Goal: Task Accomplishment & Management: Use online tool/utility

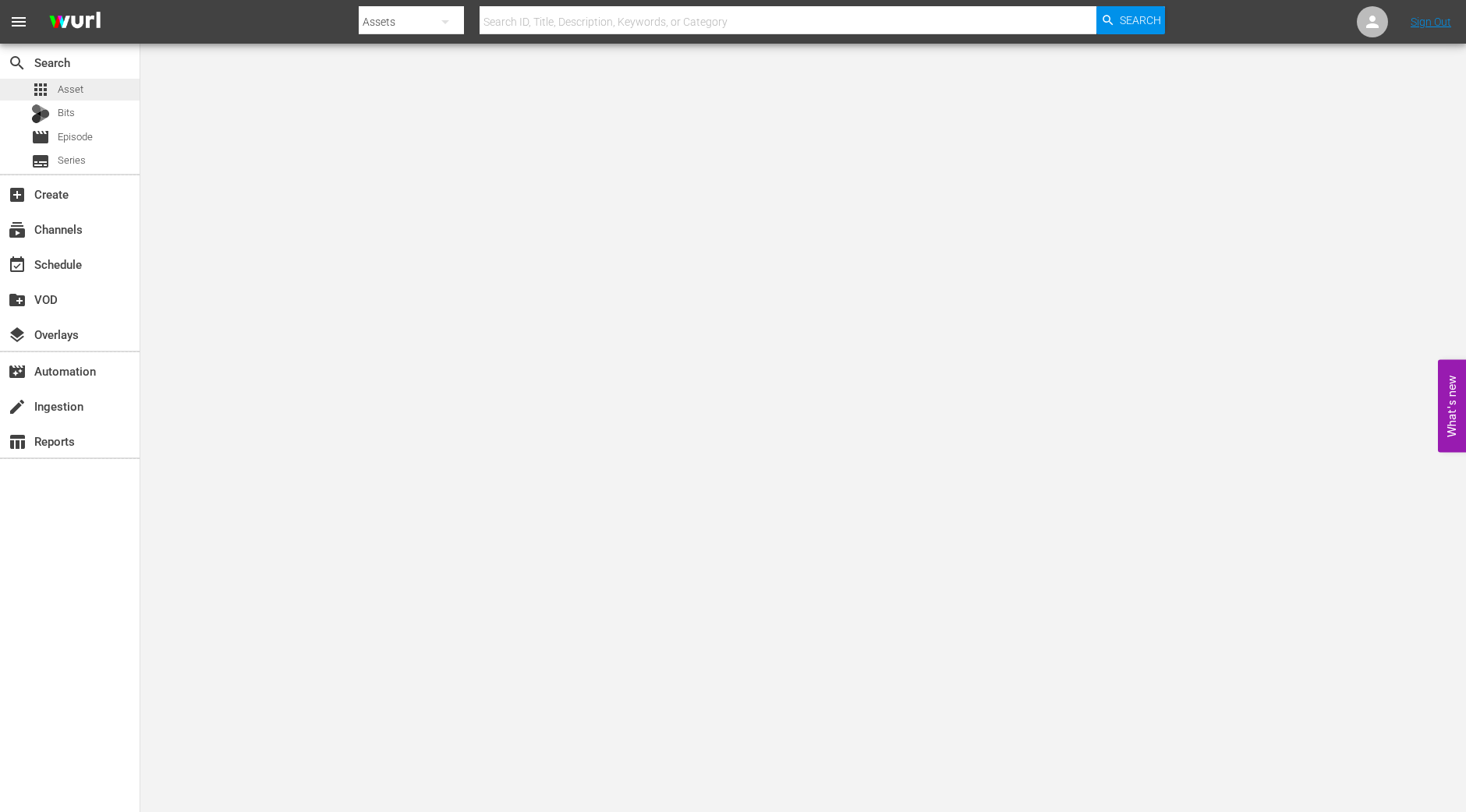
click at [62, 89] on span "Asset" at bounding box center [71, 89] width 26 height 15
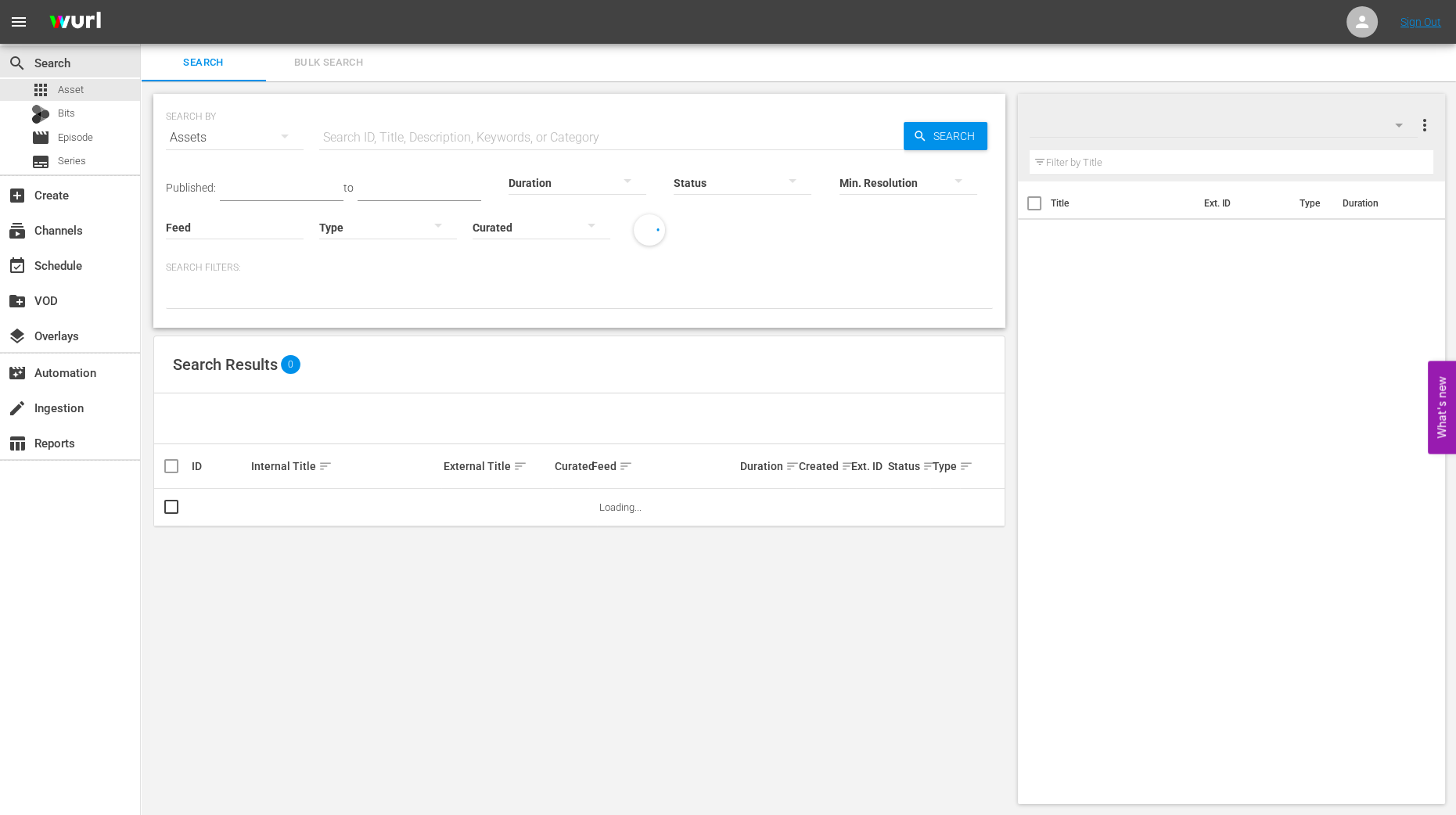
click at [334, 69] on span "Bulk Search" at bounding box center [328, 63] width 106 height 18
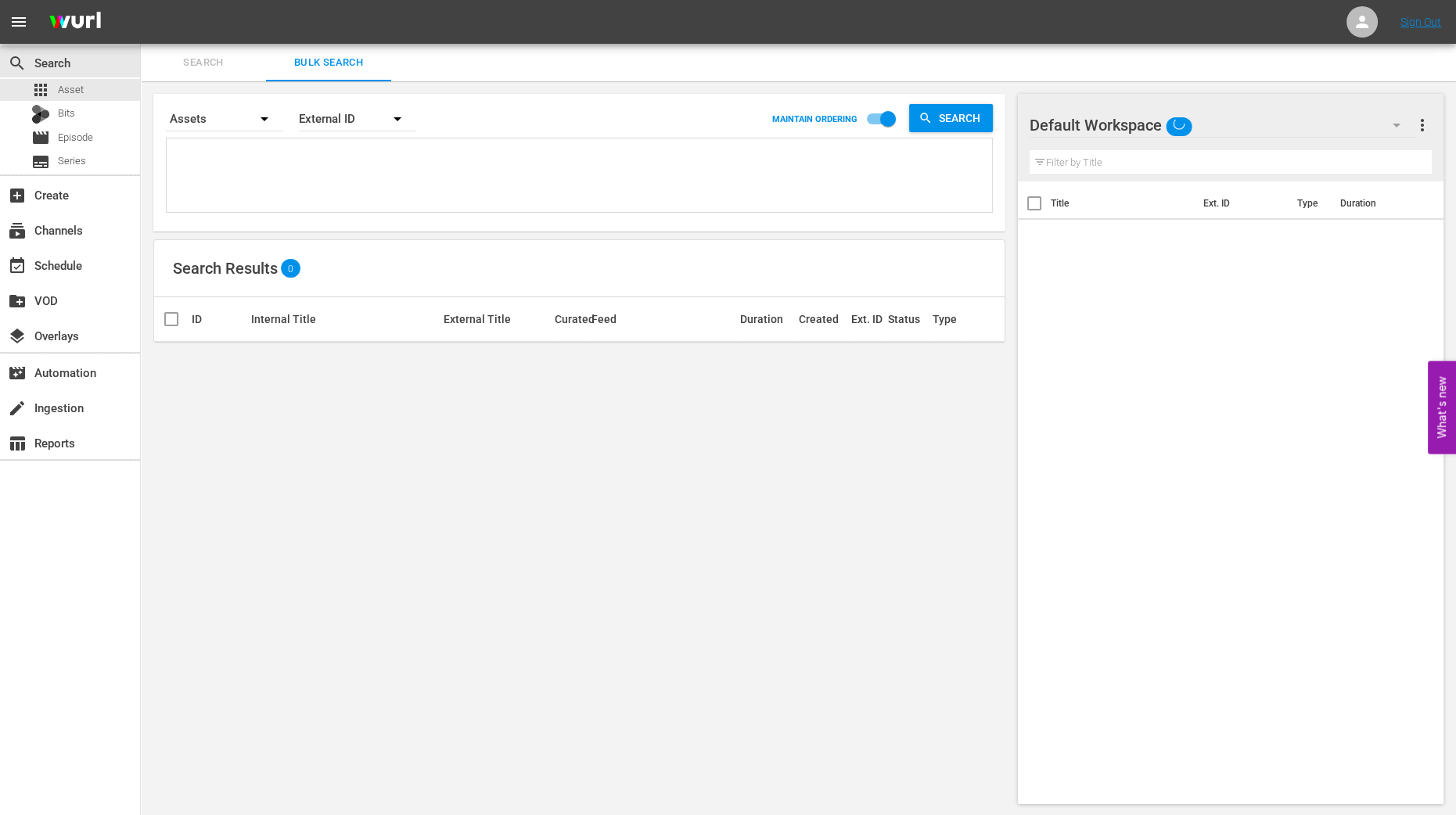
click at [1073, 410] on div "Title Ext. ID Type Duration" at bounding box center [1231, 490] width 426 height 616
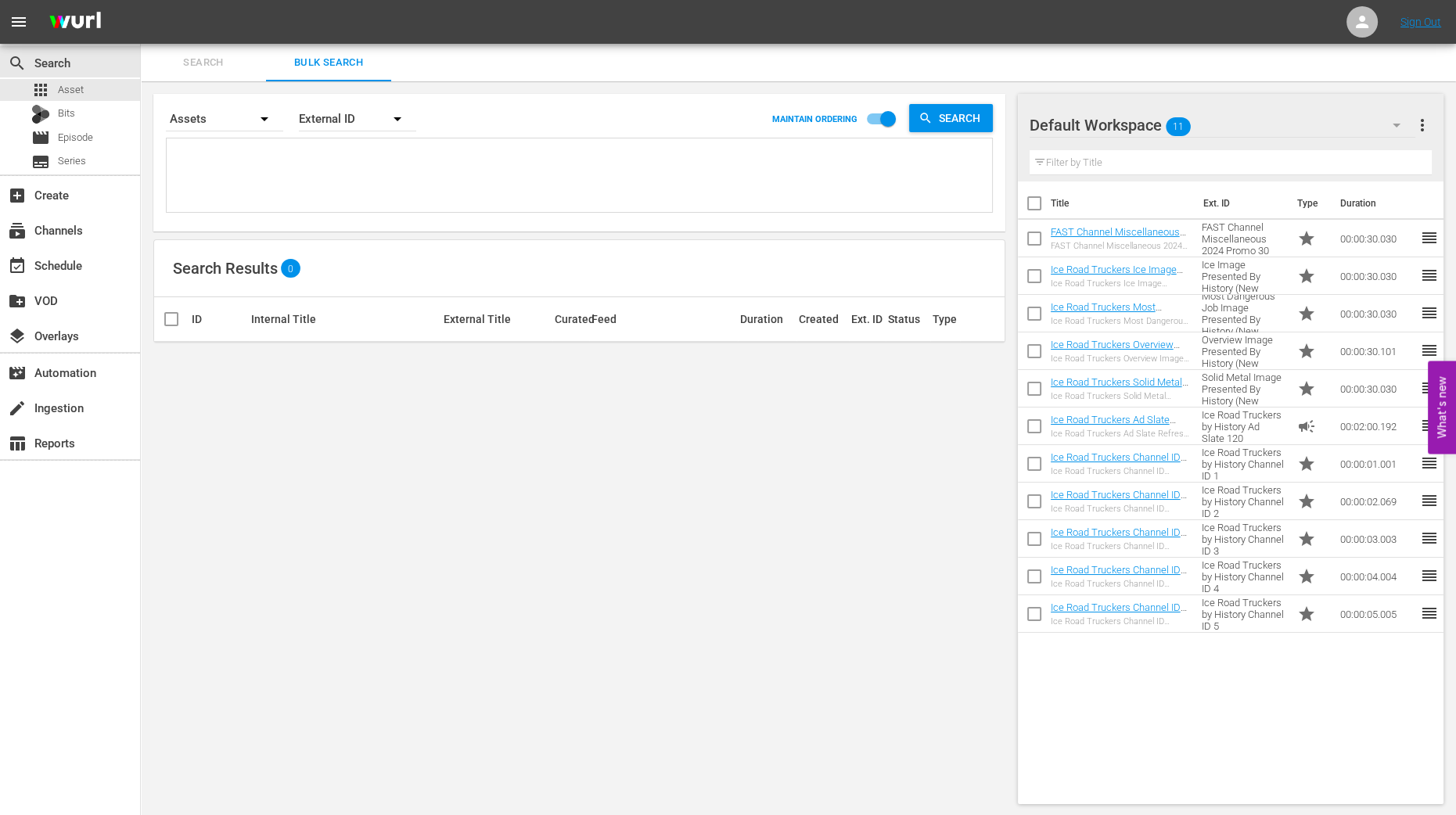
click at [1041, 203] on input "checkbox" at bounding box center [1034, 207] width 33 height 33
checkbox input "true"
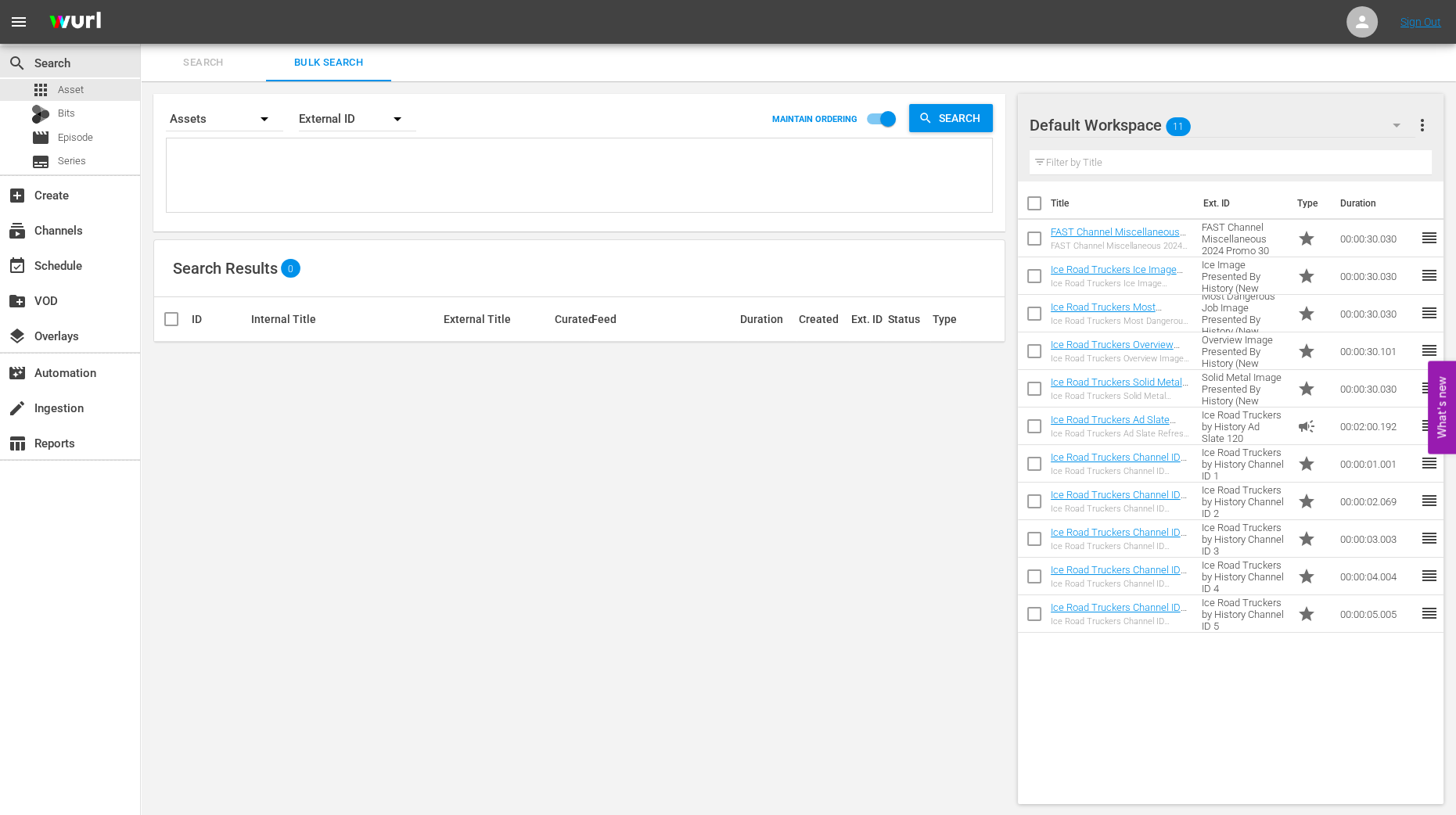
checkbox input "true"
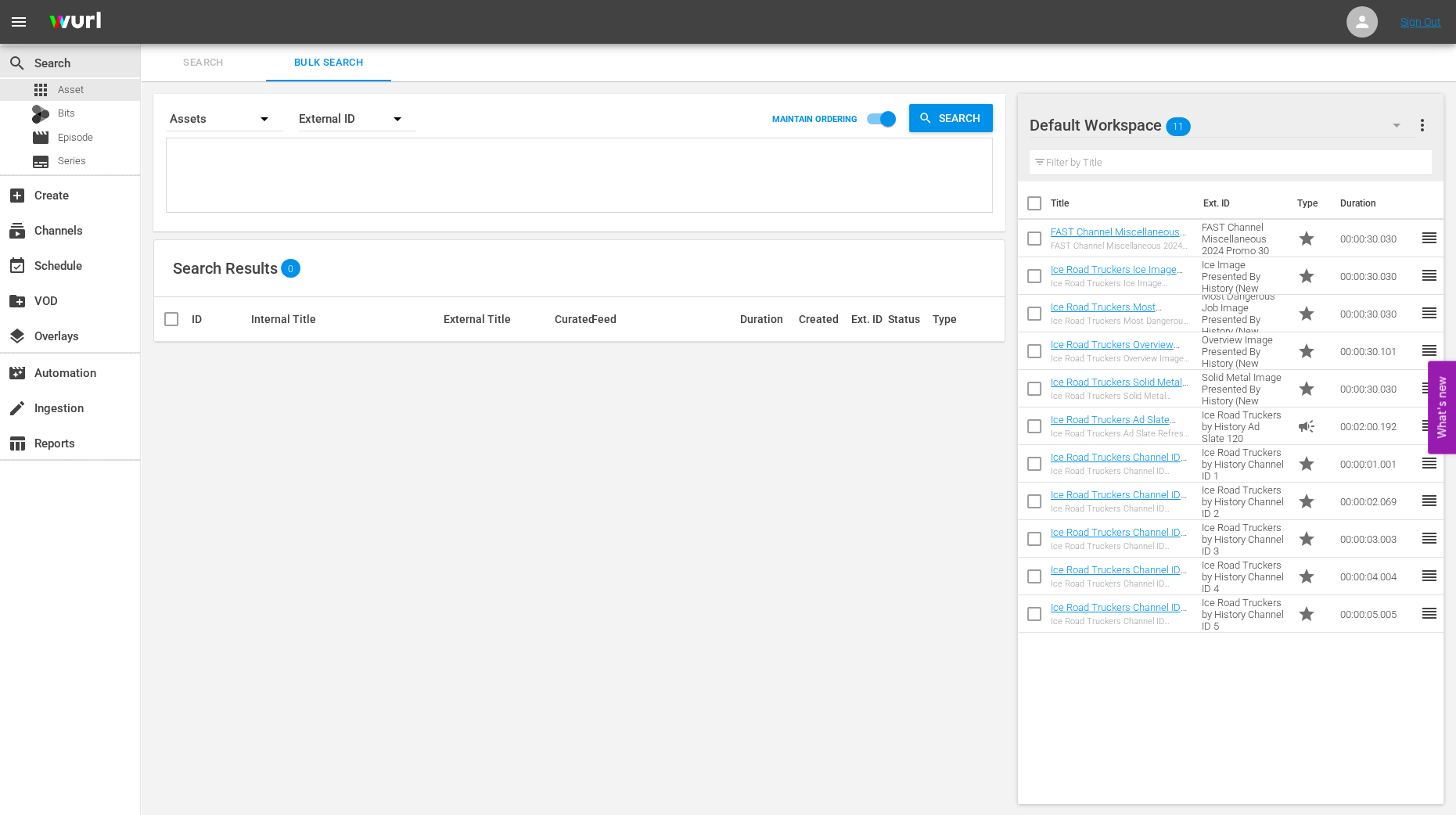
checkbox input "true"
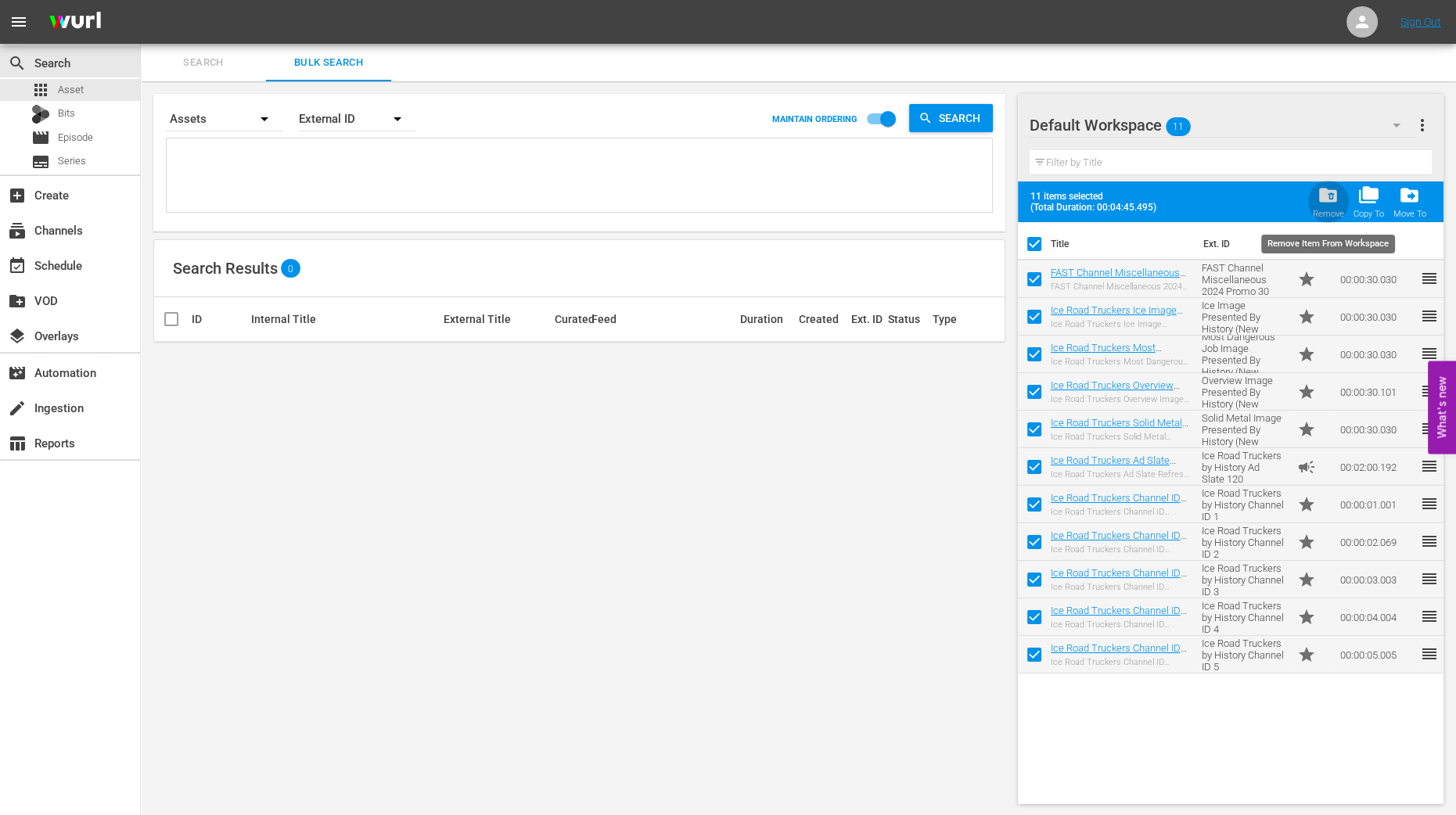
click at [1324, 204] on span "folder_delete" at bounding box center [1328, 195] width 21 height 21
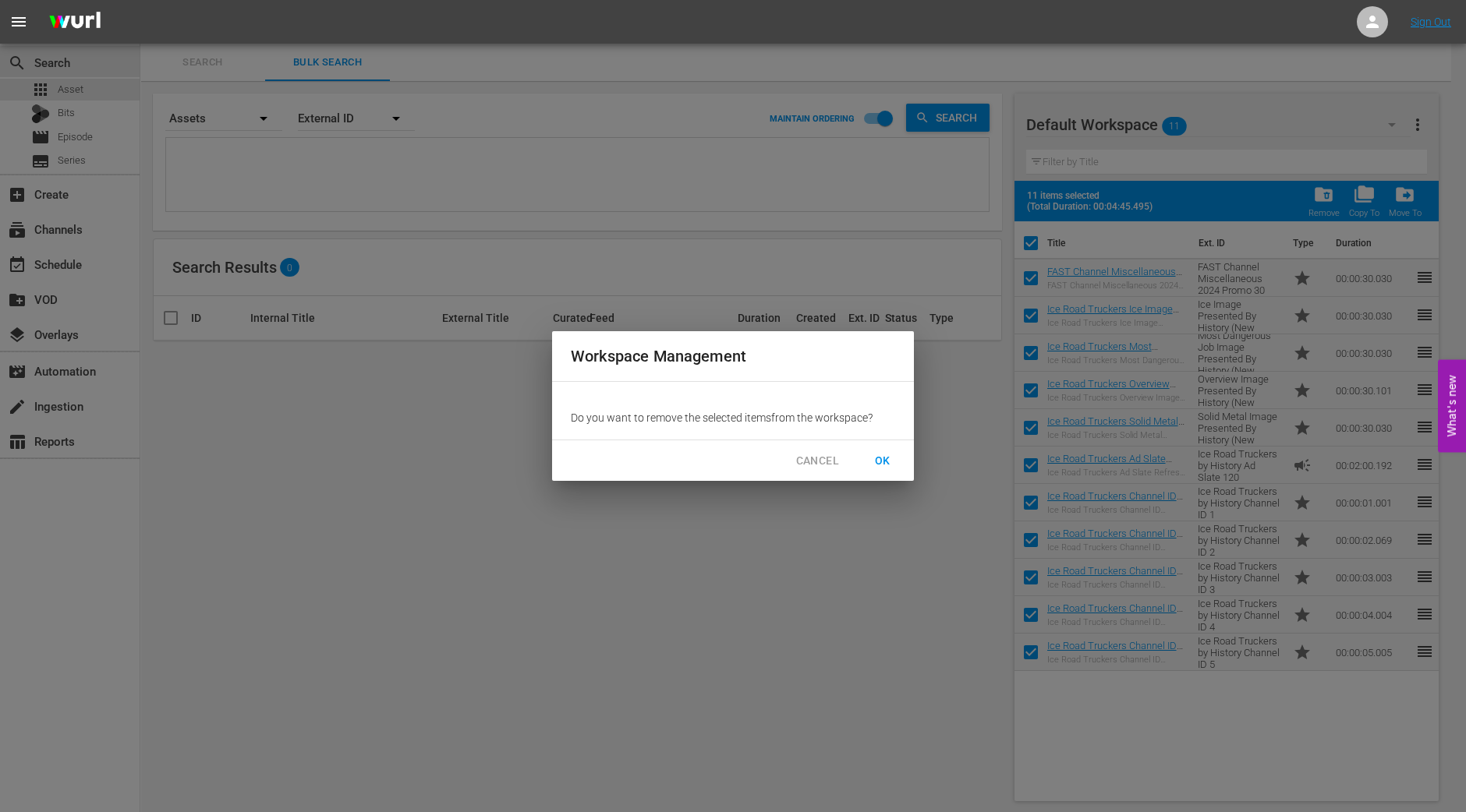
click at [888, 458] on span "OK" at bounding box center [882, 461] width 25 height 19
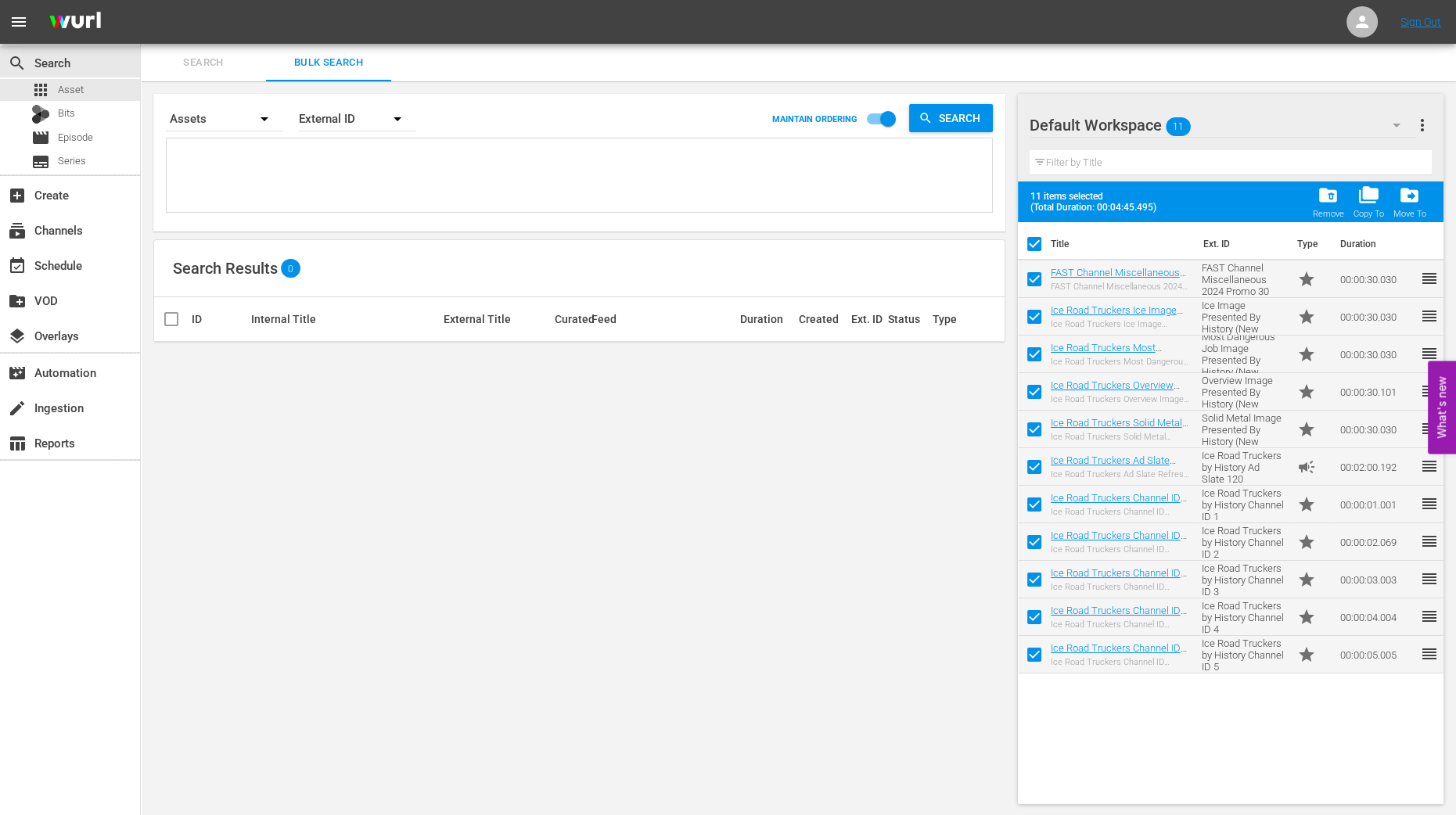
checkbox input "false"
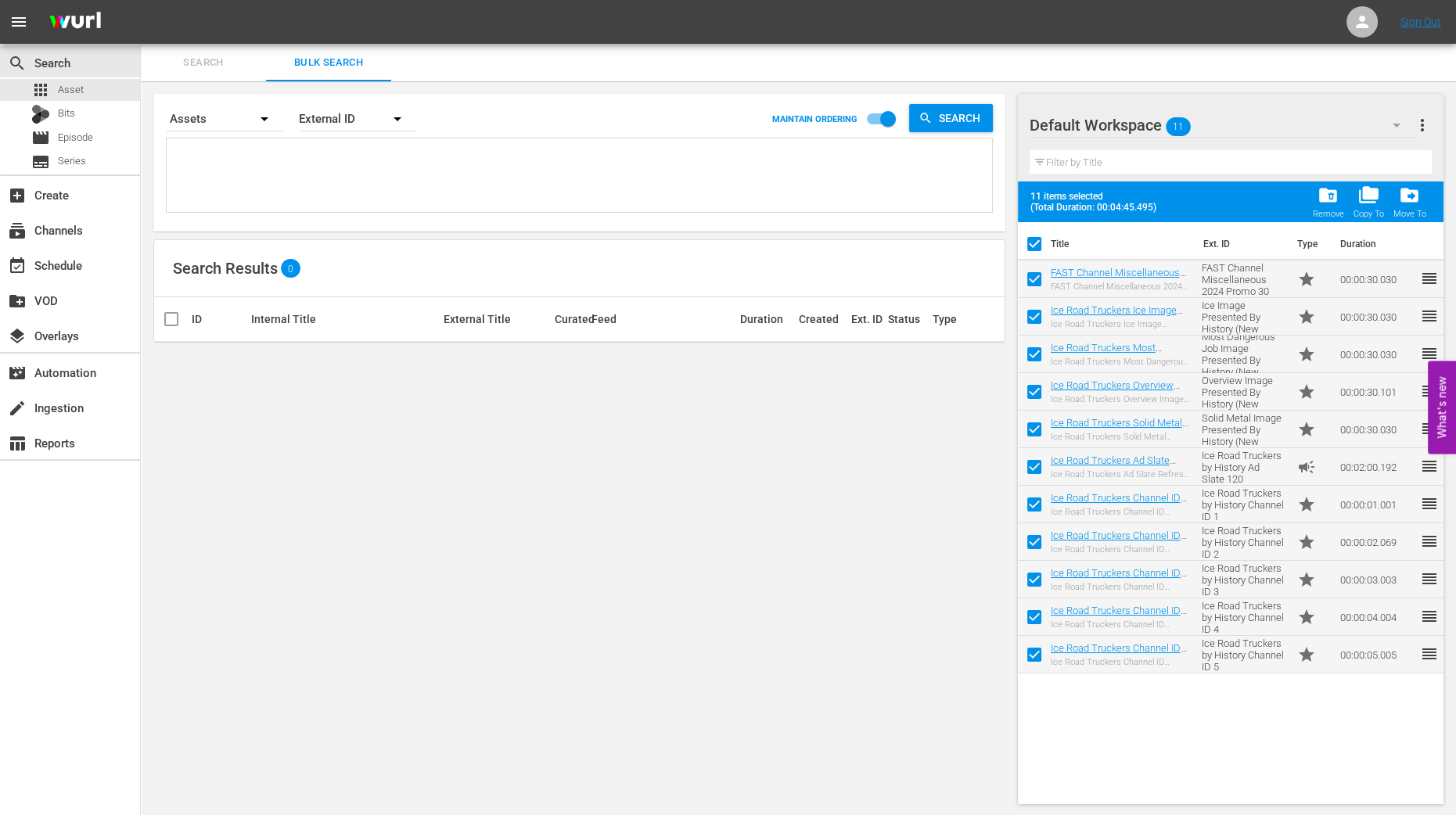
checkbox input "false"
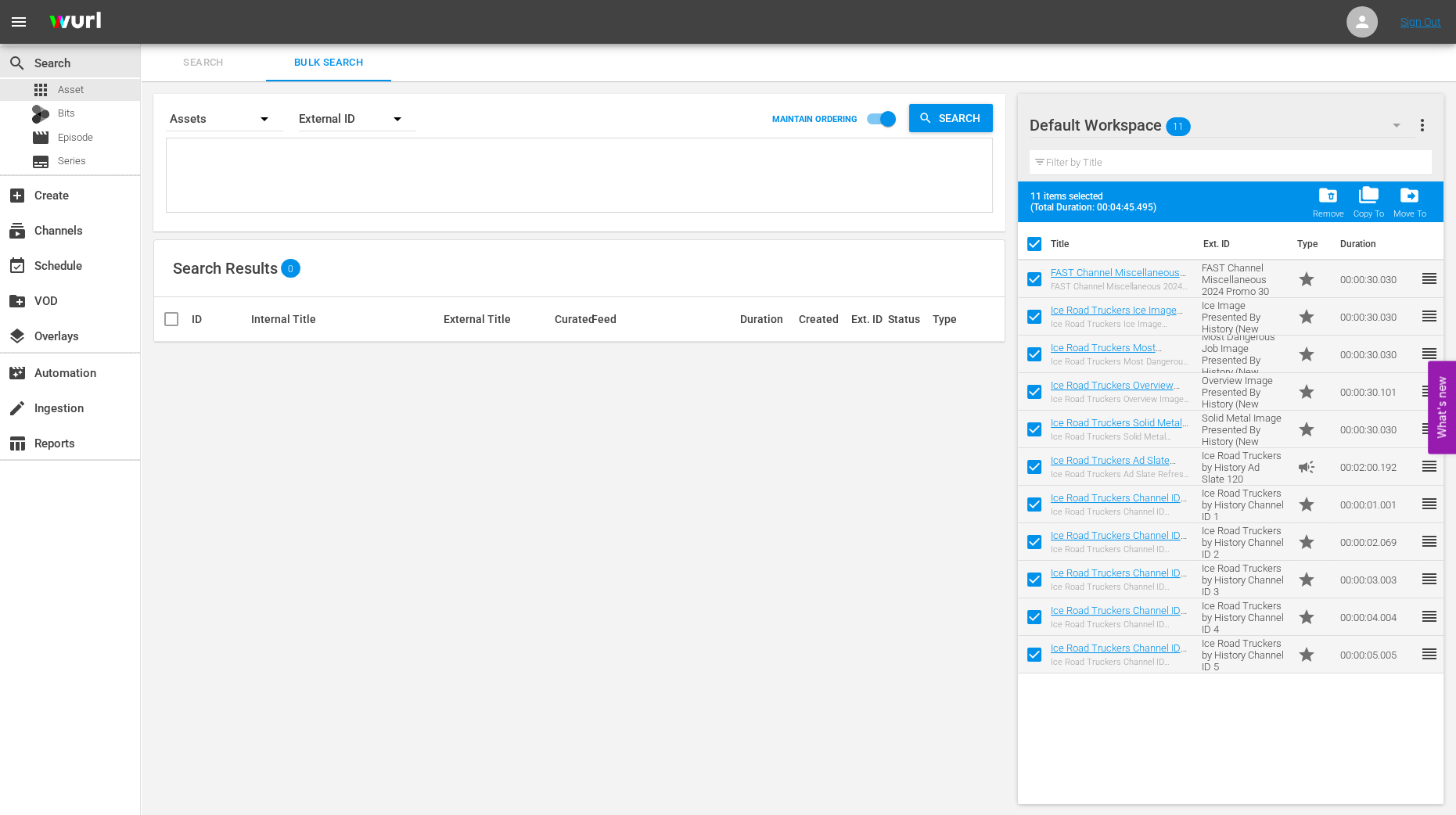
checkbox input "false"
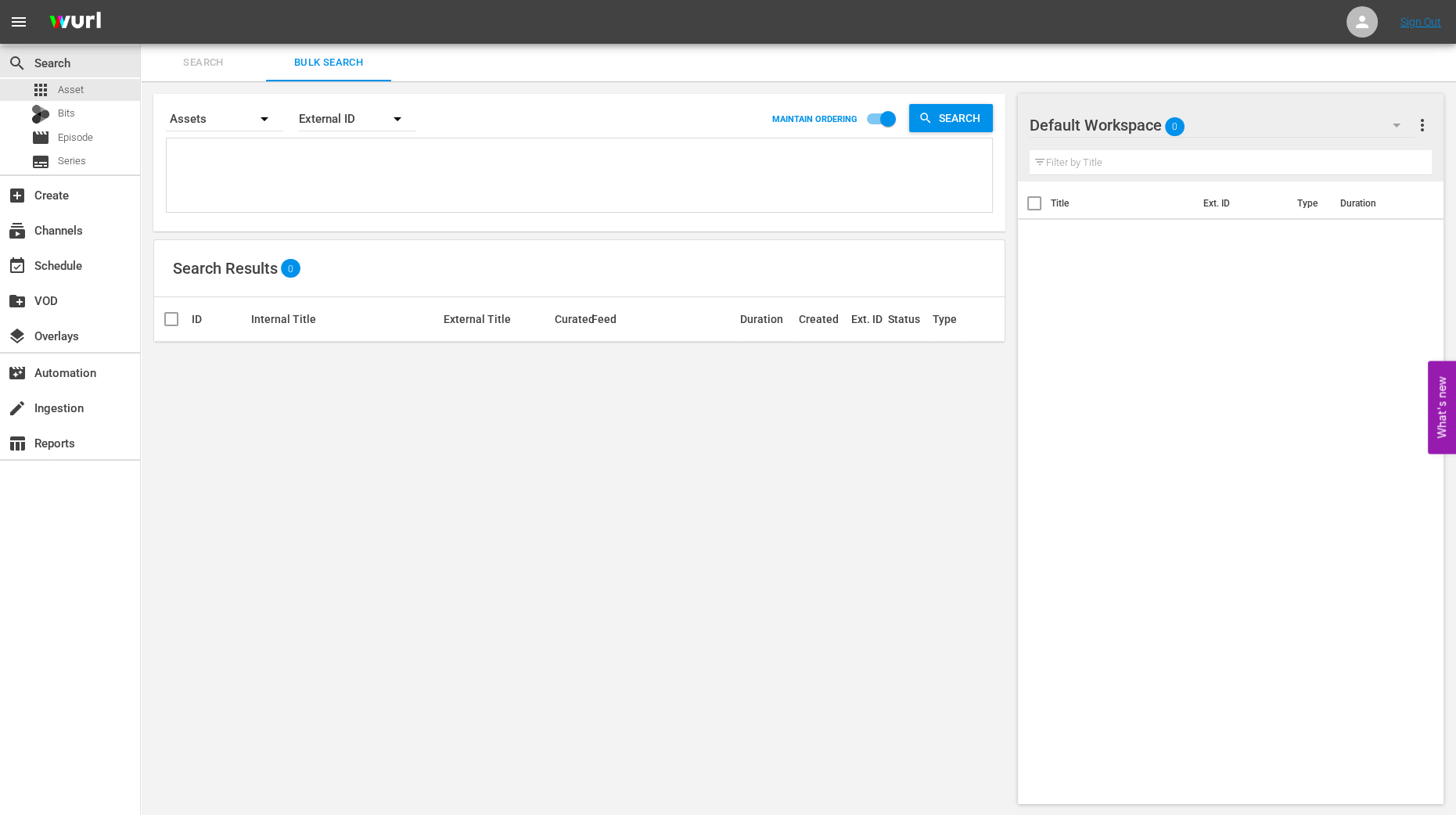
click at [1400, 137] on hr at bounding box center [1222, 137] width 386 height 1
click at [1391, 120] on icon "button" at bounding box center [1396, 125] width 19 height 19
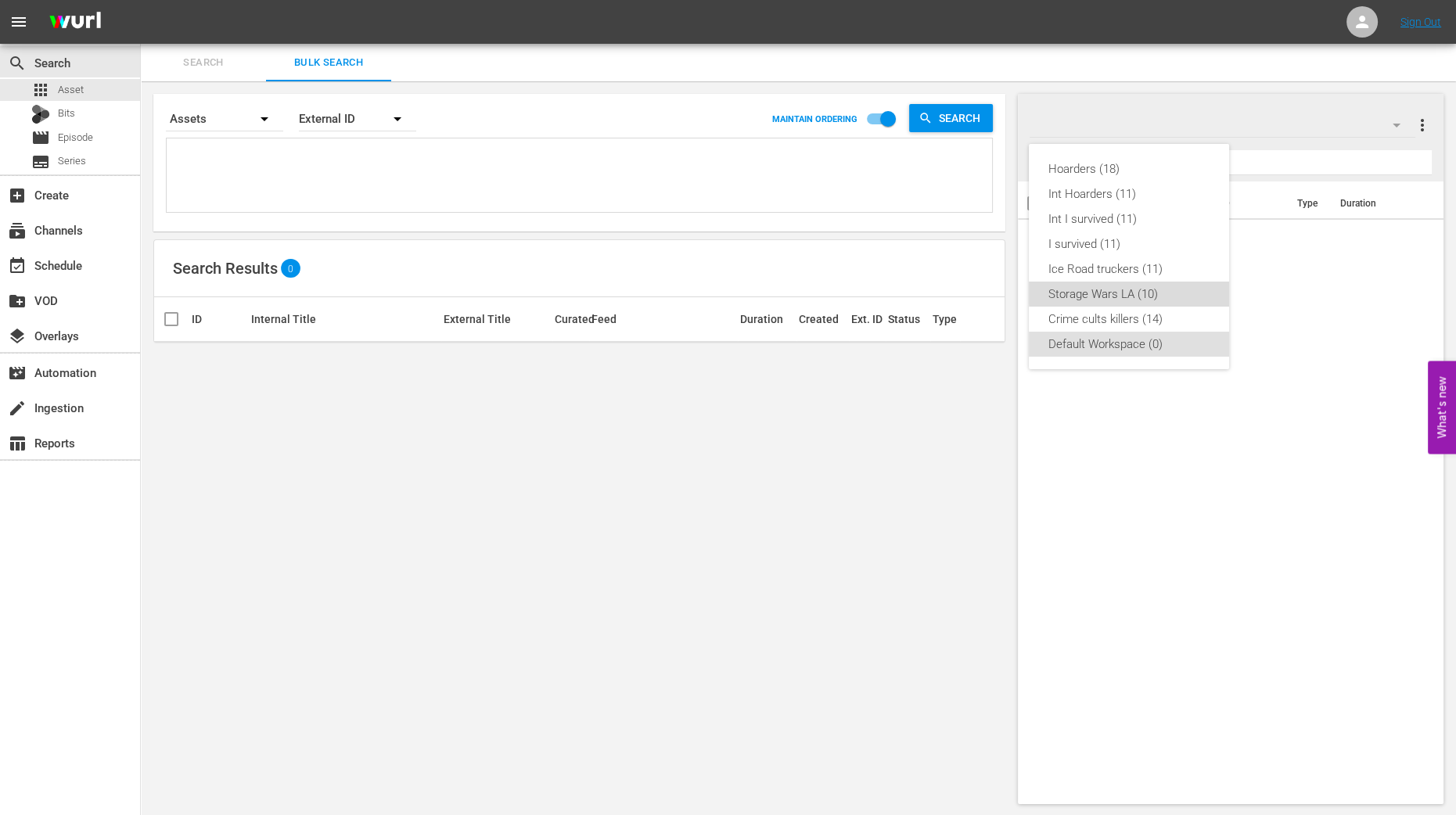
click at [1145, 291] on div "Storage Wars LA (10)" at bounding box center [1129, 294] width 163 height 25
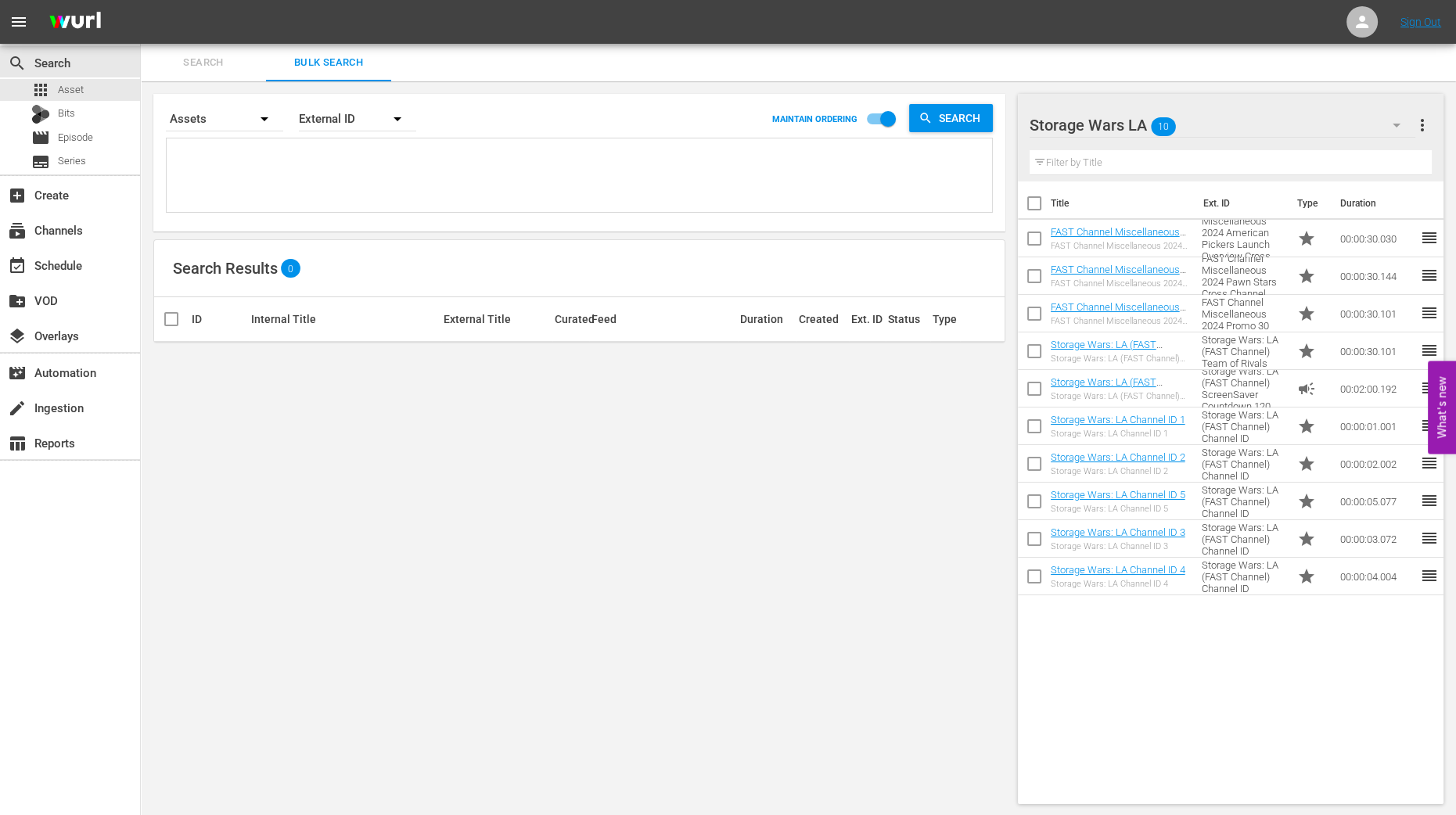
click at [729, 738] on div "Search By Assets Order By External ID MAINTAIN ORDERING Search Search Results 0…" at bounding box center [579, 449] width 877 height 736
click at [1036, 201] on input "checkbox" at bounding box center [1034, 207] width 33 height 33
checkbox input "true"
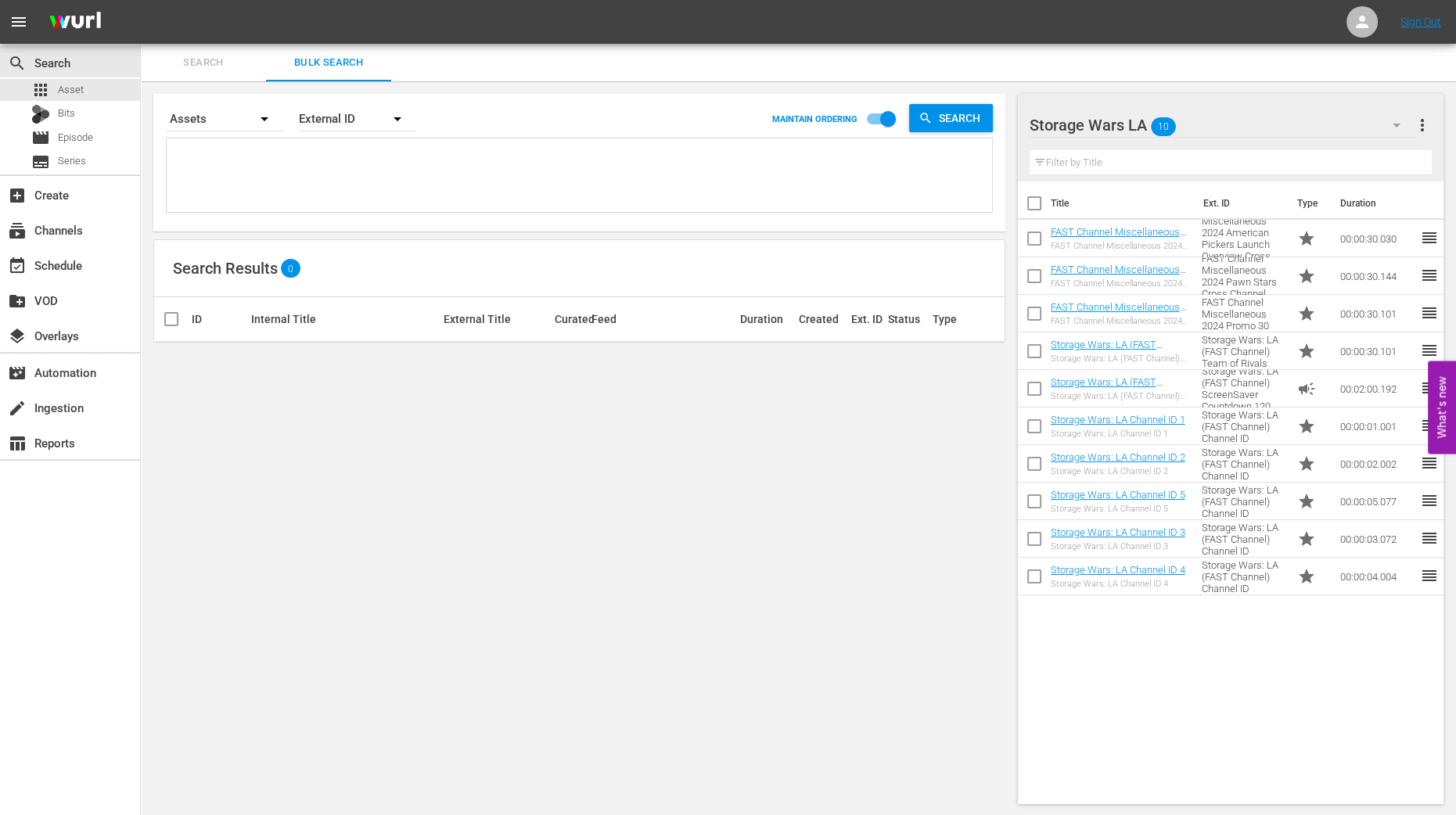
checkbox input "true"
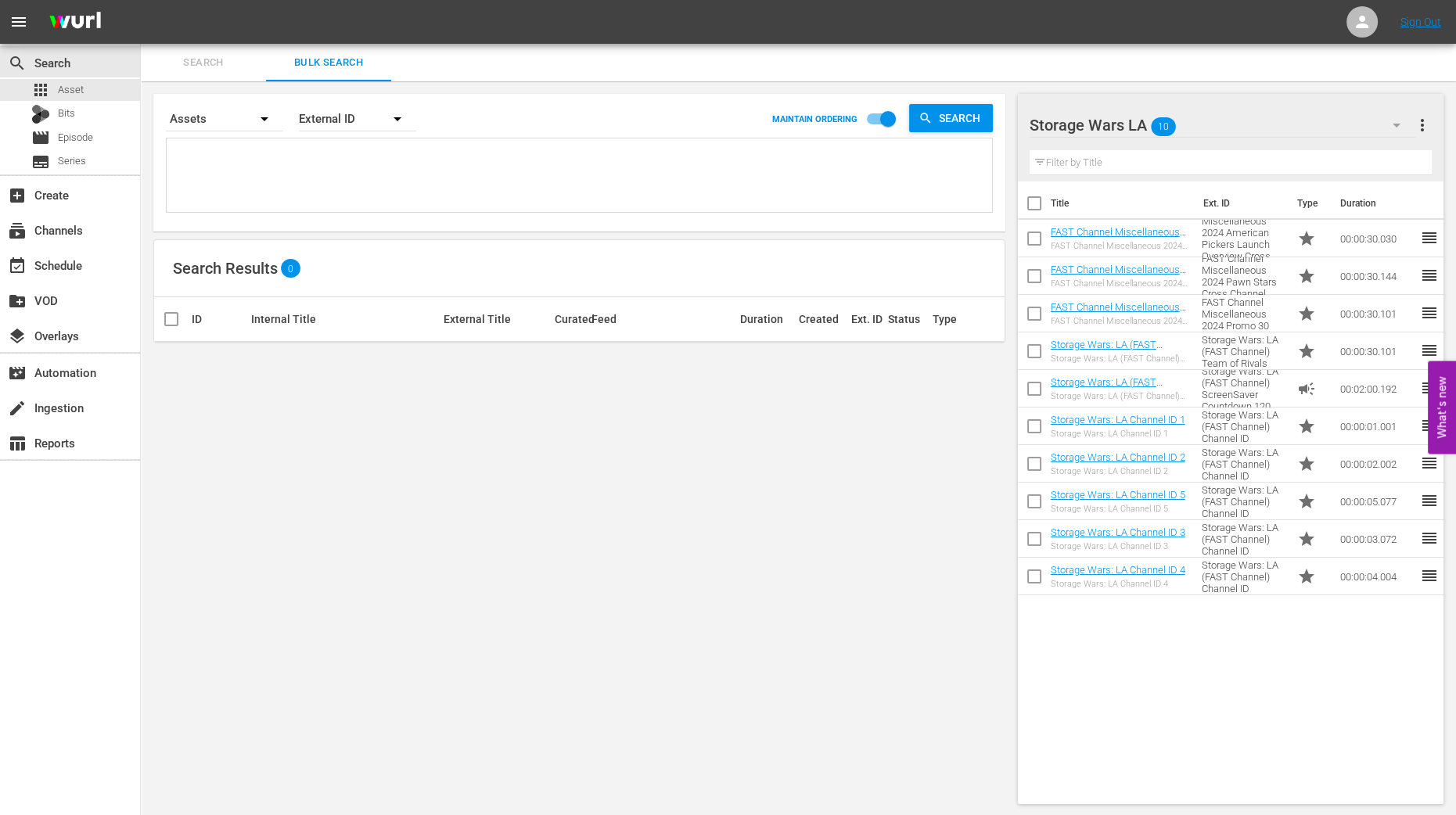
checkbox input "true"
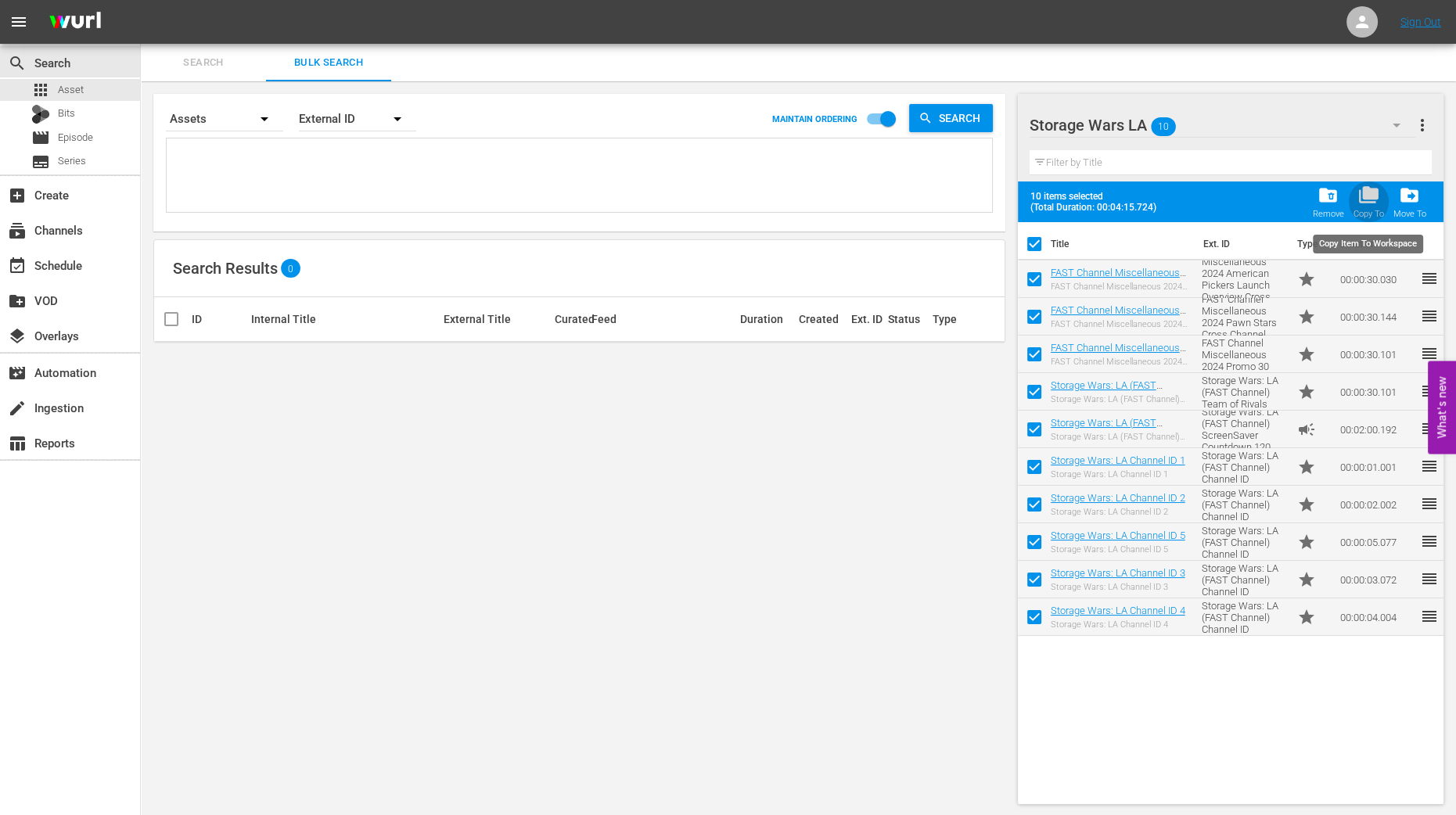
click at [1366, 199] on span "folder_copy" at bounding box center [1368, 195] width 21 height 21
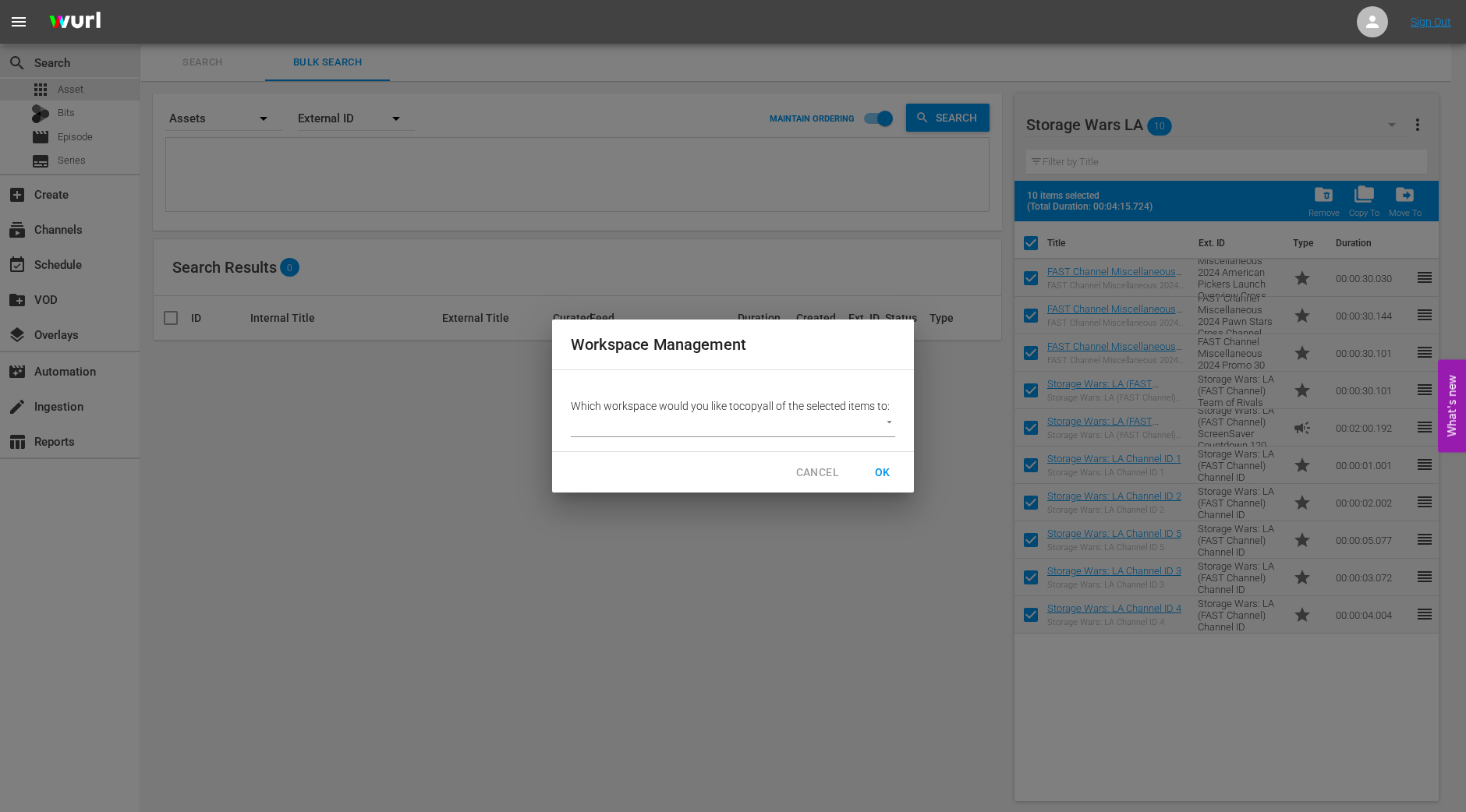
click at [876, 424] on body "menu Sign Out search Search apps Asset Bits movie Episode subtitles Series add_…" at bounding box center [733, 406] width 1466 height 812
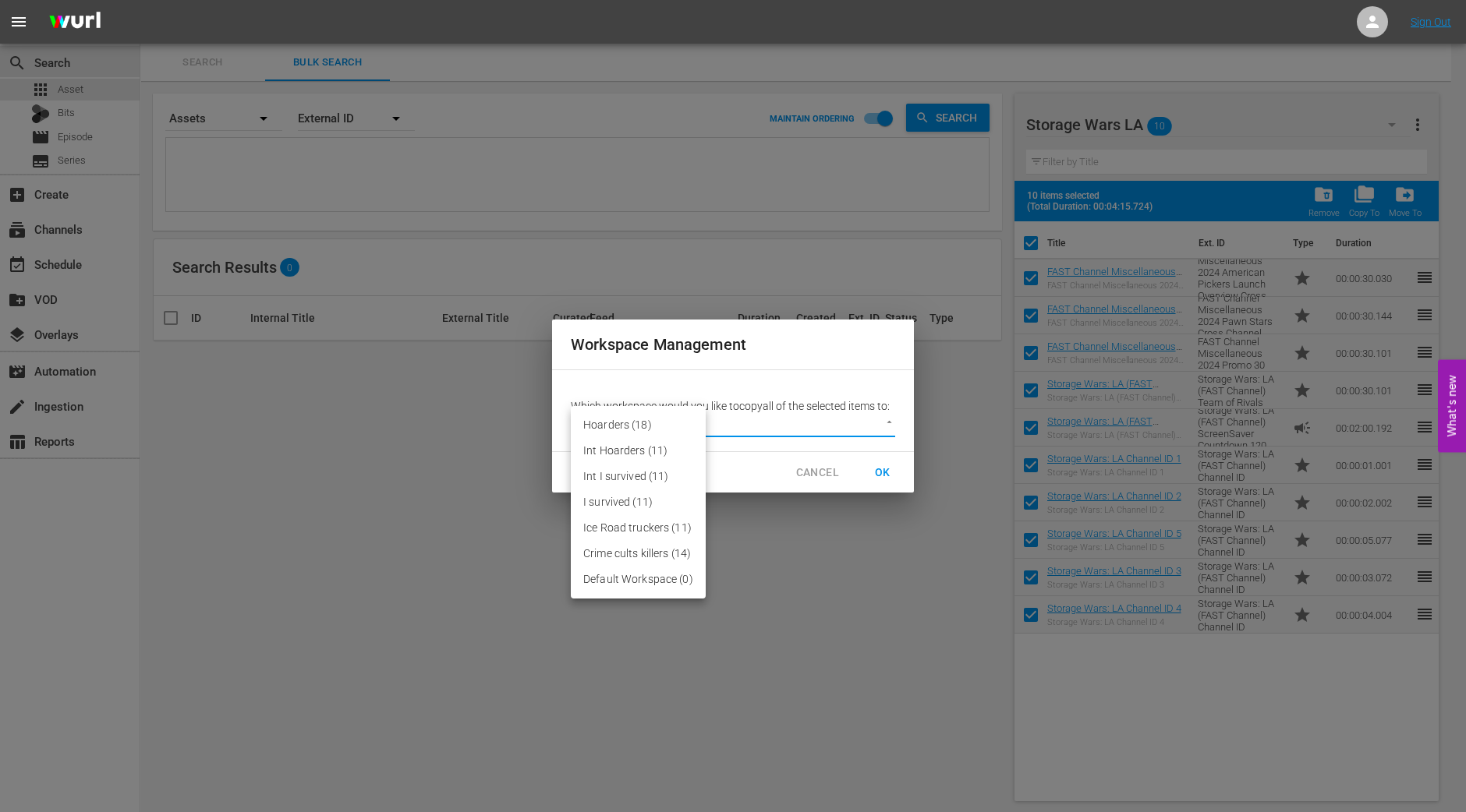
click at [672, 583] on li "Default Workspace (0)" at bounding box center [639, 580] width 135 height 26
type input "2095"
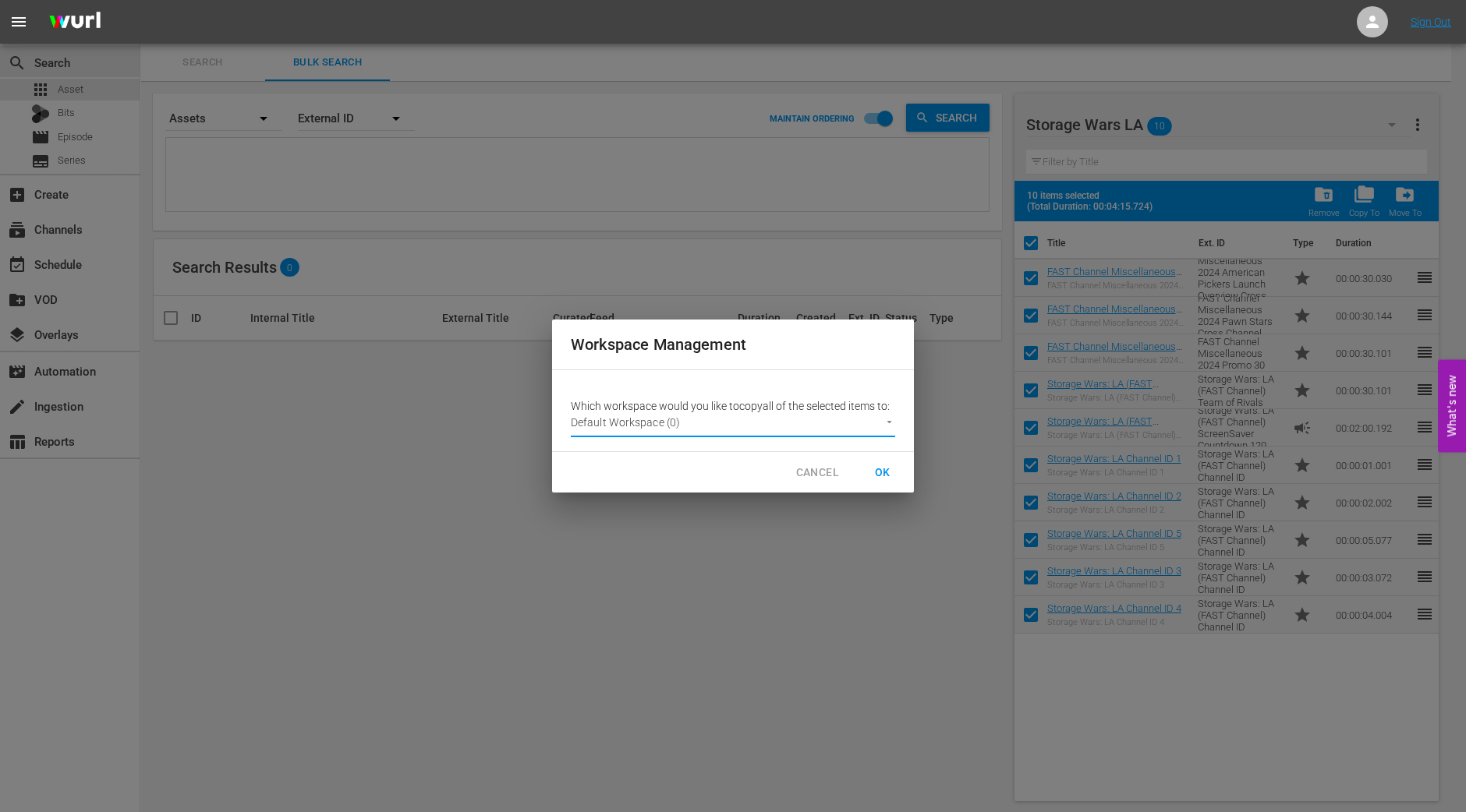
click at [884, 478] on span "OK" at bounding box center [882, 473] width 25 height 19
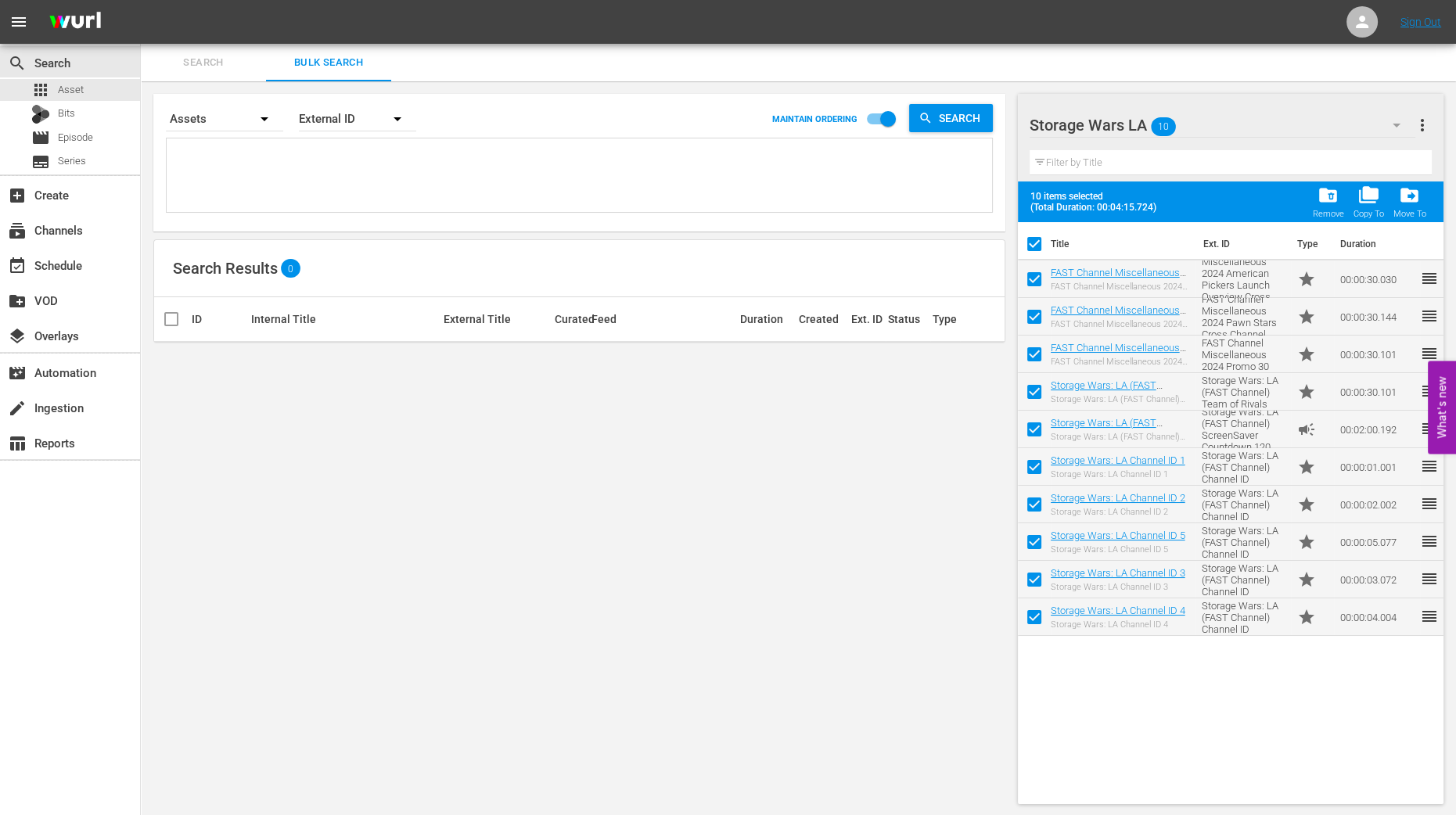
click at [1393, 125] on icon "button" at bounding box center [1396, 125] width 19 height 19
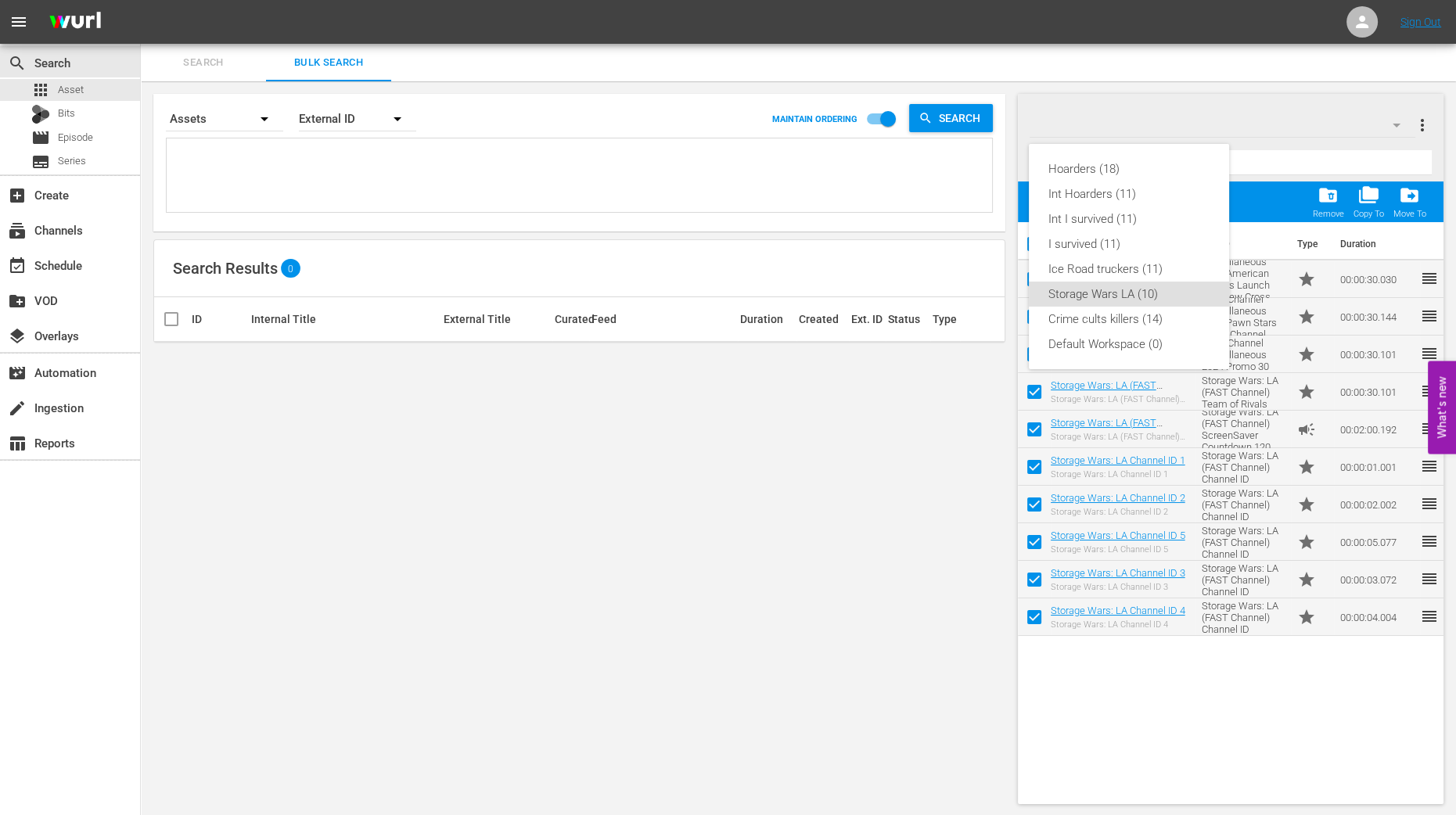
checkbox input "false"
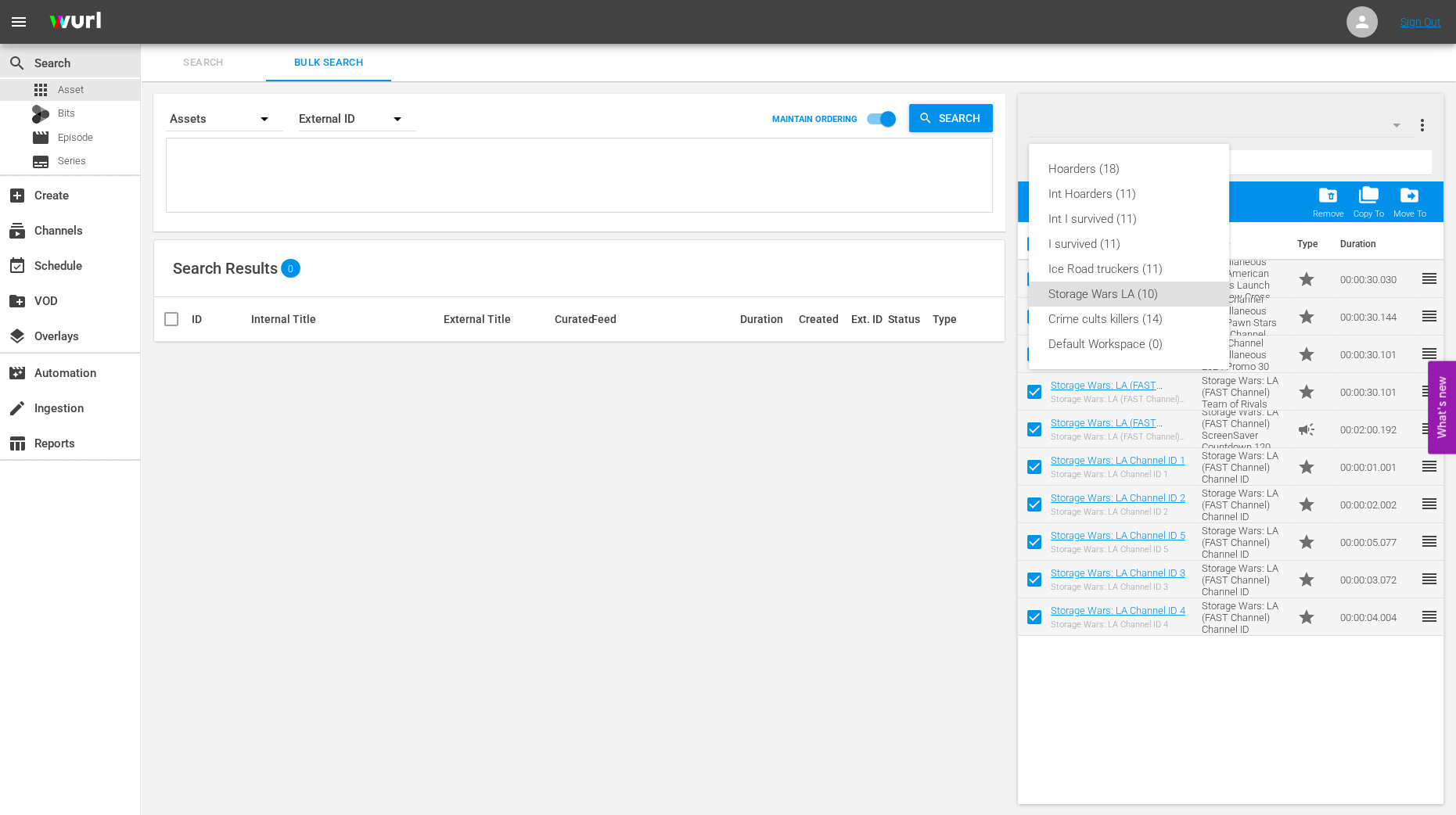
checkbox input "false"
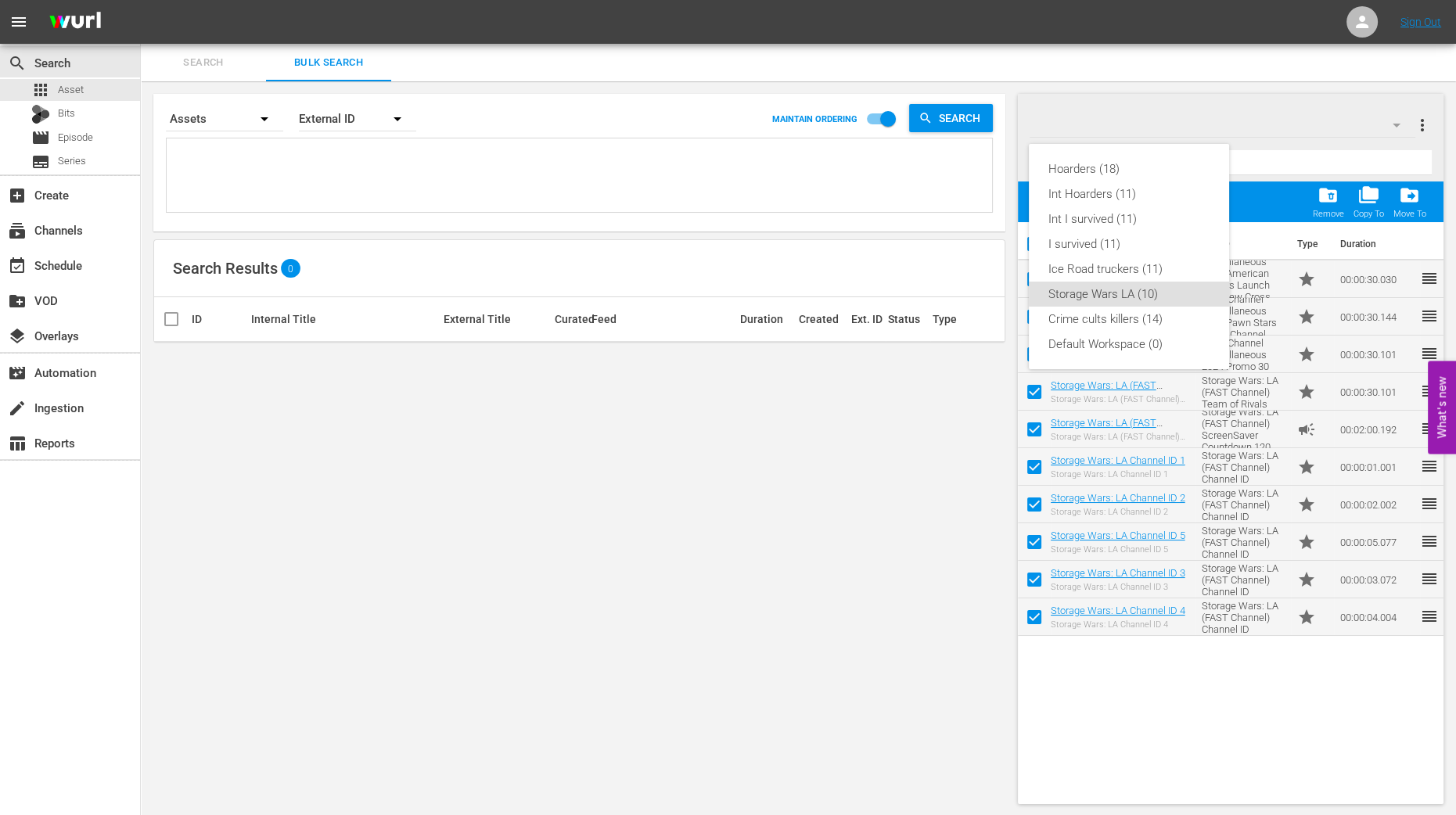
checkbox input "false"
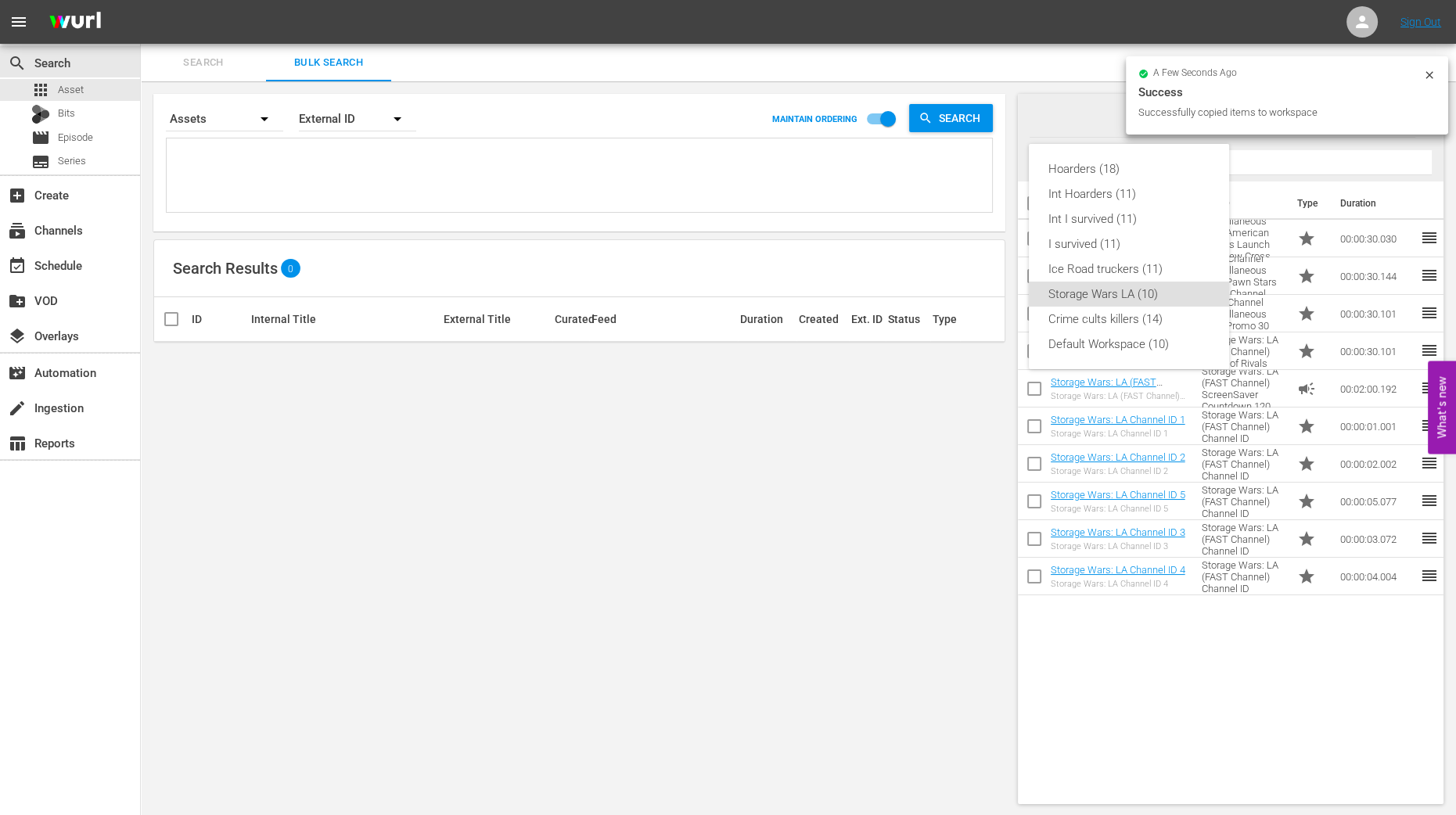
click at [594, 487] on div "Hoarders (18) Int Hoarders (11) Int I survived (11) I survived (11) Ice Road tr…" at bounding box center [728, 408] width 1456 height 815
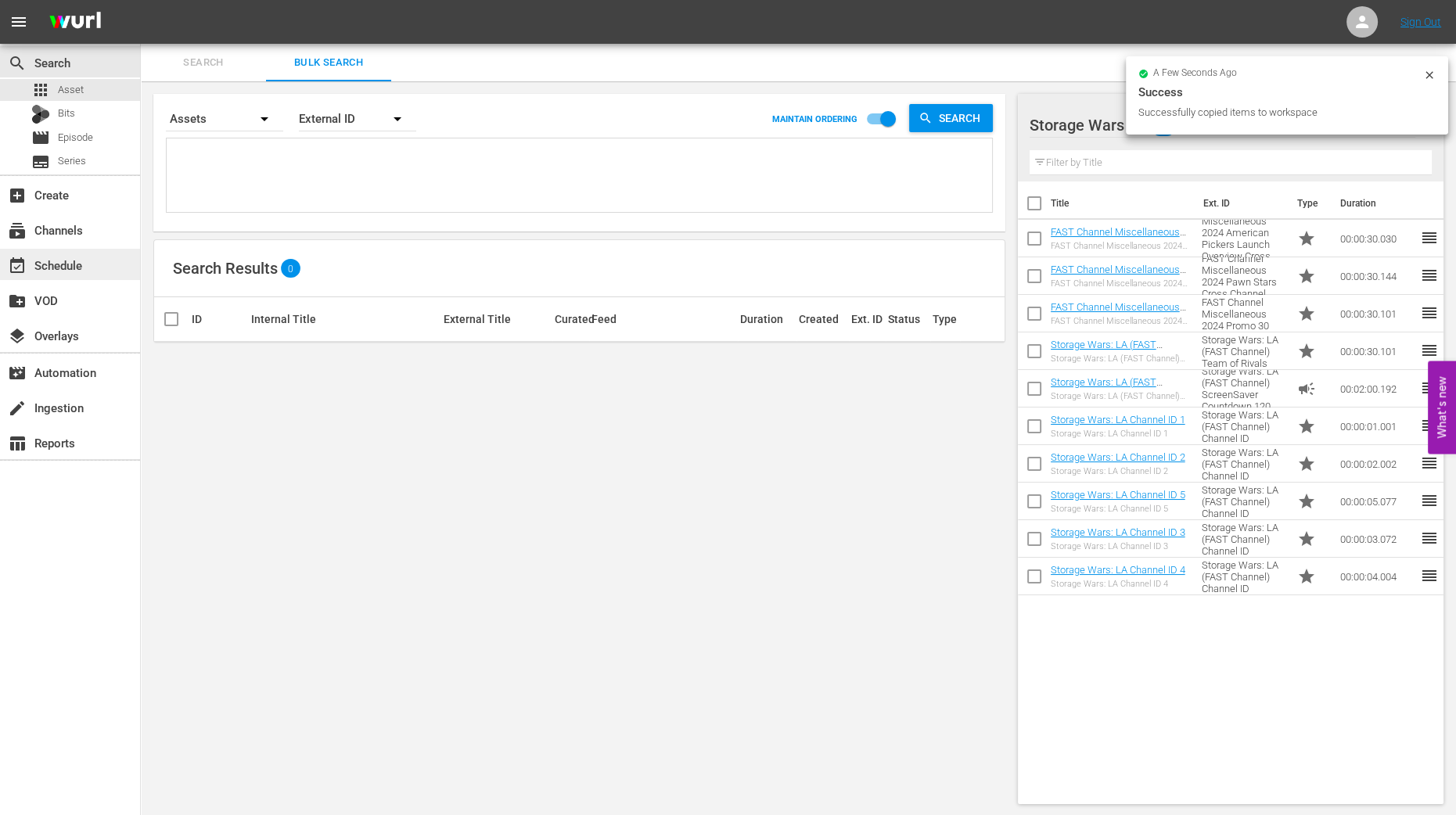
click at [94, 264] on div "event_available Schedule" at bounding box center [70, 264] width 140 height 31
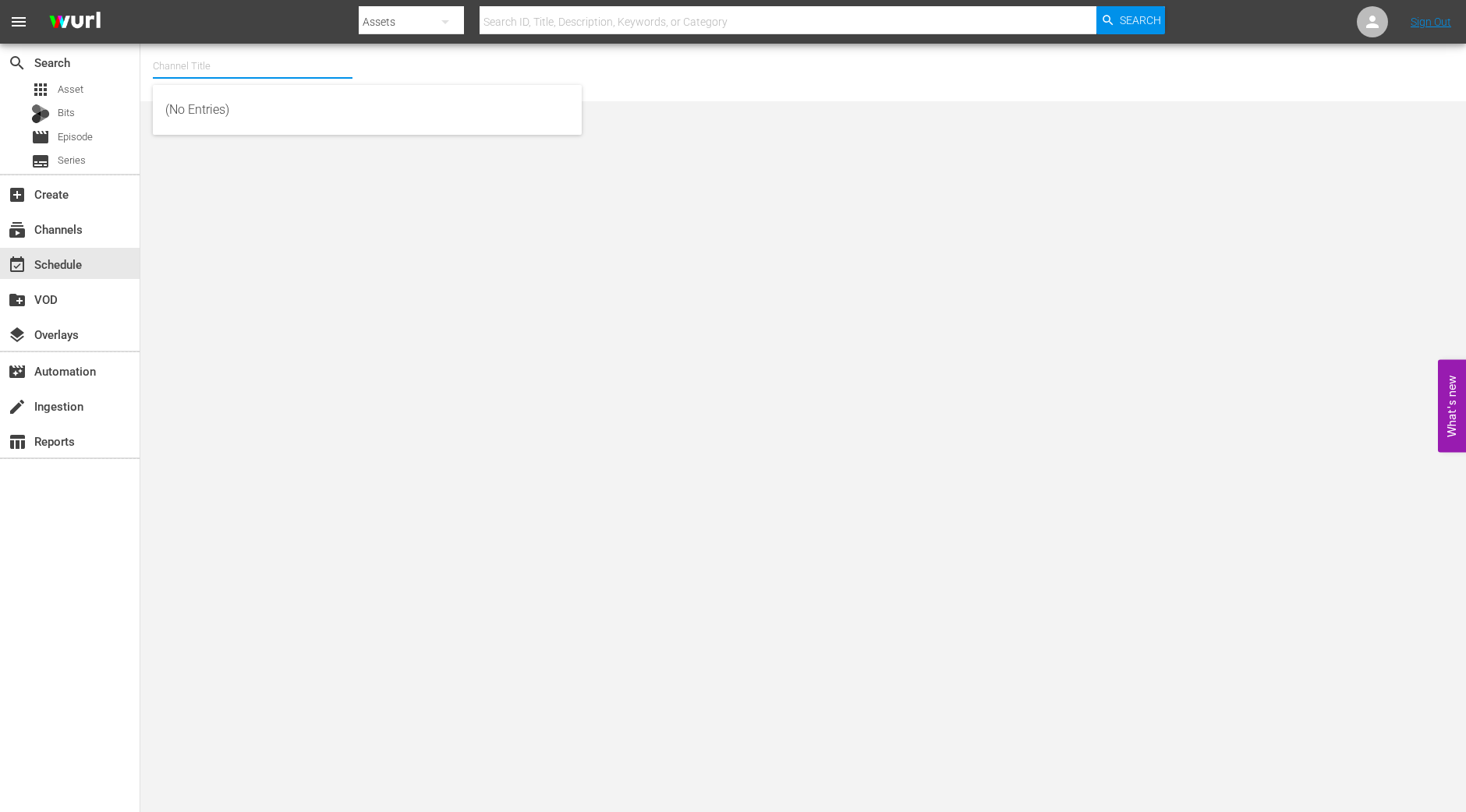
click at [243, 73] on input "text" at bounding box center [253, 66] width 199 height 38
click at [212, 147] on div "Storage Wars LA (1513 - aenetworks_storagewarsla_1)" at bounding box center [368, 147] width 404 height 38
type input "Storage Wars LA (1513 - aenetworks_storagewarsla_1)"
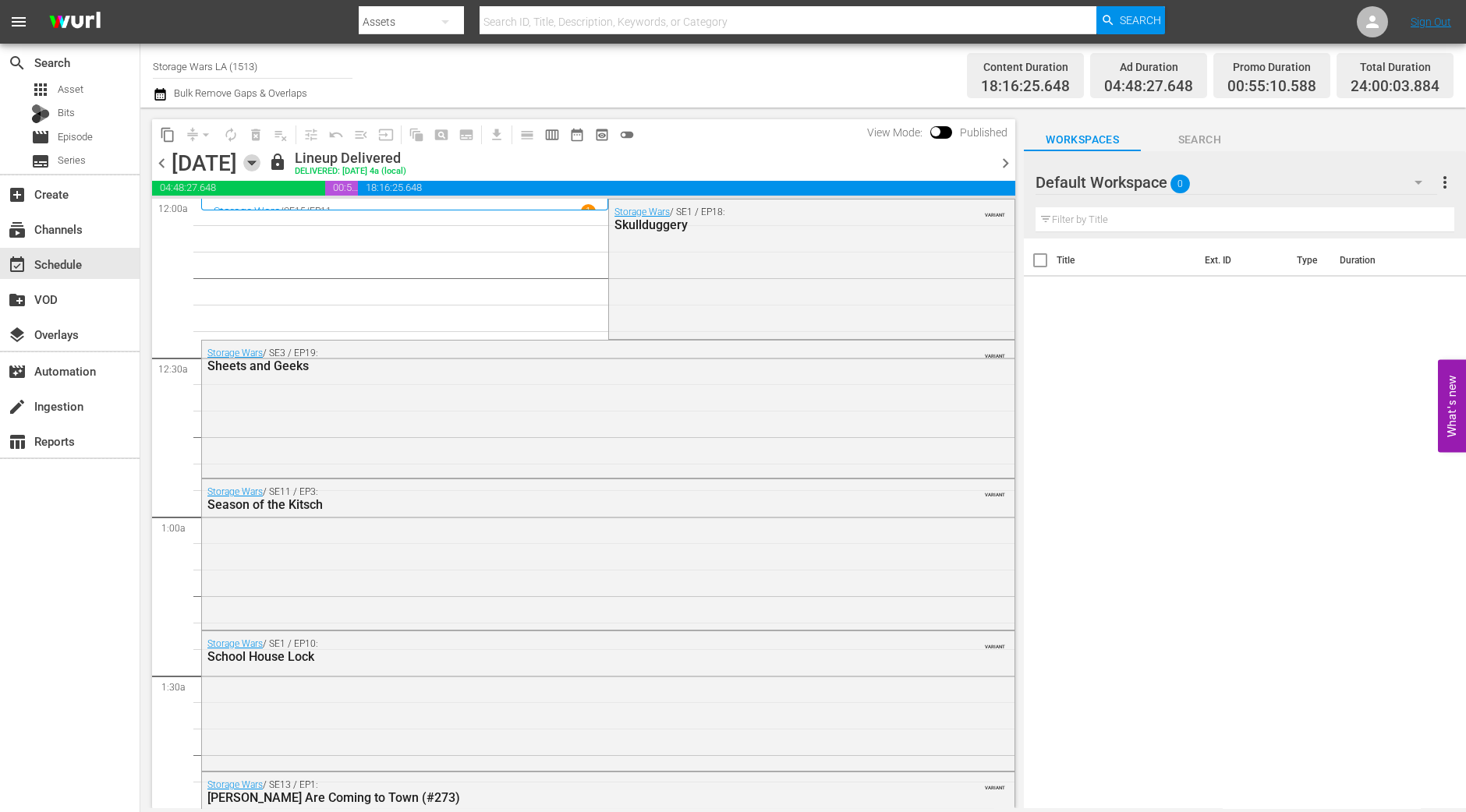
click at [261, 167] on icon "button" at bounding box center [252, 162] width 17 height 17
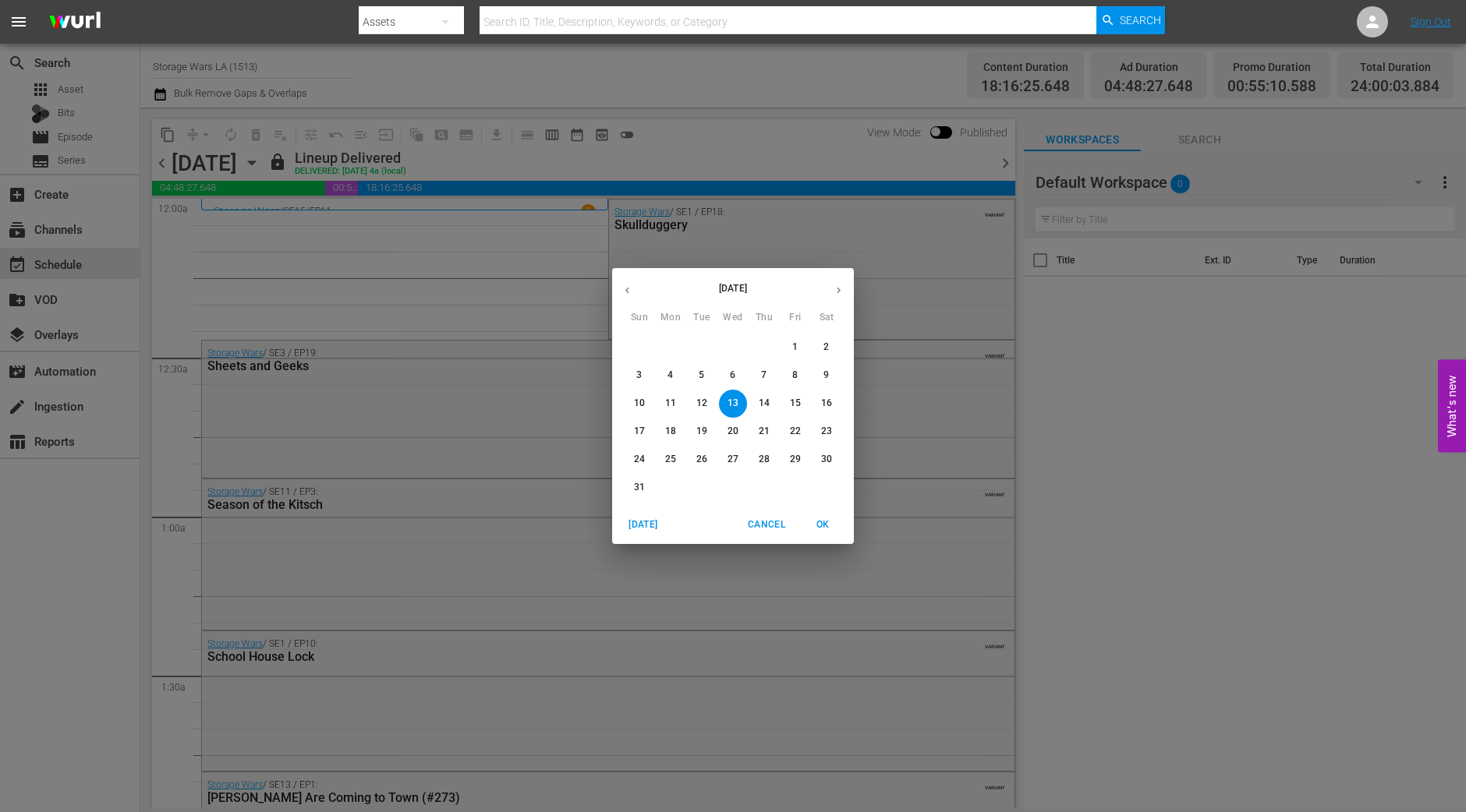
click at [643, 489] on p "31" at bounding box center [639, 487] width 11 height 13
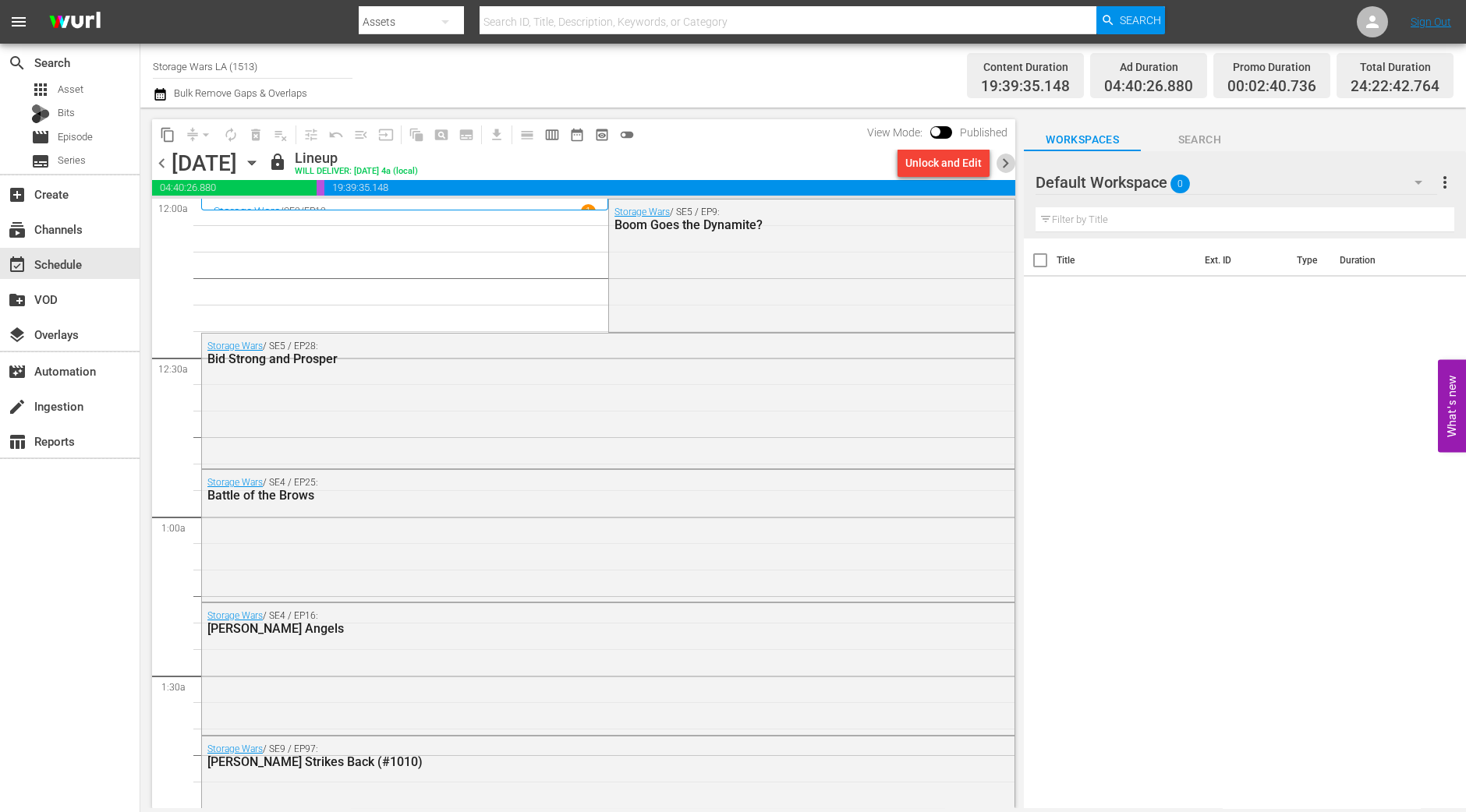
click at [1005, 165] on span "chevron_right" at bounding box center [1005, 163] width 19 height 19
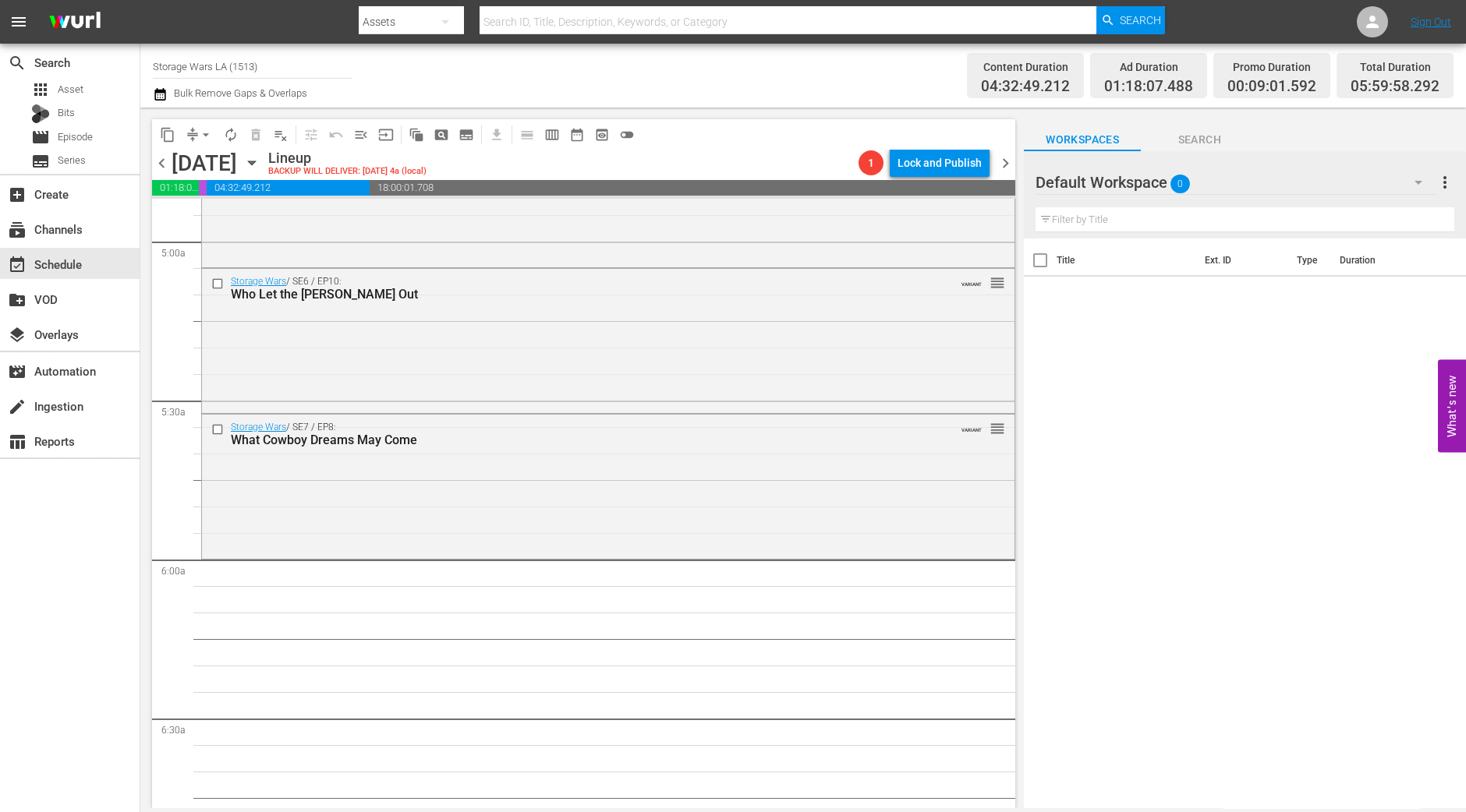
scroll to position [1852, 0]
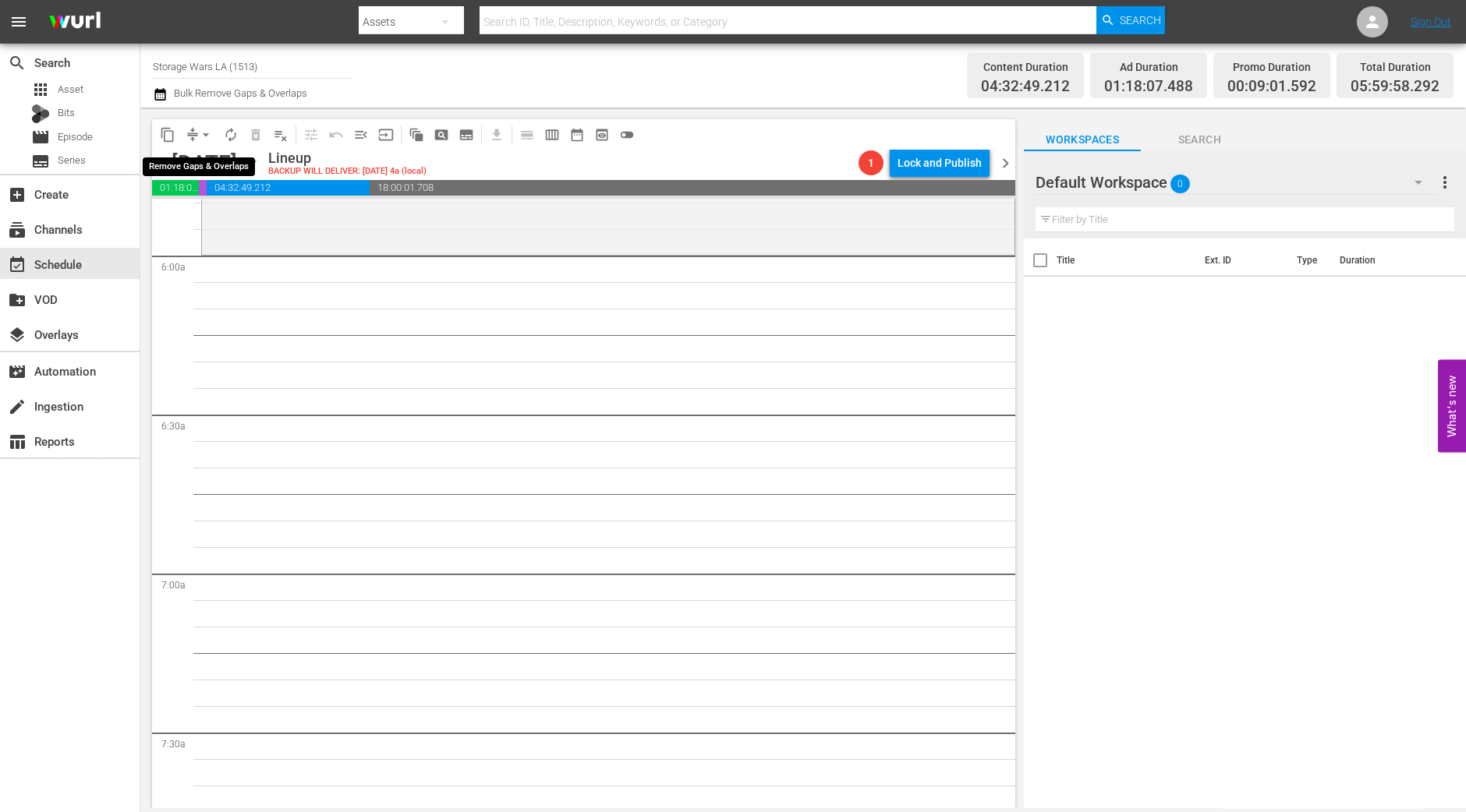
click at [211, 138] on span "arrow_drop_down" at bounding box center [205, 134] width 15 height 15
click at [211, 166] on li "Align to Midnight" at bounding box center [207, 166] width 164 height 26
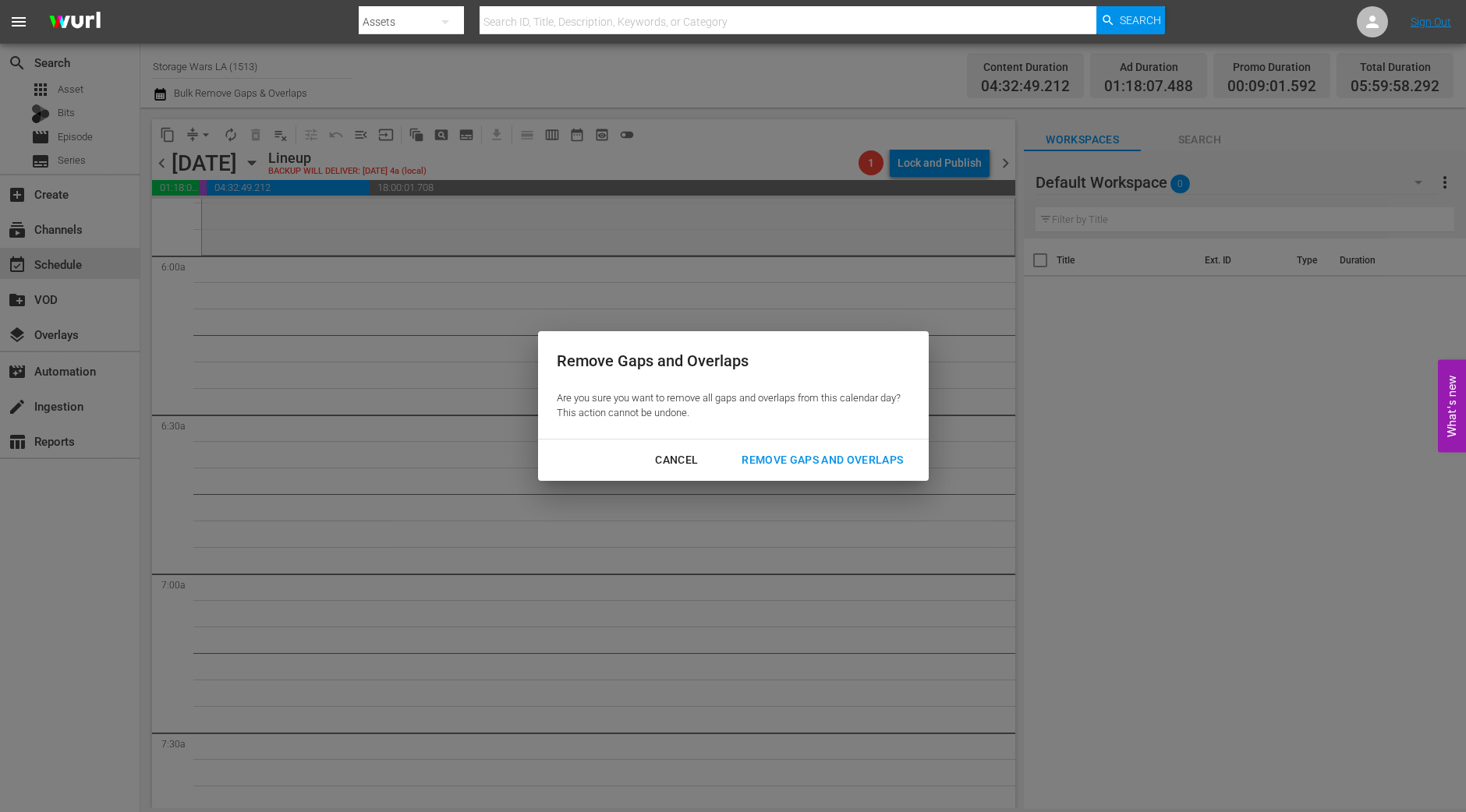
click at [865, 468] on div "Remove Gaps and Overlaps" at bounding box center [823, 460] width 187 height 19
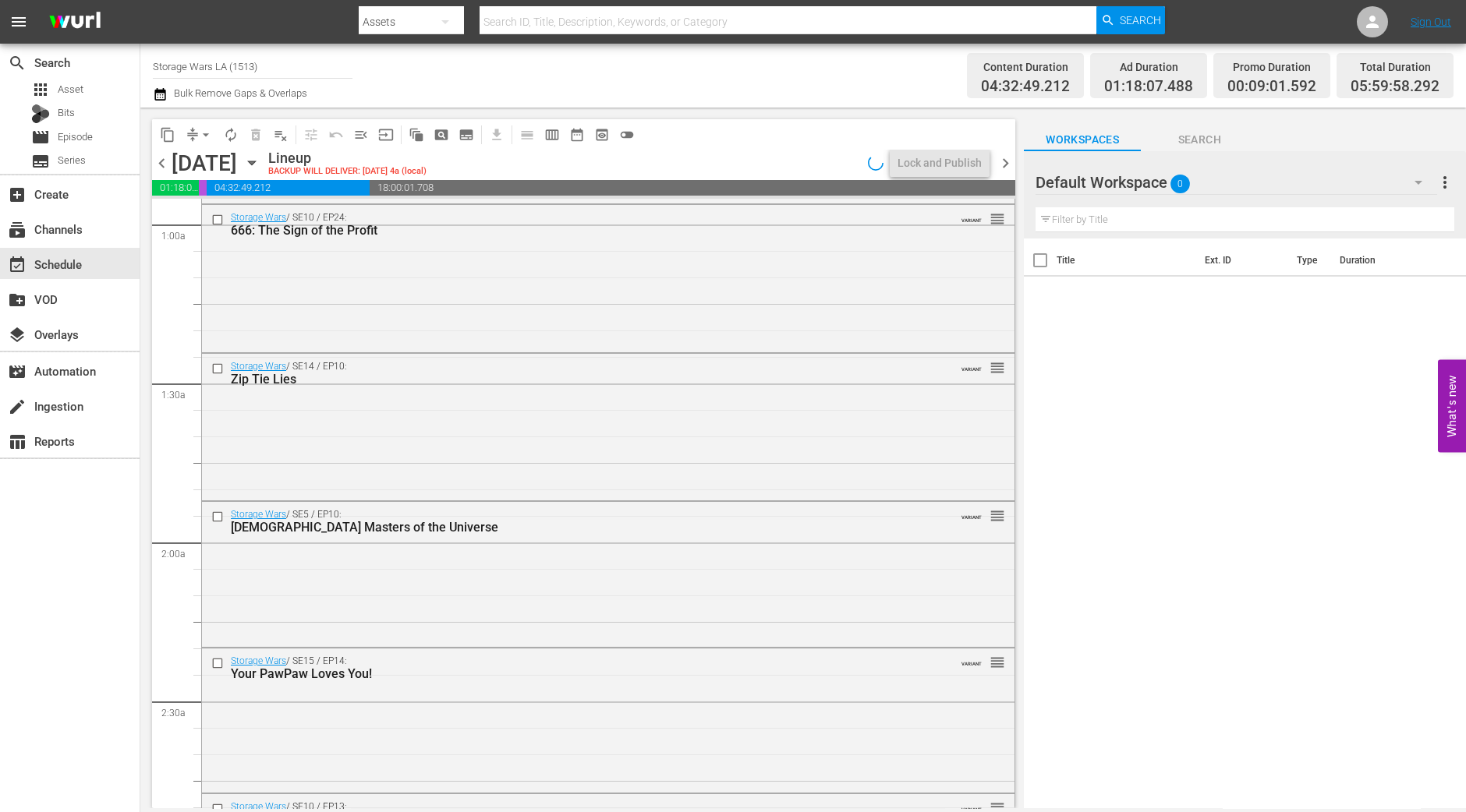
scroll to position [0, 0]
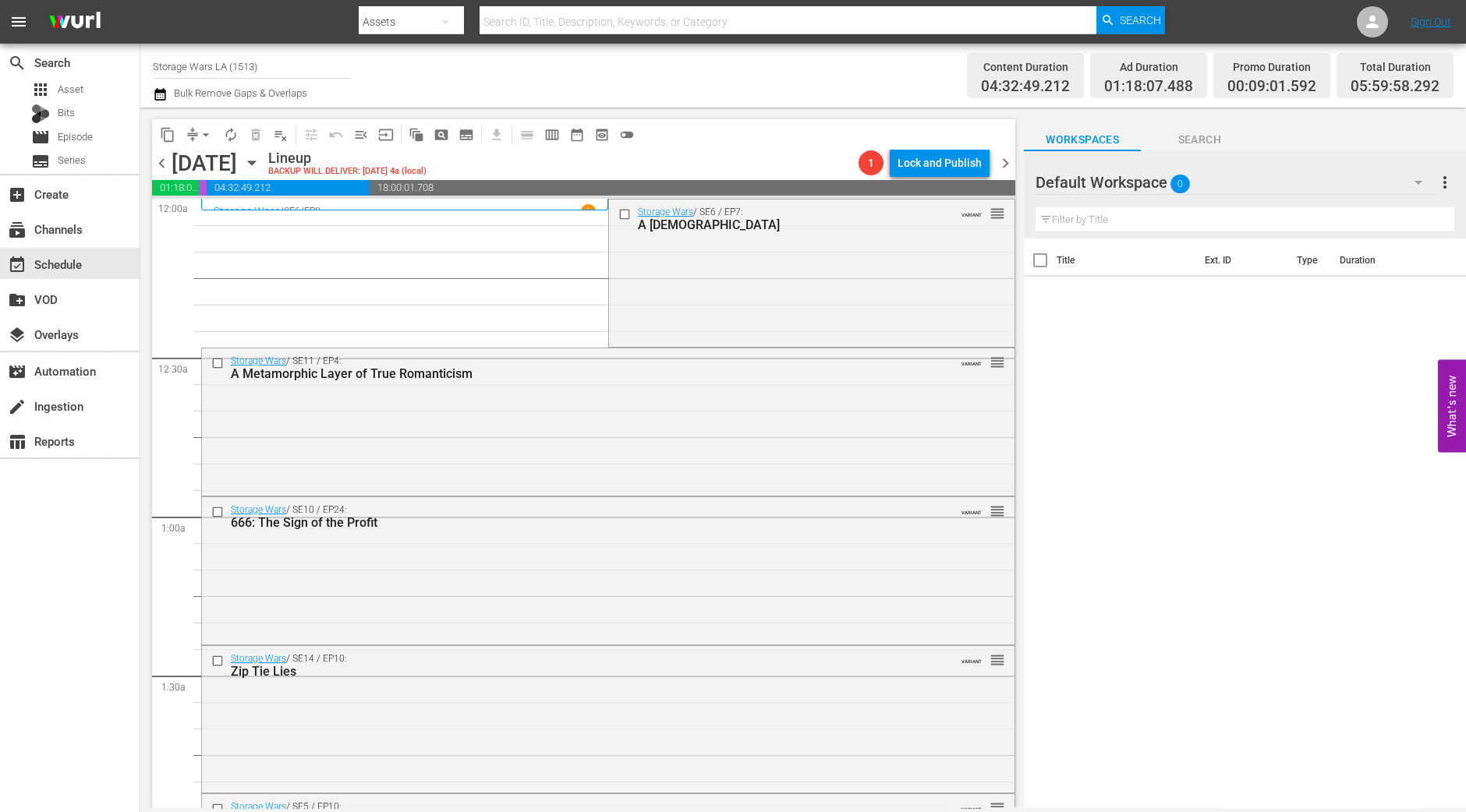
click at [846, 274] on div "Storage Wars / SE6 / EP7: A San Marcos Mitzvah VARIANT reorder" at bounding box center [811, 271] width 405 height 144
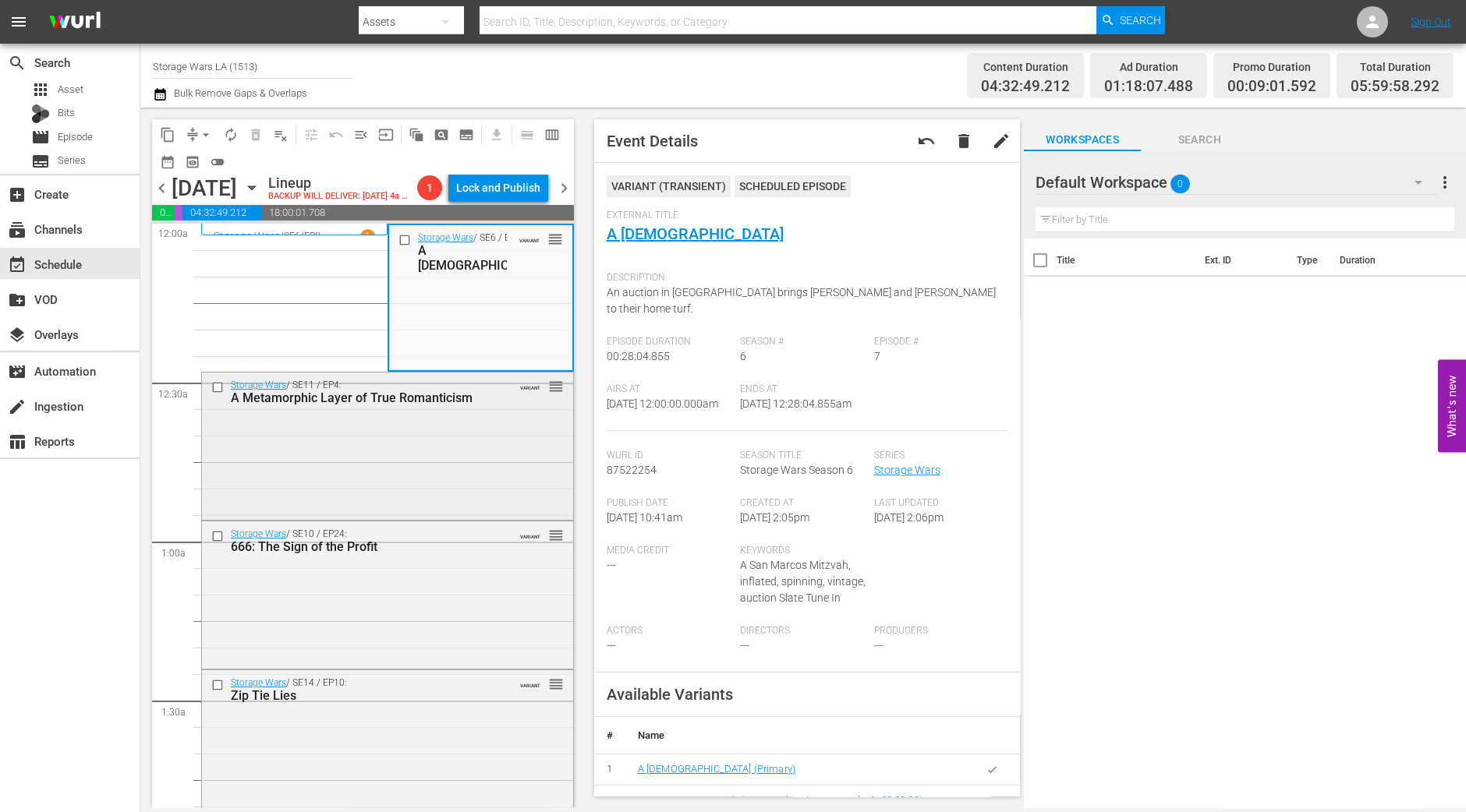
click at [469, 463] on div "Storage Wars / SE11 / EP4: A Metamorphic Layer of True Romanticism VARIANT reor…" at bounding box center [388, 445] width 372 height 144
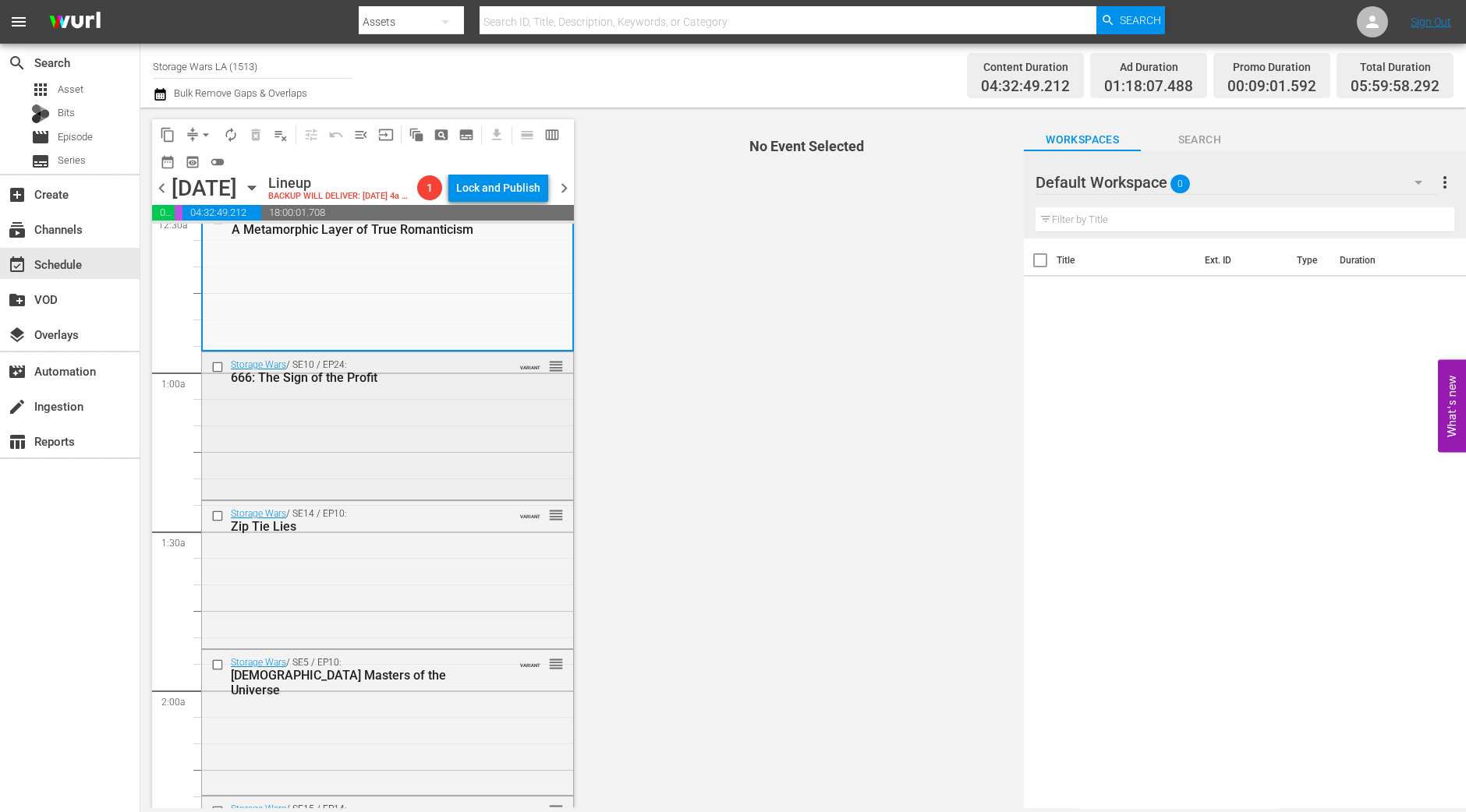
scroll to position [96, 0]
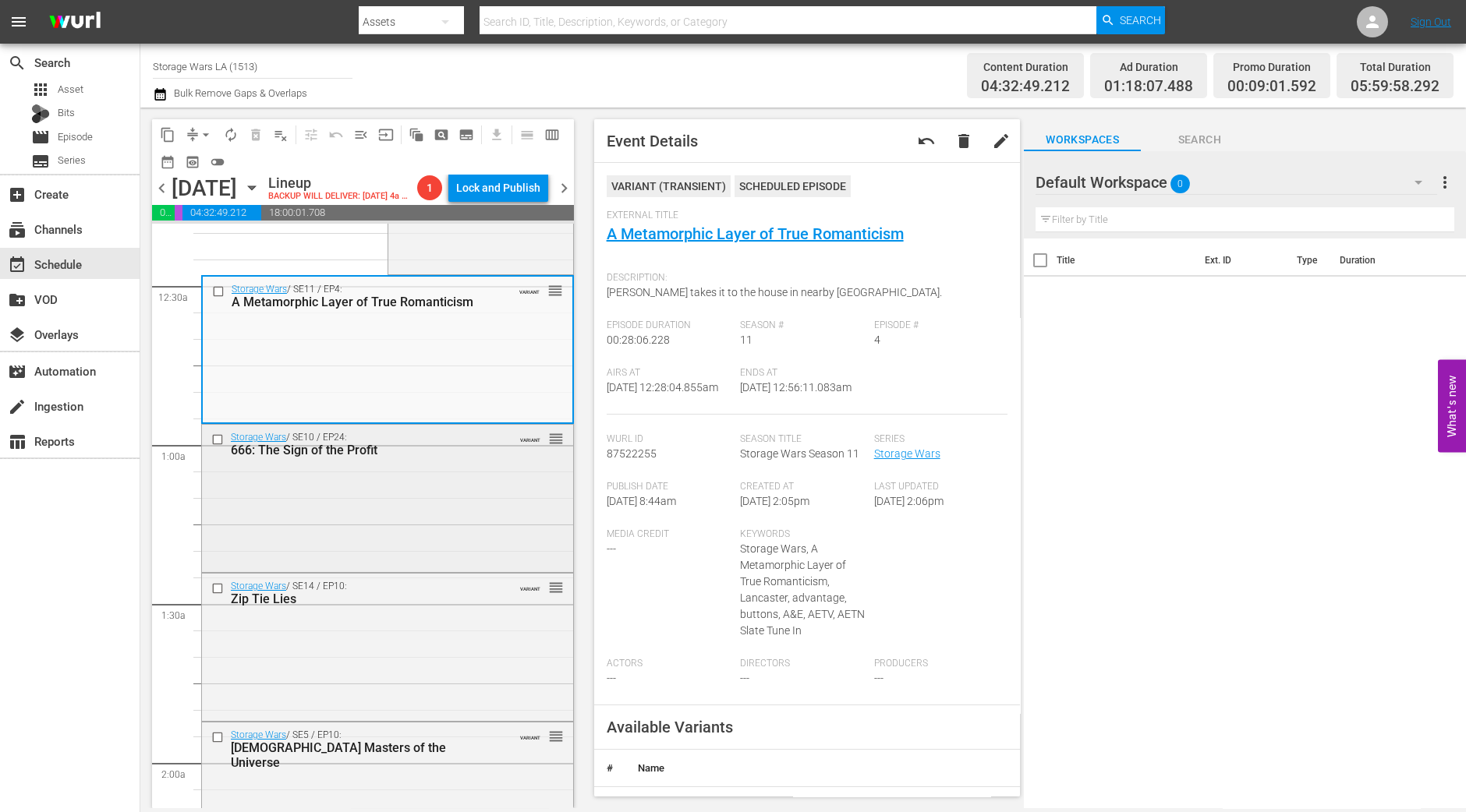
click at [332, 535] on div "Storage Wars / SE10 / EP24: 666: The Sign of the Profit VARIANT reorder" at bounding box center [388, 496] width 372 height 144
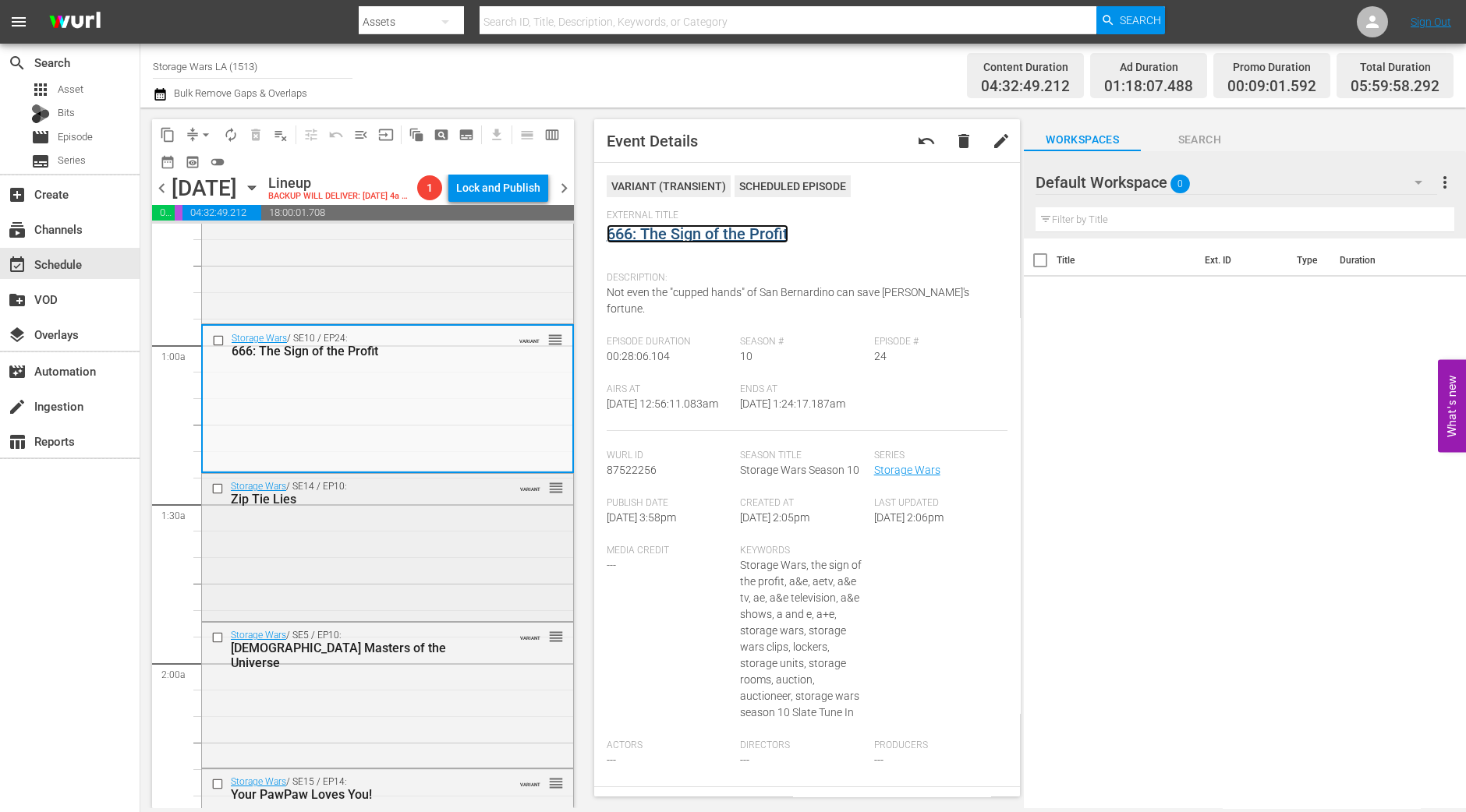
scroll to position [293, 0]
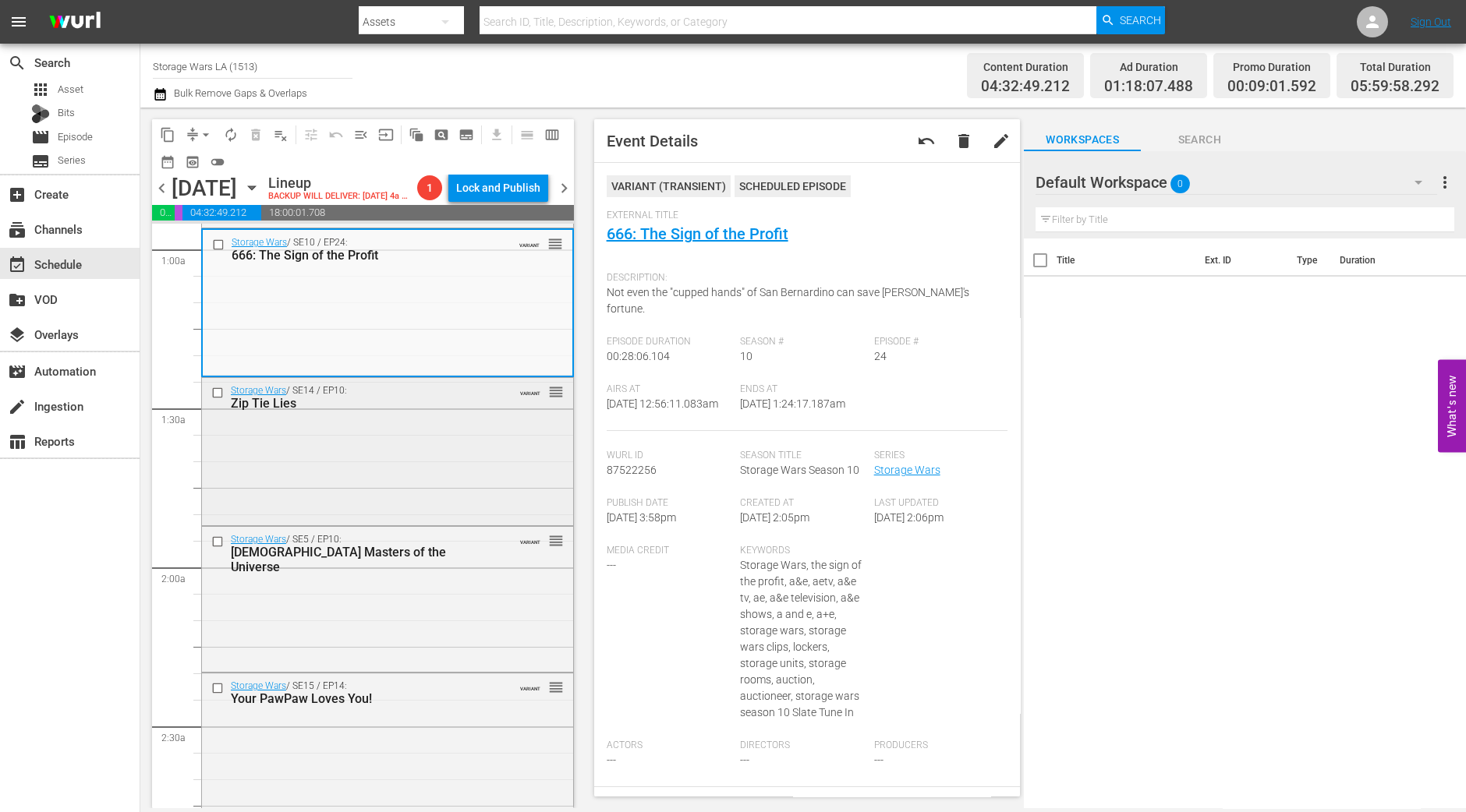
click at [441, 450] on div "Storage Wars / SE14 / EP10: Zip Tie Lies VARIANT reorder" at bounding box center [388, 449] width 372 height 143
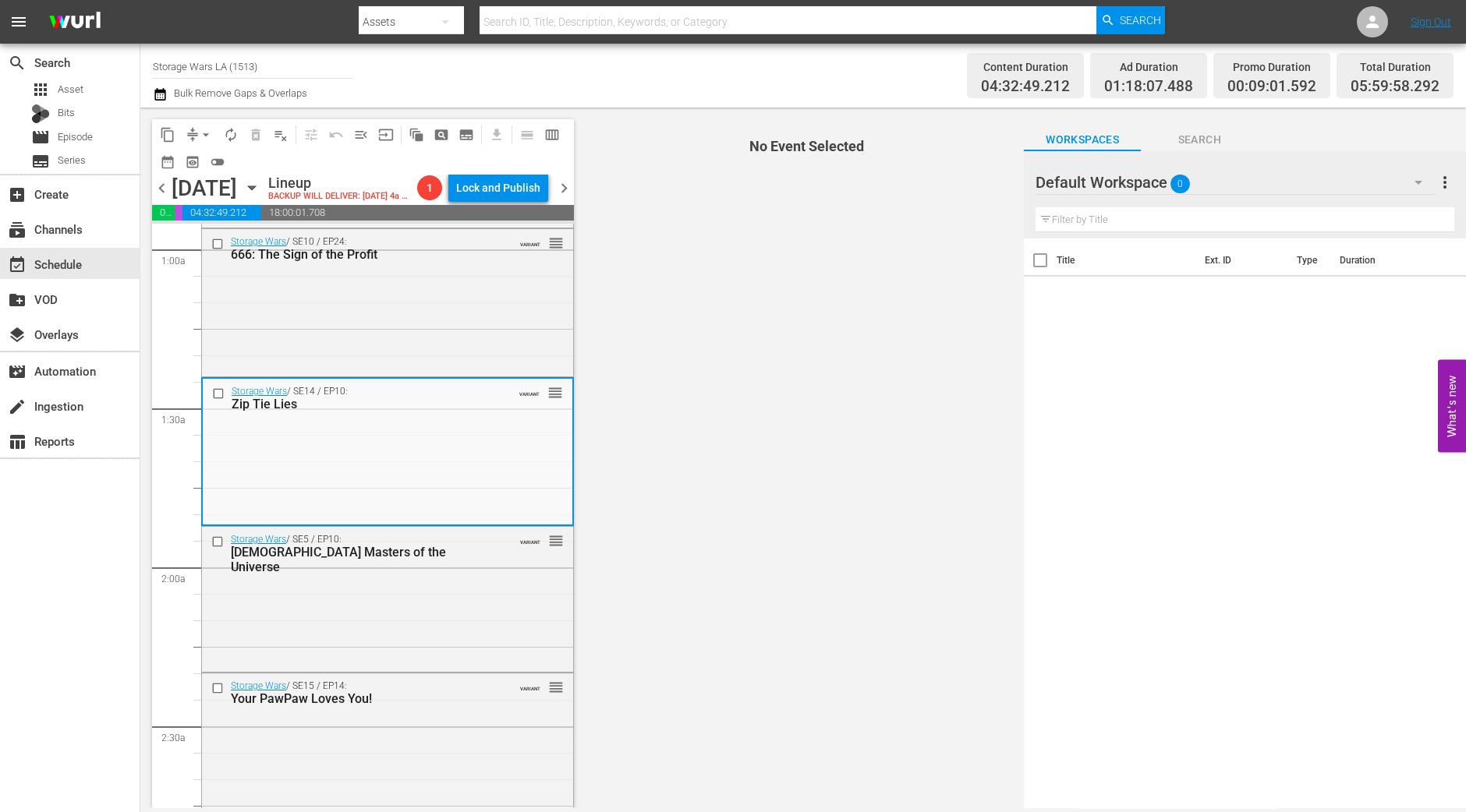
scroll to position [389, 0]
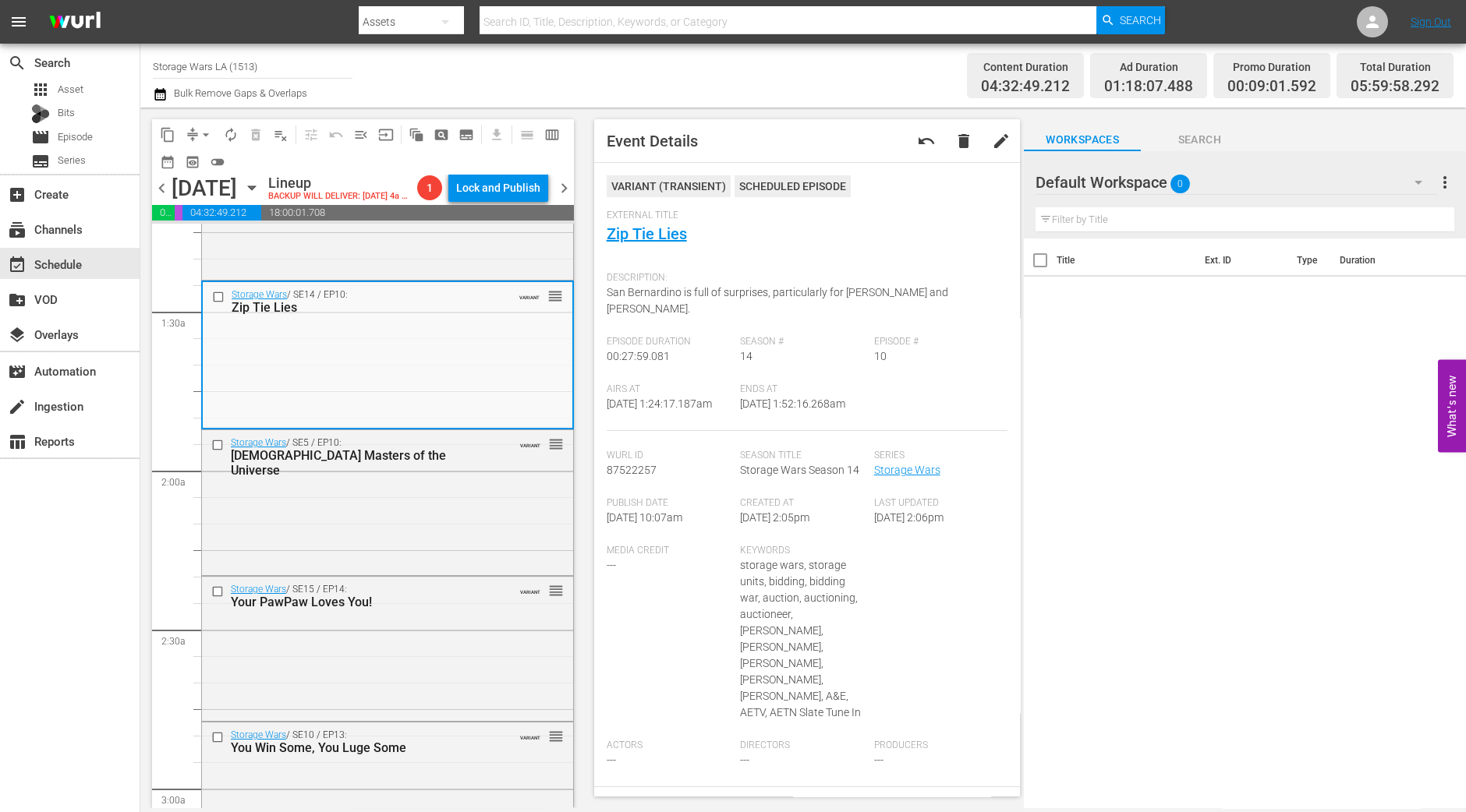
click at [482, 465] on div "Storage Wars / SE5 / EP10: Zen Masters of the Universe" at bounding box center [363, 457] width 265 height 40
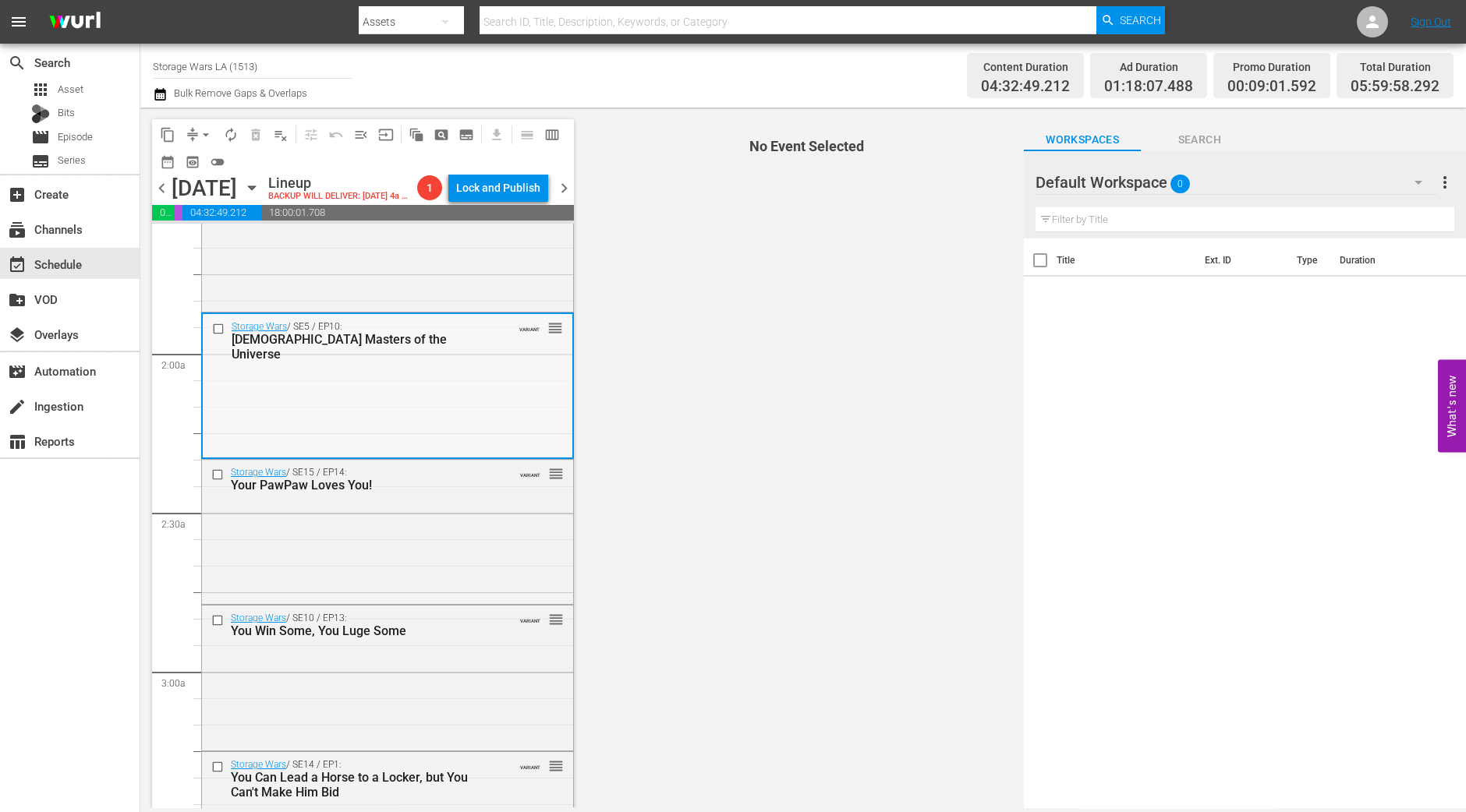
scroll to position [584, 0]
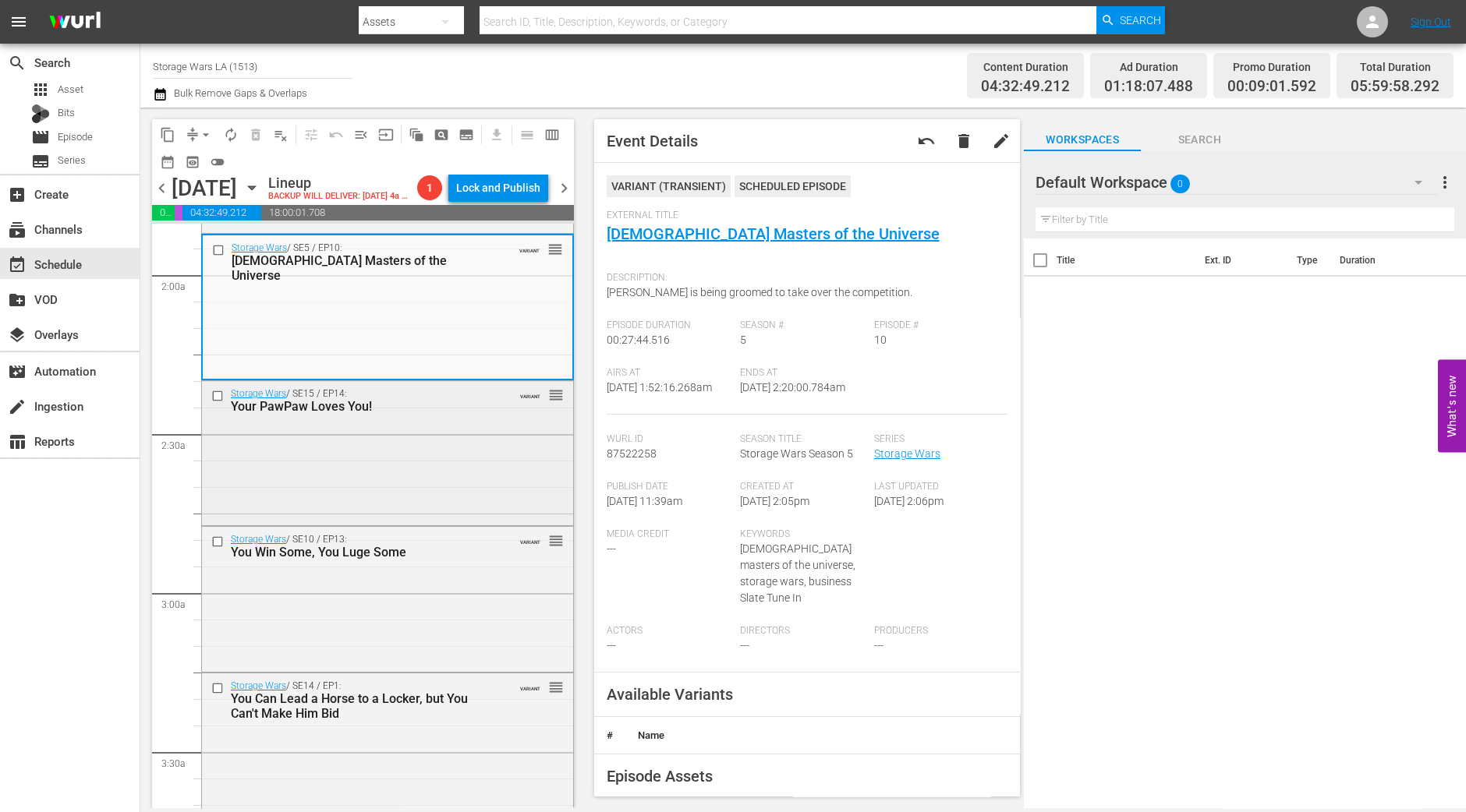
click at [427, 509] on div "Storage Wars / SE15 / EP14: Your PawPaw Loves You! VARIANT reorder" at bounding box center [388, 452] width 372 height 141
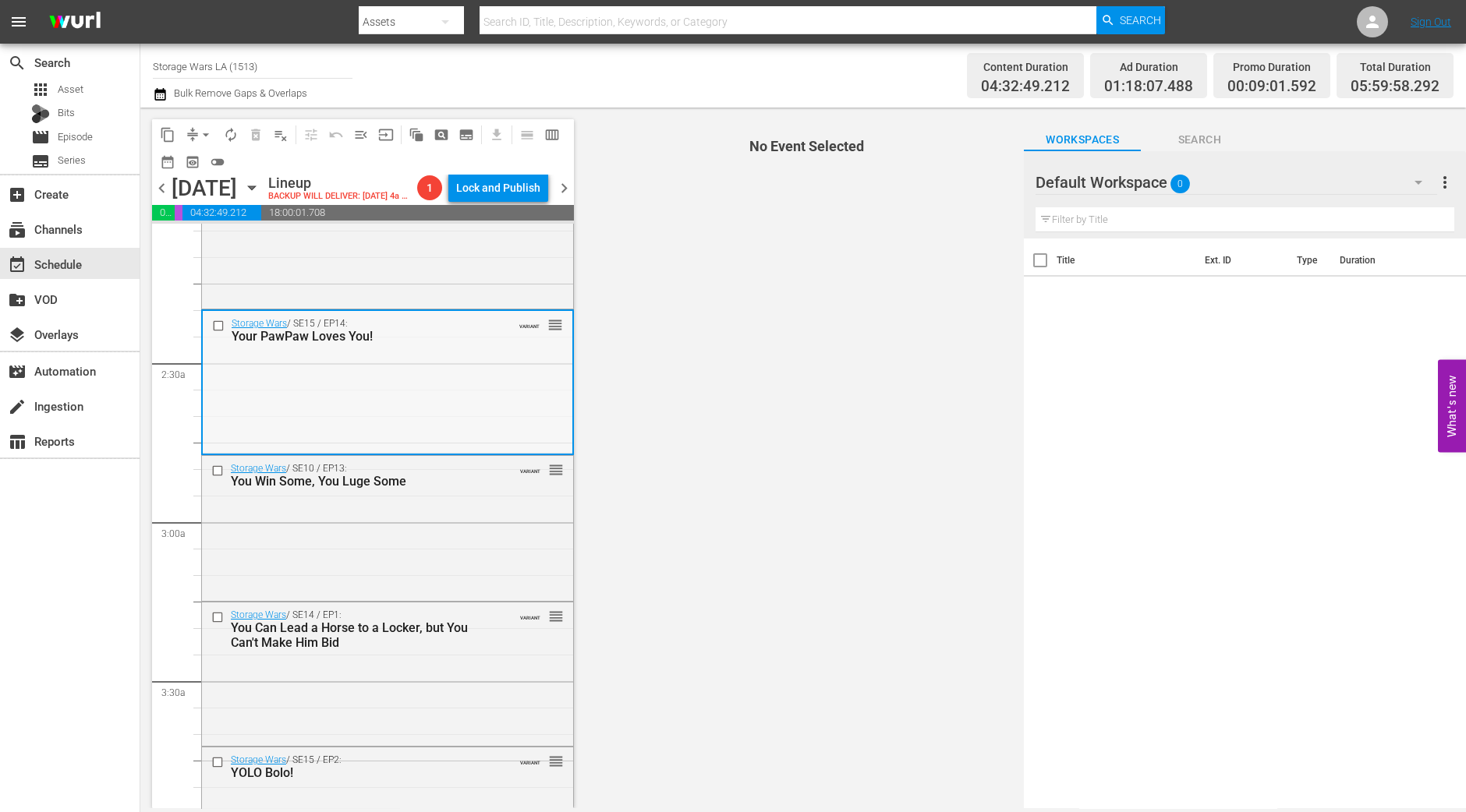
scroll to position [682, 0]
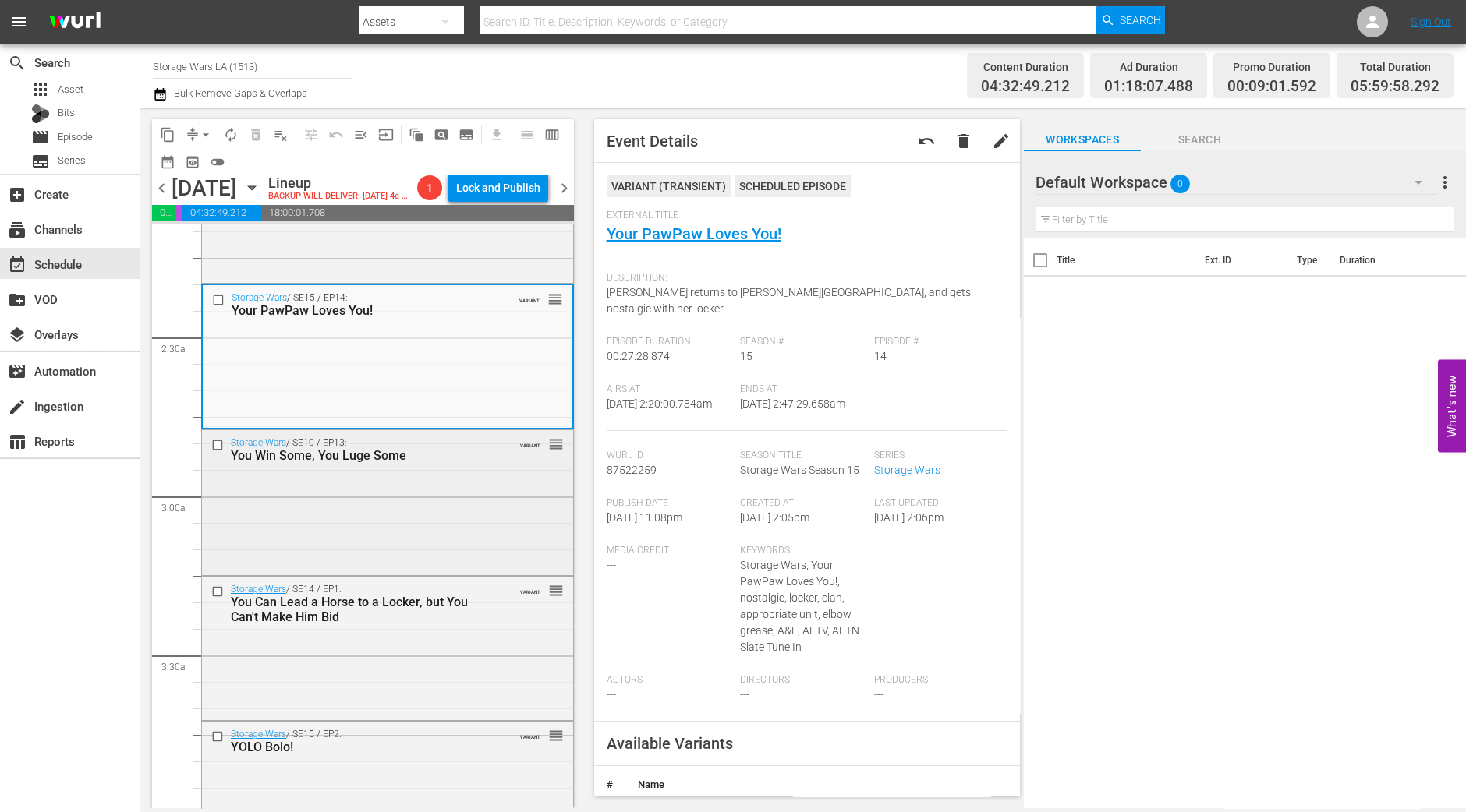
click at [438, 512] on div "Storage Wars / SE10 / EP13: You Win Some, You Luge Some VARIANT reorder" at bounding box center [388, 501] width 372 height 141
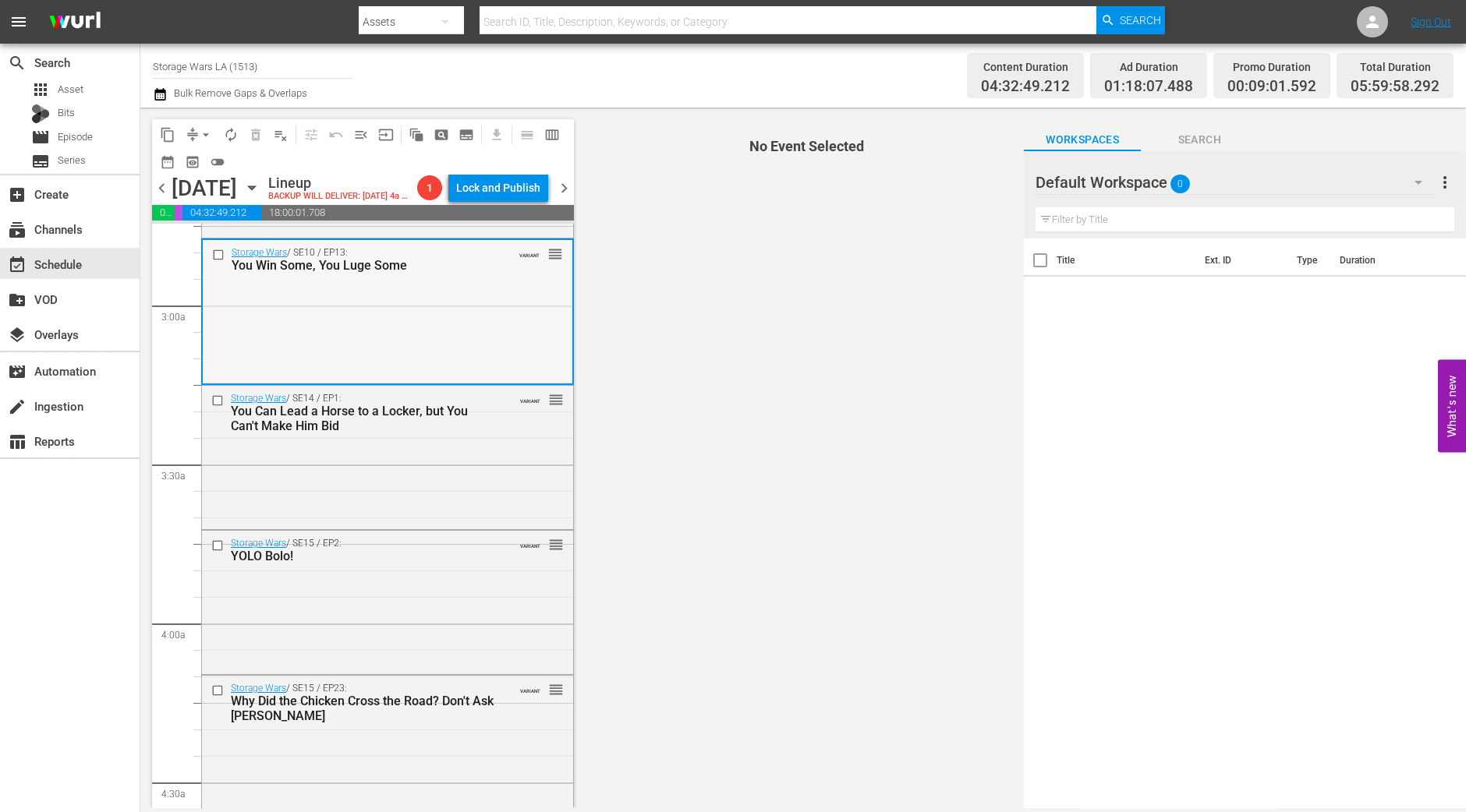
scroll to position [877, 0]
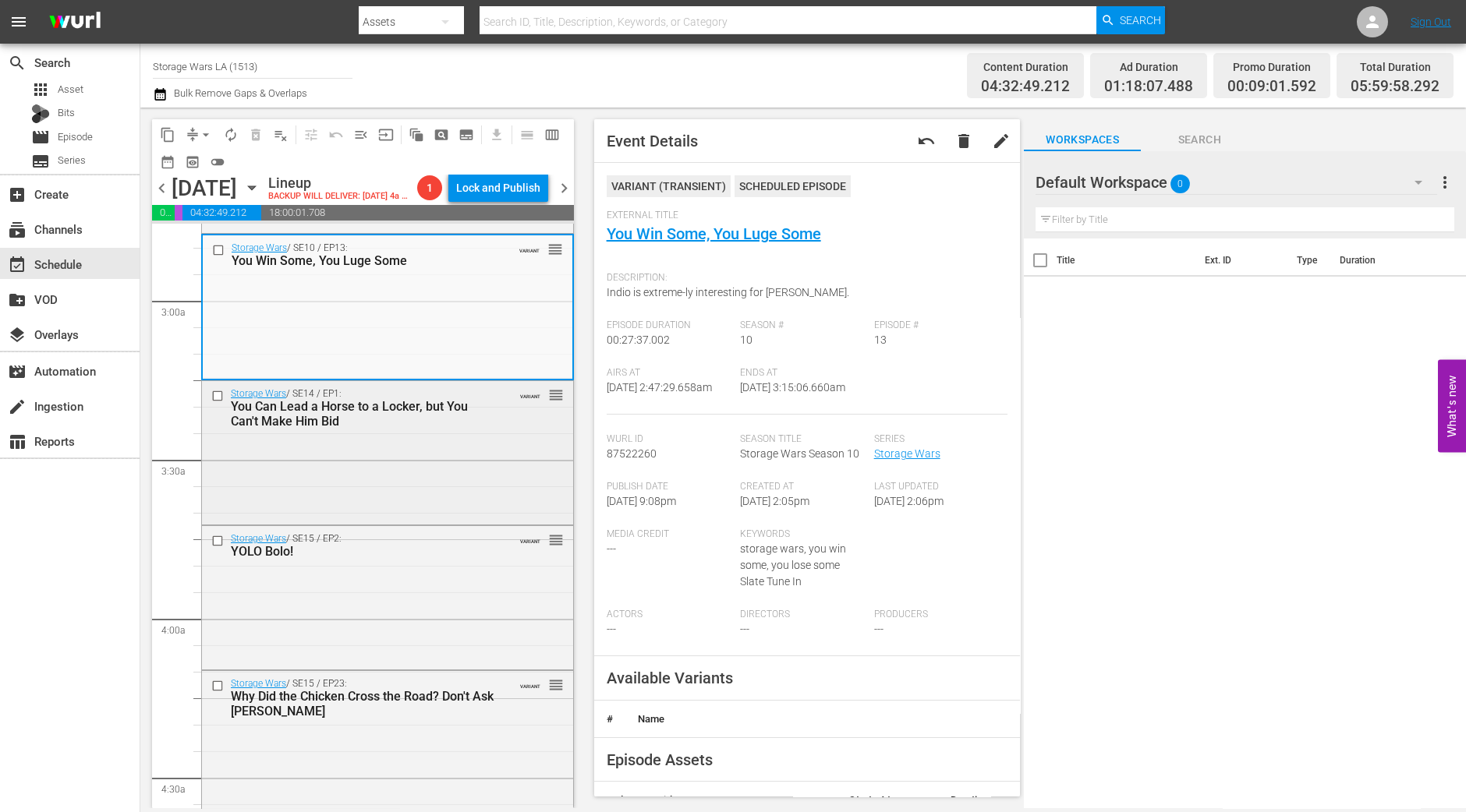
click at [456, 522] on div "Storage Wars / SE14 / EP1: You Can Lead a Horse to a Locker, but You Can't Make…" at bounding box center [388, 451] width 372 height 141
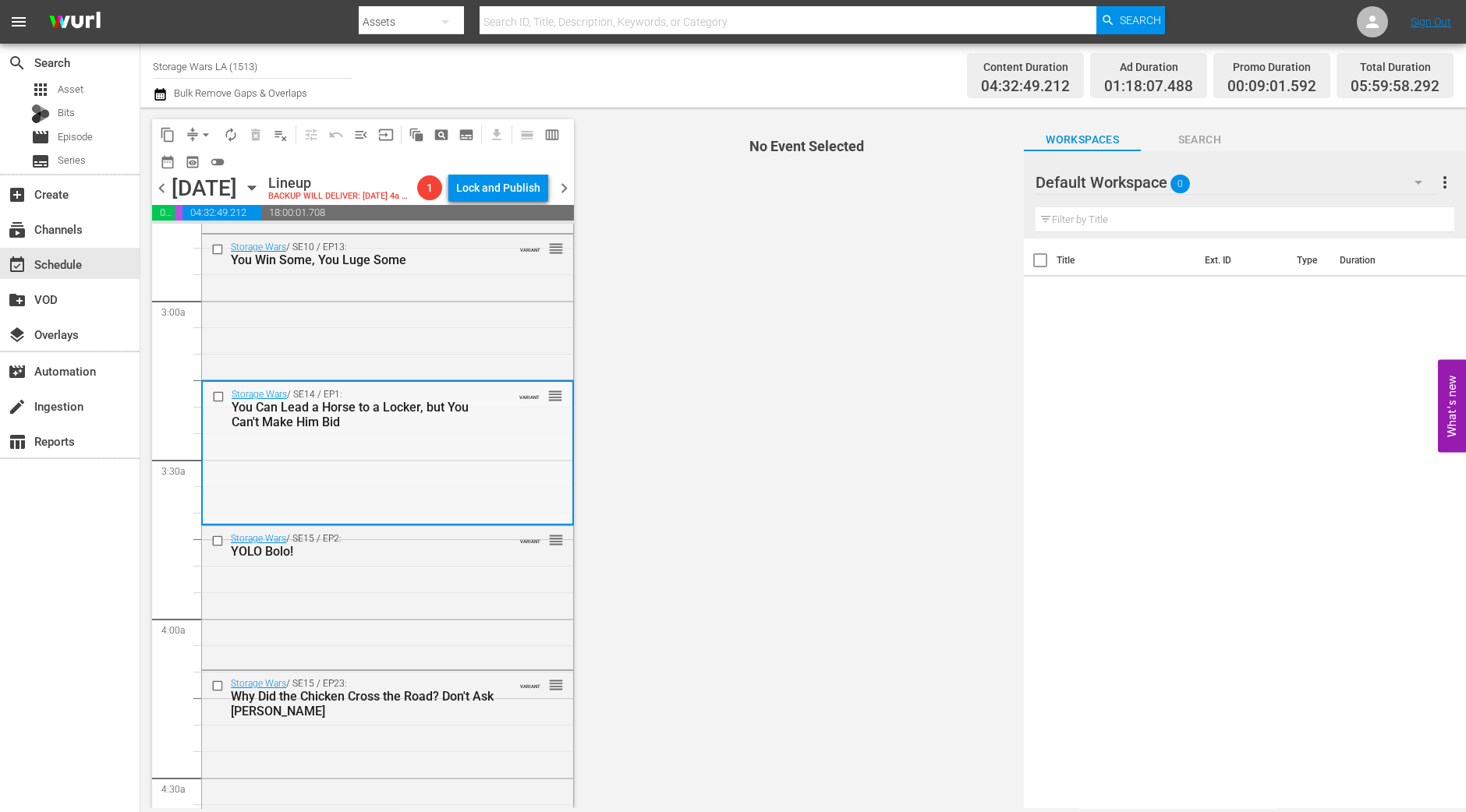
scroll to position [974, 0]
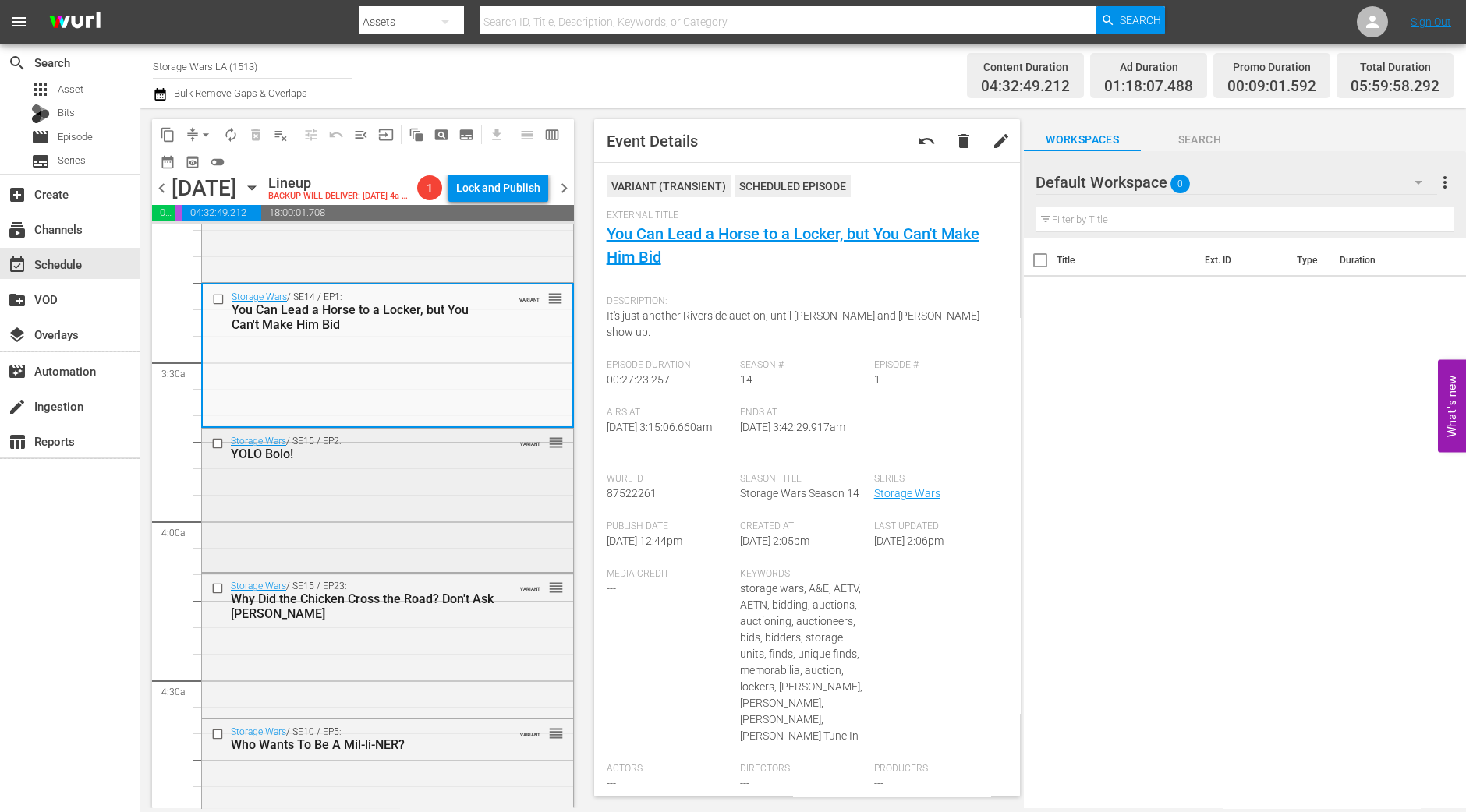
click at [483, 523] on div "Storage Wars / SE15 / EP2: YOLO Bolo! VARIANT reorder" at bounding box center [388, 498] width 372 height 141
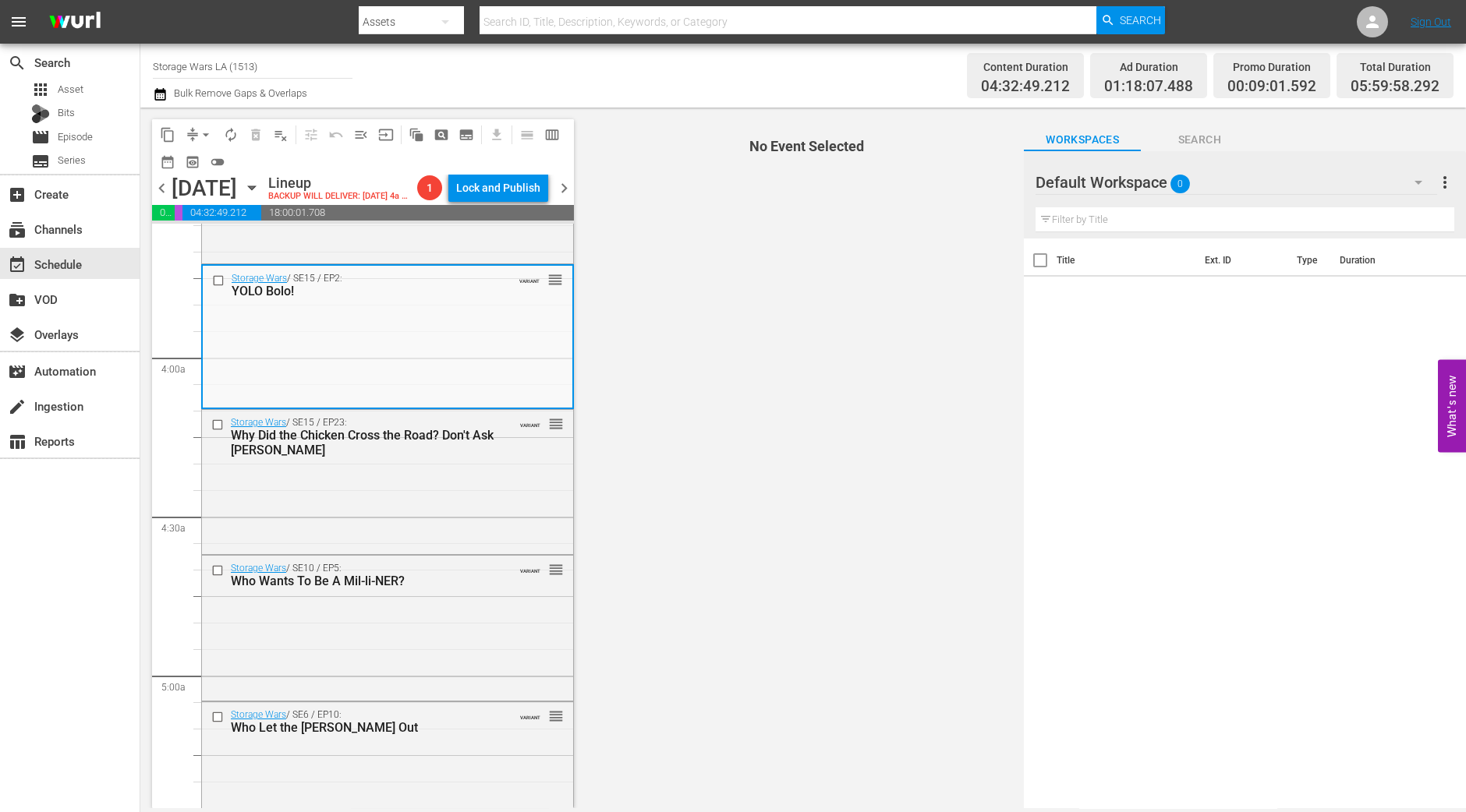
scroll to position [1170, 0]
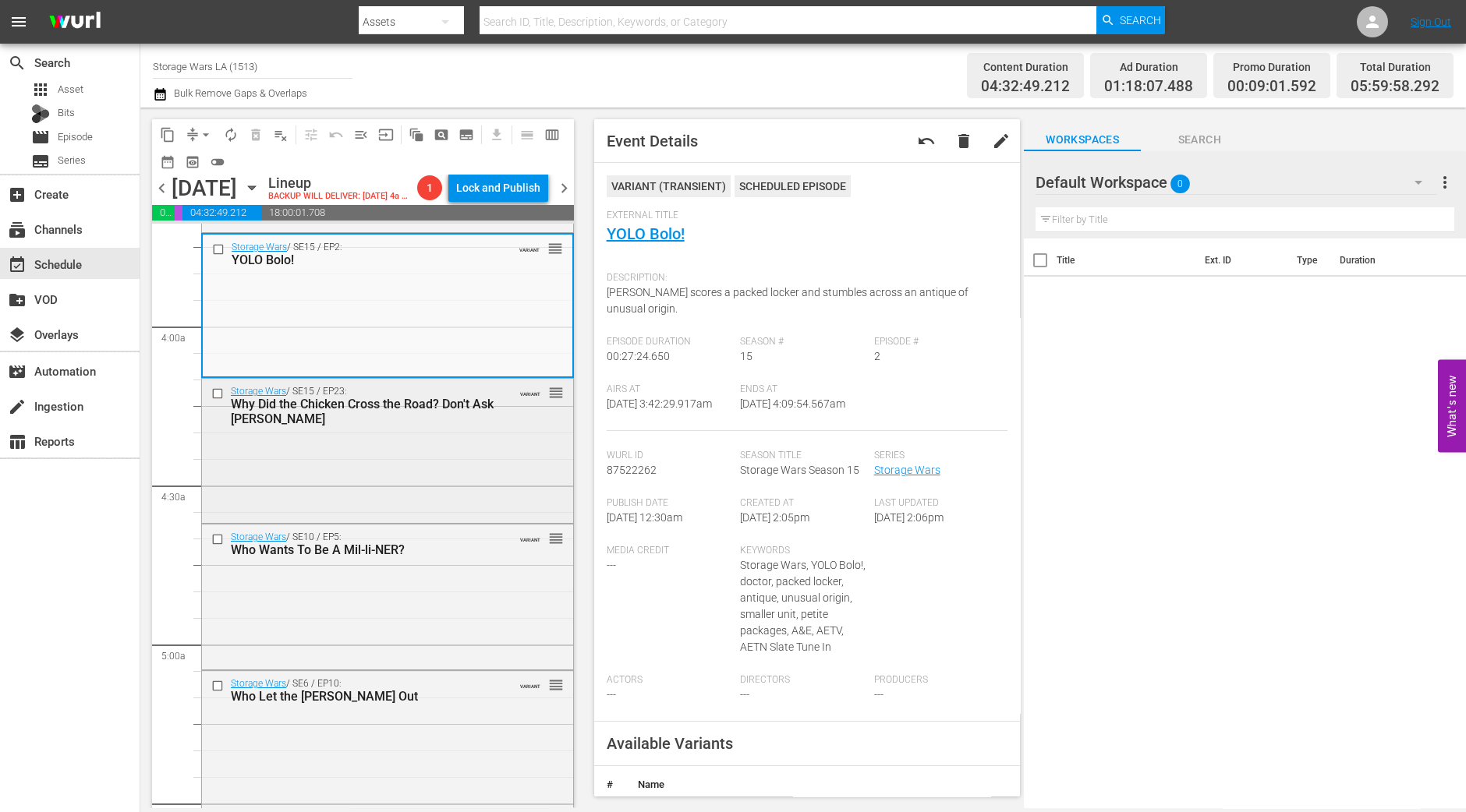
click at [433, 470] on div "Storage Wars / SE15 / EP23: Why Did the Chicken Cross the Road? Don't Ask Brand…" at bounding box center [388, 449] width 372 height 141
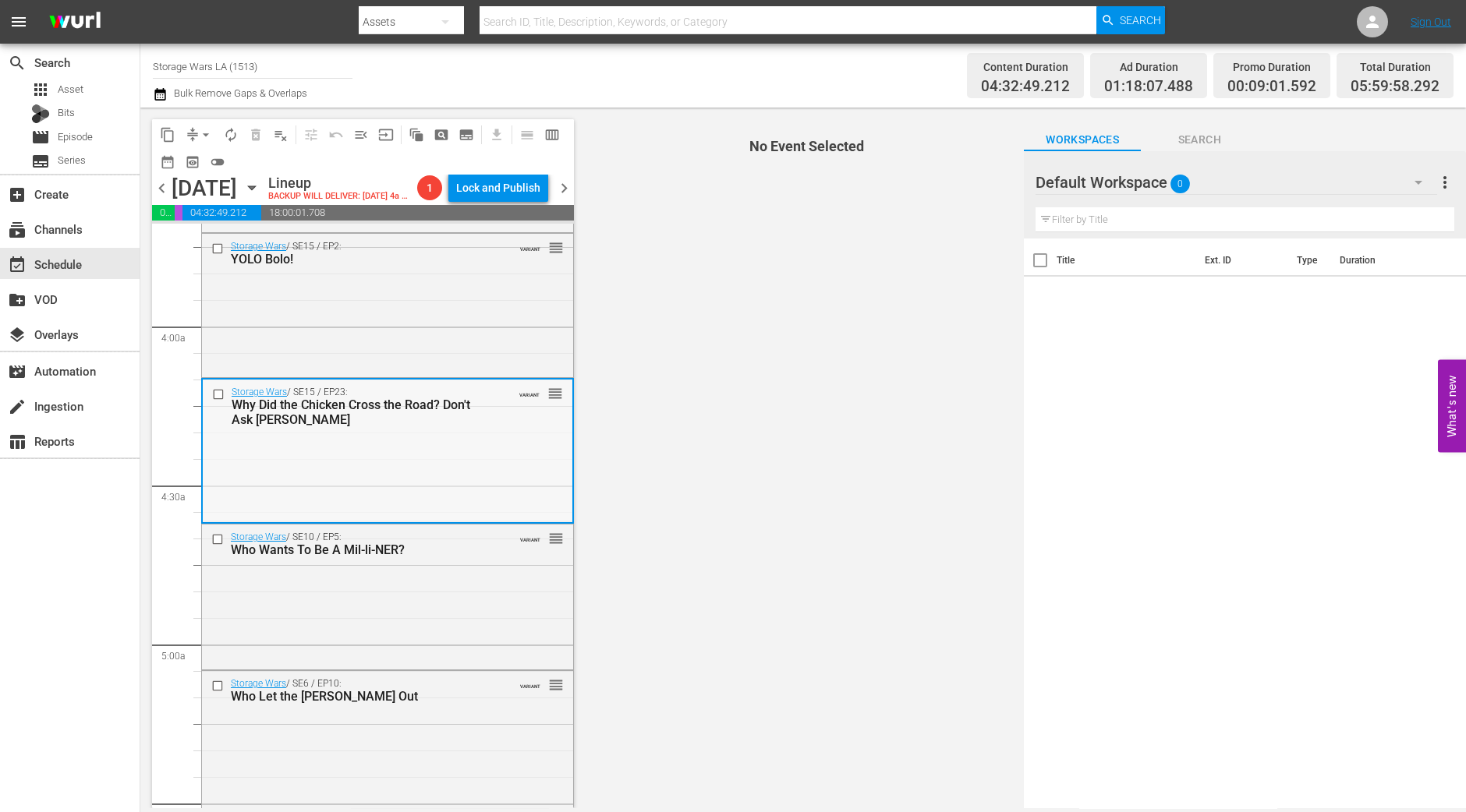
scroll to position [1266, 0]
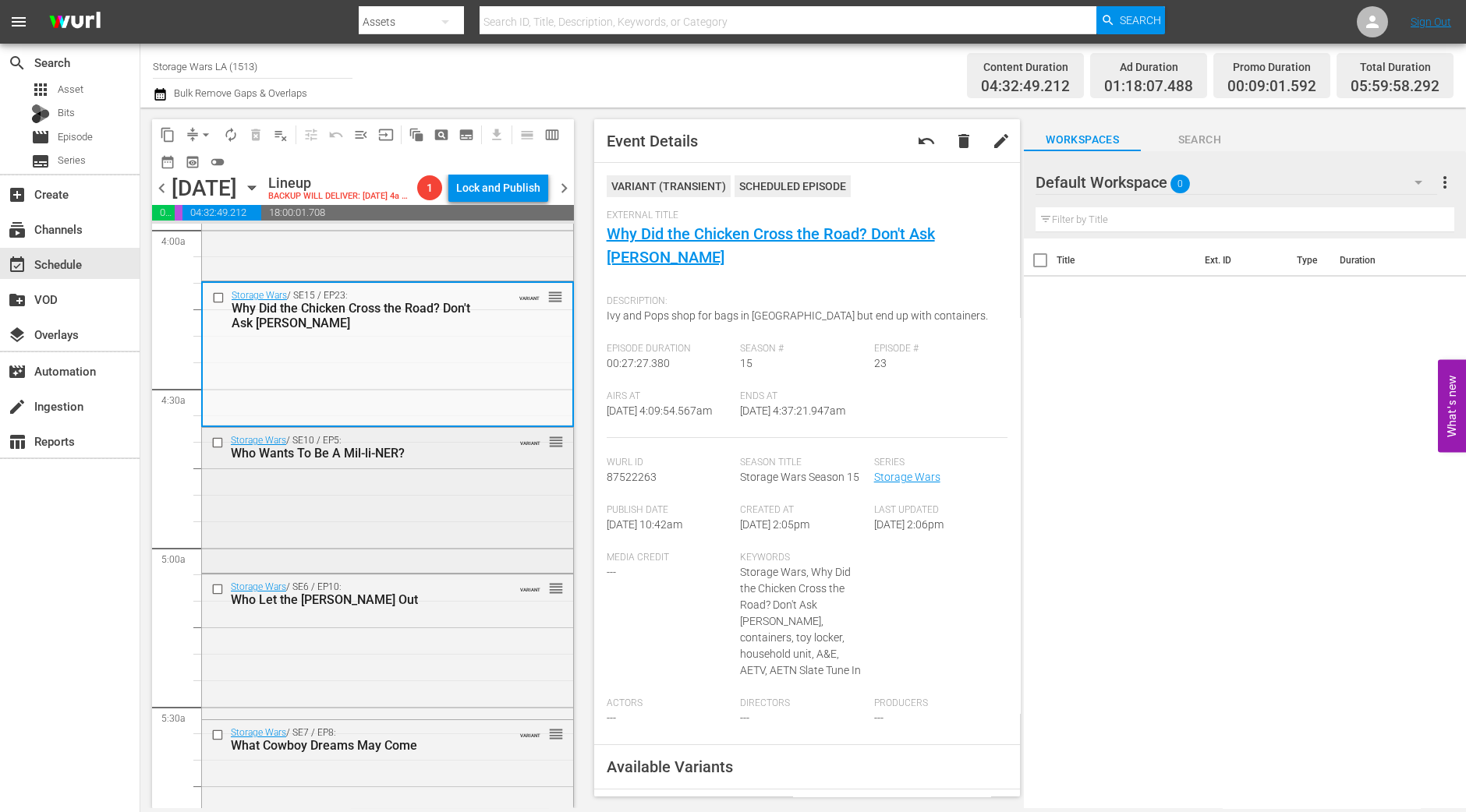
click at [536, 466] on div "Storage Wars / SE10 / EP5: Who Wants To Be A Mil-li-NER? VARIANT reorder" at bounding box center [388, 447] width 372 height 39
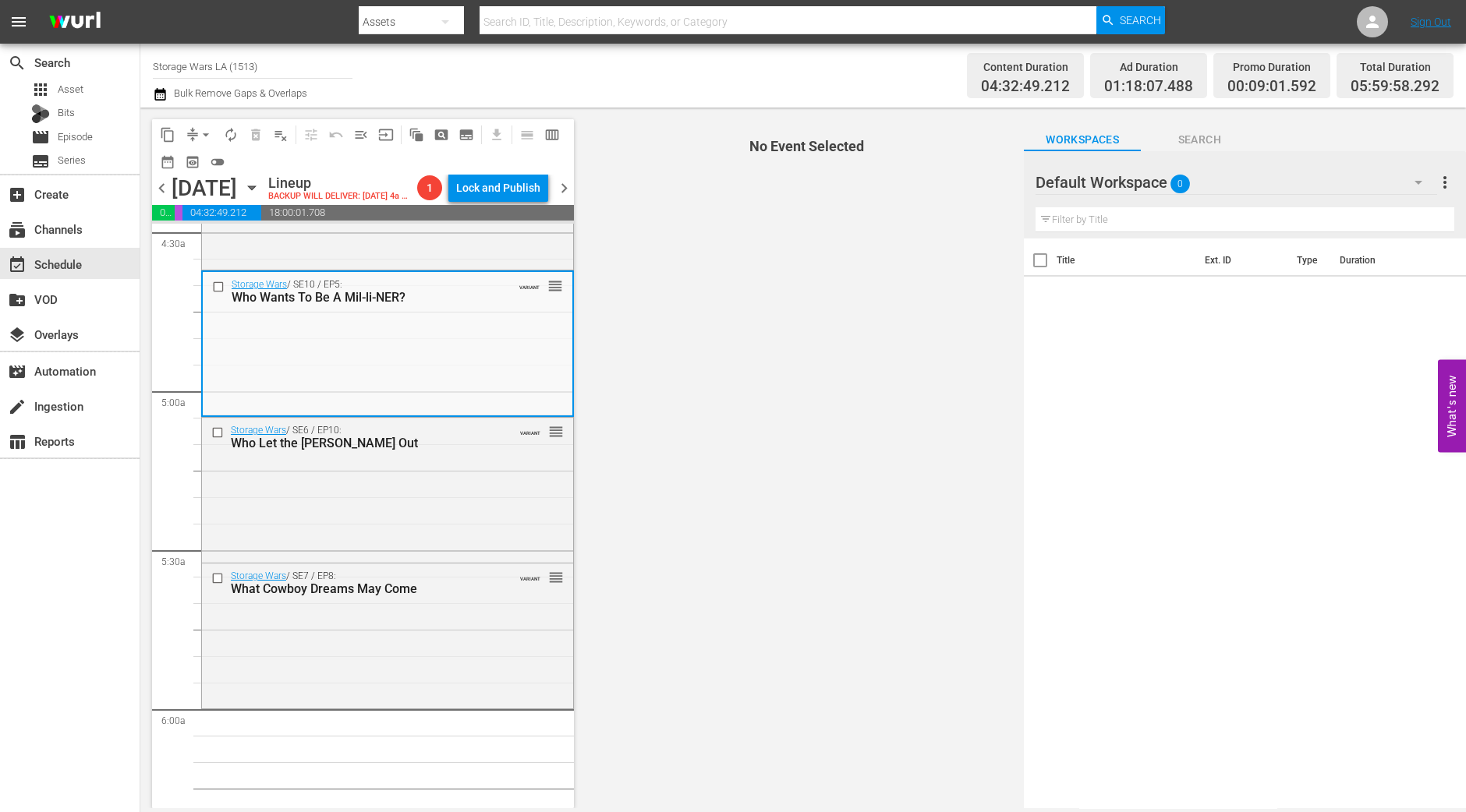
scroll to position [1461, 0]
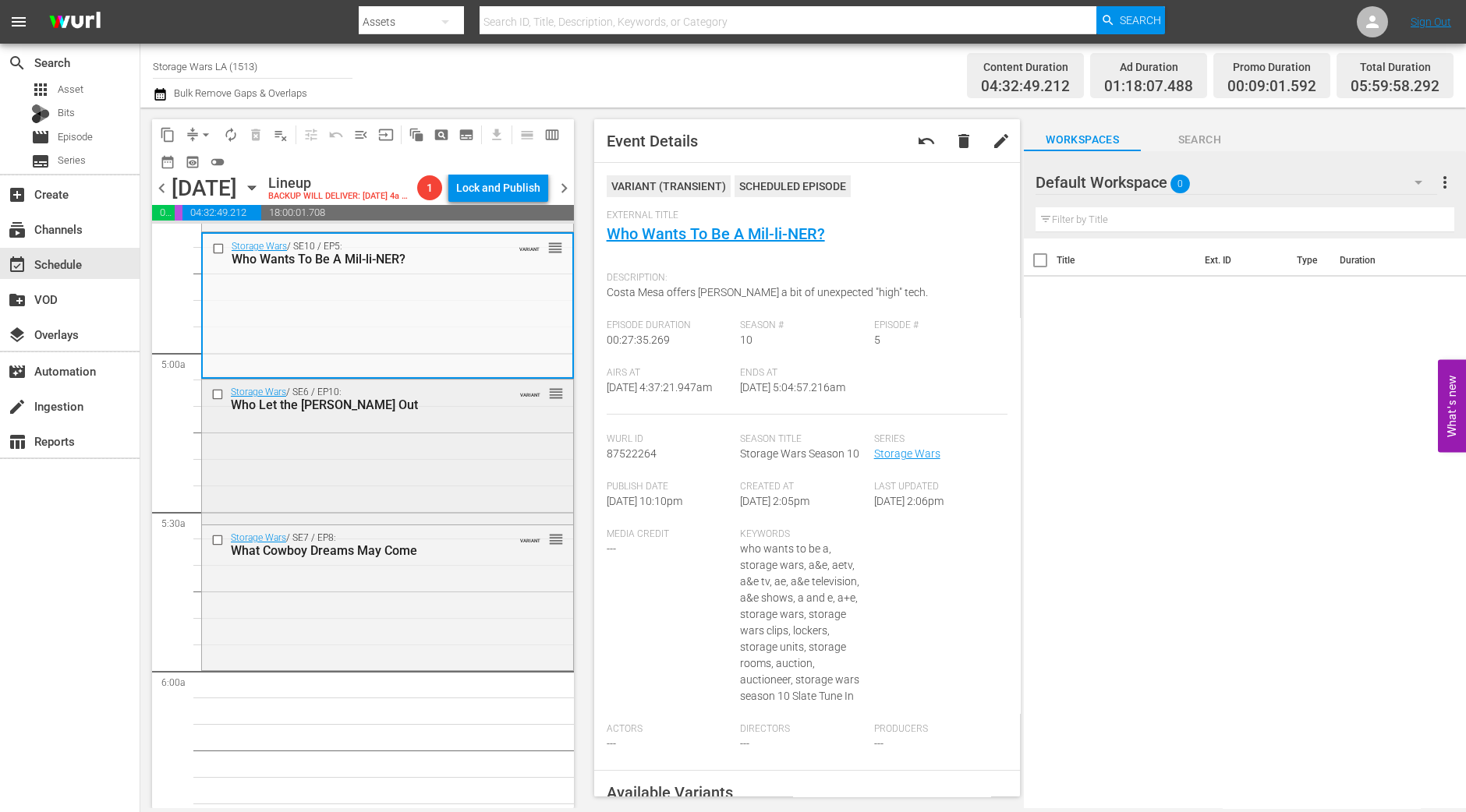
click at [493, 418] on div "Storage Wars / SE6 / EP10: Who Let the Daves Out VARIANT reorder" at bounding box center [388, 399] width 372 height 39
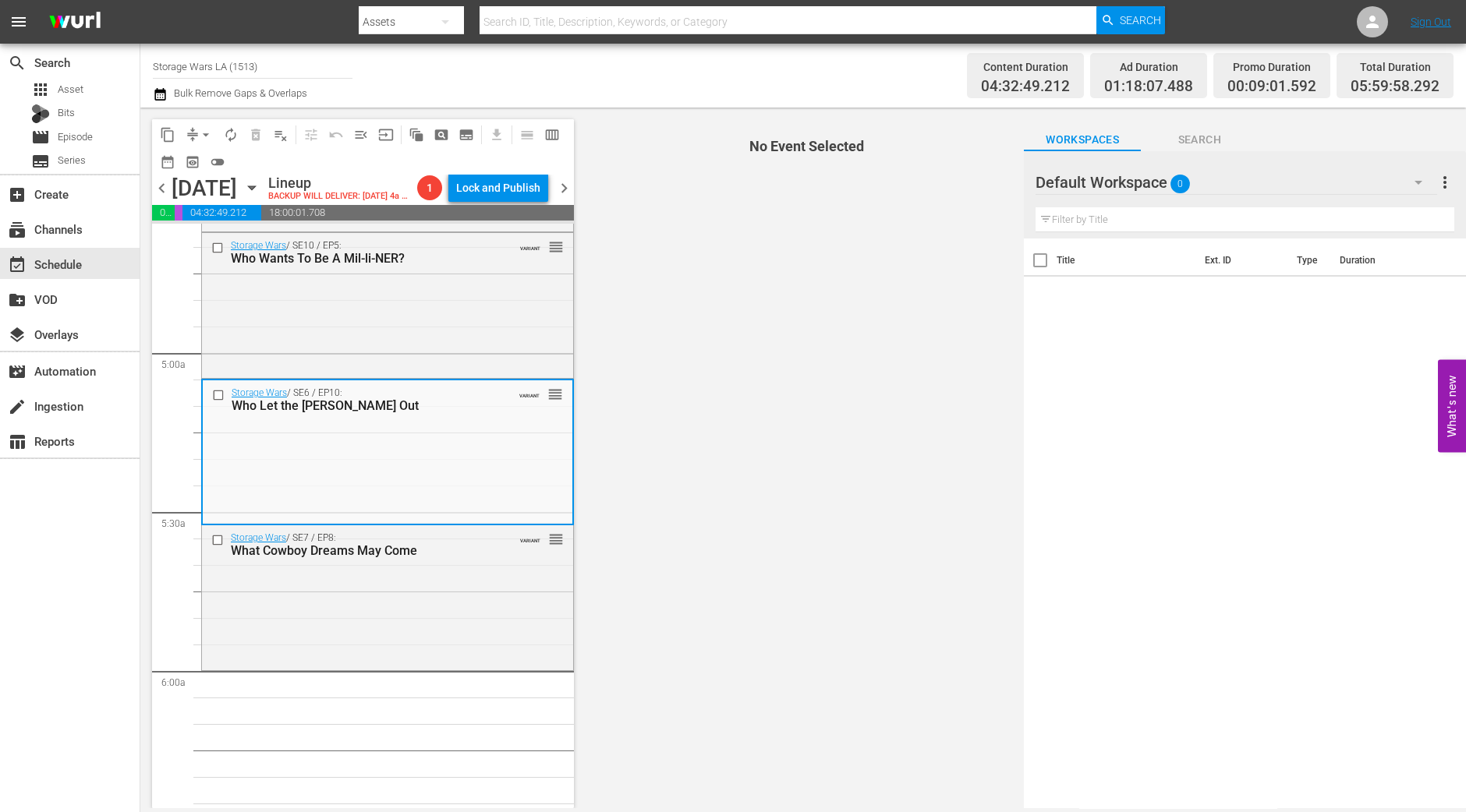
scroll to position [1558, 0]
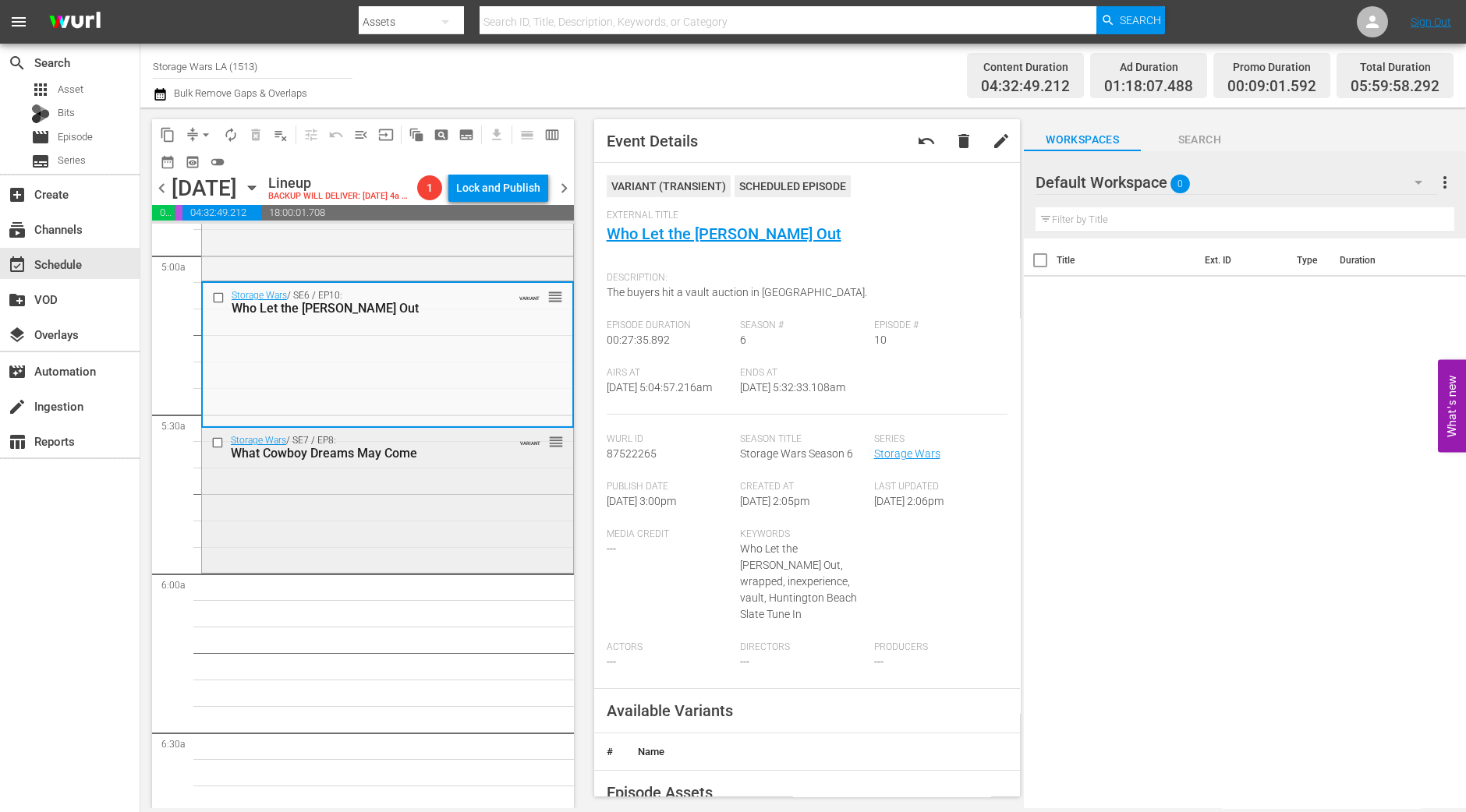
click at [478, 466] on div "Storage Wars / SE7 / EP8: What Cowboy Dreams May Come VARIANT reorder" at bounding box center [388, 447] width 372 height 39
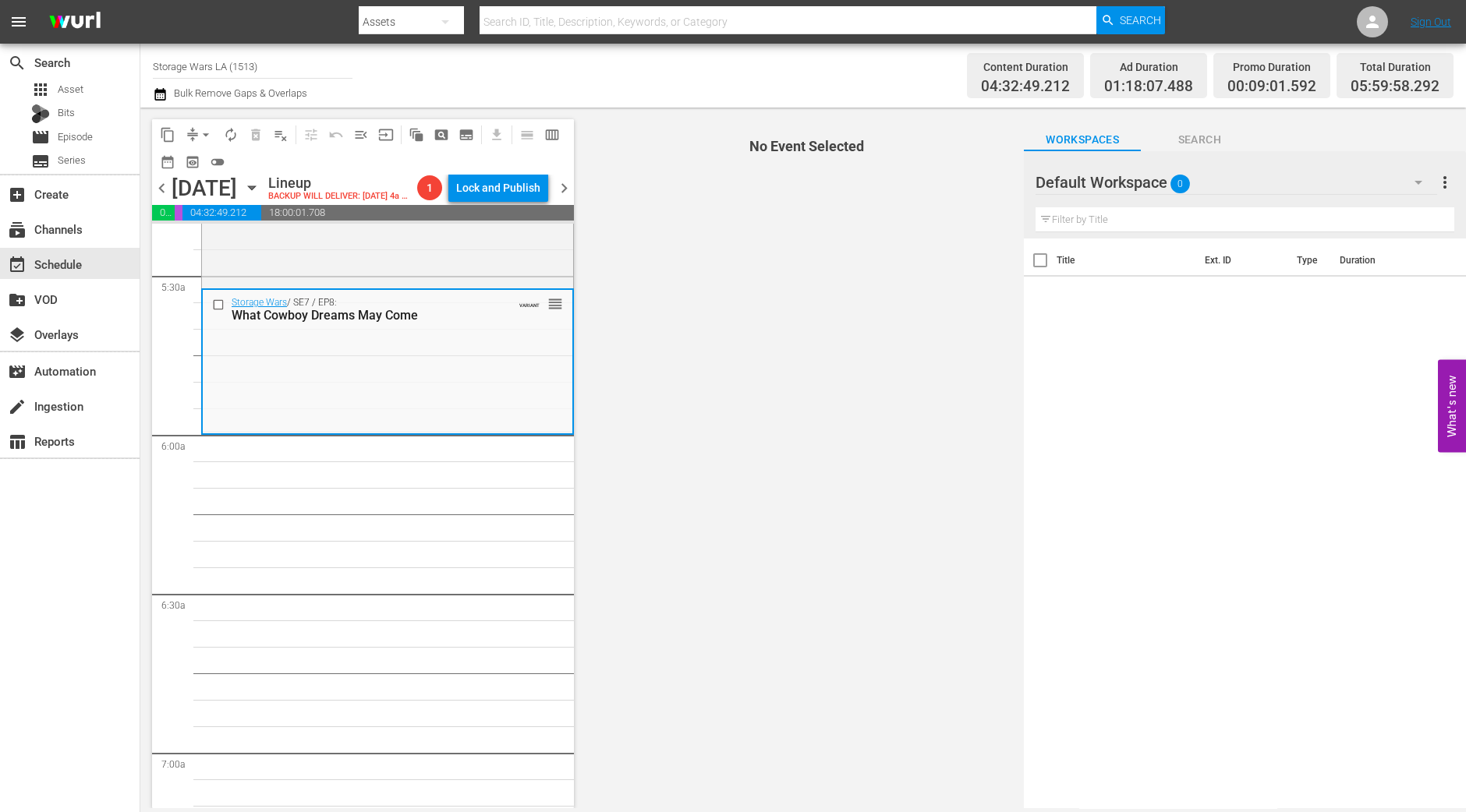
scroll to position [1657, 0]
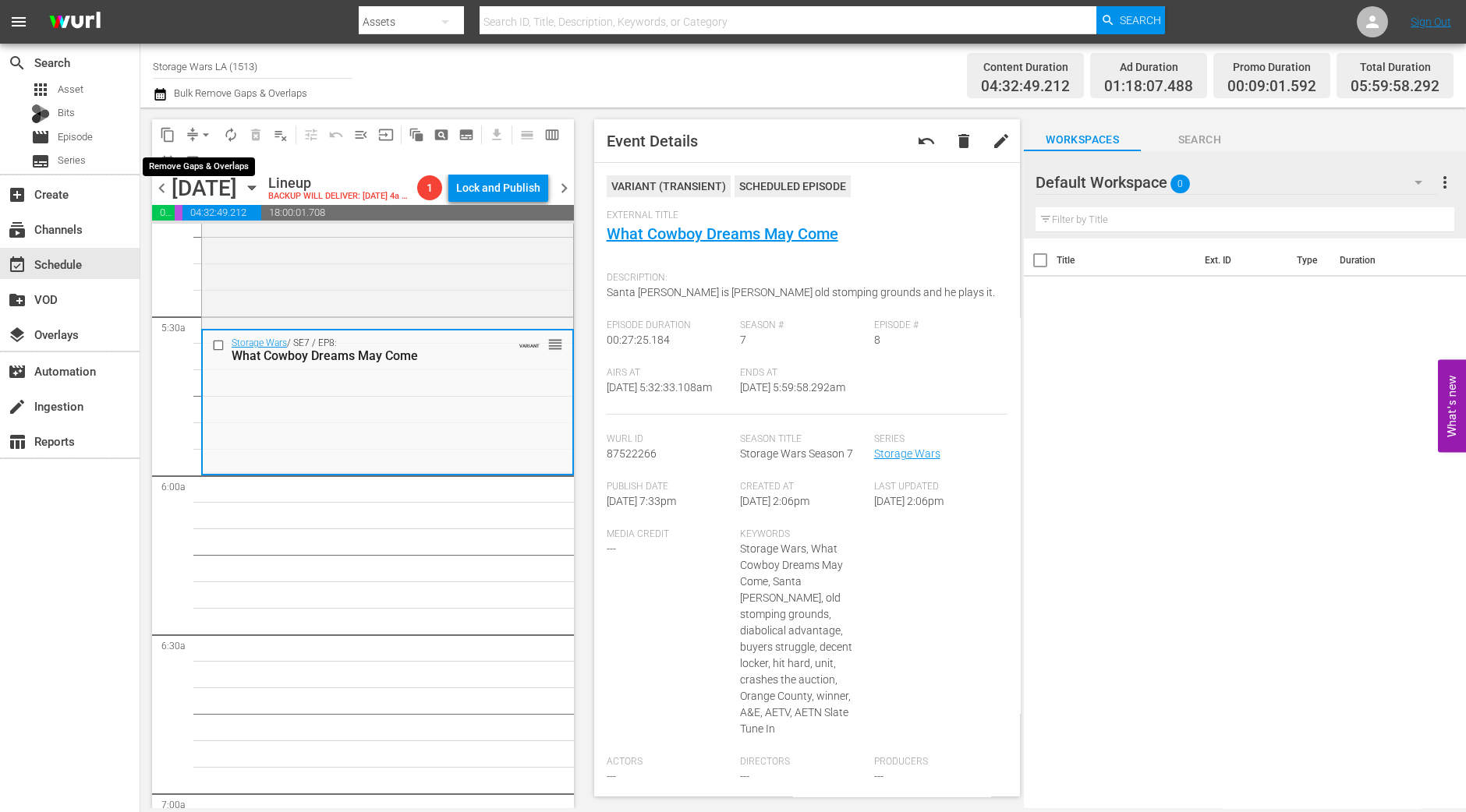
click at [202, 131] on span "arrow_drop_down" at bounding box center [205, 134] width 15 height 15
click at [203, 154] on li "Align to Midnight" at bounding box center [207, 166] width 164 height 26
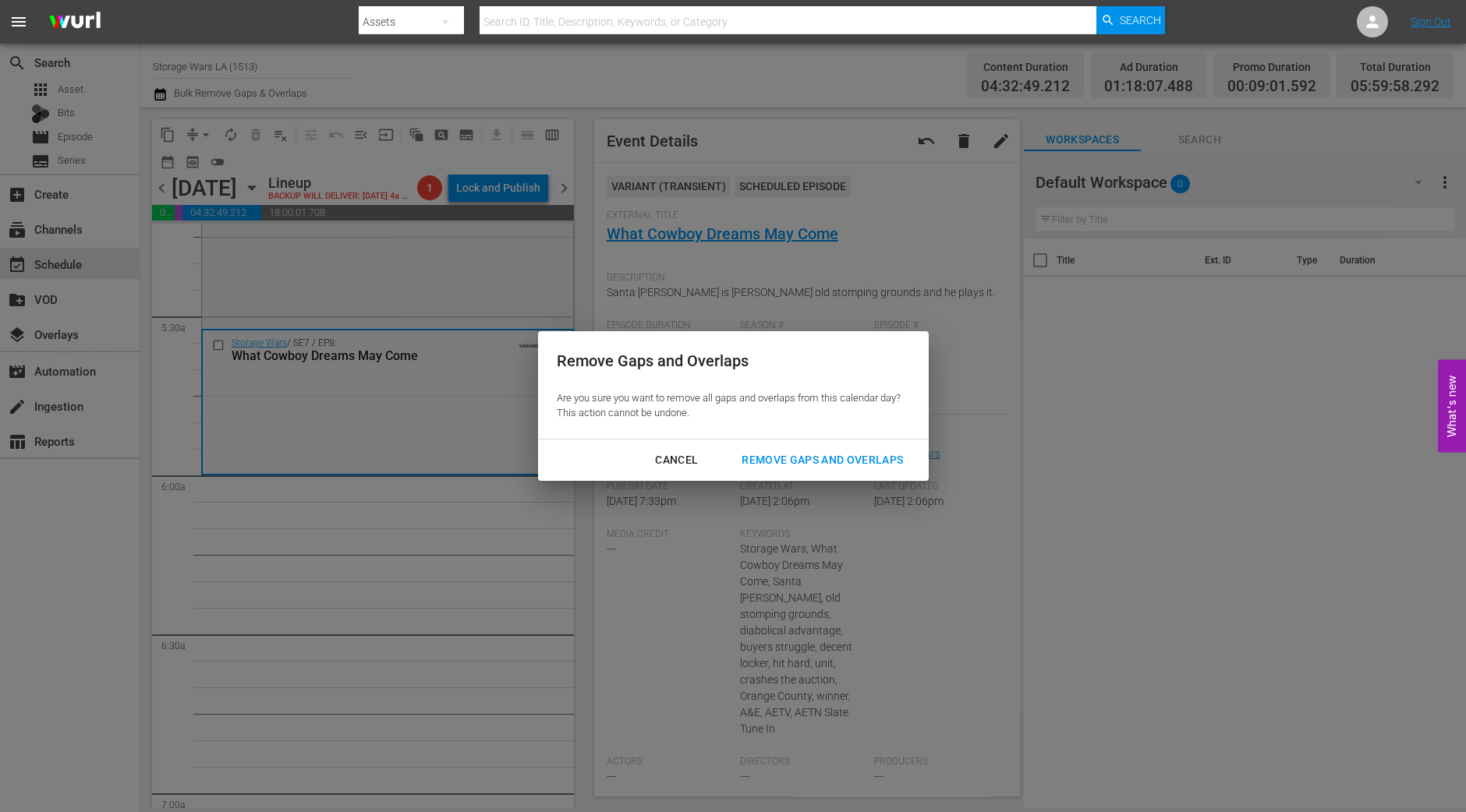
click at [814, 470] on button "Remove Gaps and Overlaps" at bounding box center [822, 461] width 199 height 29
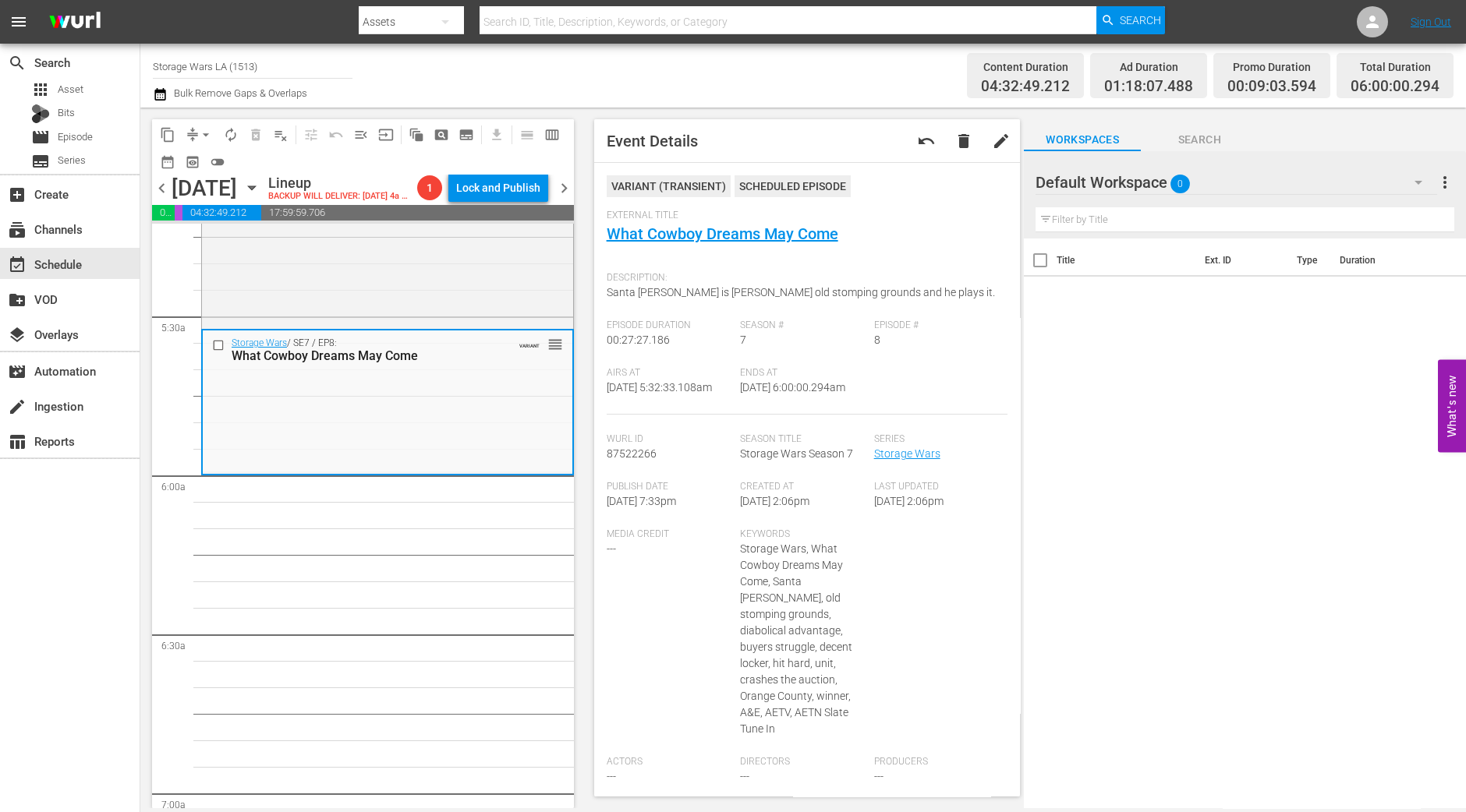
click at [147, 556] on div "content_copy compress arrow_drop_down autorenew_outlined delete_forever_outline…" at bounding box center [359, 458] width 437 height 701
click at [229, 138] on span "autorenew_outlined" at bounding box center [230, 134] width 15 height 15
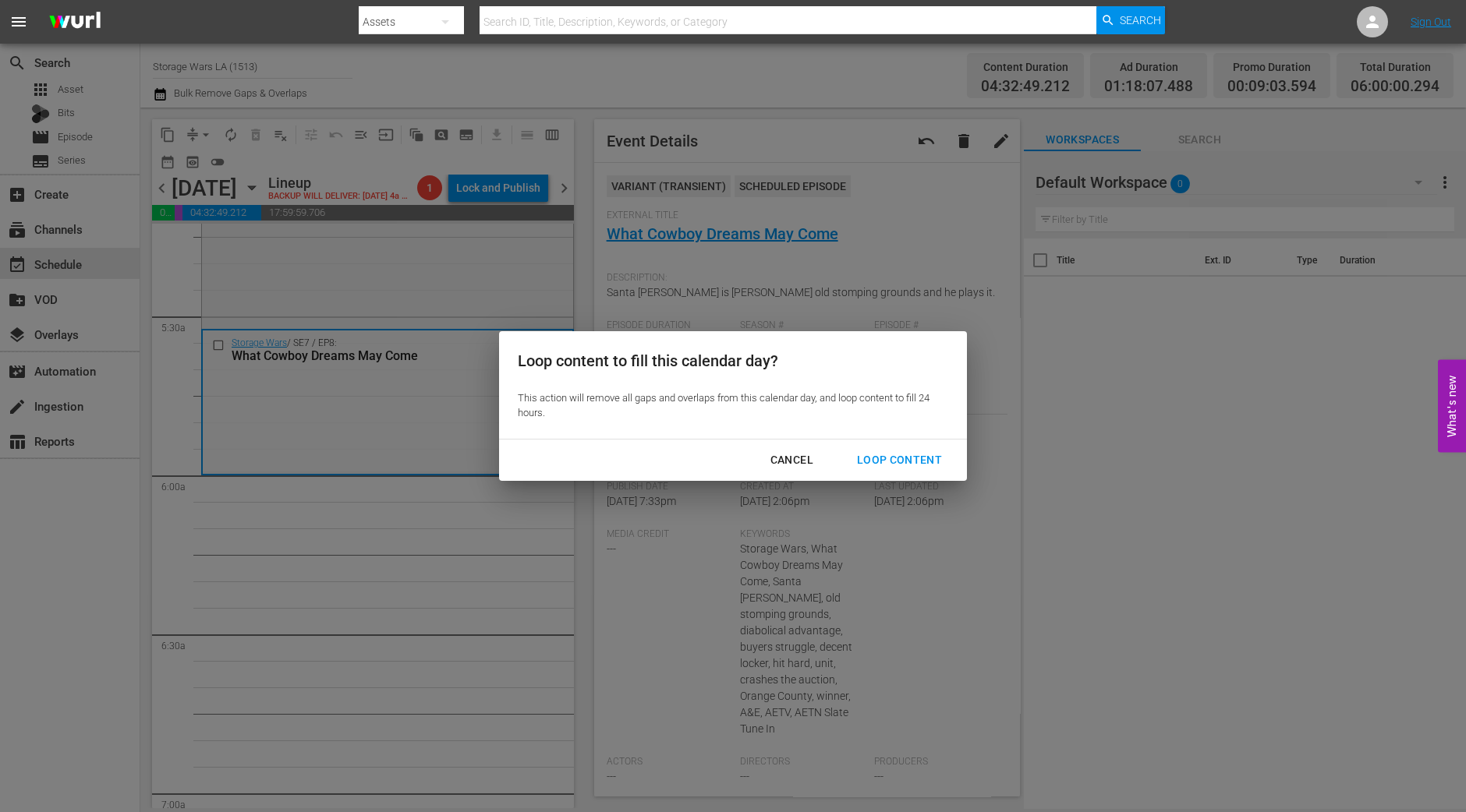
click at [897, 461] on div "Loop Content" at bounding box center [899, 460] width 110 height 19
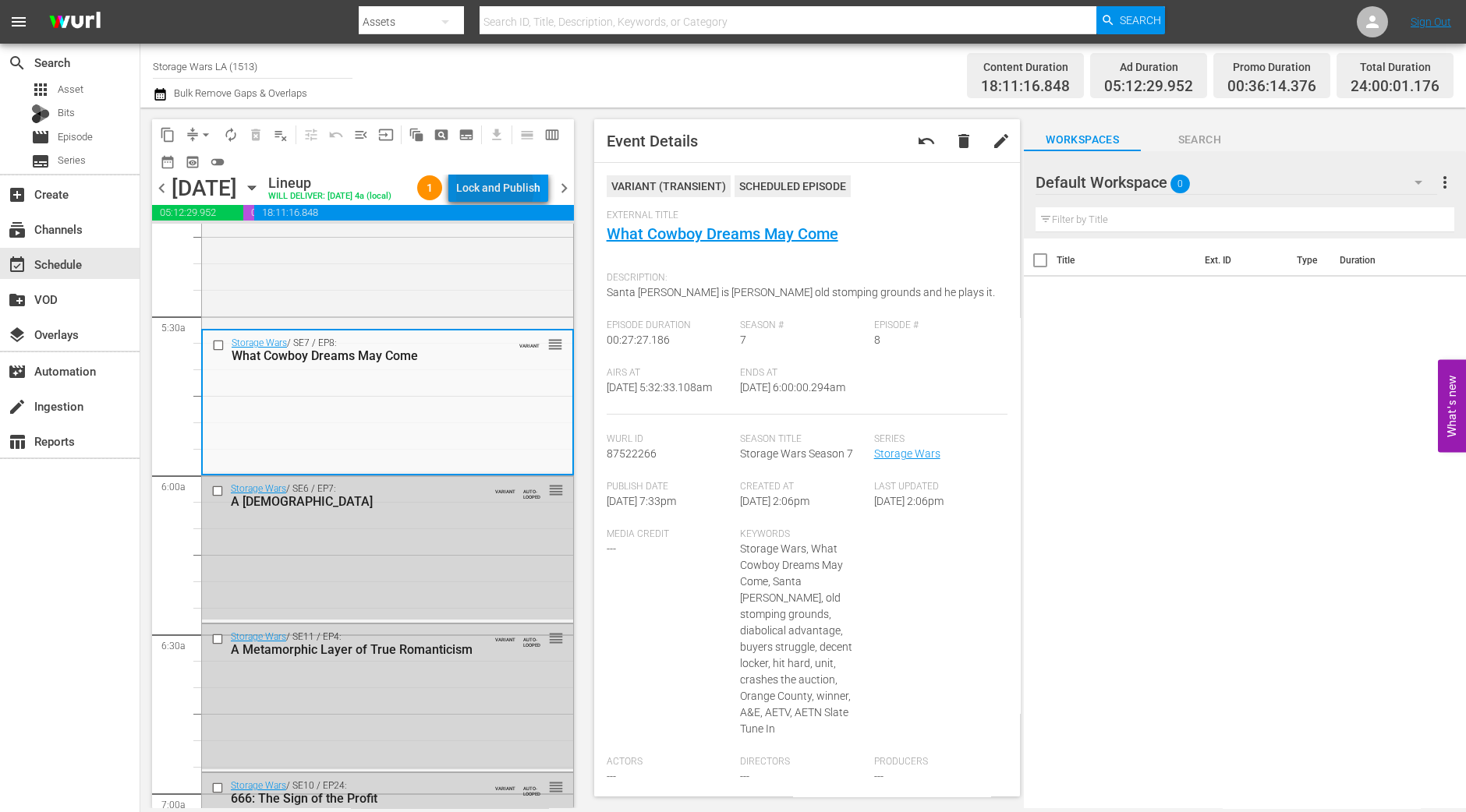
click at [506, 191] on div "Lock and Publish" at bounding box center [498, 187] width 84 height 28
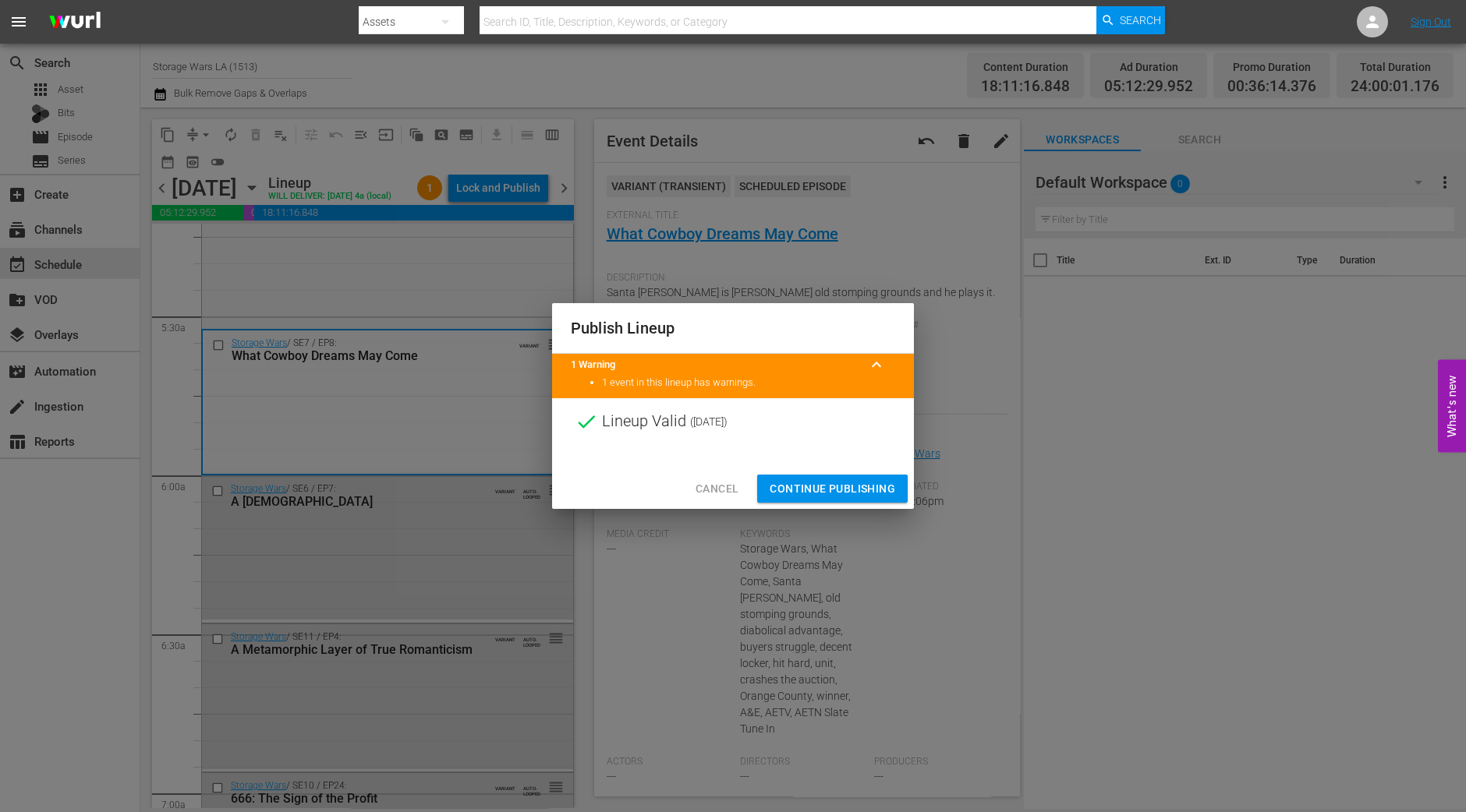
click at [829, 489] on span "Continue Publishing" at bounding box center [832, 489] width 125 height 19
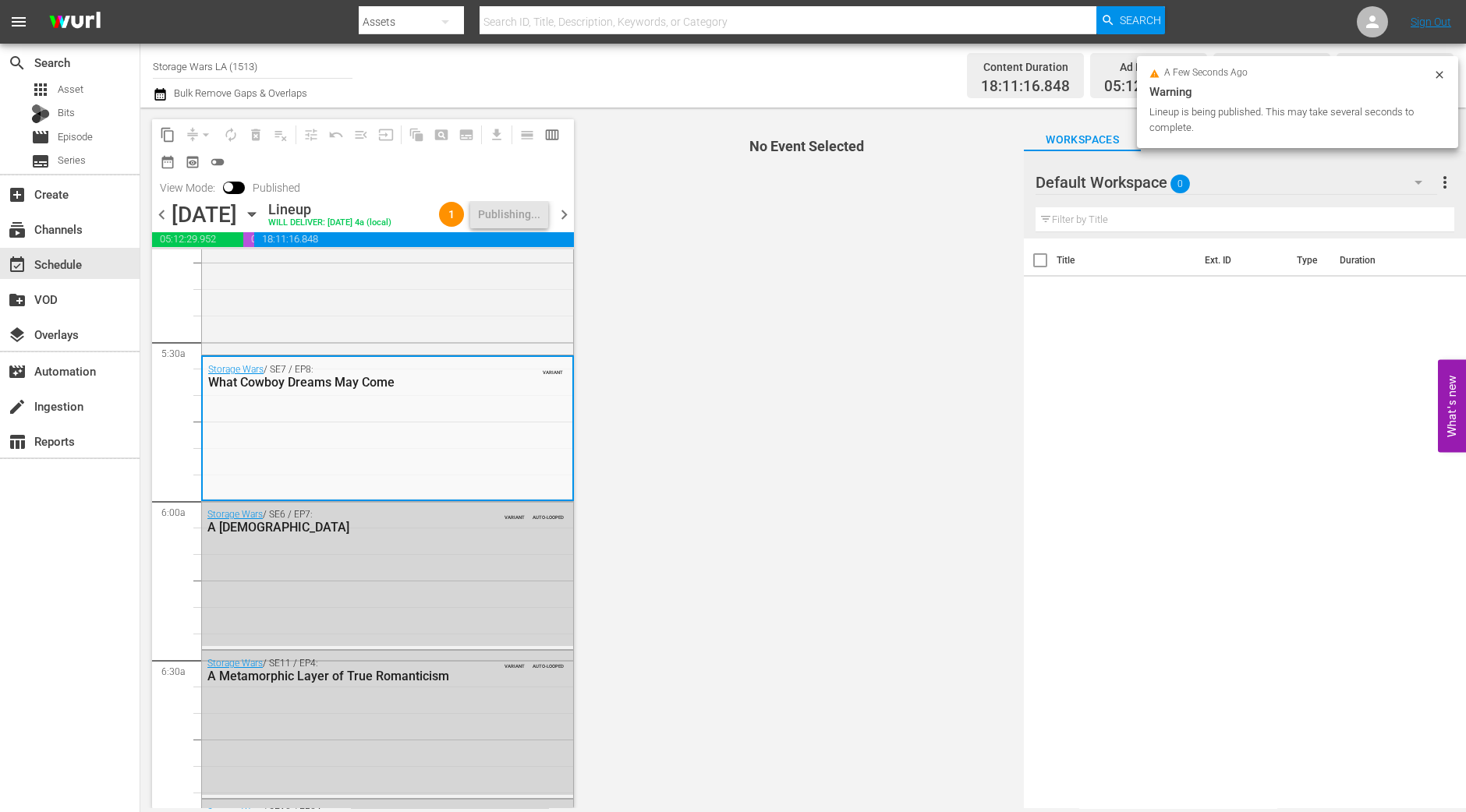
click at [569, 215] on span "chevron_right" at bounding box center [564, 215] width 19 height 19
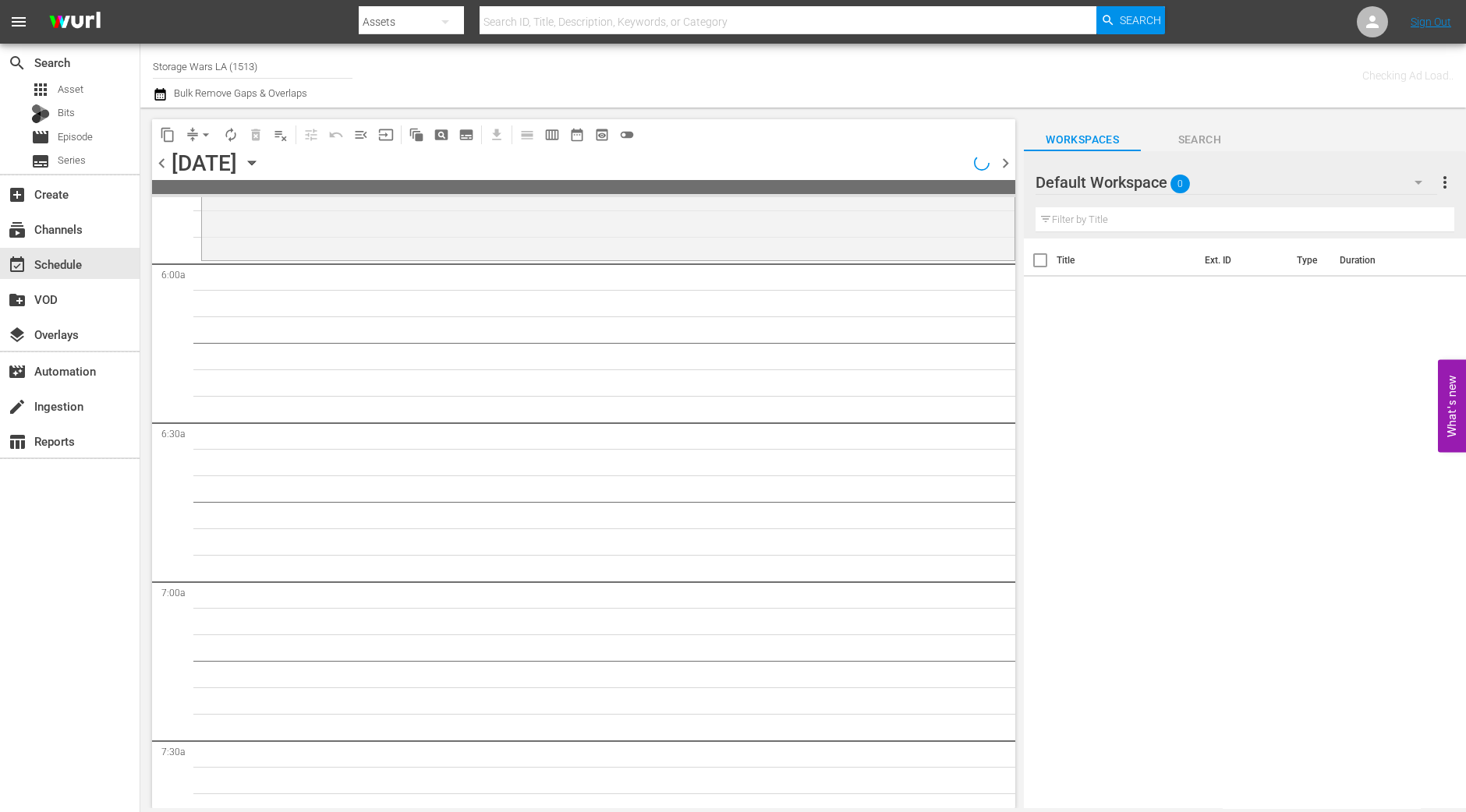
scroll to position [1683, 0]
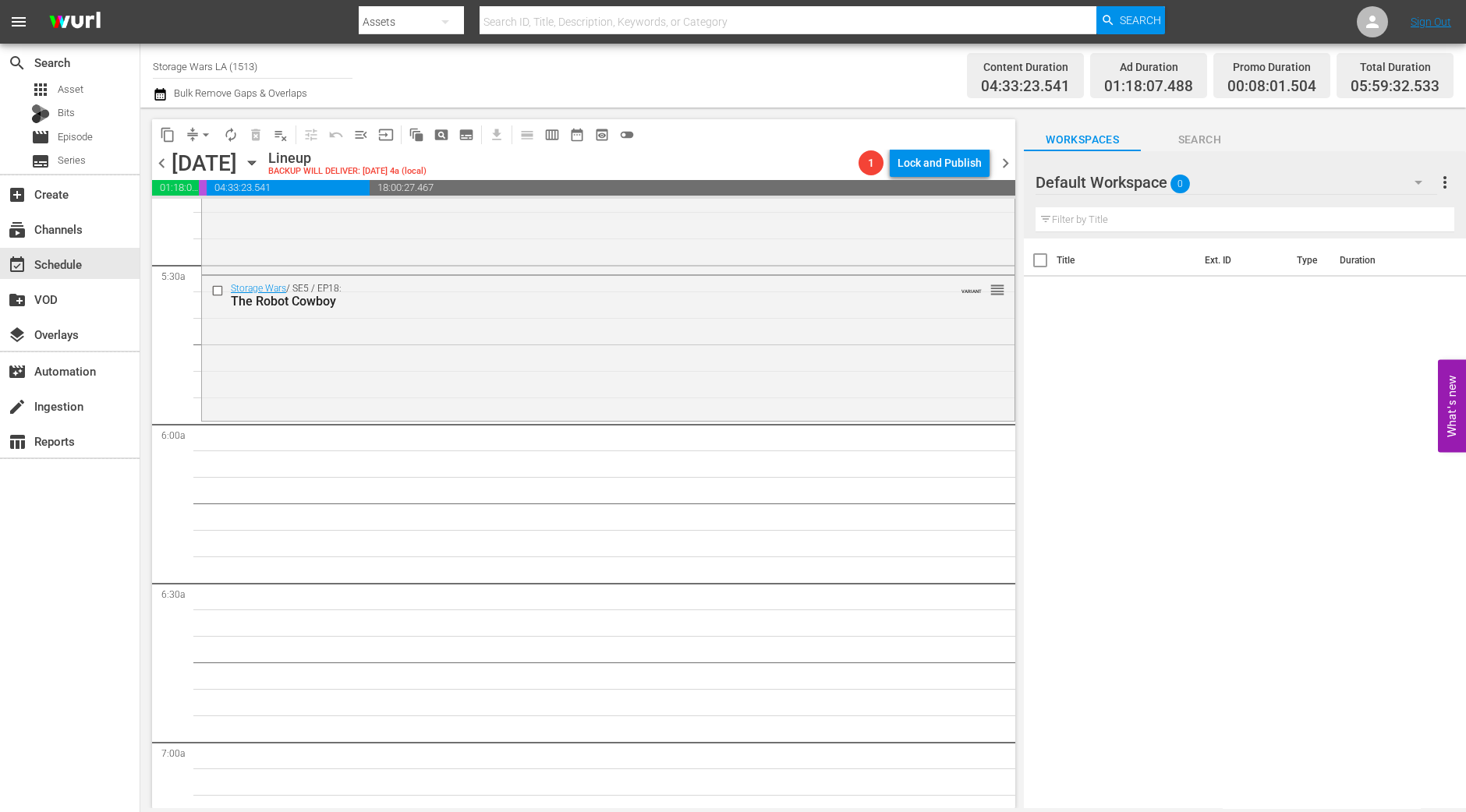
click at [204, 148] on div "content_copy compress arrow_drop_down autorenew_outlined delete_forever_outline…" at bounding box center [397, 134] width 491 height 31
click at [204, 137] on span "arrow_drop_down" at bounding box center [205, 134] width 15 height 15
click at [211, 161] on li "Align to Midnight" at bounding box center [206, 166] width 129 height 26
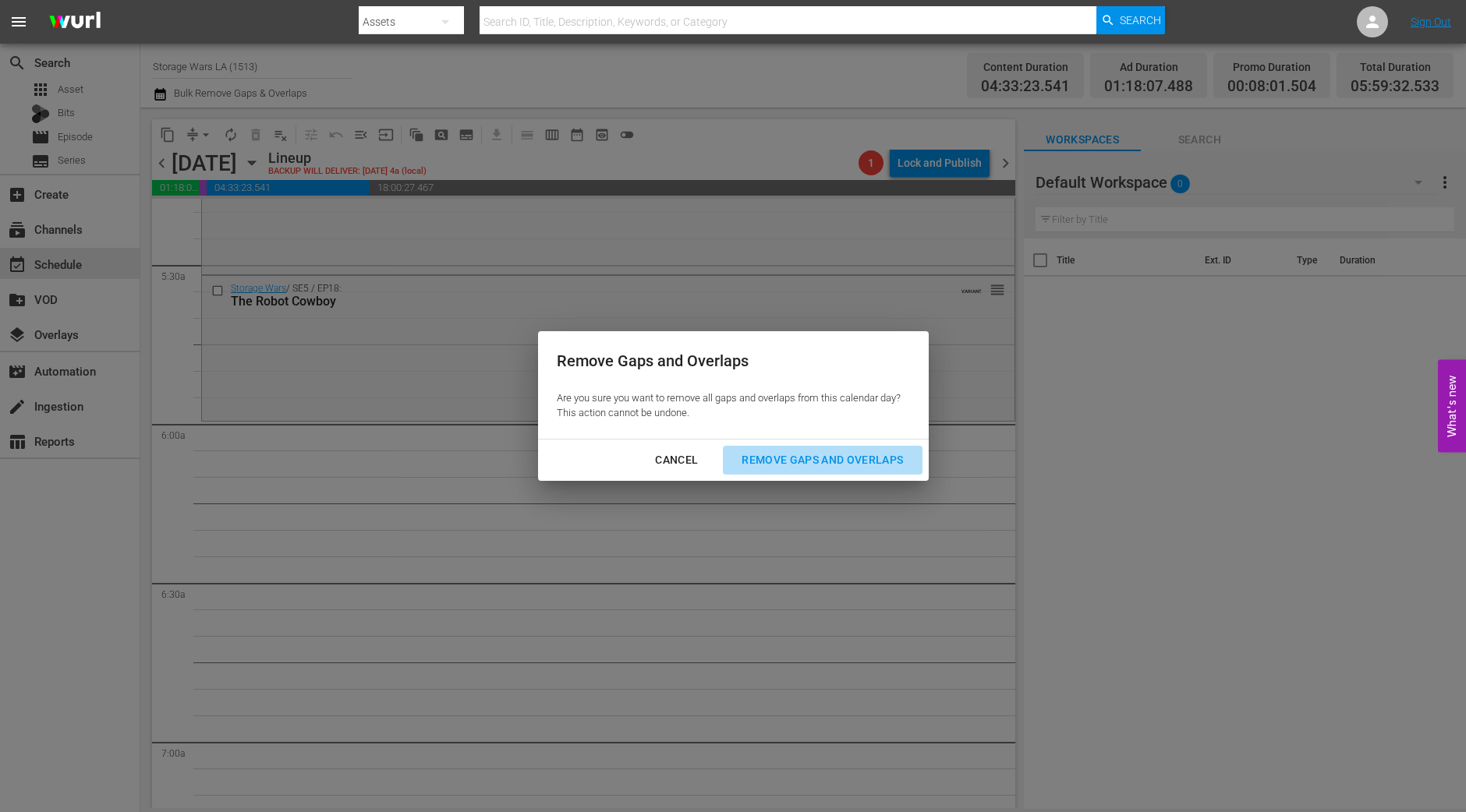
click at [823, 470] on div "Remove Gaps and Overlaps" at bounding box center [823, 460] width 187 height 19
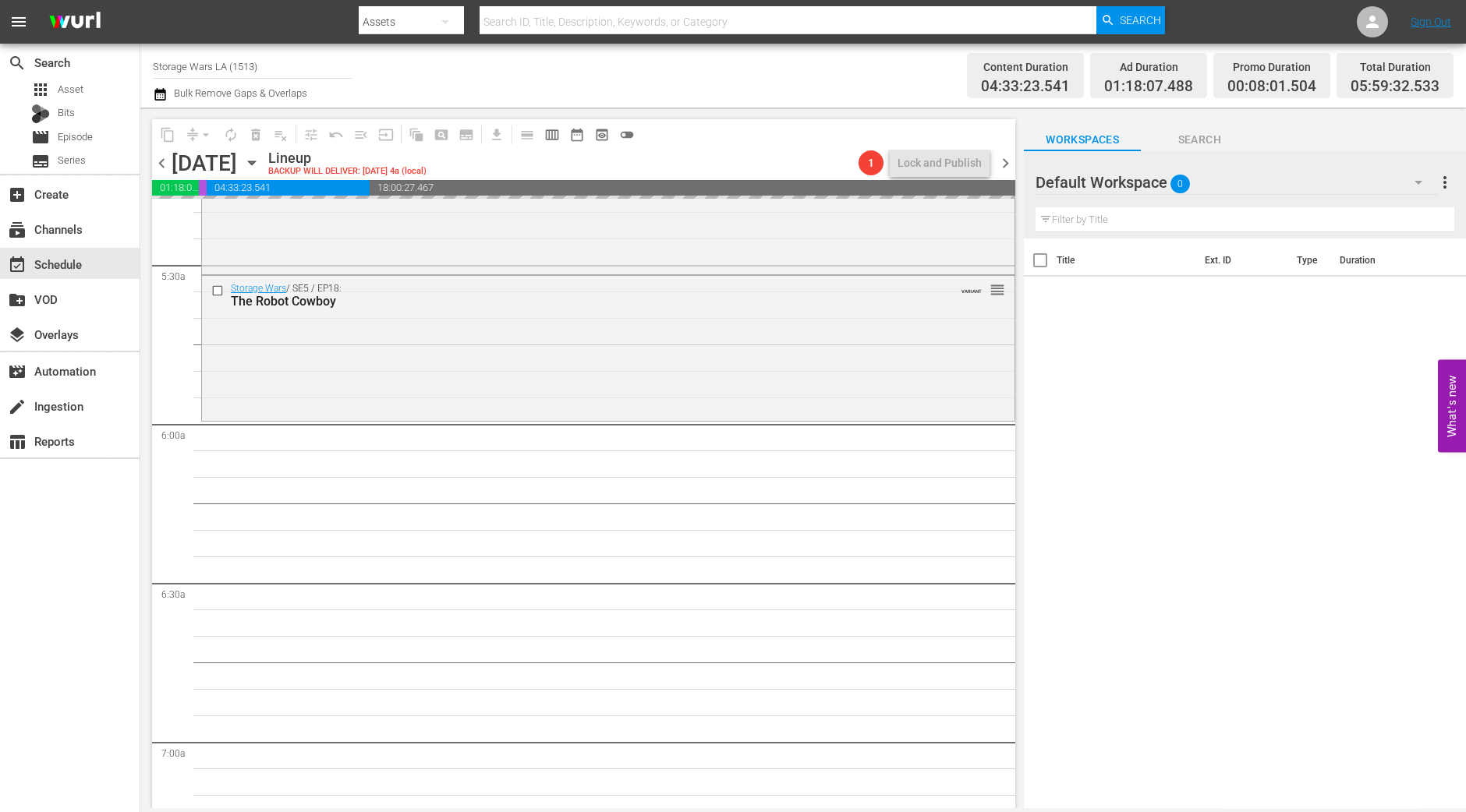
click at [680, 365] on div "Storage Wars / SE5 / EP18: The Robot Cowboy VARIANT reorder" at bounding box center [608, 347] width 812 height 141
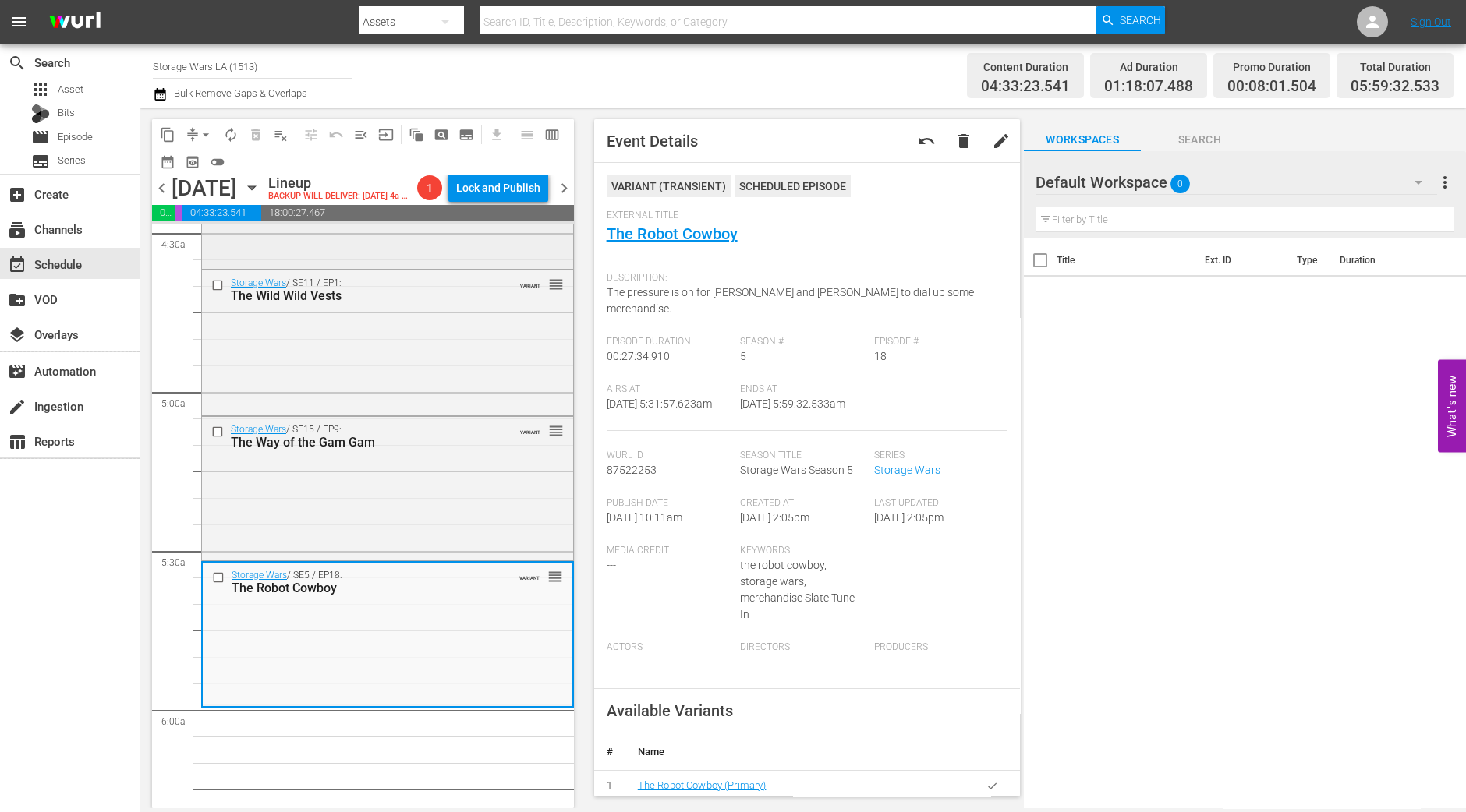
scroll to position [974, 0]
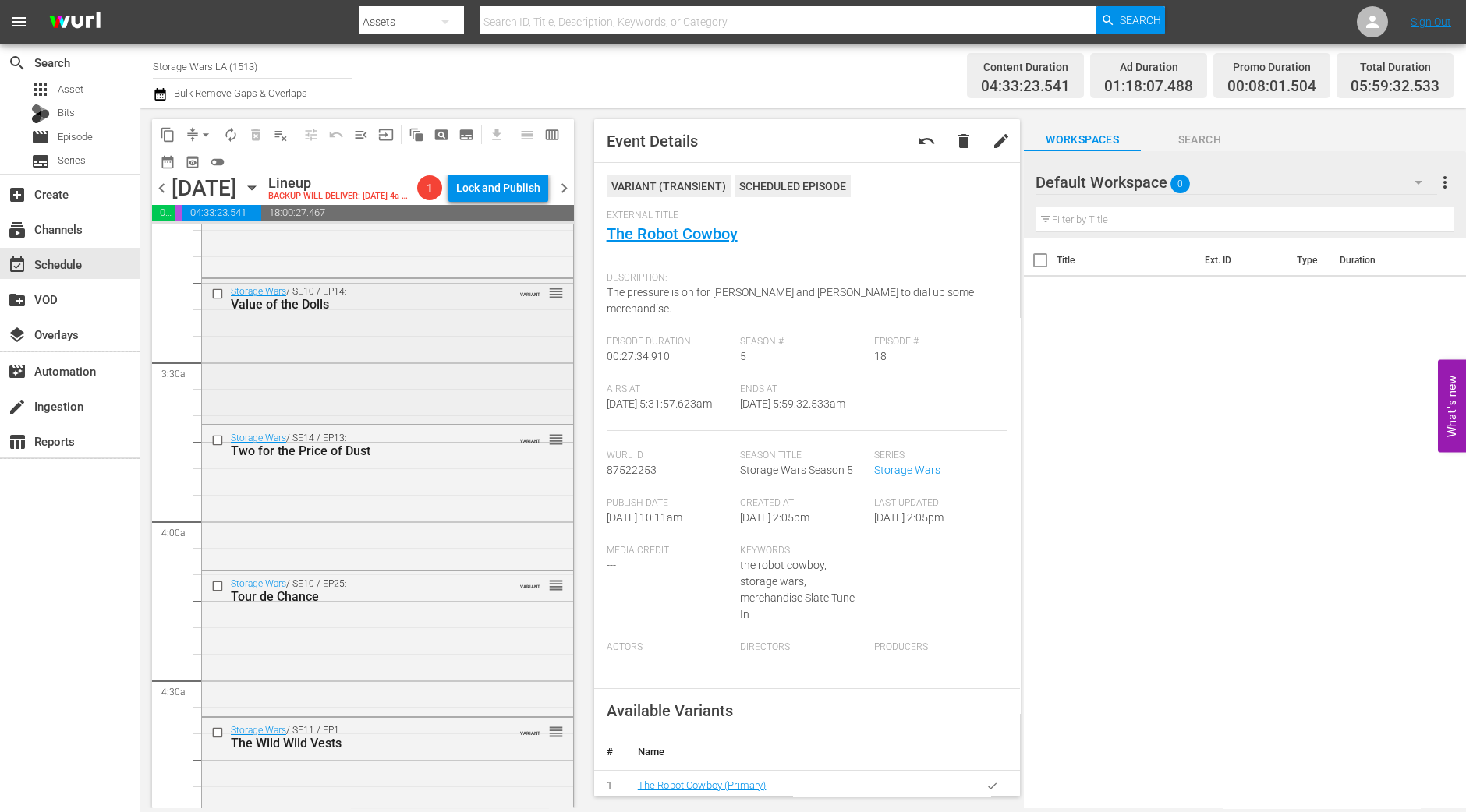
click at [432, 380] on div "Storage Wars / SE10 / EP14: Value of the Dolls VARIANT reorder" at bounding box center [388, 350] width 372 height 141
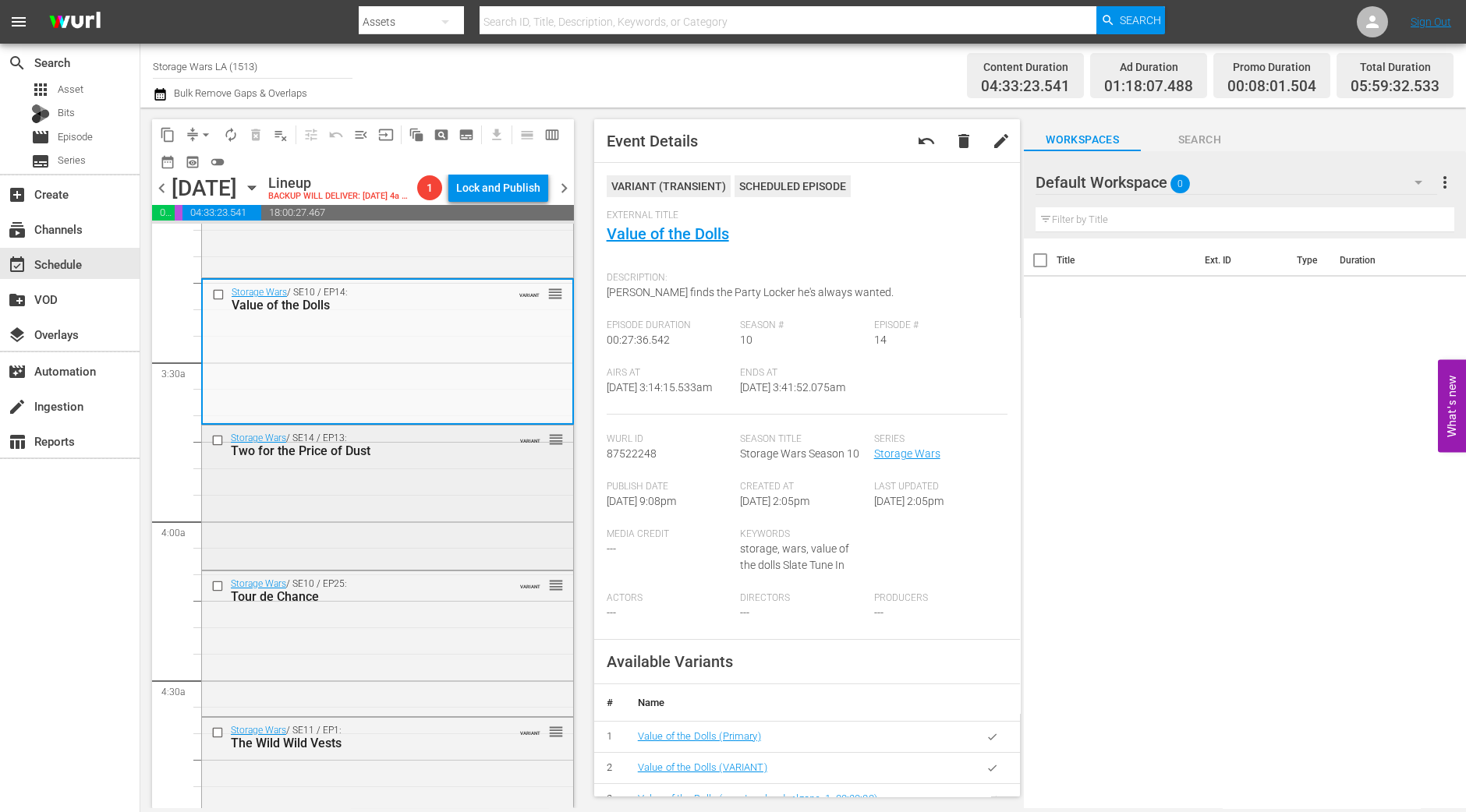
click at [373, 525] on div "Storage Wars / SE14 / EP13: Two for the Price of Dust VARIANT reorder" at bounding box center [388, 496] width 372 height 141
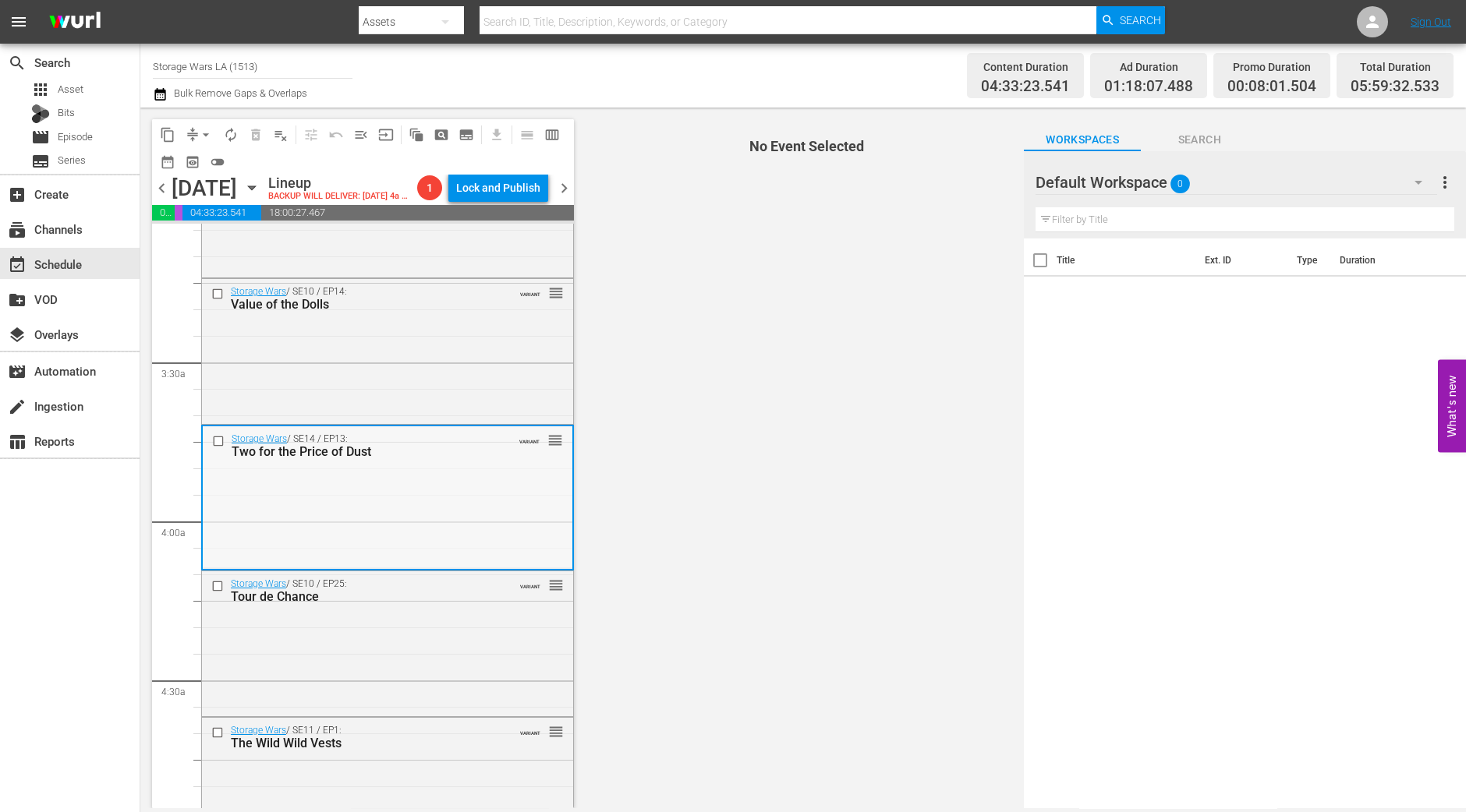
scroll to position [1072, 0]
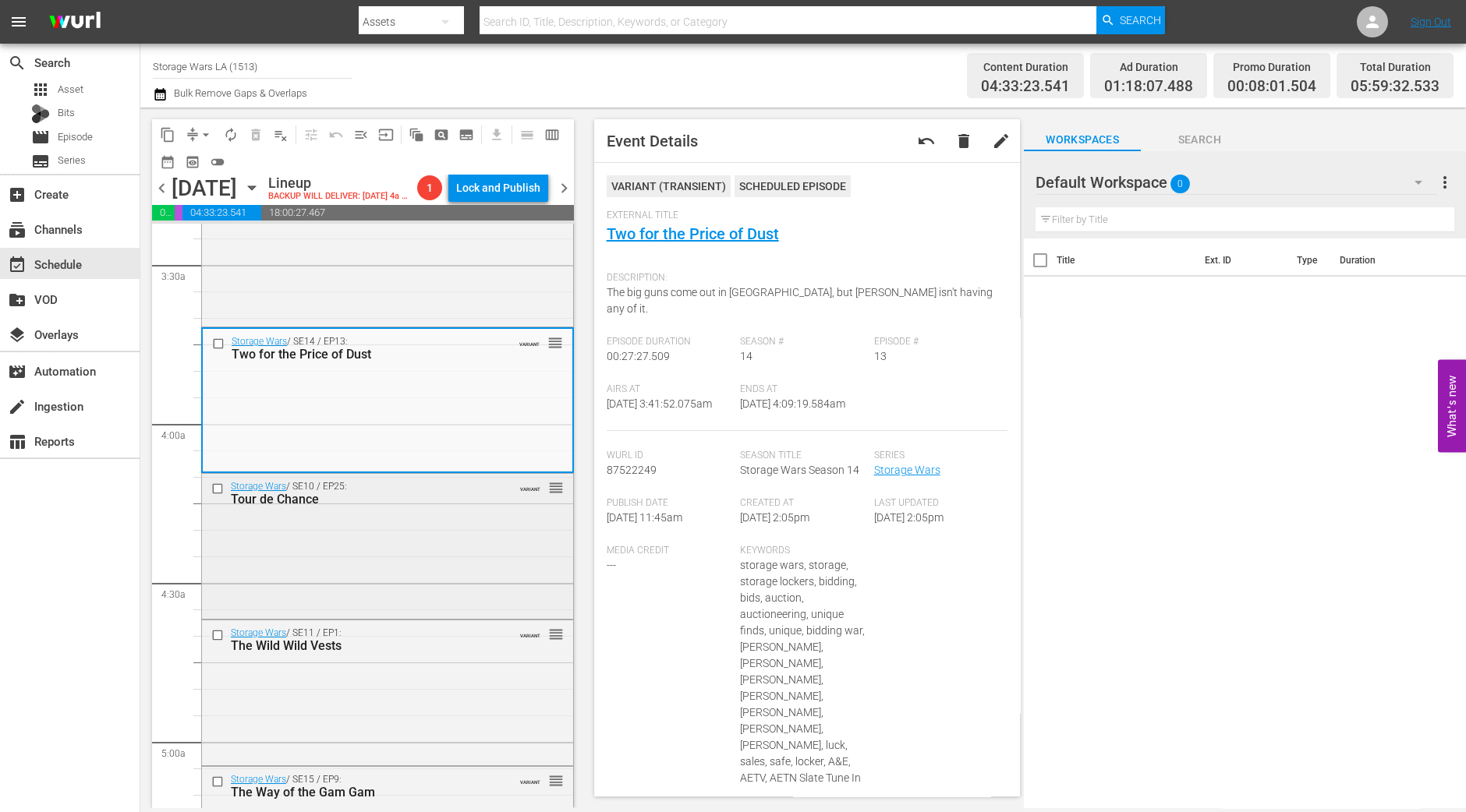
click at [441, 567] on div "Storage Wars / SE10 / EP25: Tour de Chance VARIANT reorder" at bounding box center [388, 545] width 372 height 141
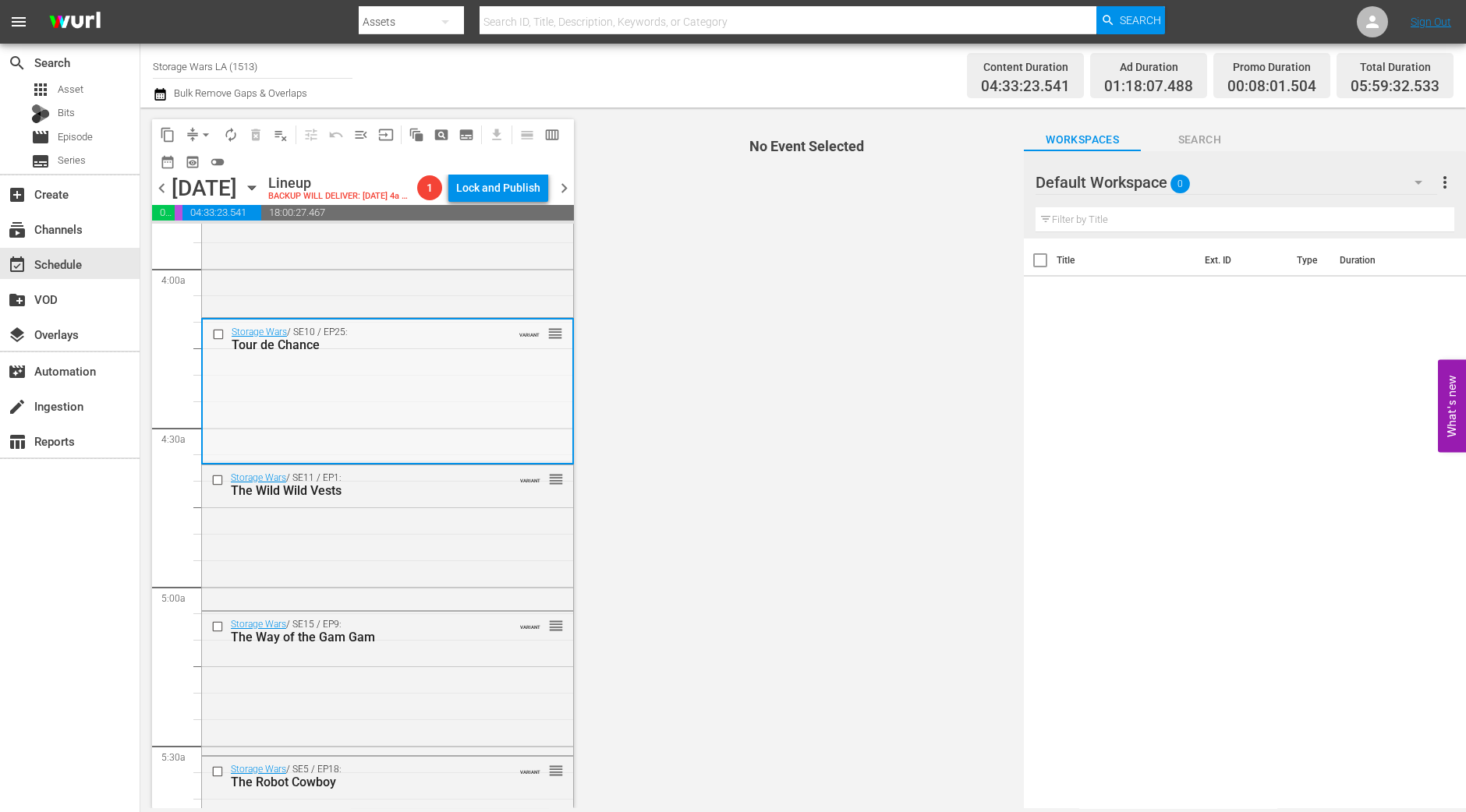
scroll to position [1266, 0]
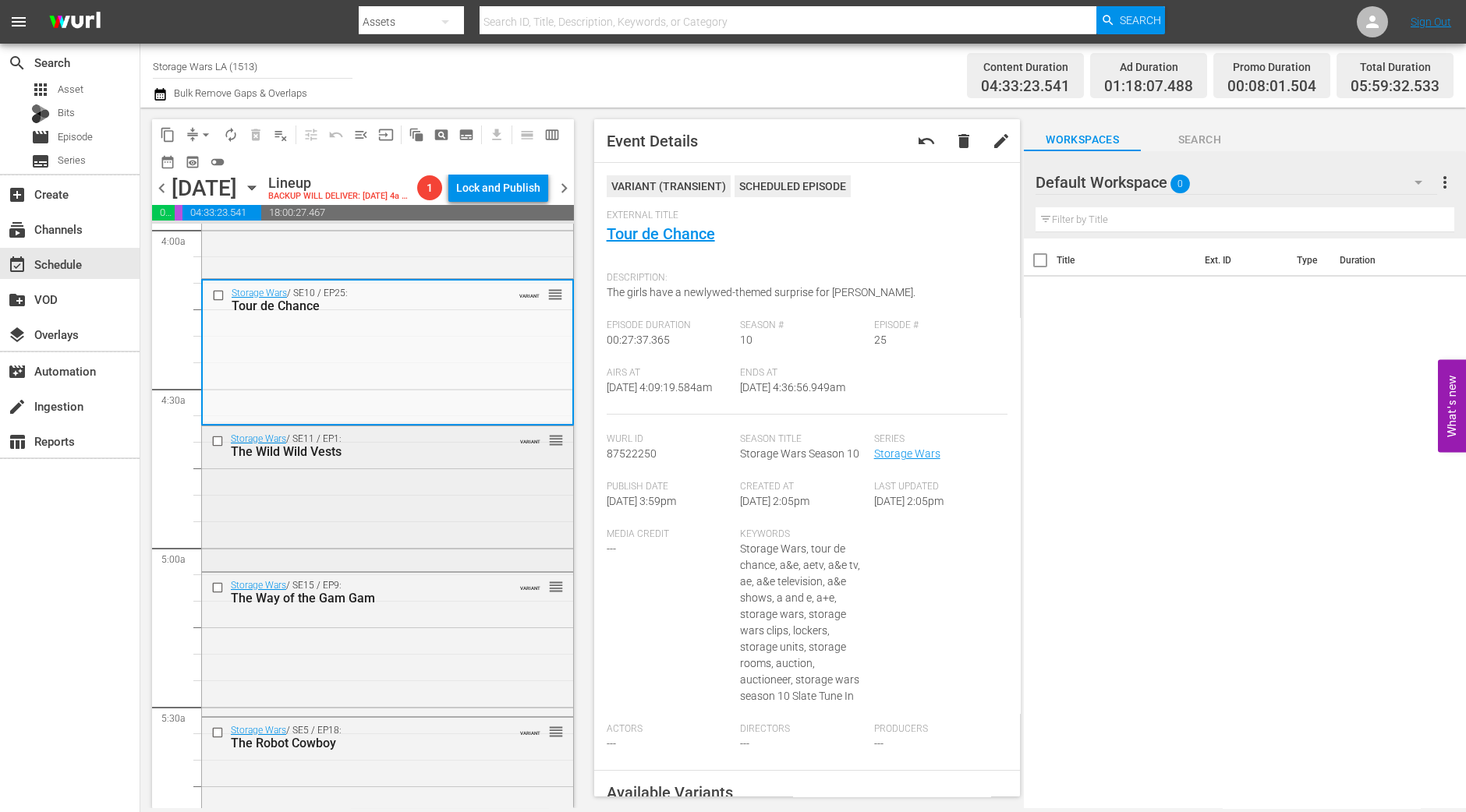
click at [456, 498] on div "Storage Wars / SE11 / EP1: The Wild Wild Vests VARIANT reorder" at bounding box center [388, 497] width 372 height 141
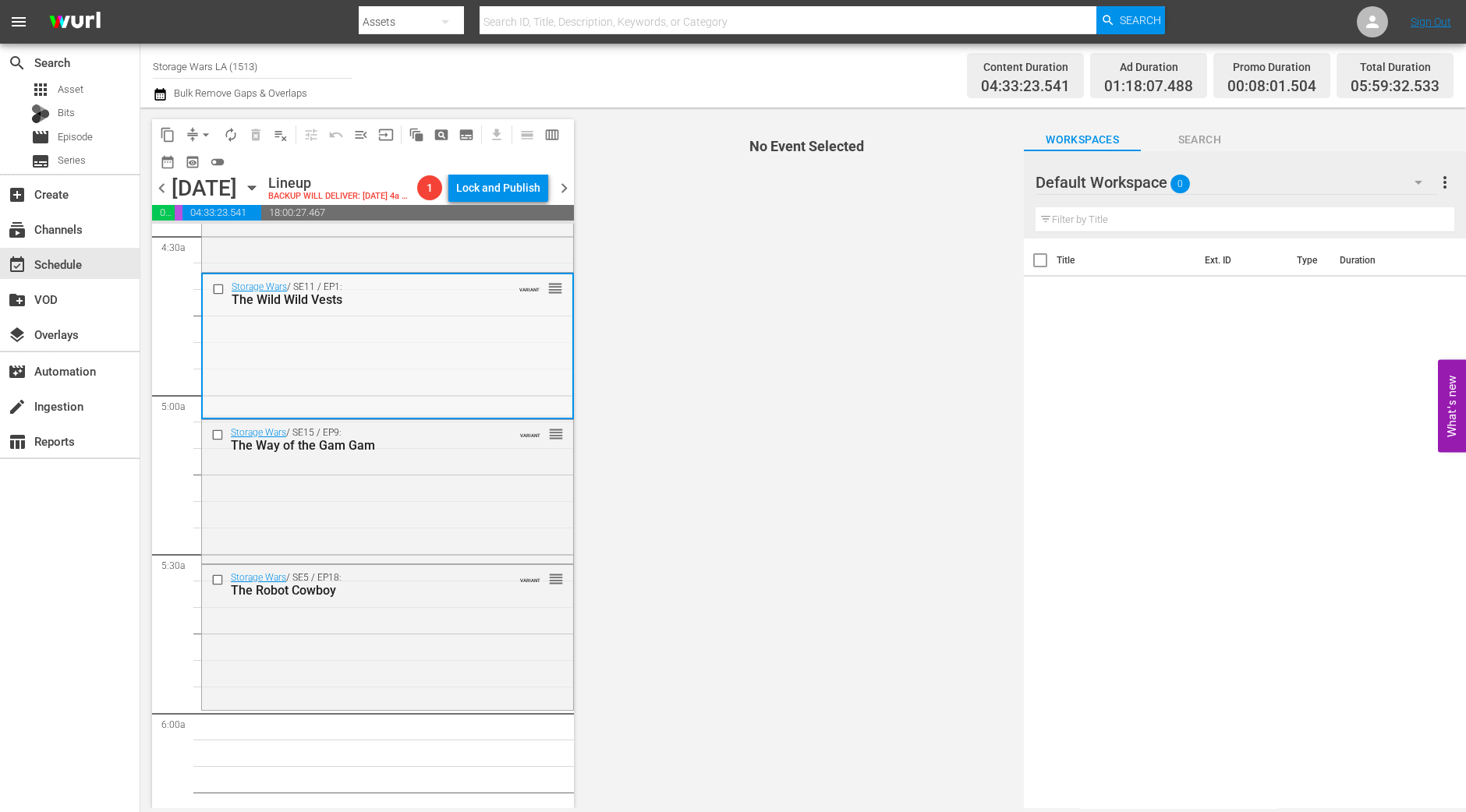
scroll to position [1461, 0]
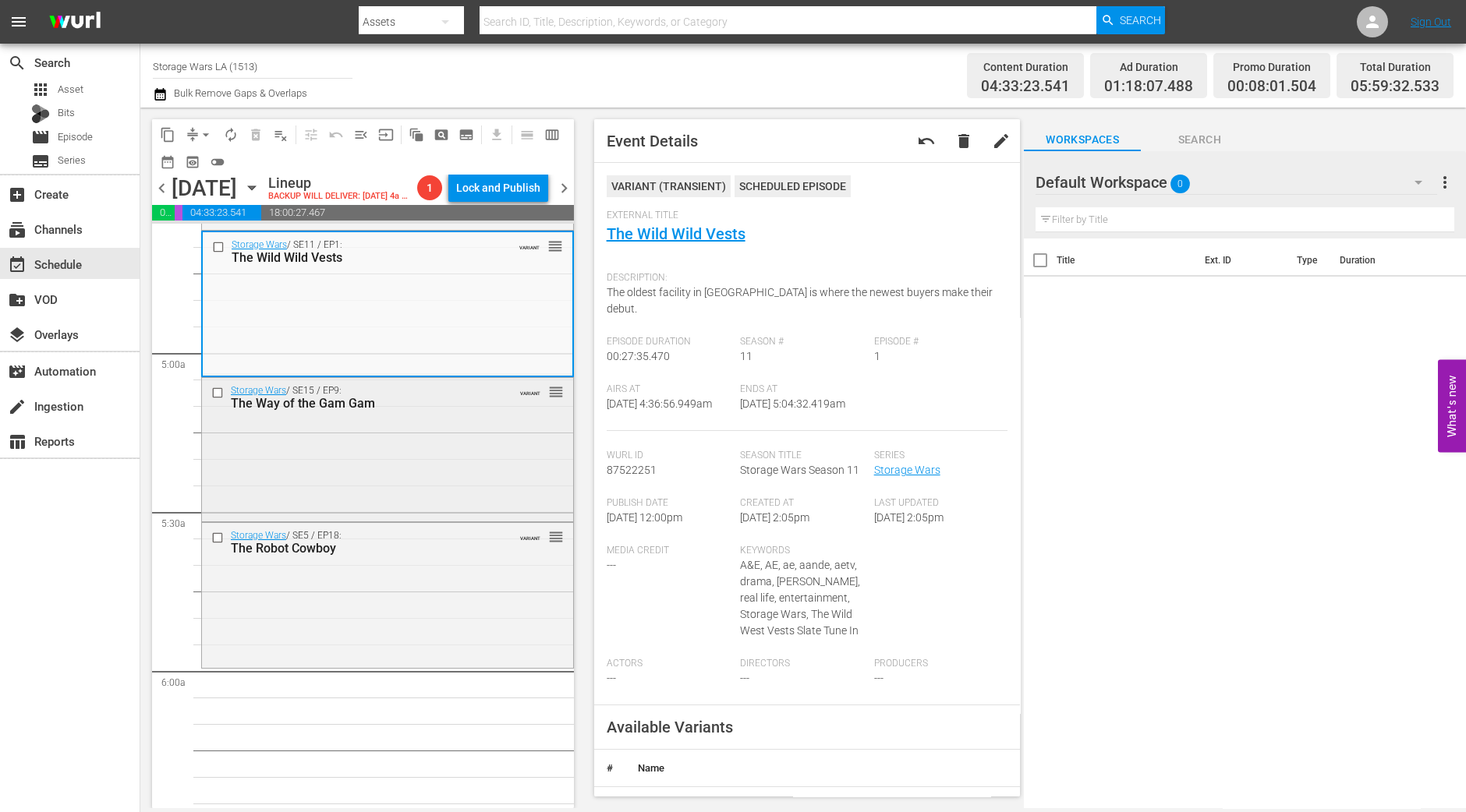
click at [495, 457] on div "Storage Wars / SE15 / EP9: The Way of the Gam Gam VARIANT reorder" at bounding box center [388, 448] width 372 height 141
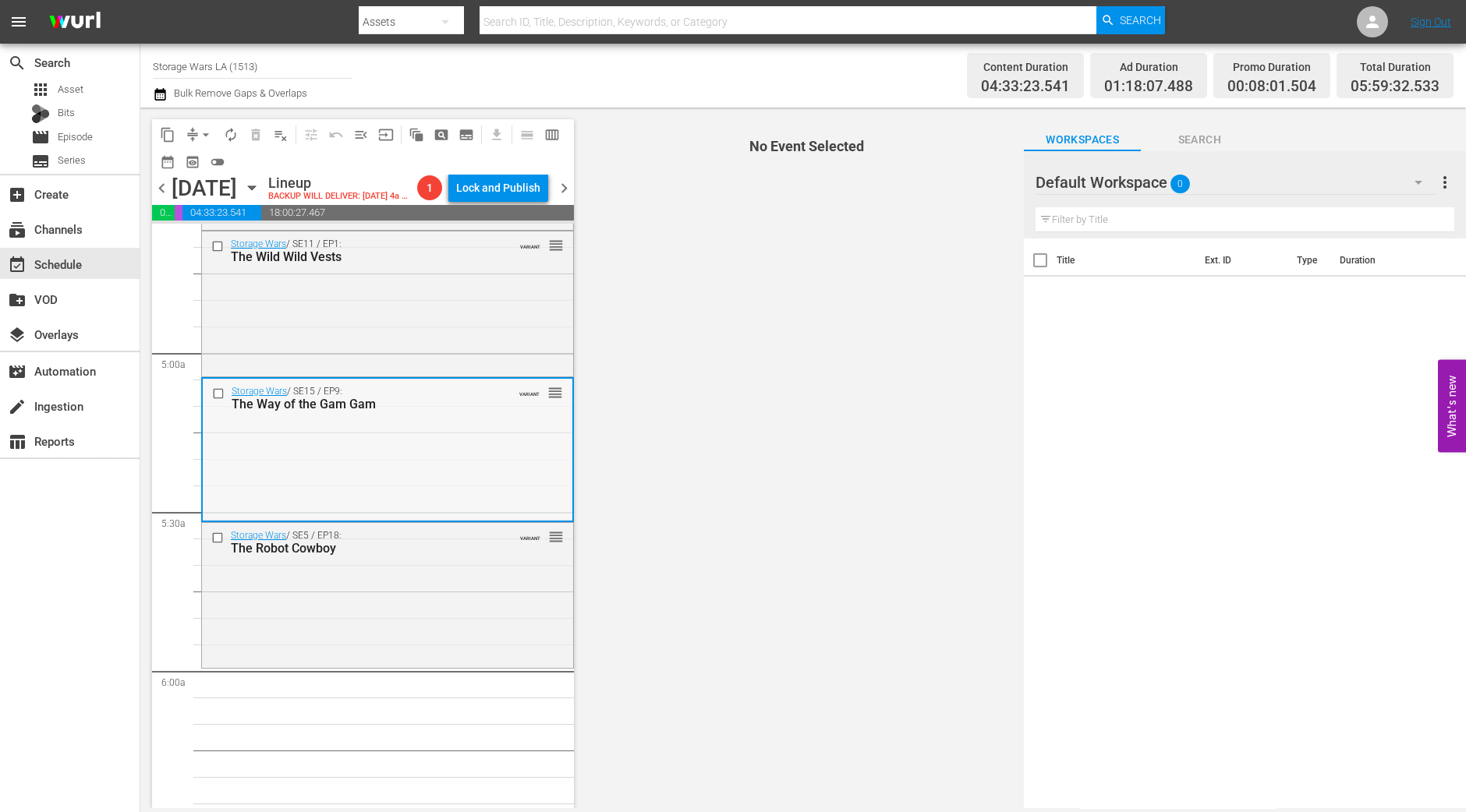
scroll to position [1558, 0]
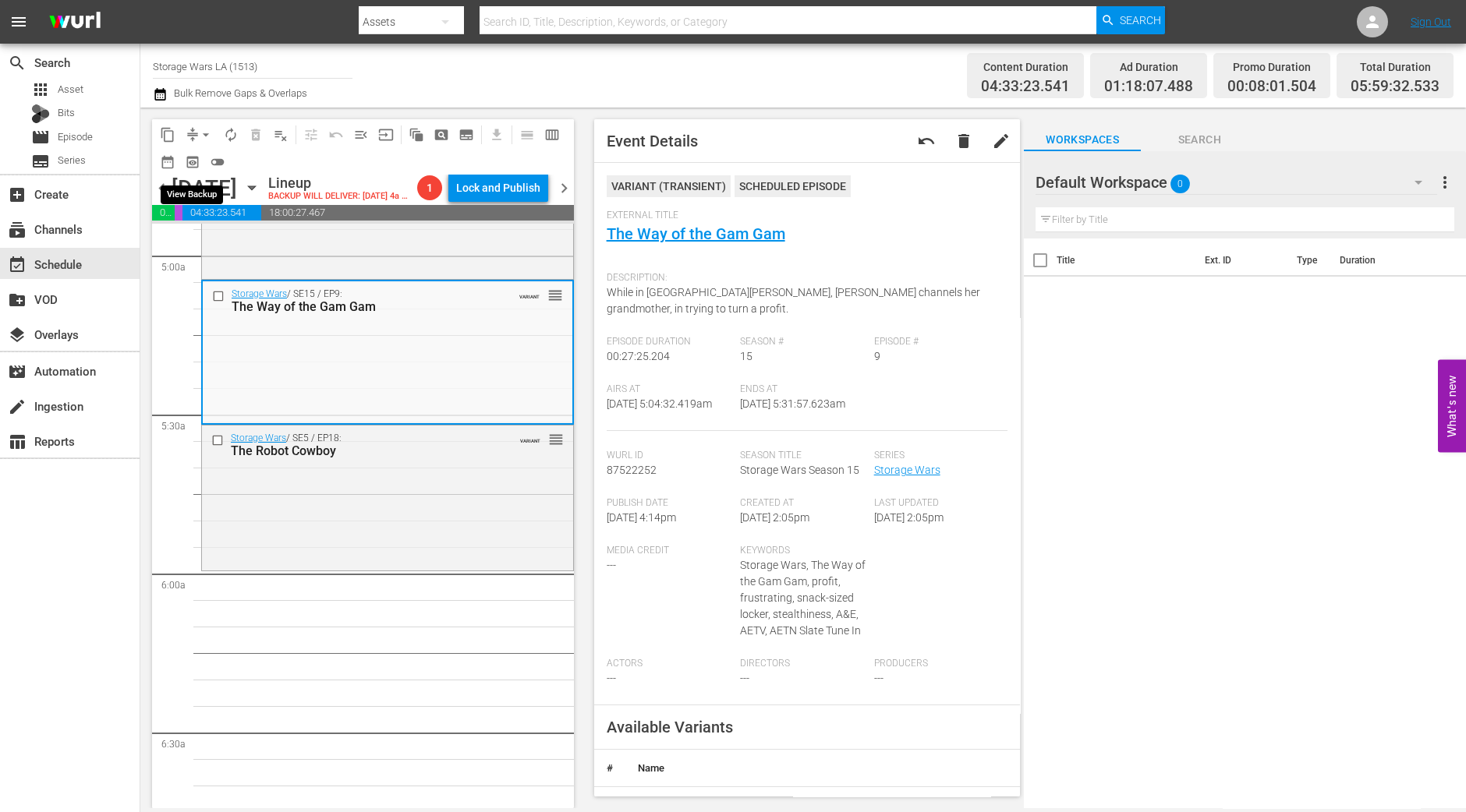
click at [200, 146] on div "arrow_drop_down" at bounding box center [205, 134] width 25 height 25
click at [198, 131] on span "arrow_drop_down" at bounding box center [205, 134] width 15 height 15
click at [193, 167] on li "Align to Midnight" at bounding box center [207, 166] width 164 height 26
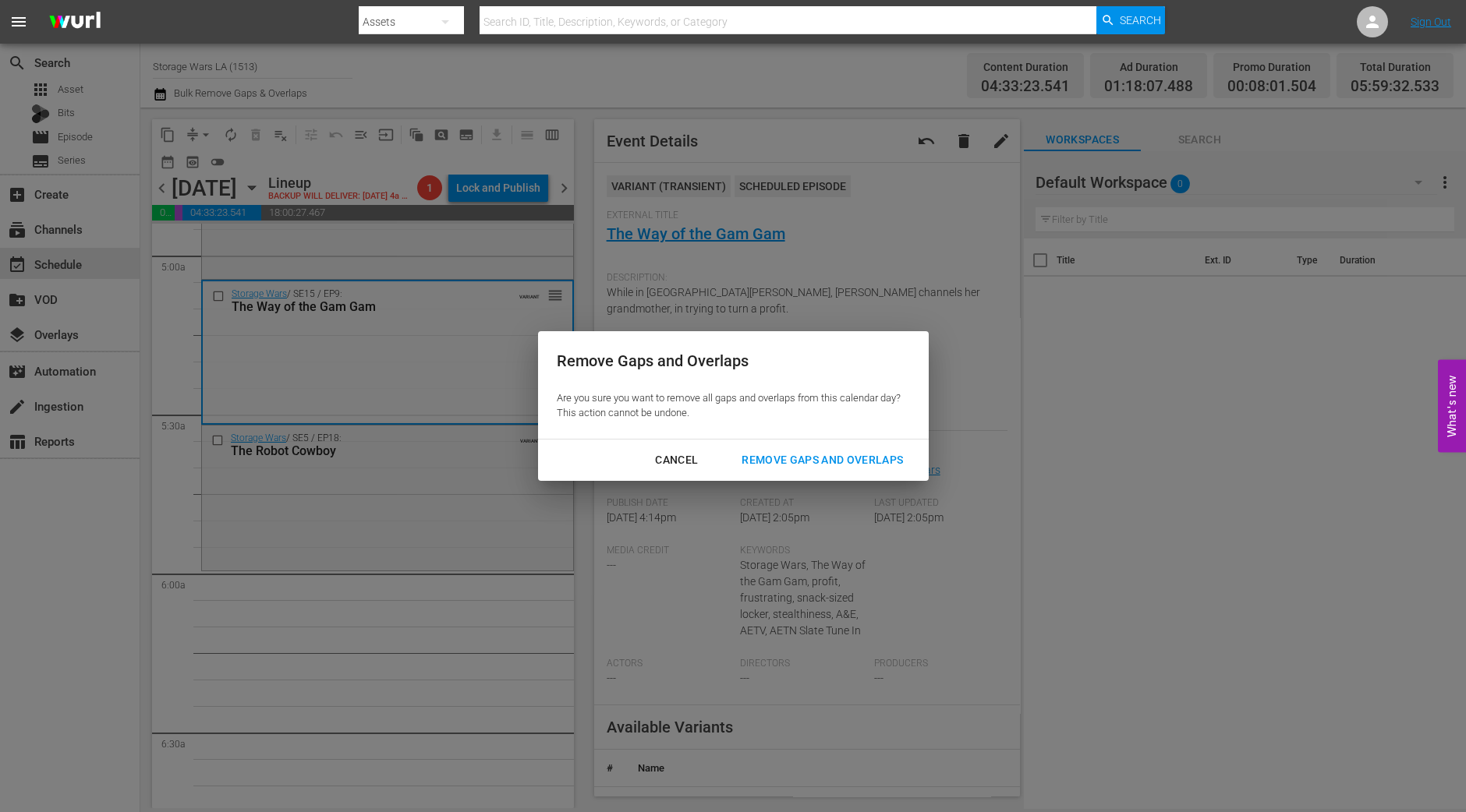
click at [868, 465] on div "Remove Gaps and Overlaps" at bounding box center [823, 460] width 187 height 19
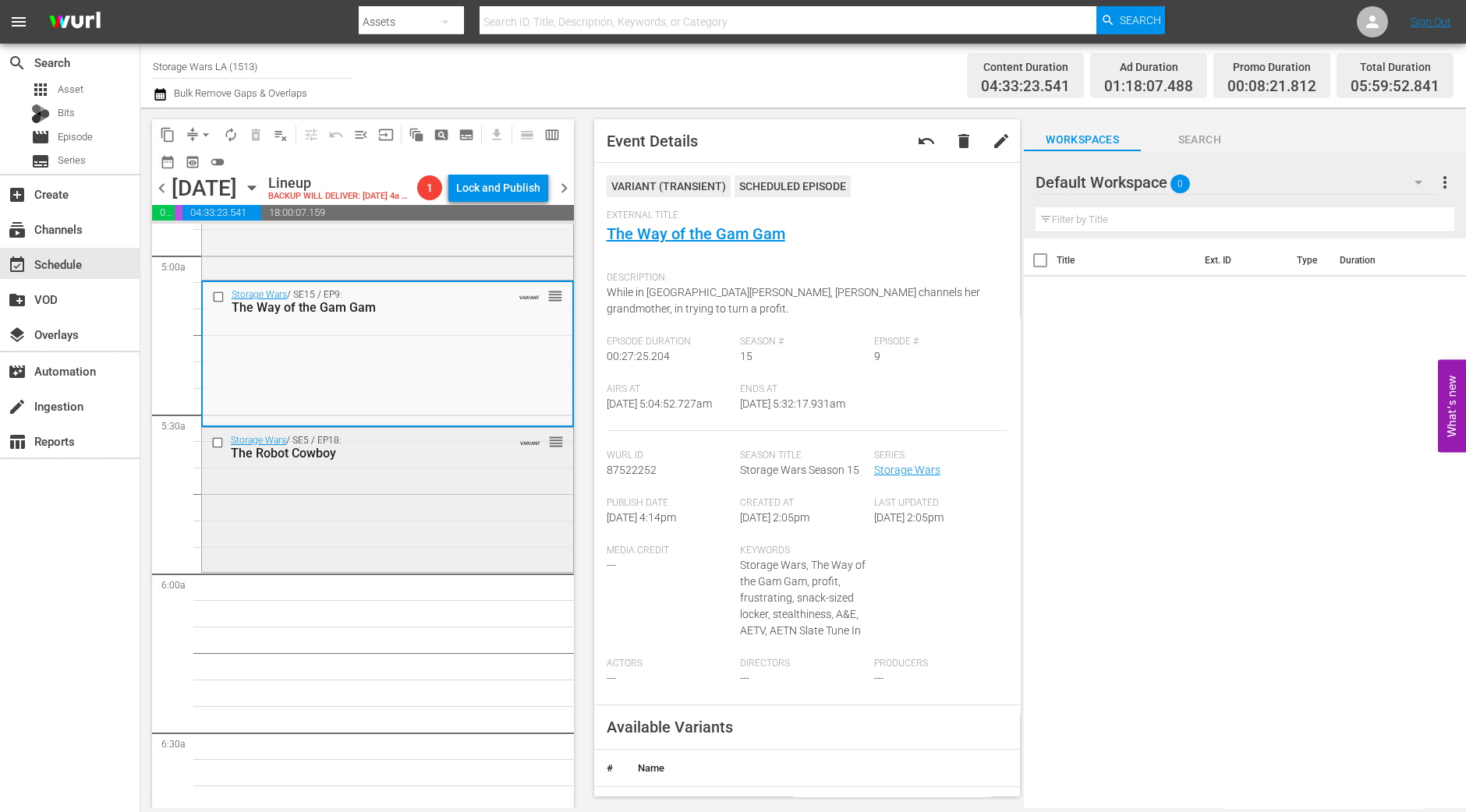
click at [394, 515] on div "Storage Wars / SE5 / EP18: The Robot Cowboy VARIANT reorder" at bounding box center [388, 498] width 372 height 141
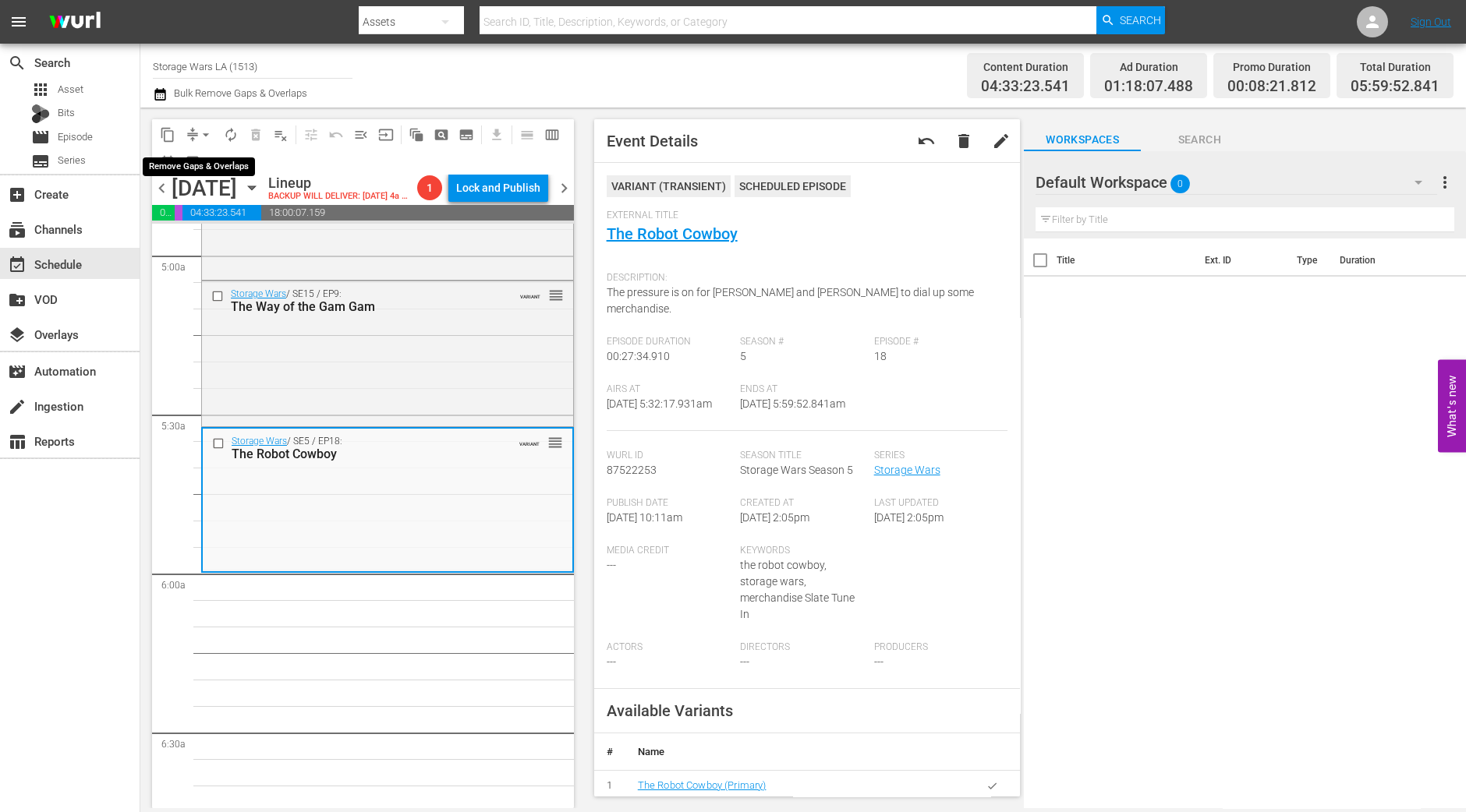
click at [202, 127] on span "arrow_drop_down" at bounding box center [205, 134] width 15 height 15
click at [208, 166] on li "Align to Midnight" at bounding box center [207, 166] width 164 height 26
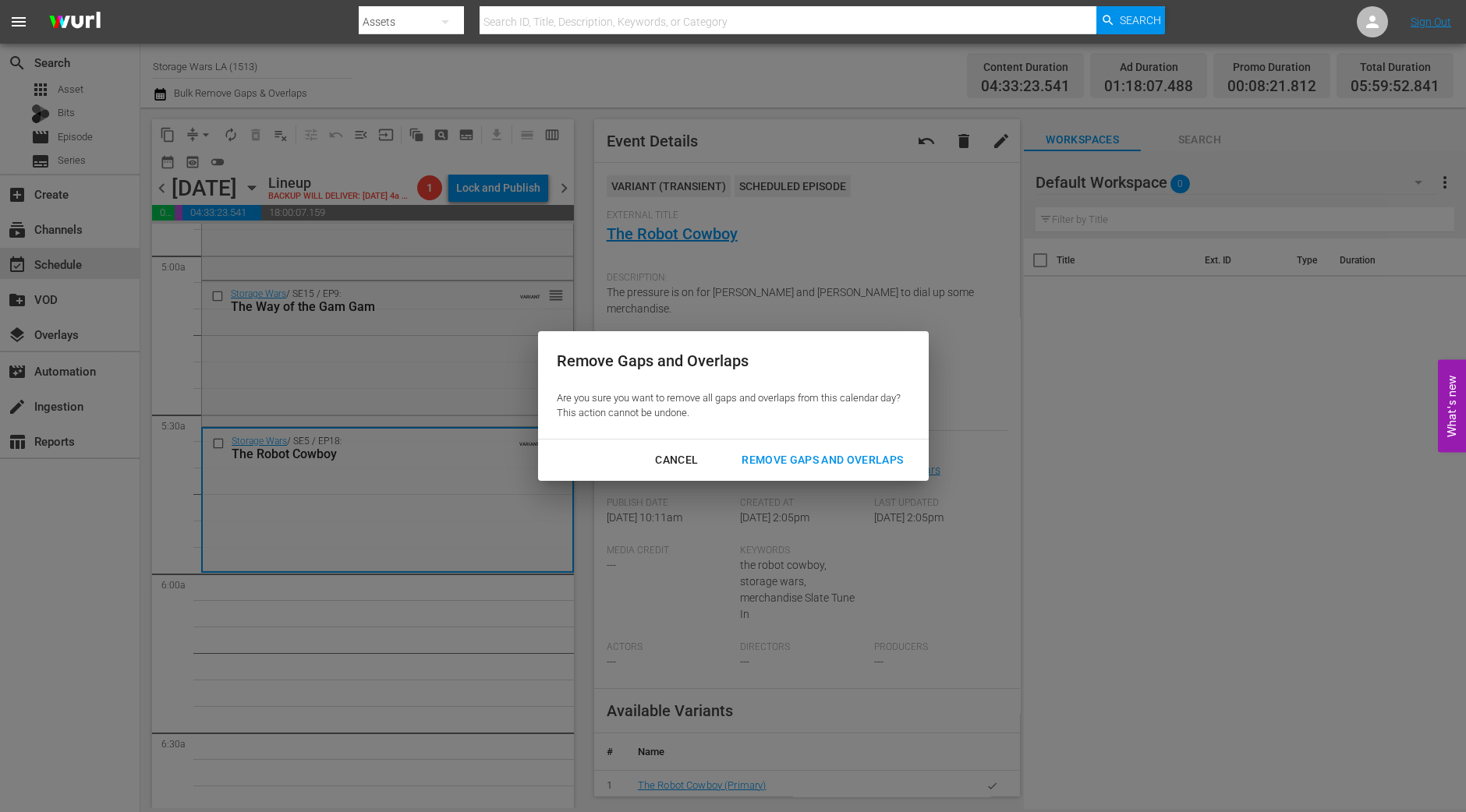
click at [824, 465] on div "Remove Gaps and Overlaps" at bounding box center [823, 460] width 187 height 19
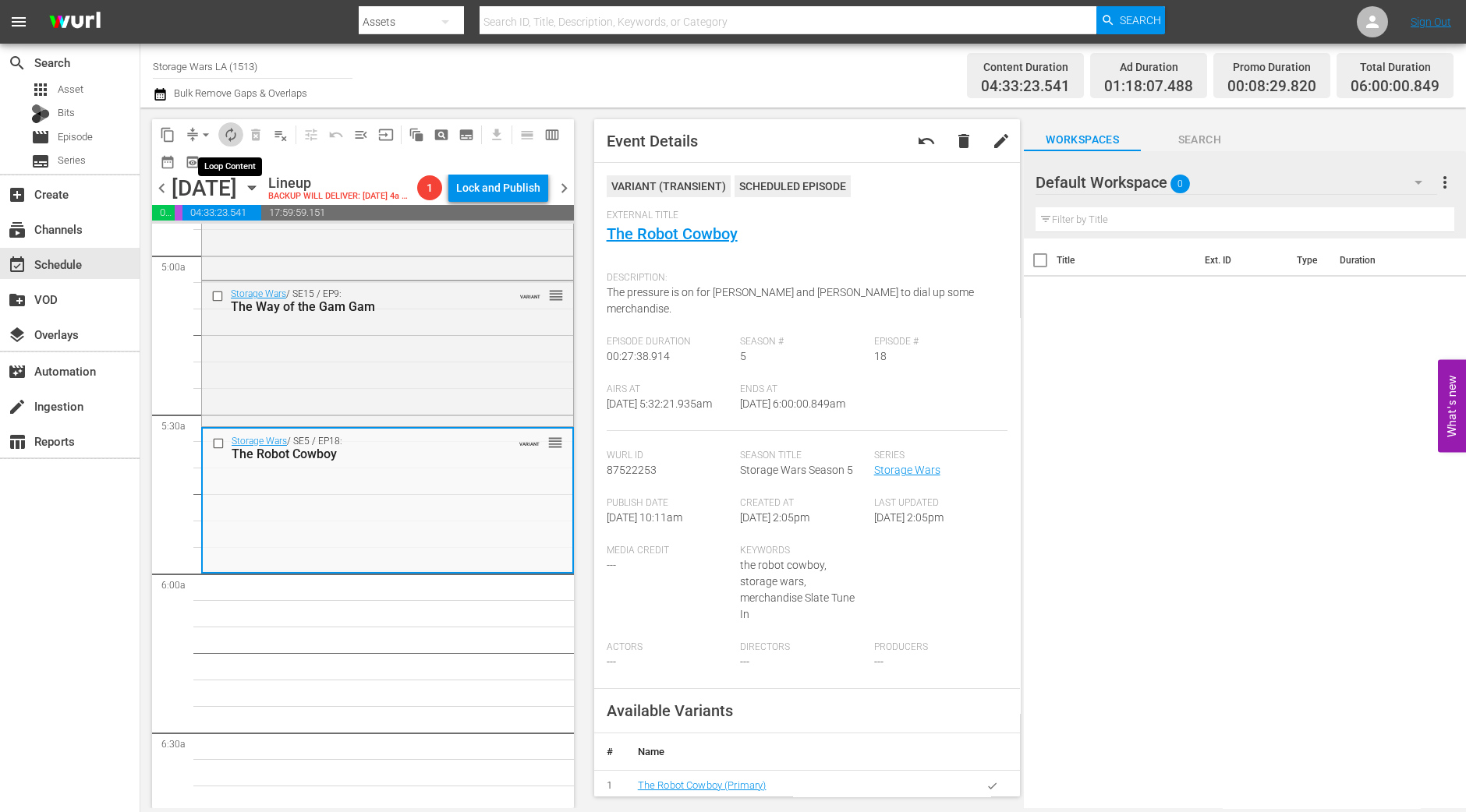
click at [227, 136] on span "autorenew_outlined" at bounding box center [230, 134] width 15 height 15
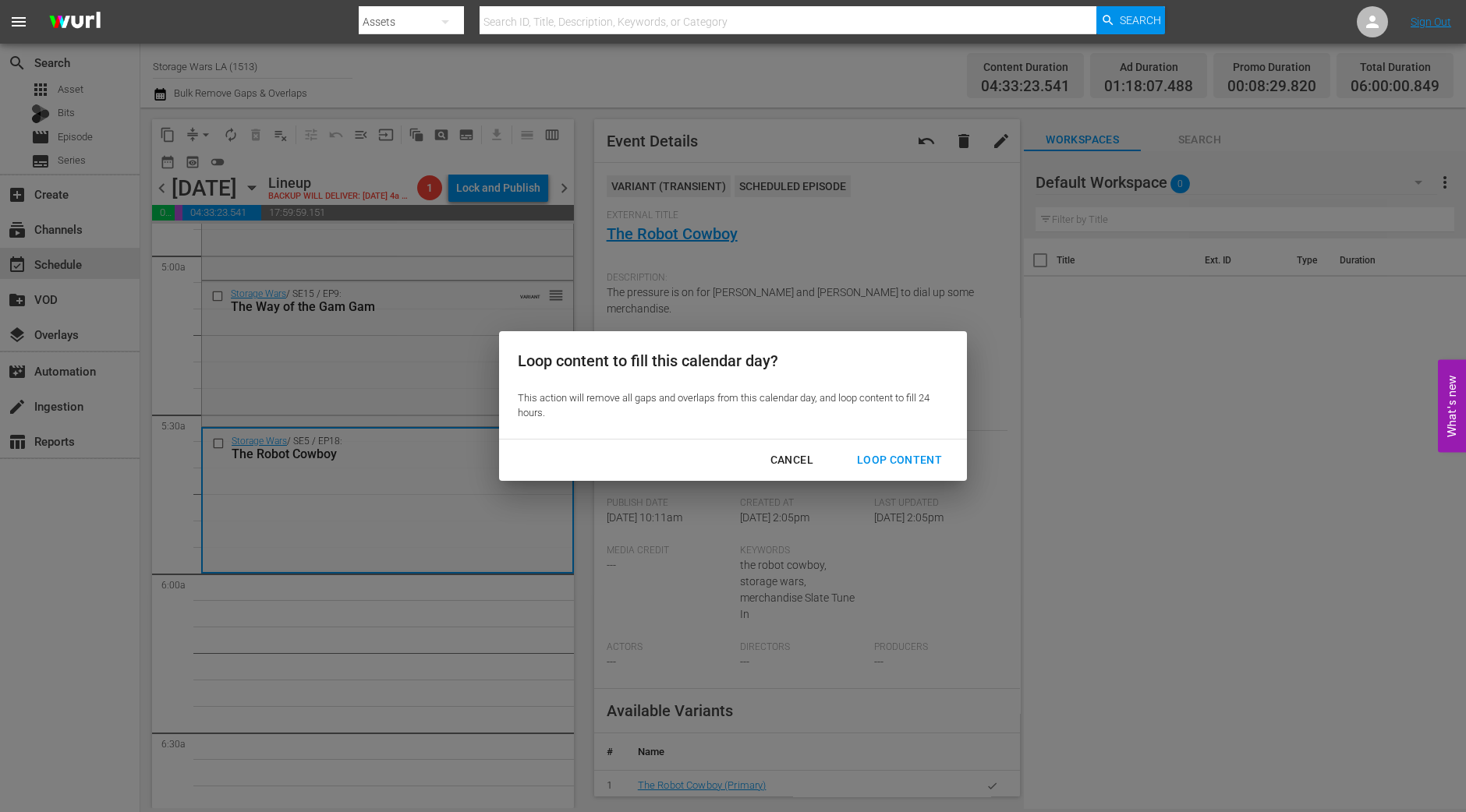
click at [910, 448] on button "Loop Content" at bounding box center [899, 461] width 122 height 29
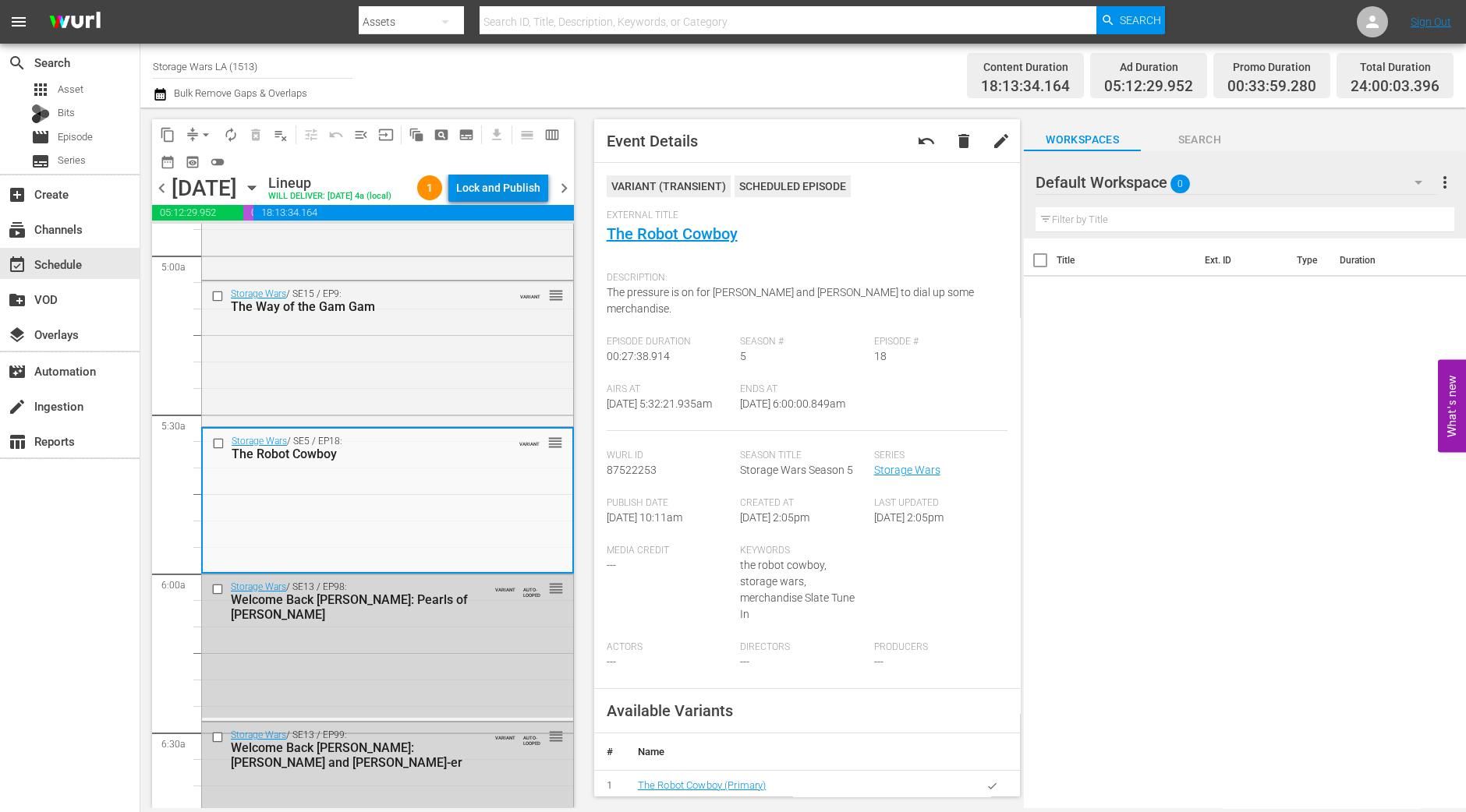
click at [502, 181] on div "Lock and Publish" at bounding box center [498, 187] width 84 height 28
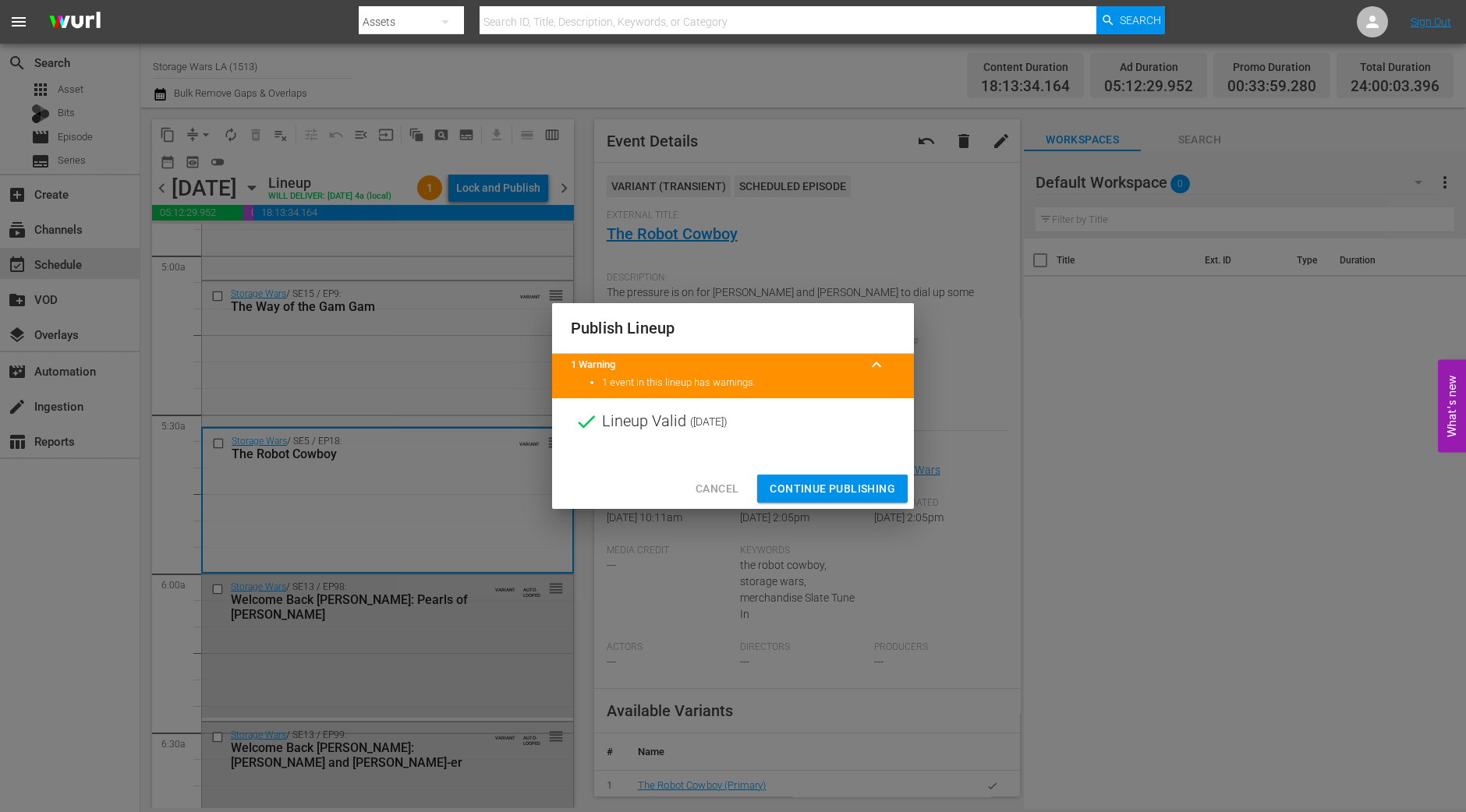
click at [853, 479] on span "Continue Publishing" at bounding box center [832, 489] width 125 height 19
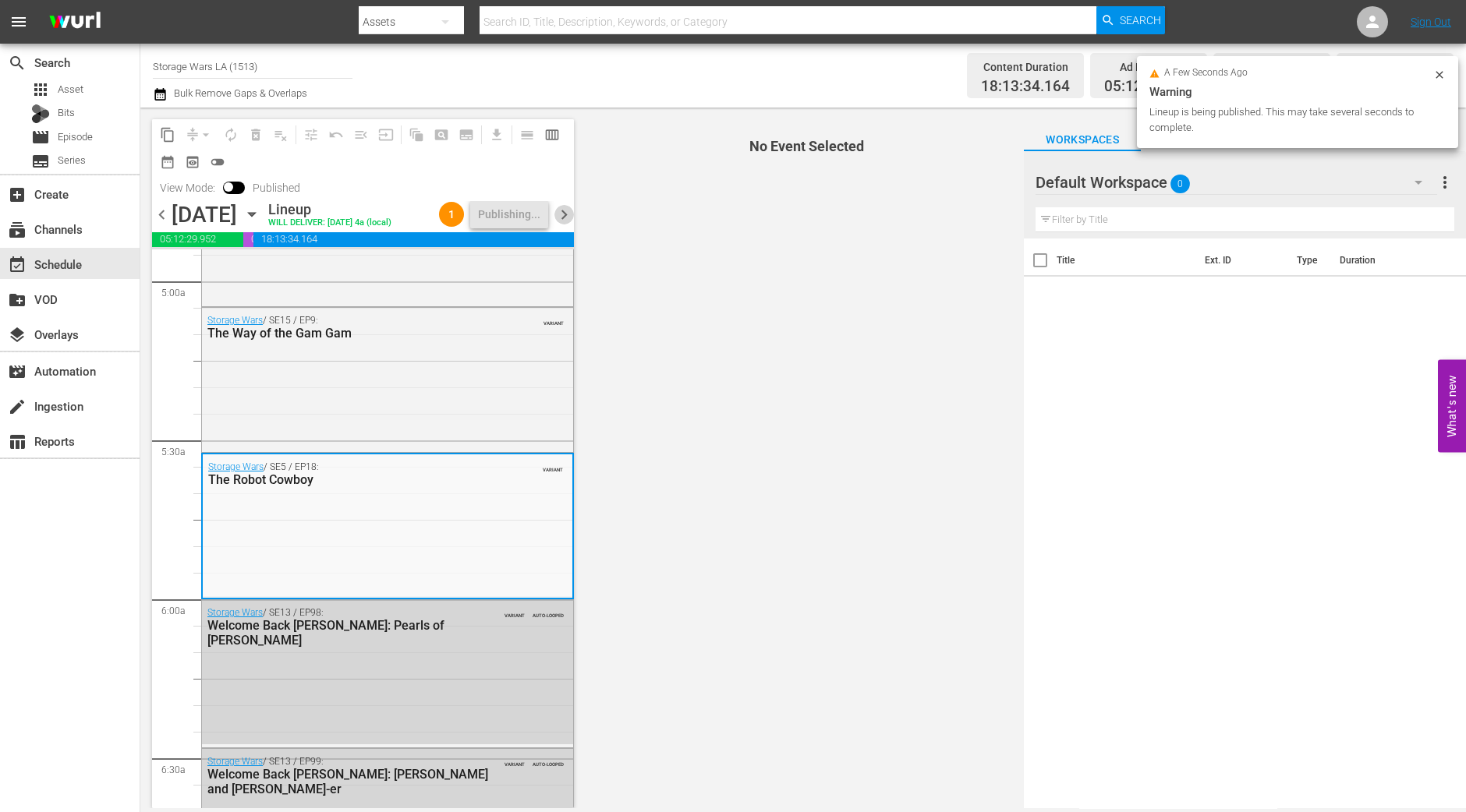
click at [568, 224] on span "chevron_right" at bounding box center [564, 215] width 19 height 19
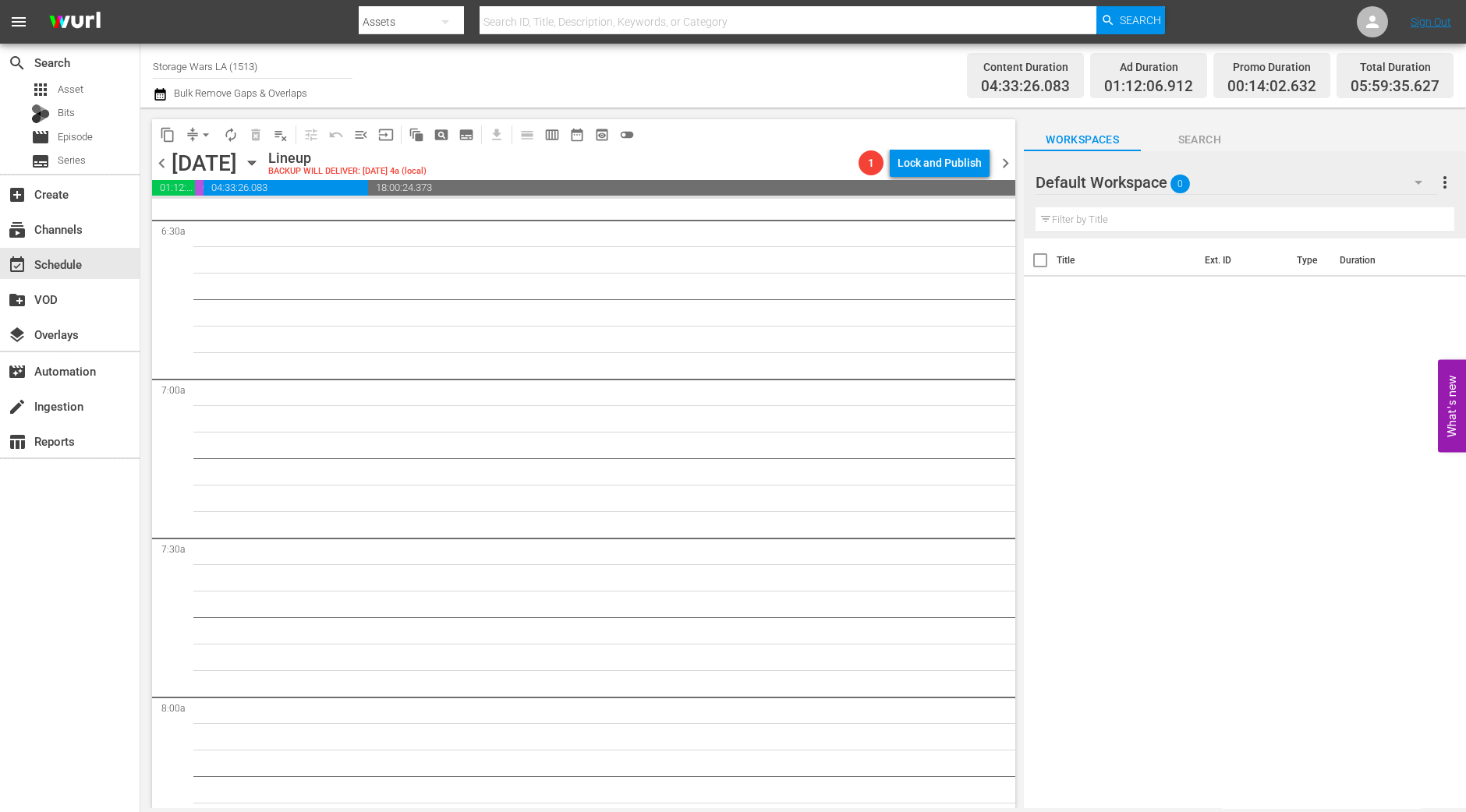
scroll to position [1657, 0]
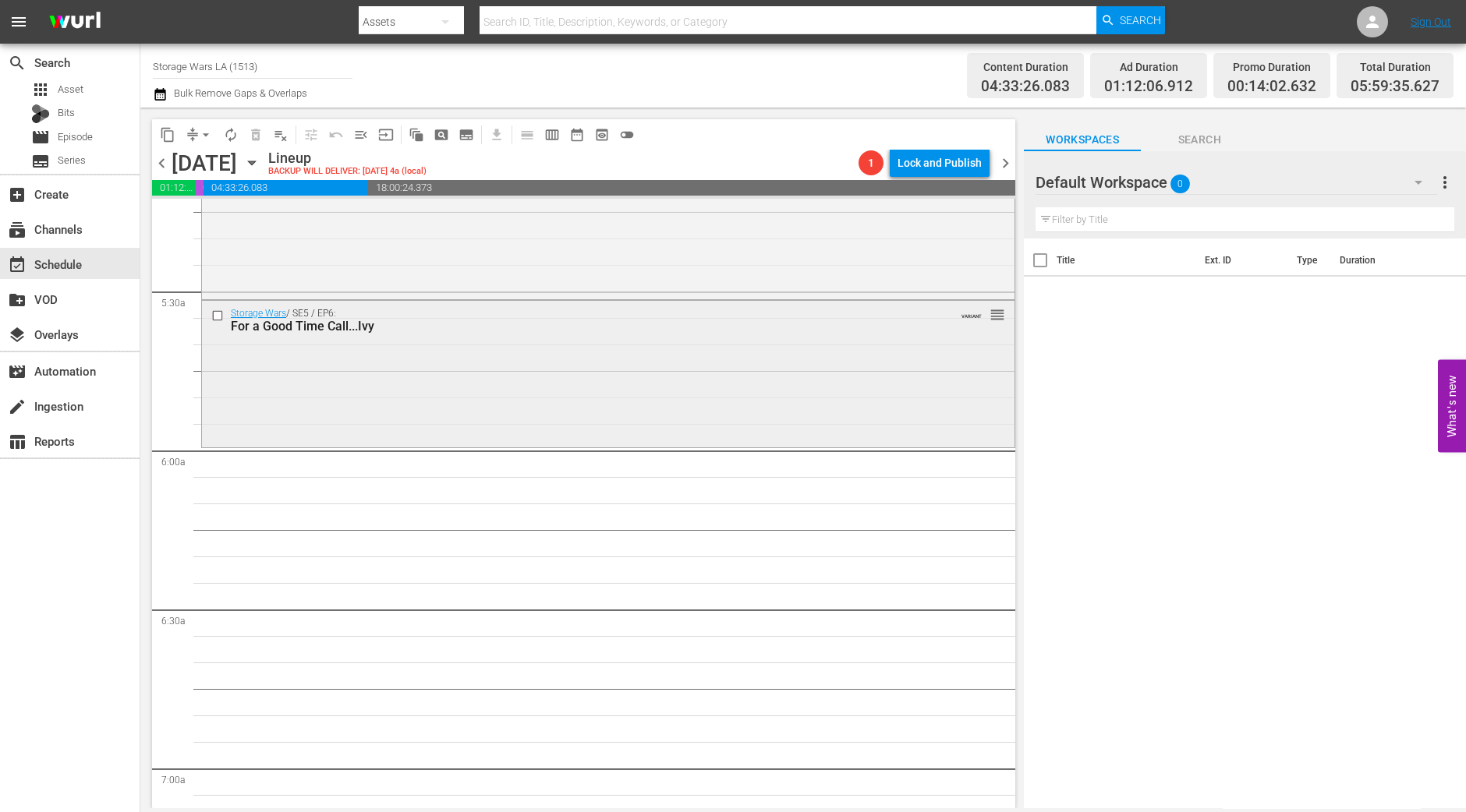
click at [344, 396] on div "Storage Wars / SE5 / EP6: For a Good Time Call...Ivy VARIANT reorder" at bounding box center [608, 372] width 812 height 143
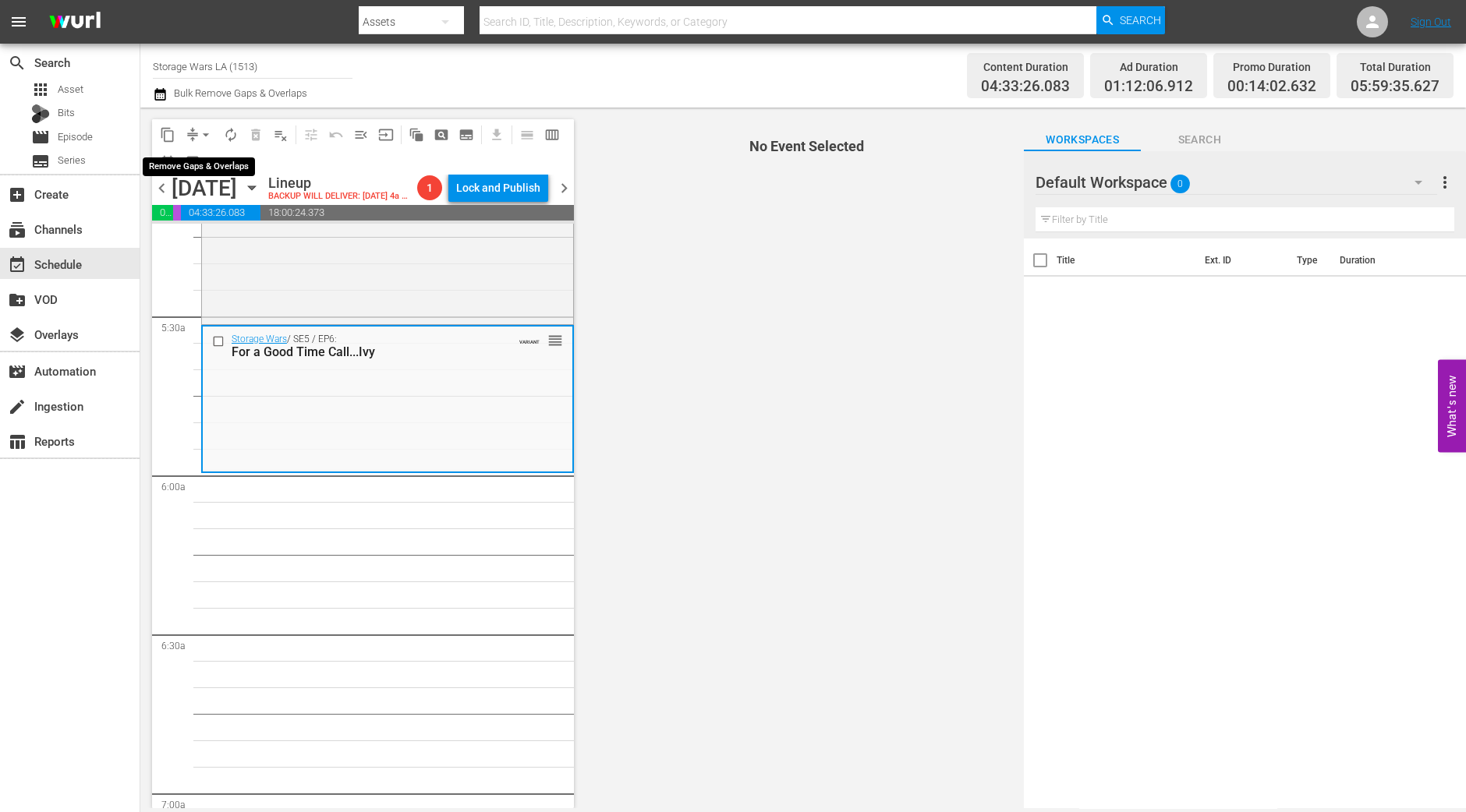
click at [203, 130] on span "arrow_drop_down" at bounding box center [205, 134] width 15 height 15
click at [242, 157] on li "Align to Midnight" at bounding box center [207, 166] width 164 height 26
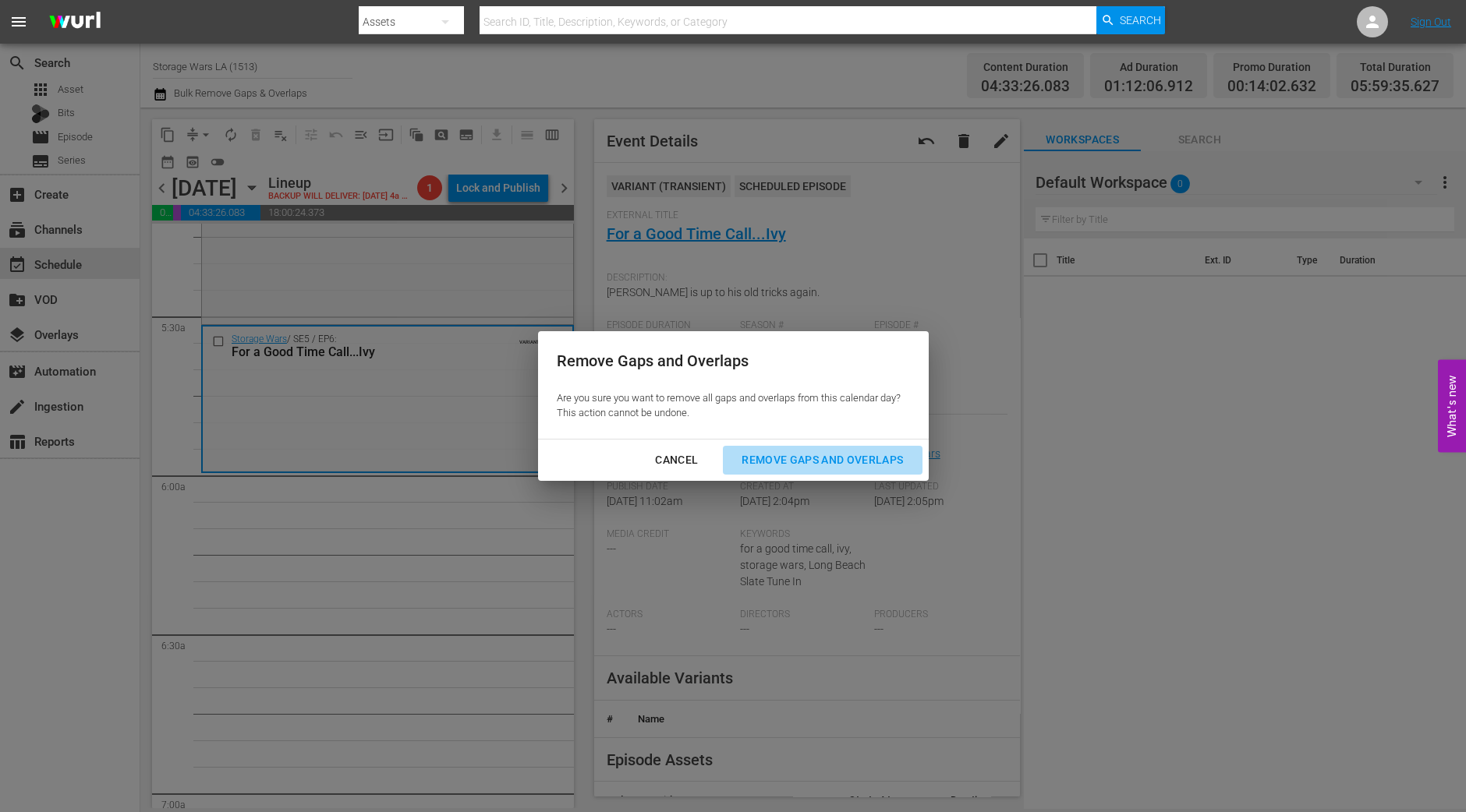
click at [772, 455] on div "Remove Gaps and Overlaps" at bounding box center [823, 460] width 187 height 19
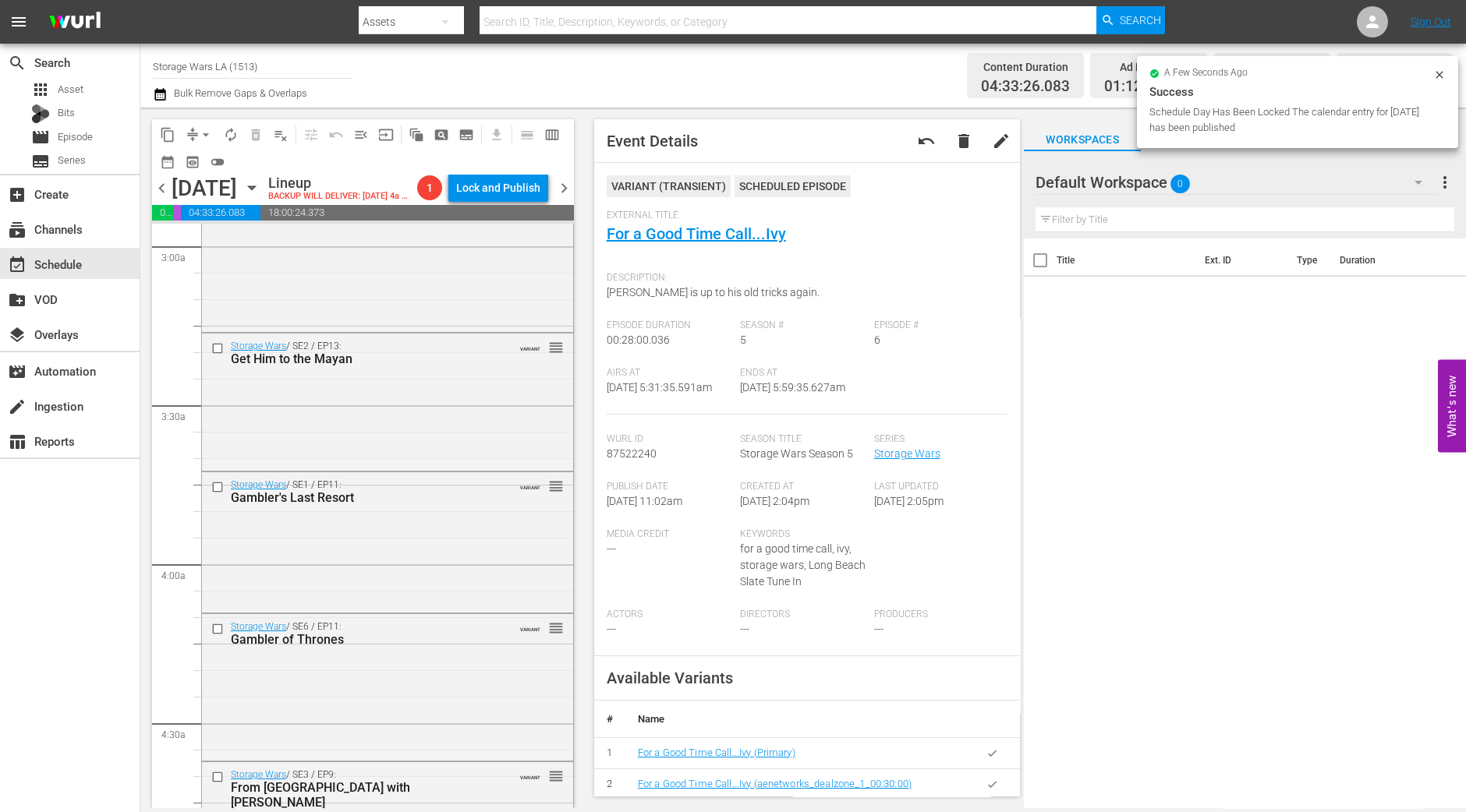
scroll to position [779, 0]
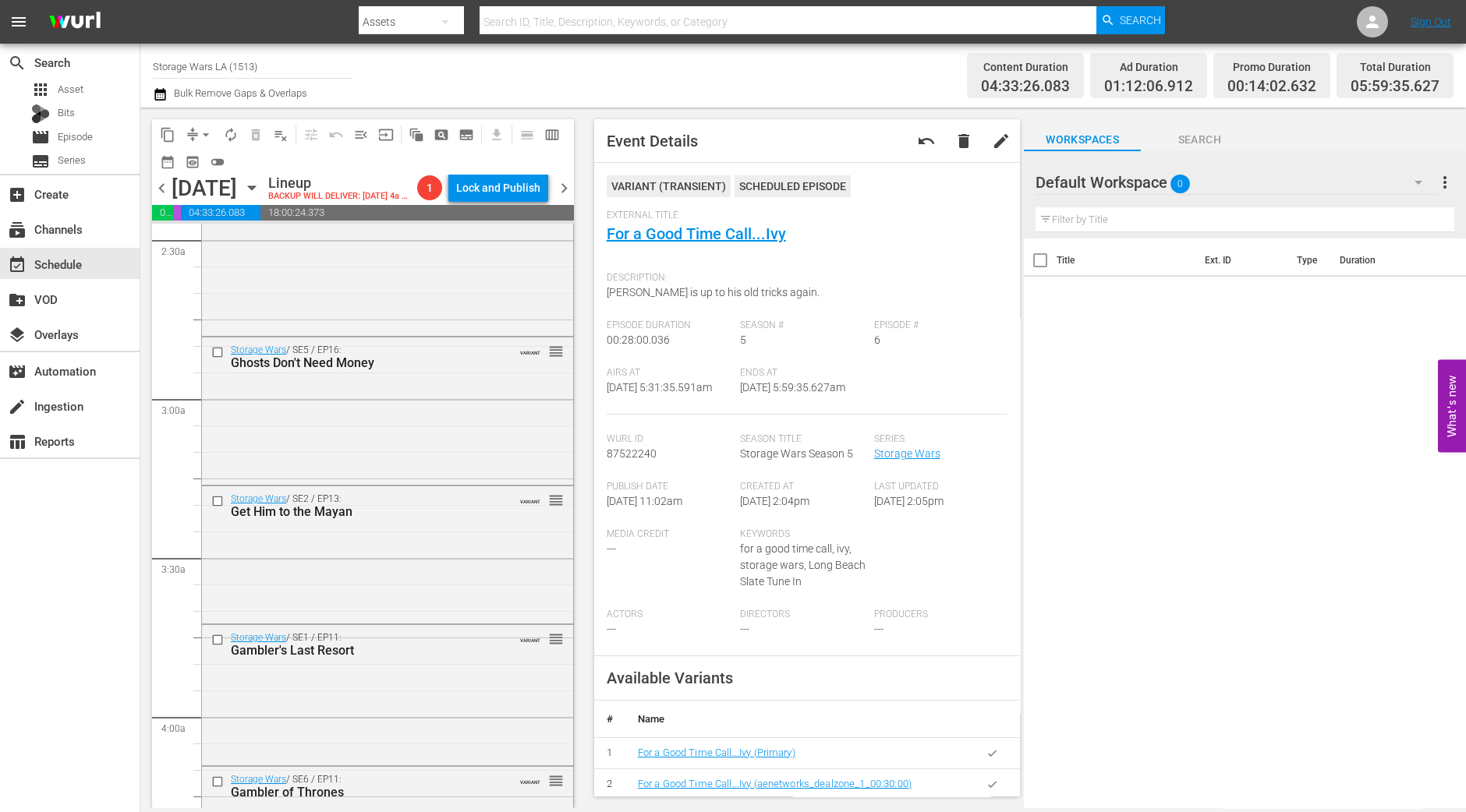
click at [382, 328] on div "Storage Wars / SE11 / EP20: Goat Tell It on the Mountain VARIANT reorder" at bounding box center [388, 260] width 372 height 144
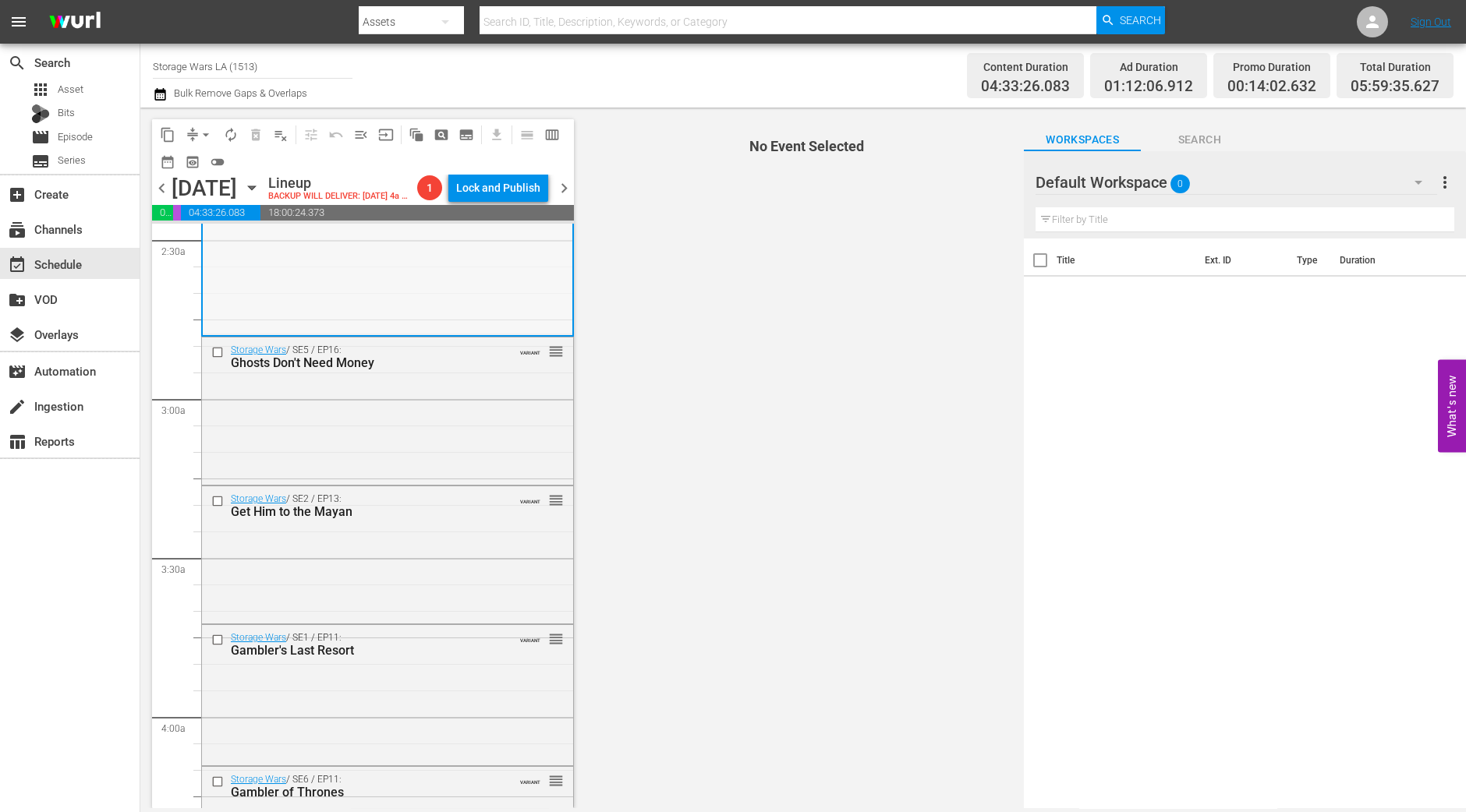
scroll to position [682, 0]
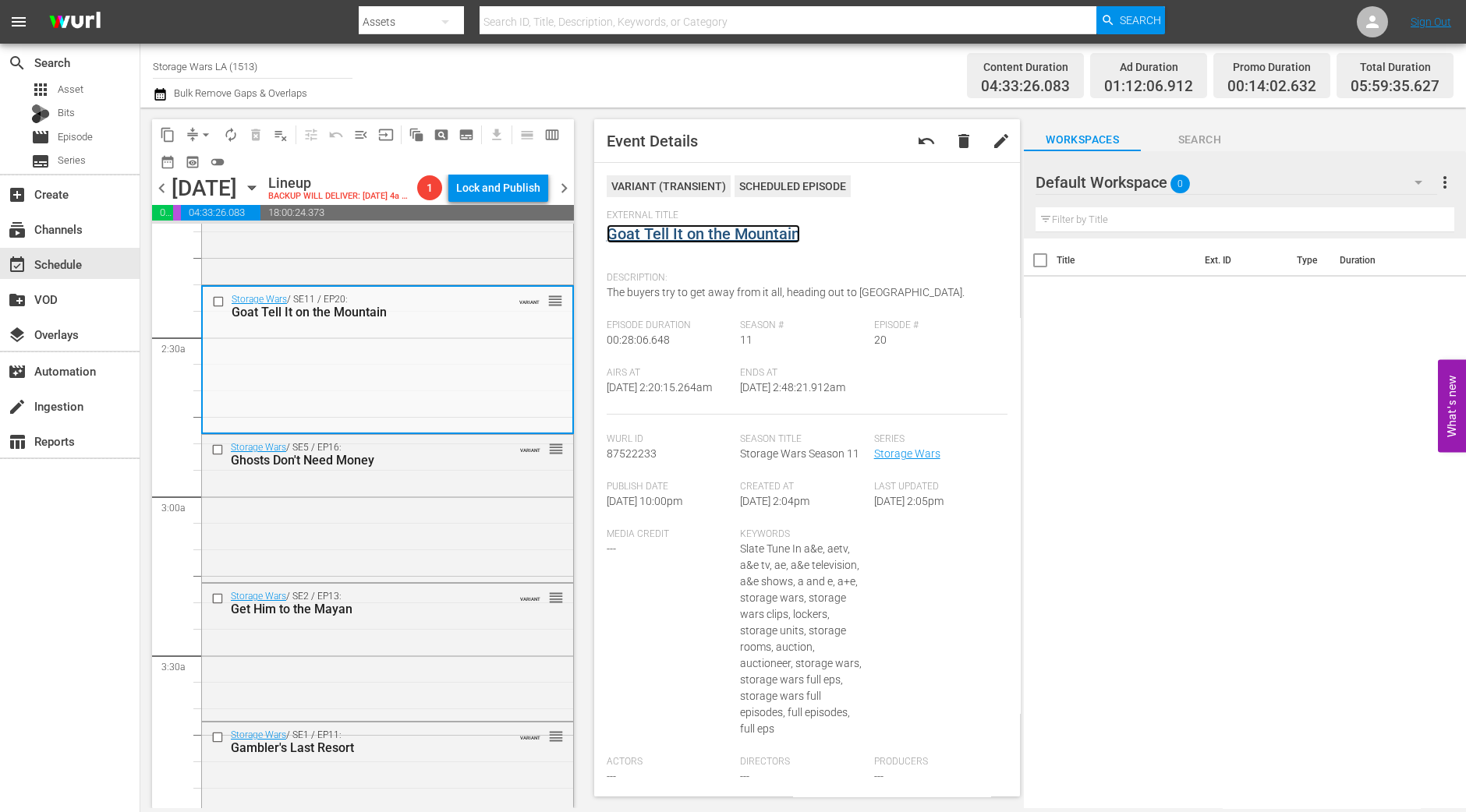
drag, startPoint x: 660, startPoint y: 249, endPoint x: 667, endPoint y: 229, distance: 21.2
click at [427, 530] on div "Storage Wars / SE5 / EP16: Ghosts Don't Need Money VARIANT reorder" at bounding box center [388, 506] width 372 height 144
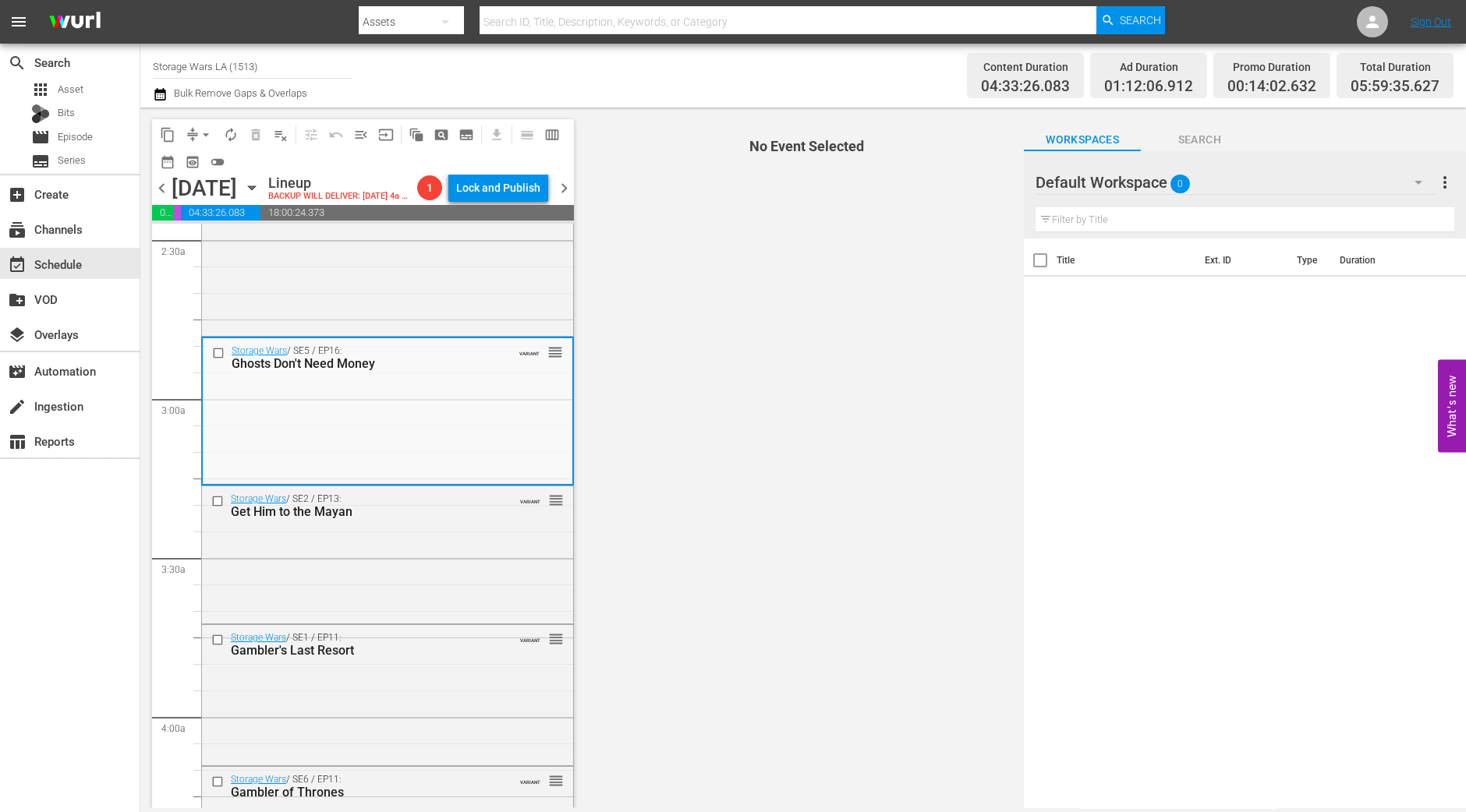
scroll to position [877, 0]
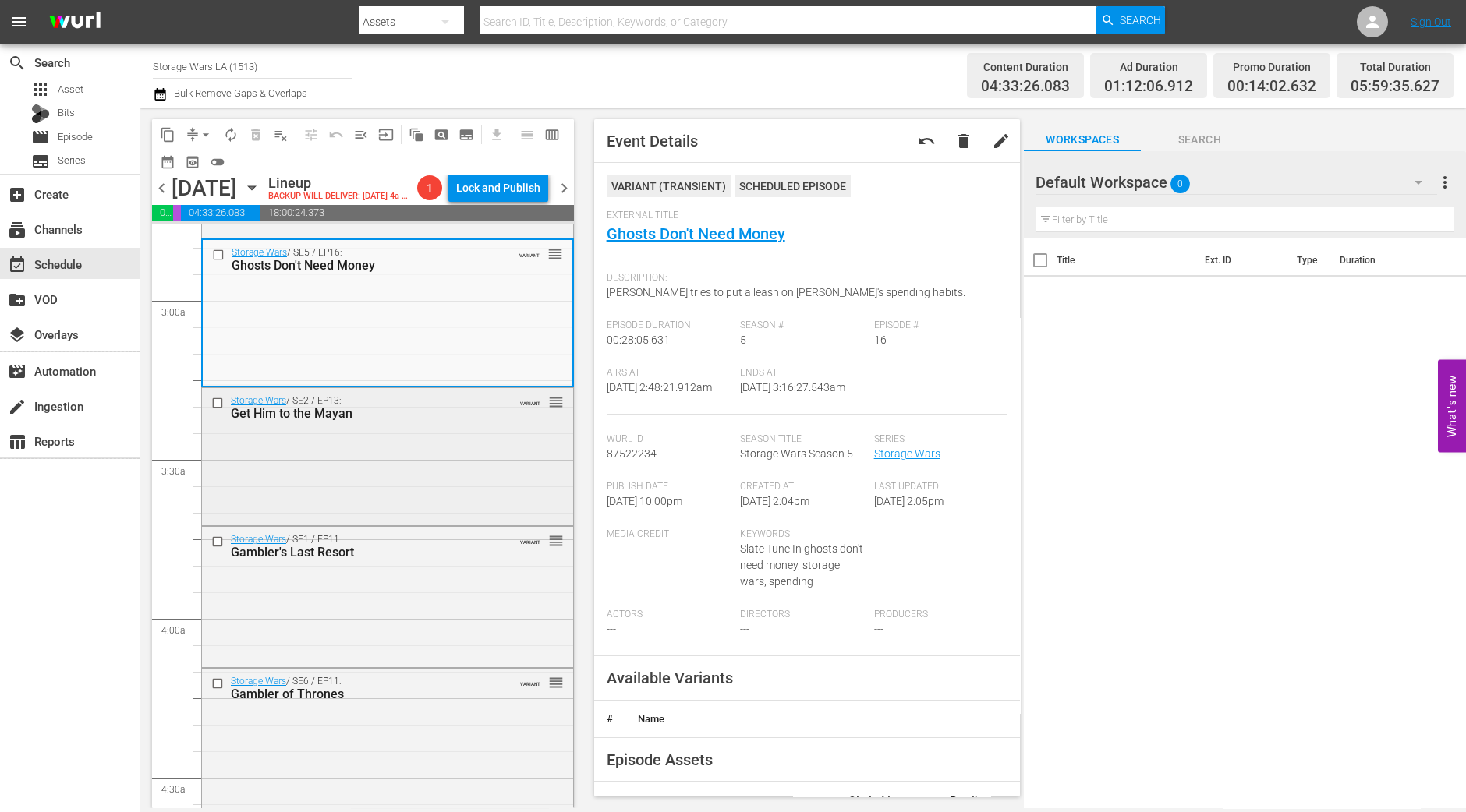
click at [436, 470] on div "Storage Wars / SE2 / EP13: Get Him to the Mayan VARIANT reorder" at bounding box center [388, 455] width 372 height 134
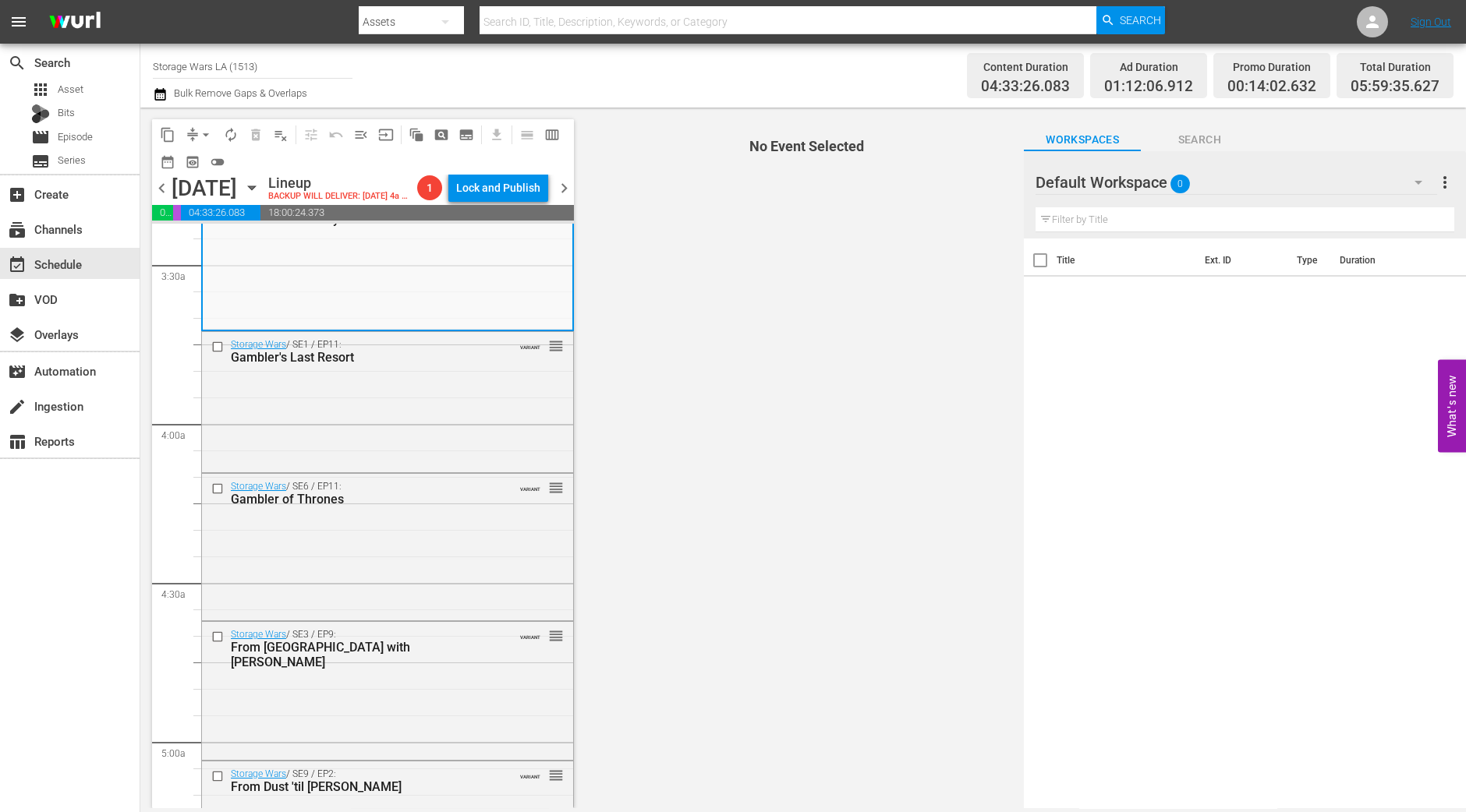
scroll to position [974, 0]
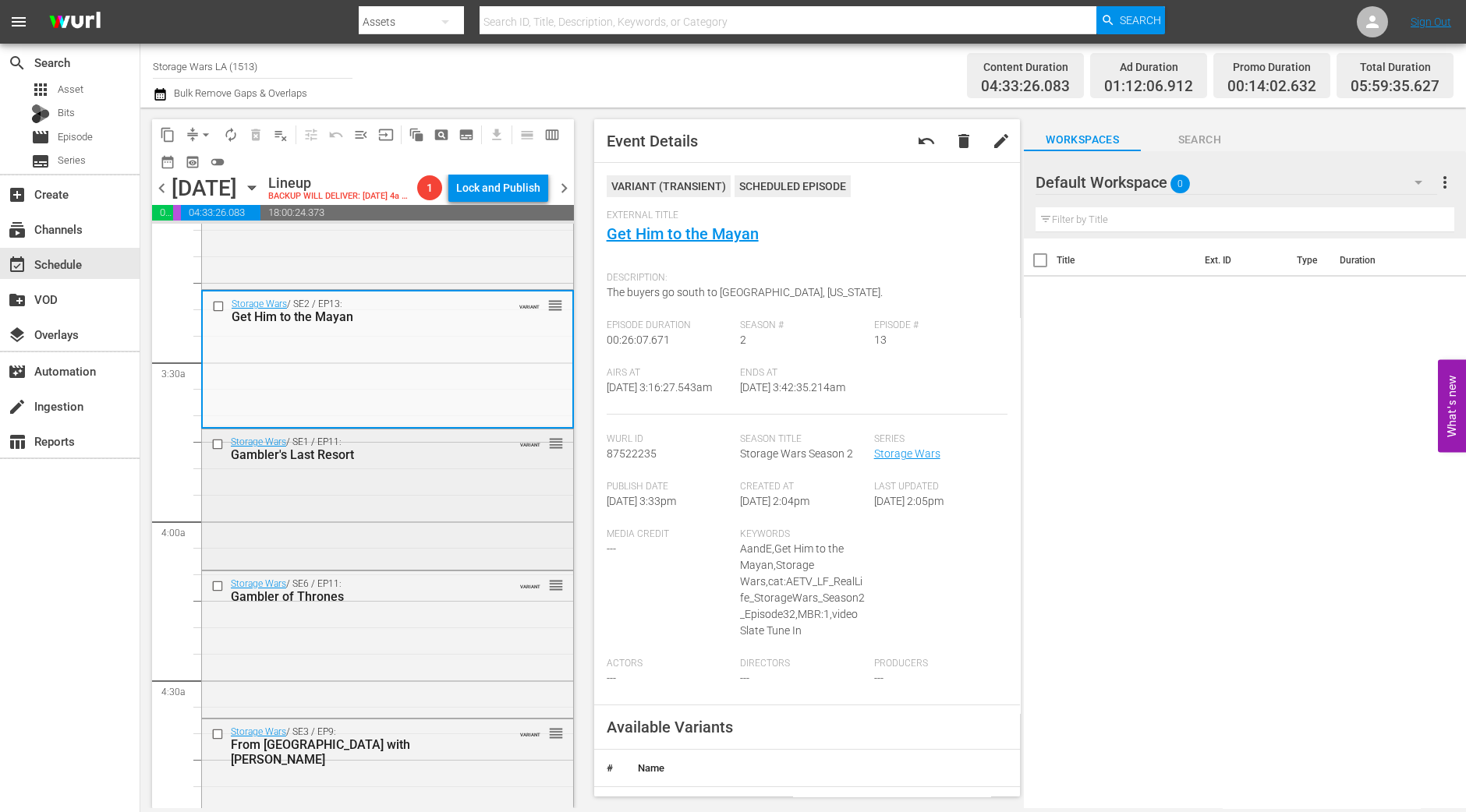
click at [433, 549] on div "Storage Wars / SE1 / EP11: Gambler's Last Resort VARIANT reorder" at bounding box center [388, 498] width 372 height 137
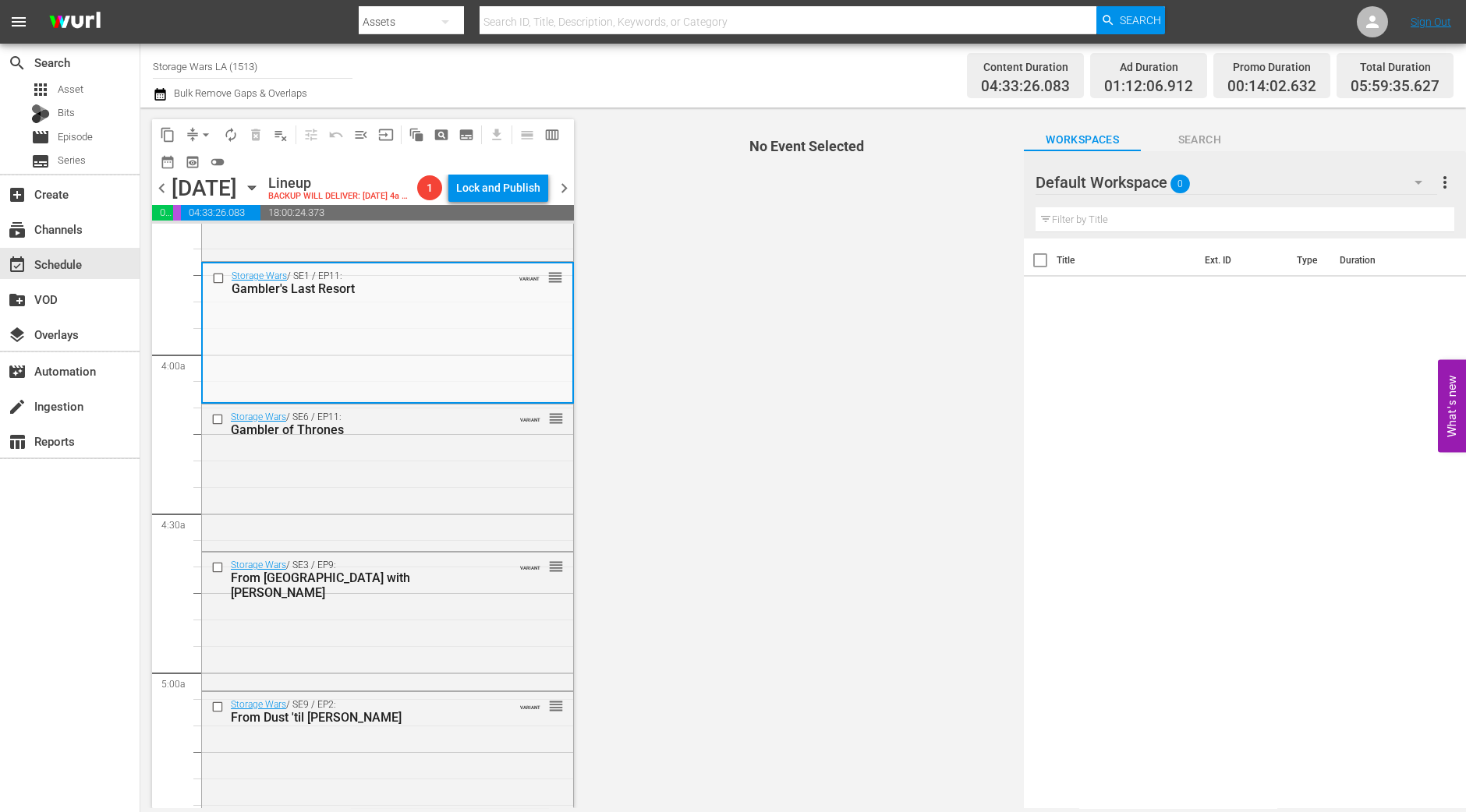
scroll to position [1170, 0]
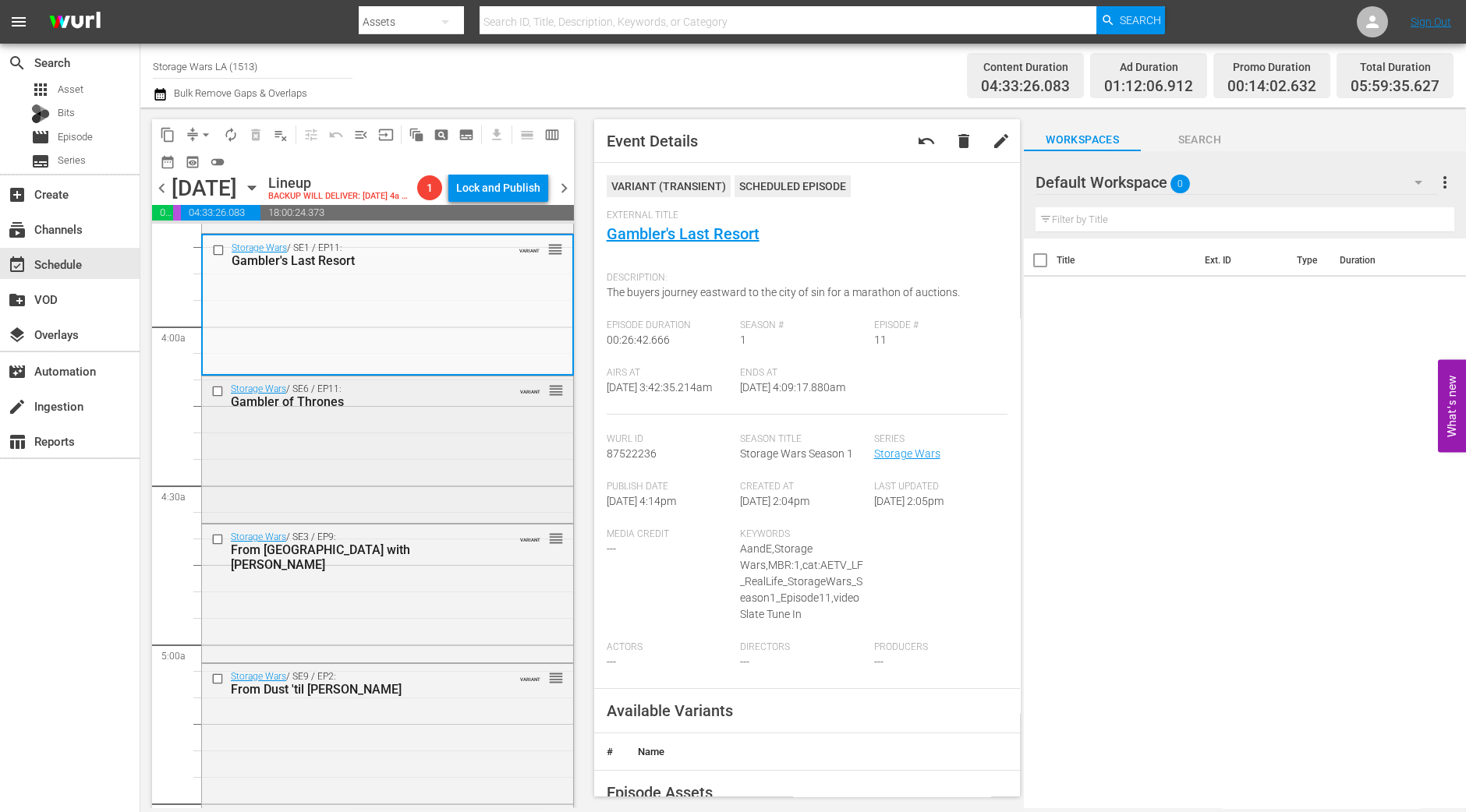
click at [475, 465] on div "Storage Wars / SE6 / EP11: Gambler of Thrones VARIANT reorder" at bounding box center [388, 448] width 372 height 144
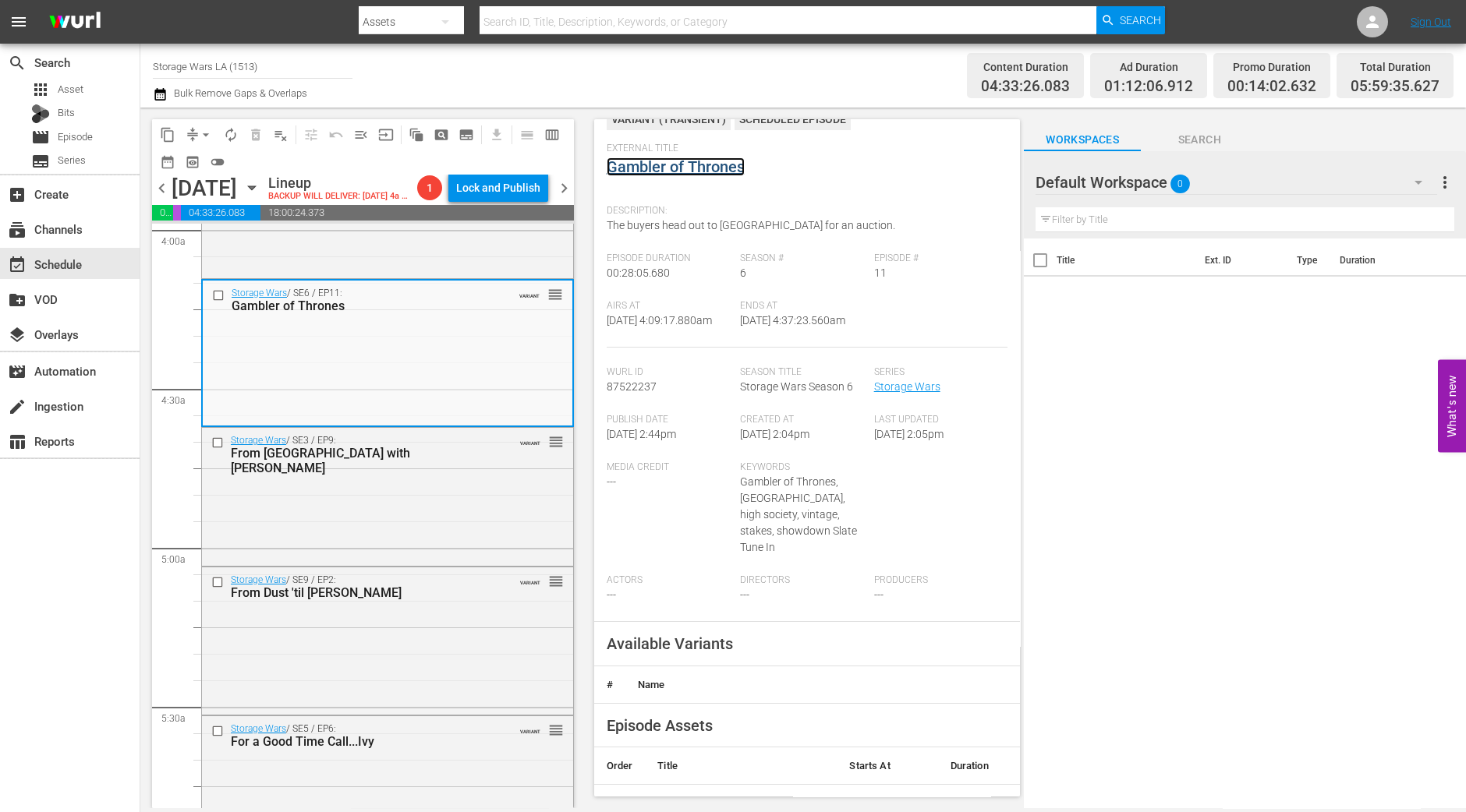
scroll to position [96, 0]
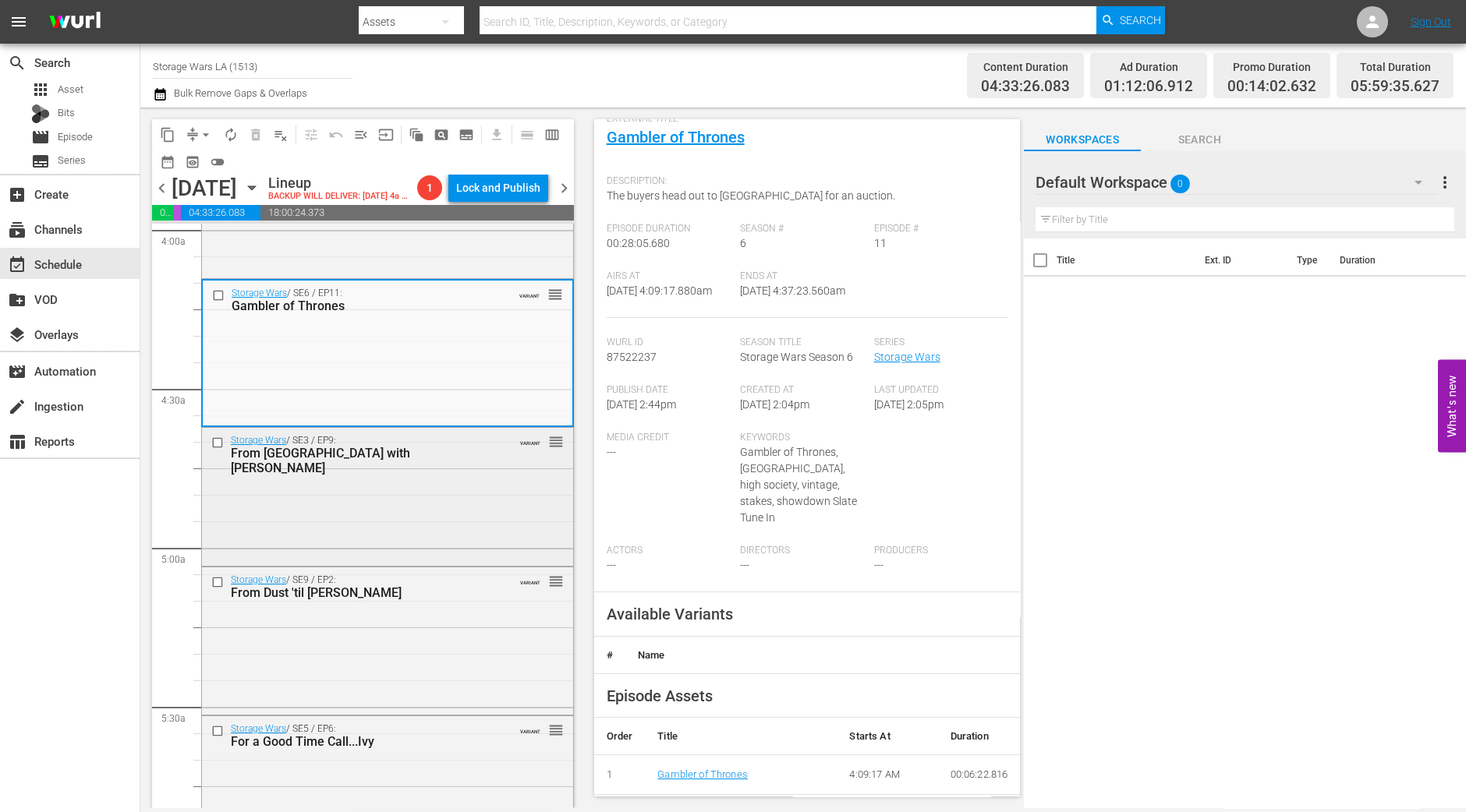
click at [421, 475] on div "From Russia with Chucks" at bounding box center [363, 461] width 265 height 30
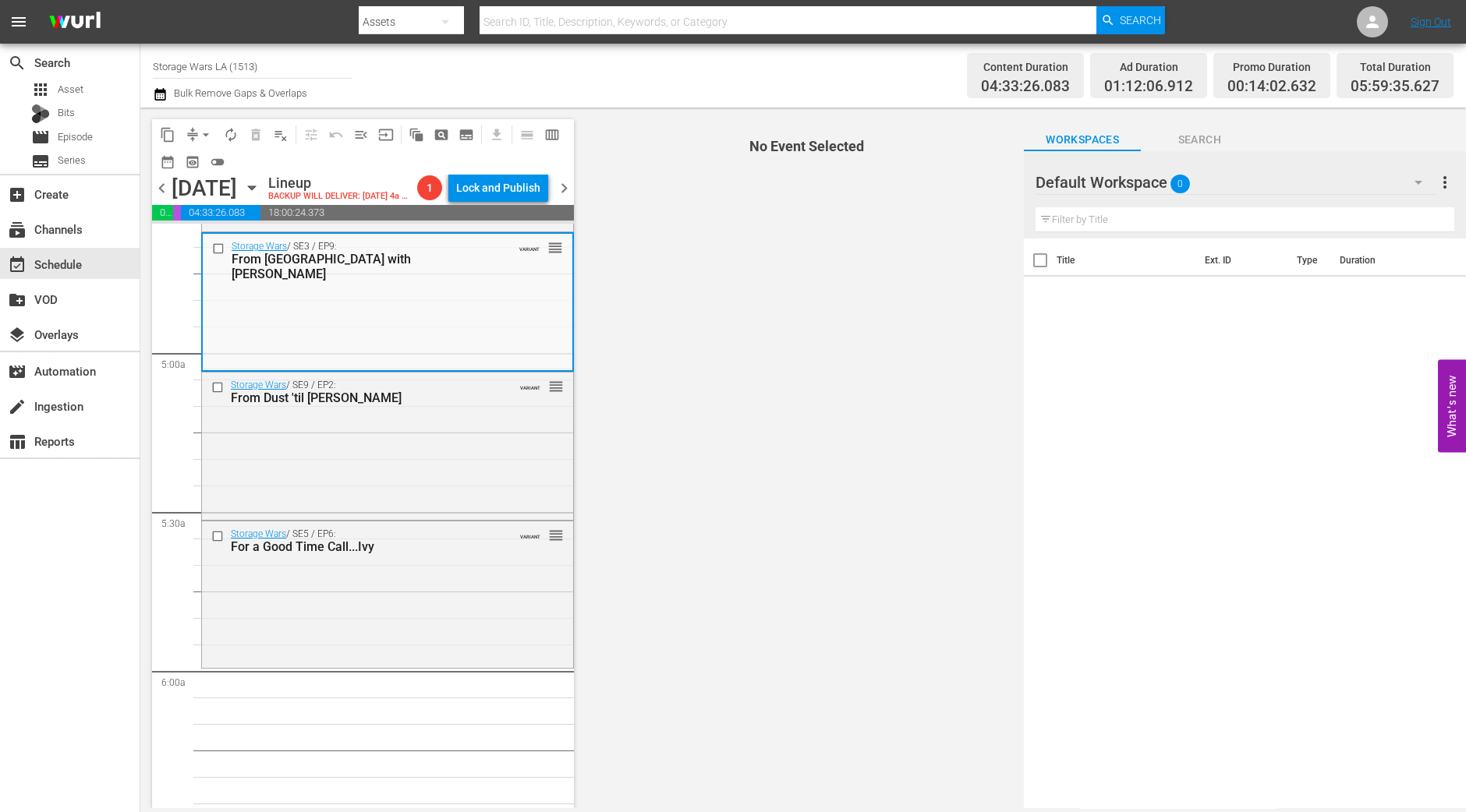
scroll to position [1461, 0]
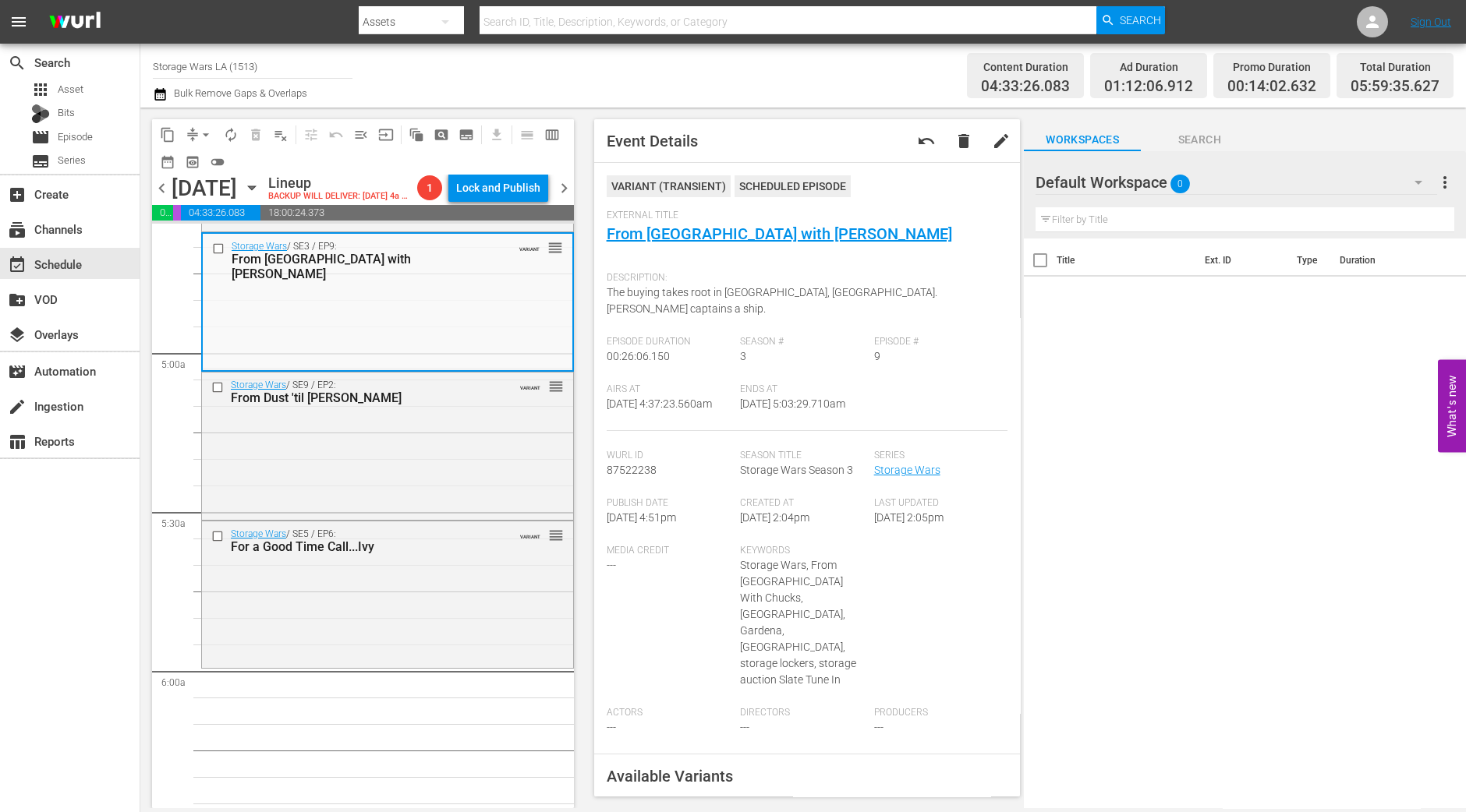
click at [203, 133] on span "arrow_drop_down" at bounding box center [205, 134] width 15 height 15
click at [203, 163] on li "Align to Midnight" at bounding box center [207, 166] width 164 height 26
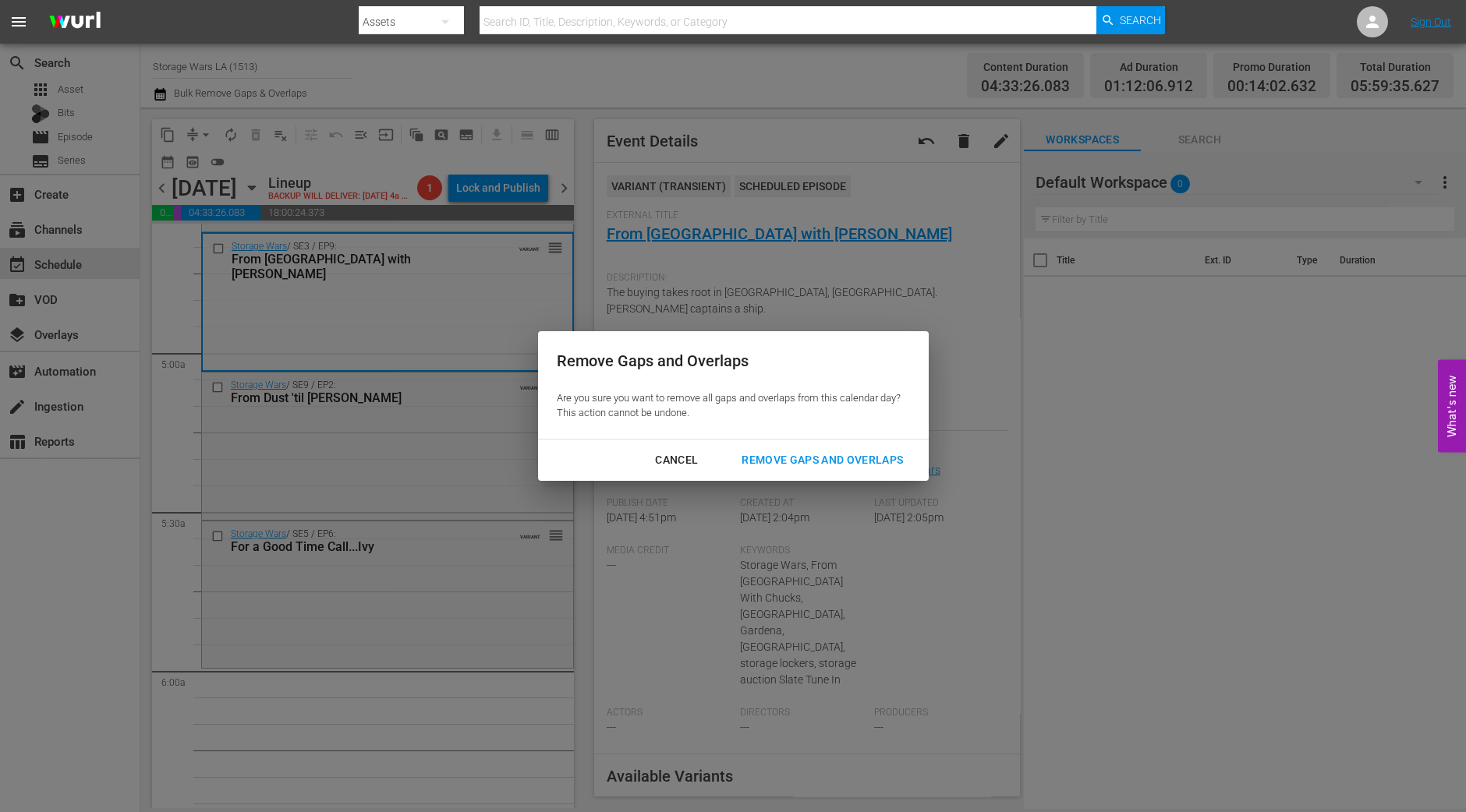
click at [786, 457] on div "Remove Gaps and Overlaps" at bounding box center [823, 460] width 187 height 19
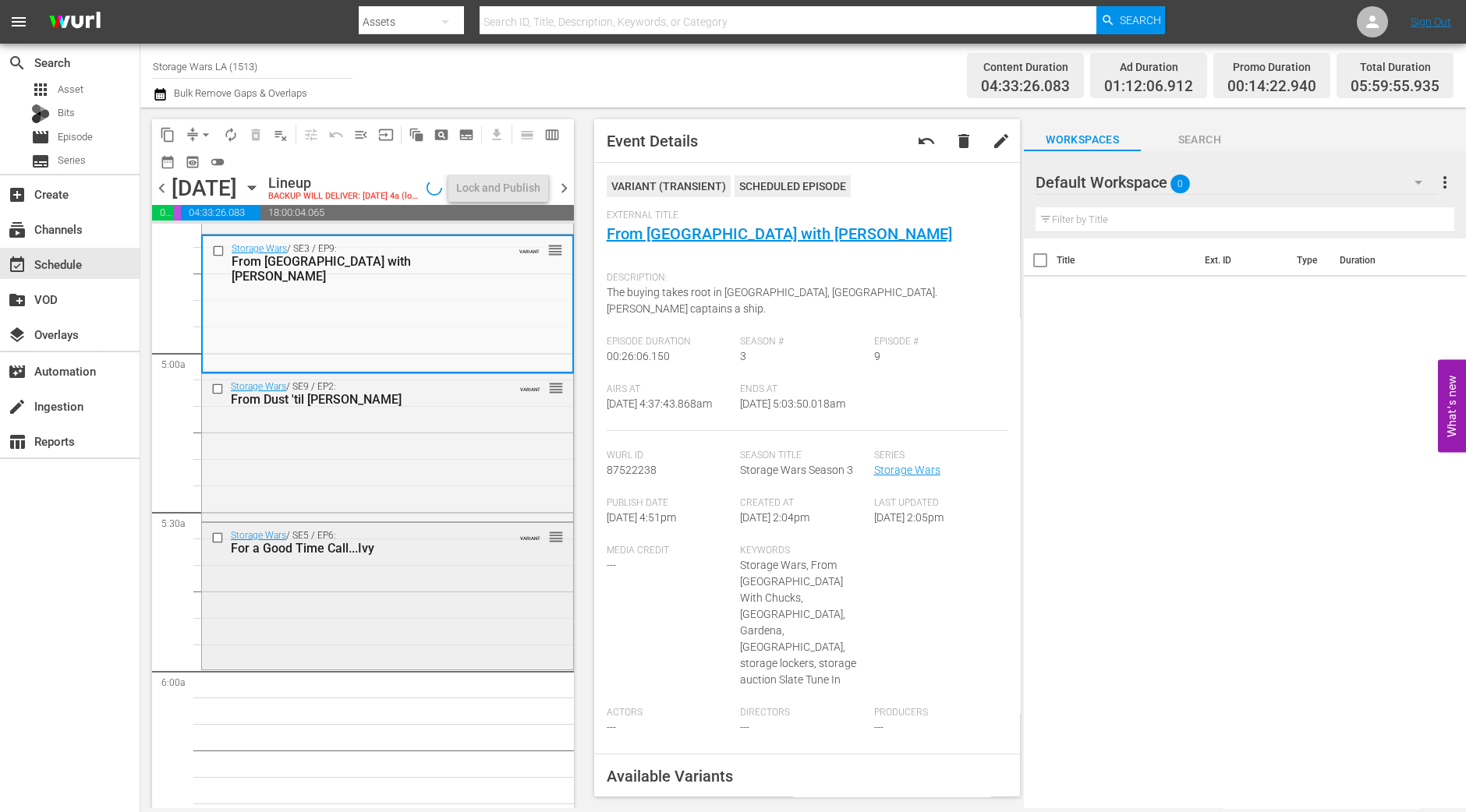
click at [456, 660] on div "Storage Wars / SE5 / EP6: For a Good Time Call...Ivy VARIANT reorder" at bounding box center [388, 595] width 372 height 143
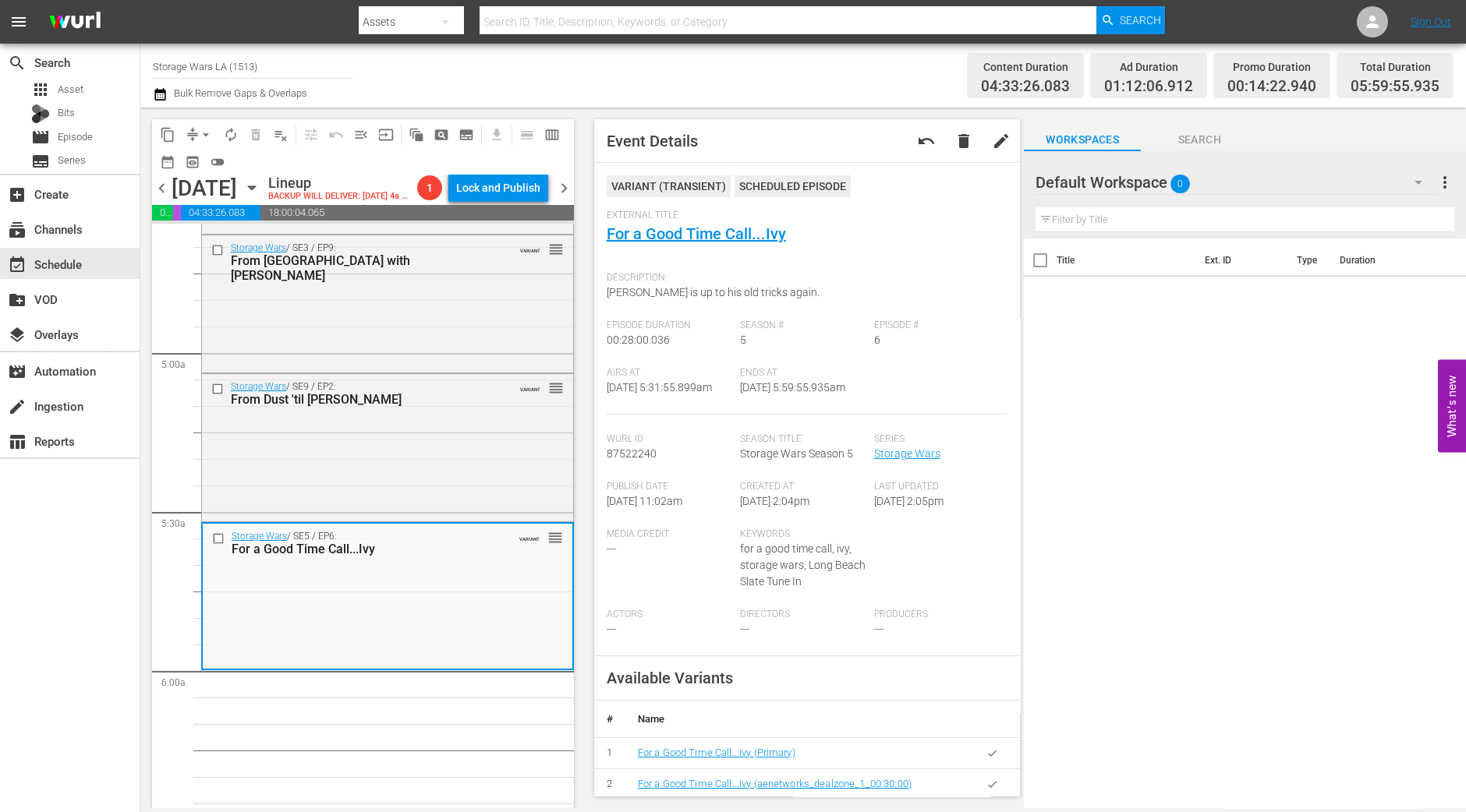
click at [199, 134] on span "arrow_drop_down" at bounding box center [205, 134] width 15 height 15
click at [219, 163] on li "Align to Midnight" at bounding box center [207, 166] width 164 height 26
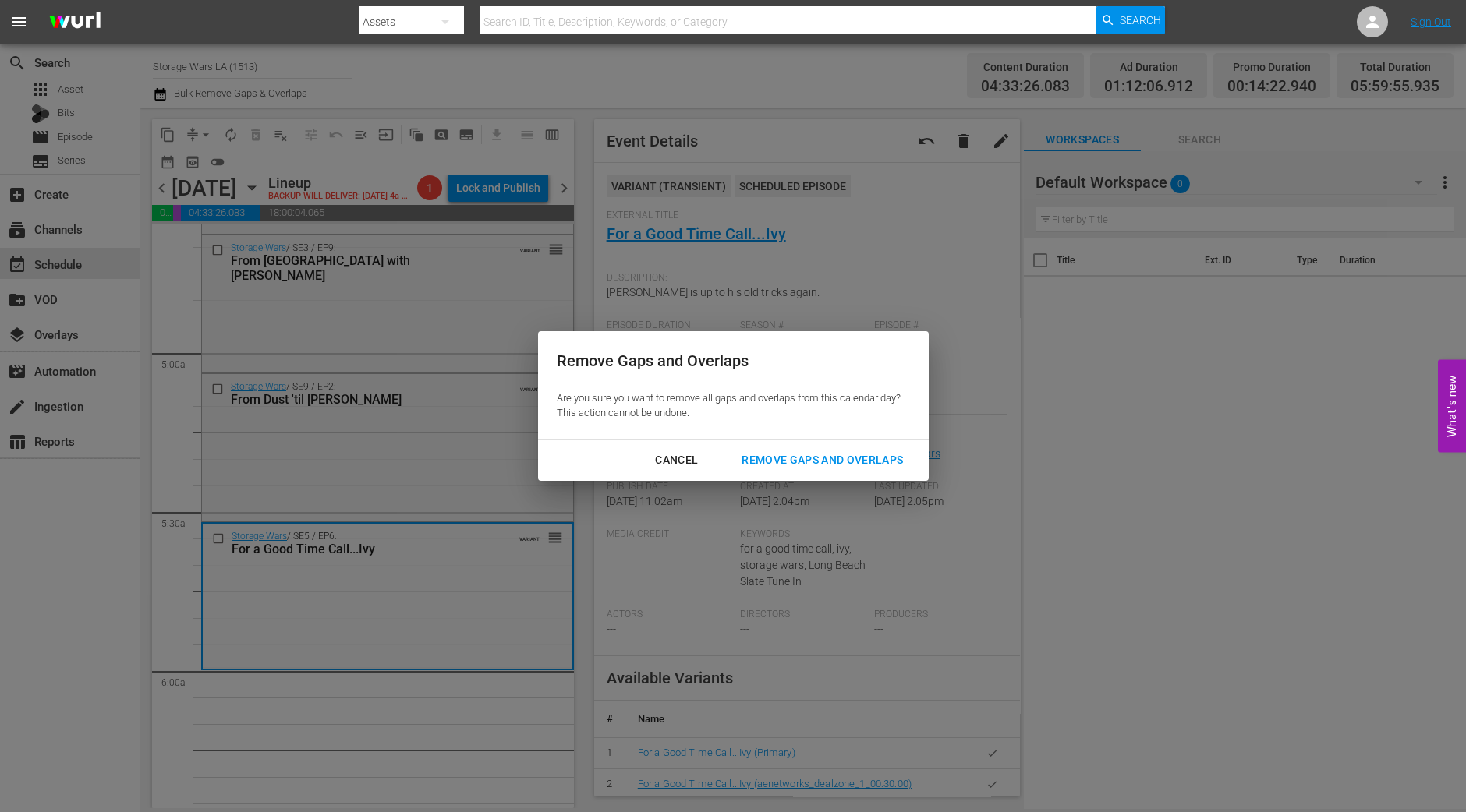
click at [785, 456] on div "Remove Gaps and Overlaps" at bounding box center [823, 460] width 187 height 19
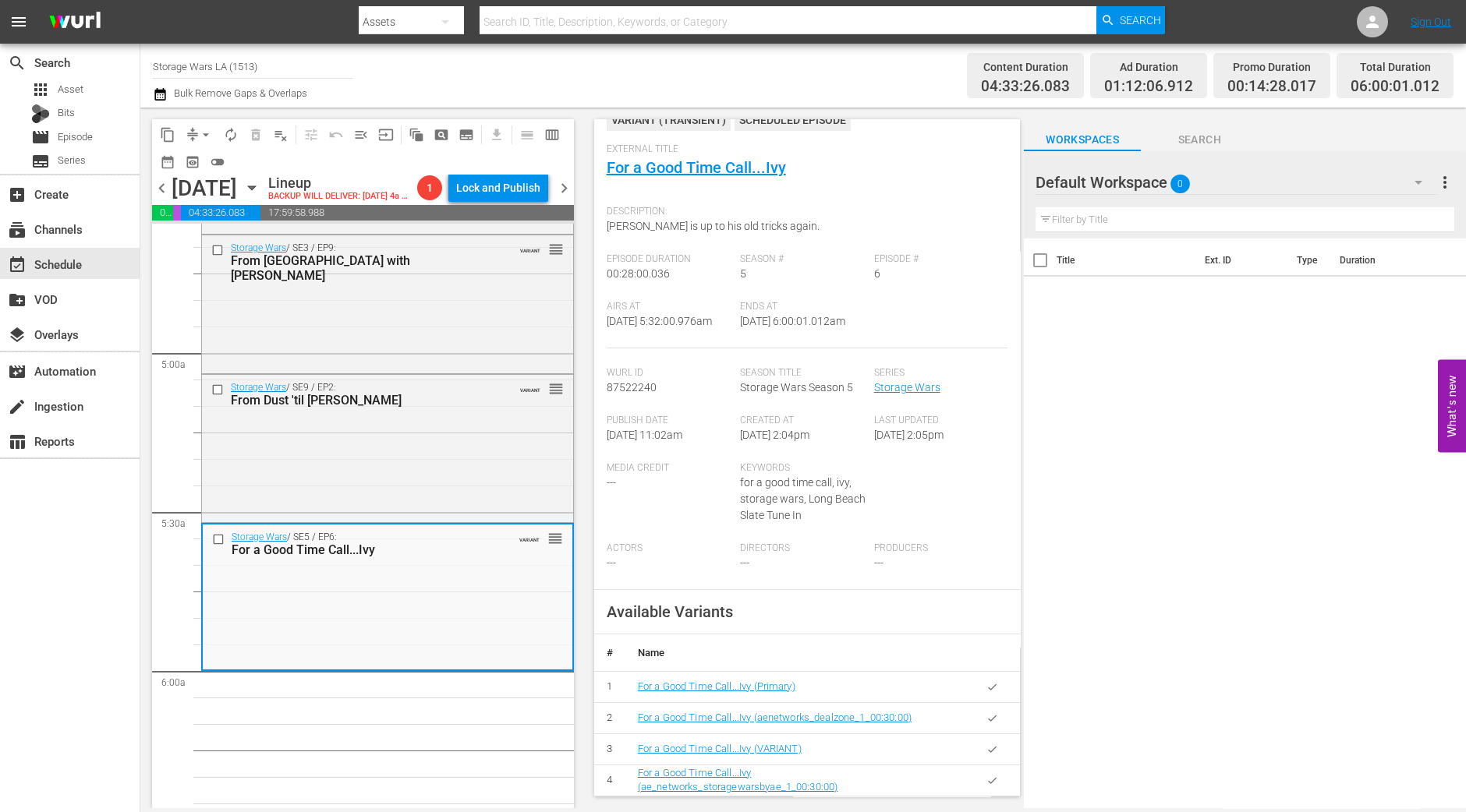
scroll to position [0, 0]
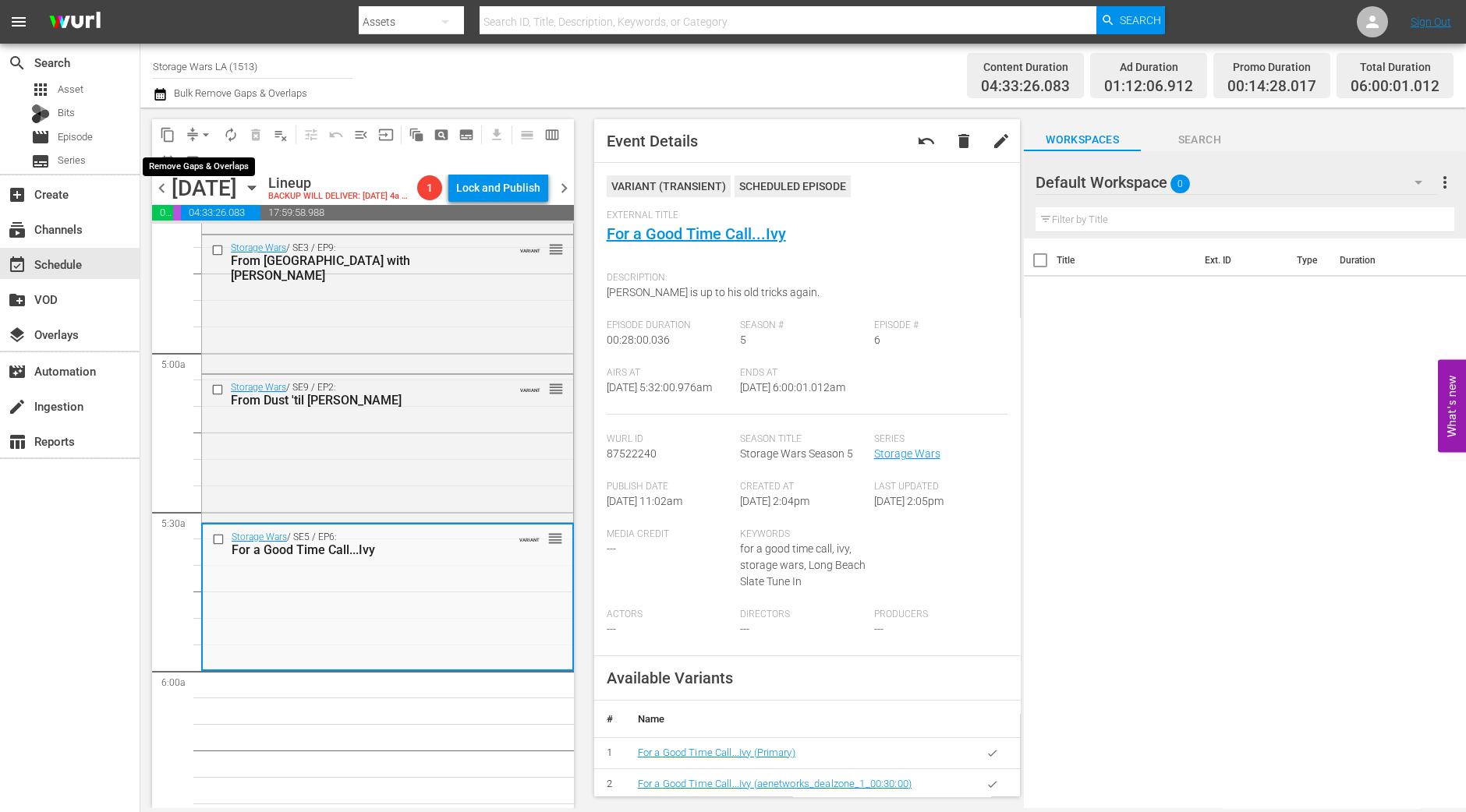
click at [204, 133] on span "arrow_drop_down" at bounding box center [205, 134] width 15 height 15
click at [199, 155] on li "Align to Midnight" at bounding box center [207, 166] width 164 height 26
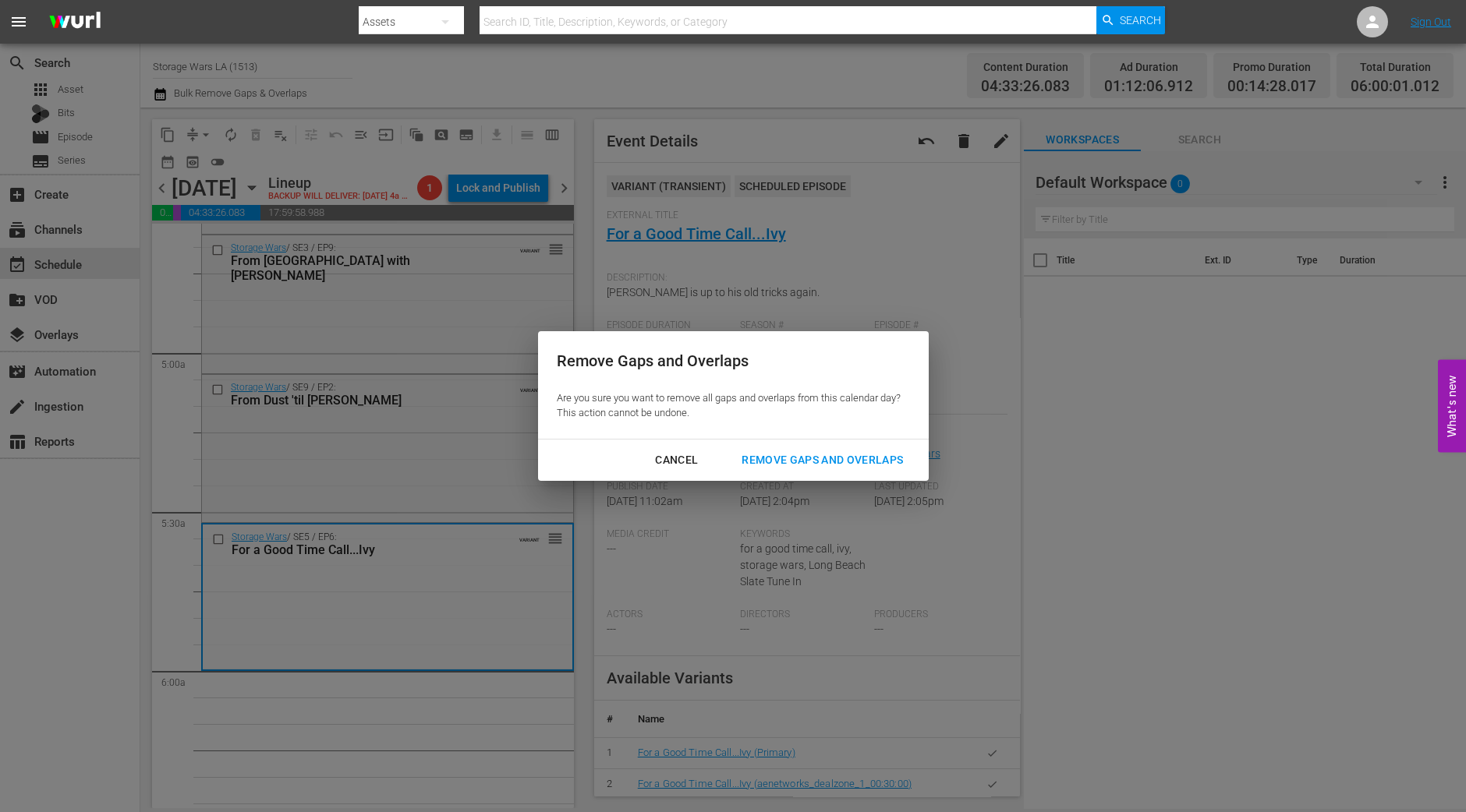
click at [819, 453] on div "Remove Gaps and Overlaps" at bounding box center [823, 460] width 187 height 19
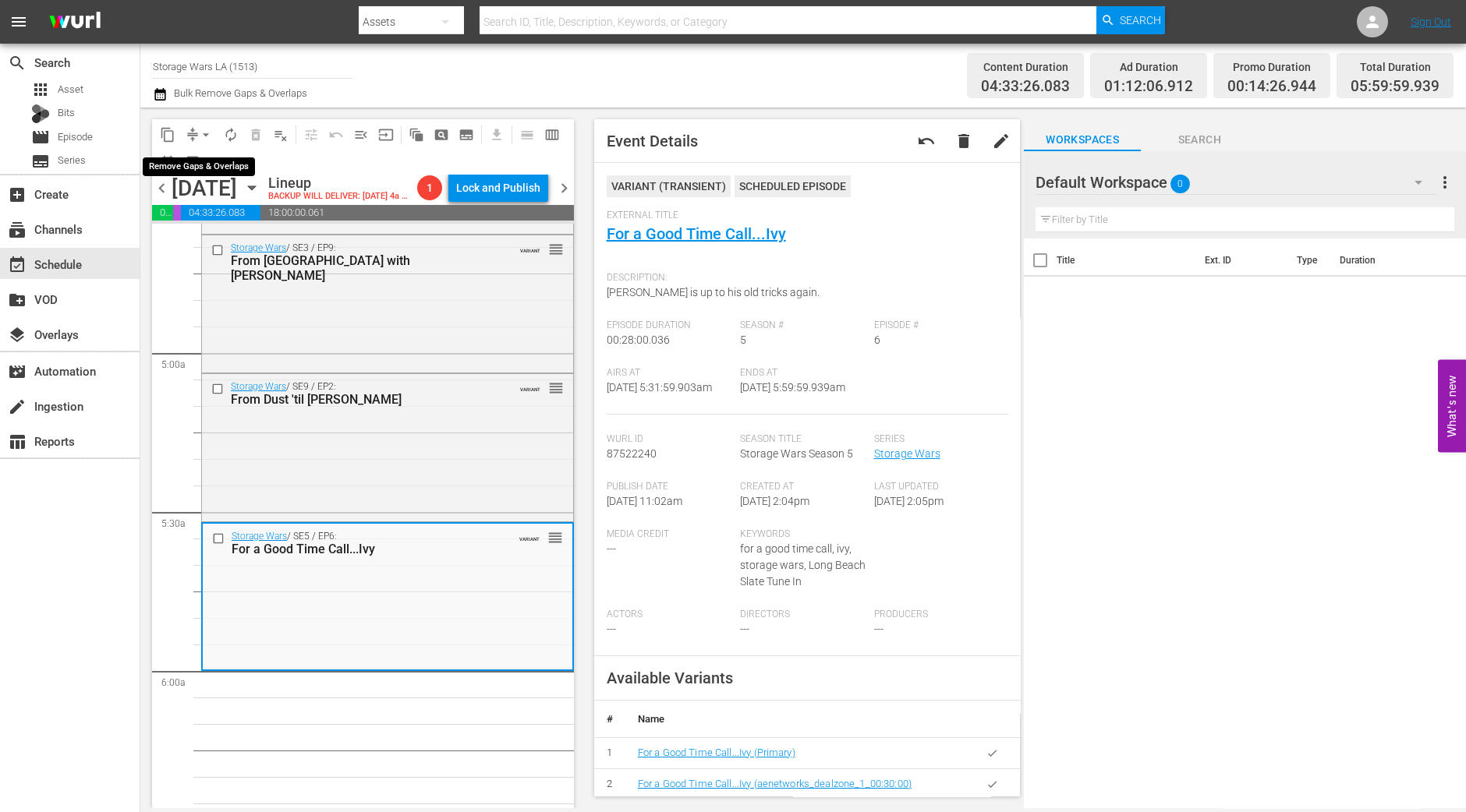
click at [199, 133] on span "arrow_drop_down" at bounding box center [205, 134] width 15 height 15
click at [210, 158] on li "Align to Midnight" at bounding box center [207, 166] width 164 height 26
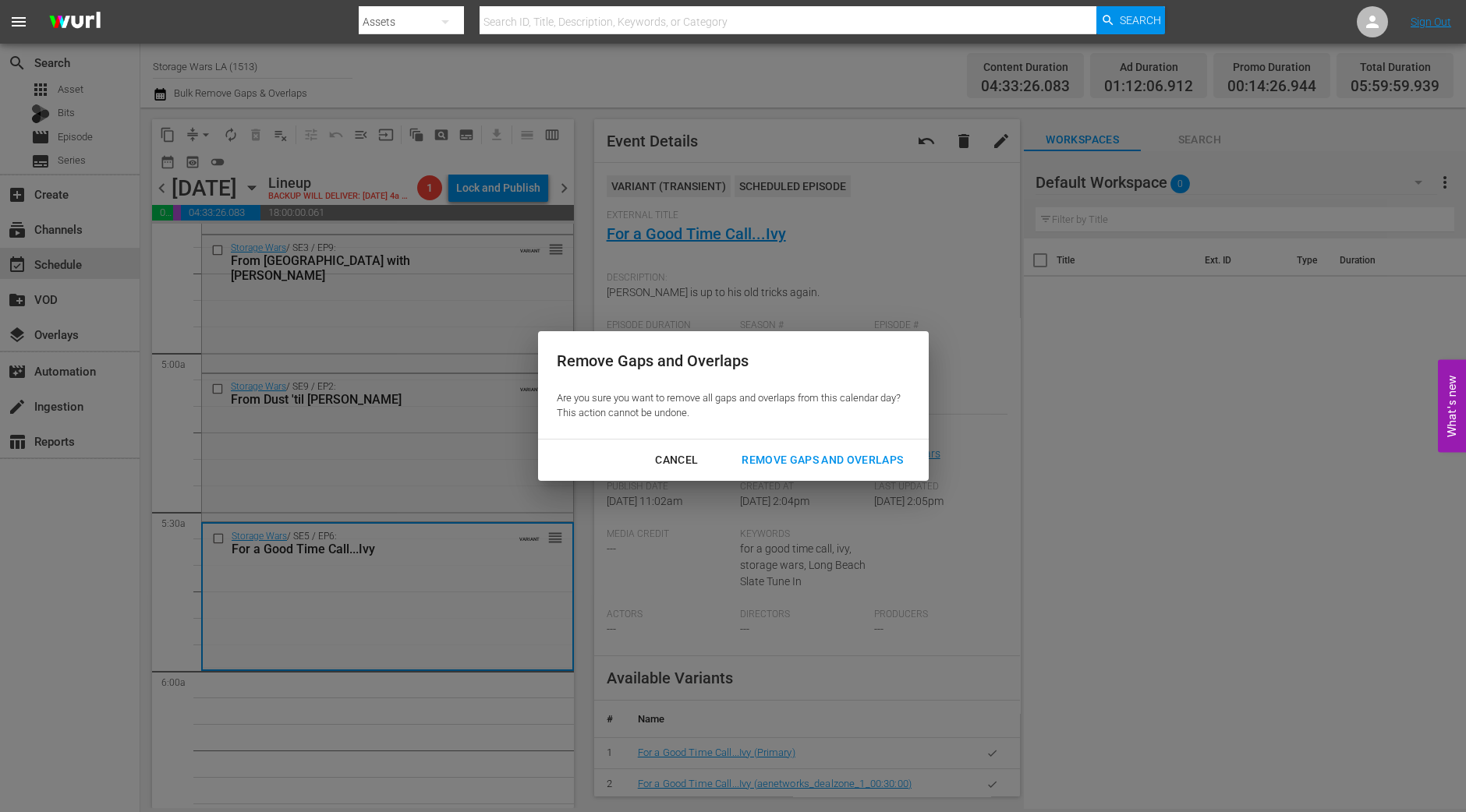
click at [877, 464] on div "Remove Gaps and Overlaps" at bounding box center [823, 460] width 187 height 19
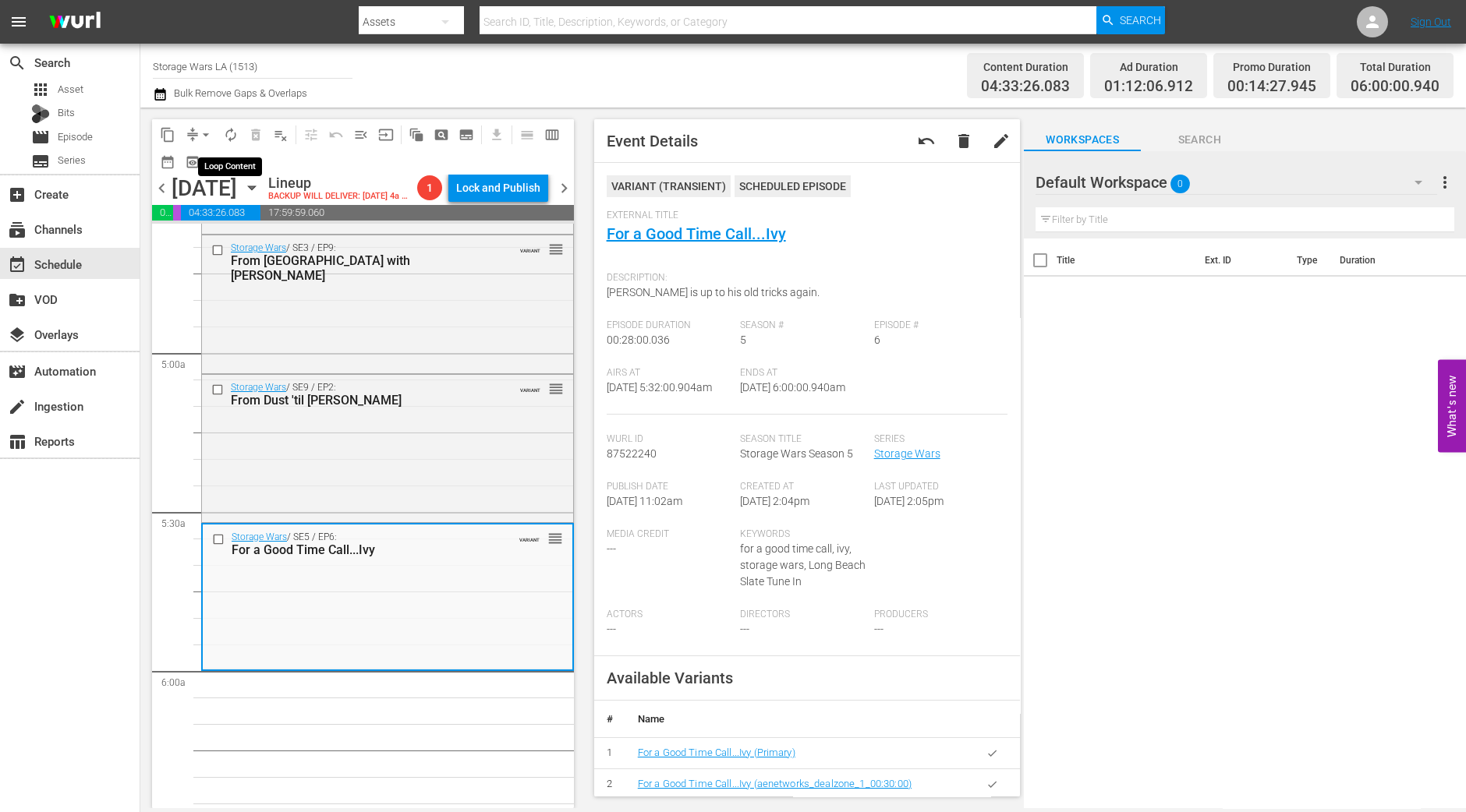
click at [235, 133] on span "autorenew_outlined" at bounding box center [230, 134] width 15 height 15
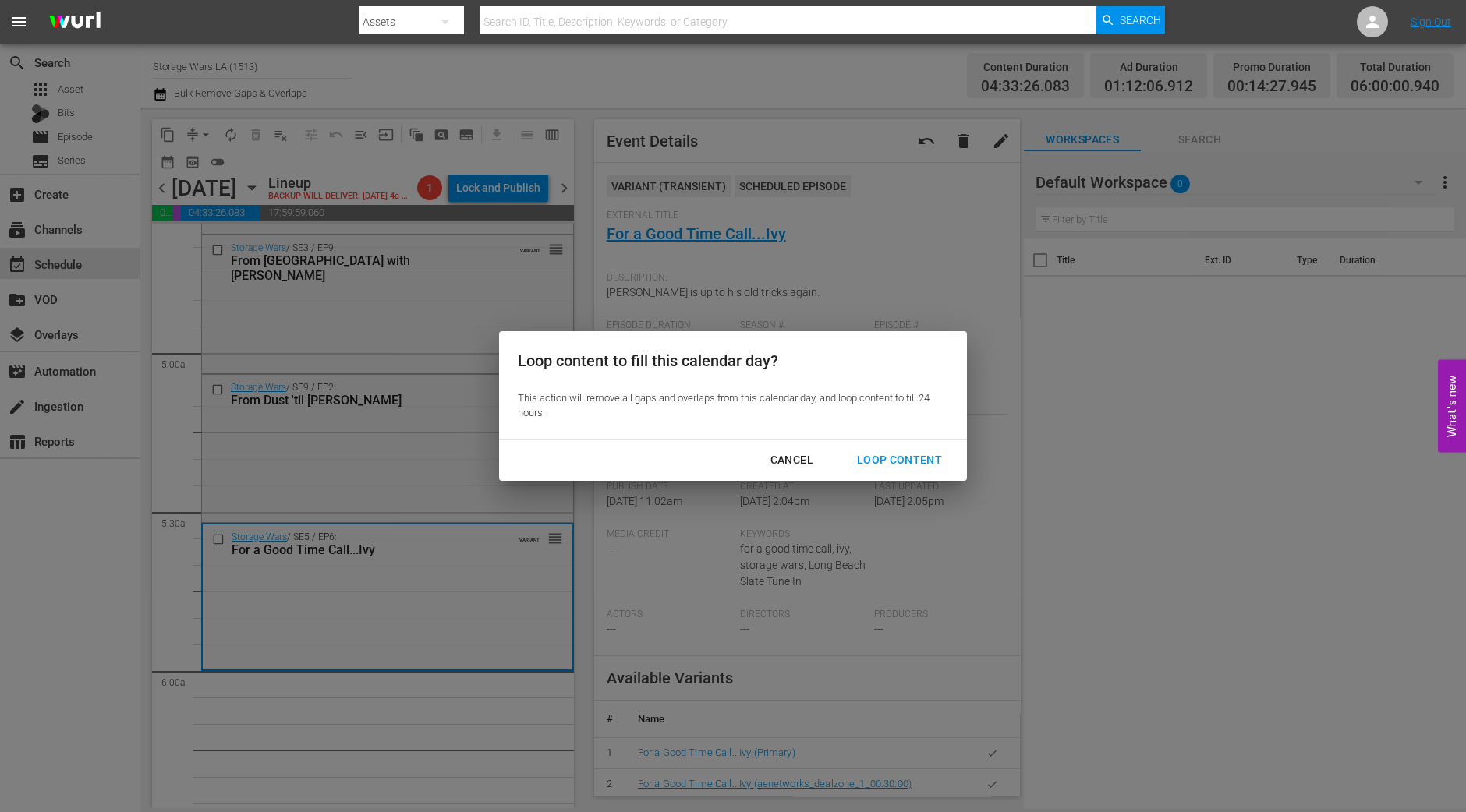
click at [903, 457] on div "Loop Content" at bounding box center [899, 460] width 110 height 19
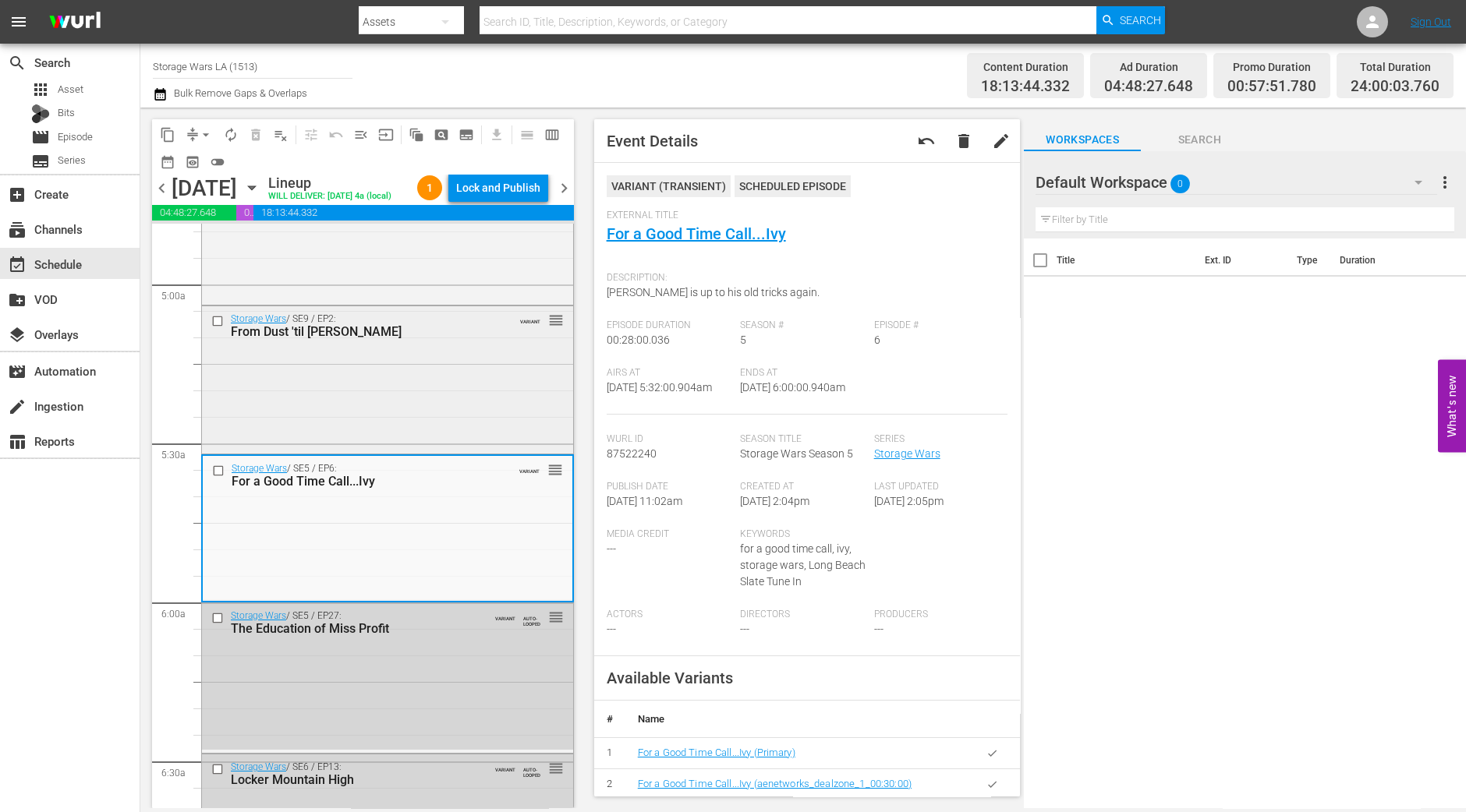
scroll to position [1558, 0]
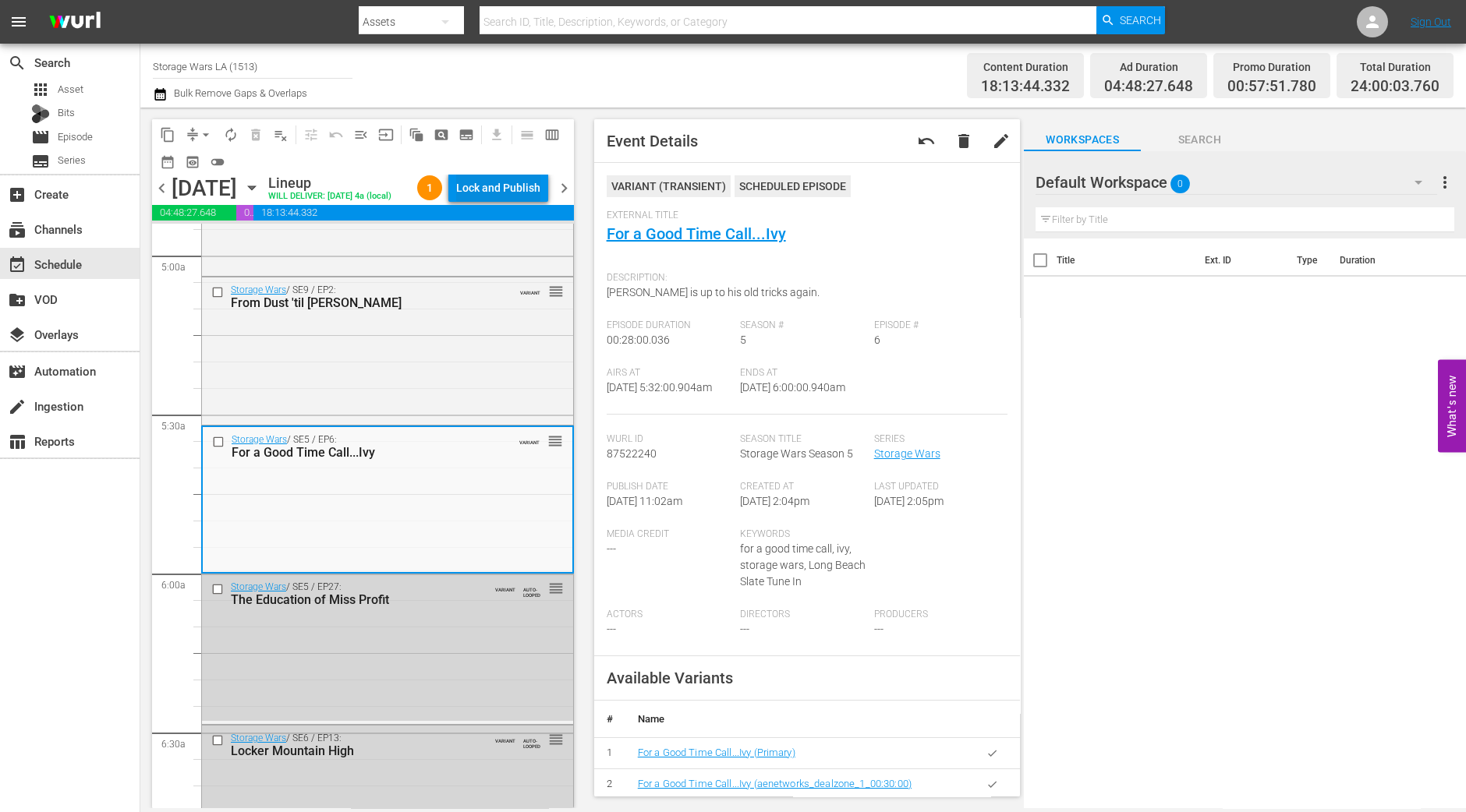
click at [503, 185] on div "Lock and Publish" at bounding box center [498, 187] width 84 height 28
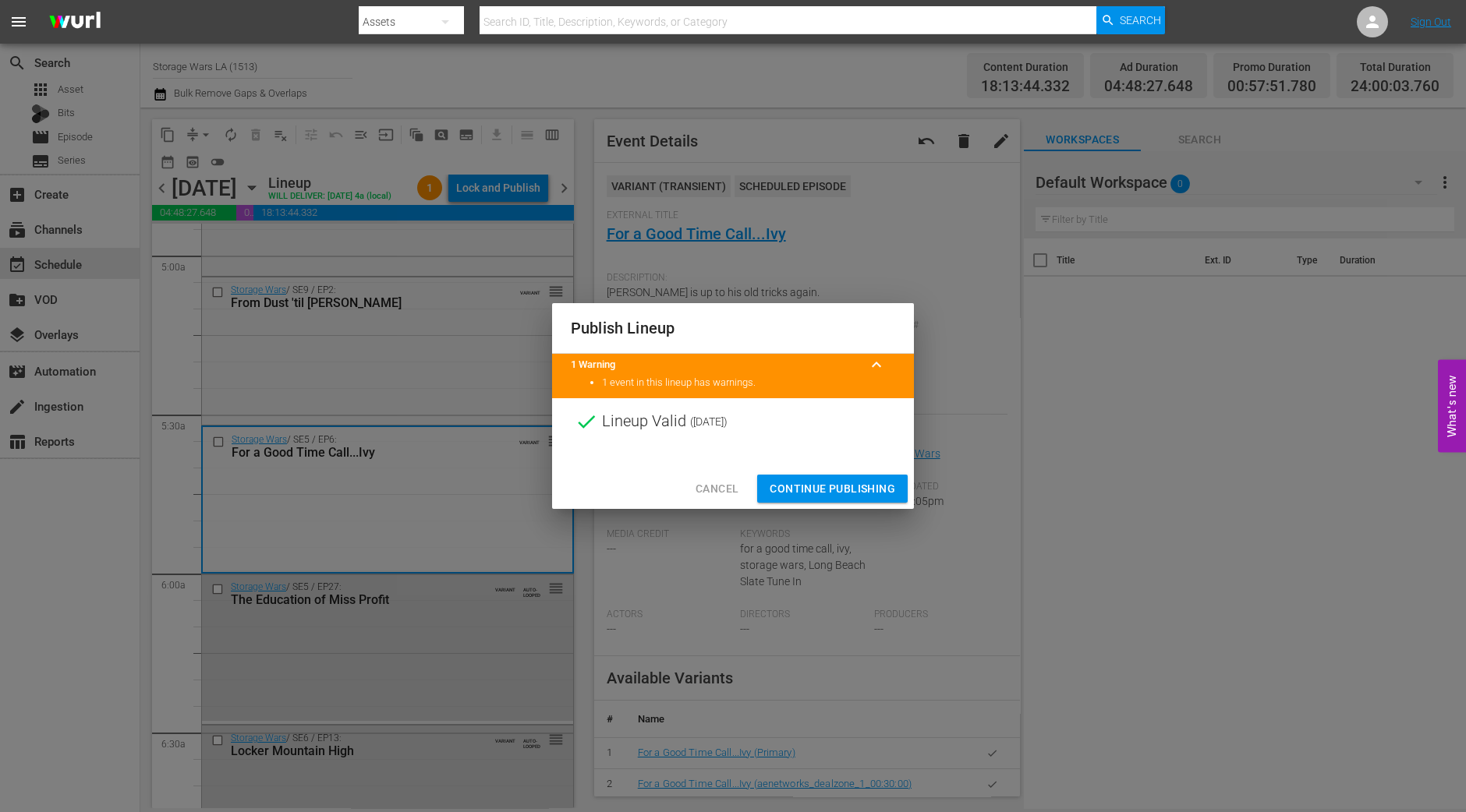
click at [803, 486] on span "Continue Publishing" at bounding box center [832, 489] width 125 height 19
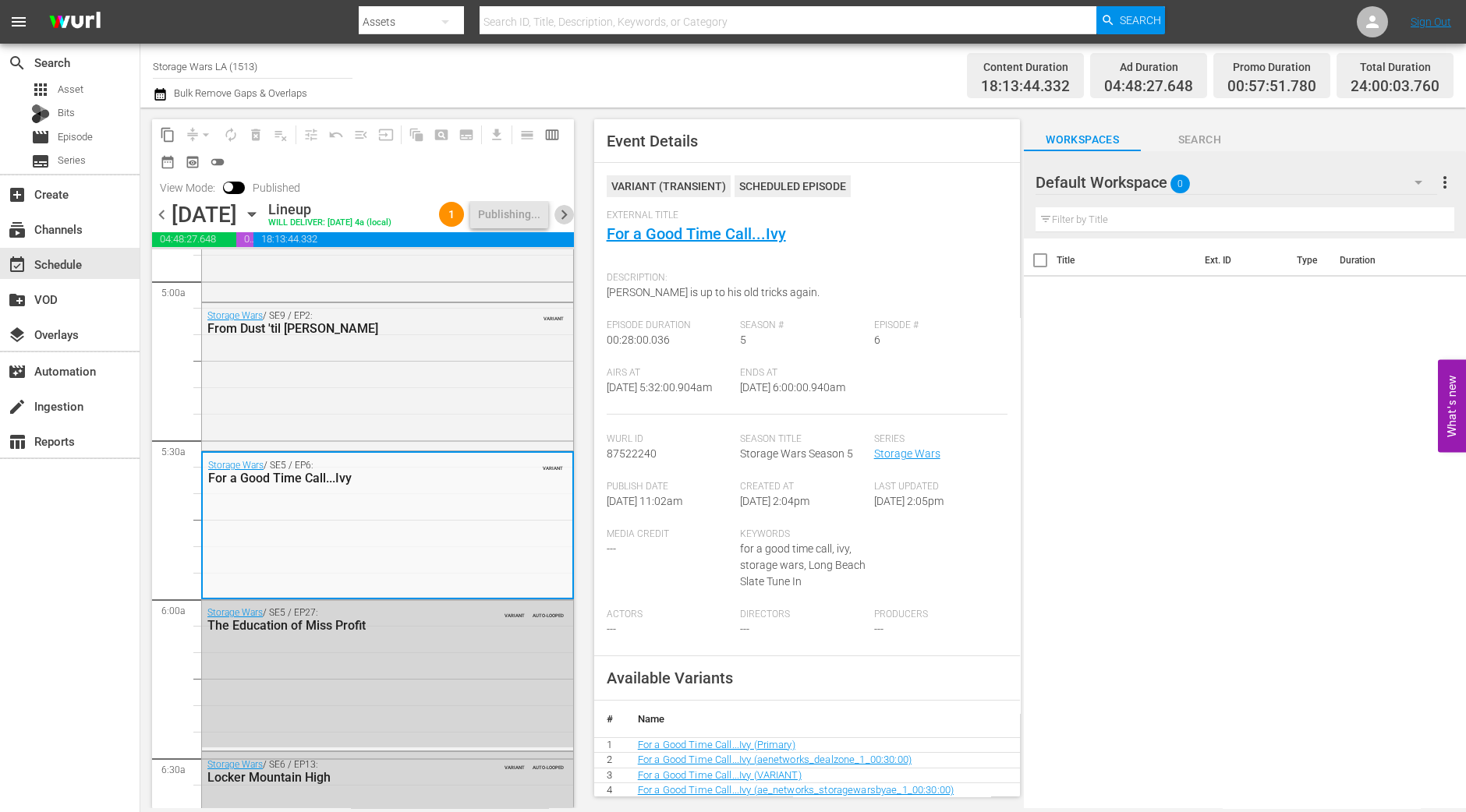
click at [569, 224] on span "chevron_right" at bounding box center [564, 215] width 19 height 19
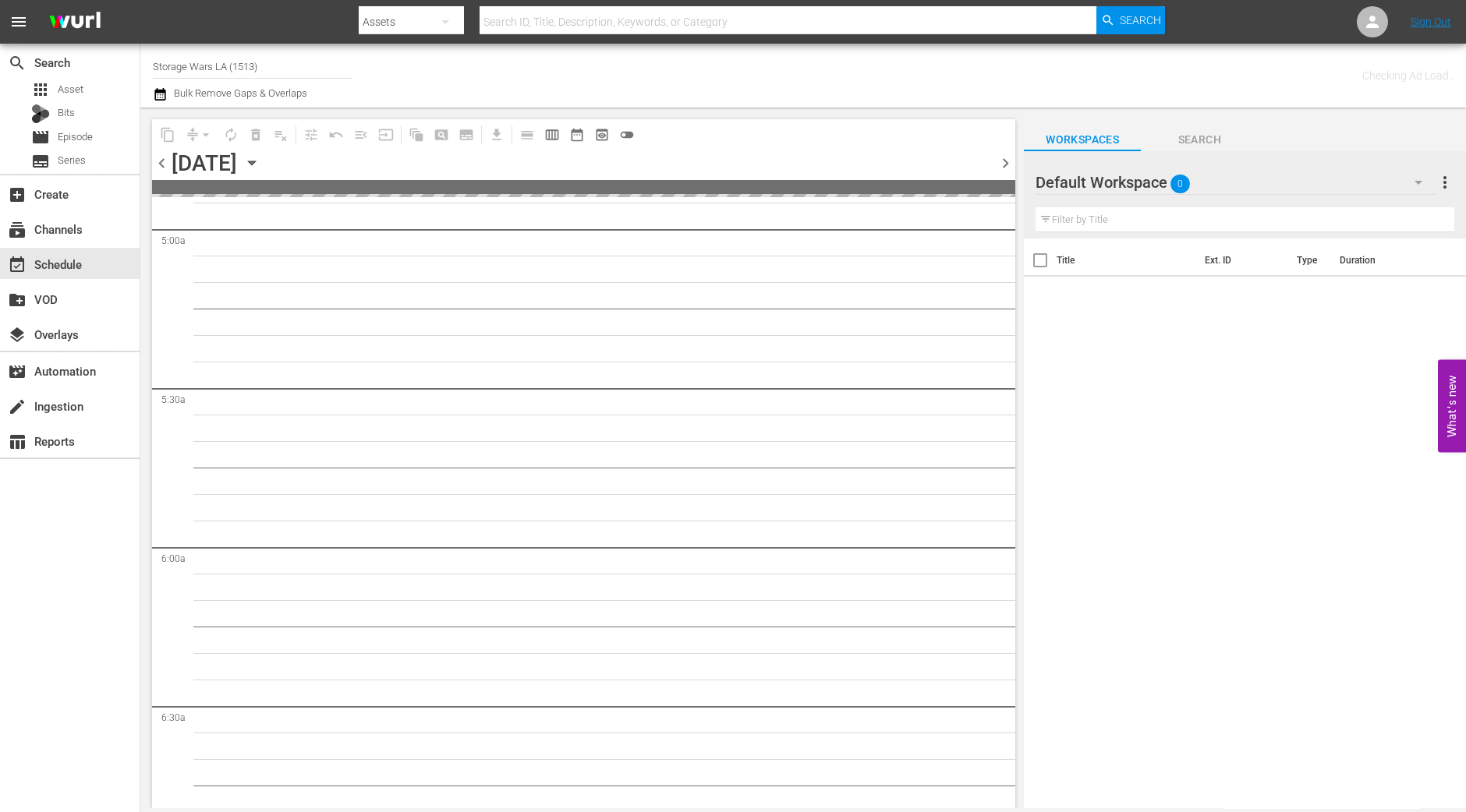
scroll to position [1771, 0]
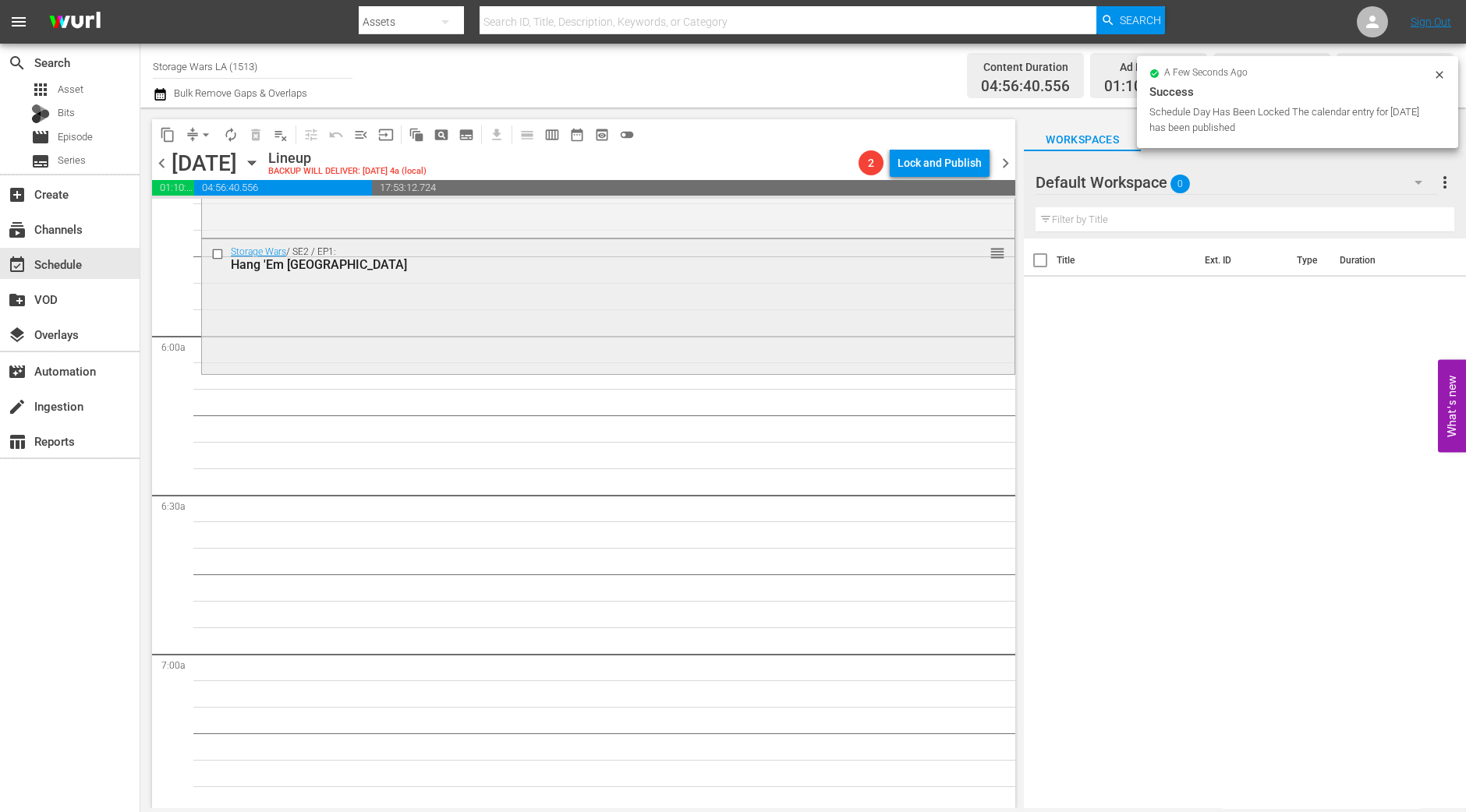
click at [433, 326] on div "Storage Wars / SE2 / EP1: Hang 'Em High Desert reorder" at bounding box center [608, 306] width 812 height 132
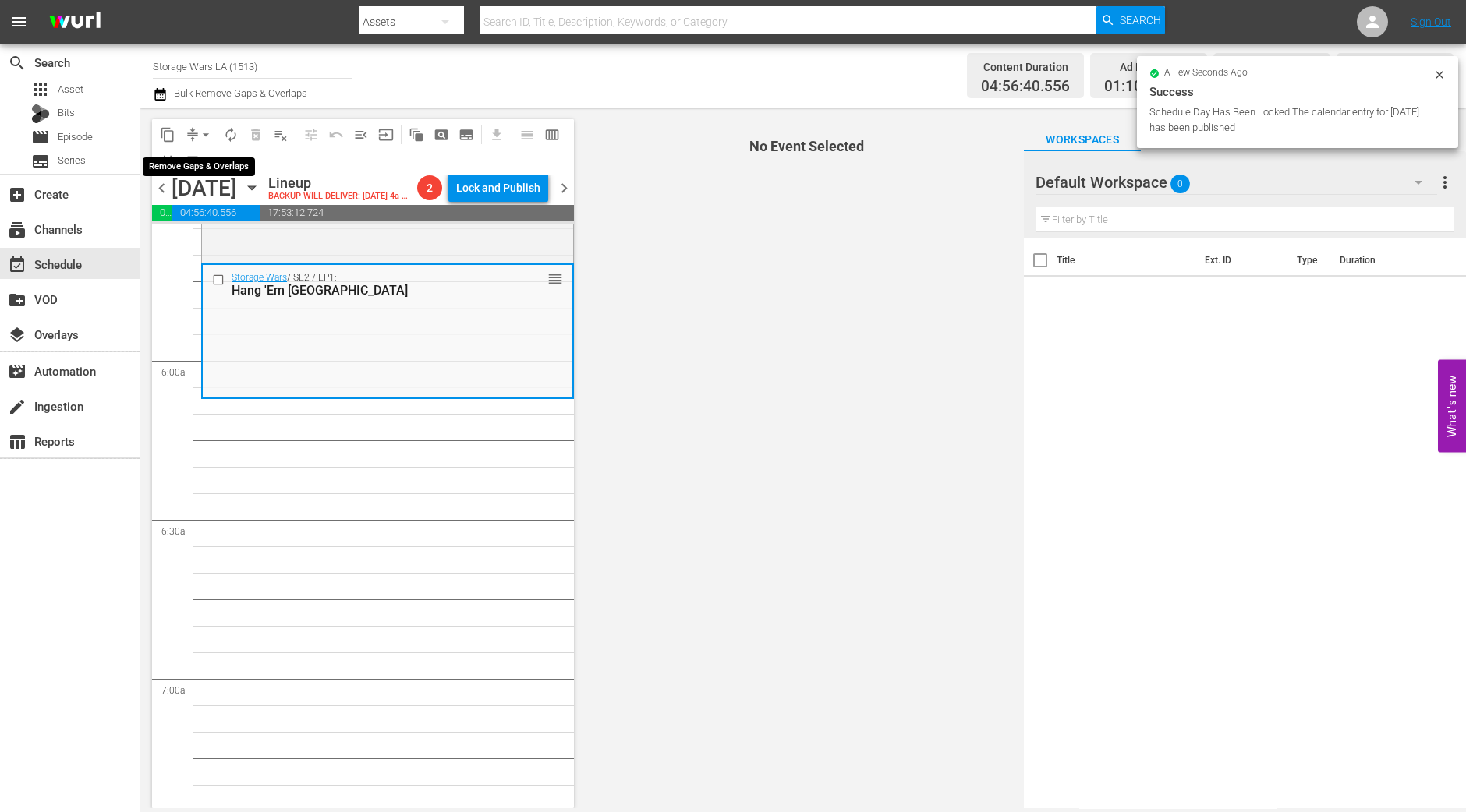
click at [199, 134] on span "arrow_drop_down" at bounding box center [205, 134] width 15 height 15
click at [200, 166] on li "Align to Midnight" at bounding box center [207, 166] width 164 height 26
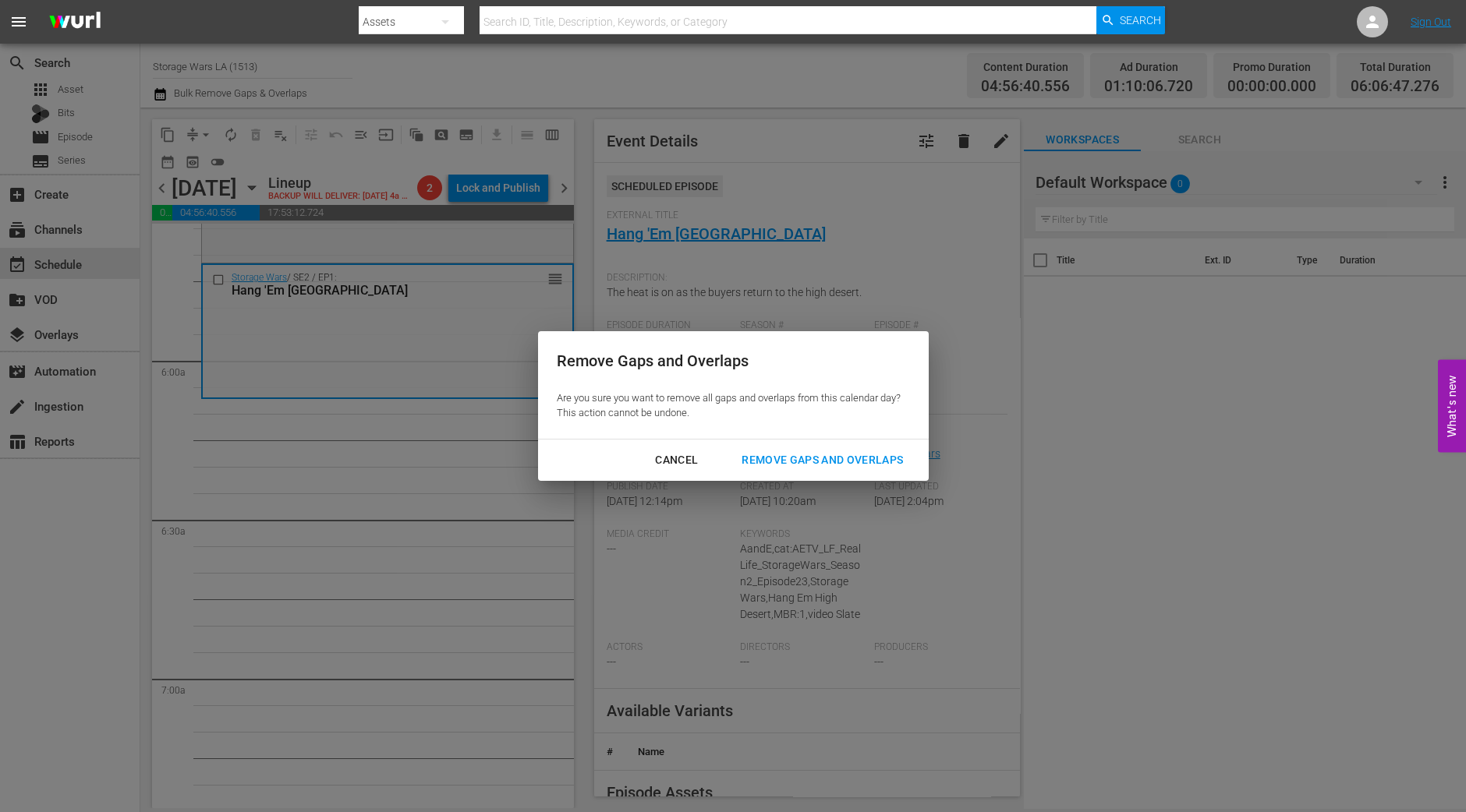
click at [864, 459] on div "Remove Gaps and Overlaps" at bounding box center [823, 460] width 187 height 19
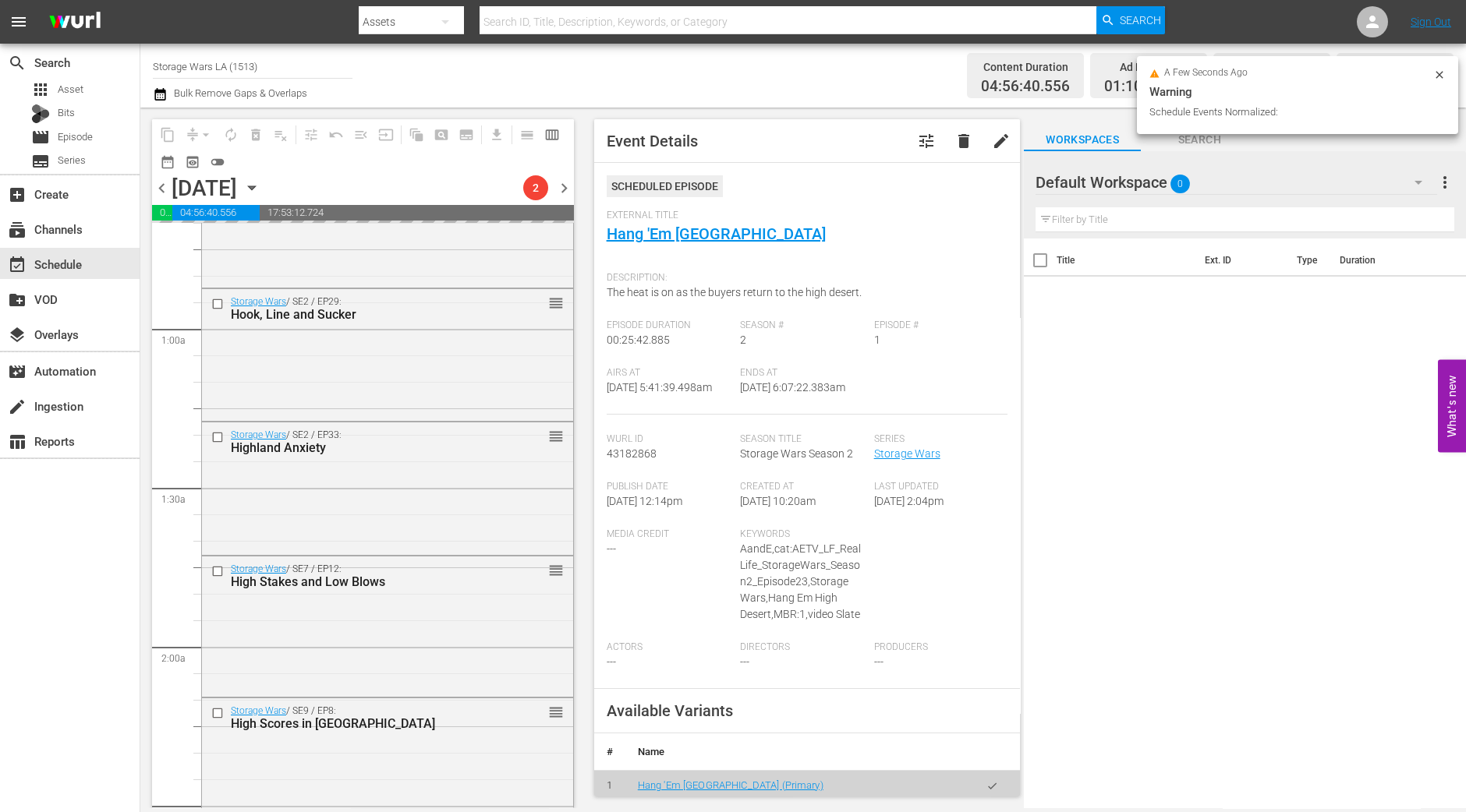
scroll to position [0, 0]
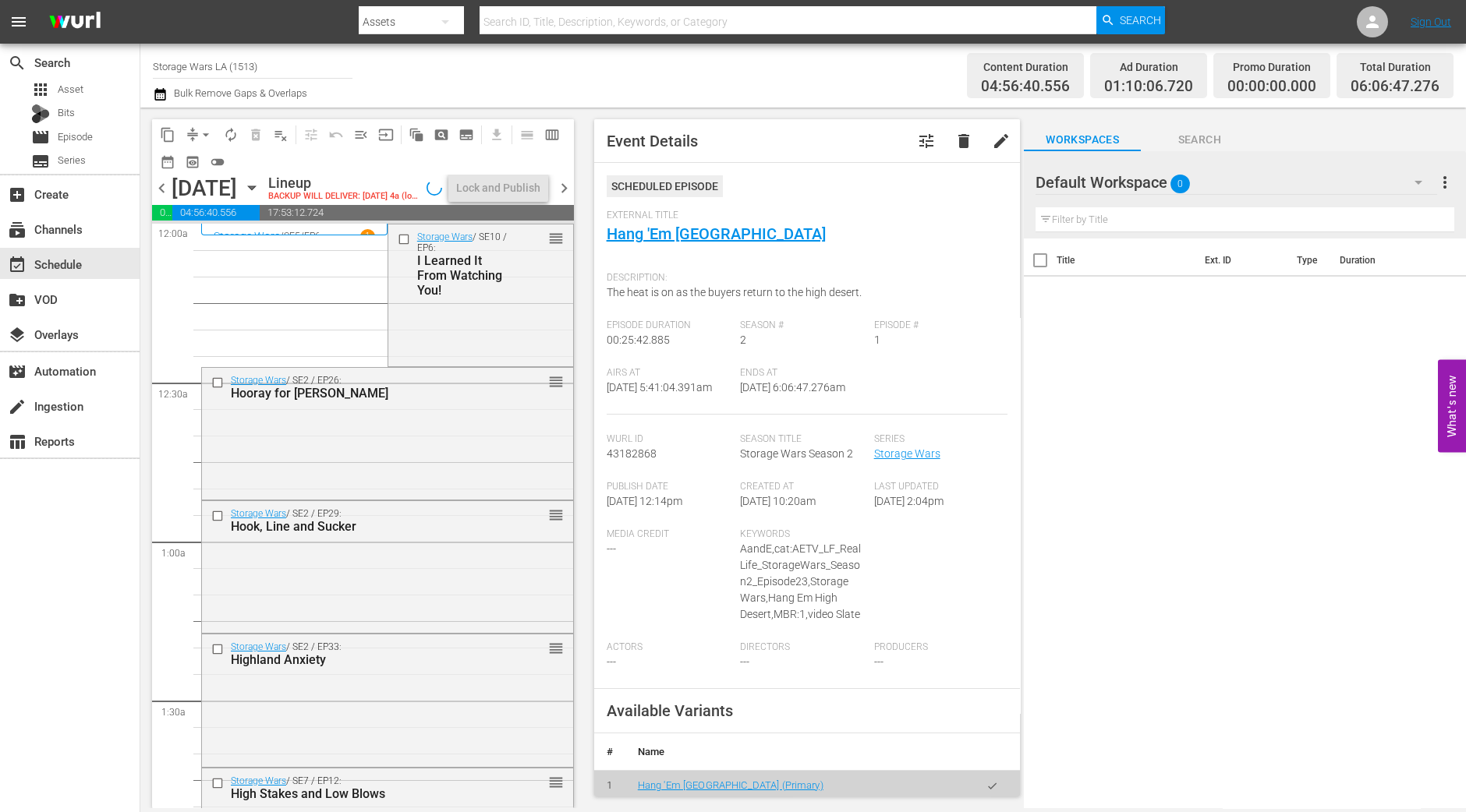
click at [507, 338] on div "Storage Wars / SE10 / EP6: I Learned It From Watching You! reorder" at bounding box center [481, 293] width 185 height 139
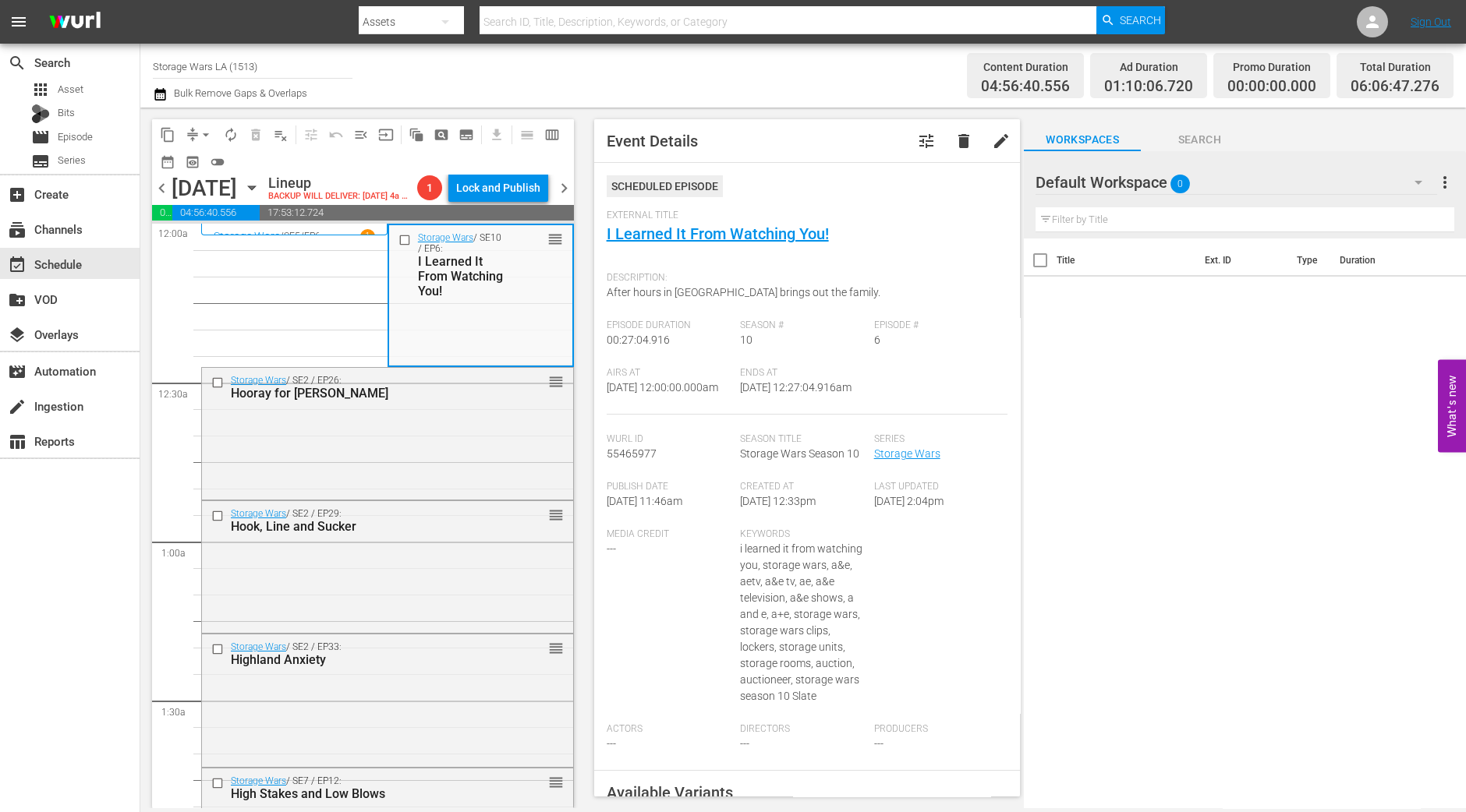
click at [487, 395] on div "Storage Wars / SE2 / EP26: Hooray for Holly-Weird reorder" at bounding box center [388, 388] width 372 height 39
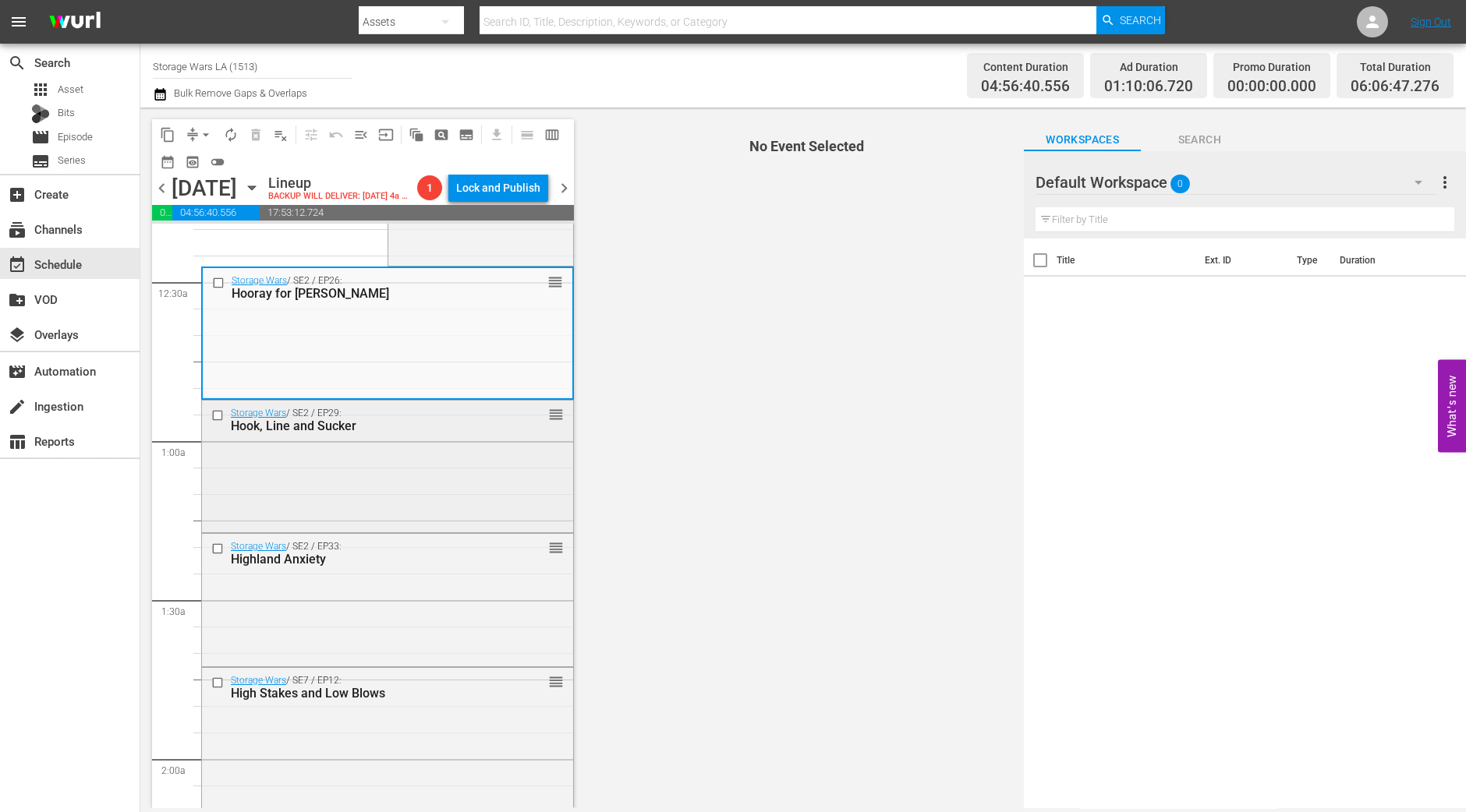
scroll to position [96, 0]
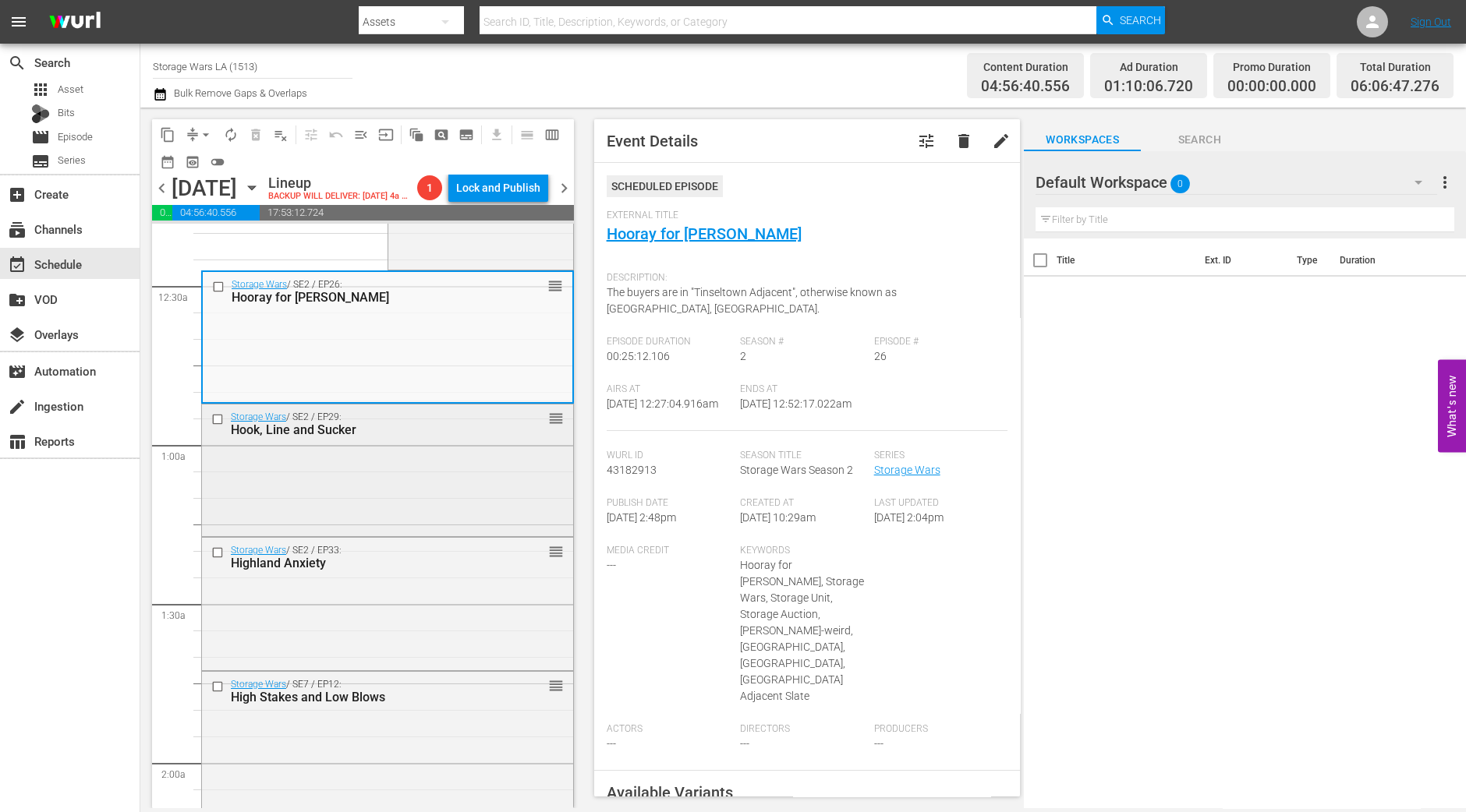
click at [481, 477] on div "Storage Wars / SE2 / EP29: Hook, Line and Sucker reorder" at bounding box center [388, 469] width 372 height 129
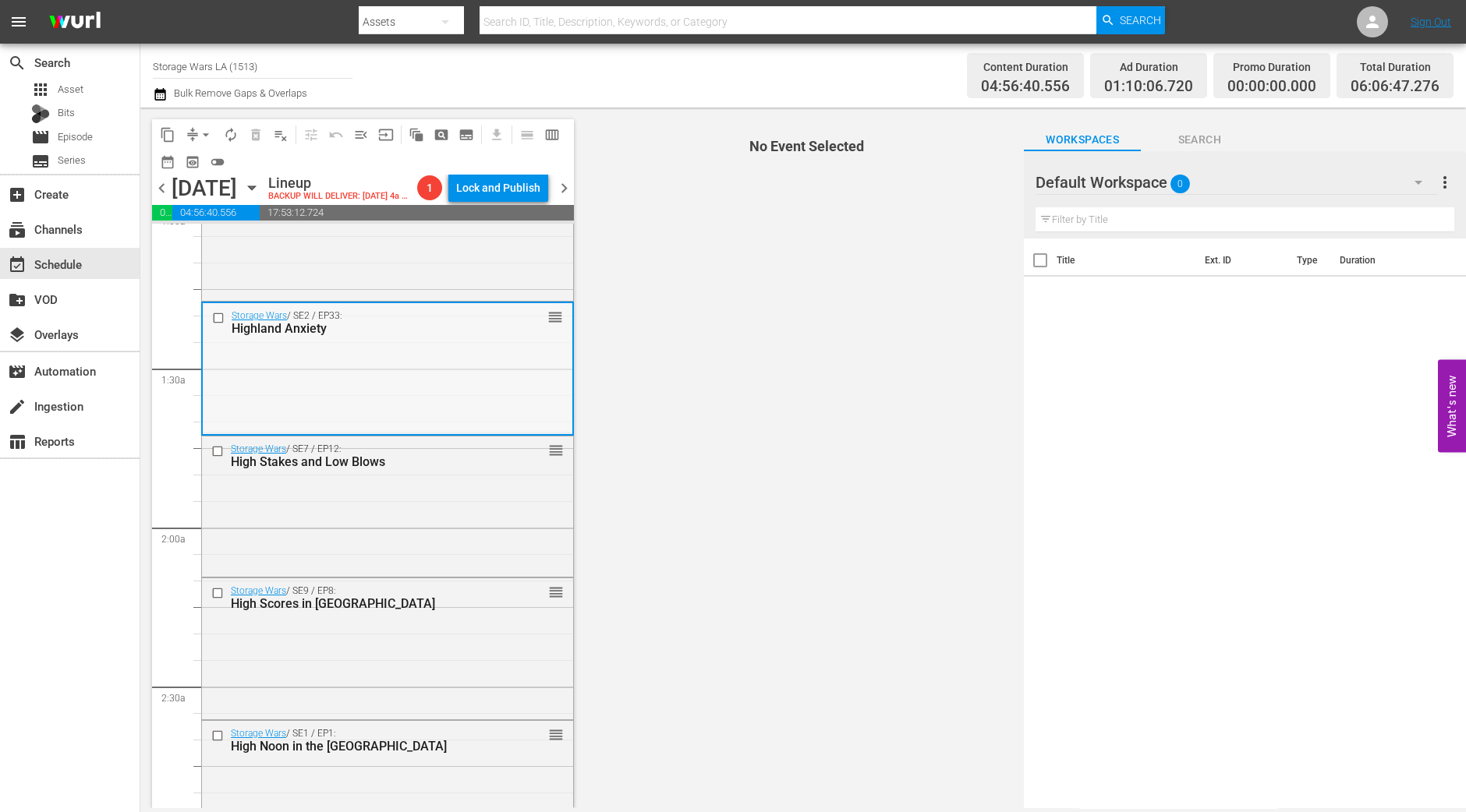
scroll to position [389, 0]
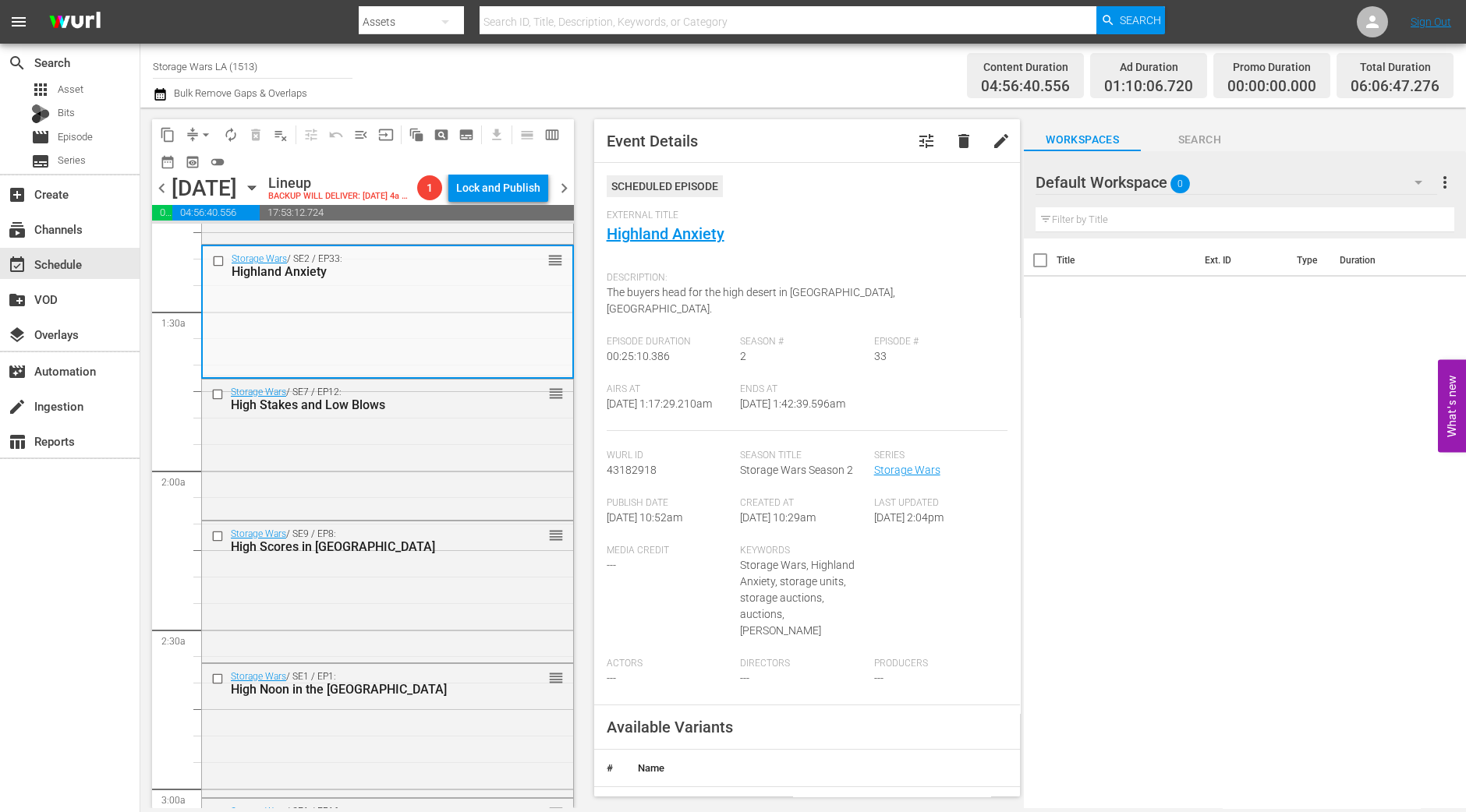
click at [425, 463] on div "Storage Wars / SE7 / EP12: High Stakes and Low Blows reorder" at bounding box center [388, 448] width 372 height 137
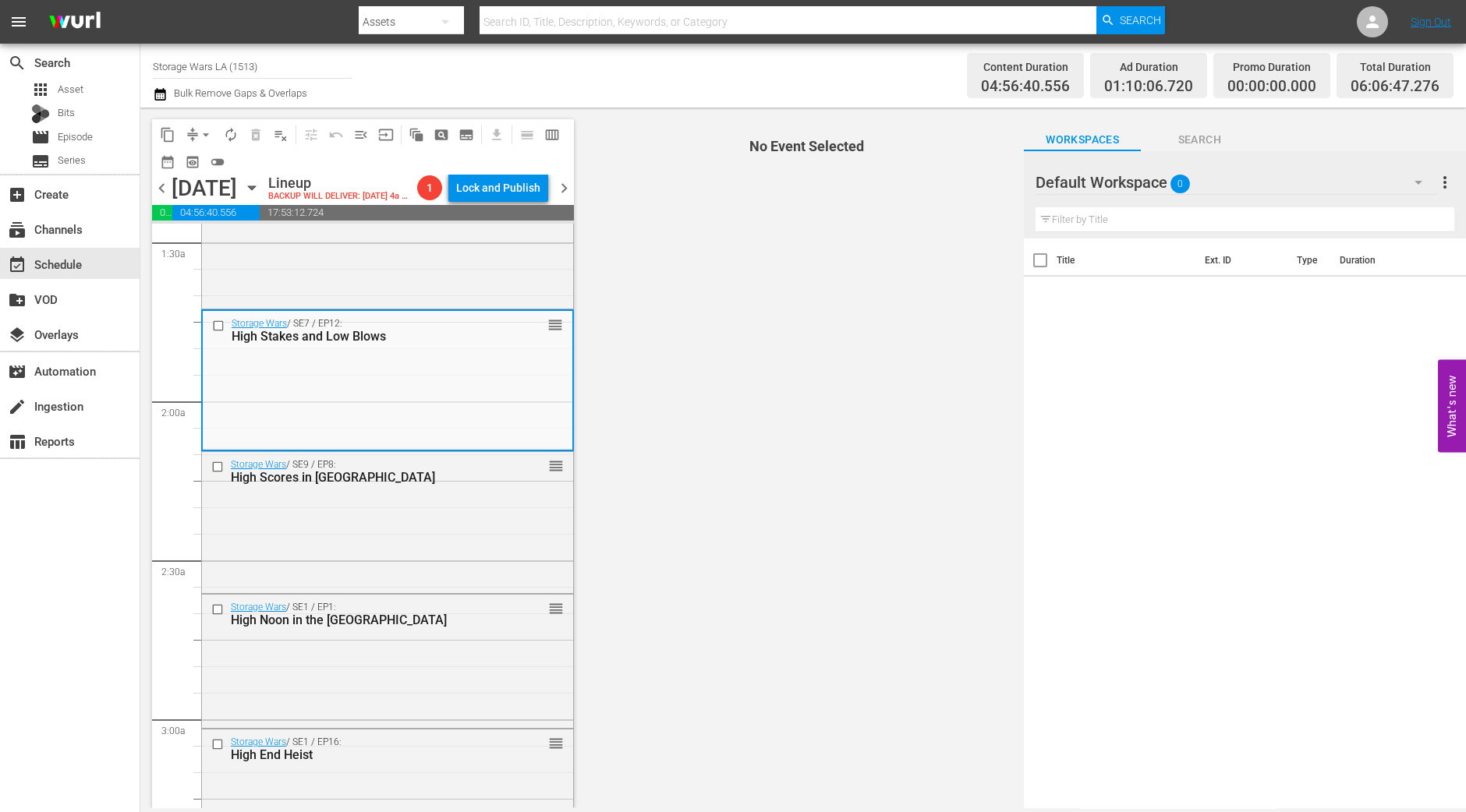
scroll to position [487, 0]
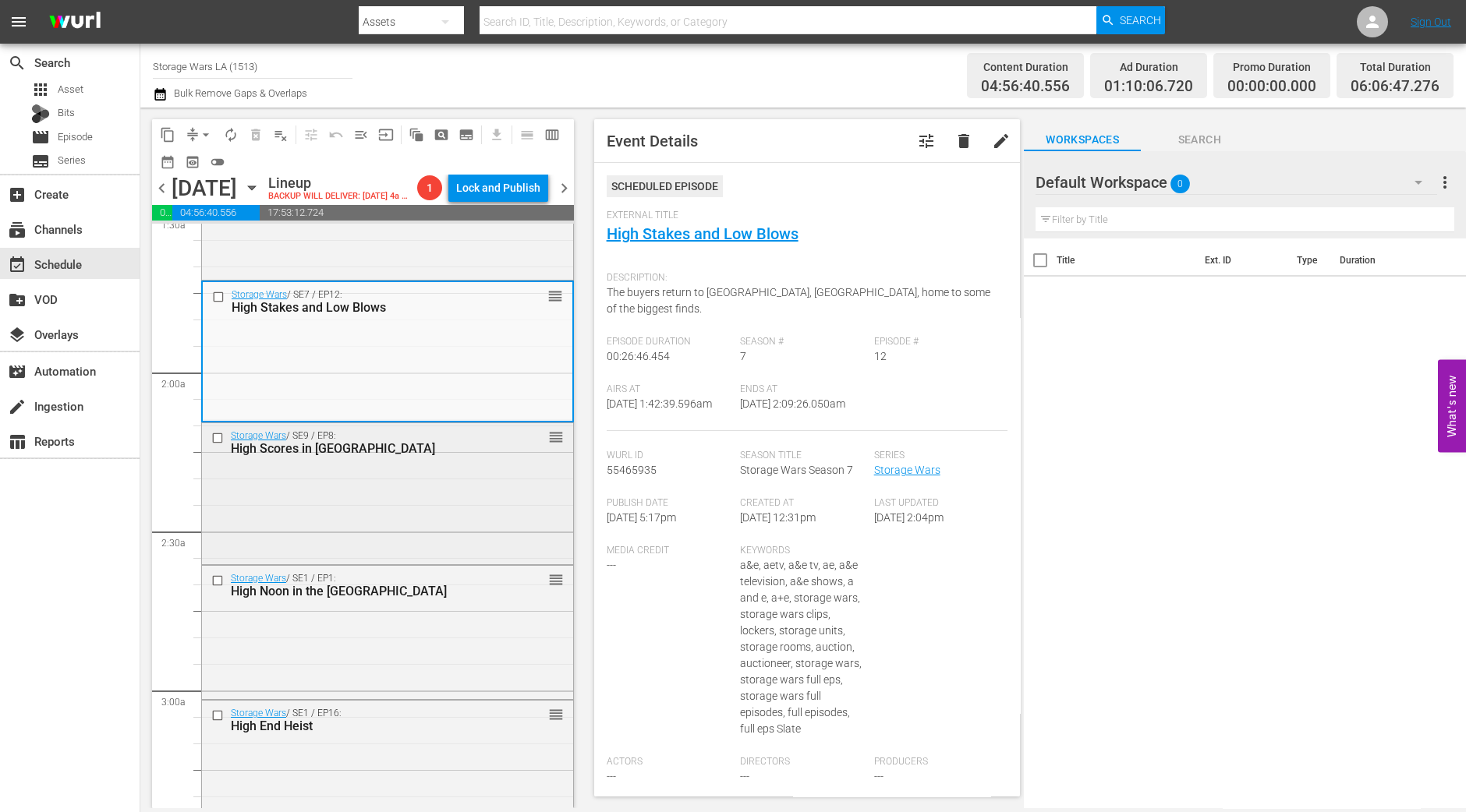
click at [492, 535] on div "Storage Wars / SE9 / EP8: High Scores in Arcadia reorder" at bounding box center [388, 493] width 372 height 139
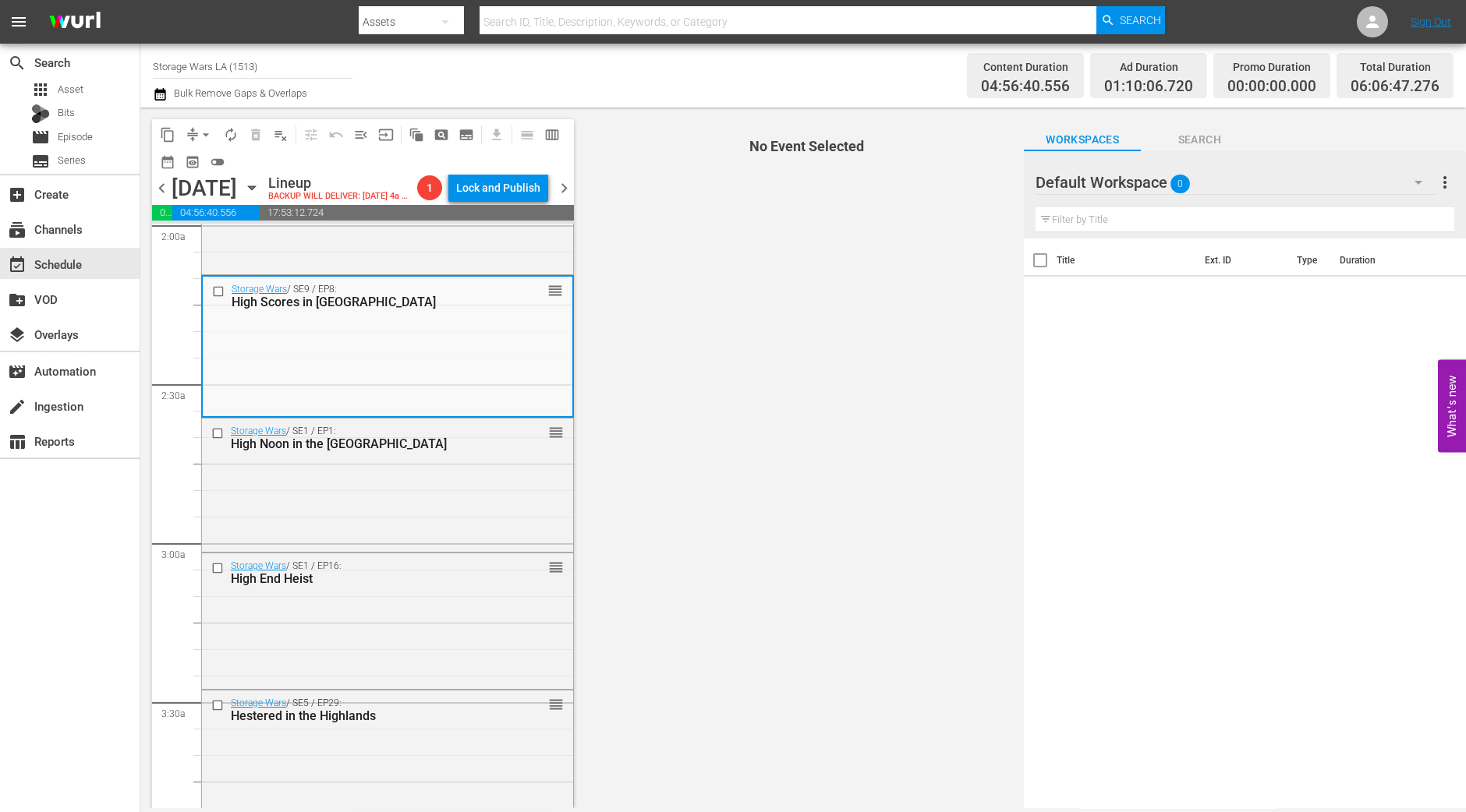
scroll to position [682, 0]
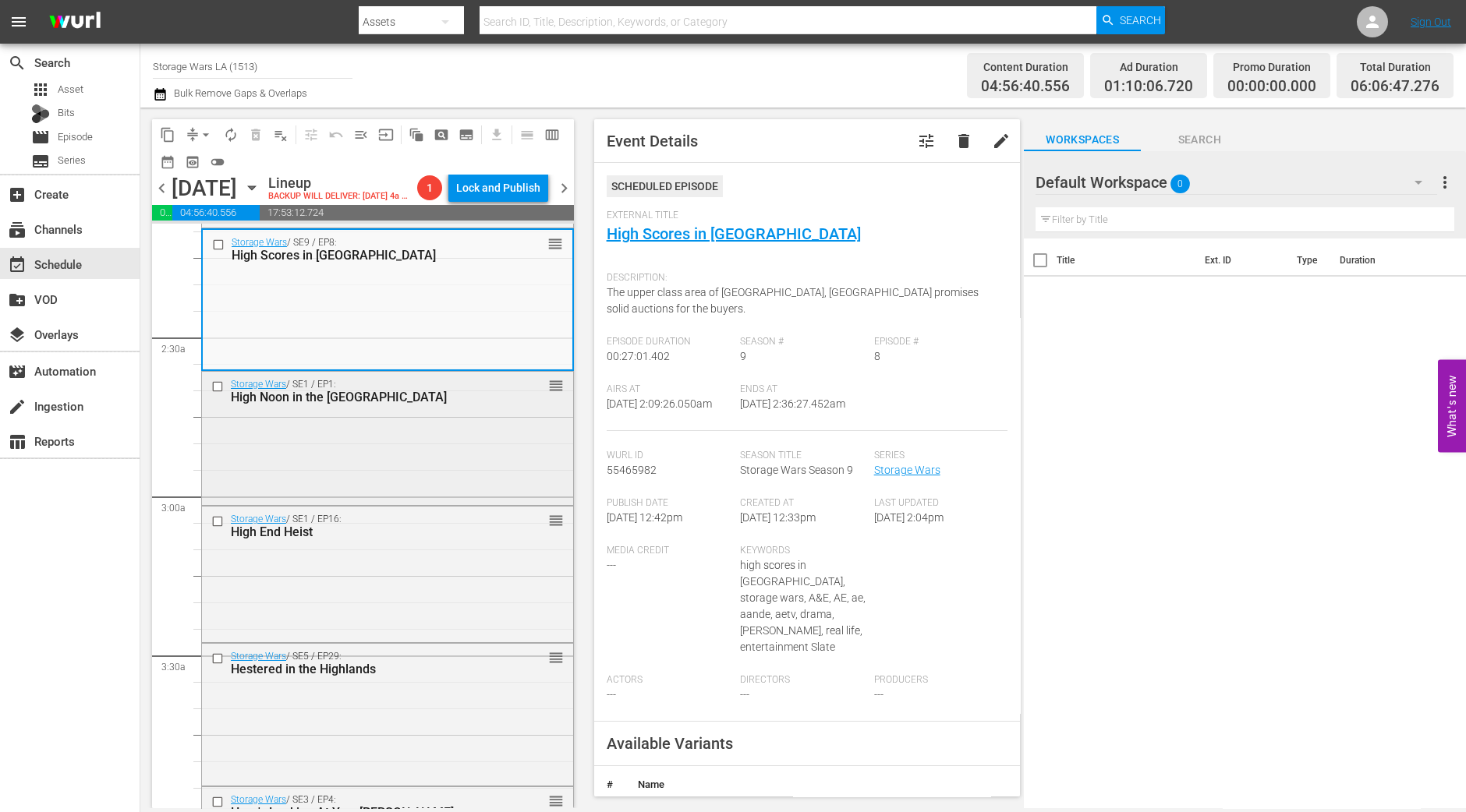
click at [400, 502] on div "Storage Wars / SE1 / EP1: High Noon in the High Desert reorder" at bounding box center [388, 437] width 372 height 130
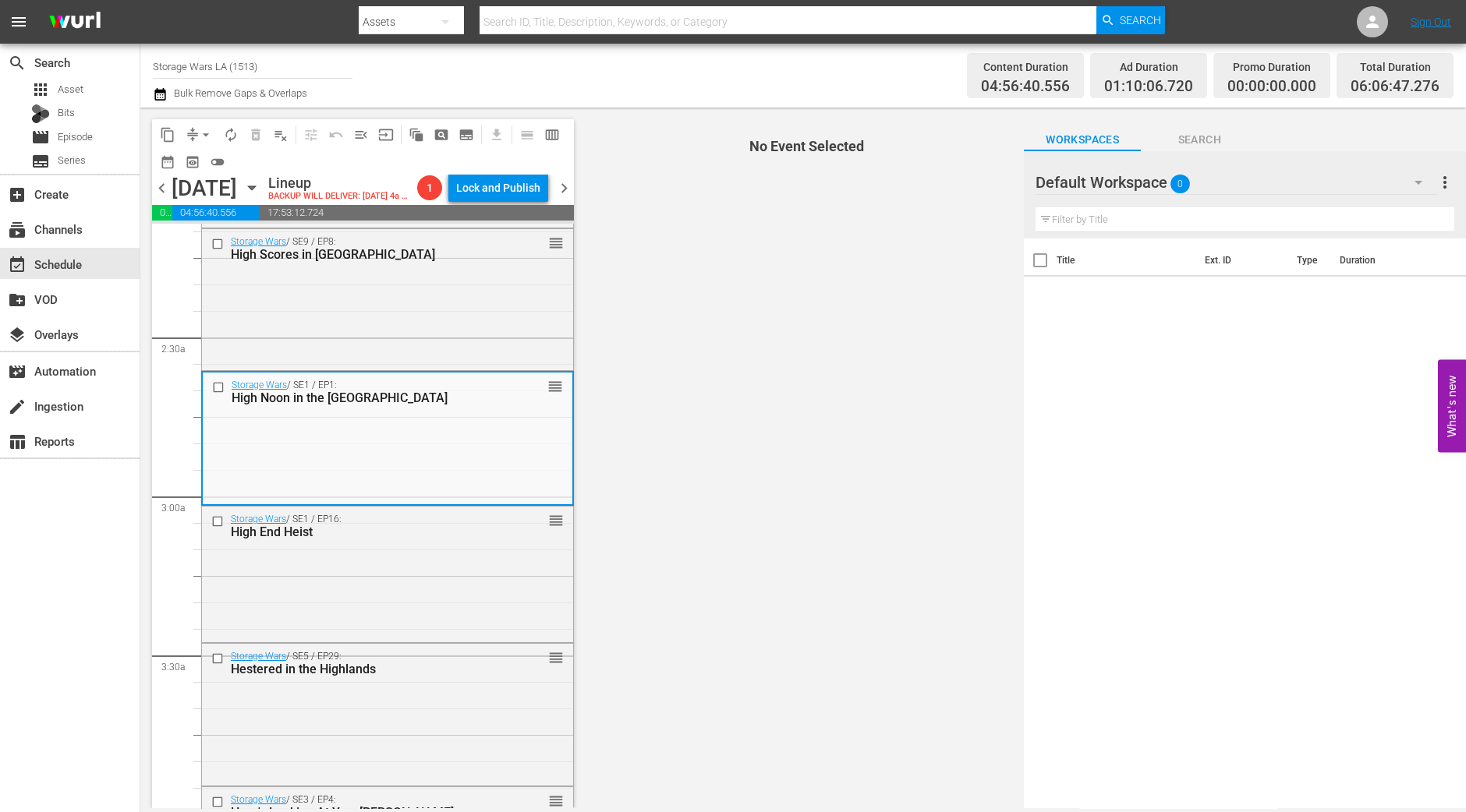
scroll to position [779, 0]
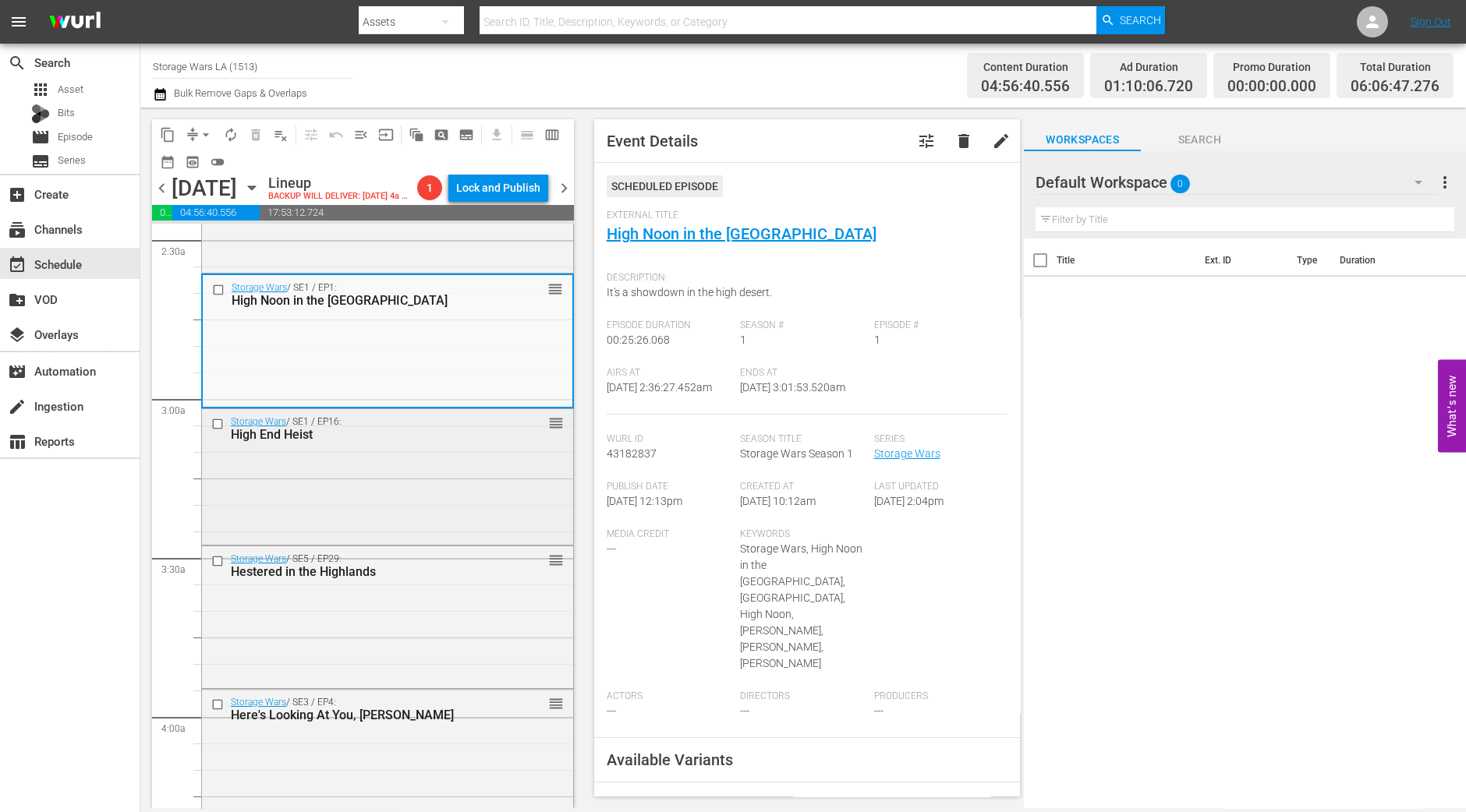
click at [459, 442] on div "High End Heist" at bounding box center [363, 434] width 265 height 14
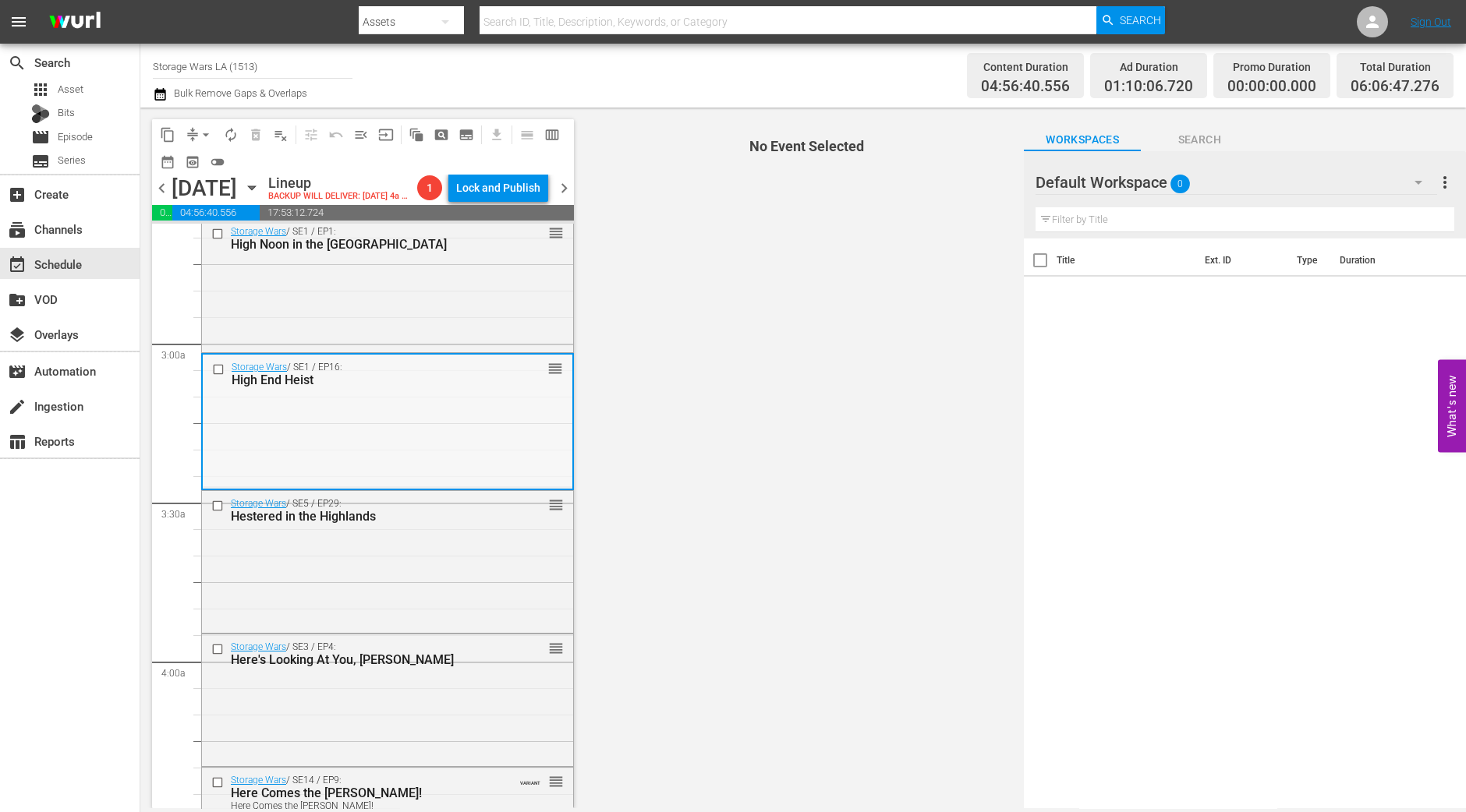
scroll to position [877, 0]
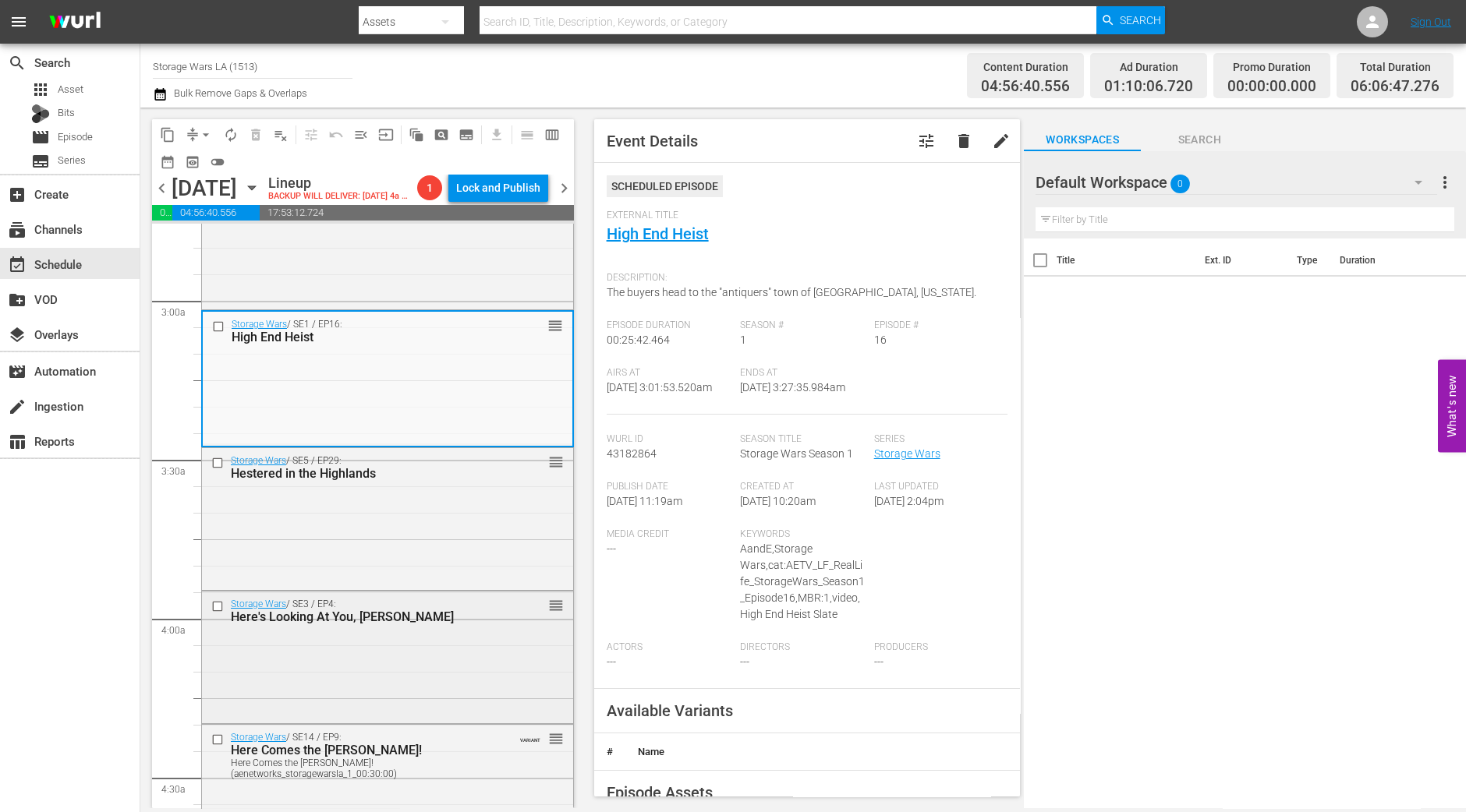
click at [429, 625] on div "Here's Looking At You, Kenny" at bounding box center [363, 617] width 265 height 14
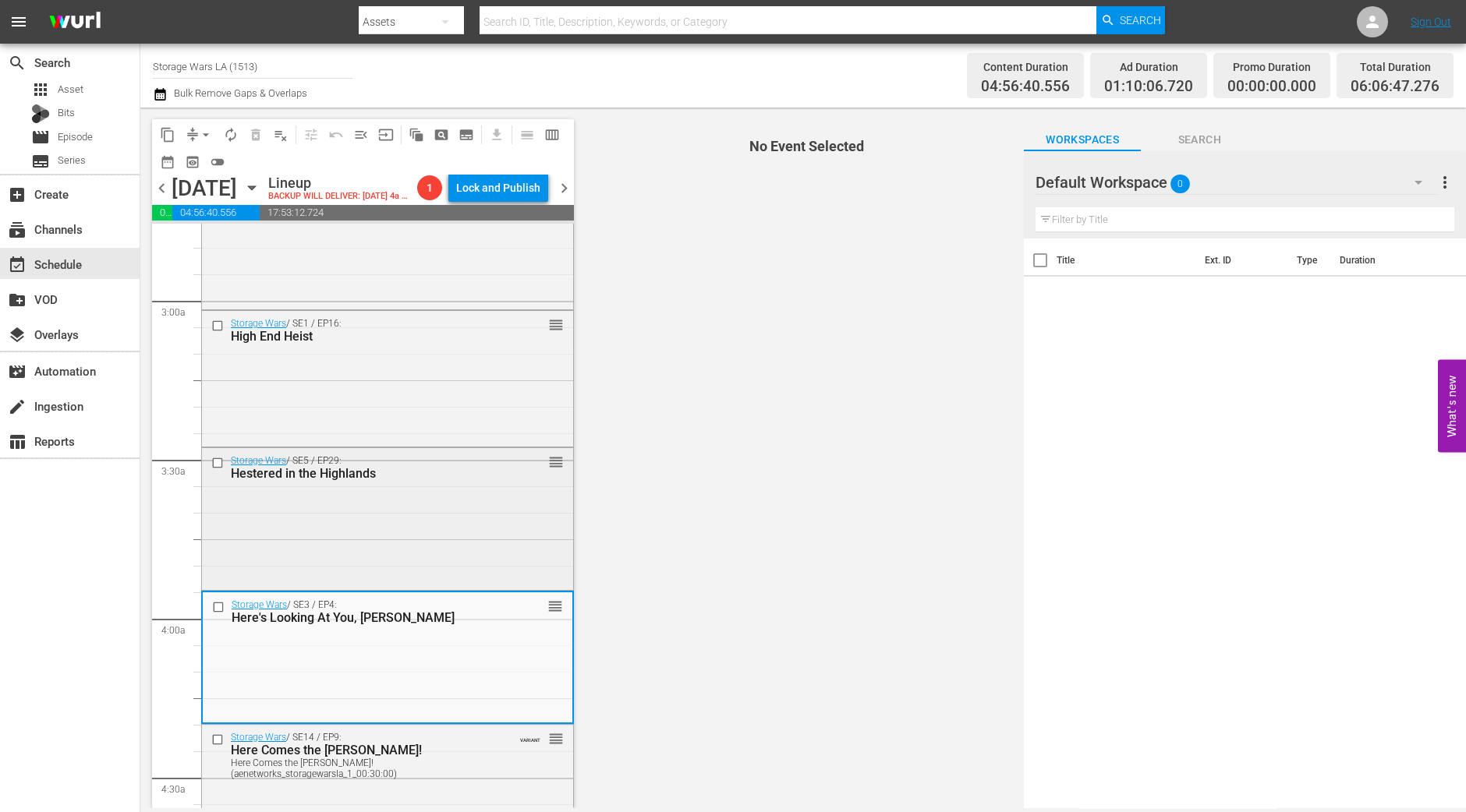
click at [445, 572] on div "Storage Wars / SE5 / EP29: Hestered in the Highlands reorder" at bounding box center [388, 518] width 372 height 139
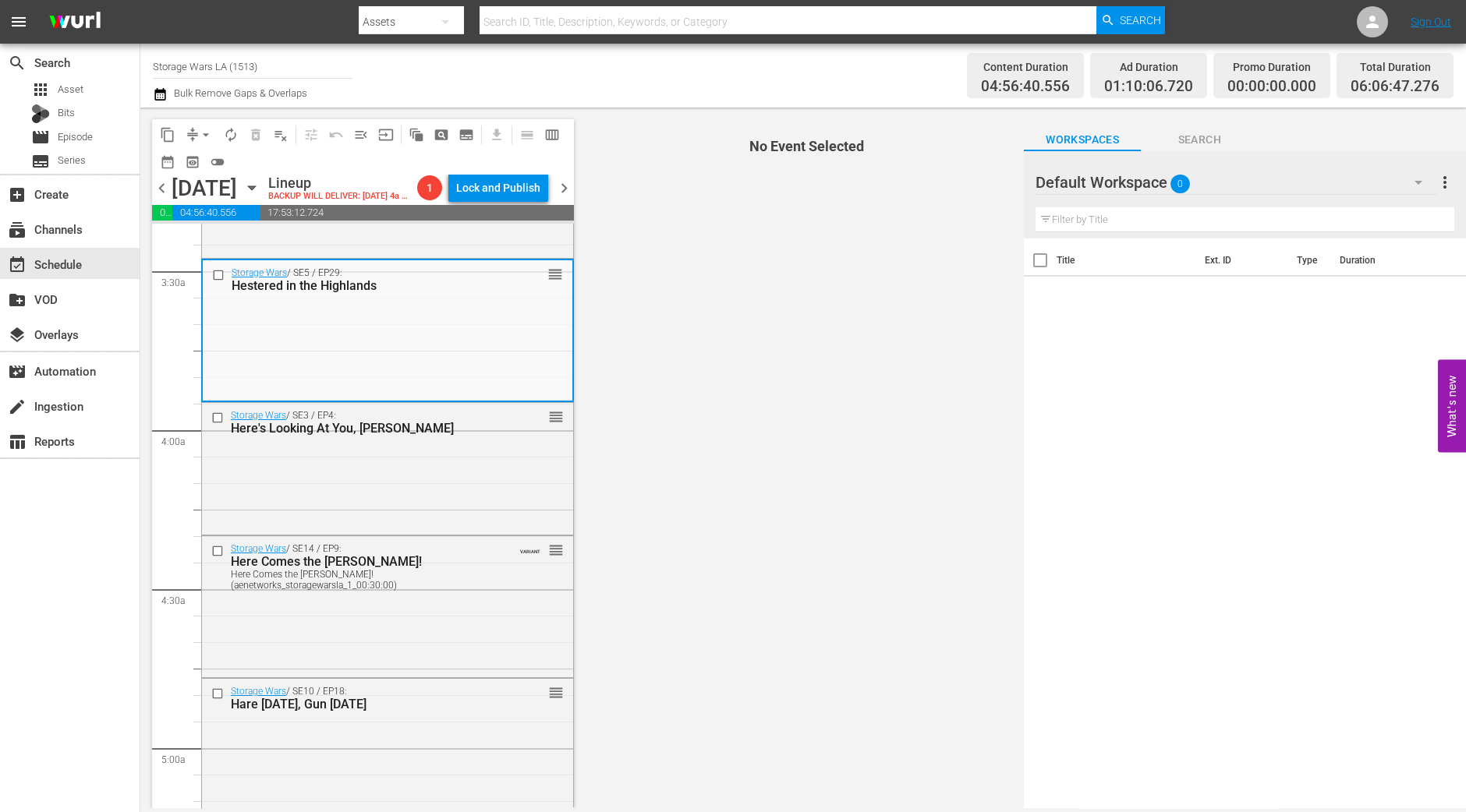
scroll to position [1072, 0]
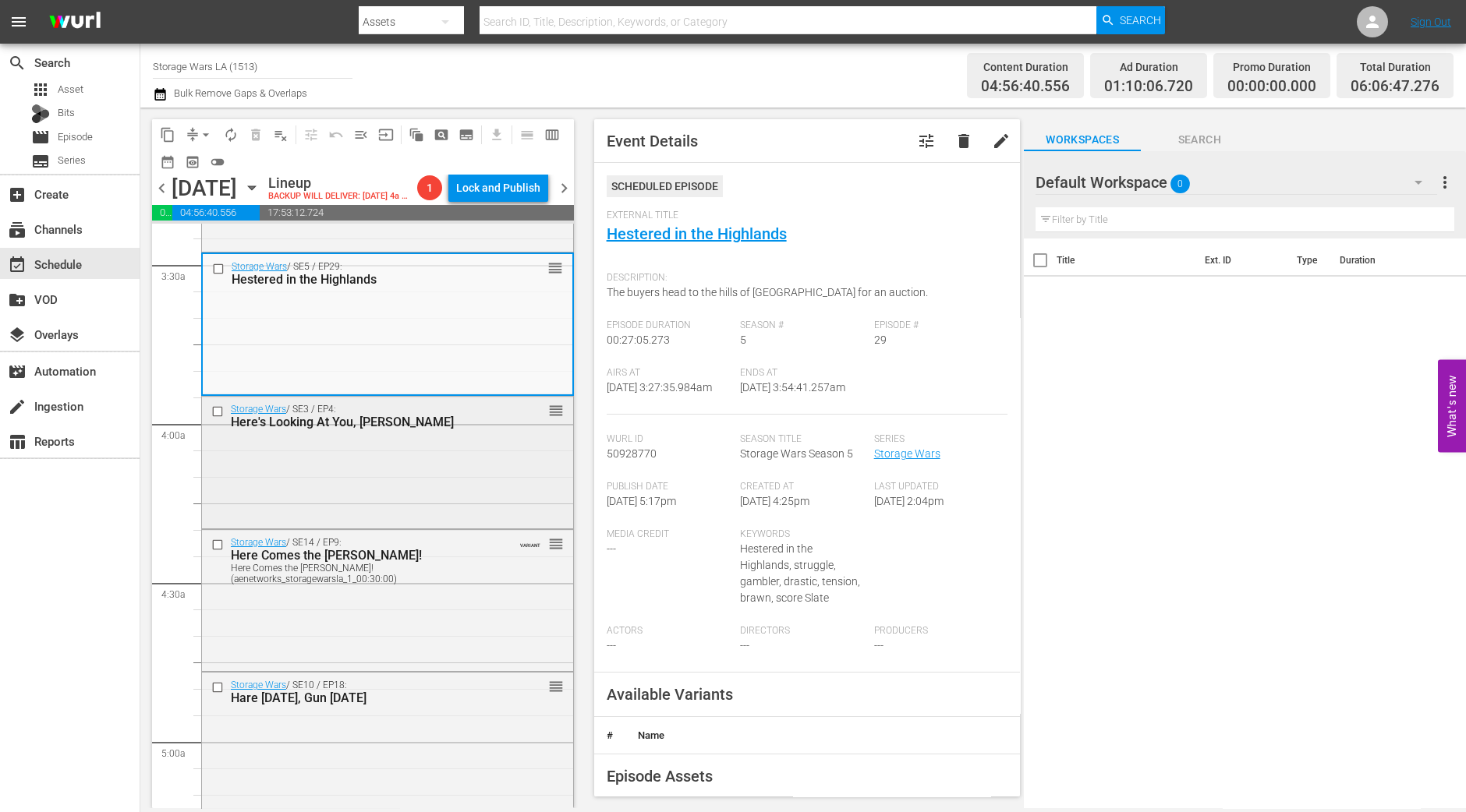
click at [500, 500] on div "Storage Wars / SE3 / EP4: Here's Looking At You, Kenny reorder" at bounding box center [388, 461] width 372 height 129
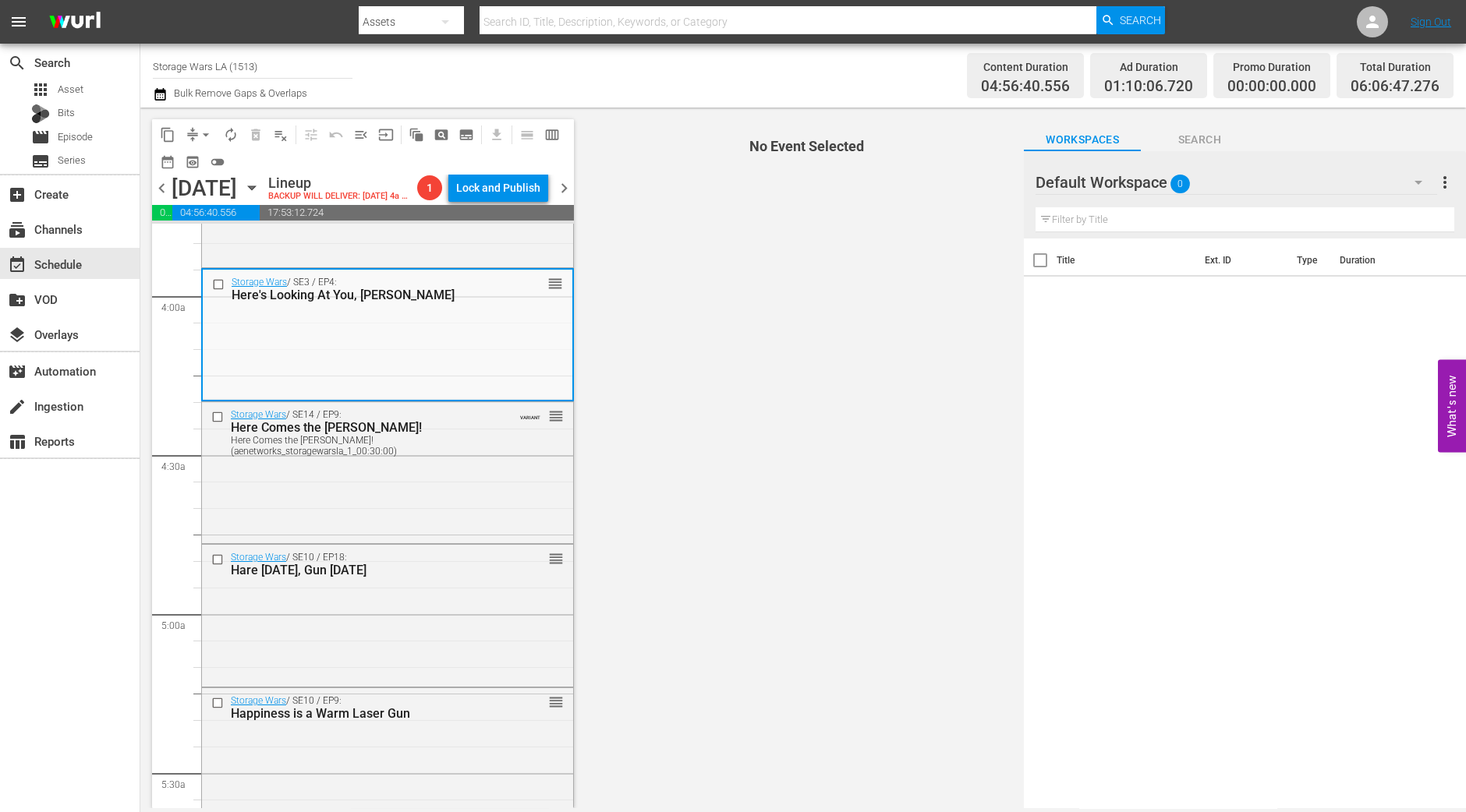
scroll to position [1170, 0]
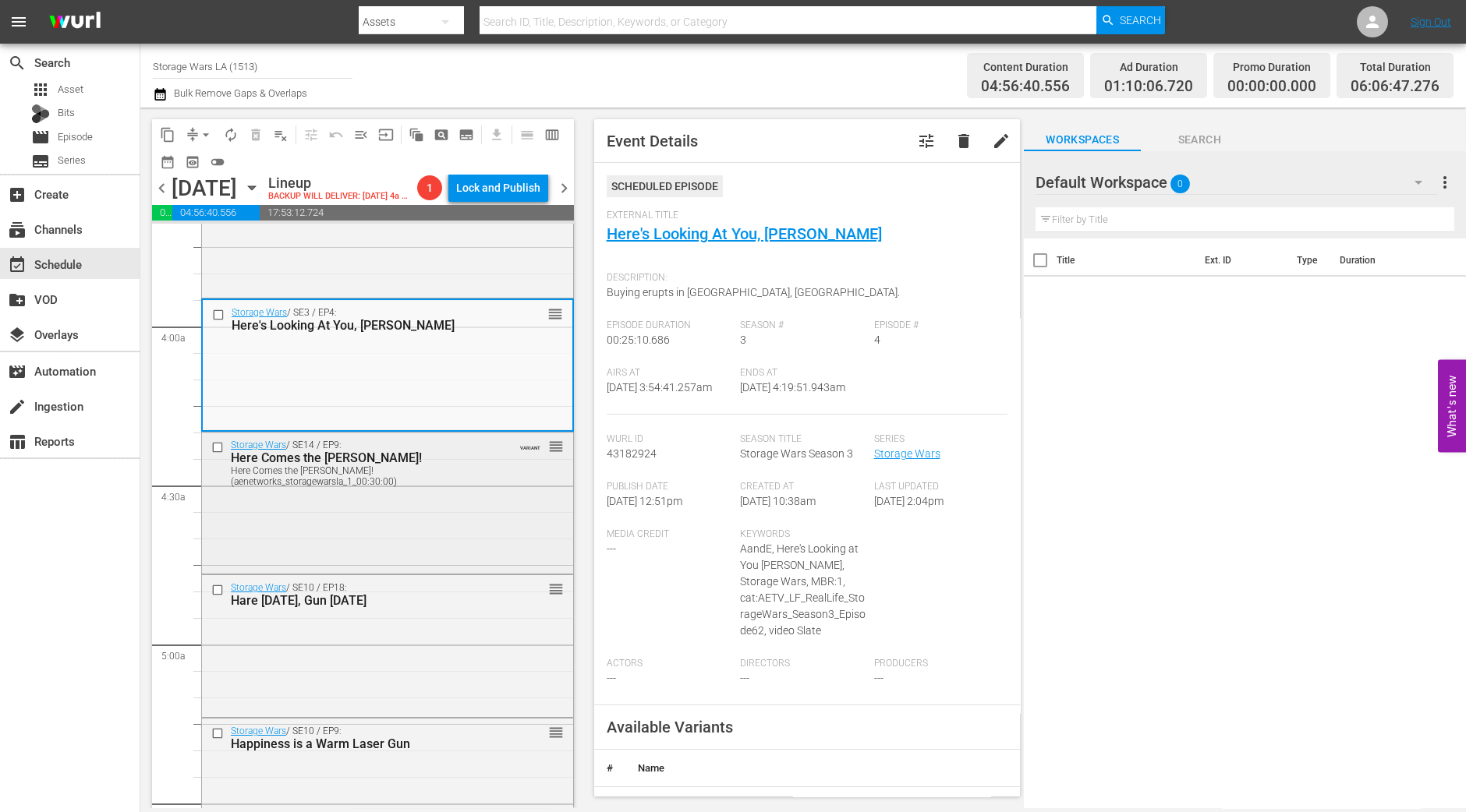
click at [424, 539] on div "Storage Wars / SE14 / EP9: Here Comes the Calvin-ry! Here Comes the Calvin-ry! …" at bounding box center [388, 502] width 372 height 139
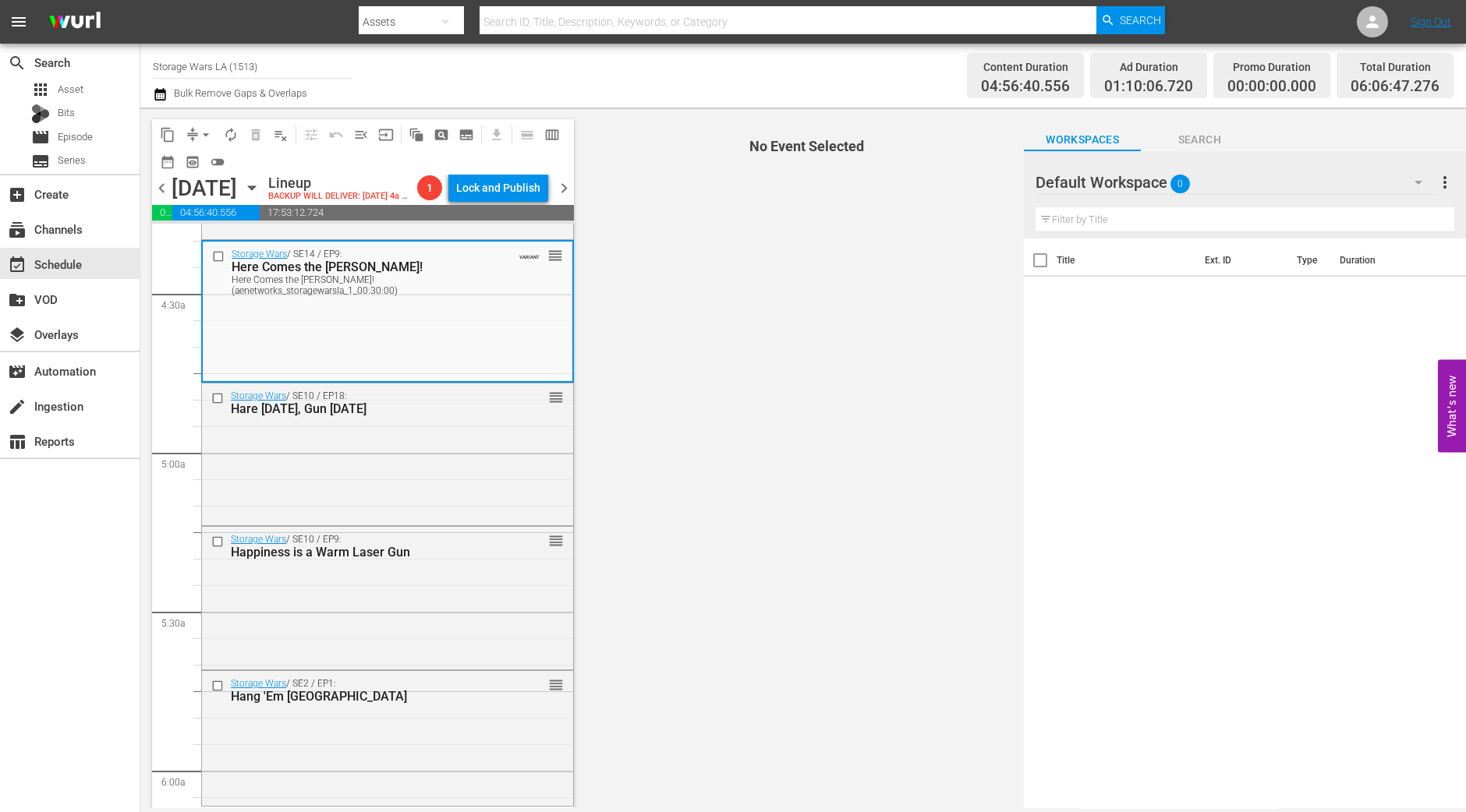
scroll to position [1364, 0]
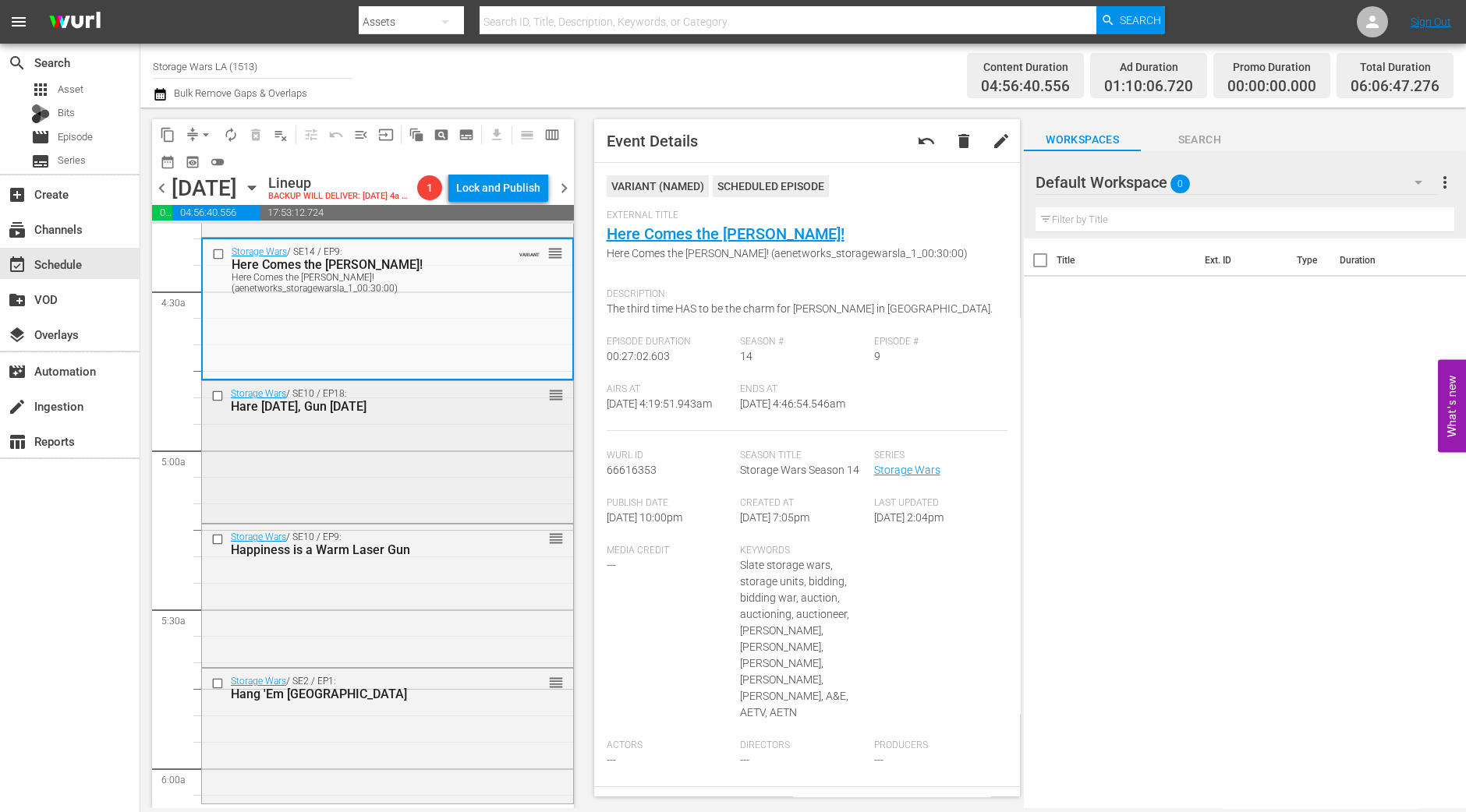
click at [478, 448] on div "Storage Wars / SE10 / EP18: Hare Today, Gun Tomorrow reorder" at bounding box center [388, 450] width 372 height 139
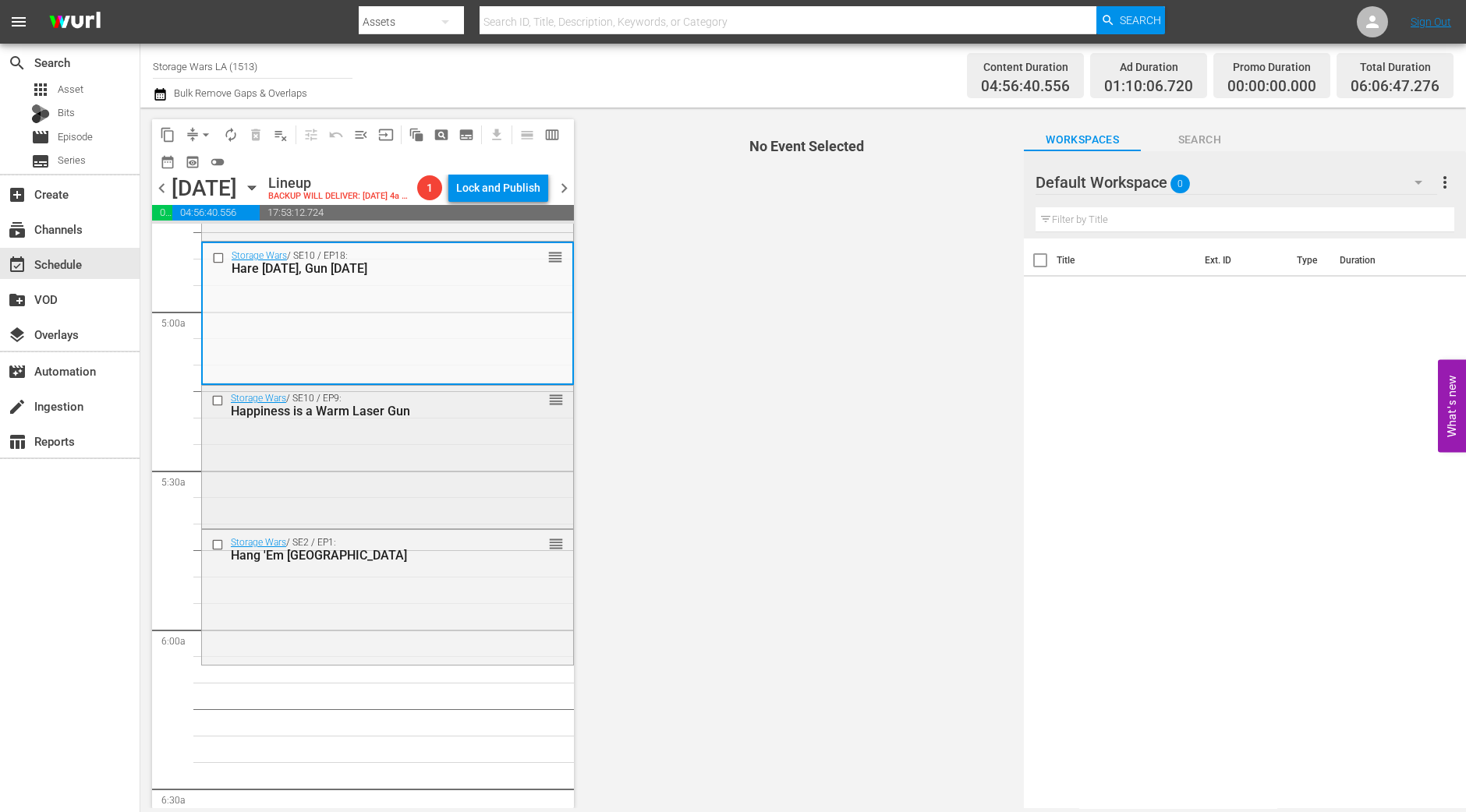
scroll to position [1461, 0]
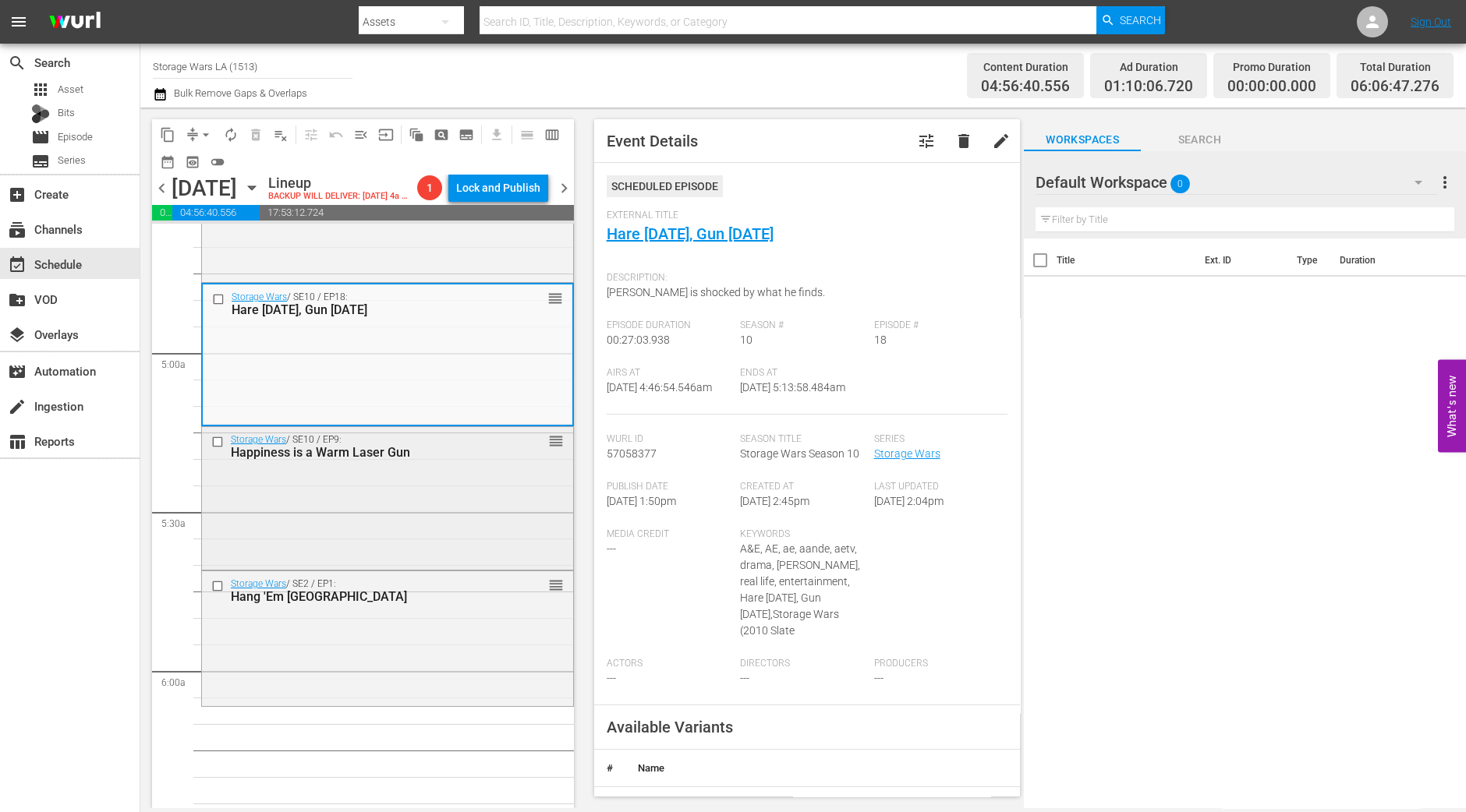
click at [462, 502] on div "Storage Wars / SE10 / EP9: Happiness is a Warm Laser Gun reorder" at bounding box center [388, 496] width 372 height 139
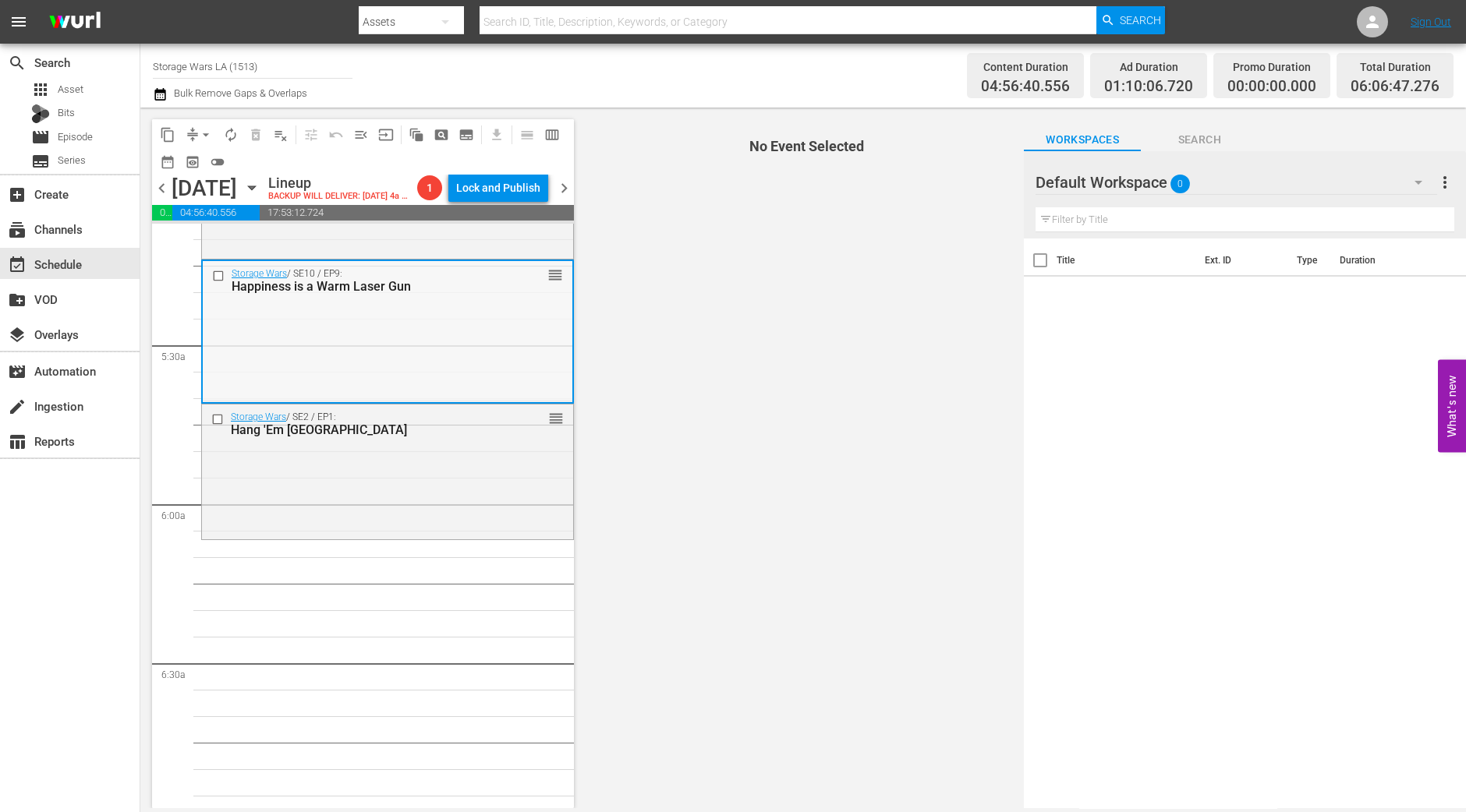
scroll to position [1657, 0]
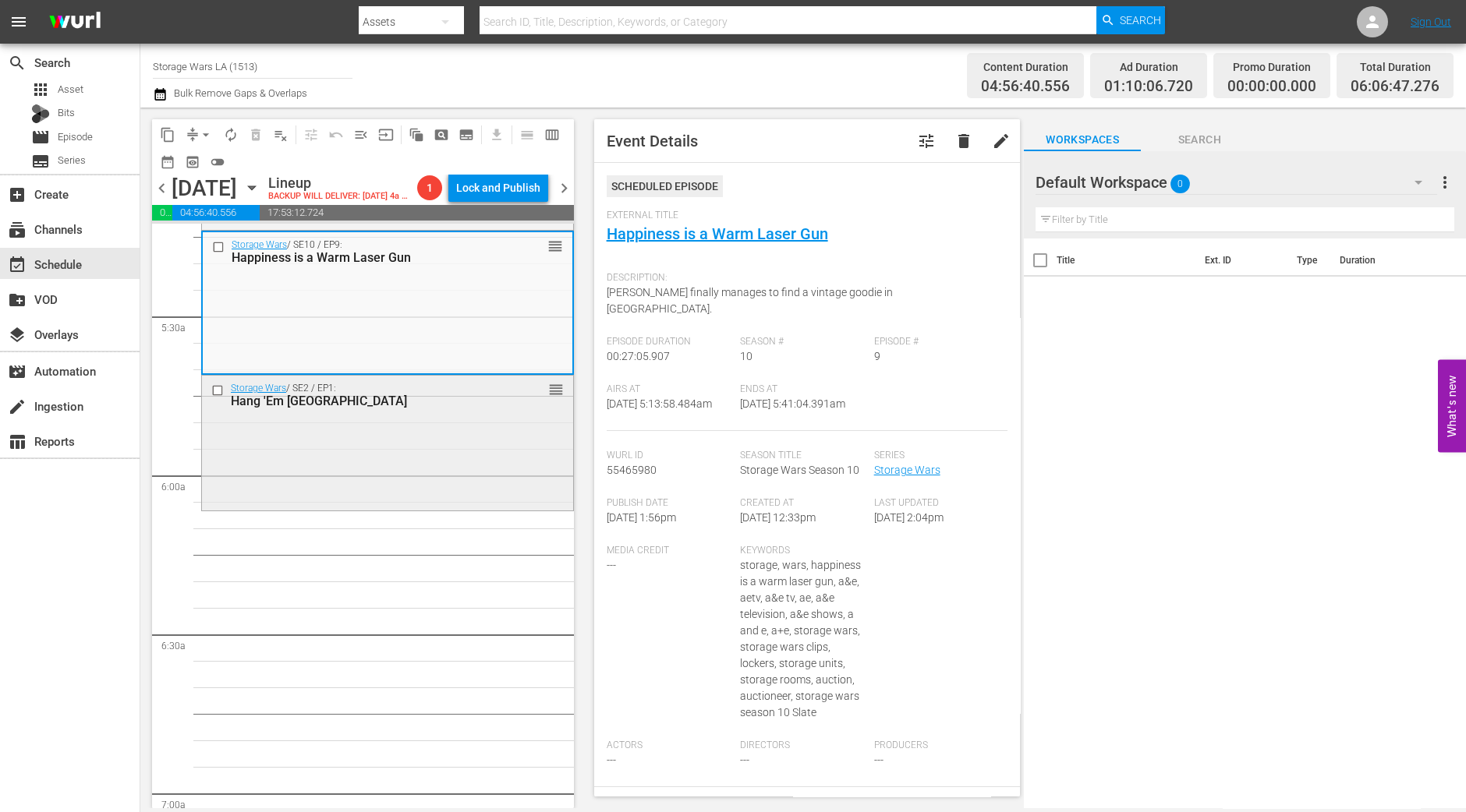
click at [483, 492] on div "Storage Wars / SE2 / EP1: Hang 'Em High Desert reorder" at bounding box center [388, 441] width 372 height 132
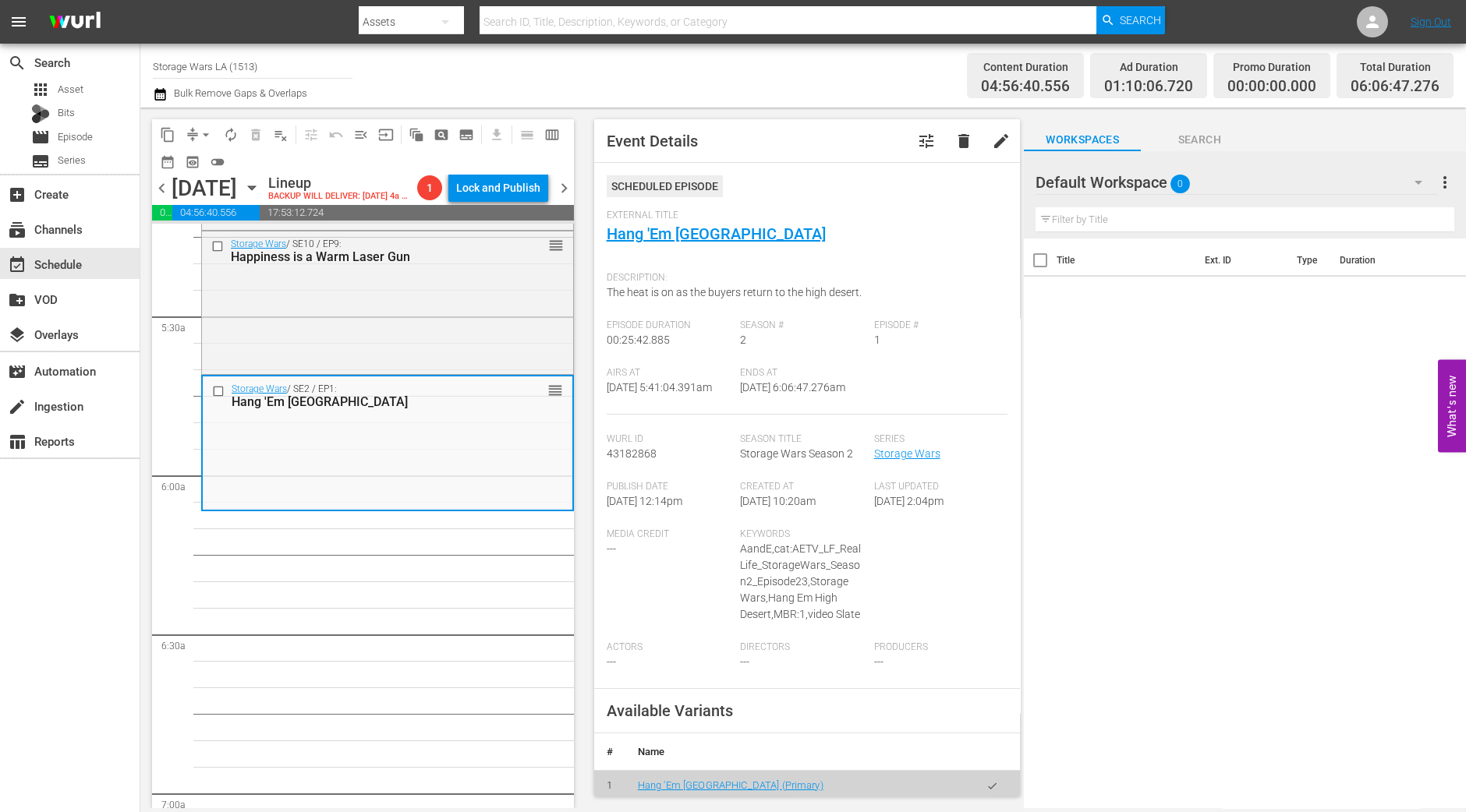
click at [589, 672] on span "Event Details tune delete edit Scheduled Episode External Title Hang 'Em High D…" at bounding box center [803, 458] width 442 height 701
click at [205, 134] on span "arrow_drop_down" at bounding box center [205, 134] width 15 height 15
click at [205, 158] on li "Align to Midnight" at bounding box center [207, 166] width 164 height 26
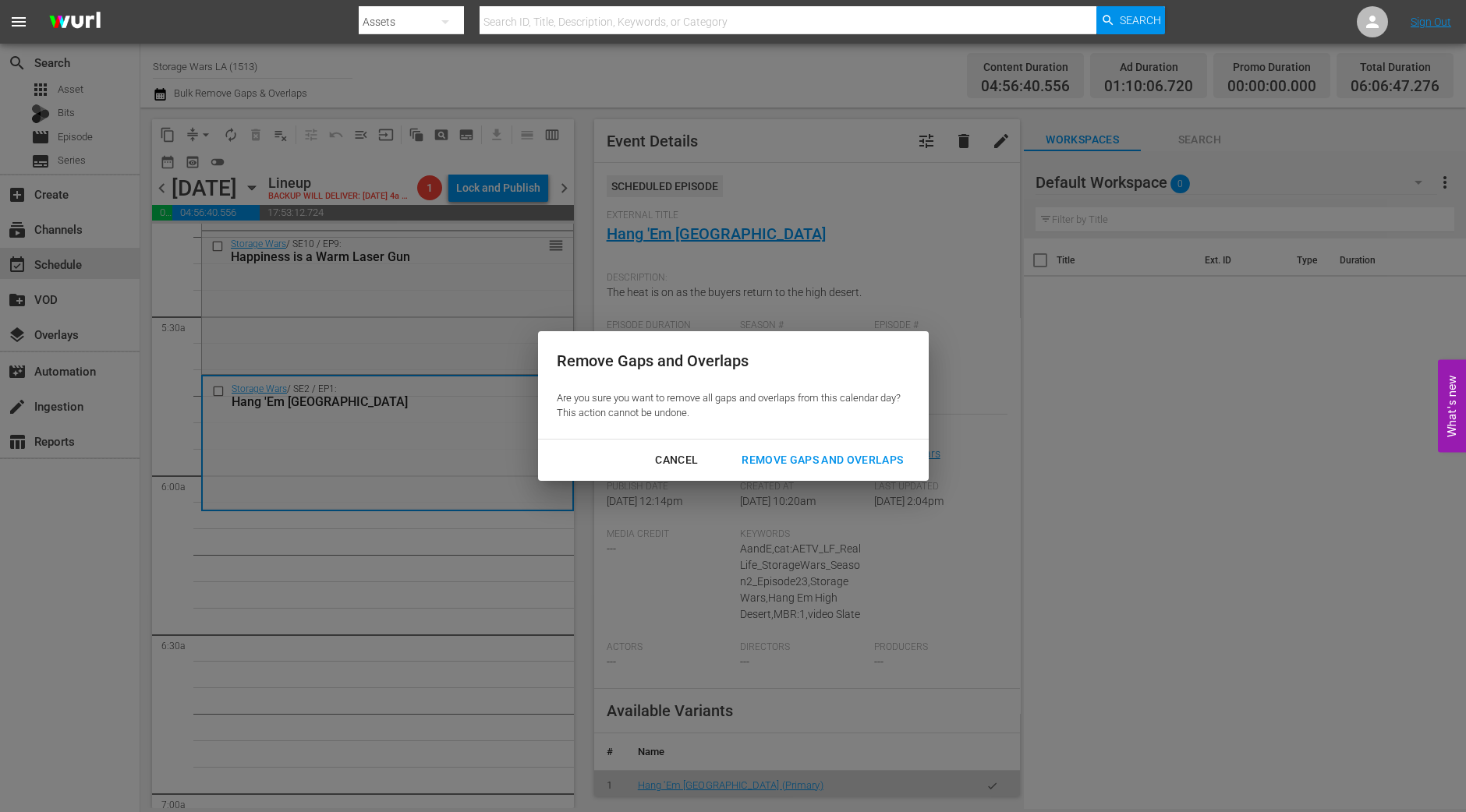
click at [811, 462] on div "Remove Gaps and Overlaps" at bounding box center [823, 460] width 187 height 19
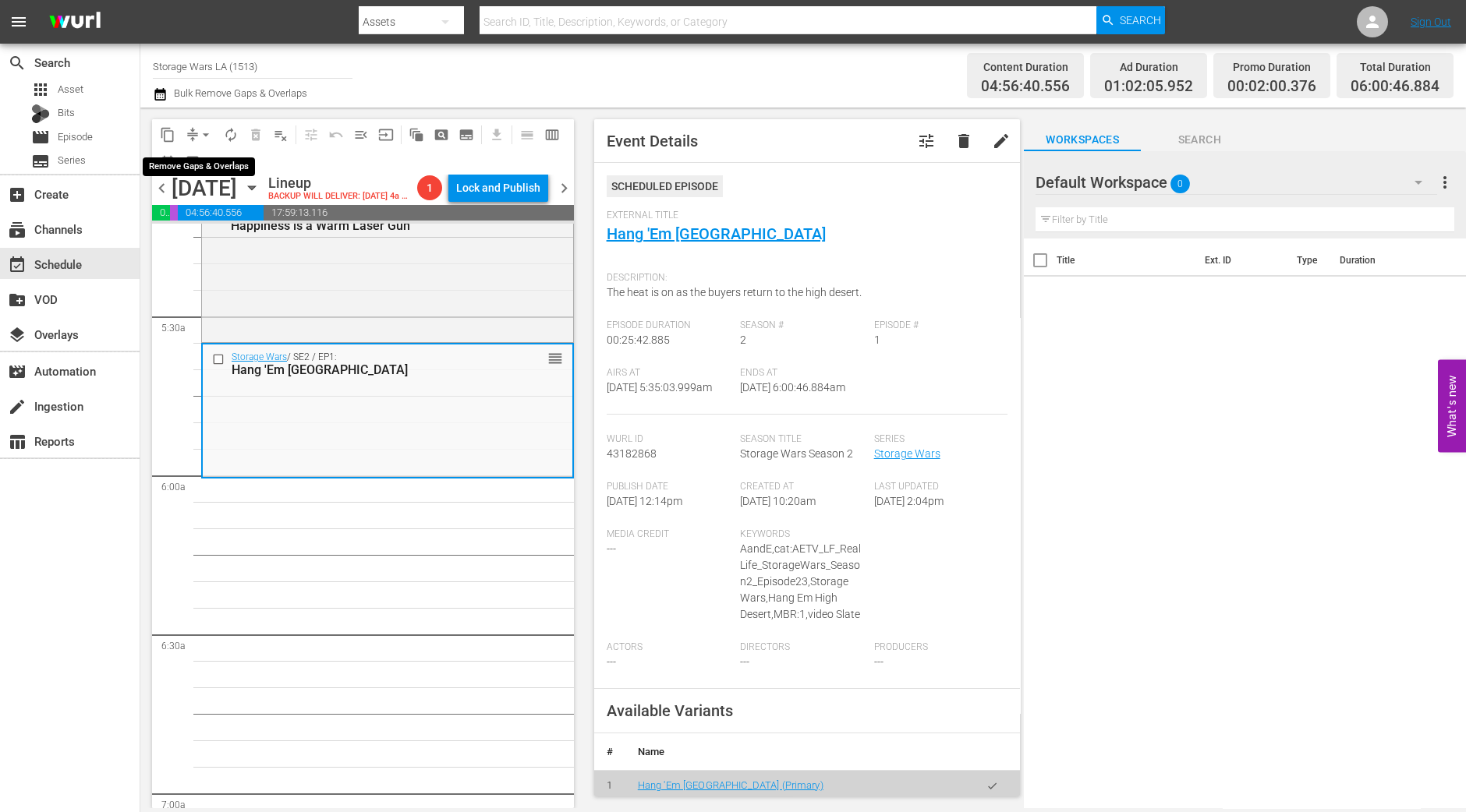
click at [207, 130] on span "arrow_drop_down" at bounding box center [205, 134] width 15 height 15
click at [203, 161] on li "Align to Midnight" at bounding box center [207, 166] width 164 height 26
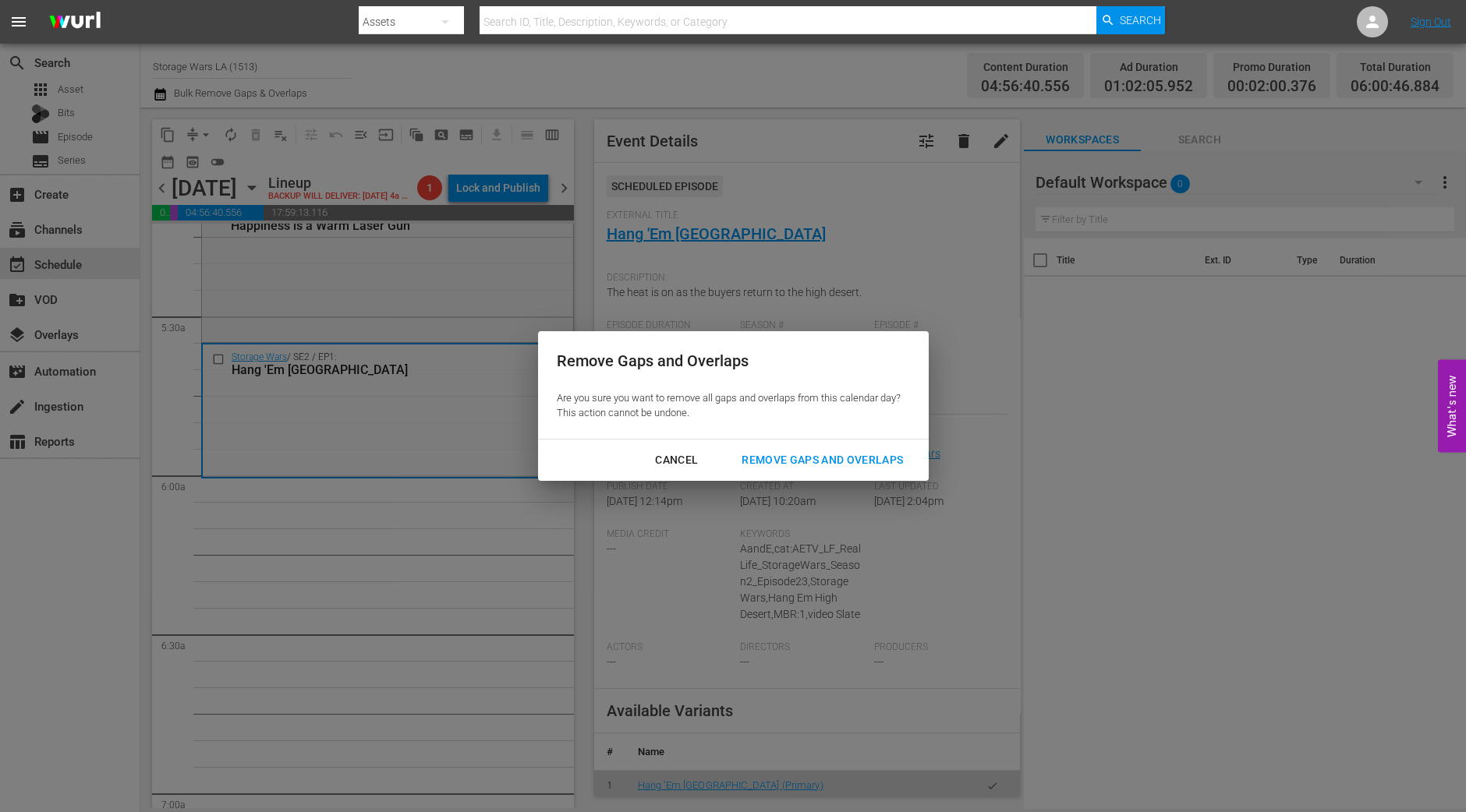
click at [809, 450] on button "Remove Gaps and Overlaps" at bounding box center [822, 461] width 199 height 29
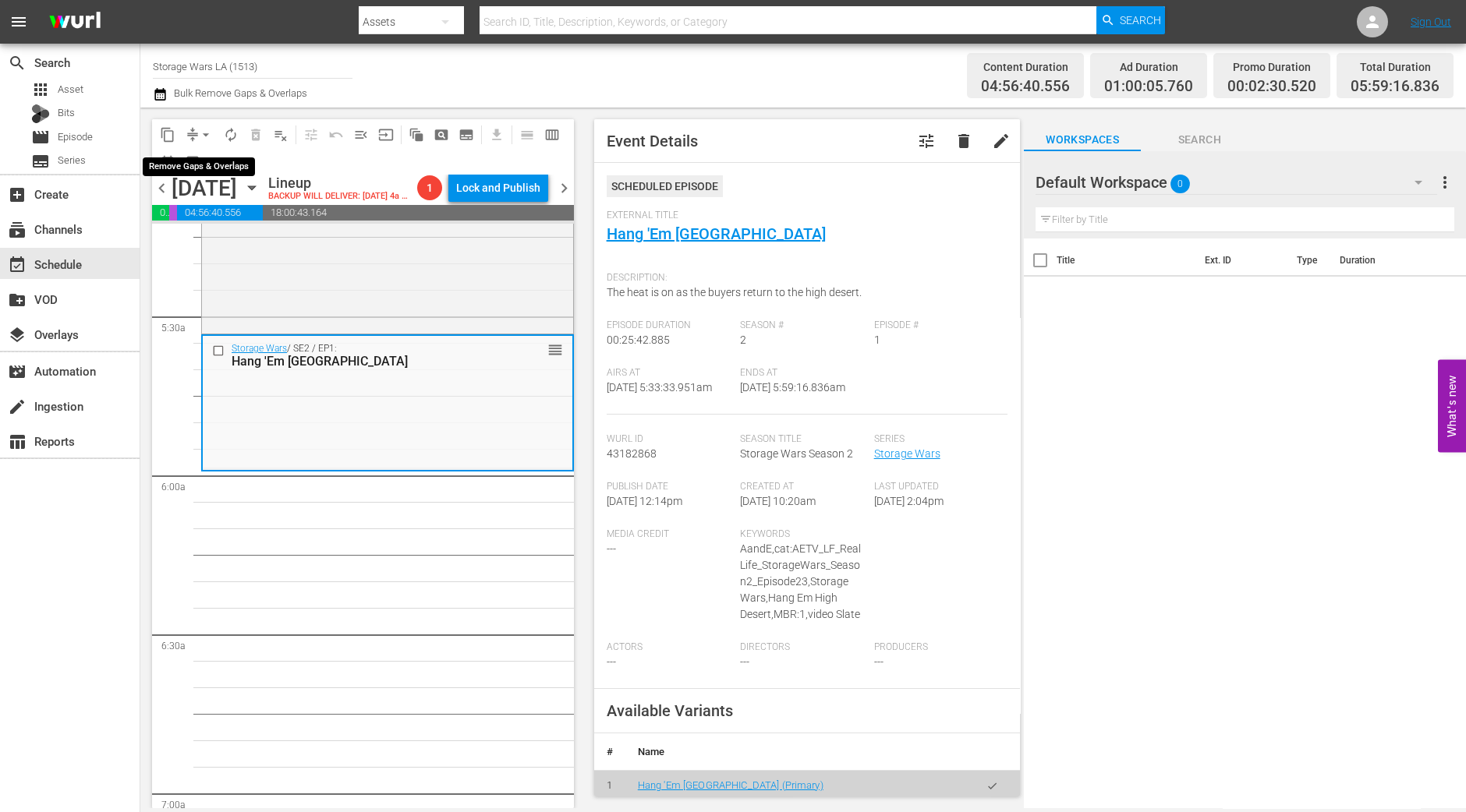
click at [210, 132] on span "arrow_drop_down" at bounding box center [205, 134] width 15 height 15
click at [208, 164] on li "Align to Midnight" at bounding box center [207, 166] width 164 height 26
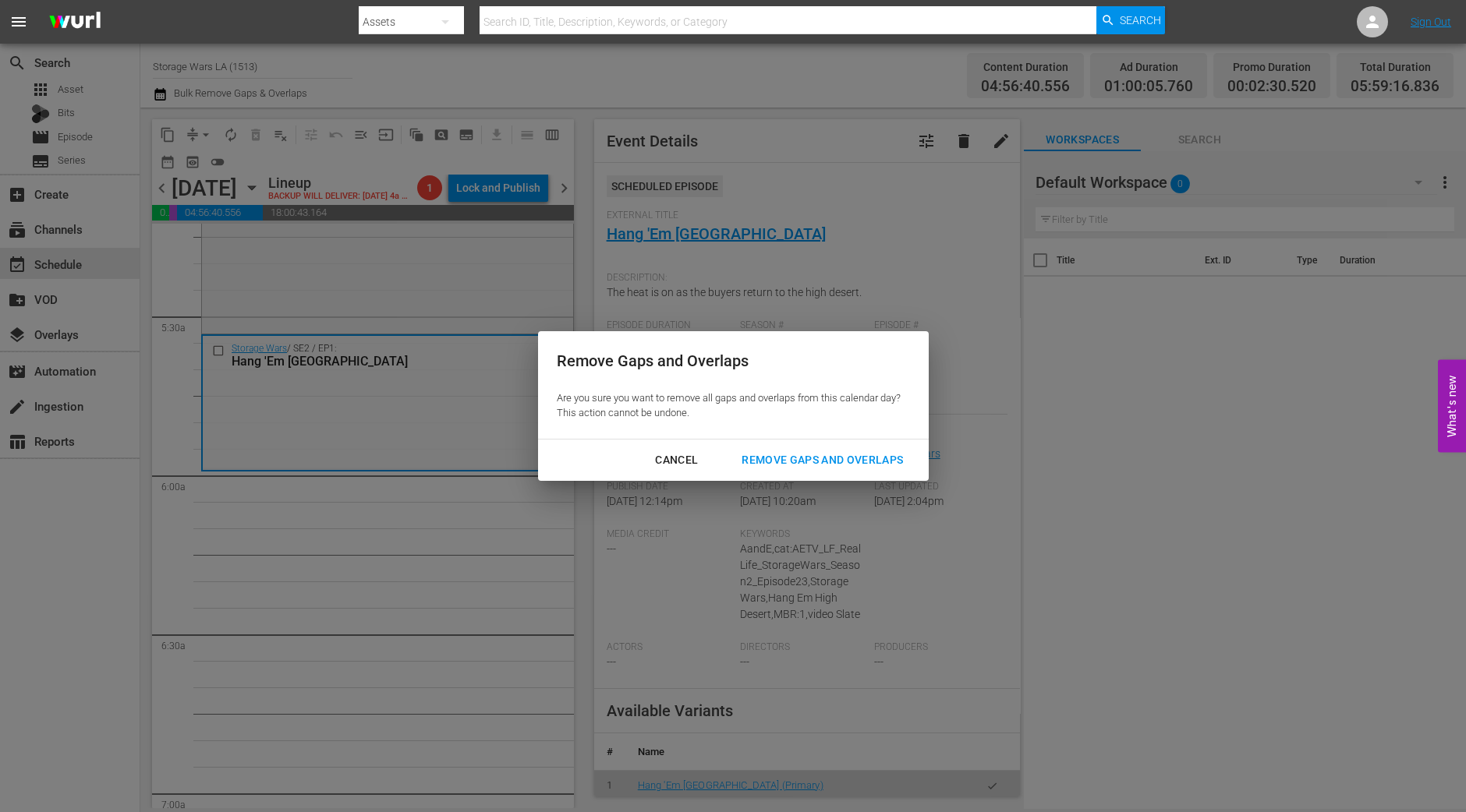
click at [814, 463] on div "Remove Gaps and Overlaps" at bounding box center [823, 460] width 187 height 19
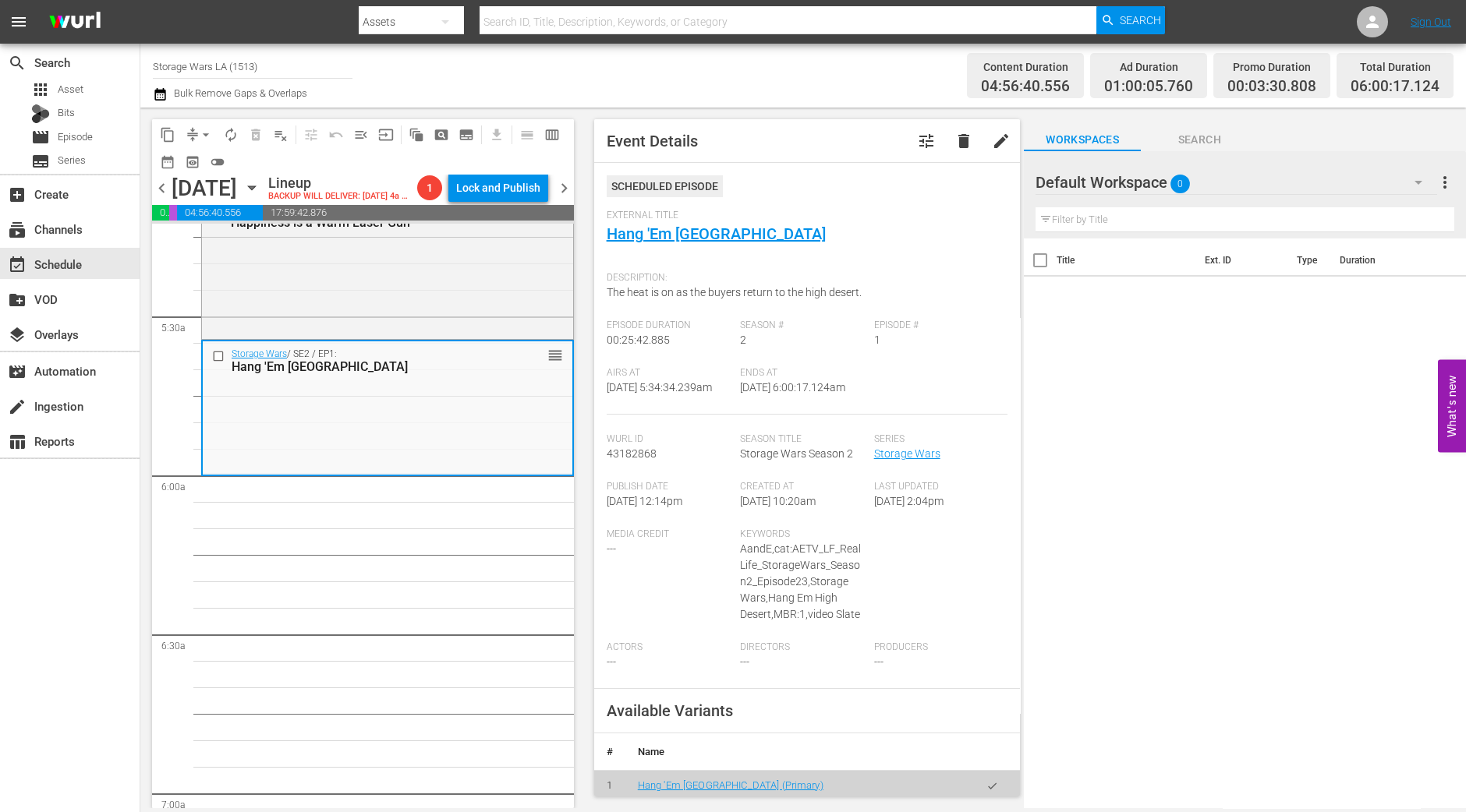
click at [205, 138] on span "arrow_drop_down" at bounding box center [205, 134] width 15 height 15
click at [201, 165] on li "Align to Midnight" at bounding box center [207, 166] width 164 height 26
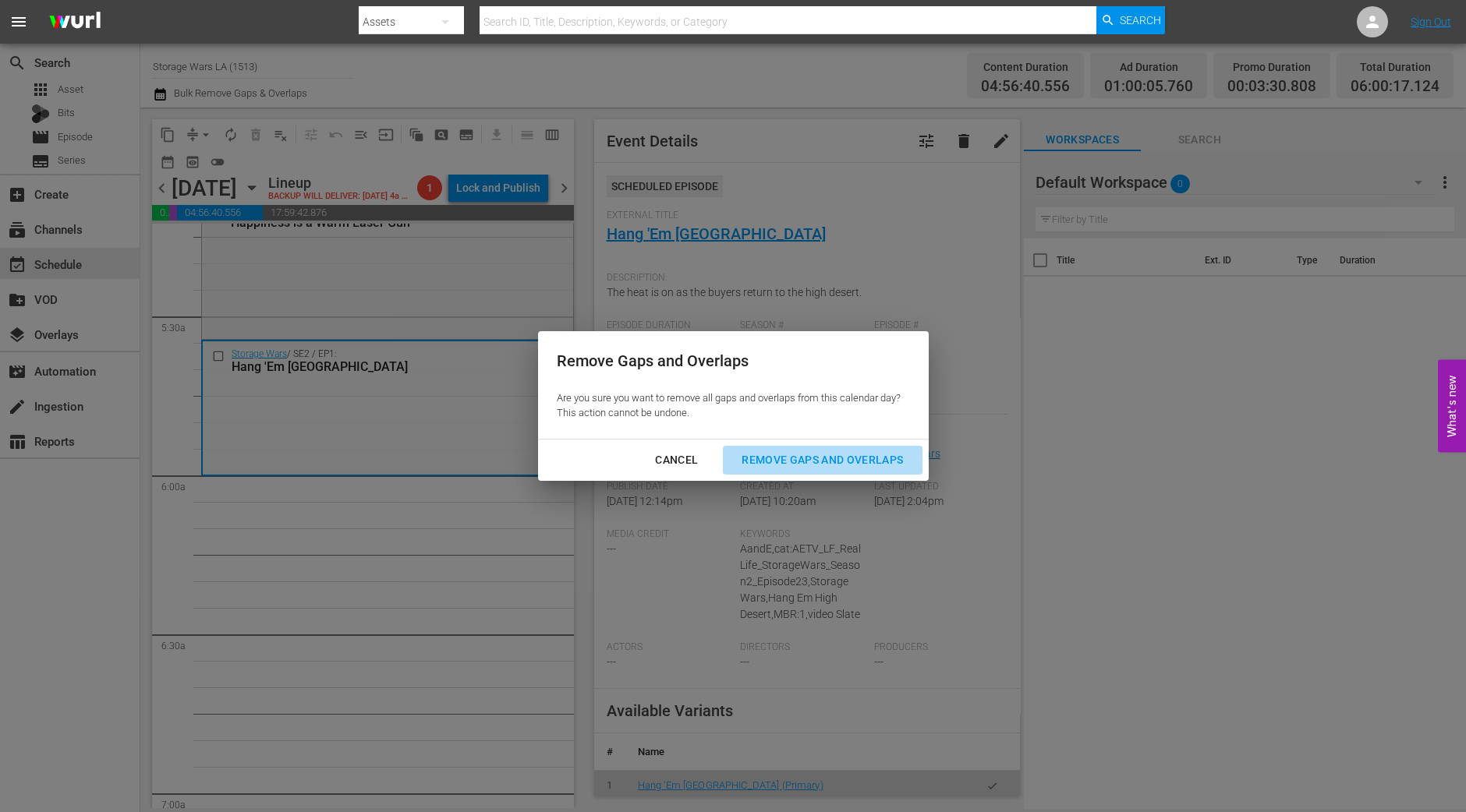
click at [842, 453] on div "Remove Gaps and Overlaps" at bounding box center [823, 460] width 187 height 19
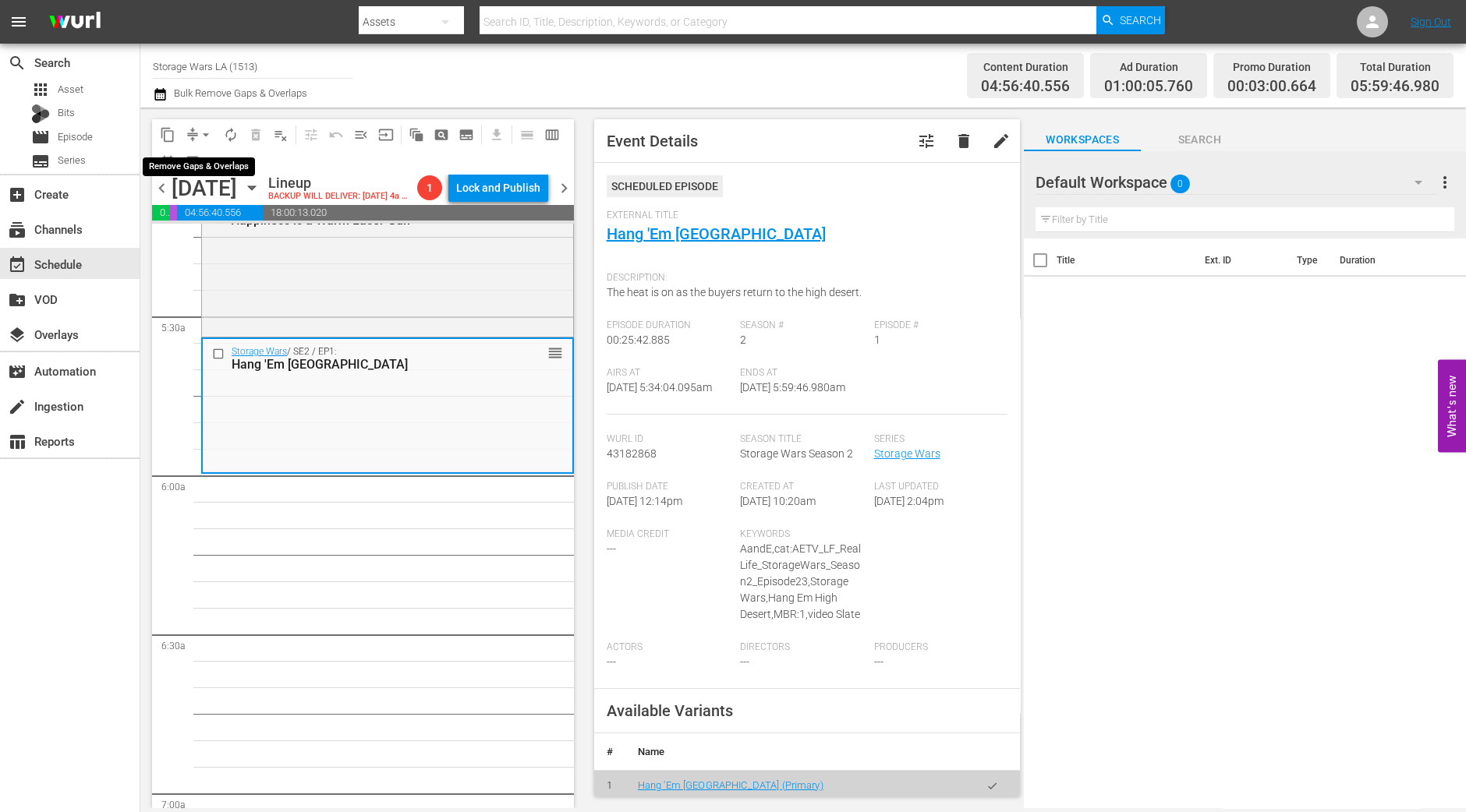
click at [195, 130] on button "arrow_drop_down" at bounding box center [205, 134] width 25 height 25
click at [207, 168] on li "Align to Midnight" at bounding box center [207, 166] width 164 height 26
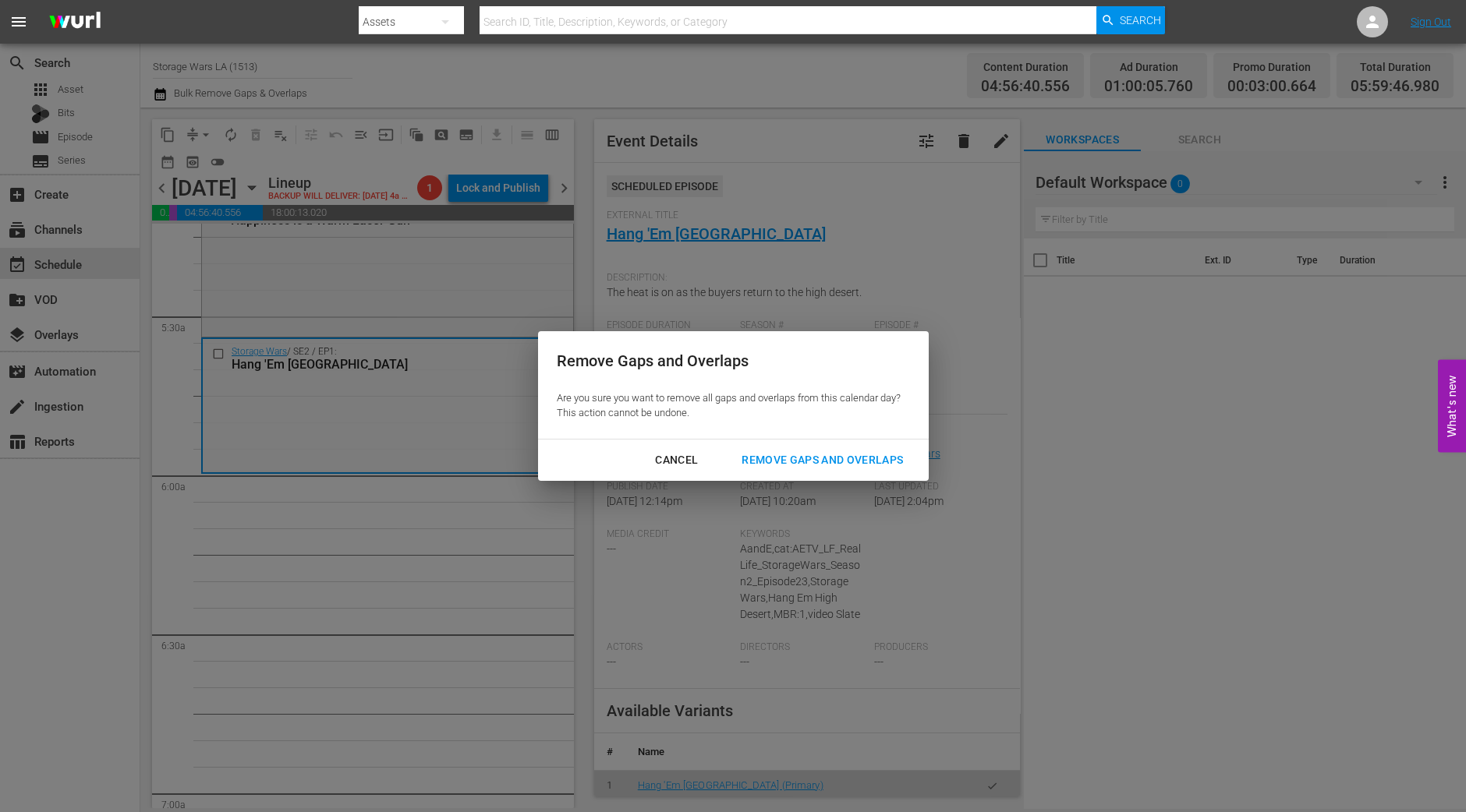
click at [758, 457] on div "Remove Gaps and Overlaps" at bounding box center [823, 460] width 187 height 19
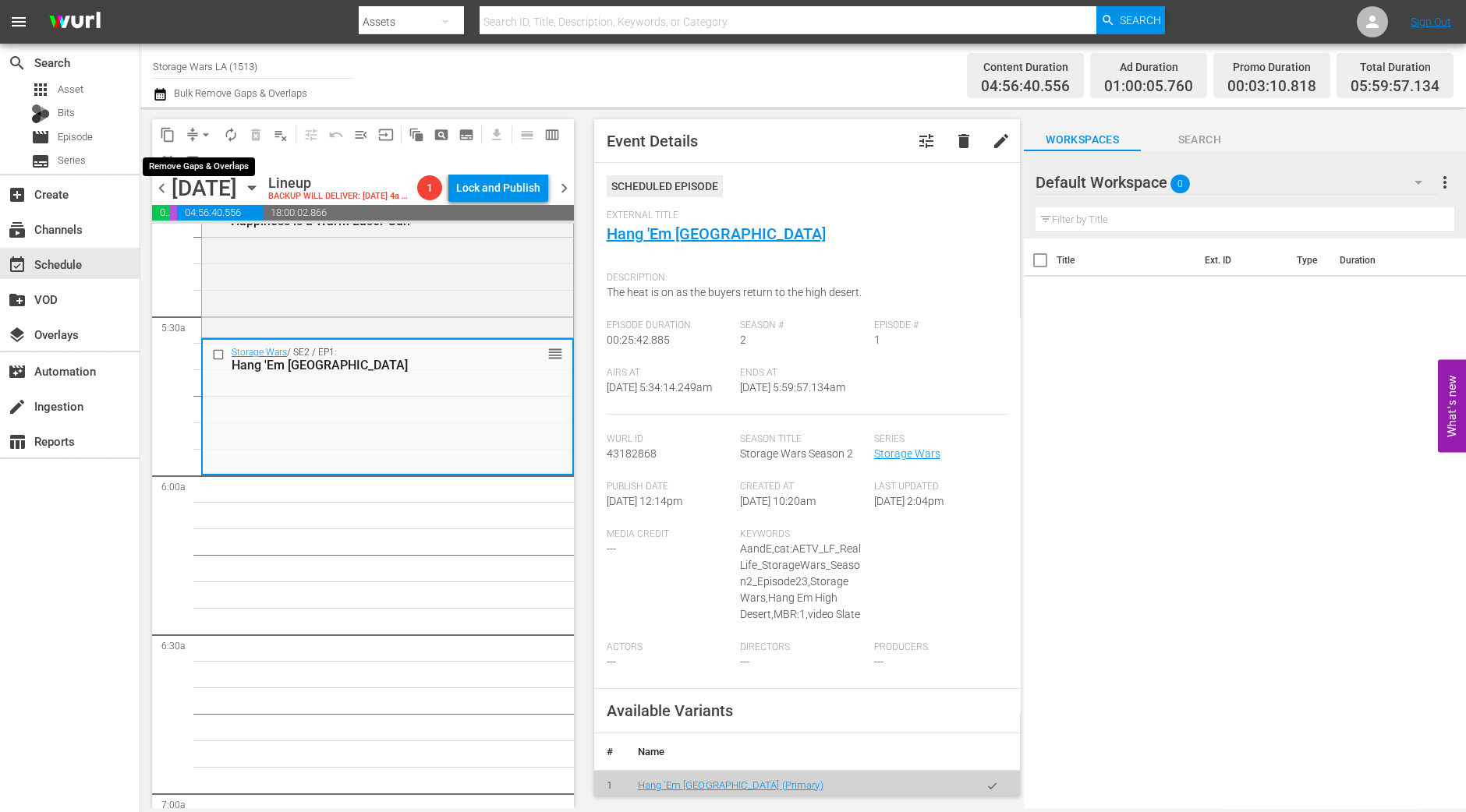
click at [203, 137] on span "arrow_drop_down" at bounding box center [205, 134] width 15 height 15
click at [202, 158] on li "Align to Midnight" at bounding box center [207, 166] width 164 height 26
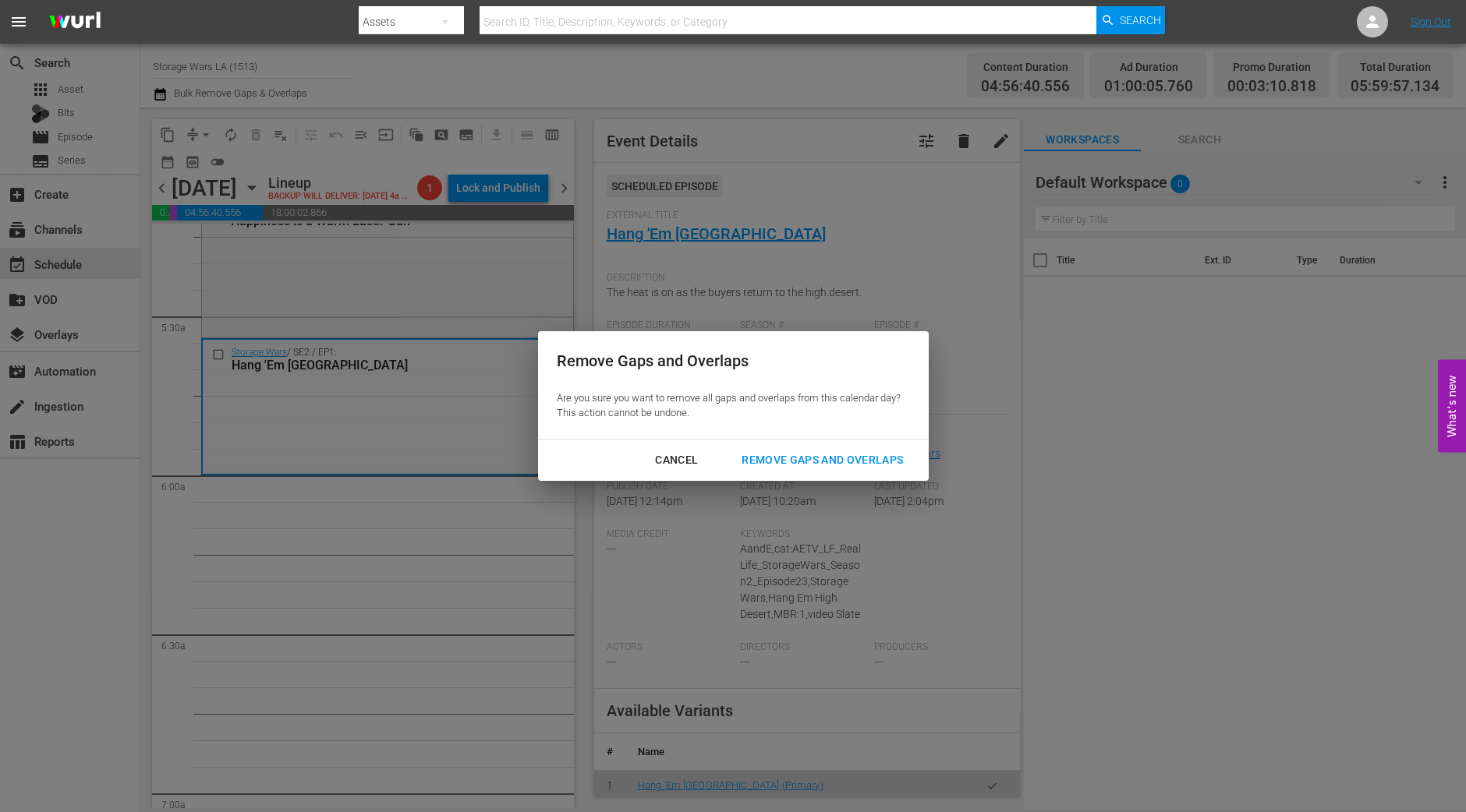
click at [856, 465] on div "Remove Gaps and Overlaps" at bounding box center [823, 460] width 187 height 19
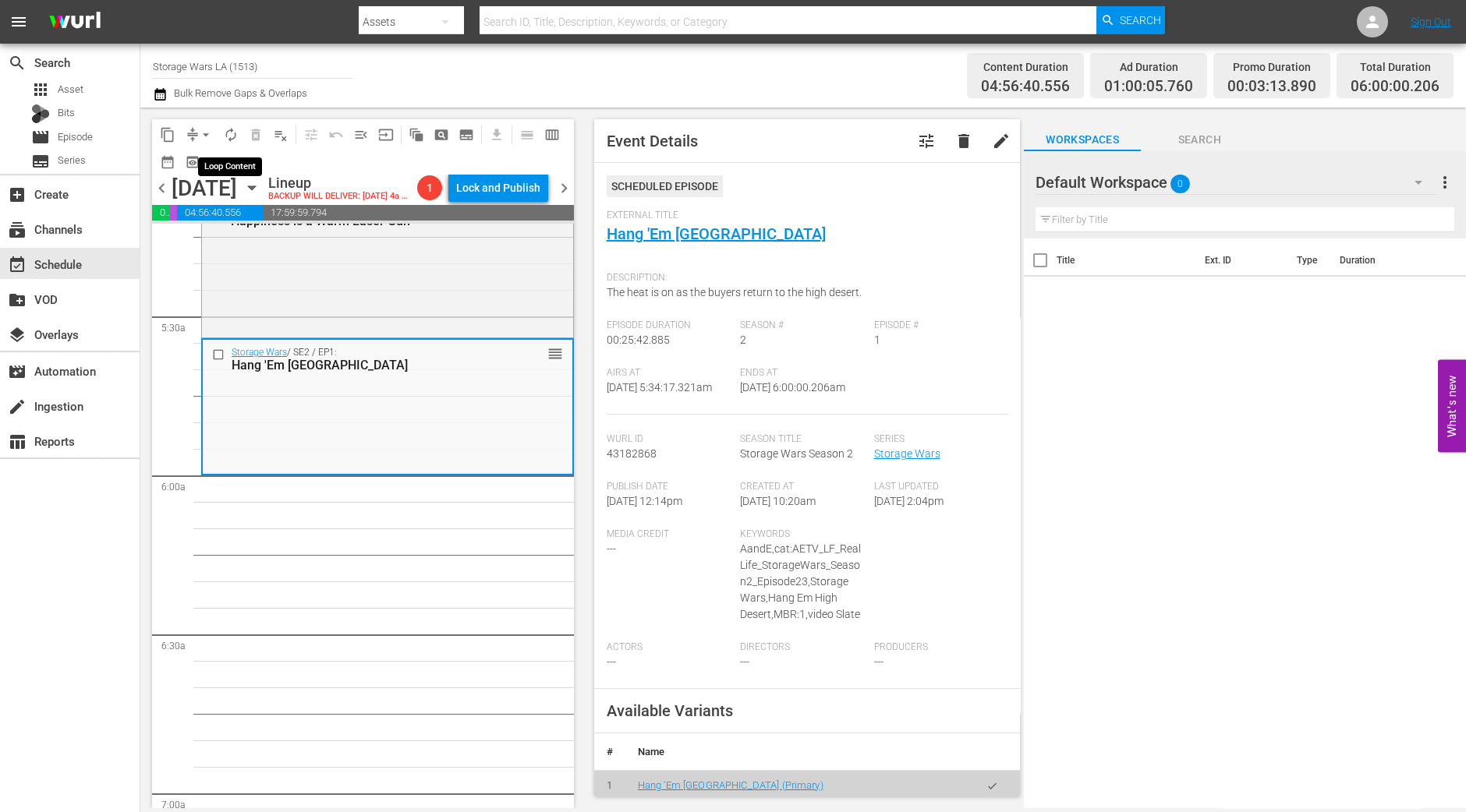
click at [231, 136] on span "autorenew_outlined" at bounding box center [230, 134] width 15 height 15
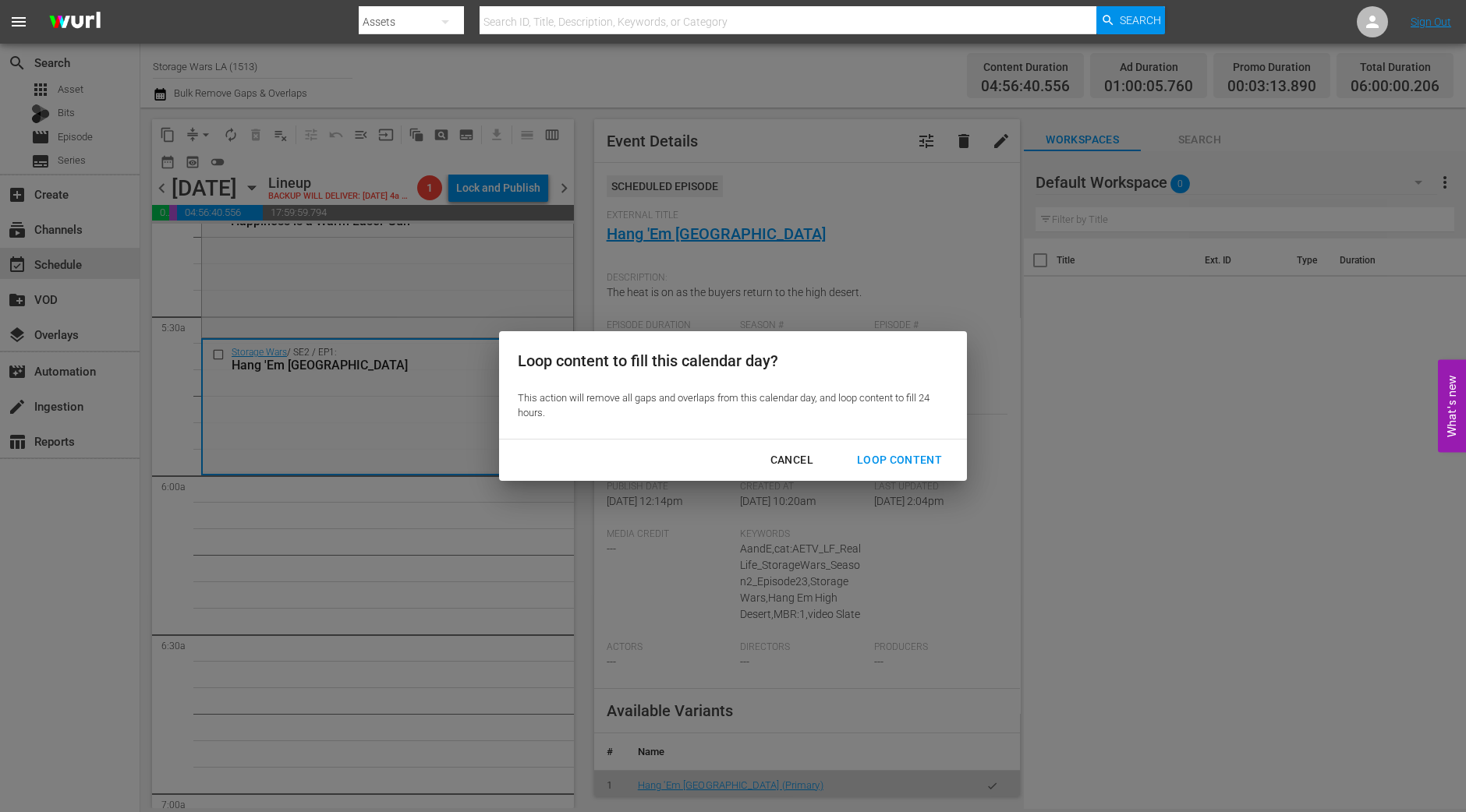
click at [916, 450] on button "Loop Content" at bounding box center [899, 461] width 122 height 29
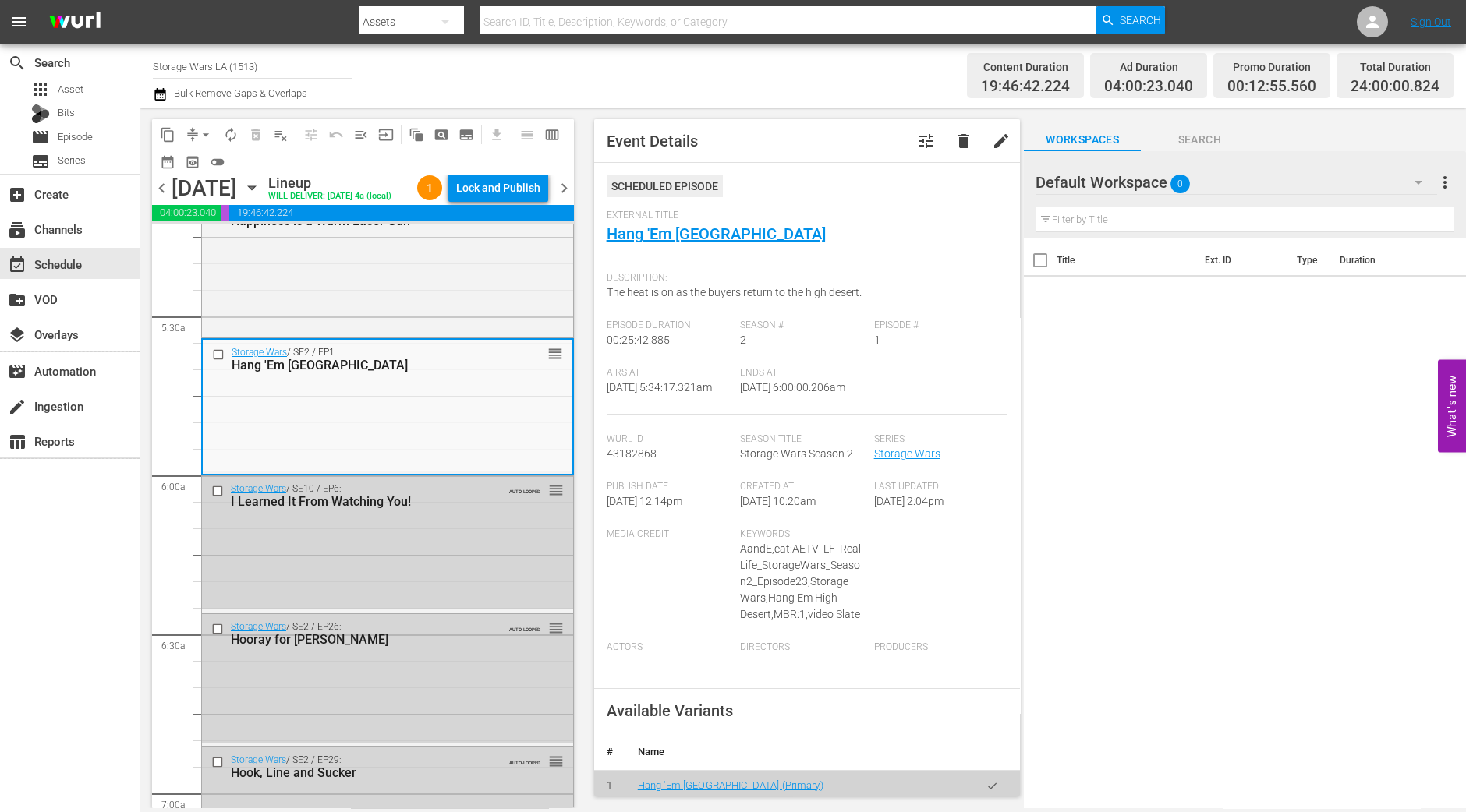
click at [507, 174] on div "chevron_left Thursday, September 4th September 4th Lineup WILL DELIVER: 9/3 @ 4…" at bounding box center [363, 190] width 422 height 31
click at [507, 187] on div "Lock and Publish" at bounding box center [498, 187] width 84 height 28
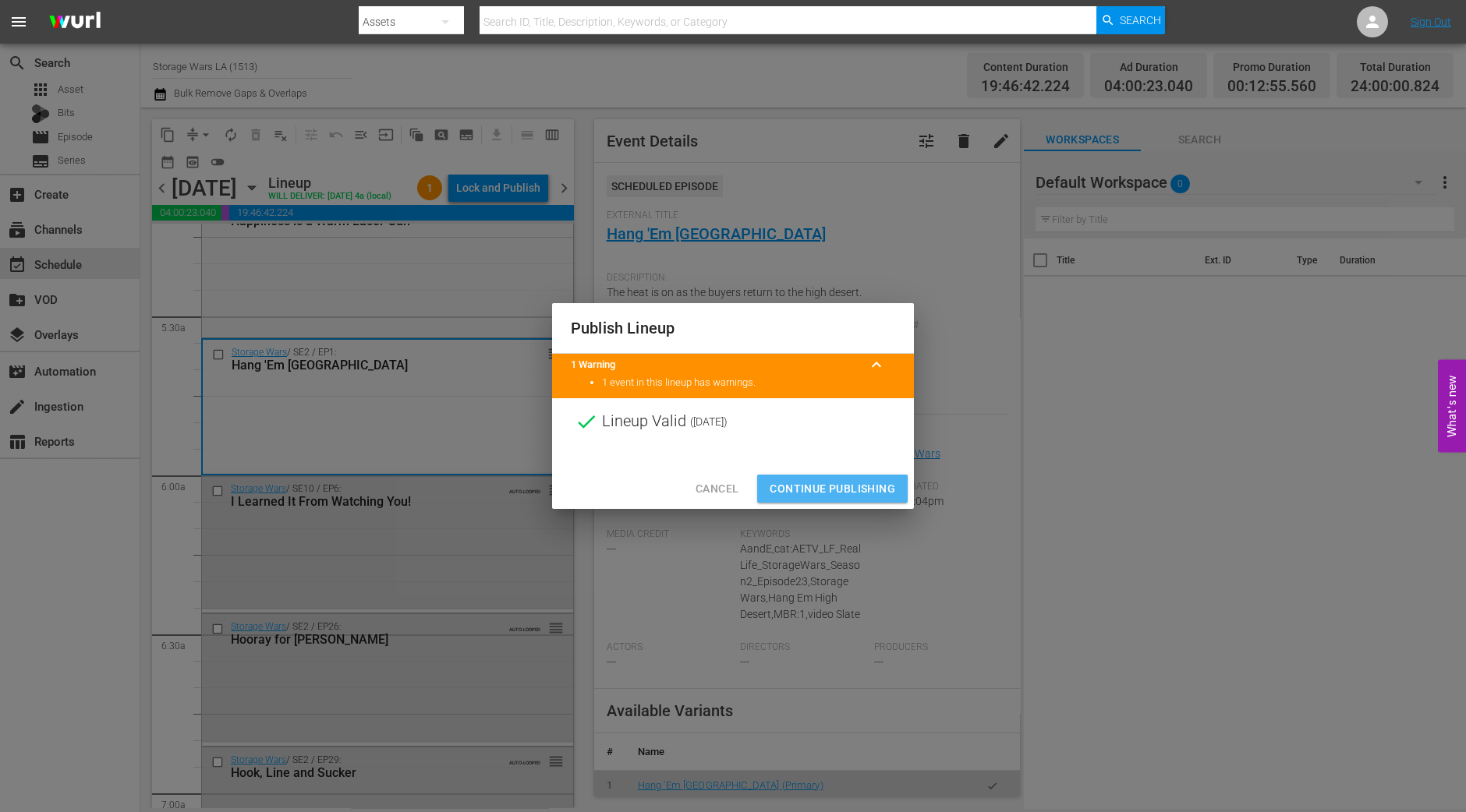
click at [818, 494] on span "Continue Publishing" at bounding box center [832, 489] width 125 height 19
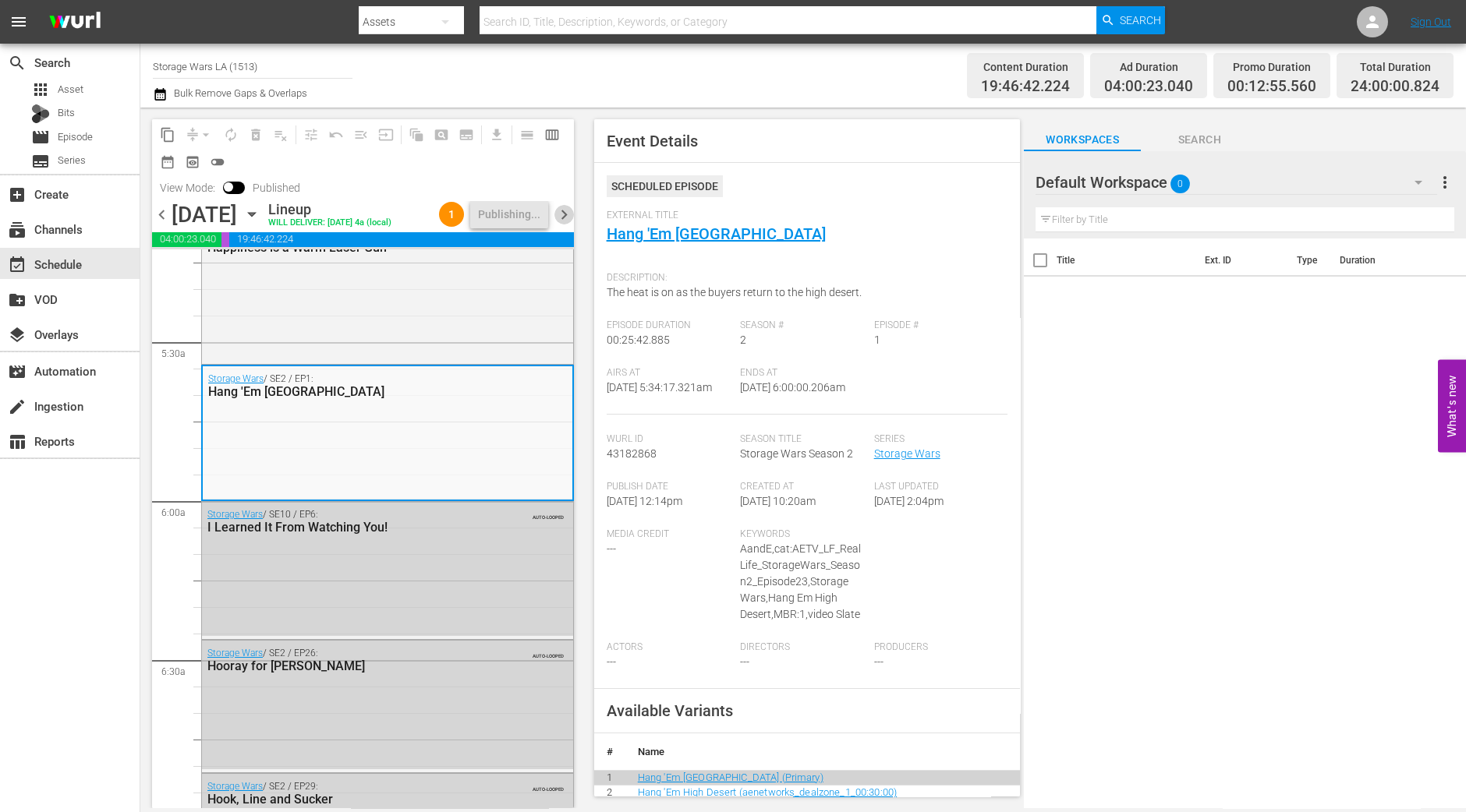
click at [562, 224] on span "chevron_right" at bounding box center [564, 215] width 19 height 19
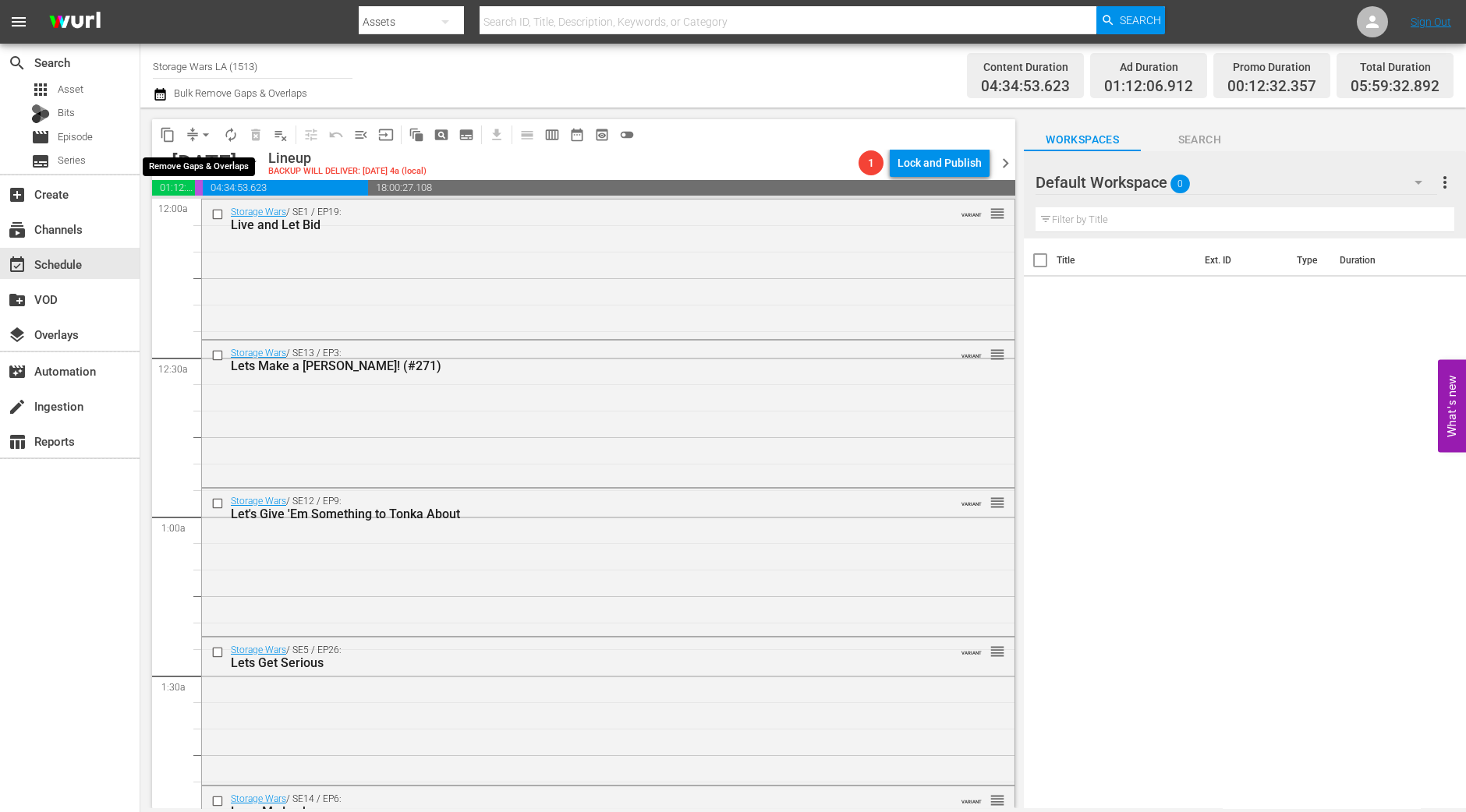
click at [204, 137] on span "arrow_drop_down" at bounding box center [205, 134] width 15 height 15
click at [207, 160] on li "Align to Midnight" at bounding box center [206, 166] width 129 height 26
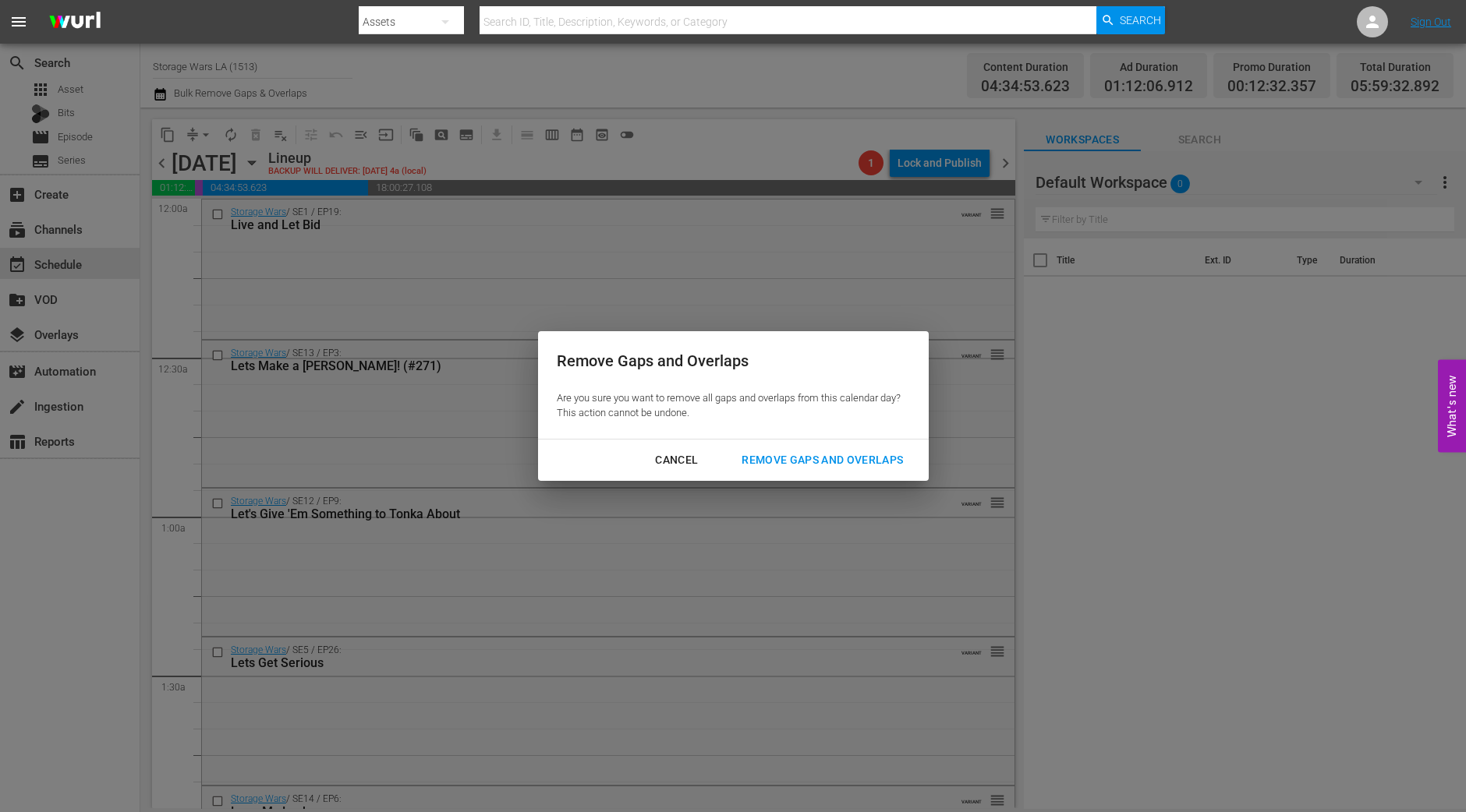
click at [809, 468] on div "Remove Gaps and Overlaps" at bounding box center [823, 460] width 187 height 19
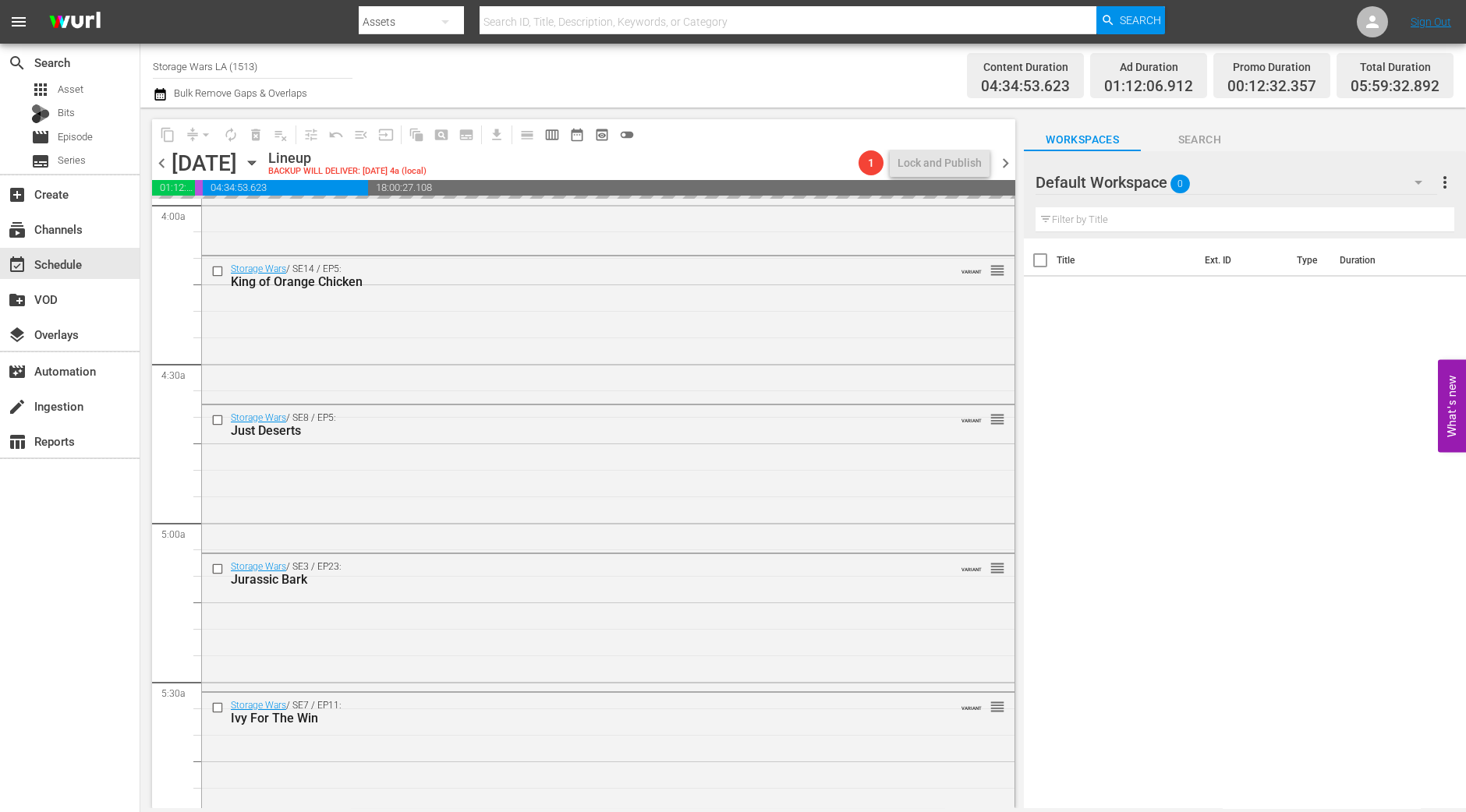
scroll to position [1657, 0]
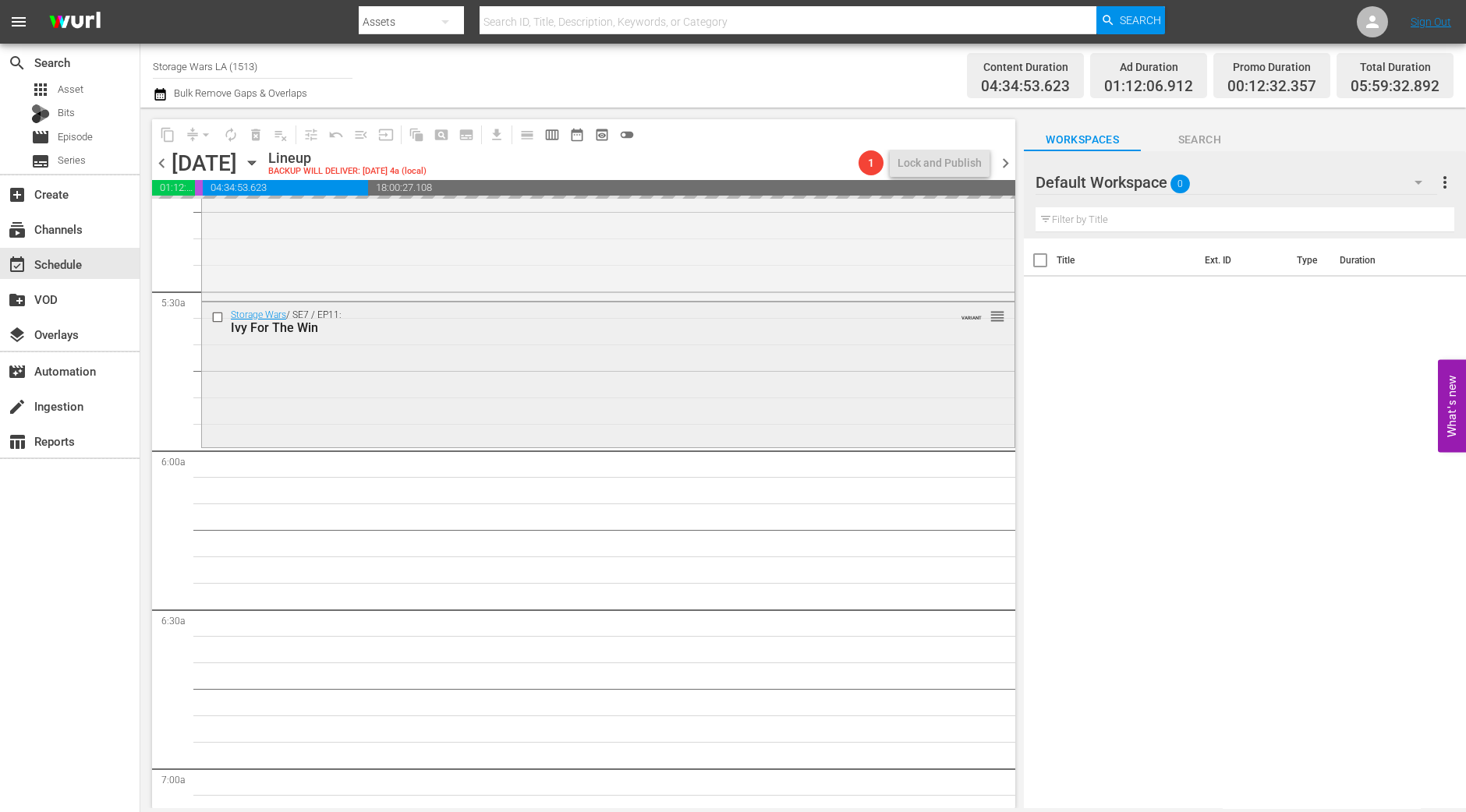
click at [408, 370] on div "Storage Wars / SE7 / EP11: Ivy For The Win VARIANT reorder" at bounding box center [608, 373] width 812 height 141
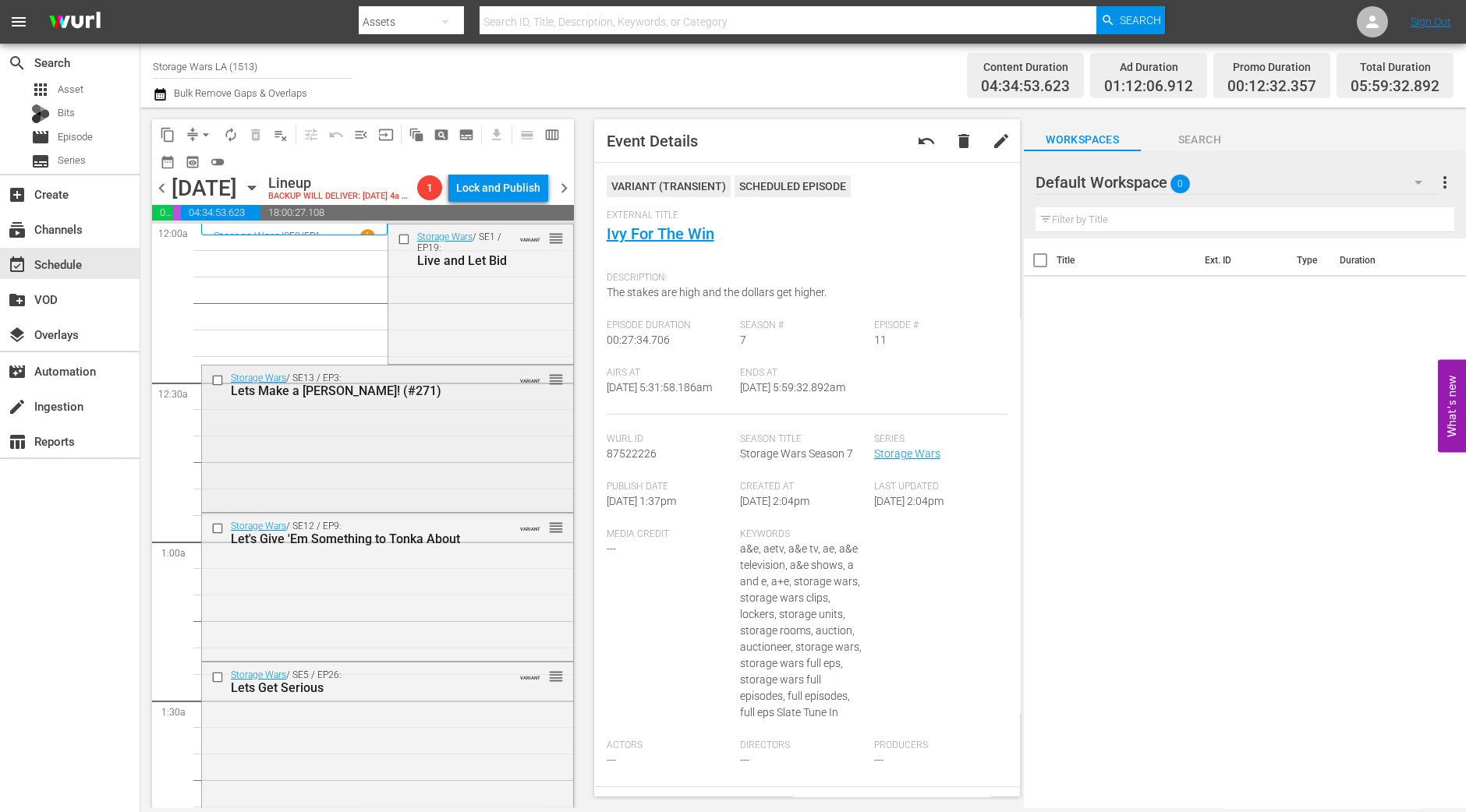
scroll to position [389, 0]
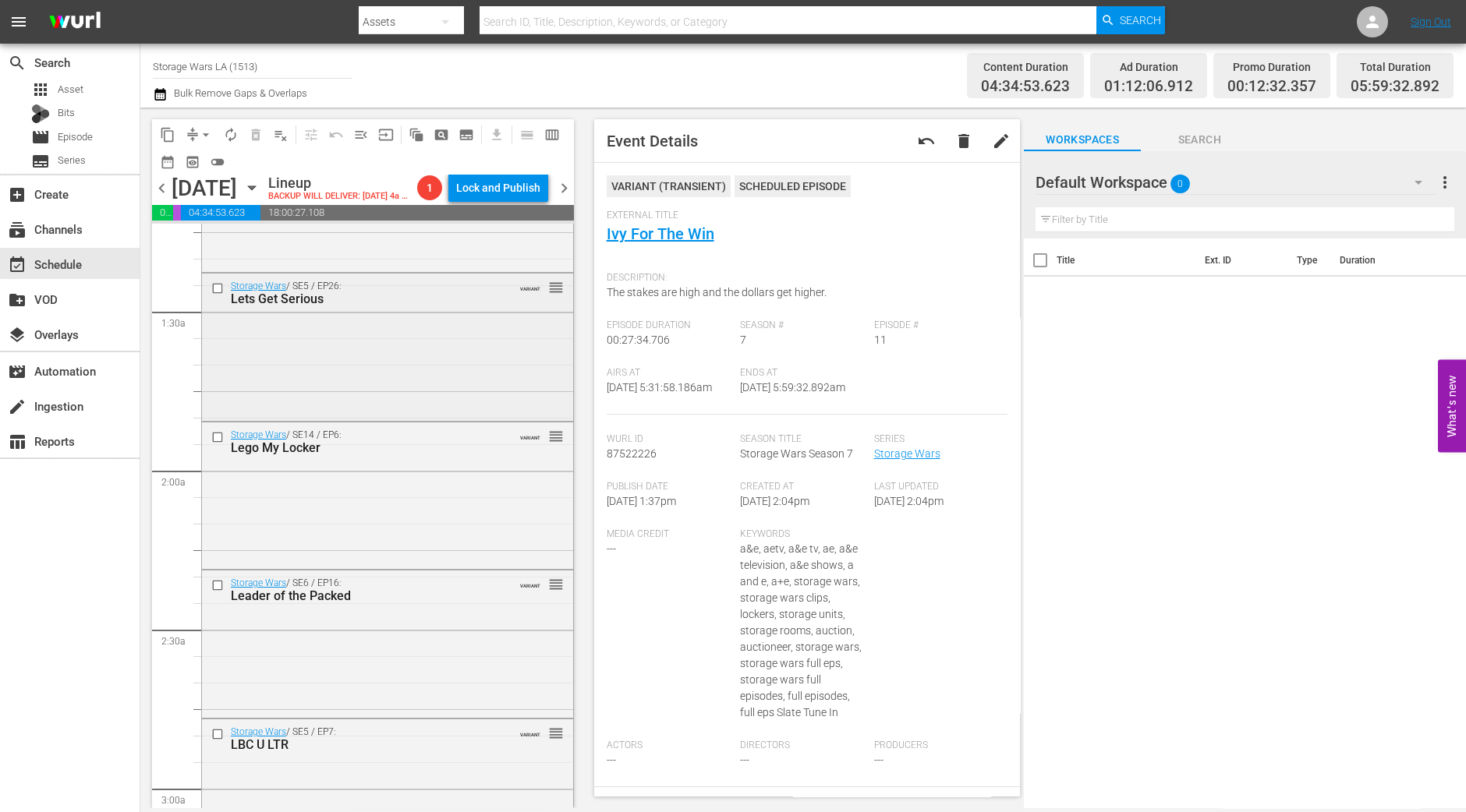
click at [454, 327] on div "Storage Wars / SE5 / EP26: Lets Get Serious VARIANT reorder" at bounding box center [388, 345] width 372 height 144
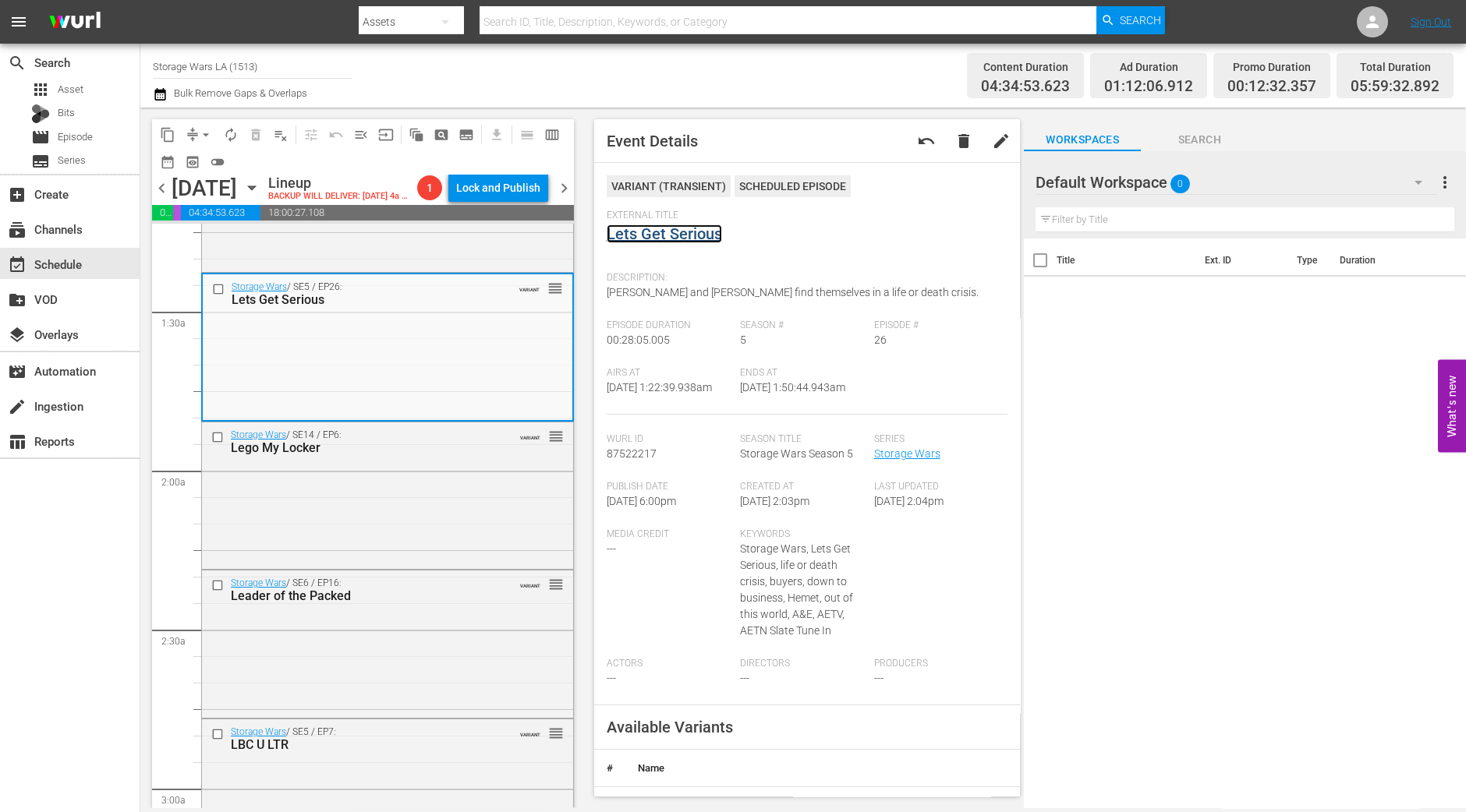
drag, startPoint x: 632, startPoint y: 244, endPoint x: 637, endPoint y: 236, distance: 9.4
click at [472, 506] on div "Storage Wars / SE14 / EP6: Lego My Locker VARIANT reorder" at bounding box center [388, 494] width 372 height 144
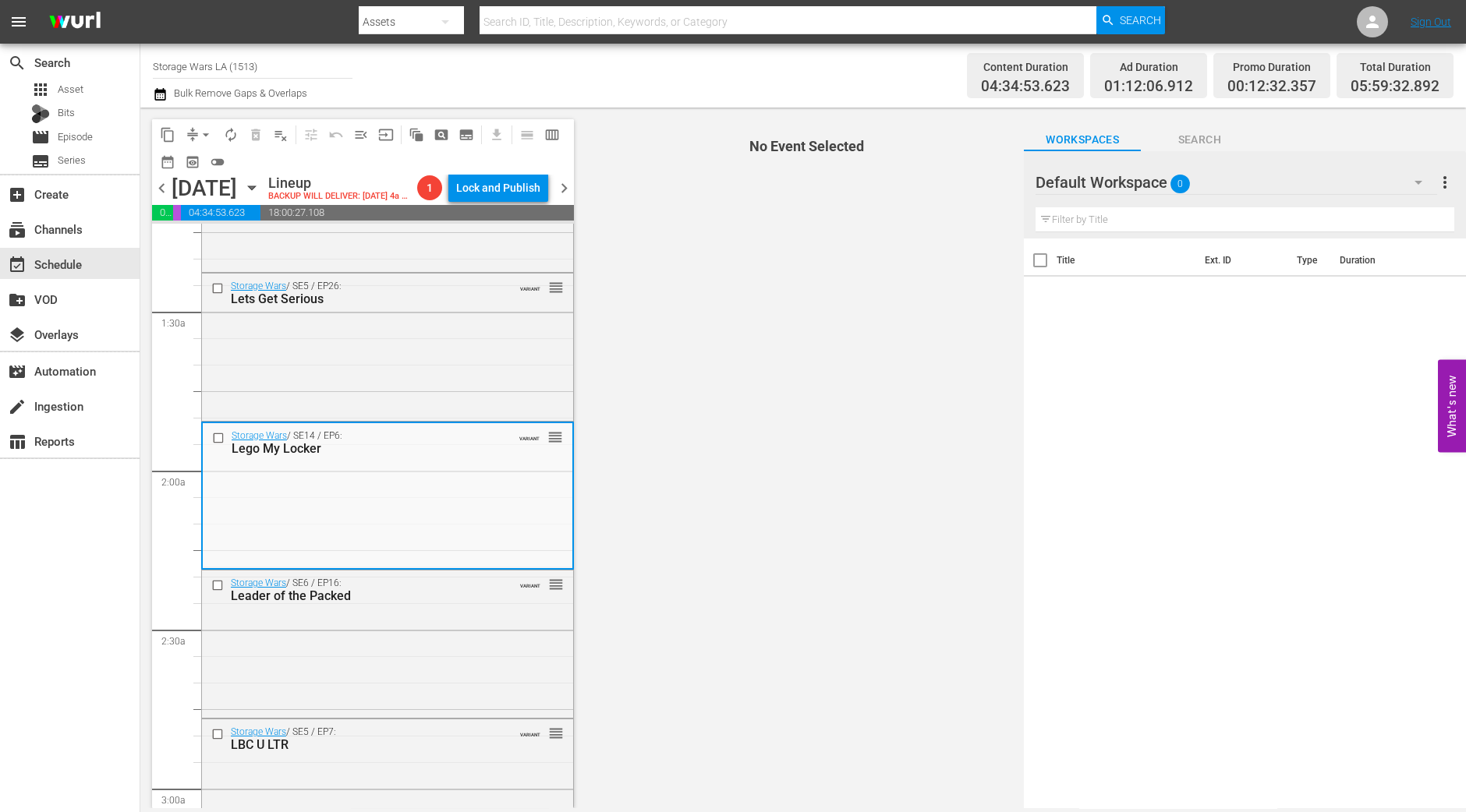
scroll to position [487, 0]
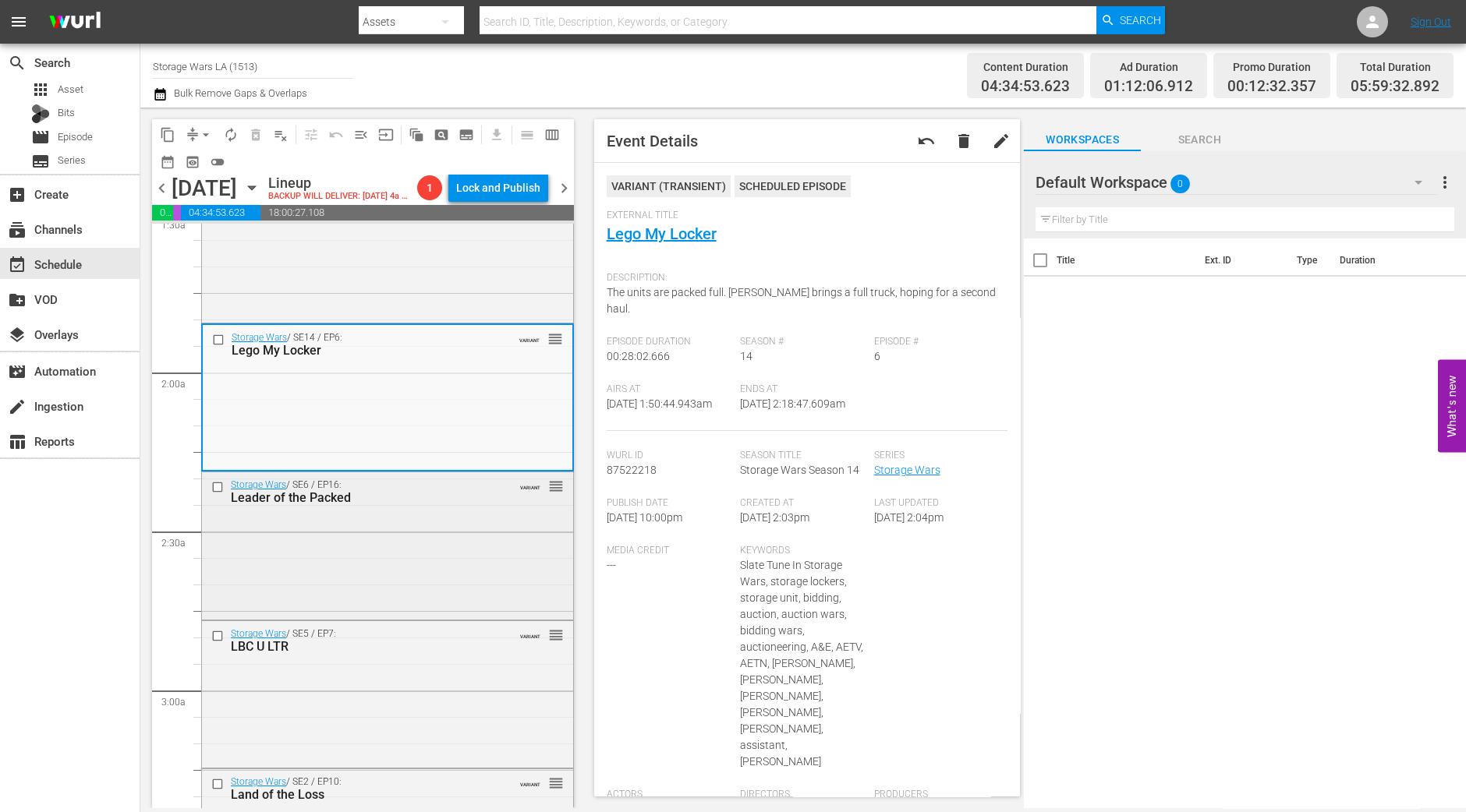
click at [400, 544] on div "Storage Wars / SE6 / EP16: Leader of the Packed VARIANT reorder" at bounding box center [388, 544] width 372 height 144
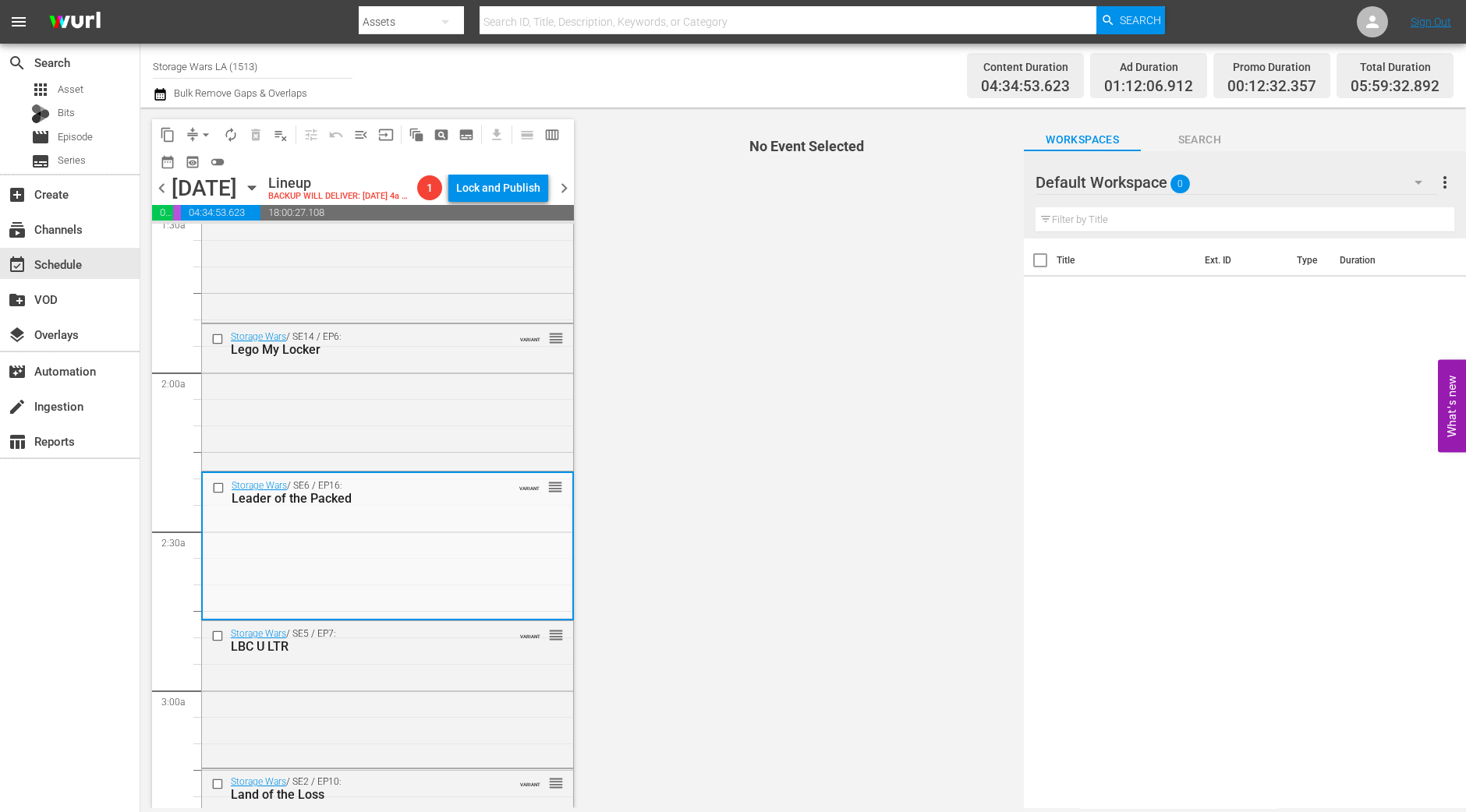
scroll to position [682, 0]
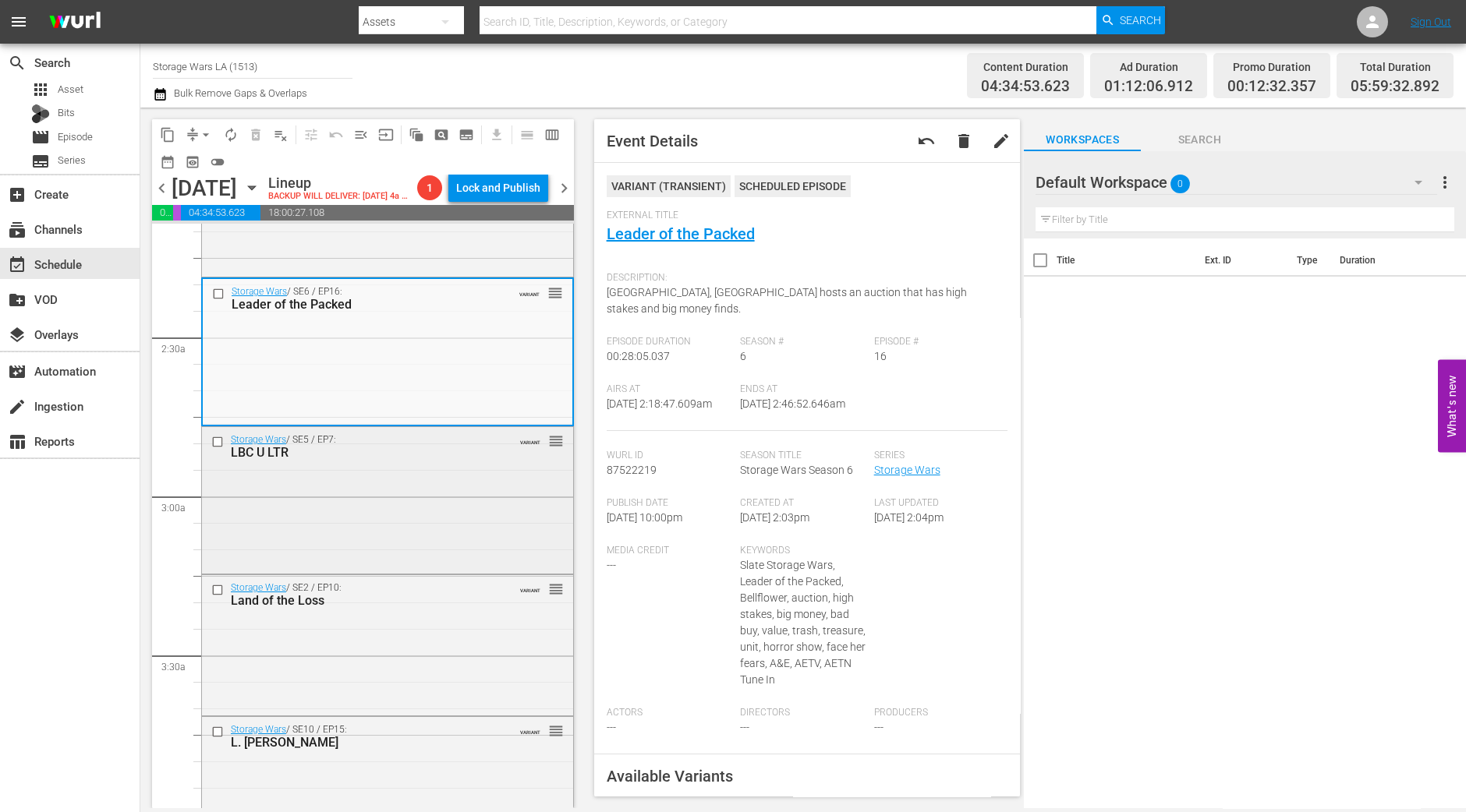
click at [437, 470] on div "Storage Wars / SE5 / EP7: LBC U LTR VARIANT reorder" at bounding box center [388, 498] width 372 height 143
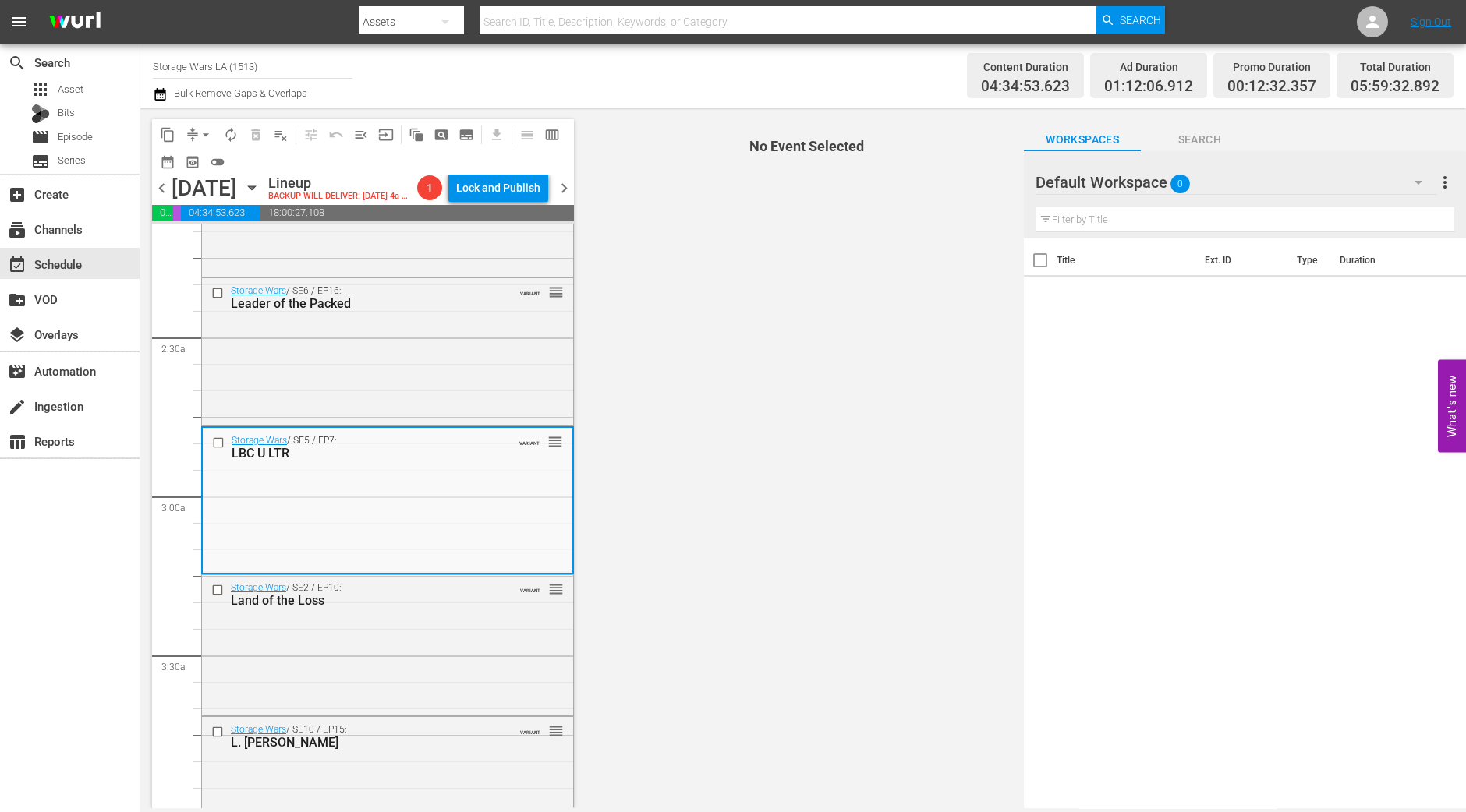
scroll to position [877, 0]
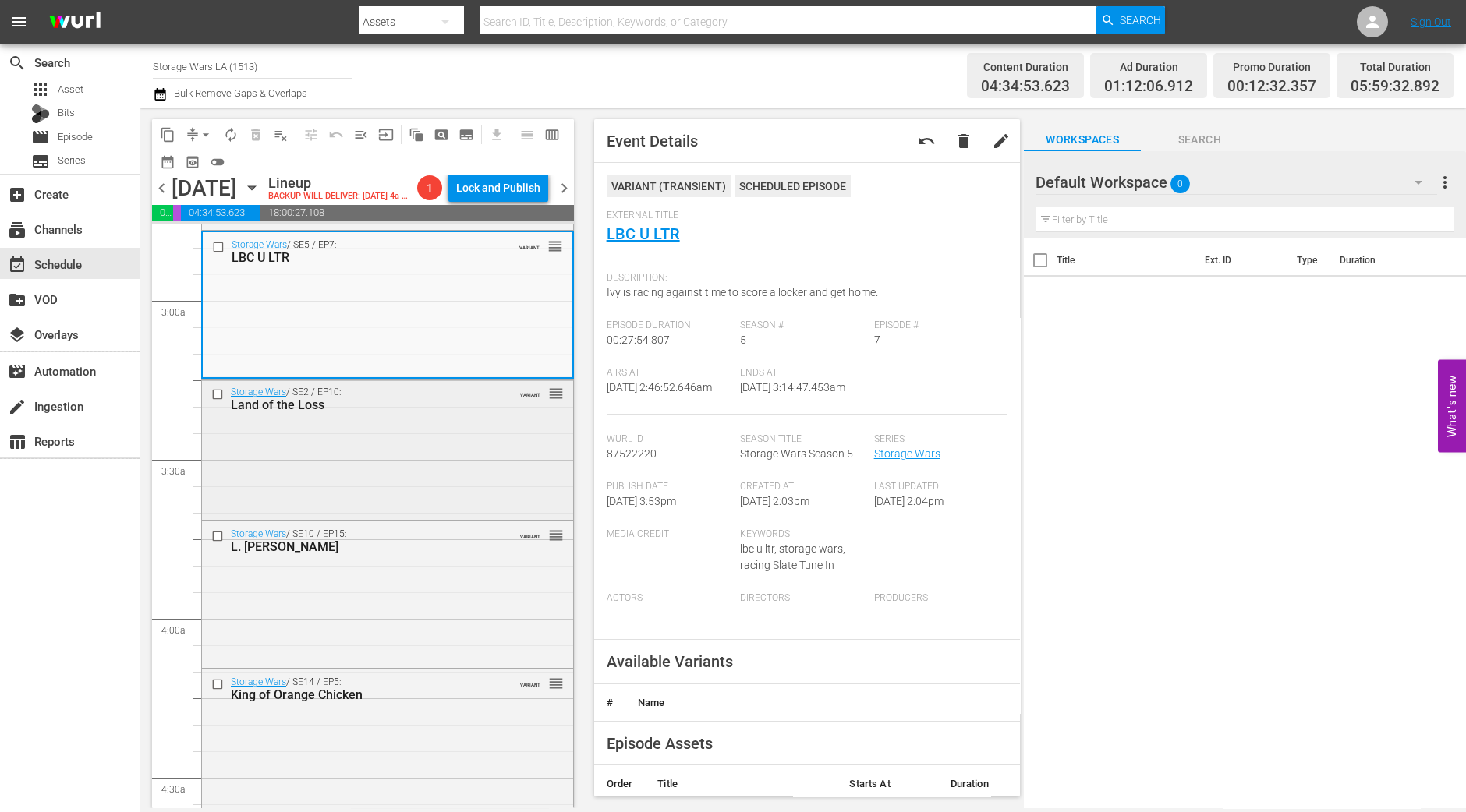
click at [453, 488] on div "Storage Wars / SE2 / EP10: Land of the Loss VARIANT reorder" at bounding box center [388, 448] width 372 height 137
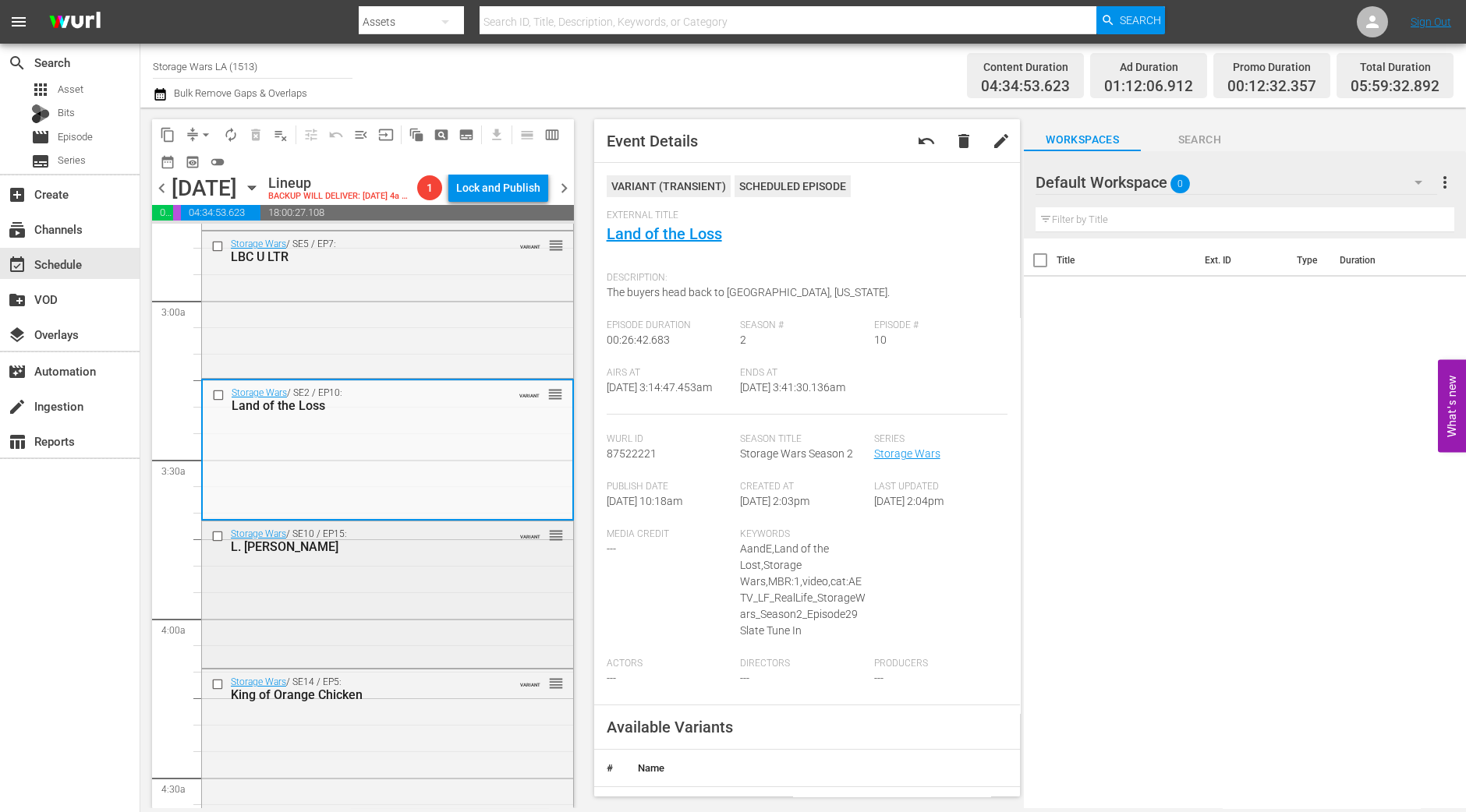
click at [384, 602] on div "Storage Wars / SE10 / EP15: L. Ron YUUUPer VARIANT reorder" at bounding box center [388, 593] width 372 height 144
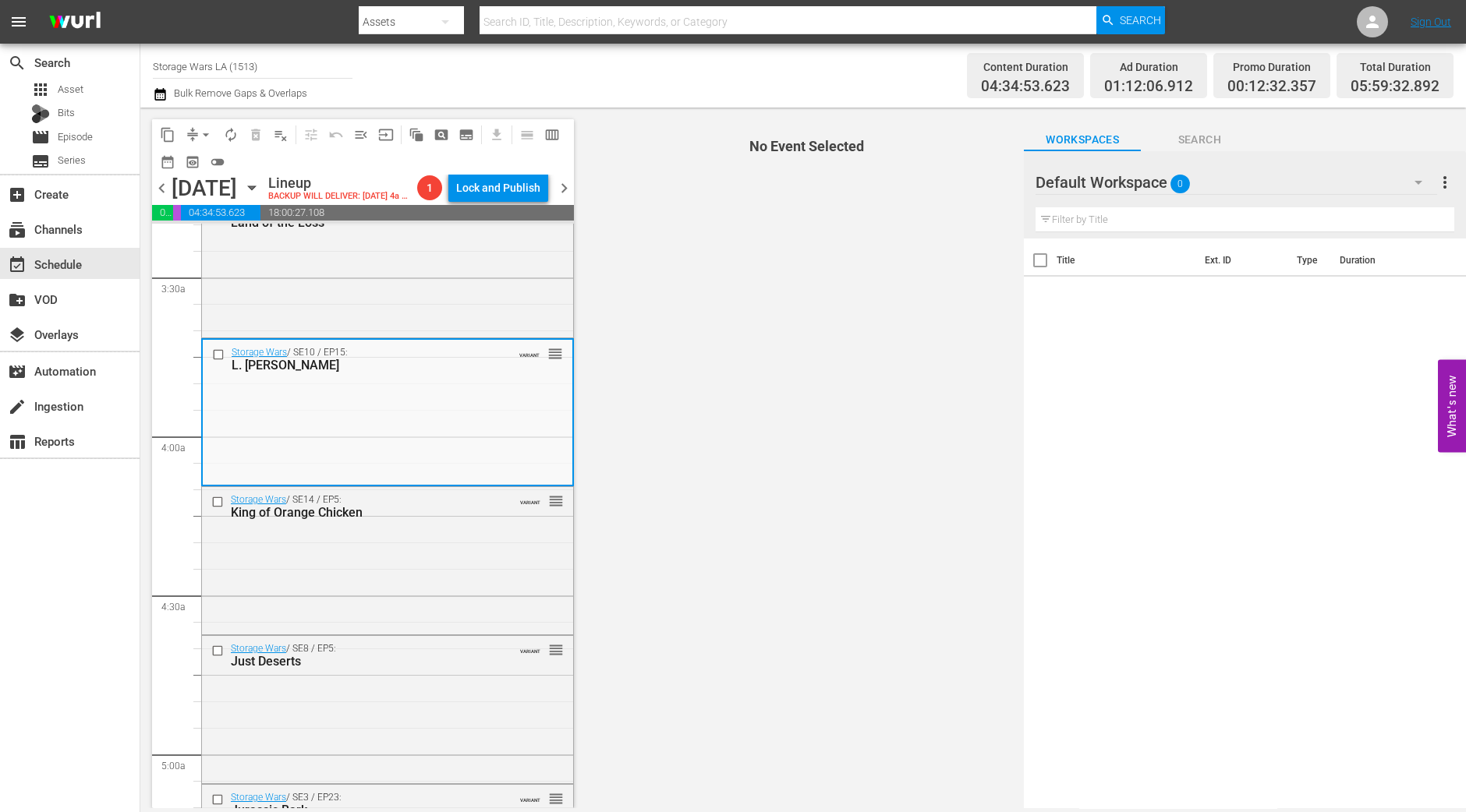
scroll to position [1072, 0]
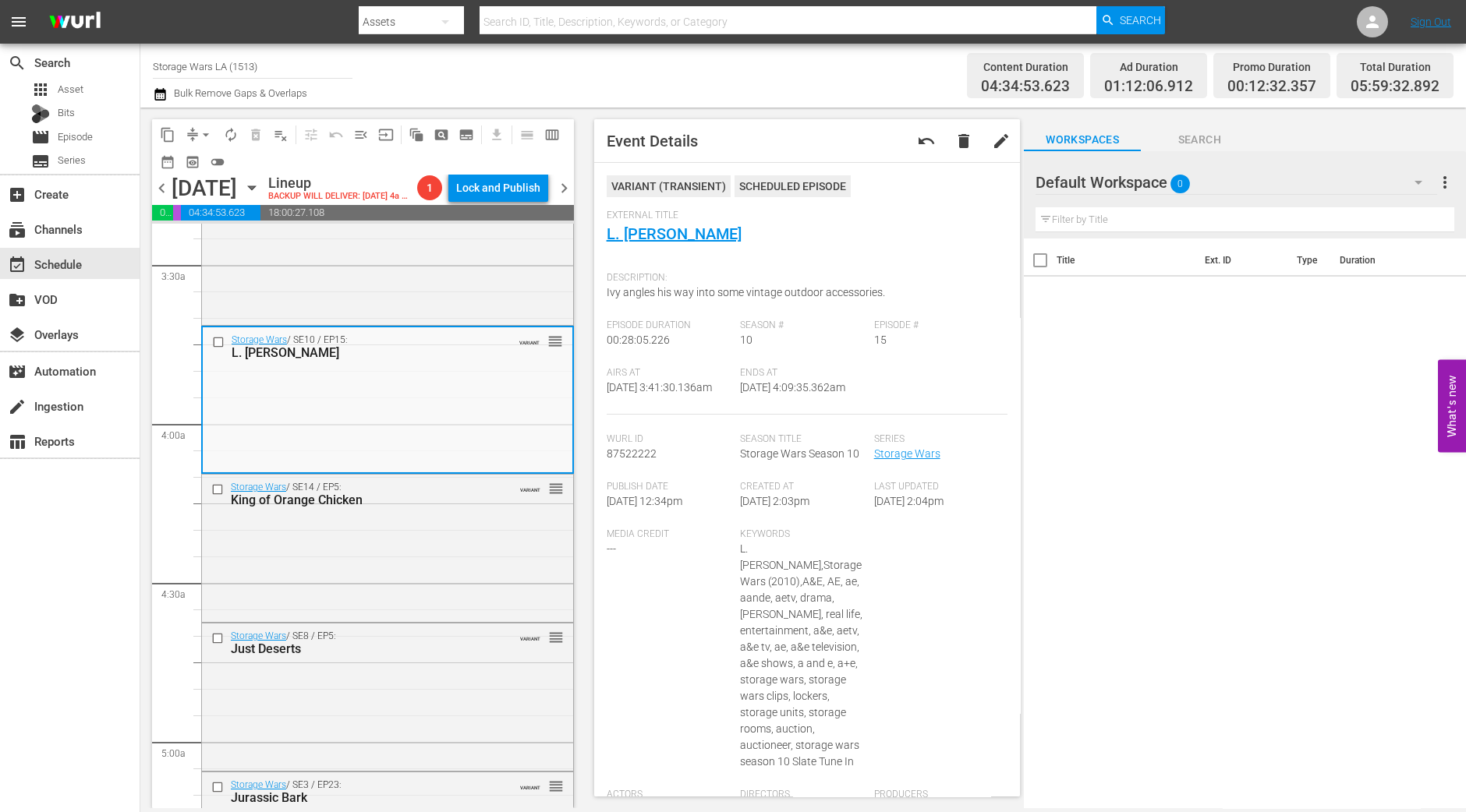
click at [503, 493] on div "VARIANT reorder" at bounding box center [529, 487] width 68 height 15
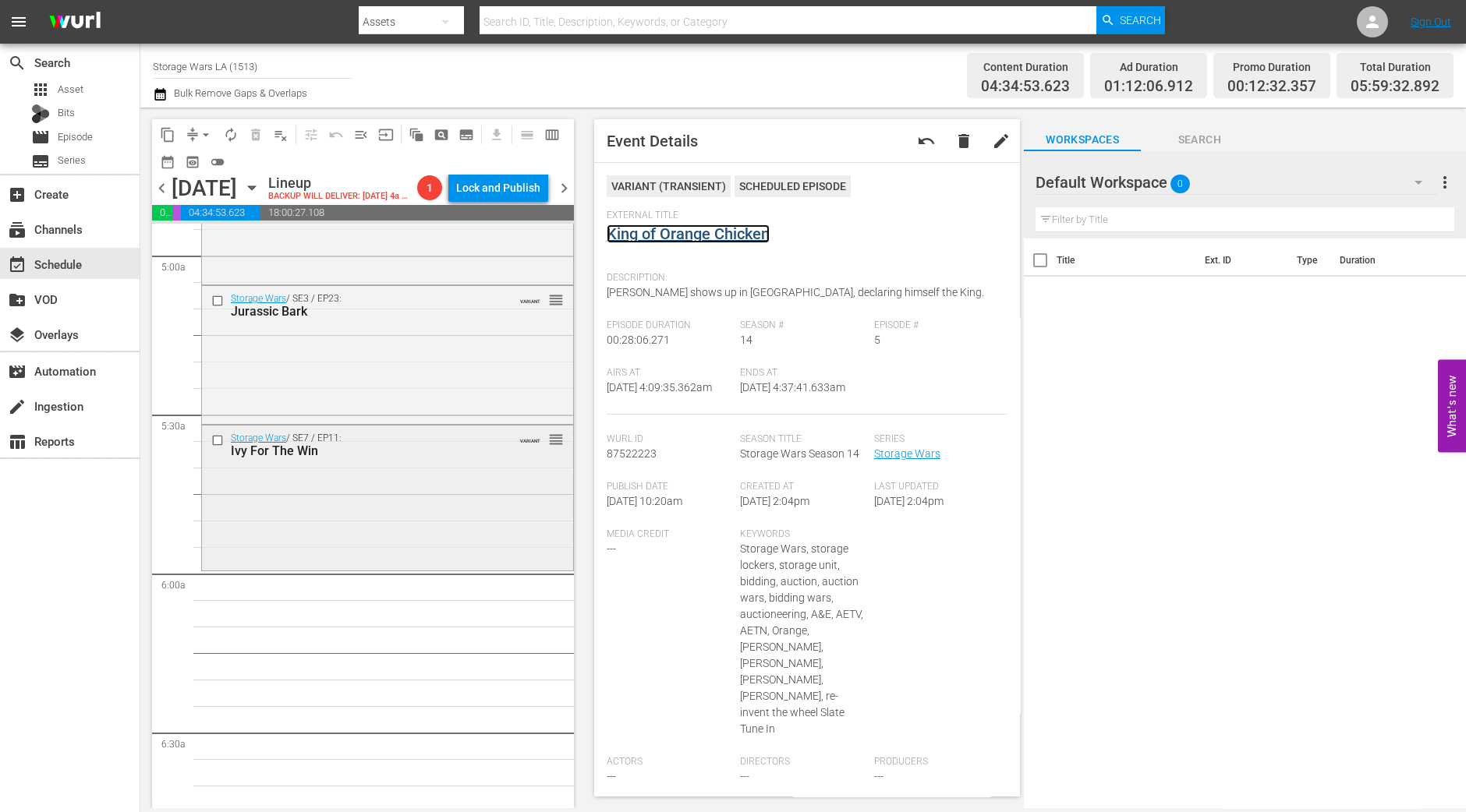
scroll to position [1657, 0]
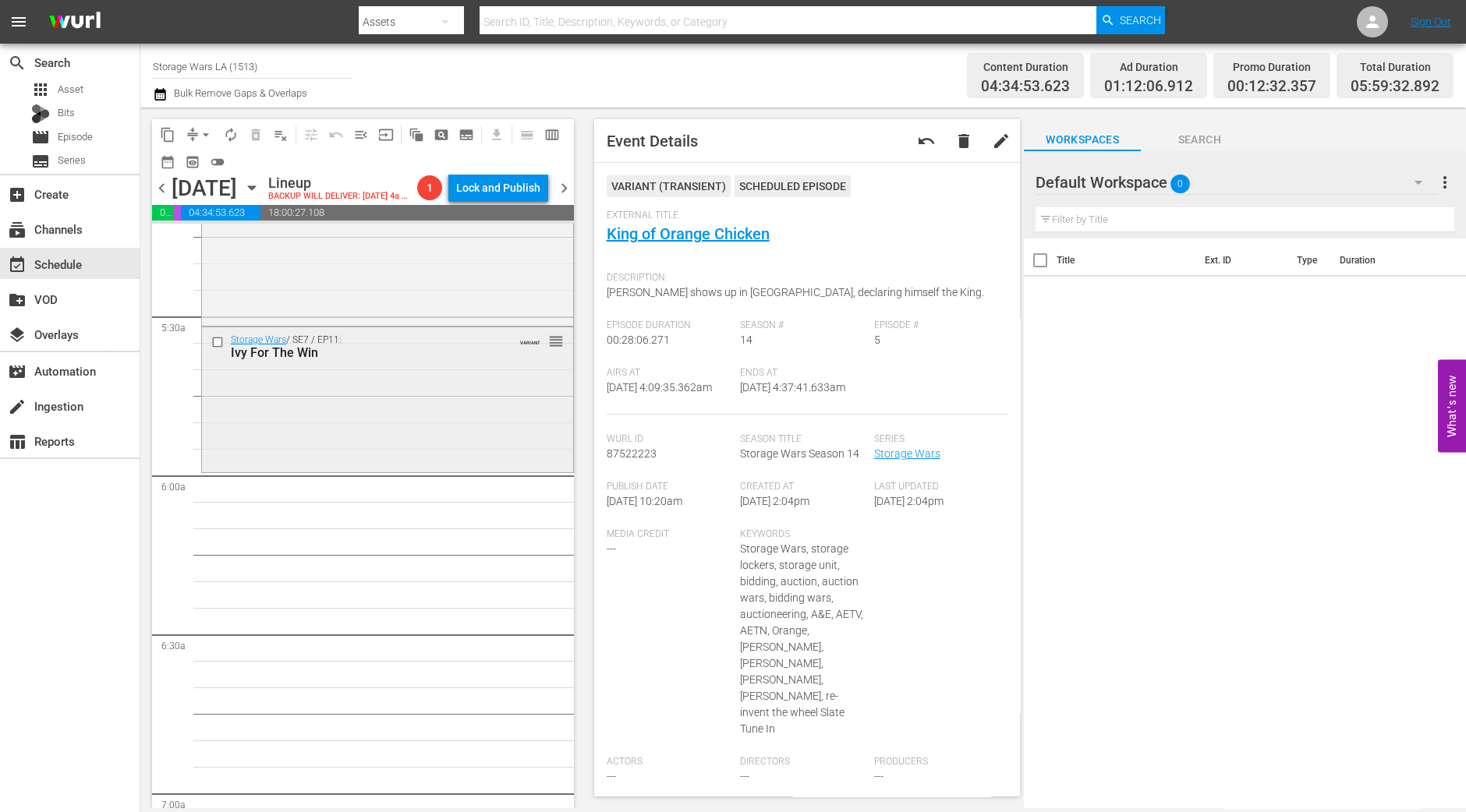
click at [365, 411] on div "Storage Wars / SE7 / EP11: Ivy For The Win VARIANT reorder" at bounding box center [388, 398] width 372 height 141
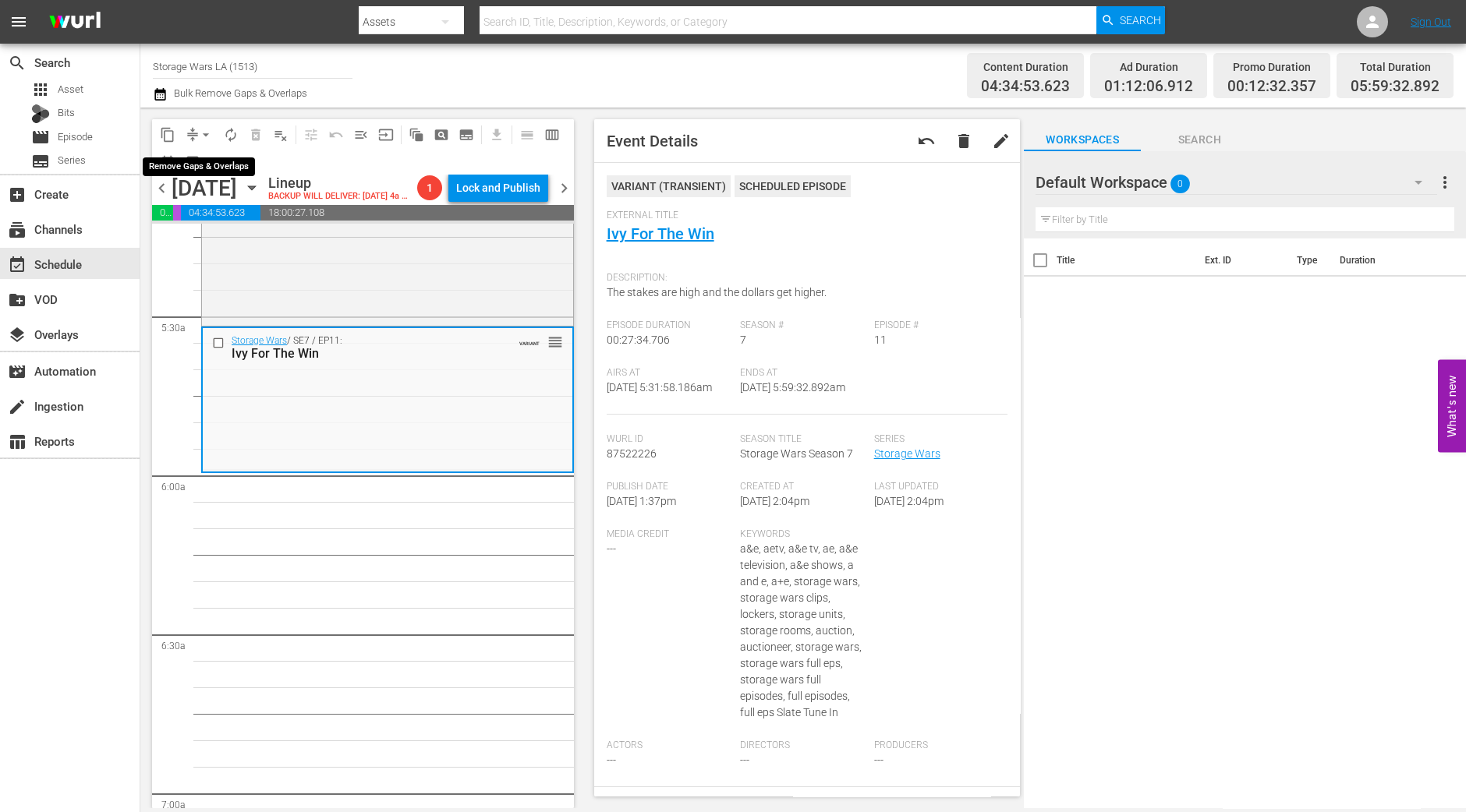
click at [202, 129] on span "arrow_drop_down" at bounding box center [205, 134] width 15 height 15
click at [204, 167] on li "Align to Midnight" at bounding box center [207, 166] width 164 height 26
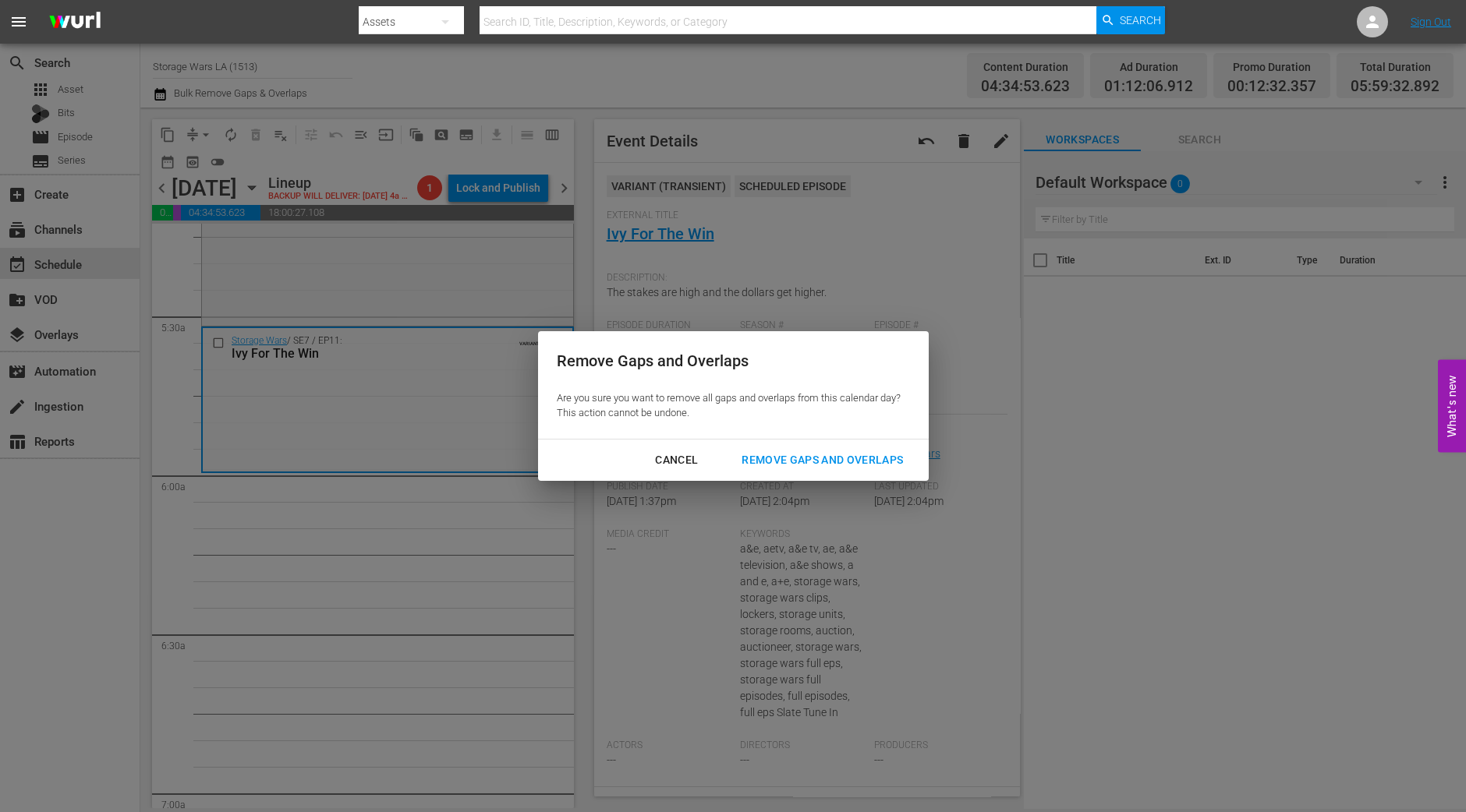
click at [877, 453] on div "Remove Gaps and Overlaps" at bounding box center [823, 460] width 187 height 19
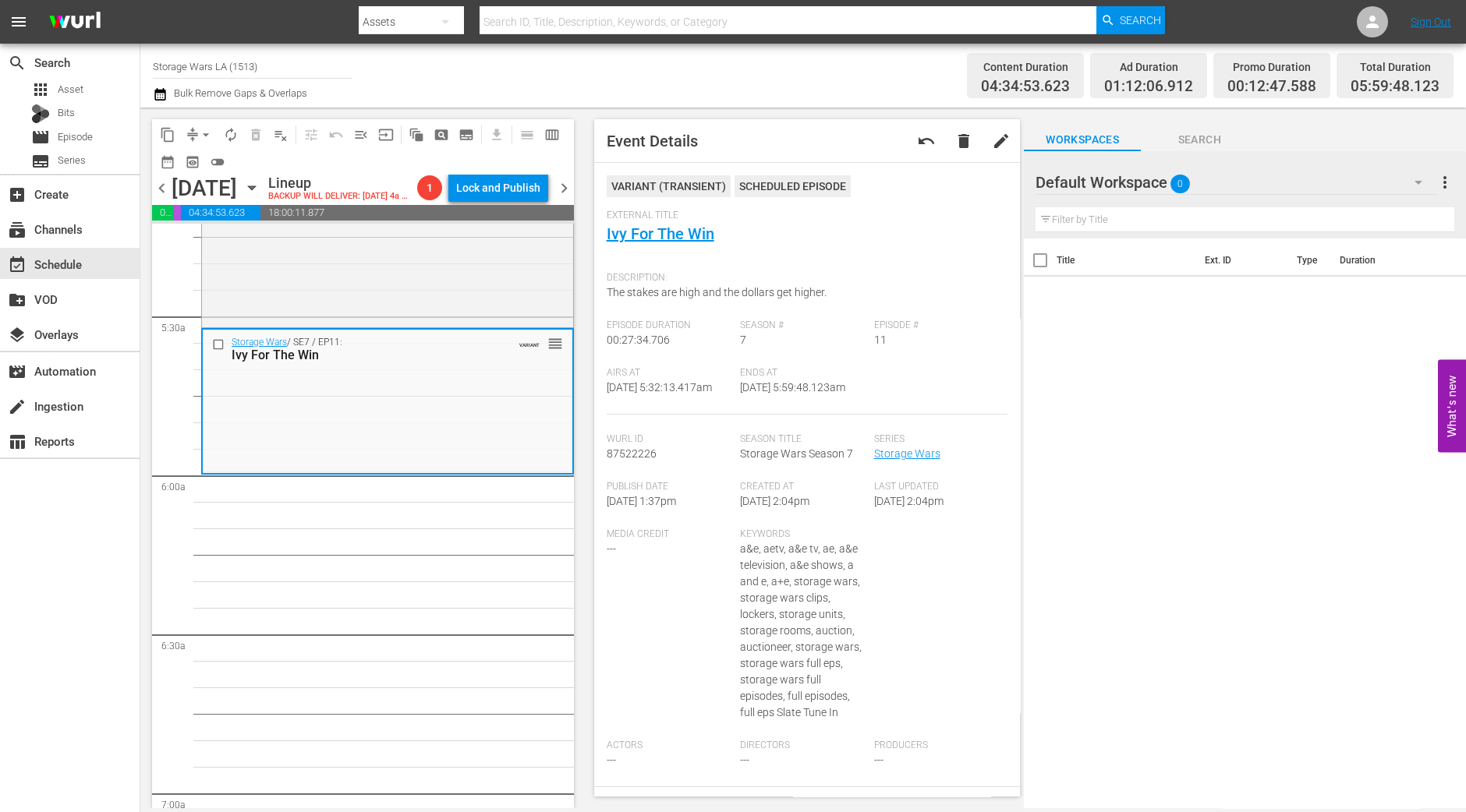
click at [196, 131] on button "arrow_drop_down" at bounding box center [205, 134] width 25 height 25
click at [207, 158] on li "Align to Midnight" at bounding box center [207, 166] width 164 height 26
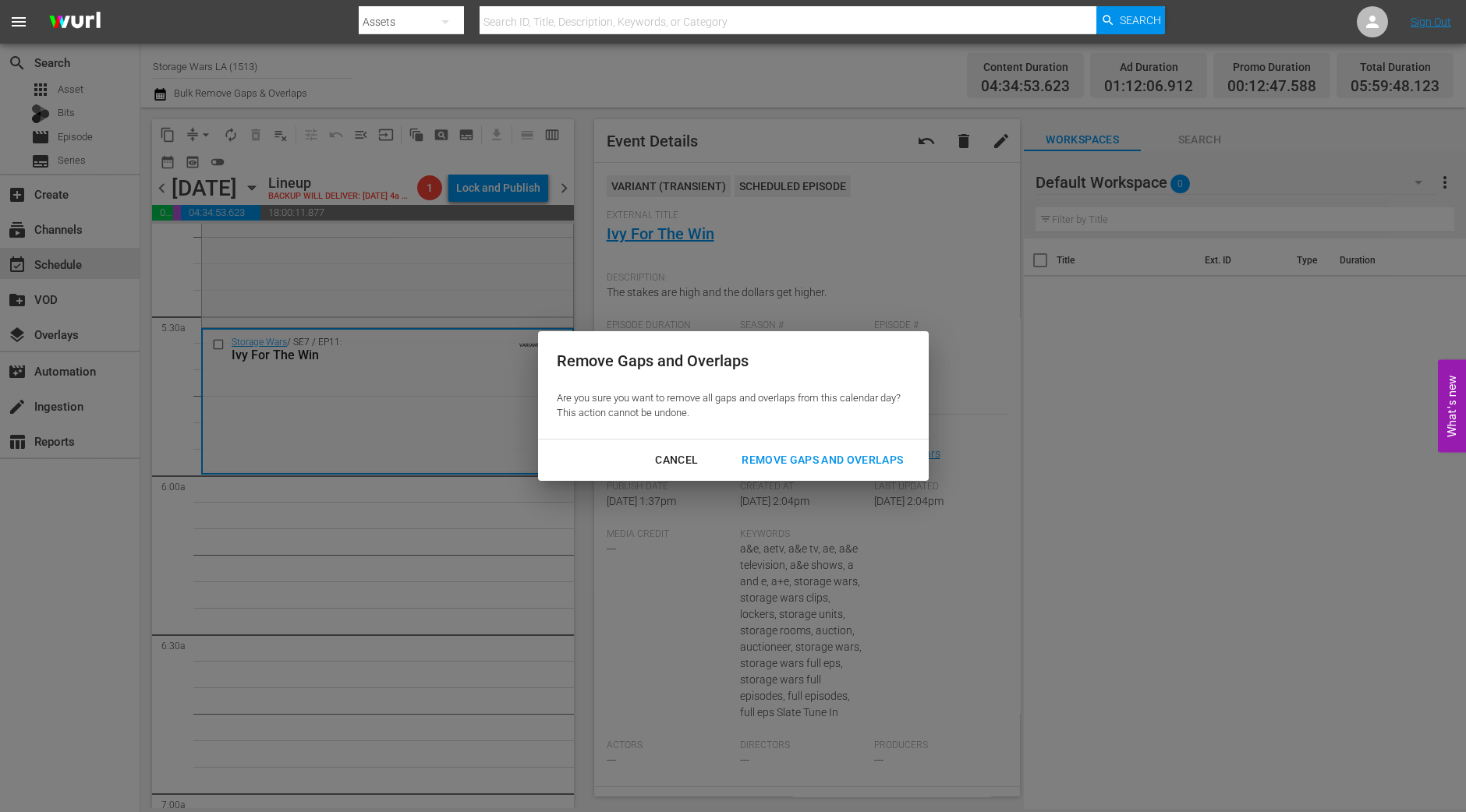
click at [885, 470] on button "Remove Gaps and Overlaps" at bounding box center [822, 461] width 199 height 29
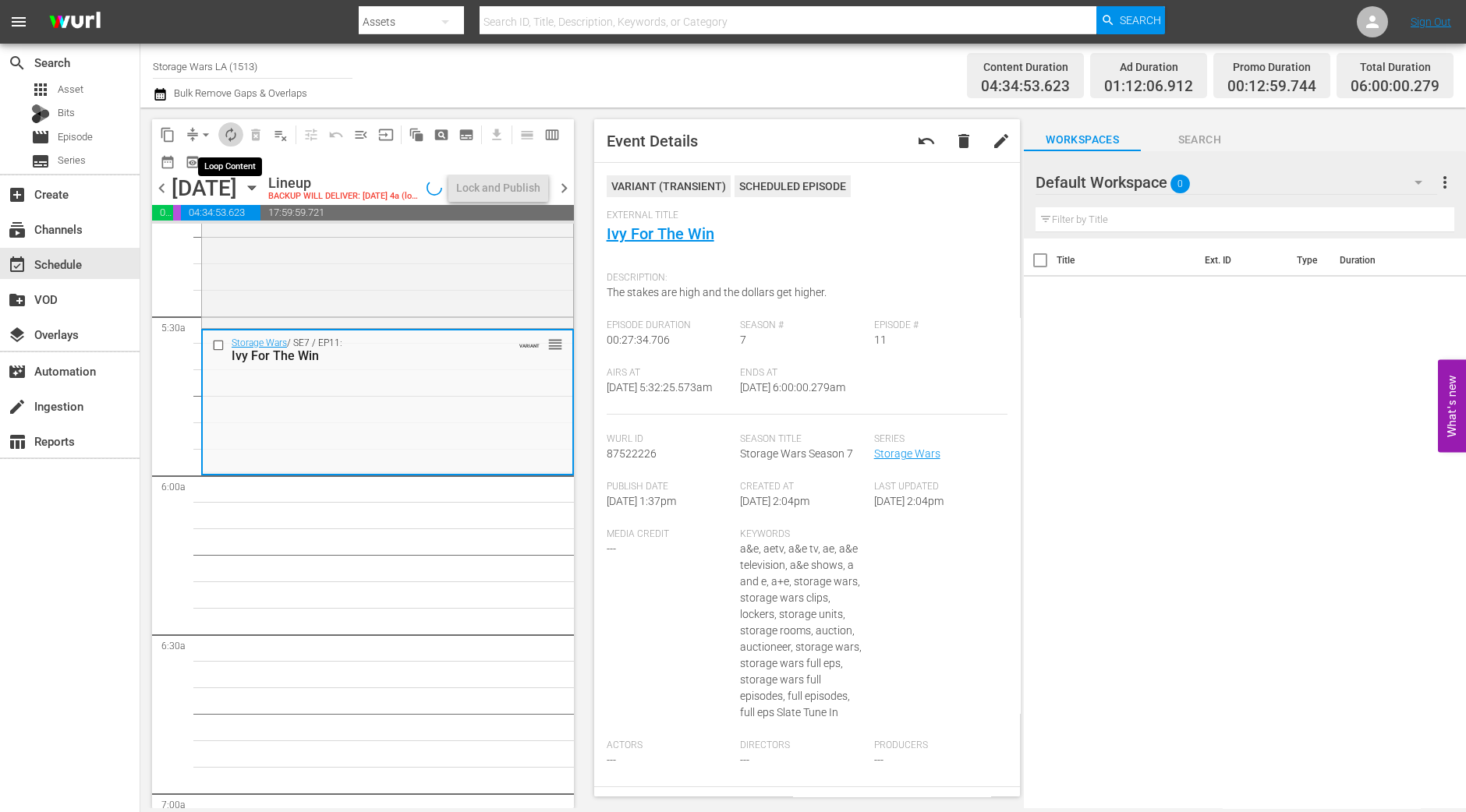
click at [227, 133] on span "autorenew_outlined" at bounding box center [230, 134] width 15 height 15
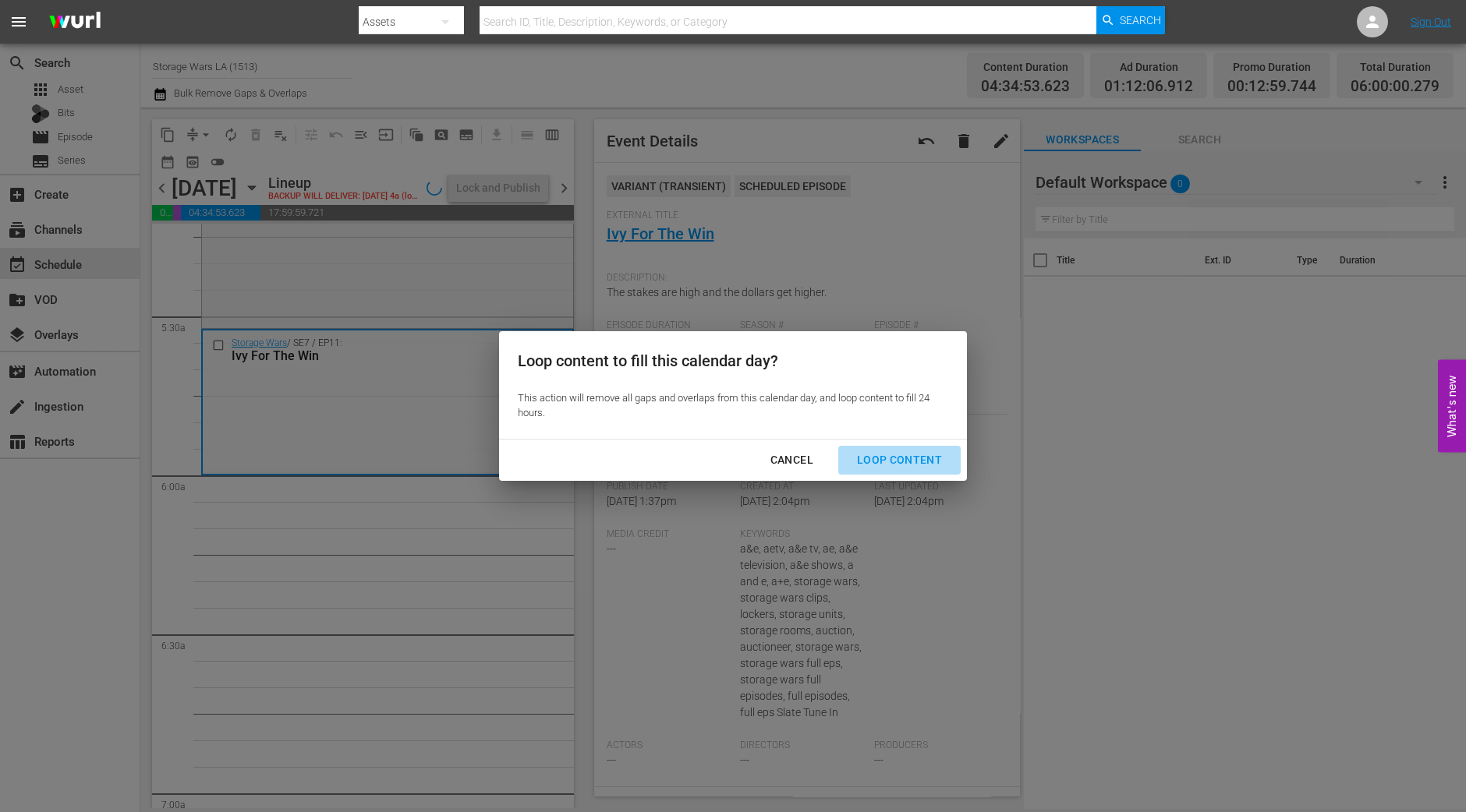
click at [922, 461] on div "Loop Content" at bounding box center [899, 460] width 110 height 19
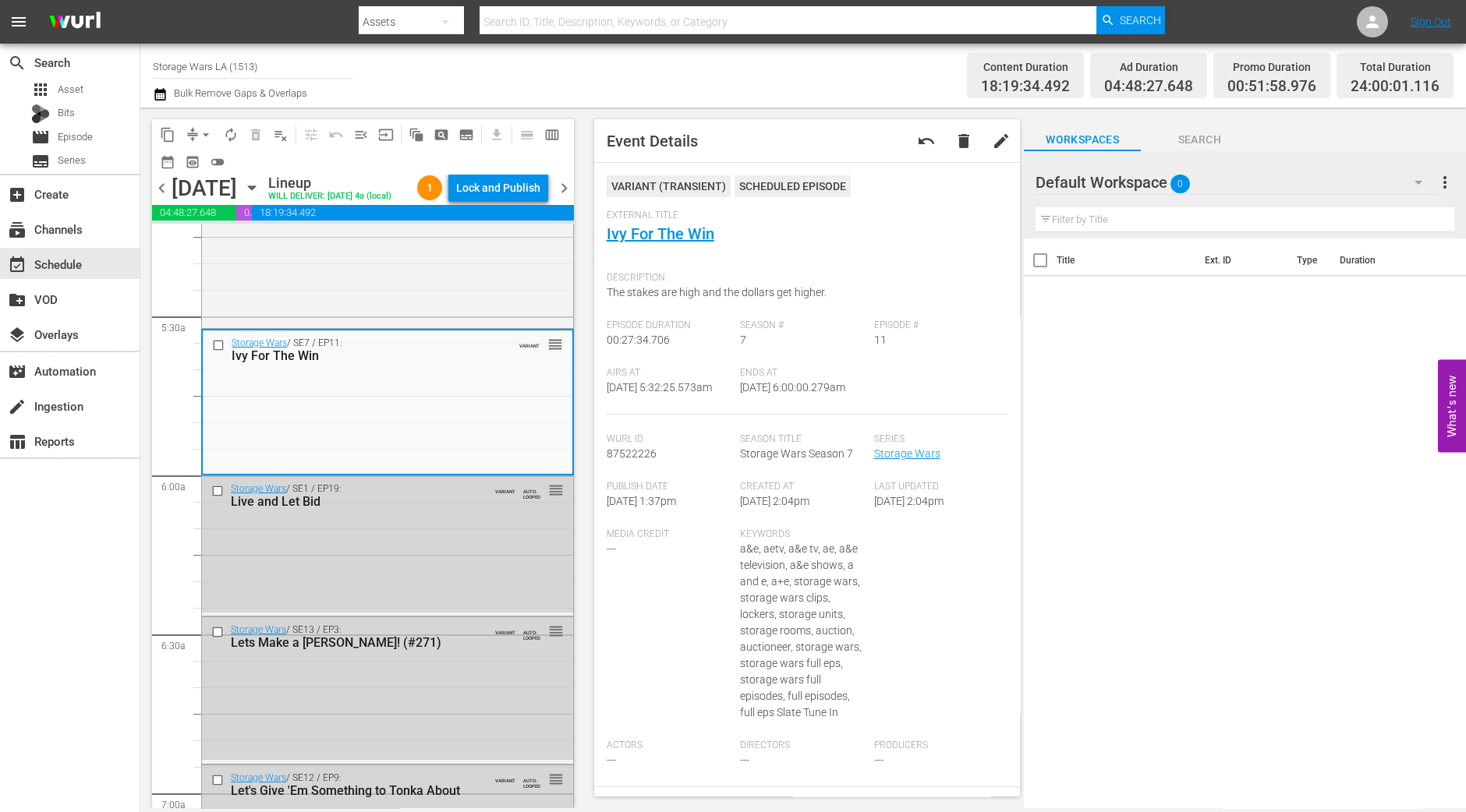
click at [507, 191] on div "Lock and Publish" at bounding box center [498, 187] width 84 height 28
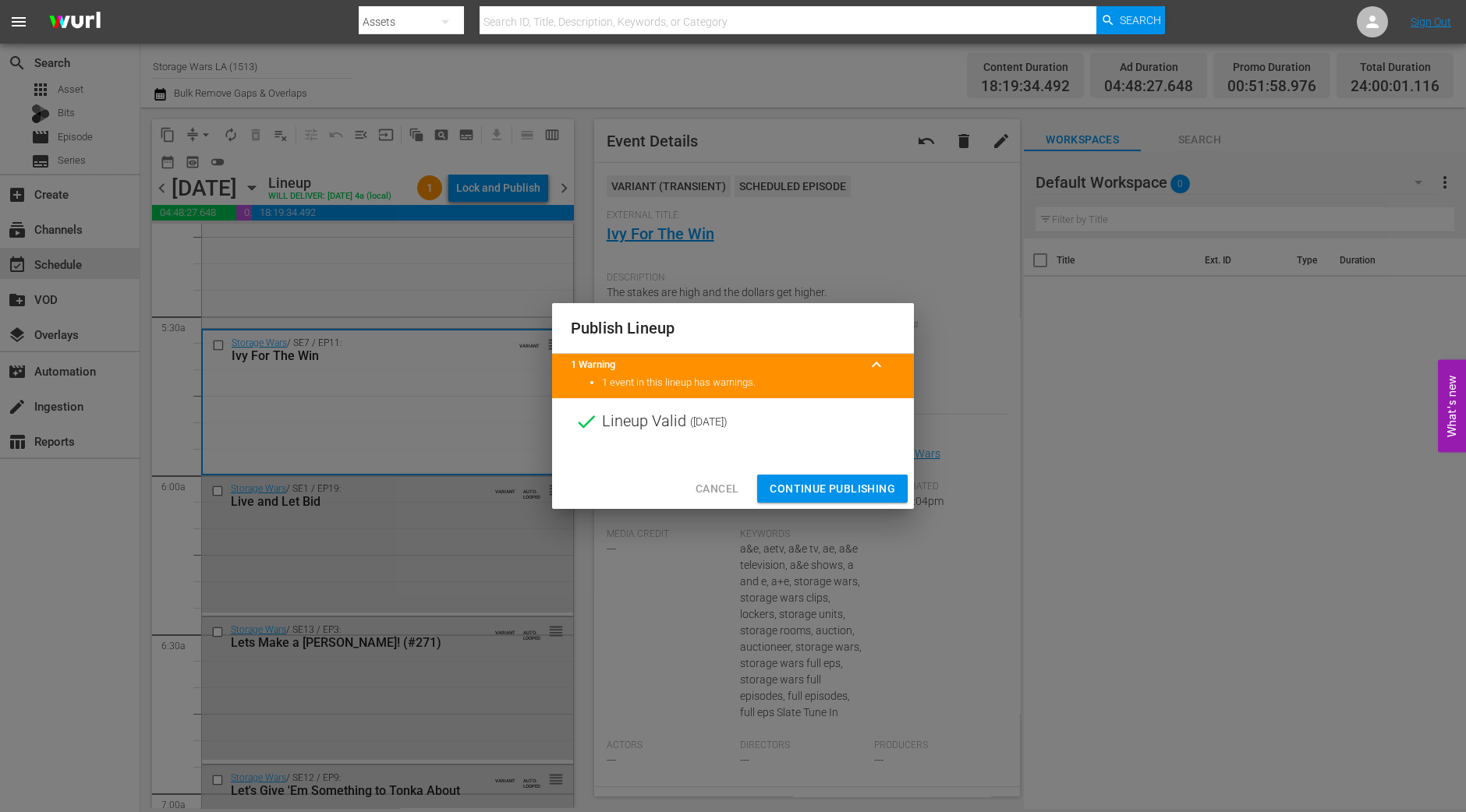
click at [881, 494] on span "Continue Publishing" at bounding box center [832, 489] width 125 height 19
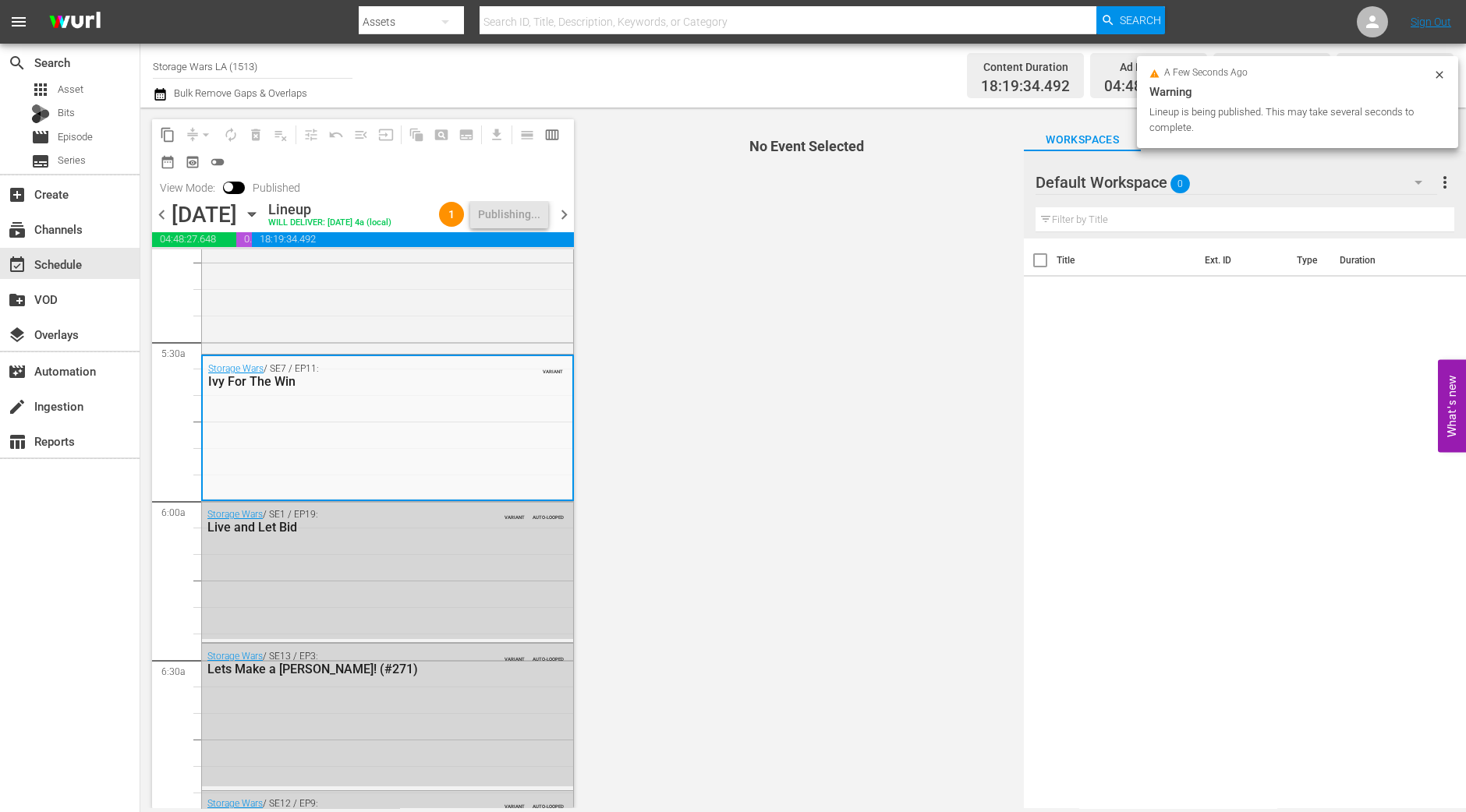
click at [563, 221] on span "chevron_right" at bounding box center [564, 215] width 19 height 19
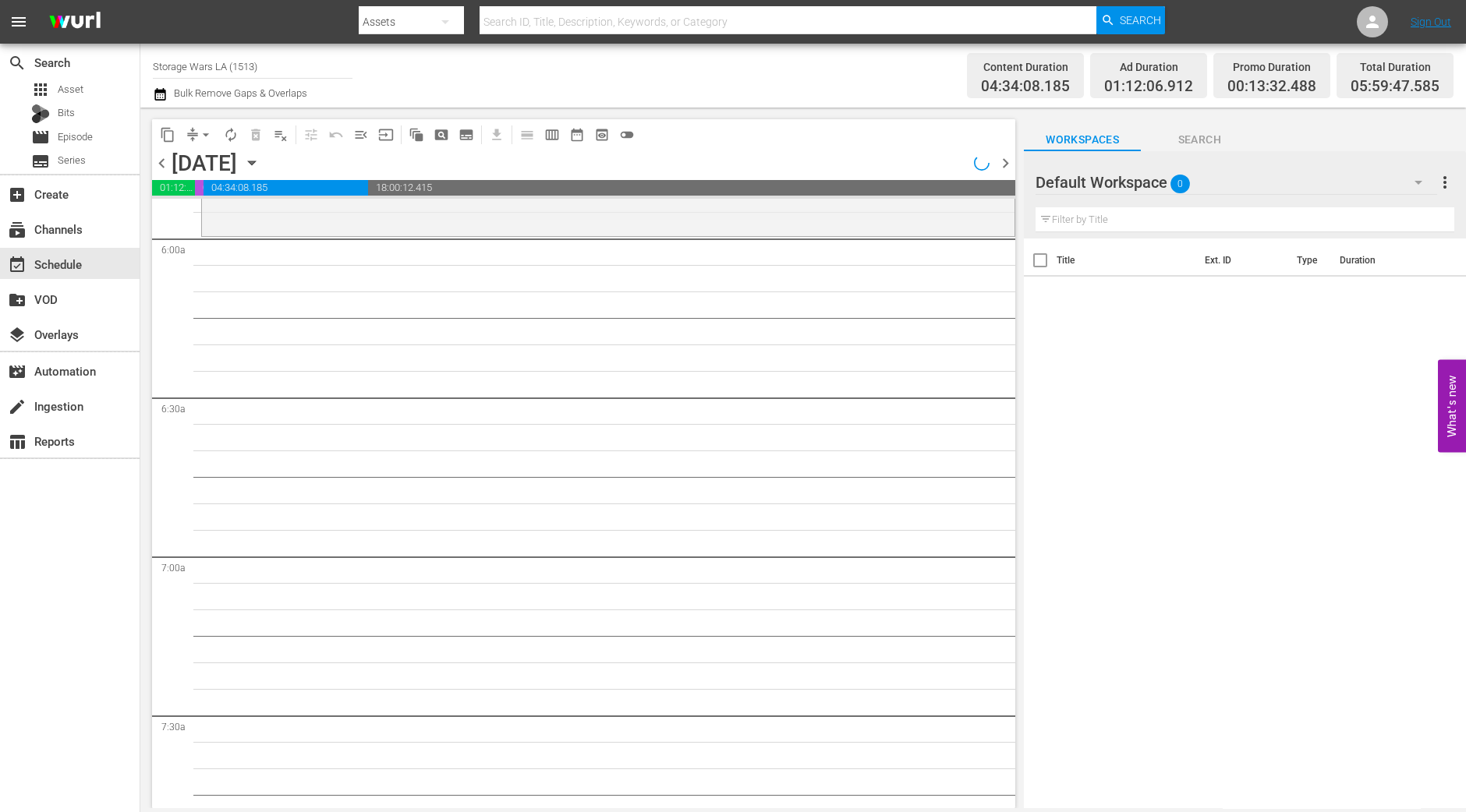
scroll to position [1710, 0]
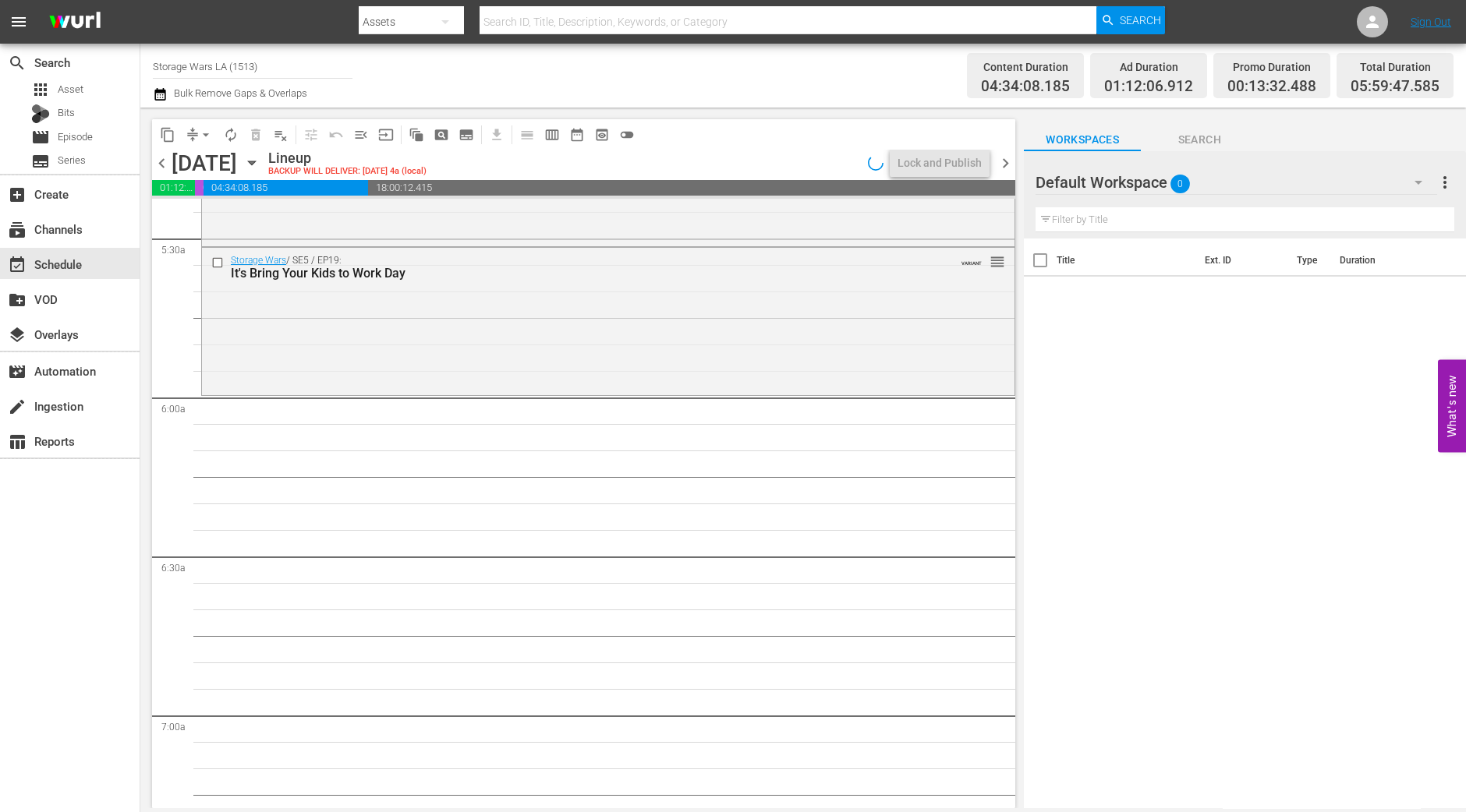
click at [566, 278] on div "It's Bring Your Kids to Work Day" at bounding box center [579, 273] width 697 height 14
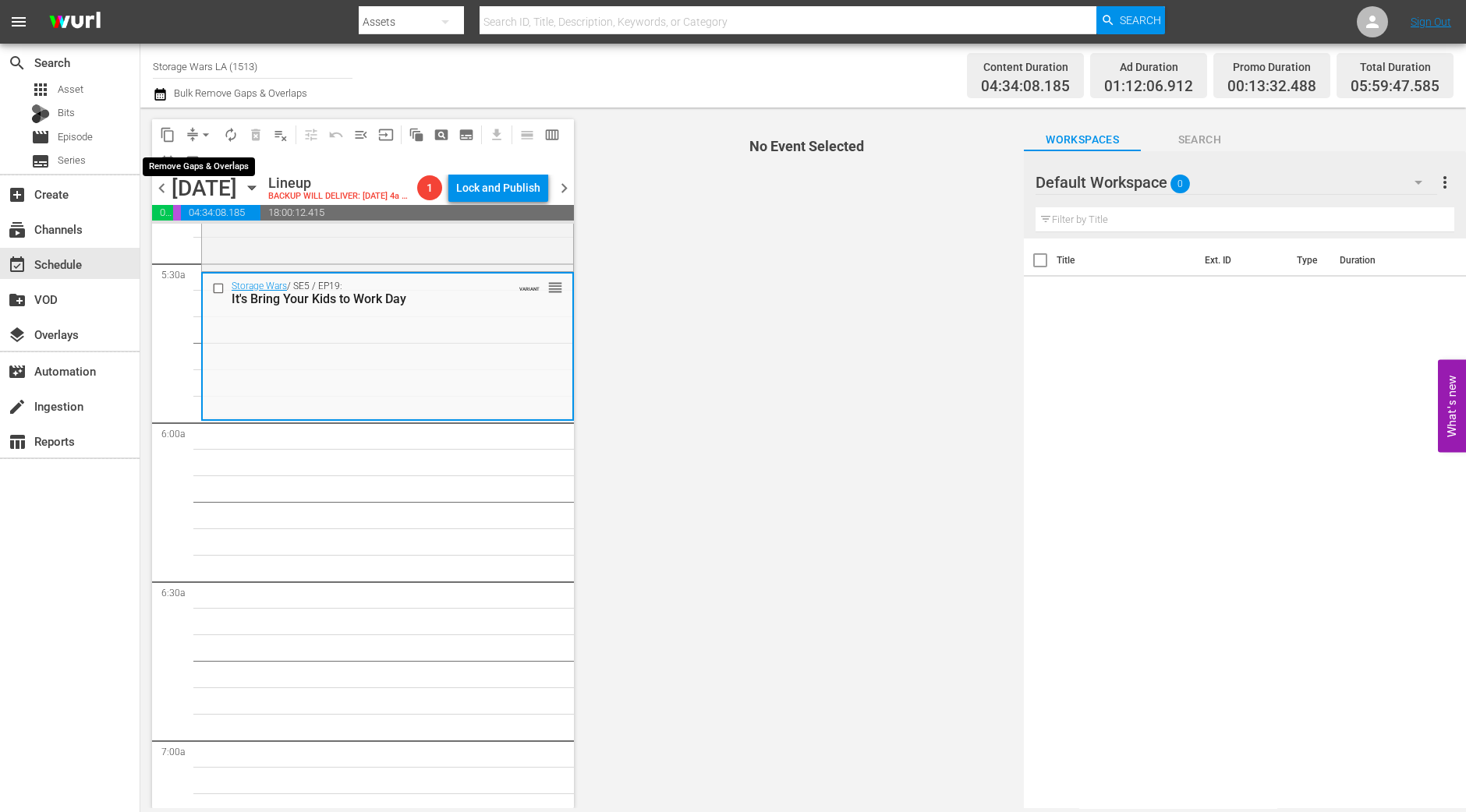
click at [198, 133] on span "arrow_drop_down" at bounding box center [205, 134] width 15 height 15
click at [222, 162] on li "Align to Midnight" at bounding box center [206, 166] width 129 height 26
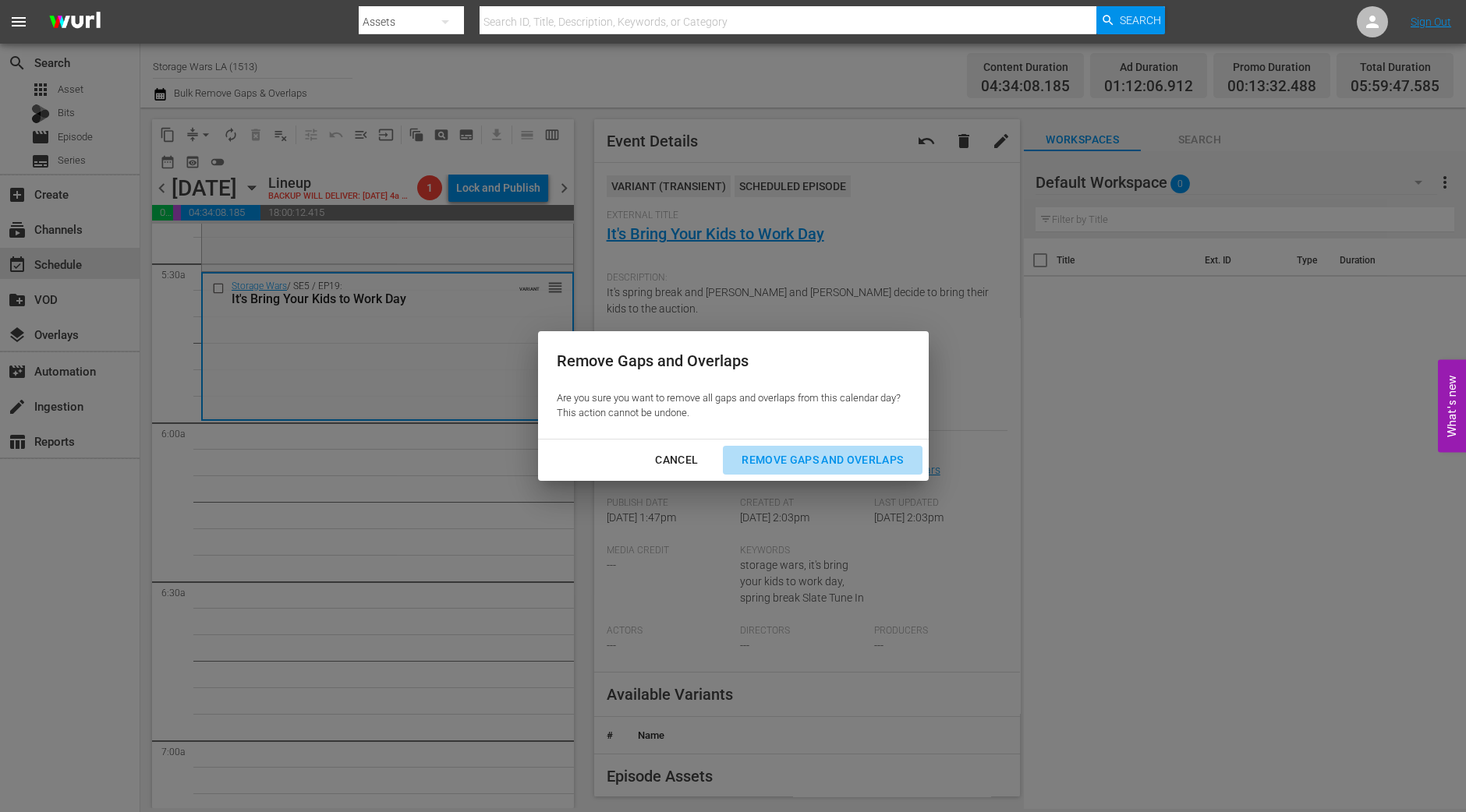
click at [782, 448] on button "Remove Gaps and Overlaps" at bounding box center [822, 461] width 199 height 29
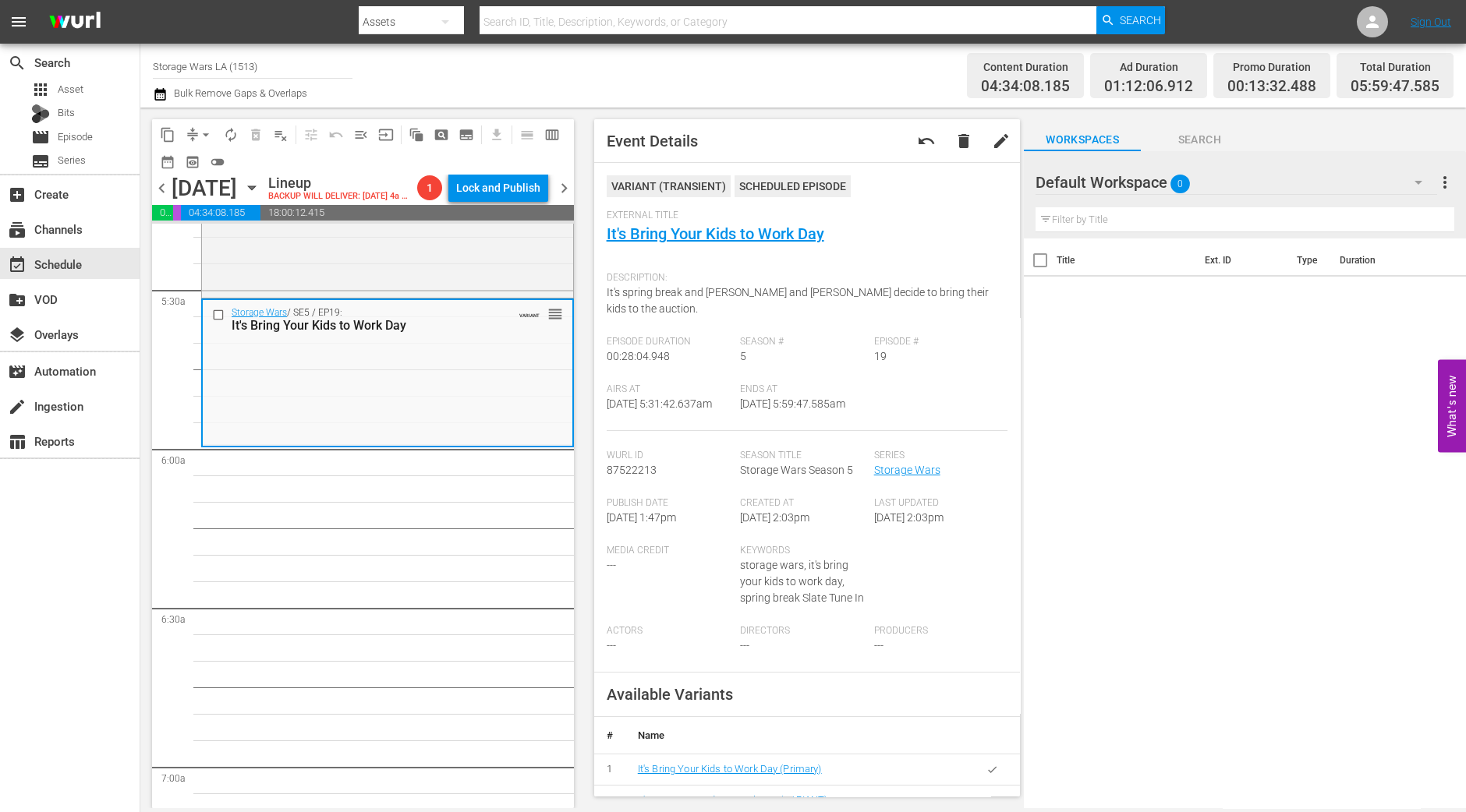
scroll to position [1196, 0]
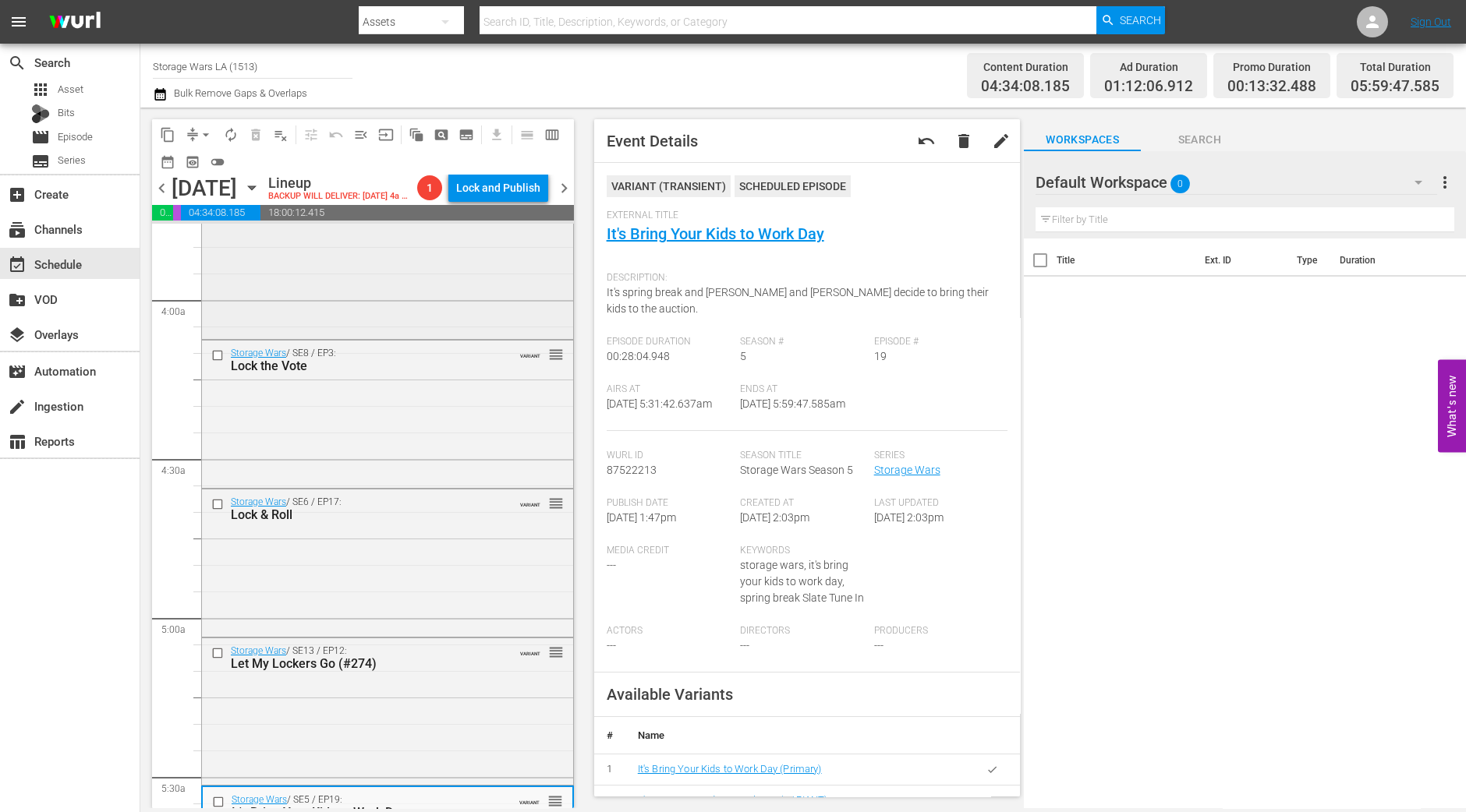
click at [437, 322] on div "Storage Wars / SE6 / EP3: Locktoberfest! VARIANT reorder" at bounding box center [388, 264] width 372 height 144
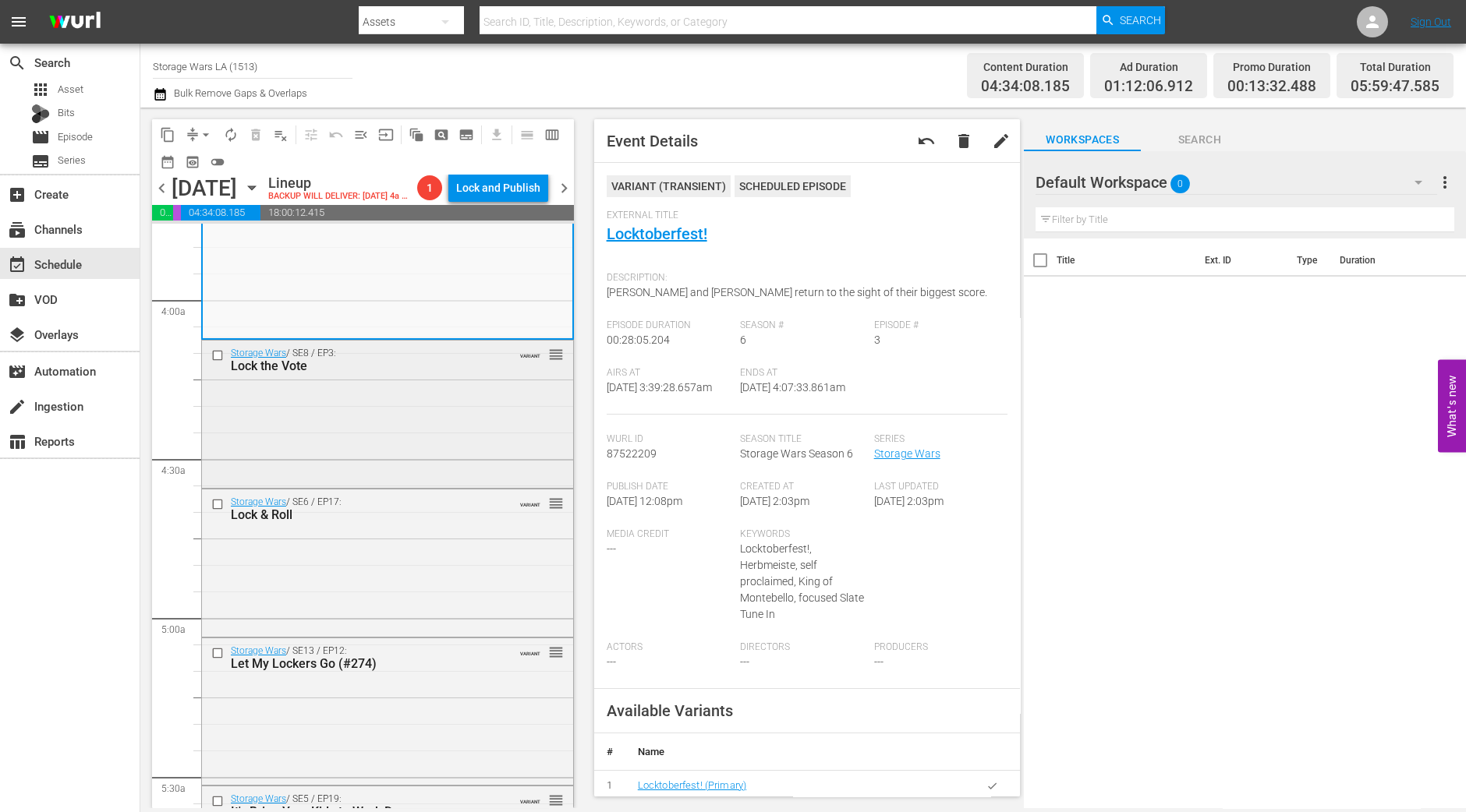
click at [486, 450] on div "Storage Wars / SE8 / EP3: Lock the Vote VARIANT reorder" at bounding box center [388, 412] width 372 height 144
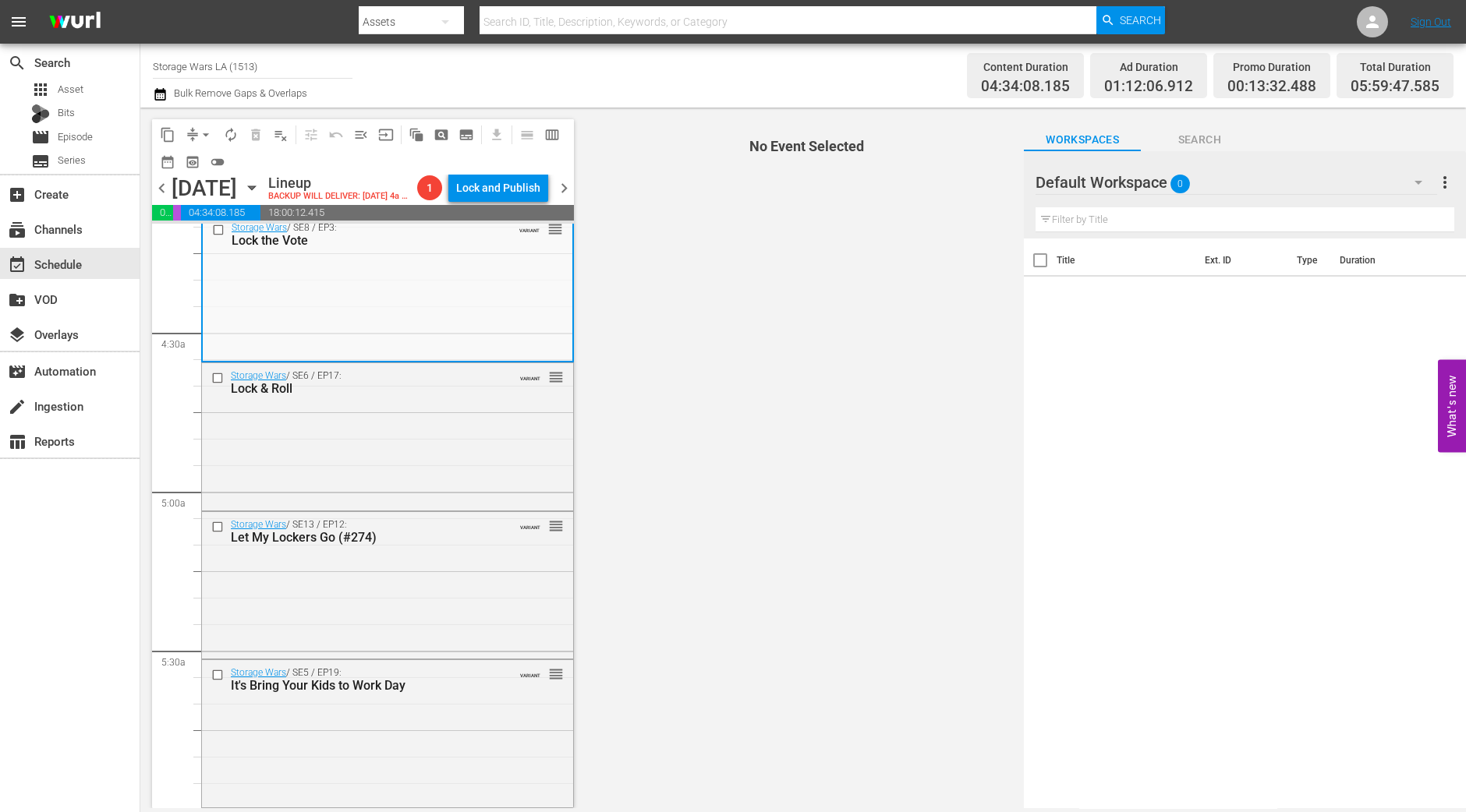
scroll to position [1294, 0]
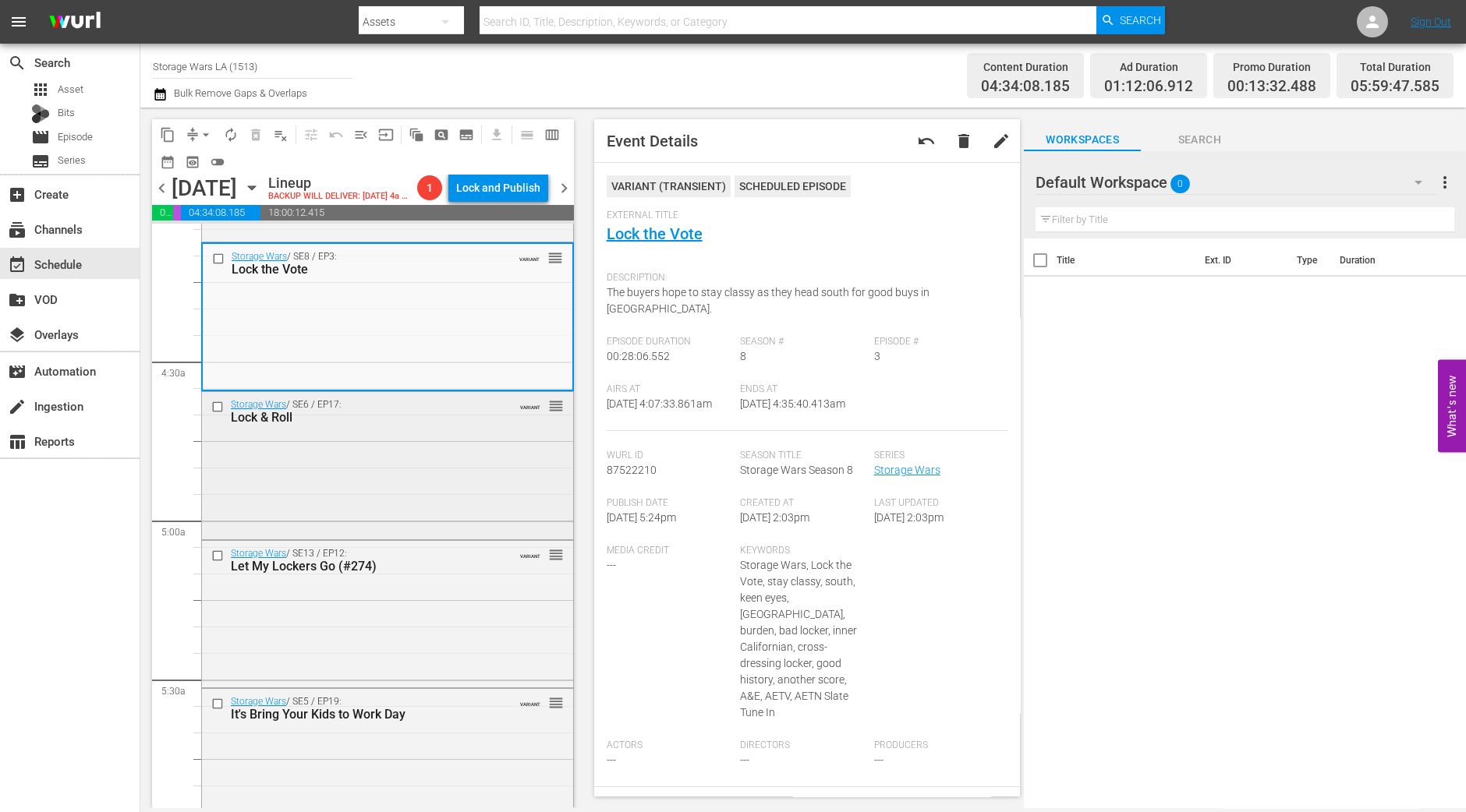
click at [491, 457] on div "Storage Wars / SE6 / EP17: Lock & Roll VARIANT reorder" at bounding box center [388, 464] width 372 height 144
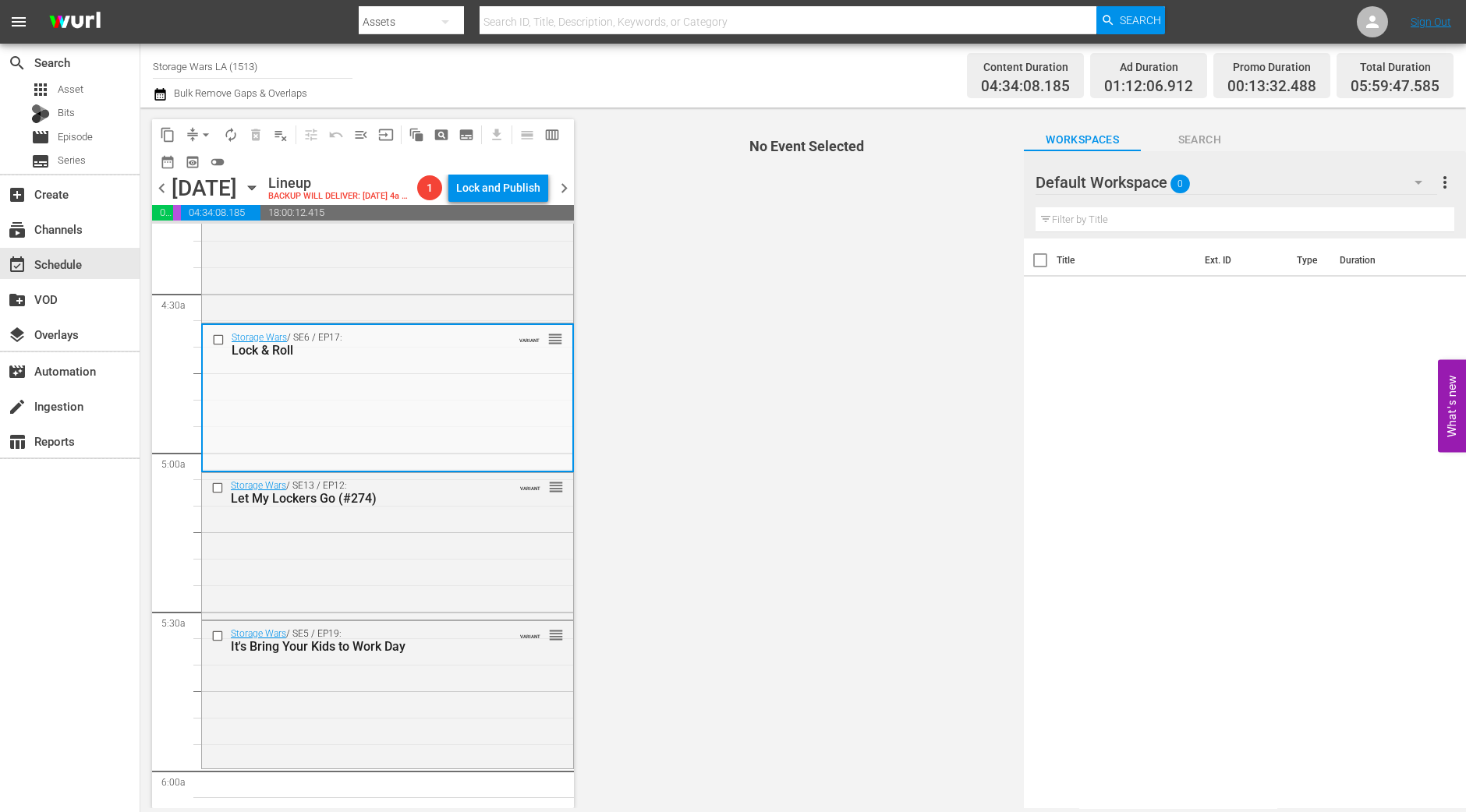
scroll to position [1391, 0]
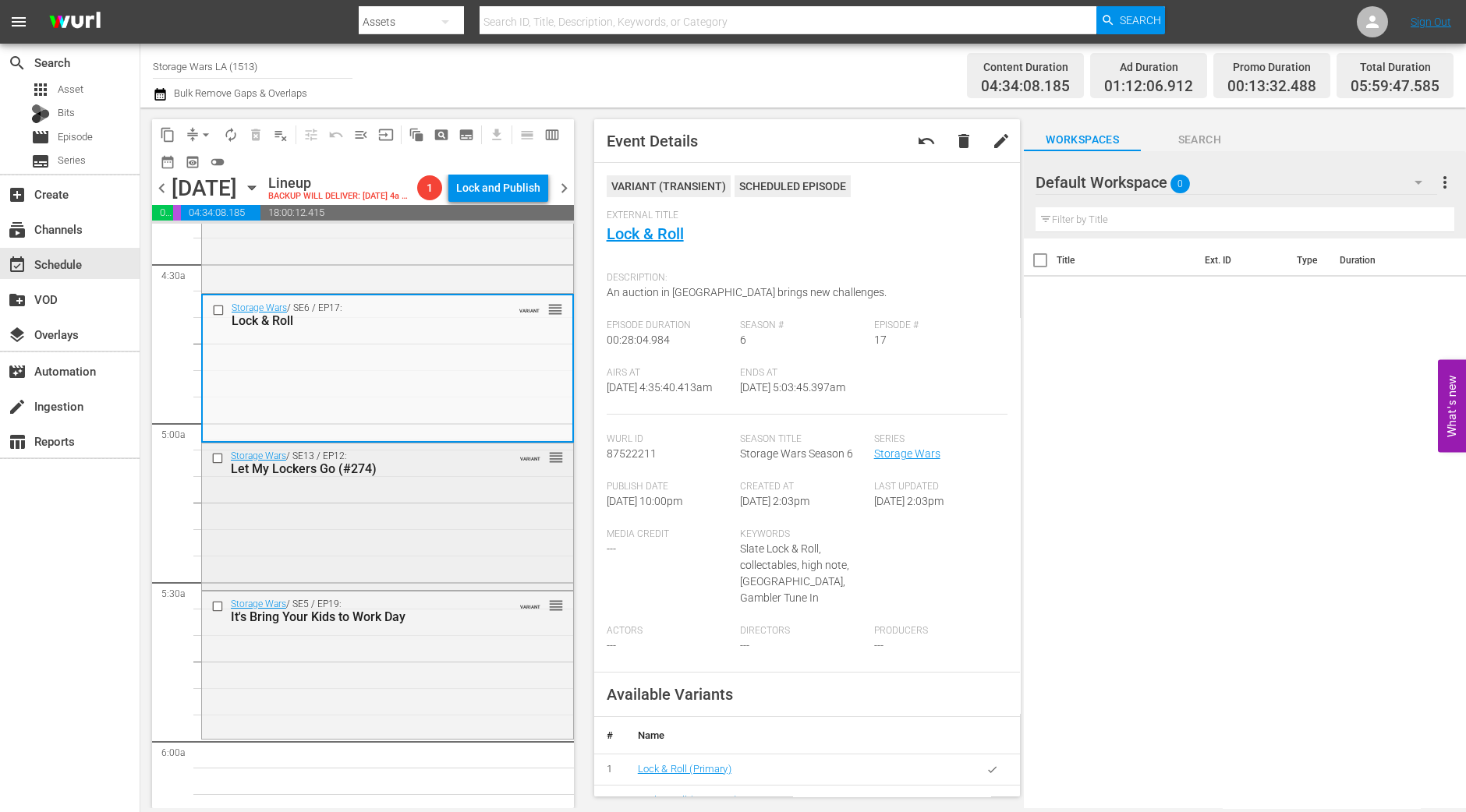
click at [435, 476] on div "Let My Lockers Go (#274)" at bounding box center [363, 469] width 265 height 14
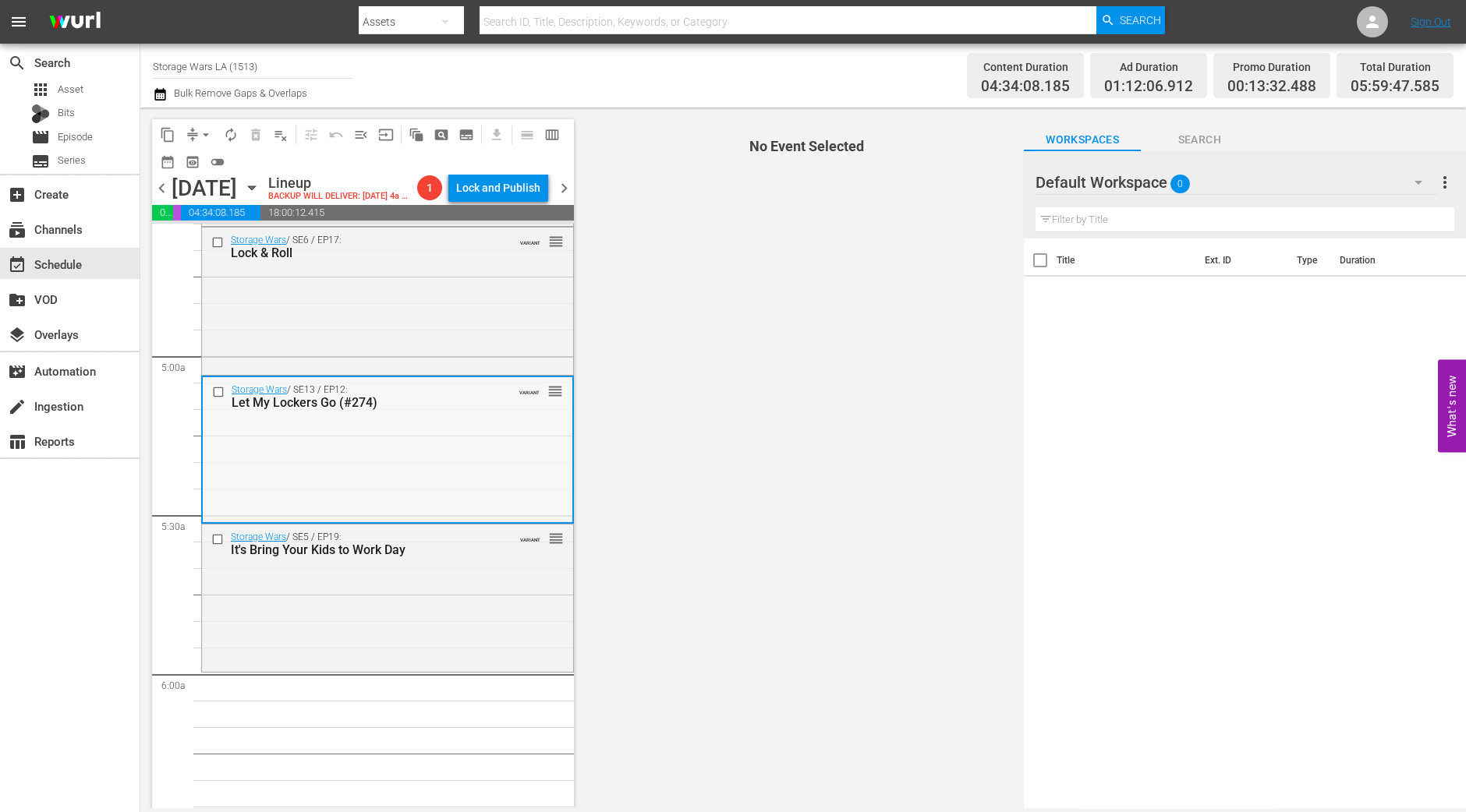
scroll to position [1488, 0]
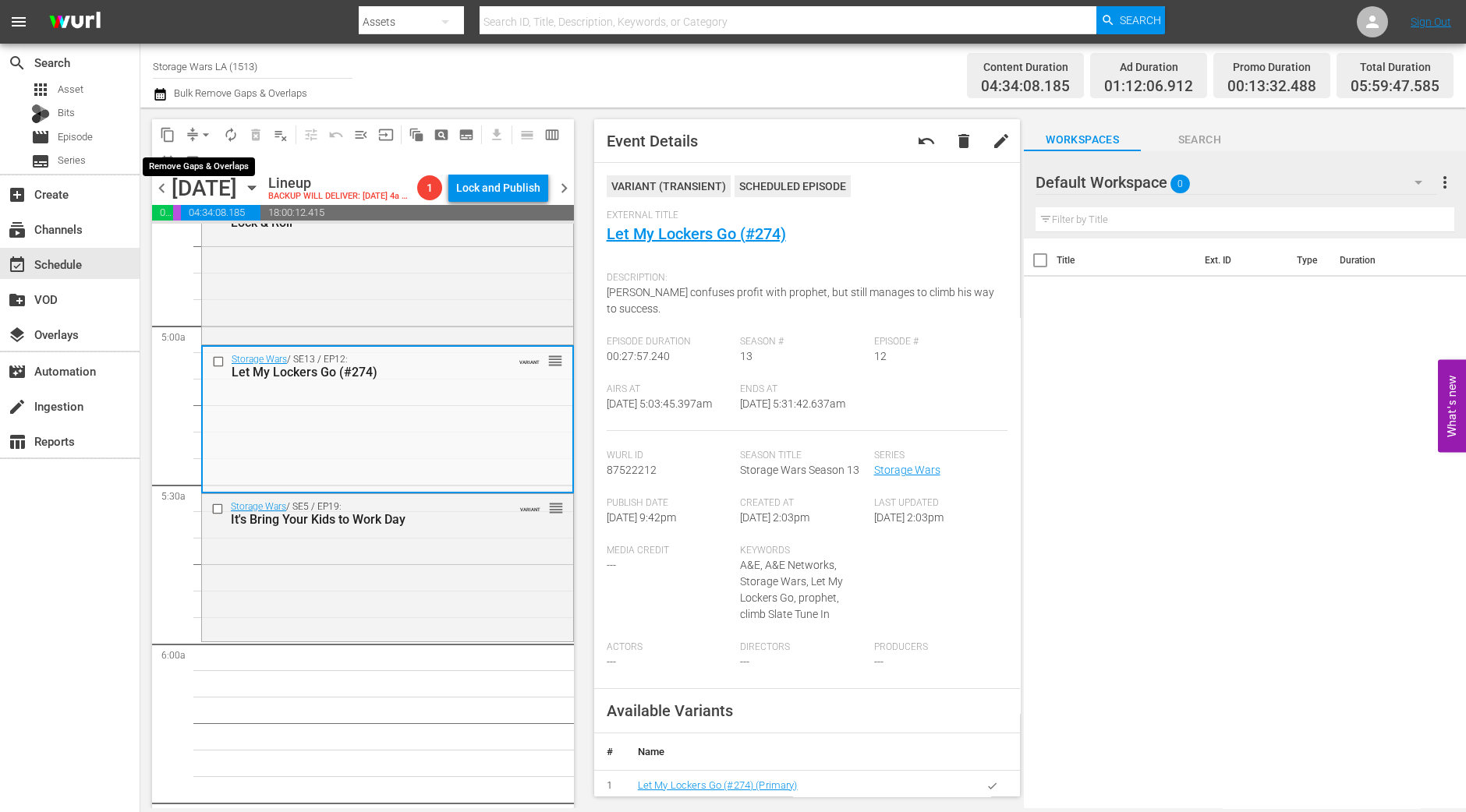
click at [199, 137] on span "arrow_drop_down" at bounding box center [205, 134] width 15 height 15
click at [209, 162] on li "Align to Midnight" at bounding box center [207, 166] width 164 height 26
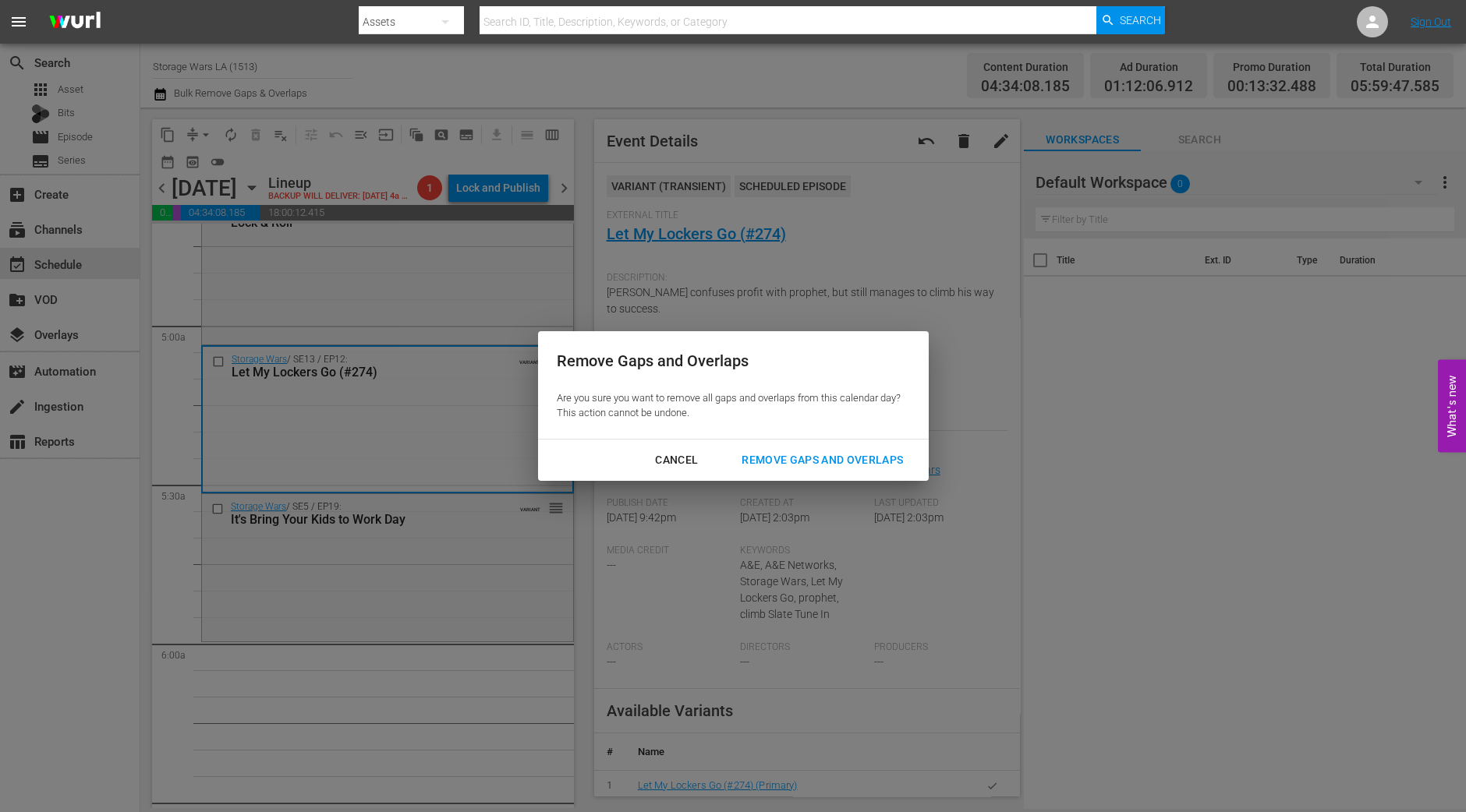
click at [772, 463] on div "Remove Gaps and Overlaps" at bounding box center [823, 460] width 187 height 19
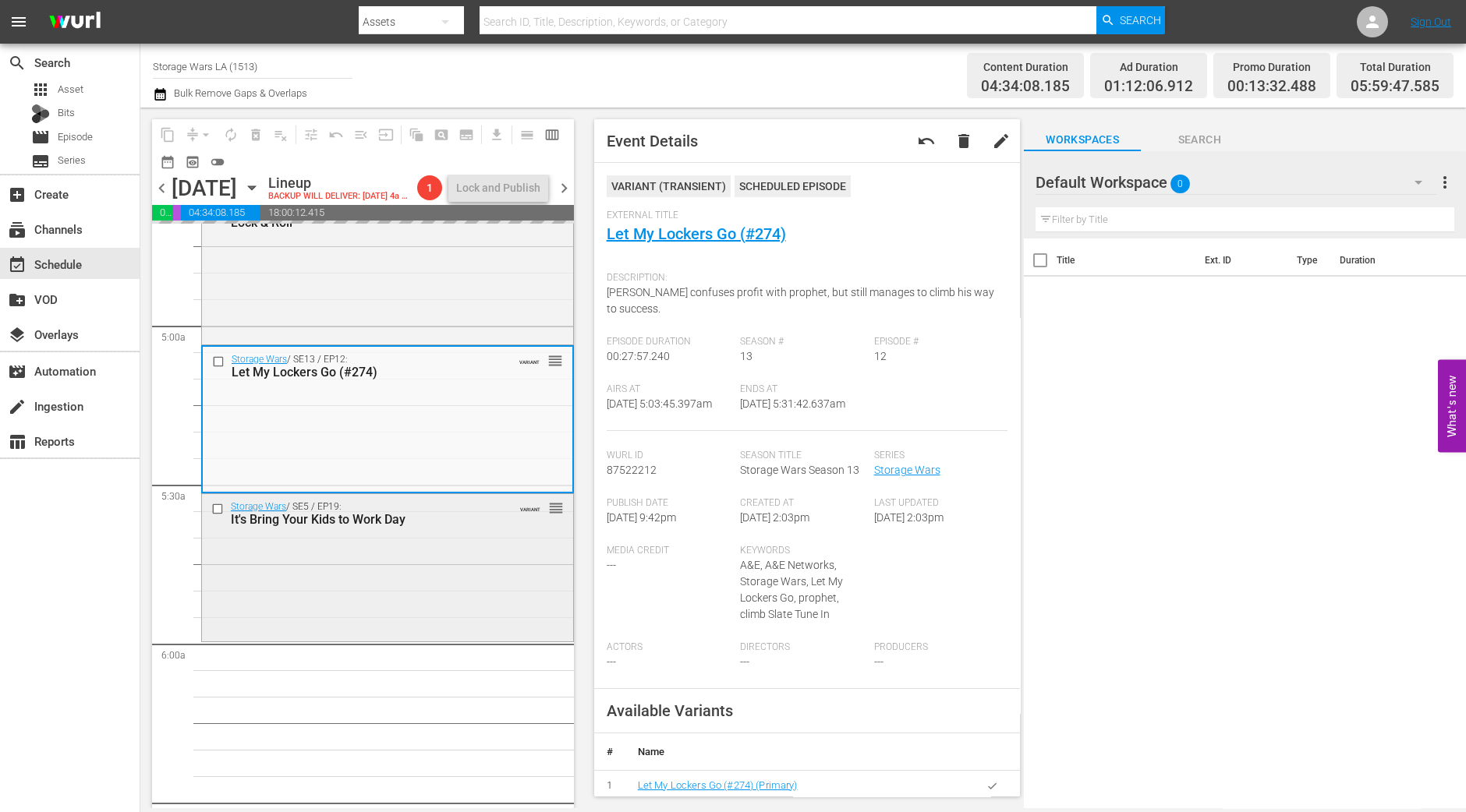
click at [494, 605] on div "Storage Wars / SE5 / EP19: It's Bring Your Kids to Work Day VARIANT reorder" at bounding box center [388, 566] width 372 height 144
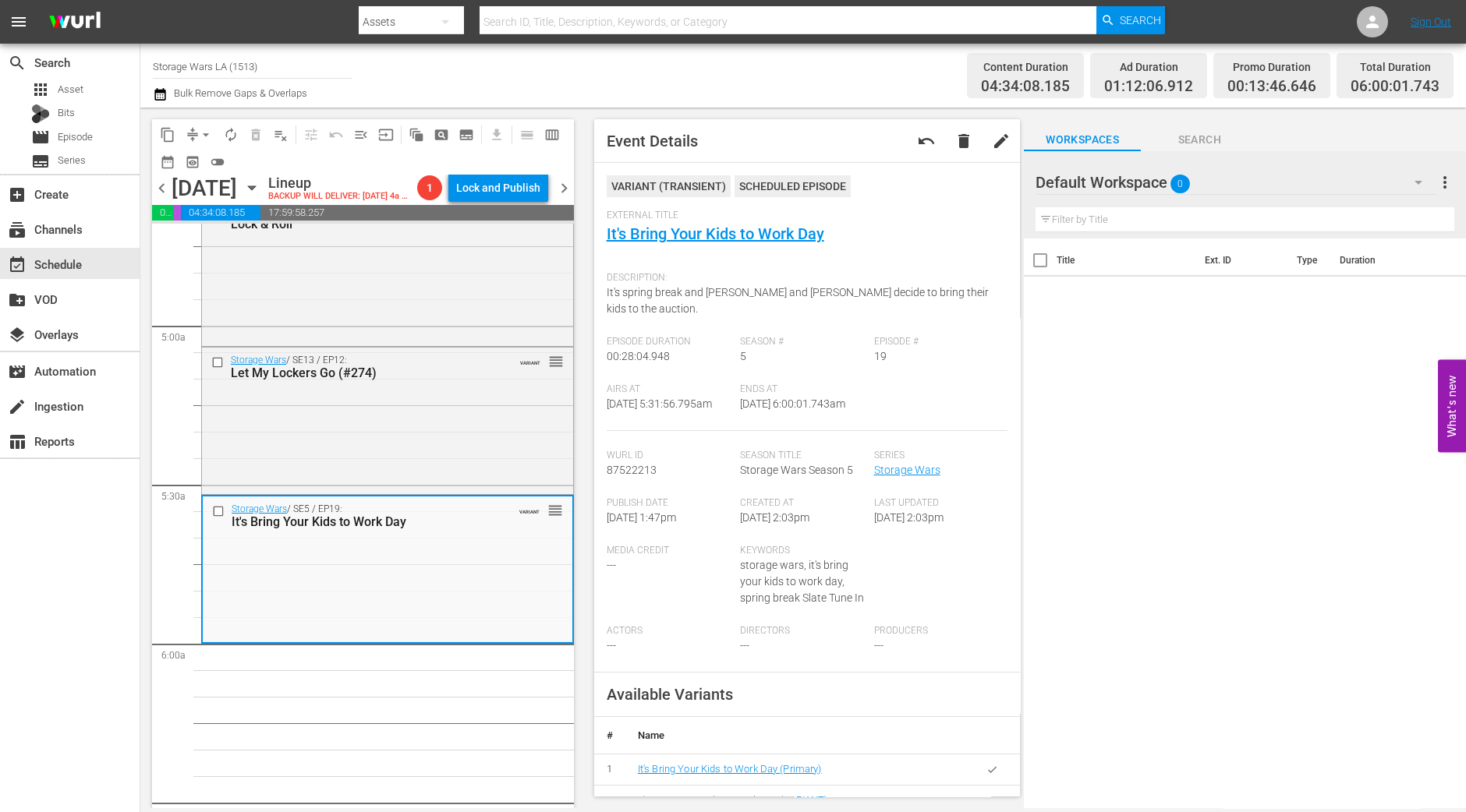
click at [203, 133] on span "arrow_drop_down" at bounding box center [205, 134] width 15 height 15
click at [222, 174] on li "Align to Midnight" at bounding box center [207, 166] width 164 height 26
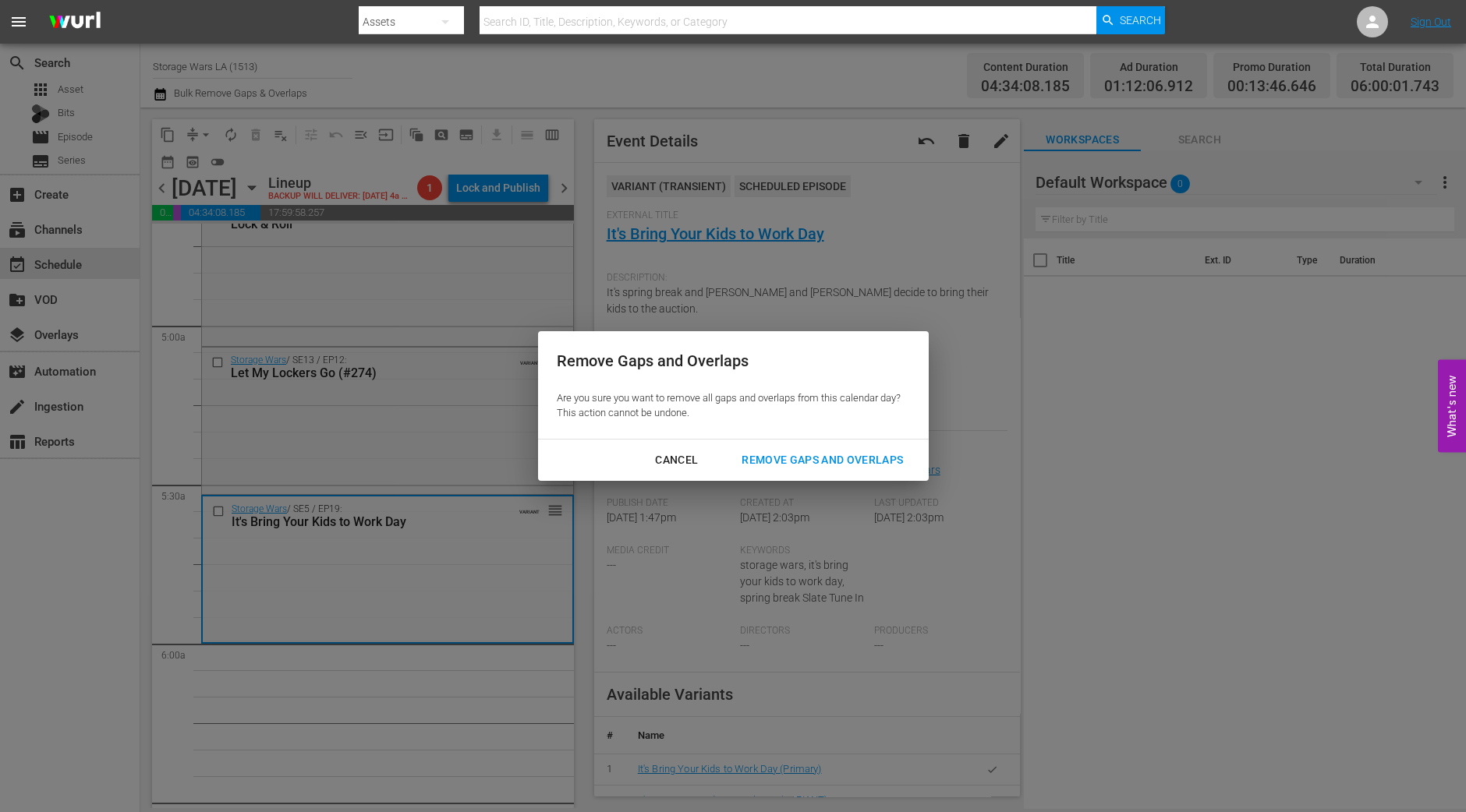
click at [862, 476] on div "Cancel Remove Gaps and Overlaps" at bounding box center [733, 460] width 391 height 41
click at [862, 470] on button "Remove Gaps and Overlaps" at bounding box center [822, 461] width 199 height 29
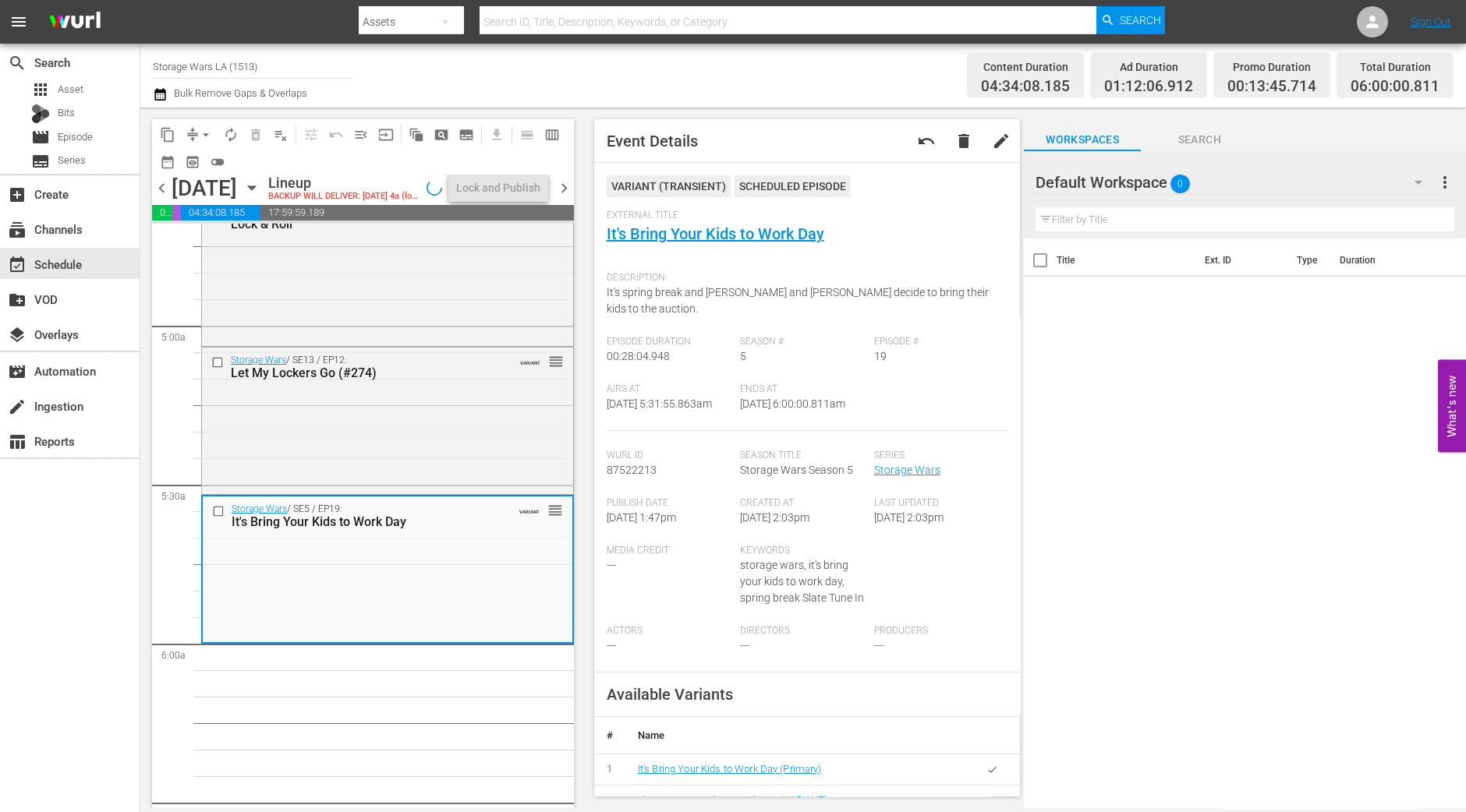
click at [202, 136] on span "arrow_drop_down" at bounding box center [205, 134] width 15 height 15
click at [231, 162] on li "Align to Midnight" at bounding box center [207, 166] width 164 height 26
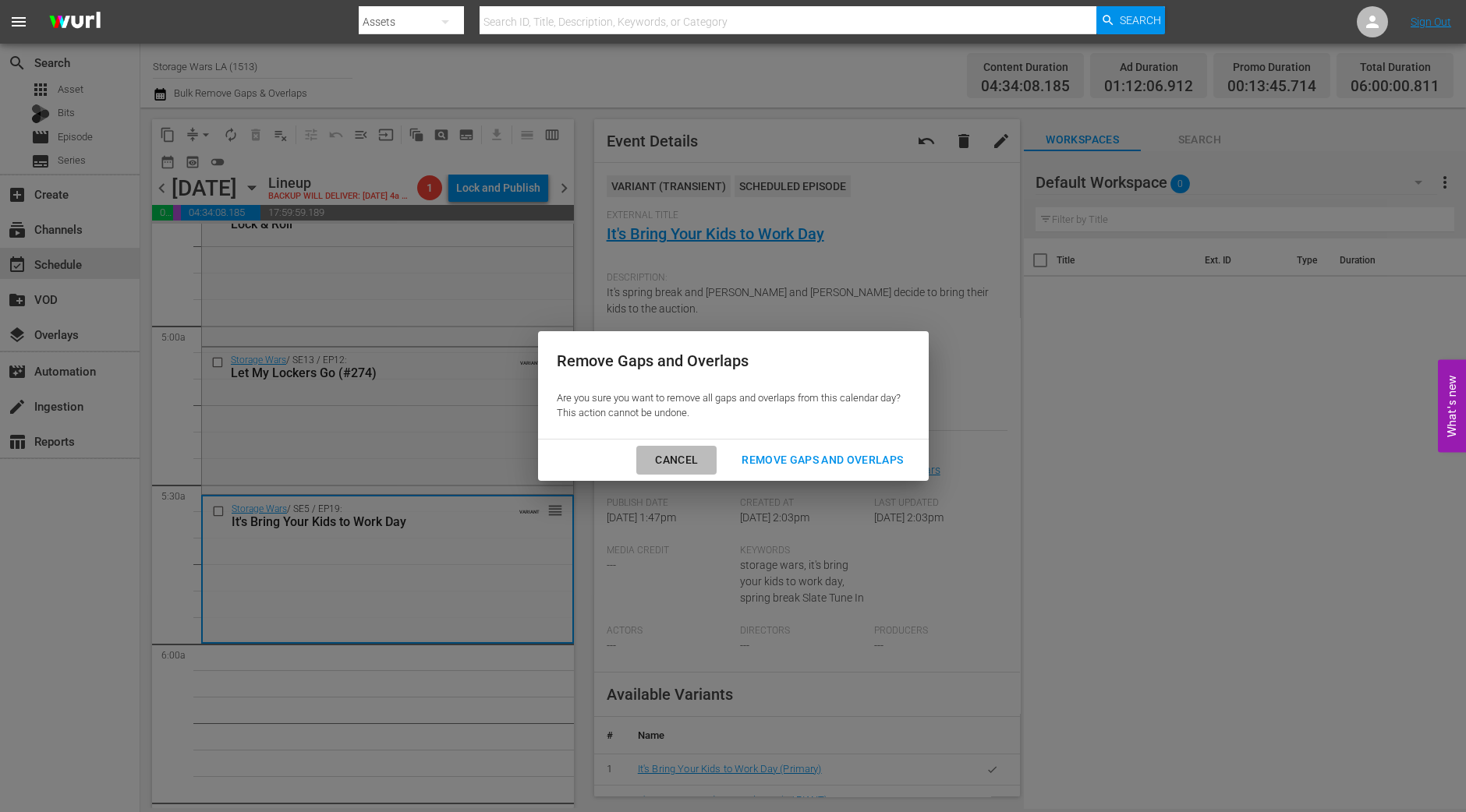
click at [656, 456] on div "Cancel" at bounding box center [676, 460] width 68 height 19
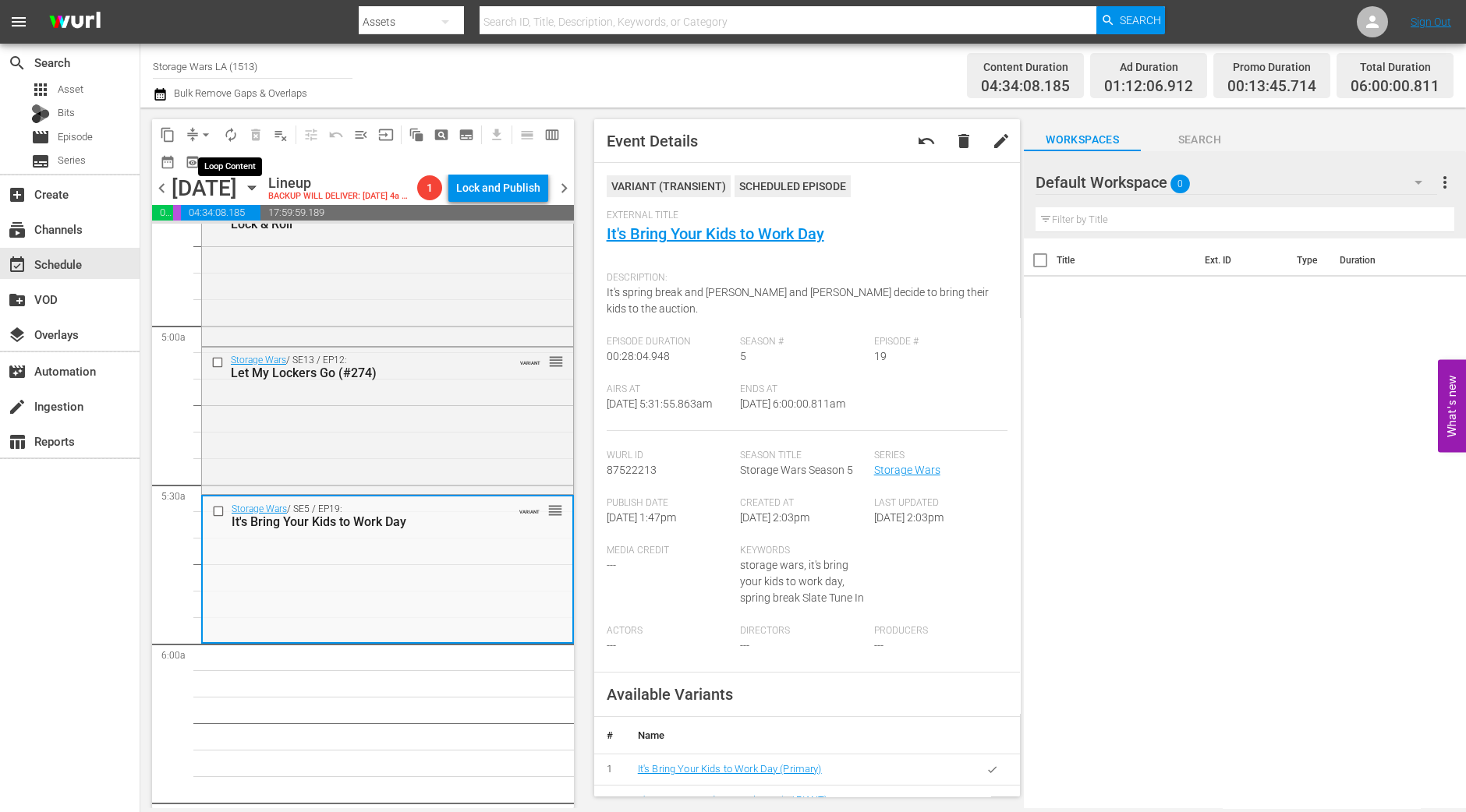
click at [228, 144] on button "autorenew_outlined" at bounding box center [231, 134] width 25 height 25
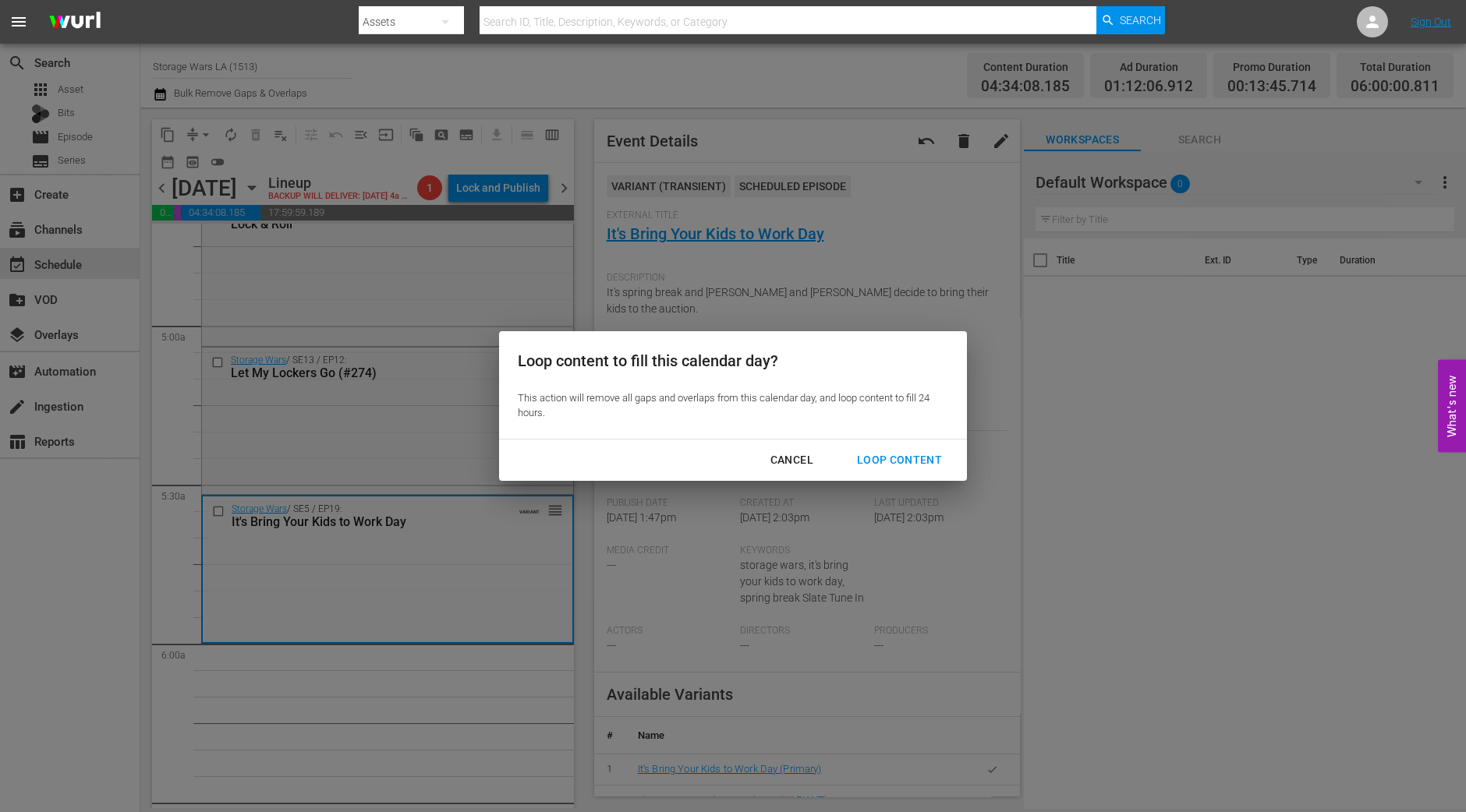
click at [906, 463] on div "Loop Content" at bounding box center [899, 460] width 110 height 19
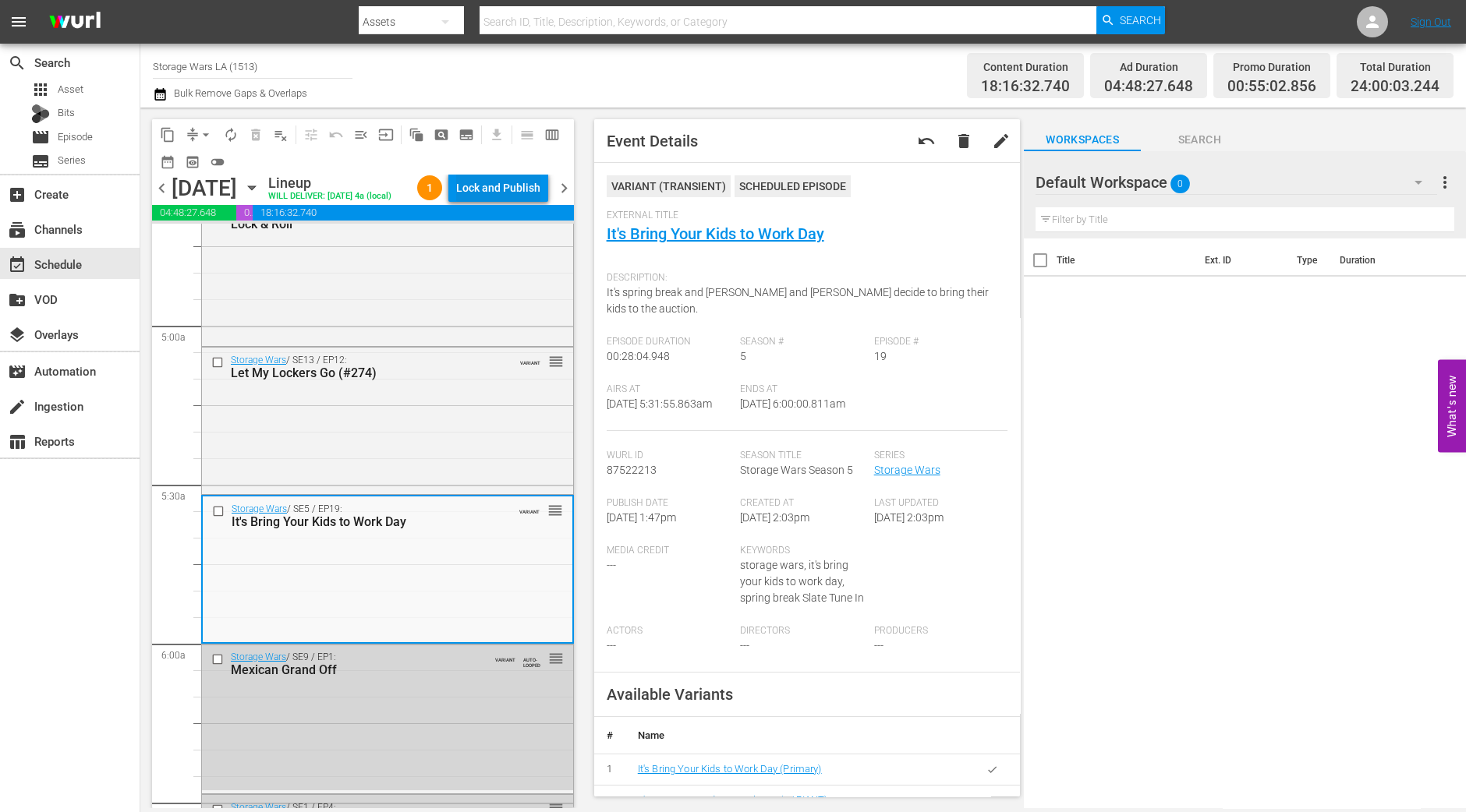
click at [515, 178] on div "Lock and Publish" at bounding box center [498, 187] width 84 height 28
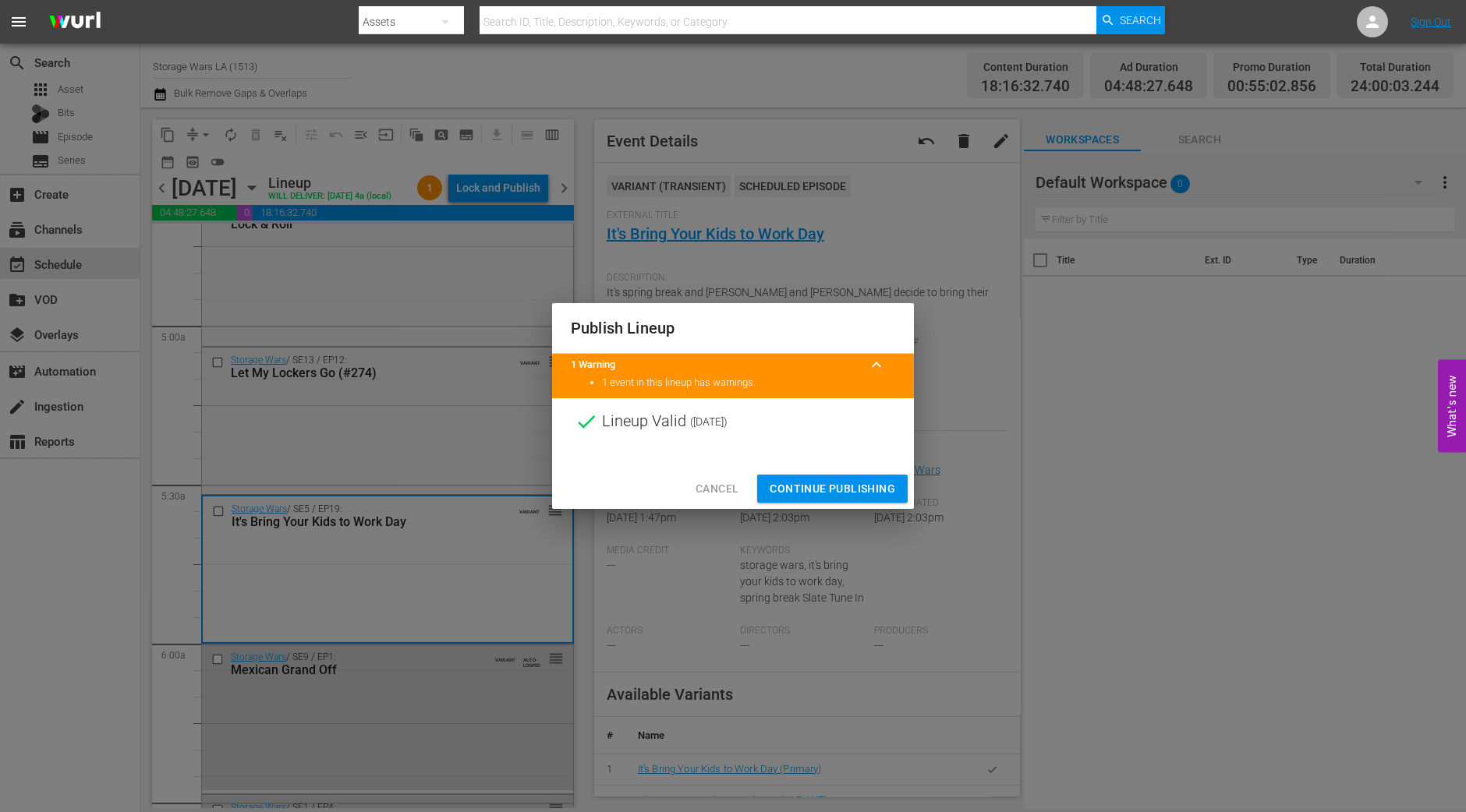
click at [836, 481] on span "Continue Publishing" at bounding box center [832, 489] width 125 height 19
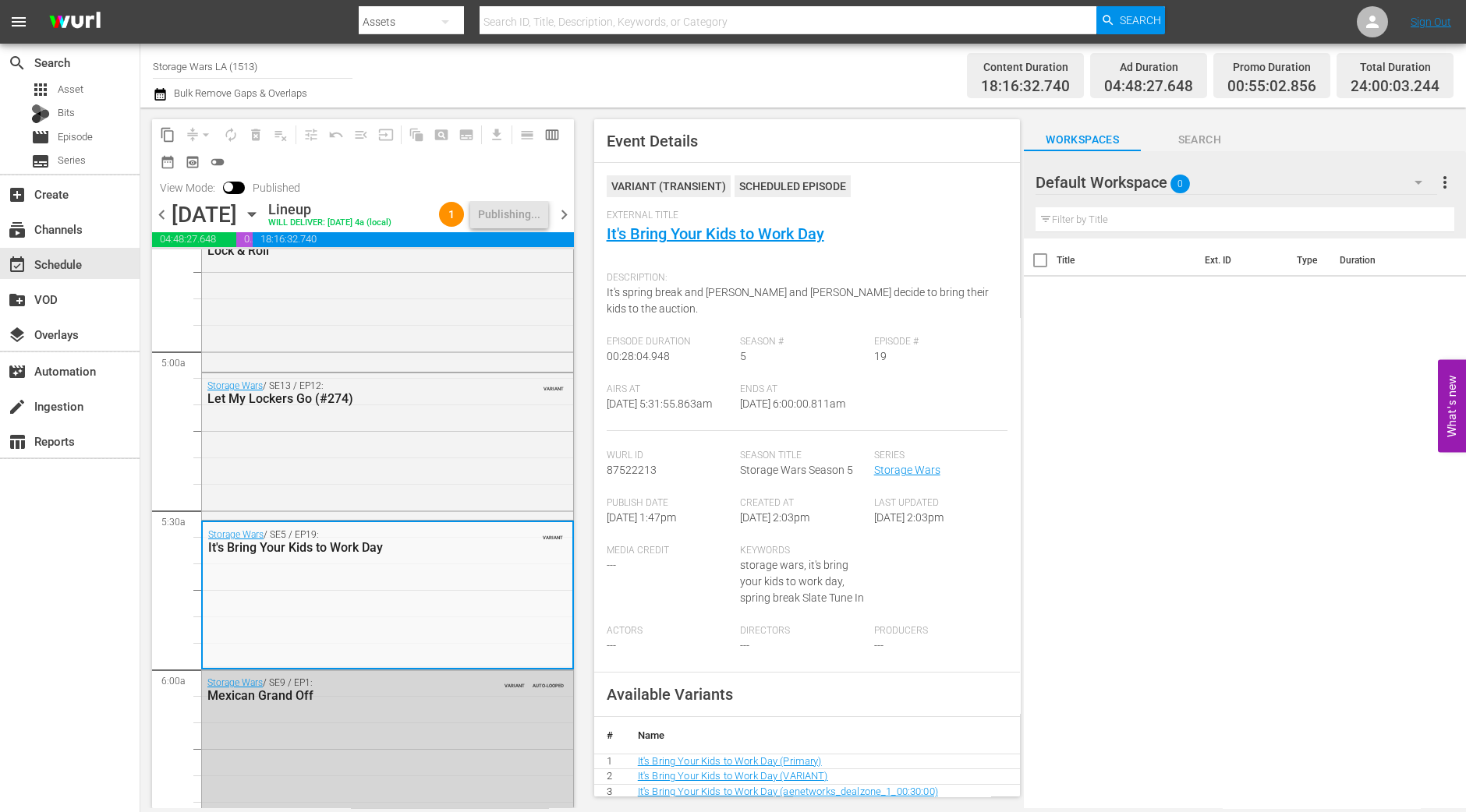
click at [569, 224] on span "chevron_right" at bounding box center [564, 215] width 19 height 19
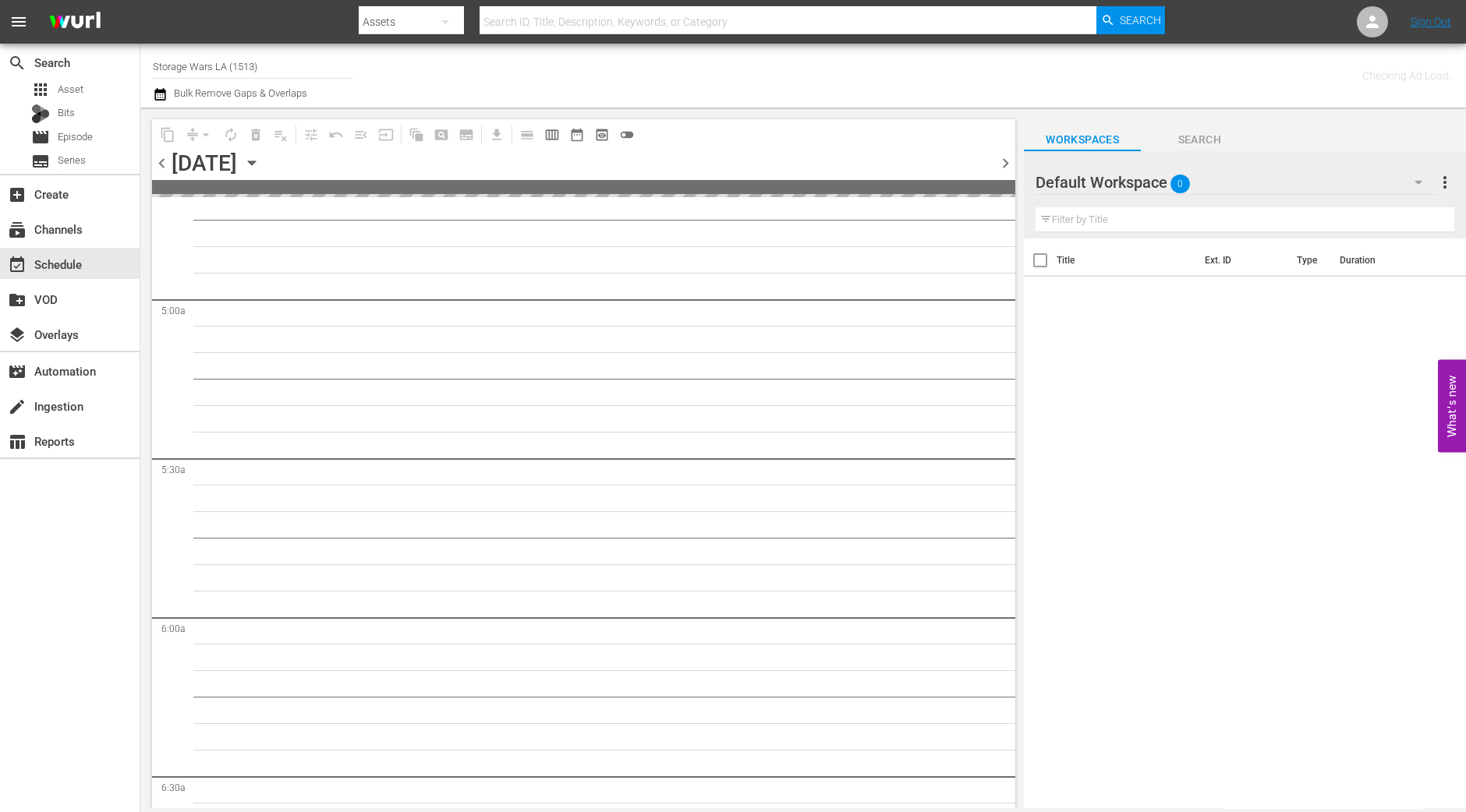
scroll to position [1647, 0]
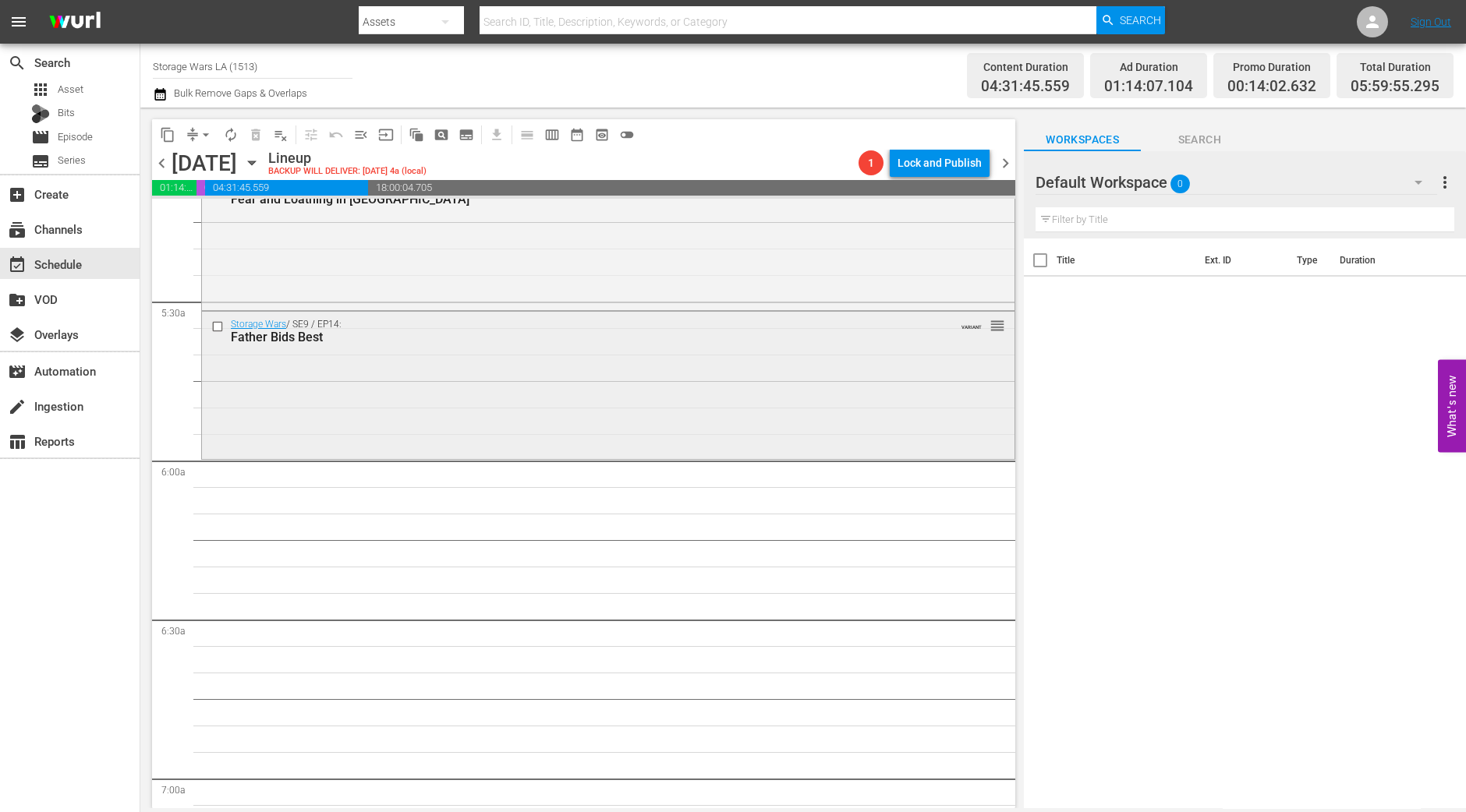
click at [275, 379] on div "Storage Wars / SE9 / EP14: Father Bids Best VARIANT reorder" at bounding box center [608, 383] width 812 height 144
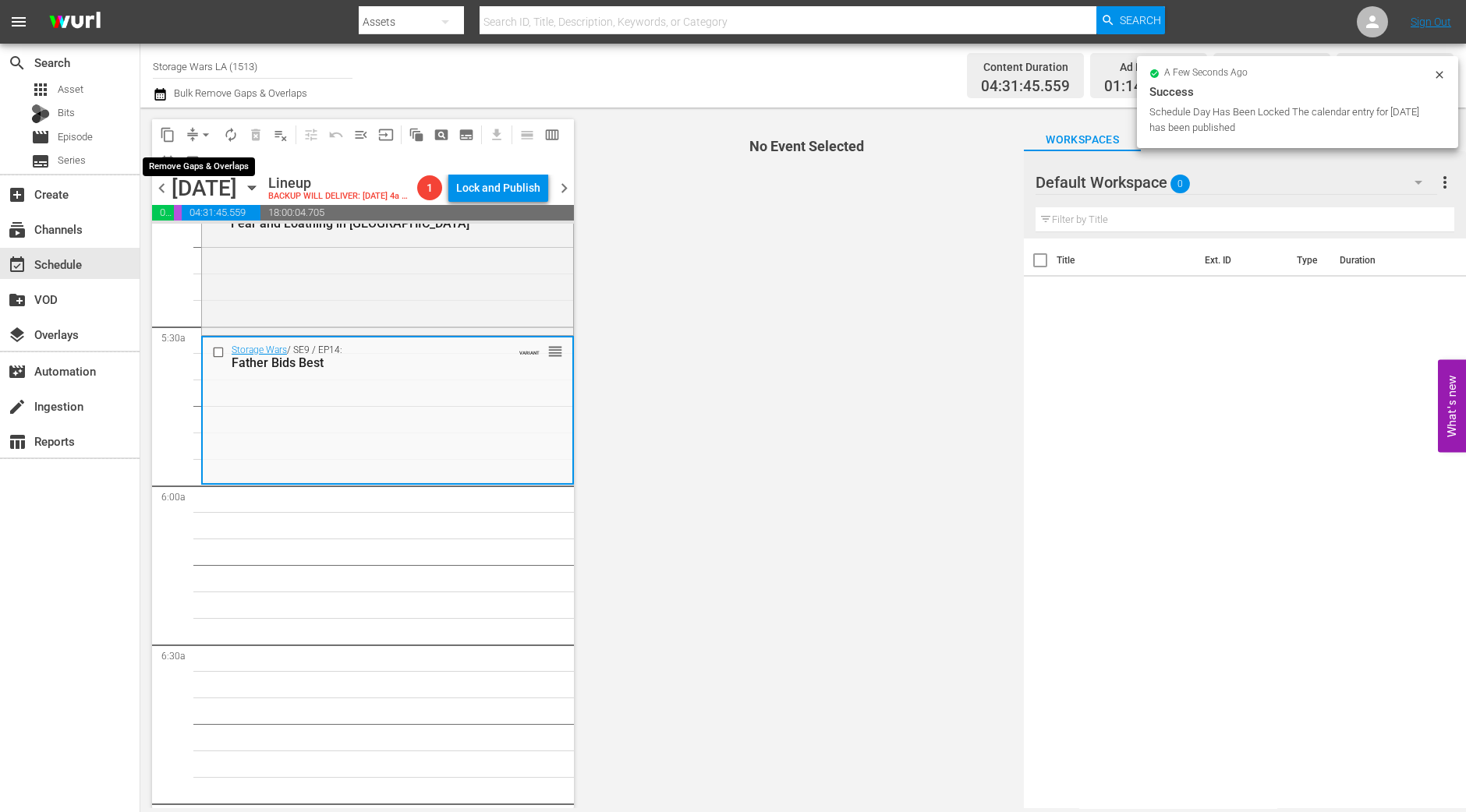
click at [207, 134] on span "arrow_drop_down" at bounding box center [205, 134] width 15 height 15
click at [197, 162] on li "Align to Midnight" at bounding box center [207, 166] width 164 height 26
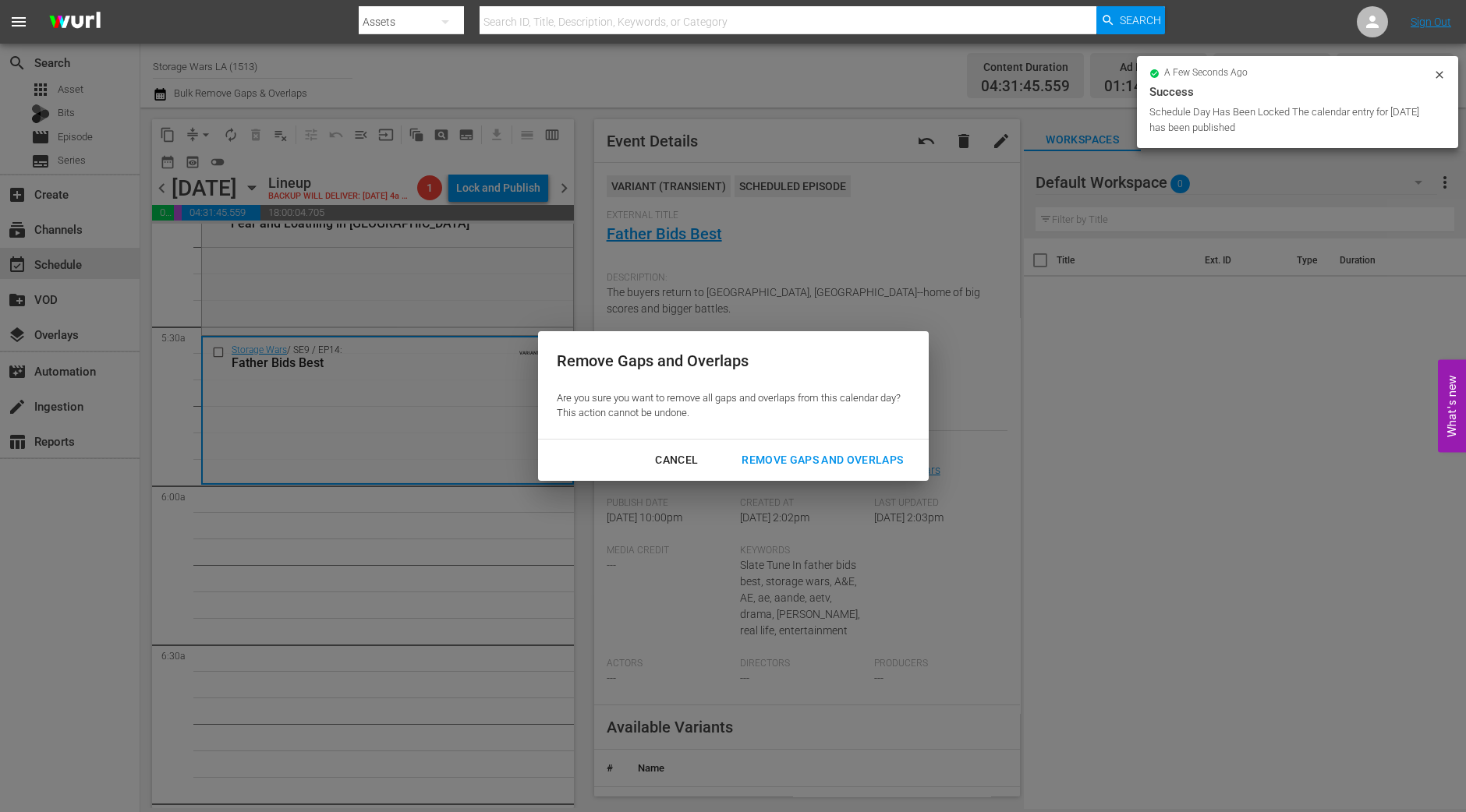
click at [831, 474] on button "Remove Gaps and Overlaps" at bounding box center [822, 461] width 199 height 29
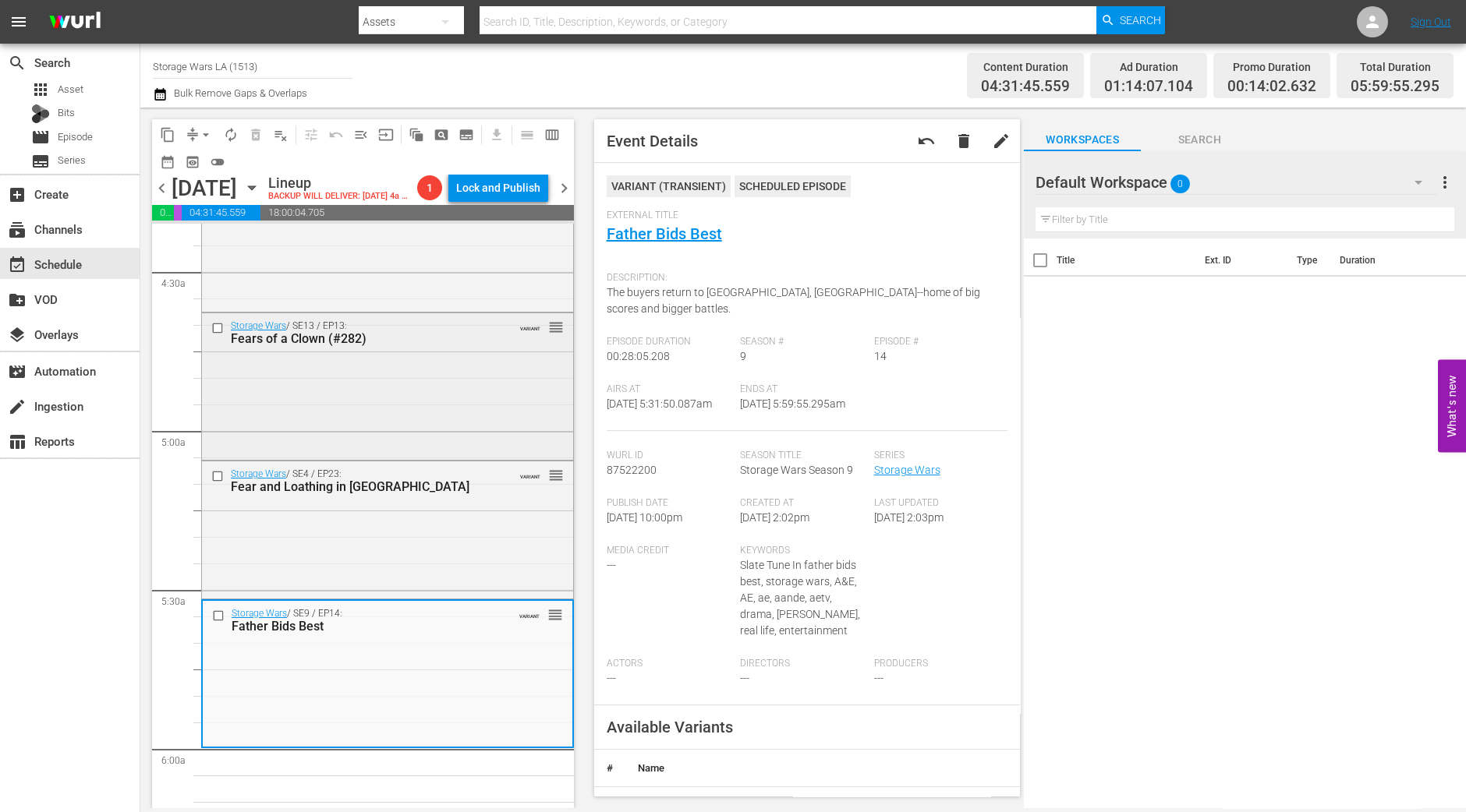
scroll to position [1354, 0]
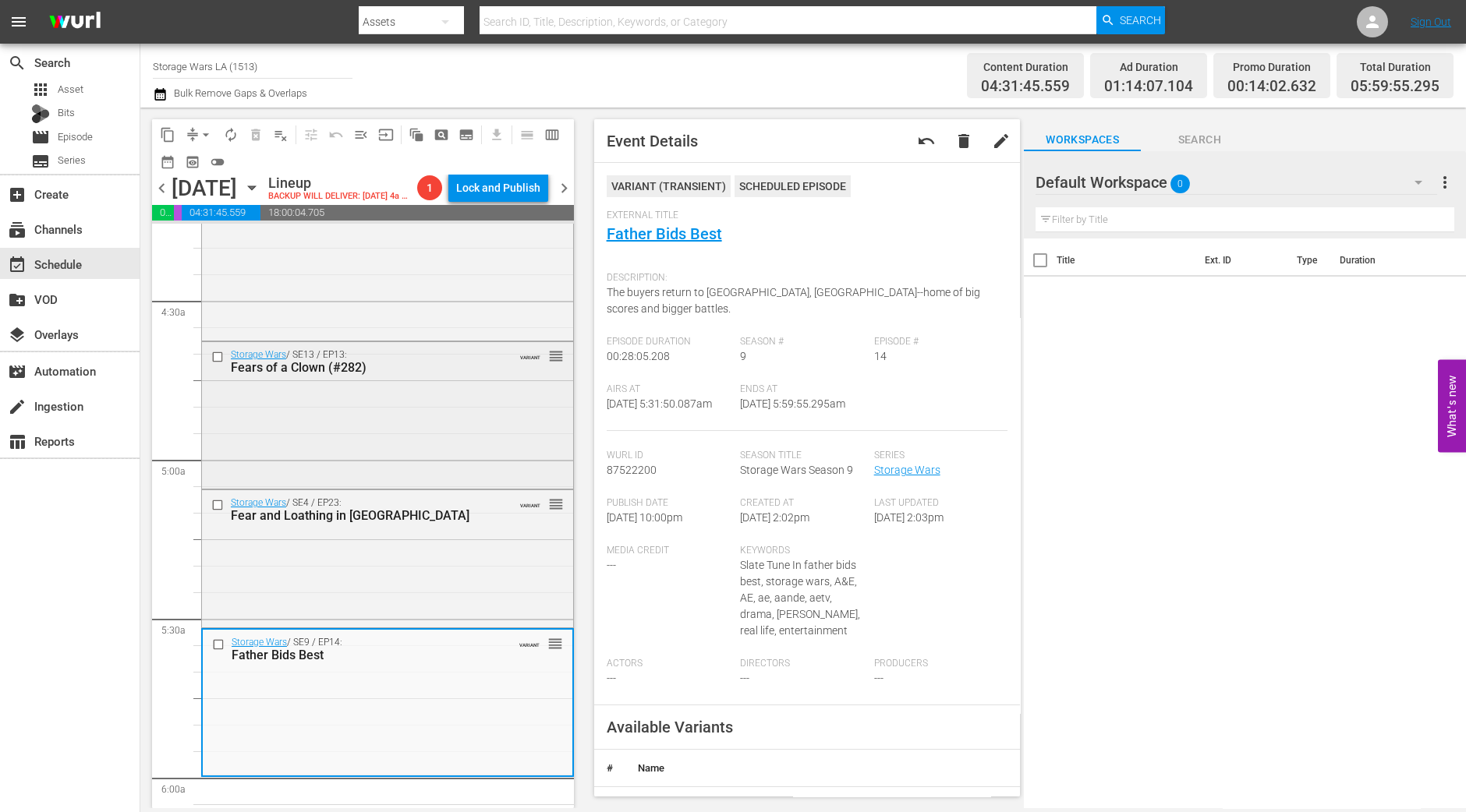
click at [388, 426] on div "Storage Wars / SE13 / EP13: Fears of a Clown (#282) VARIANT reorder" at bounding box center [388, 414] width 372 height 143
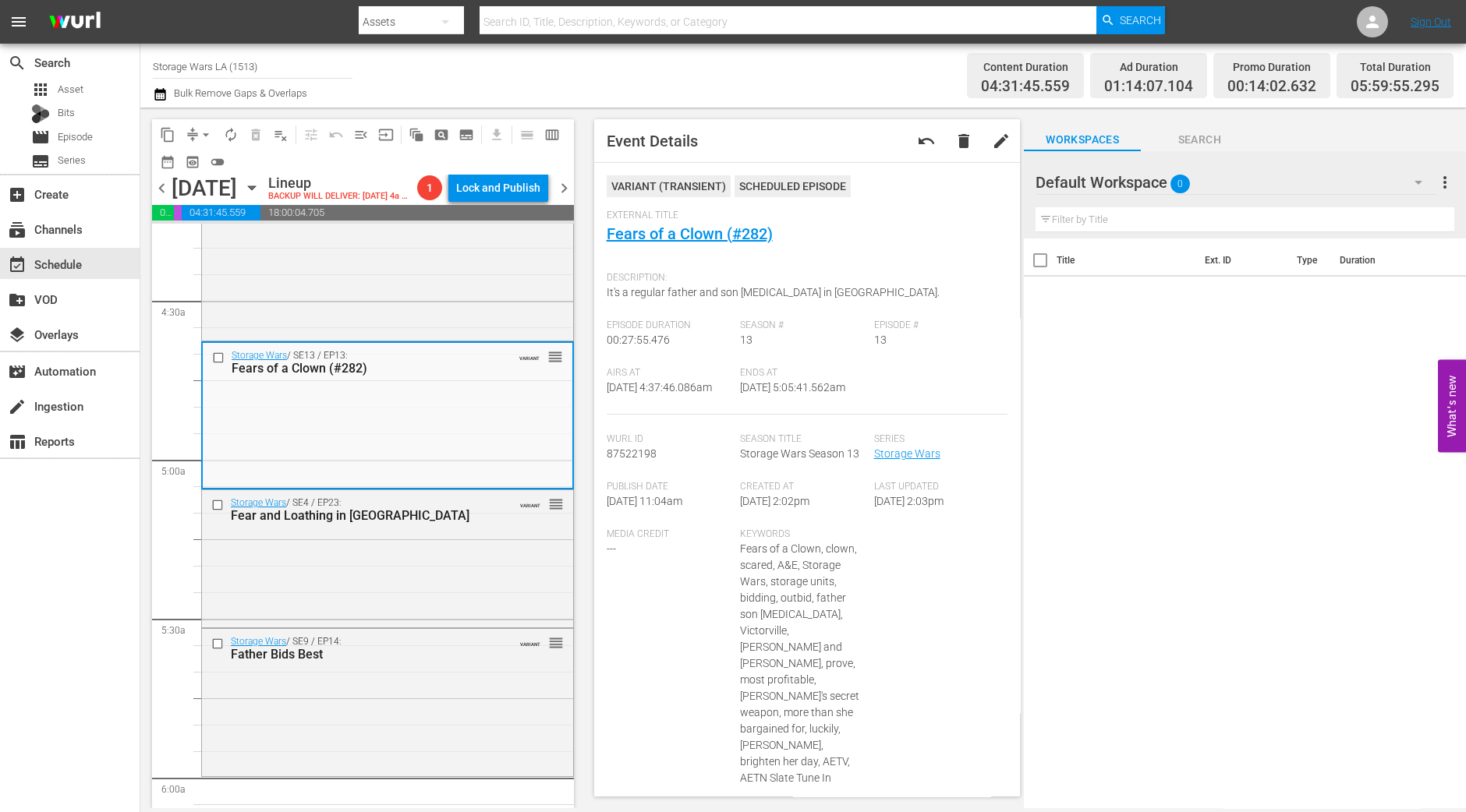
click at [195, 129] on button "arrow_drop_down" at bounding box center [205, 134] width 25 height 25
click at [219, 155] on li "Align to Midnight" at bounding box center [207, 166] width 164 height 26
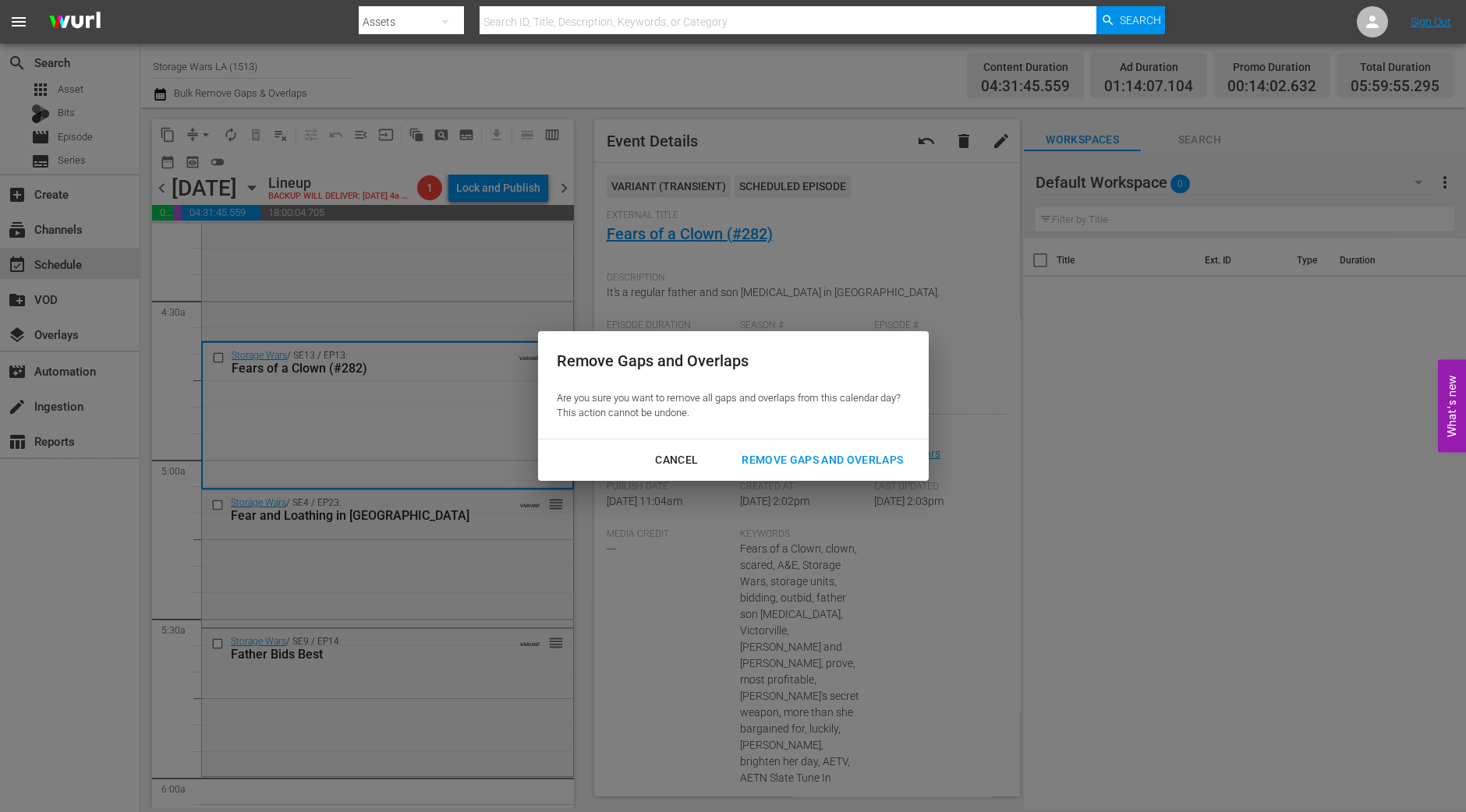
click at [826, 457] on div "Remove Gaps and Overlaps" at bounding box center [823, 460] width 187 height 19
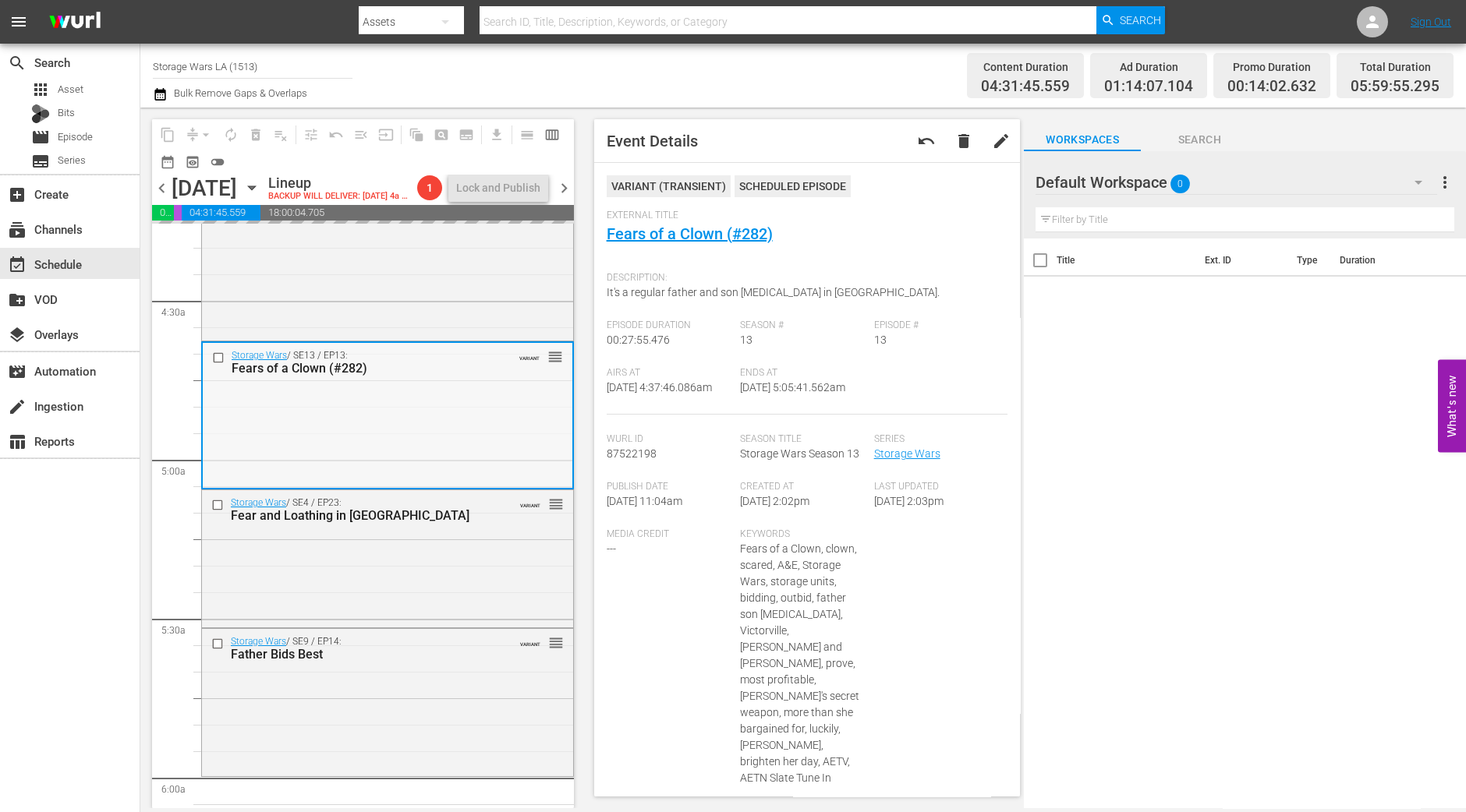
scroll to position [1744, 0]
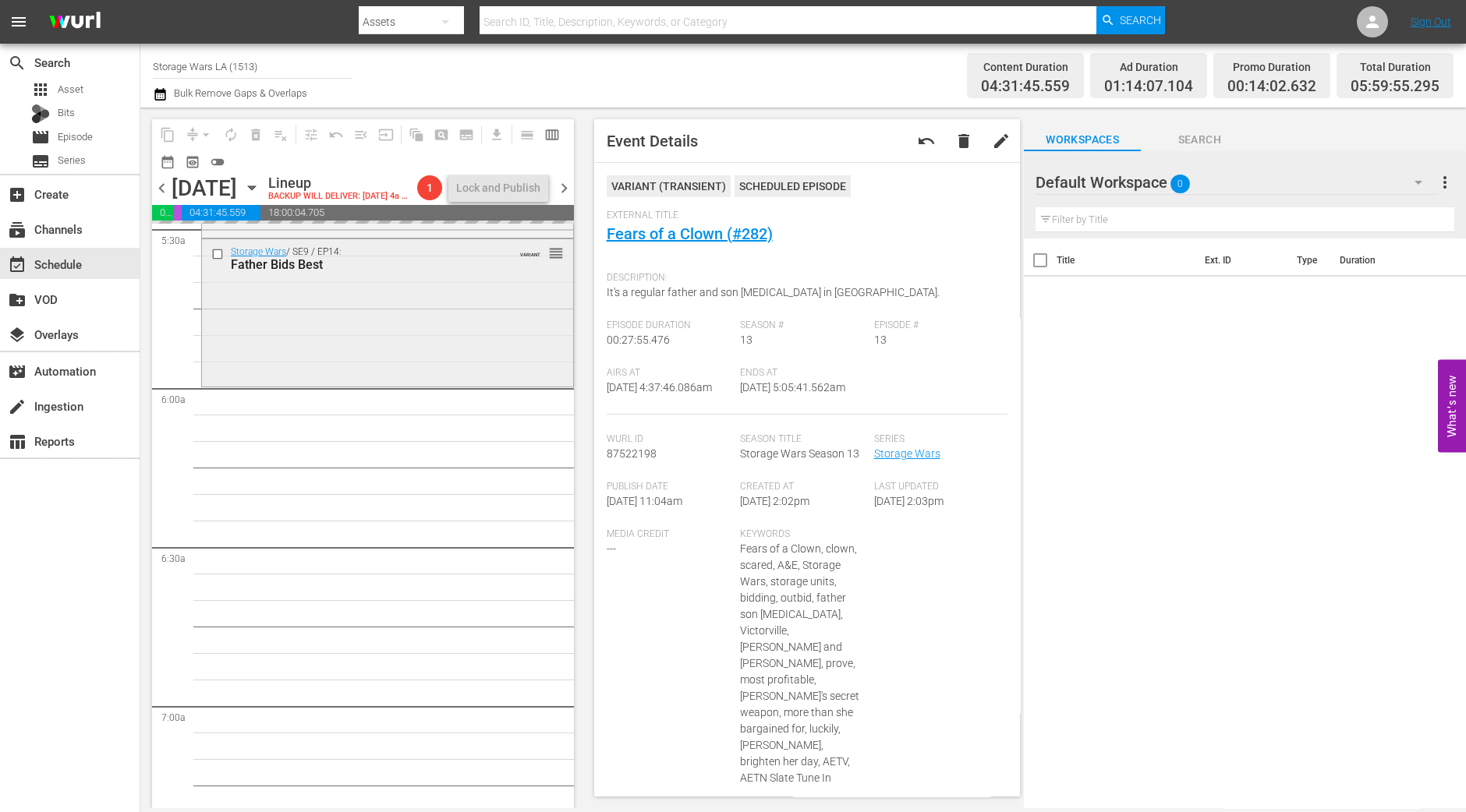
click at [420, 383] on div "Storage Wars / SE9 / EP14: Father Bids Best VARIANT reorder" at bounding box center [388, 311] width 372 height 144
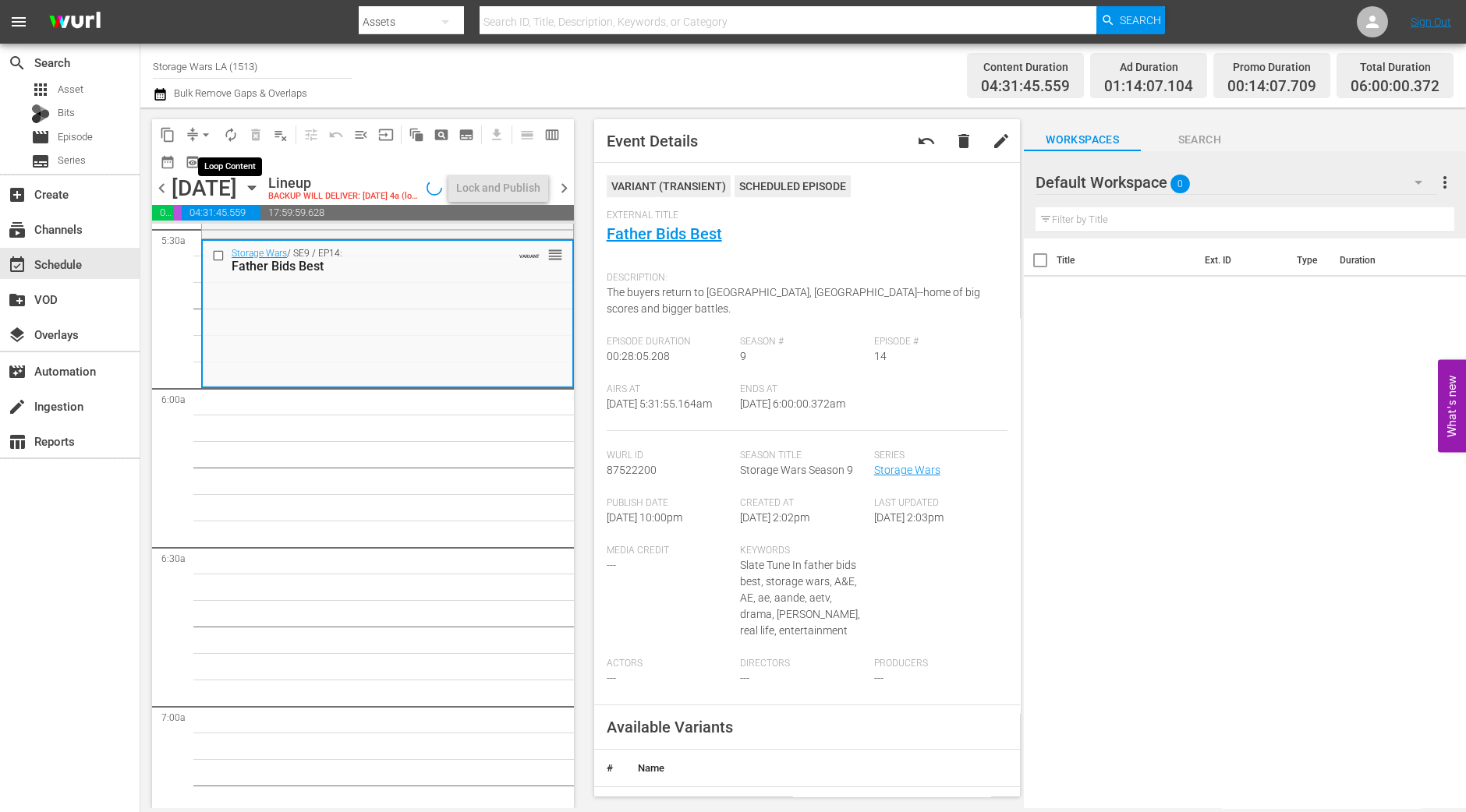
click at [233, 135] on span "autorenew_outlined" at bounding box center [230, 134] width 15 height 15
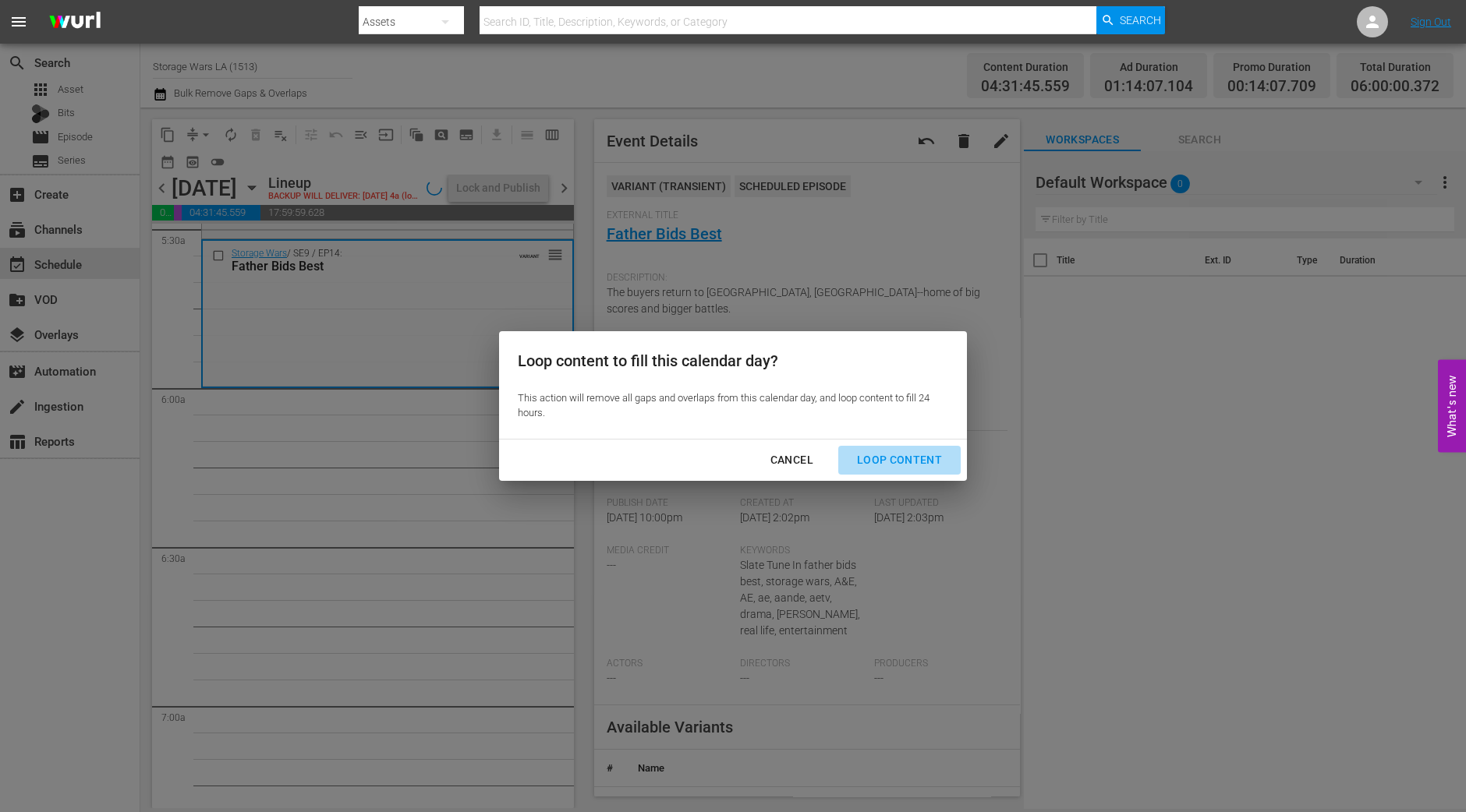
click at [901, 451] on div "Loop Content" at bounding box center [899, 460] width 110 height 19
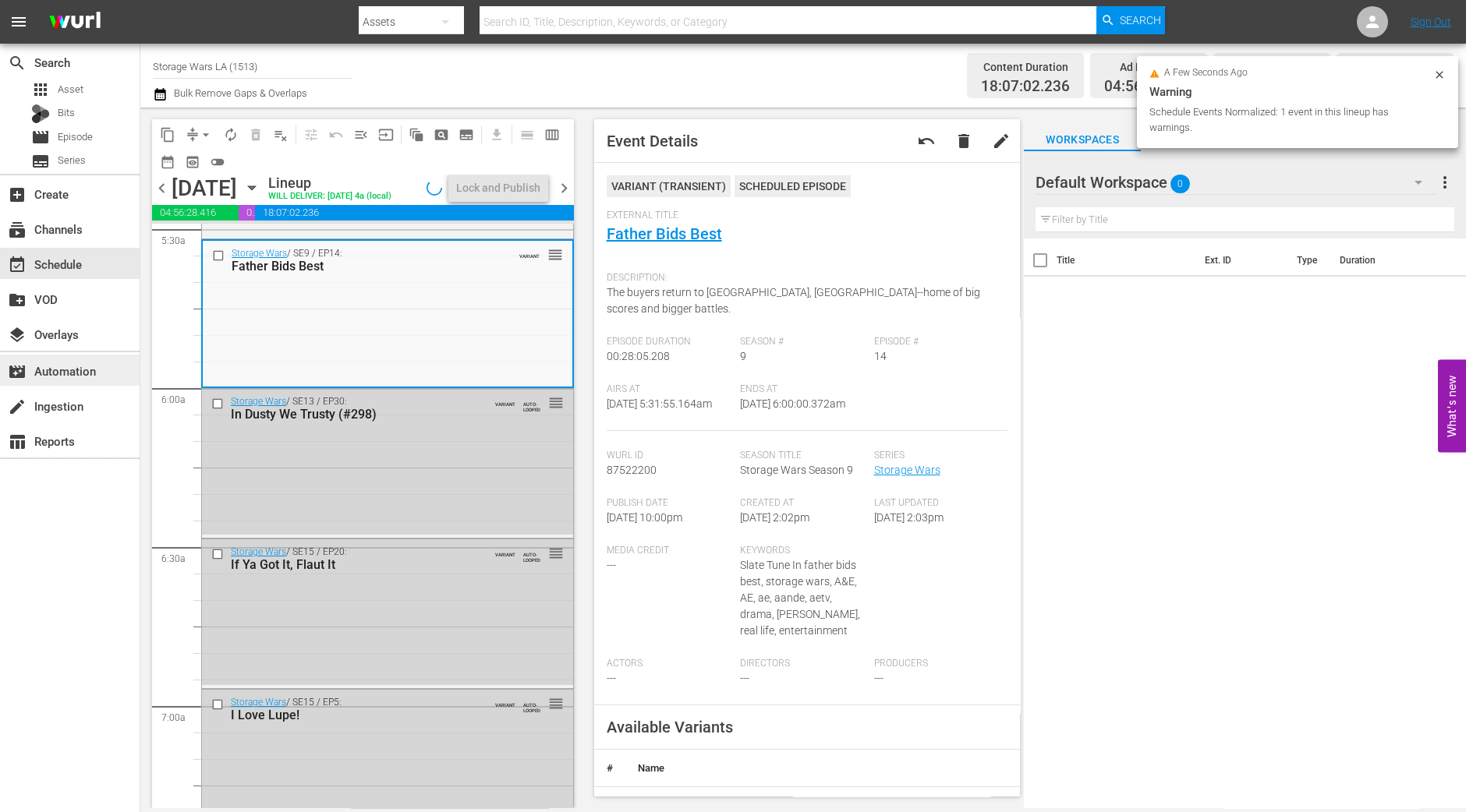
click at [138, 368] on div "movie_filter Automation" at bounding box center [70, 370] width 140 height 31
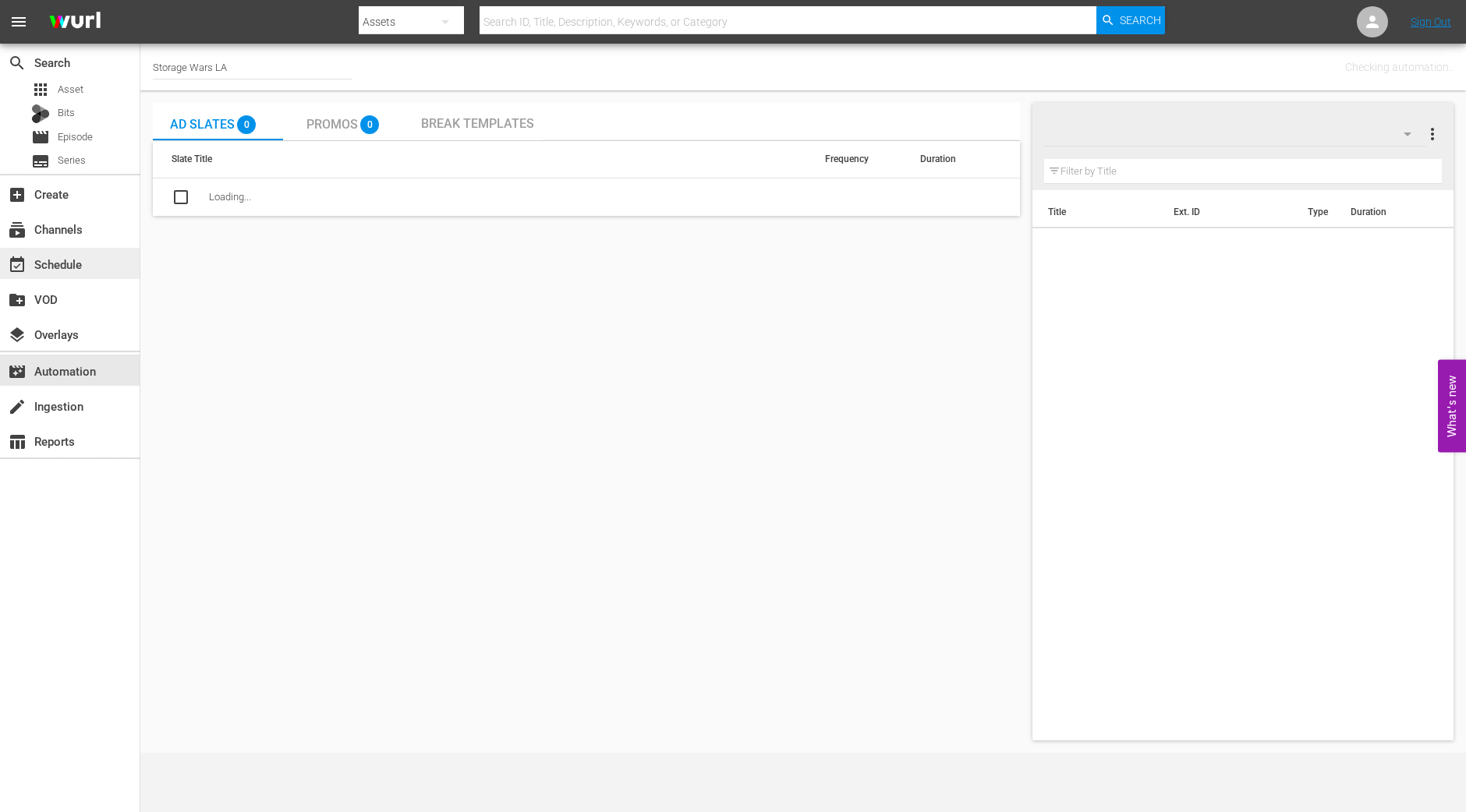
click at [64, 269] on div "event_available Schedule" at bounding box center [43, 261] width 88 height 14
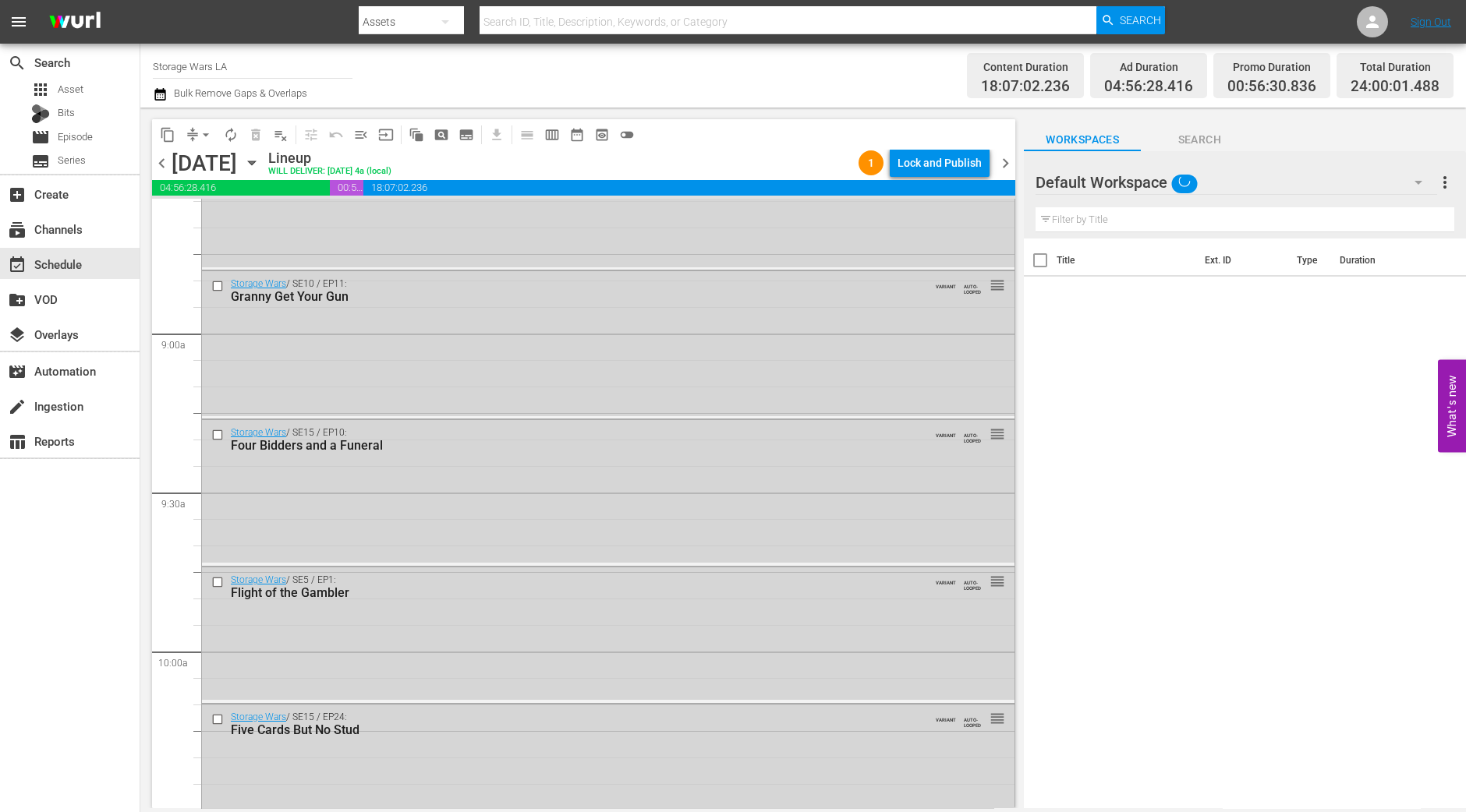
scroll to position [3313, 0]
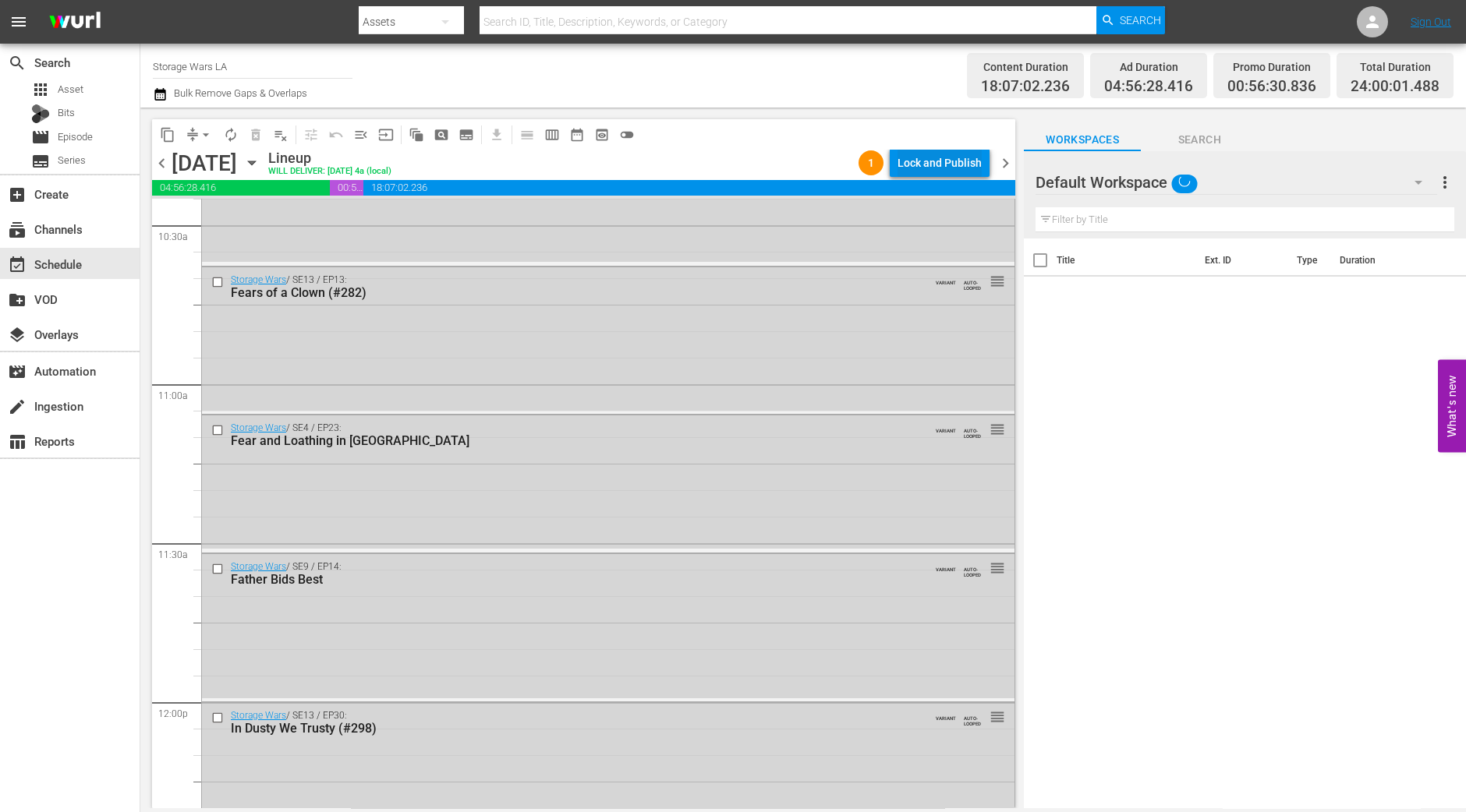
click at [951, 157] on div "Lock and Publish" at bounding box center [939, 162] width 84 height 28
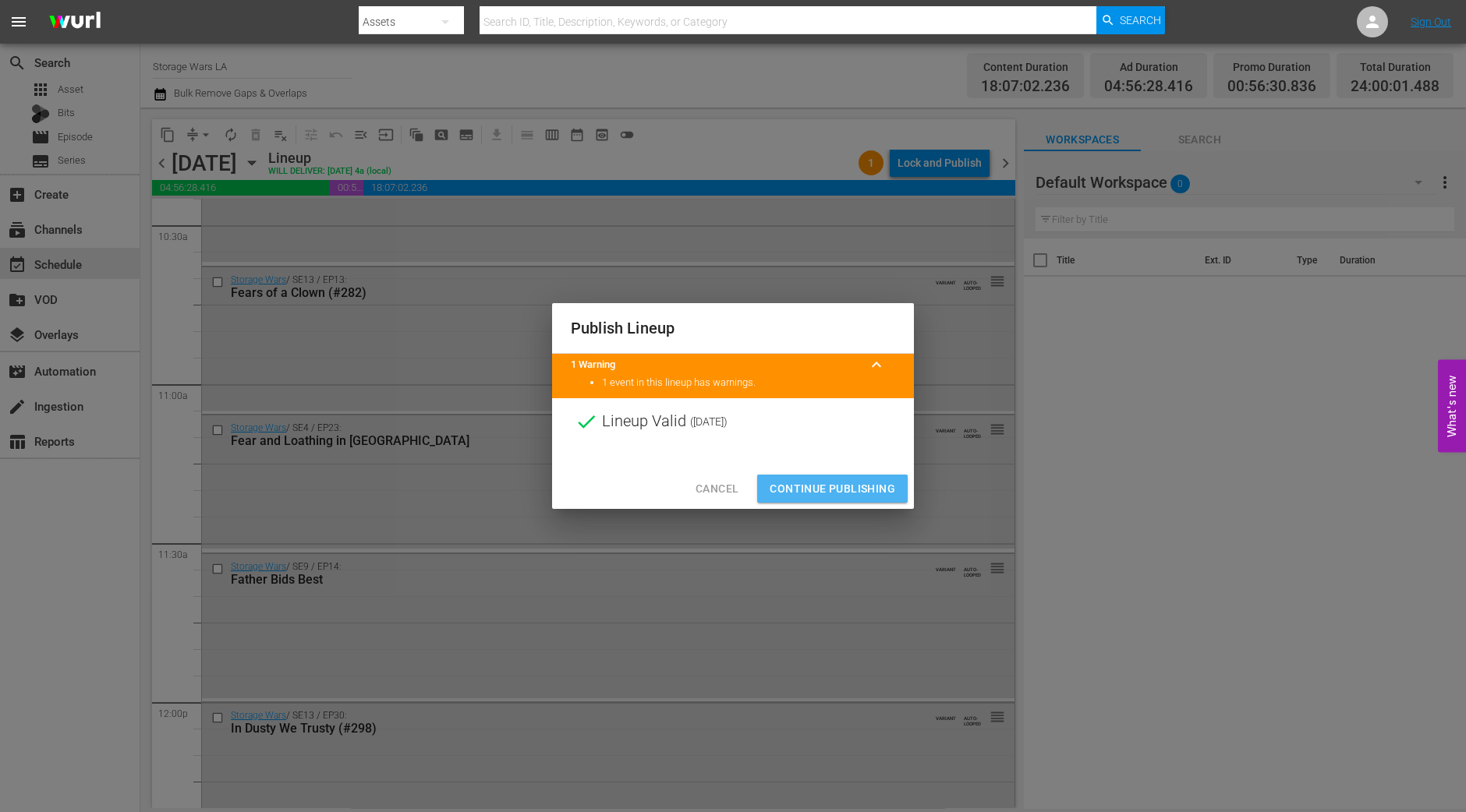
click at [827, 498] on span "Continue Publishing" at bounding box center [832, 489] width 125 height 19
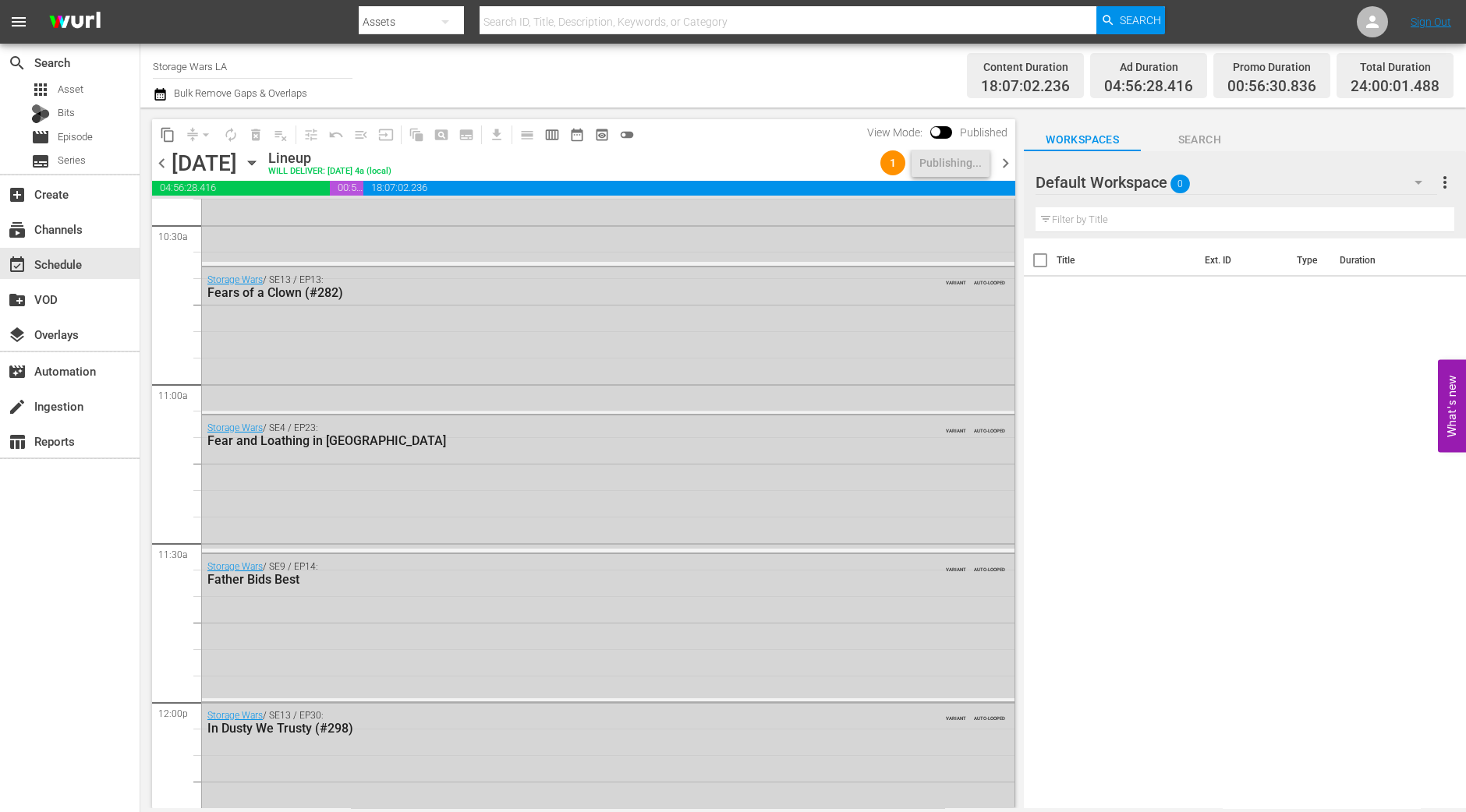
click at [1003, 166] on span "chevron_right" at bounding box center [1005, 163] width 19 height 19
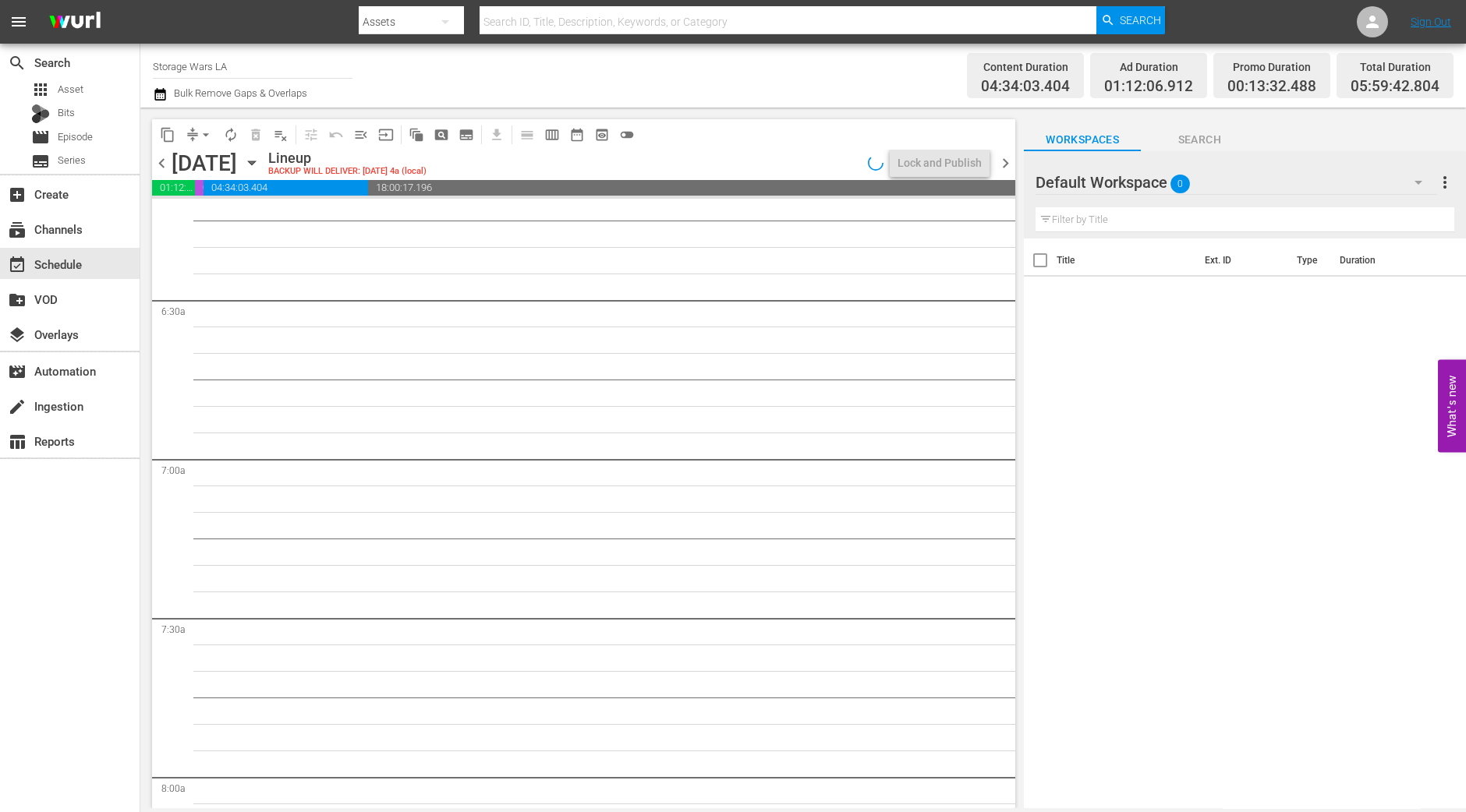
scroll to position [1479, 0]
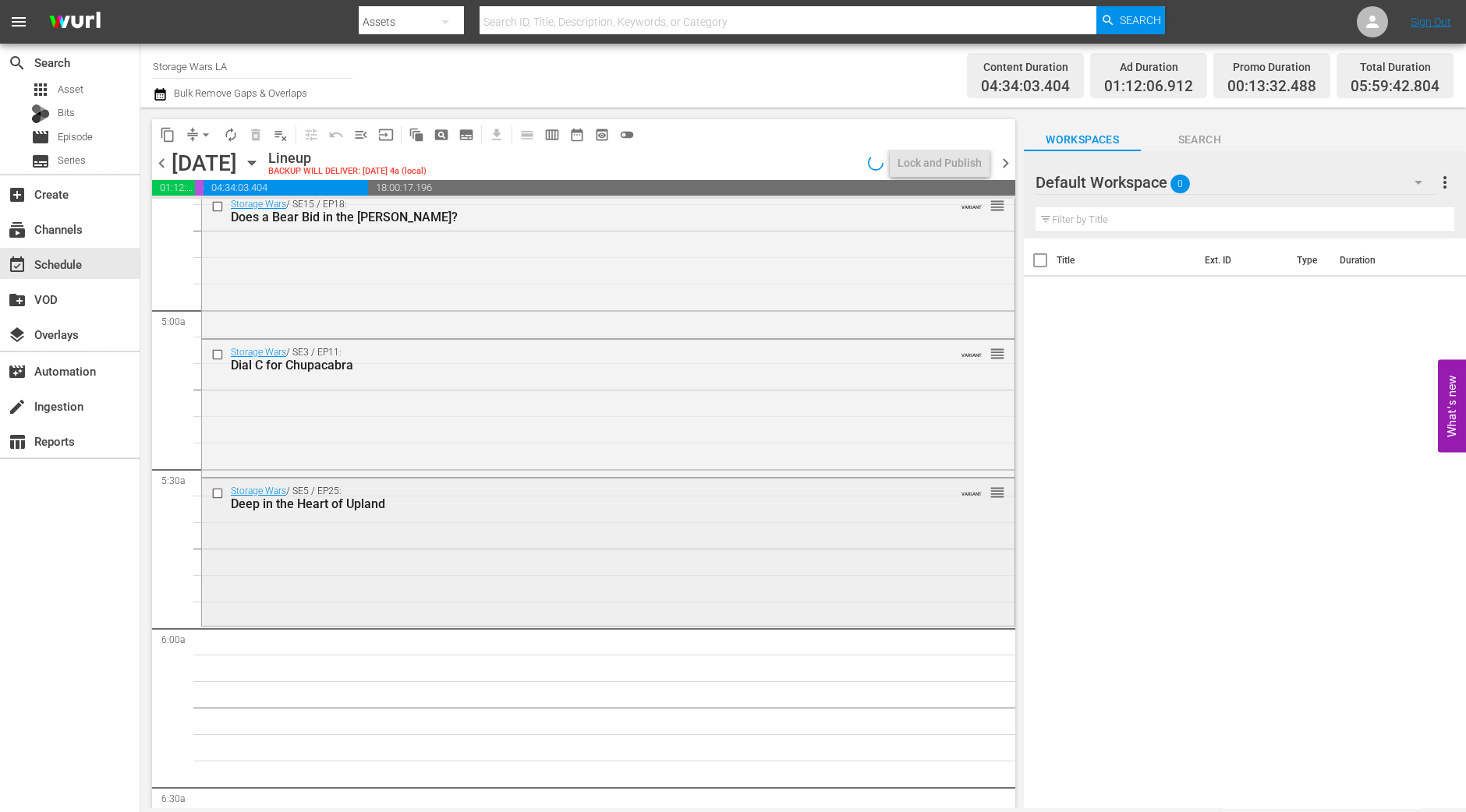
click at [675, 608] on div "Storage Wars / SE5 / EP25: Deep in the Heart of Upland VARIANT reorder" at bounding box center [608, 550] width 812 height 144
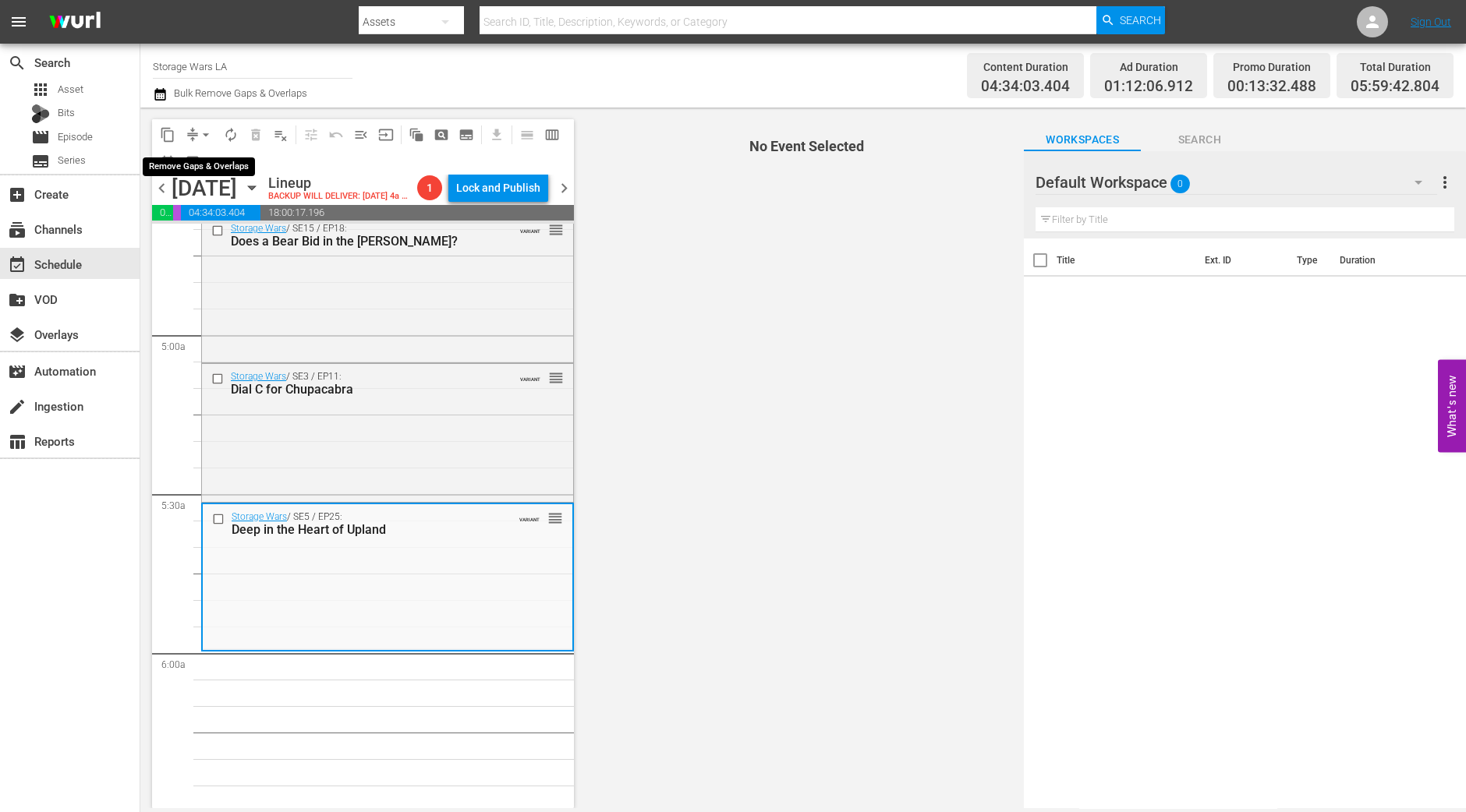
click at [207, 142] on button "arrow_drop_down" at bounding box center [205, 134] width 25 height 25
click at [219, 165] on li "Align to Midnight" at bounding box center [207, 166] width 164 height 26
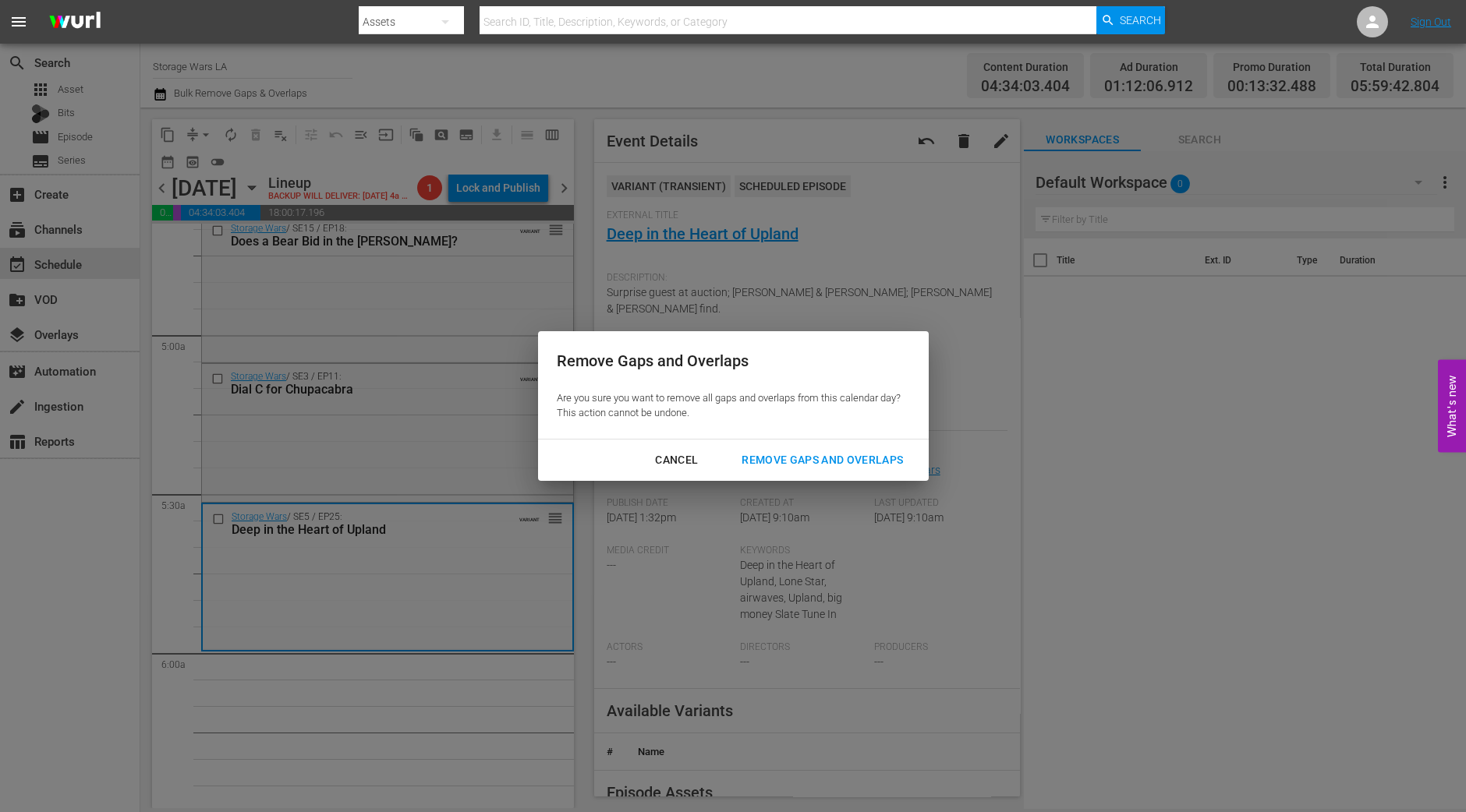
click at [872, 451] on div "Remove Gaps and Overlaps" at bounding box center [823, 460] width 187 height 19
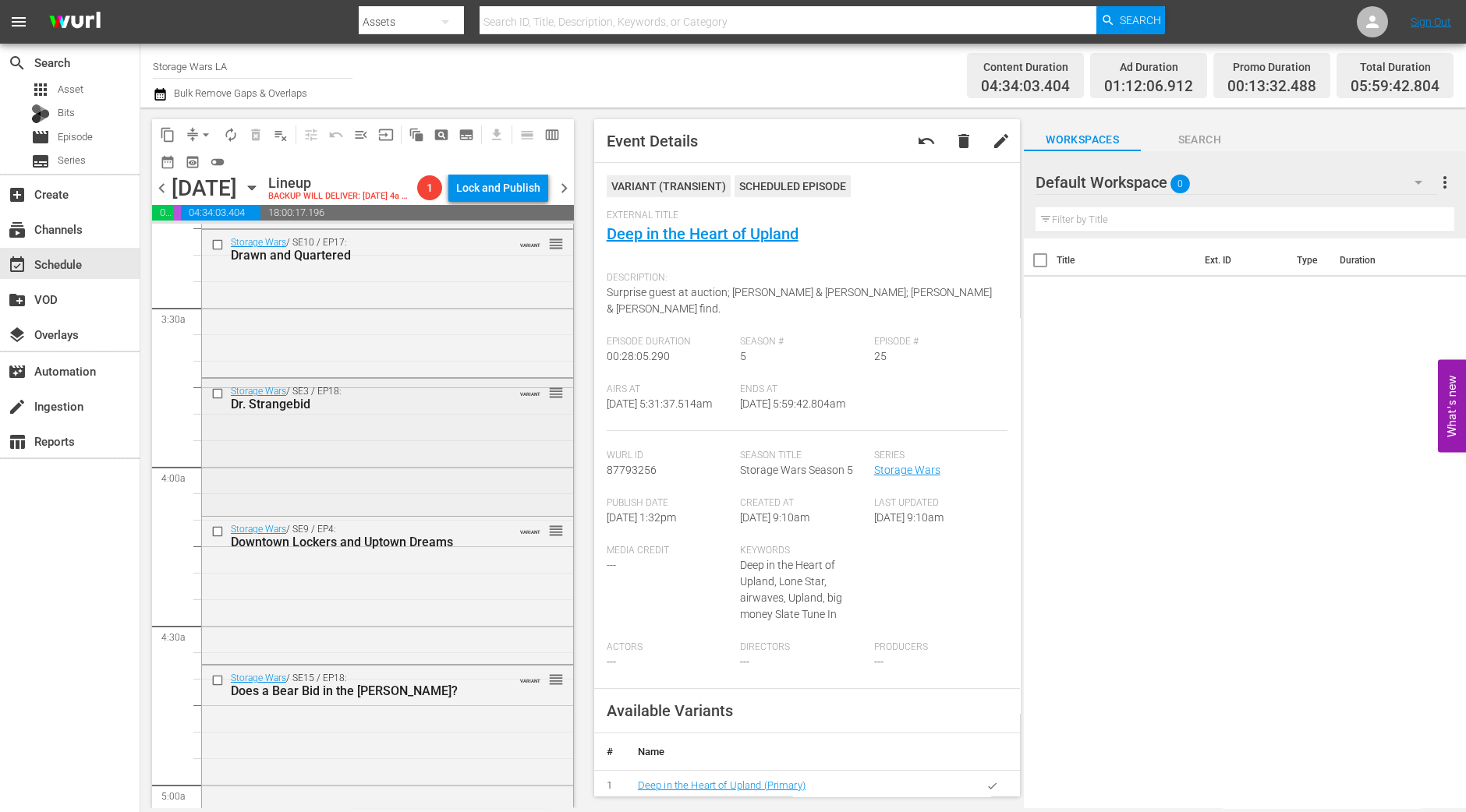
scroll to position [991, 0]
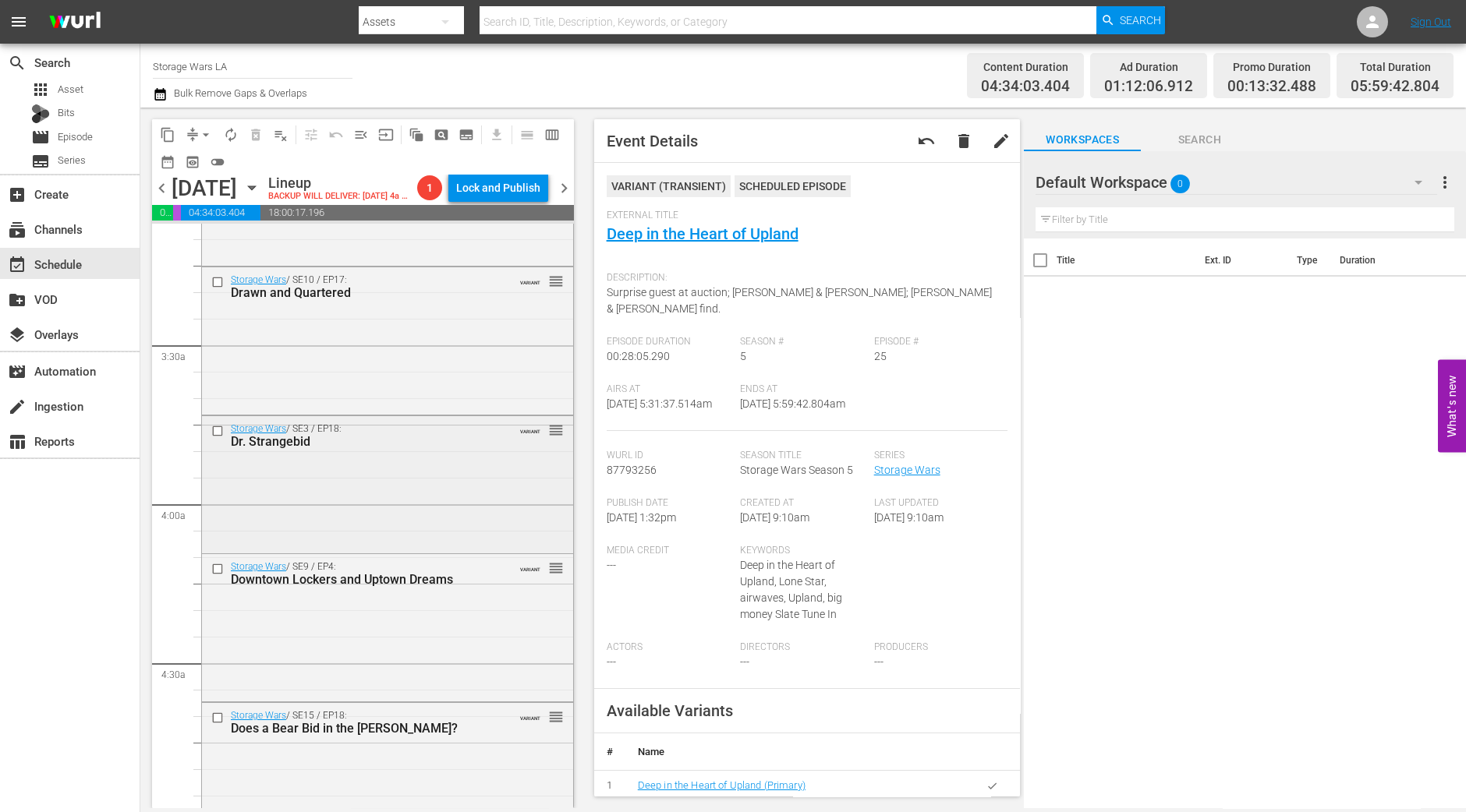
click at [385, 374] on div "Storage Wars / SE10 / EP17: Drawn and Quartered VARIANT reorder" at bounding box center [388, 339] width 372 height 144
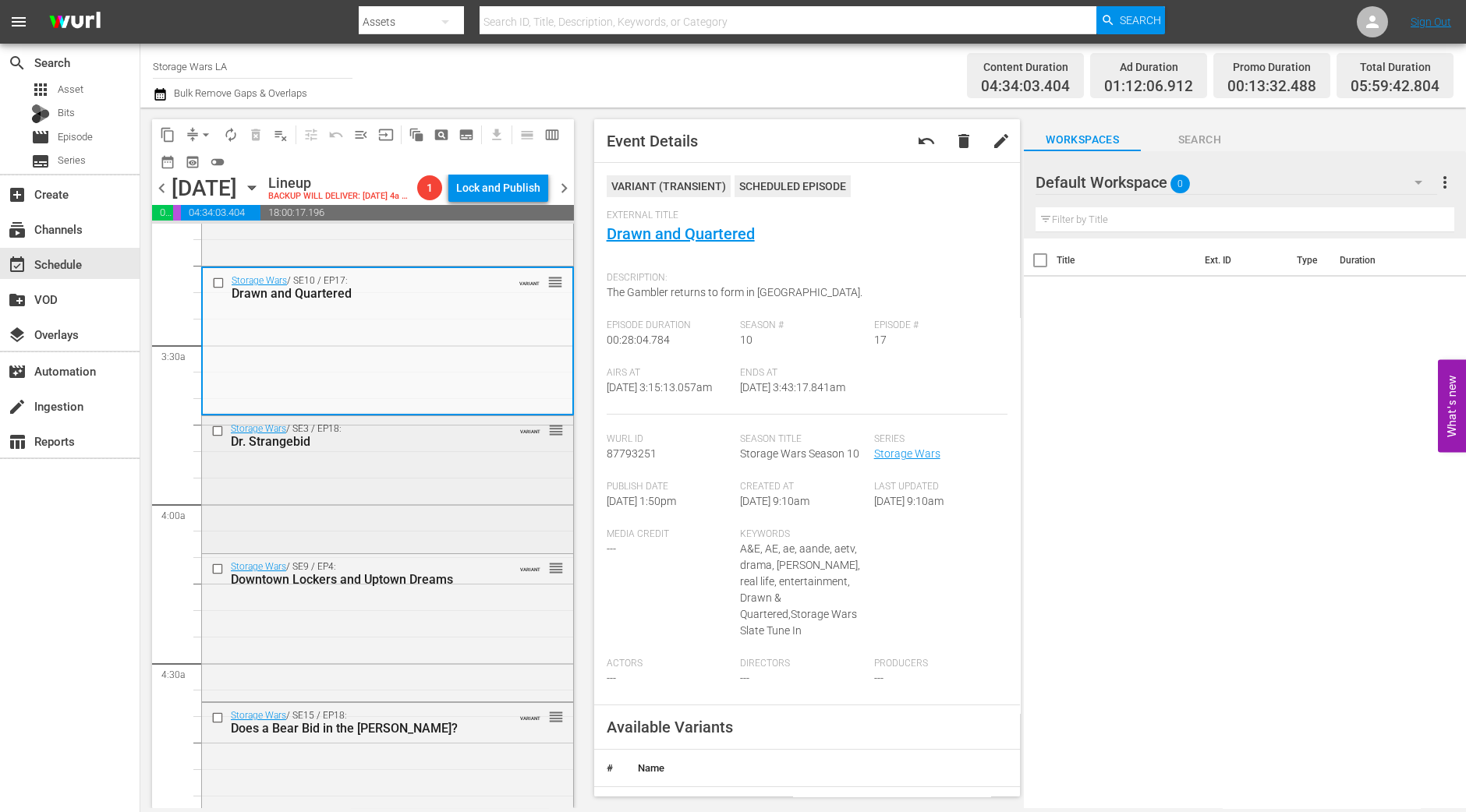
click at [413, 484] on div "Storage Wars / SE3 / EP18: Dr. Strangebid VARIANT reorder" at bounding box center [388, 483] width 372 height 134
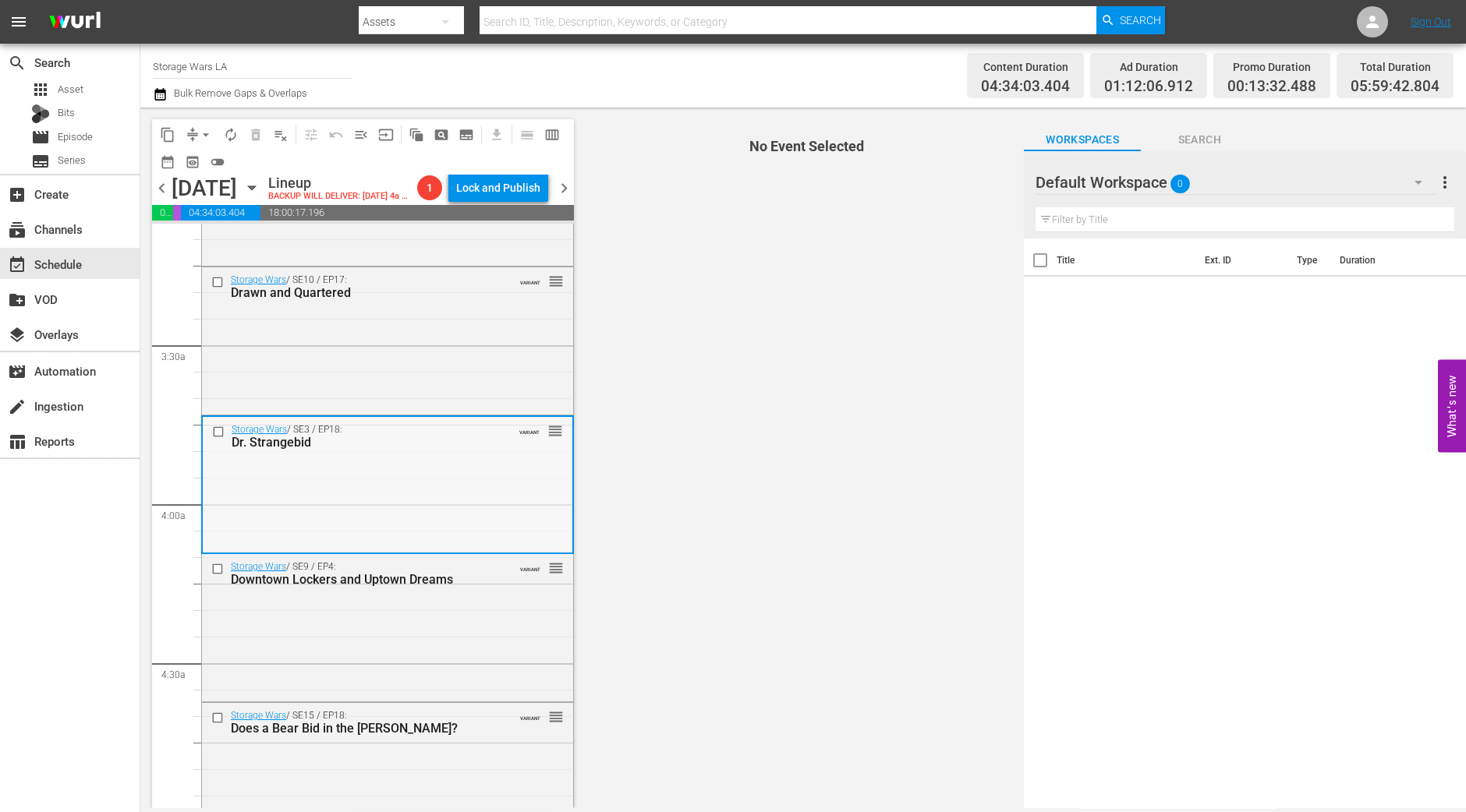
scroll to position [1089, 0]
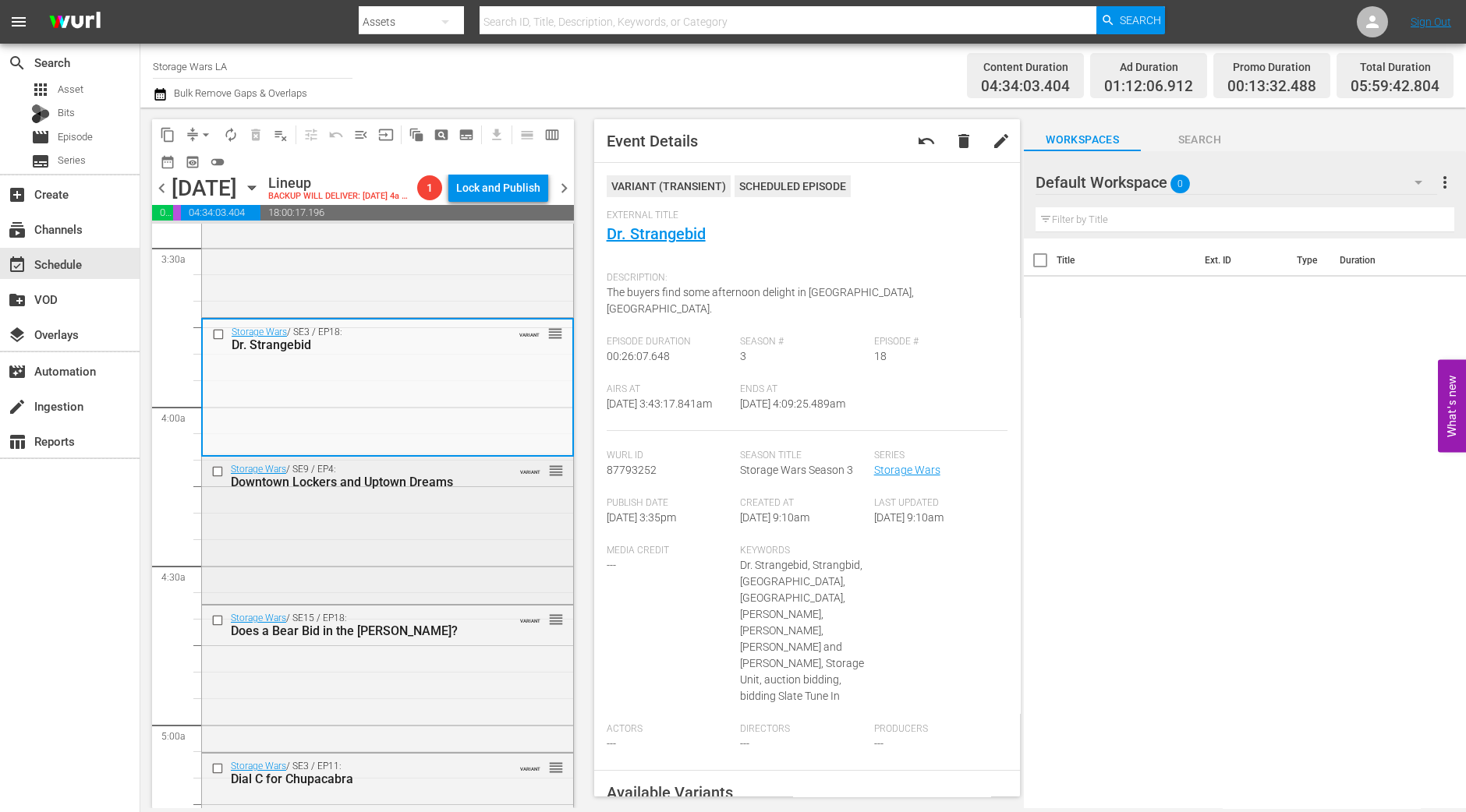
click at [483, 567] on div "Storage Wars / SE9 / EP4: Downtown Lockers and Uptown Dreams VARIANT reorder" at bounding box center [388, 528] width 372 height 144
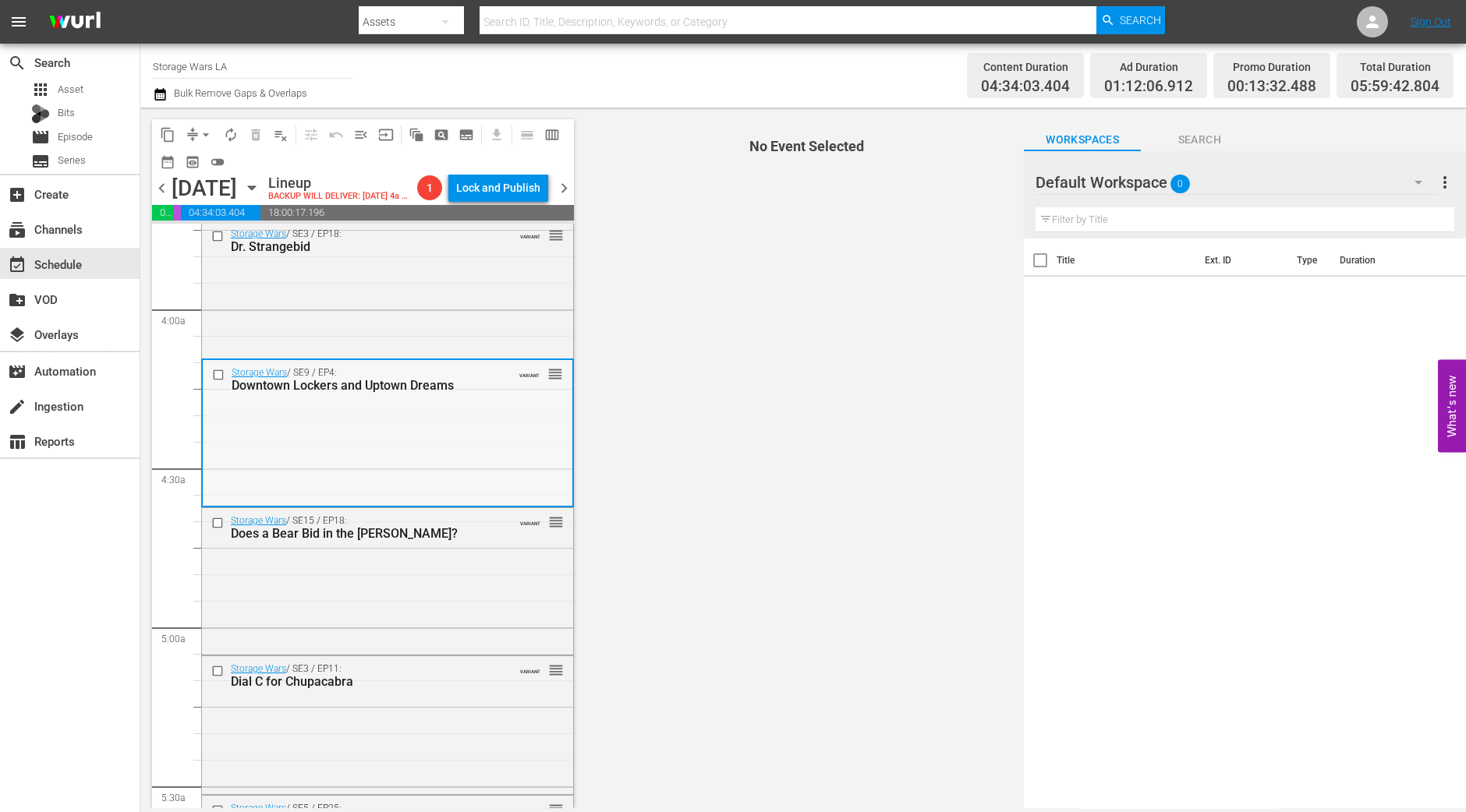
scroll to position [1284, 0]
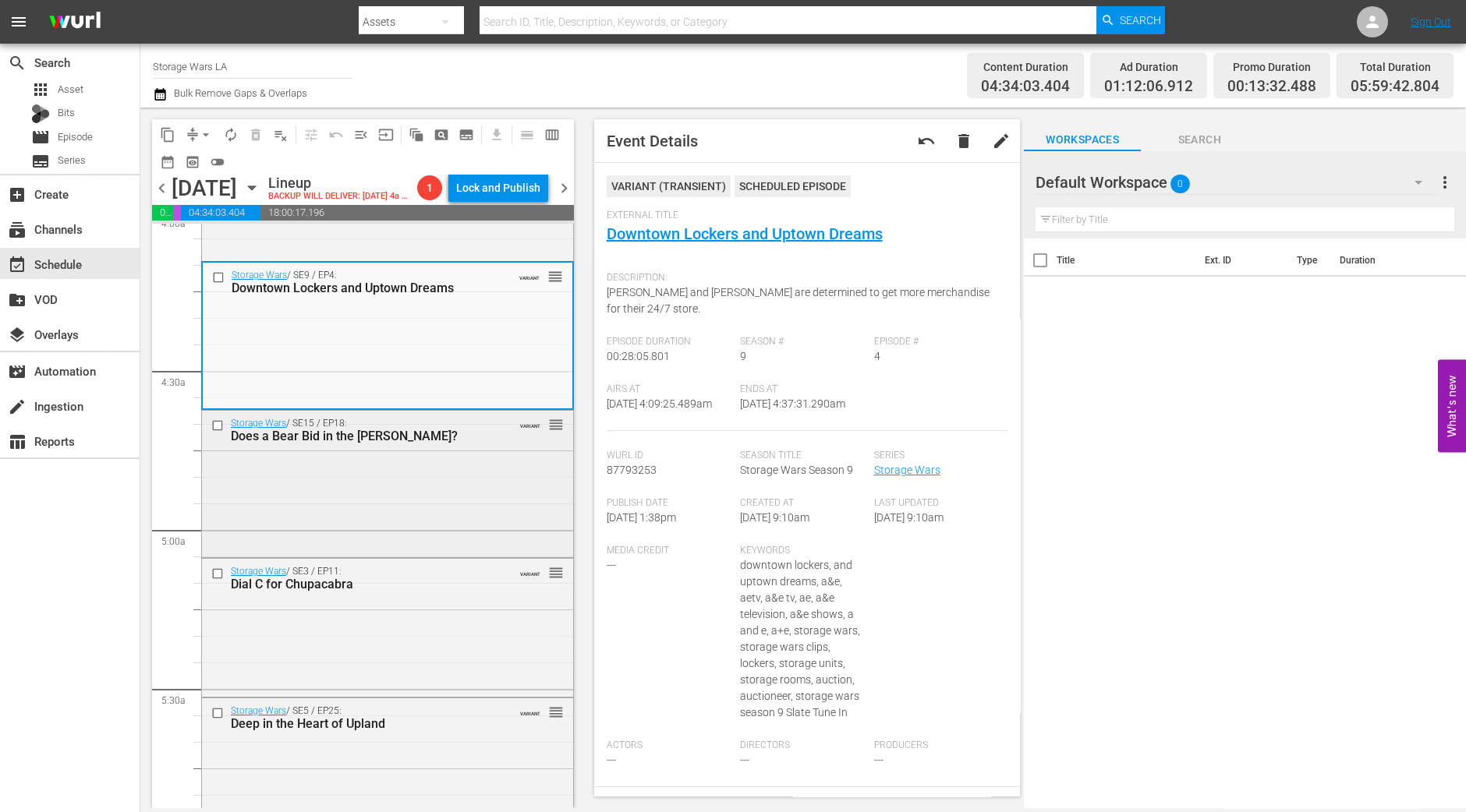
click at [472, 526] on div "Storage Wars / SE15 / EP18: Does a Bear Bid in the Woods? VARIANT reorder" at bounding box center [388, 482] width 372 height 143
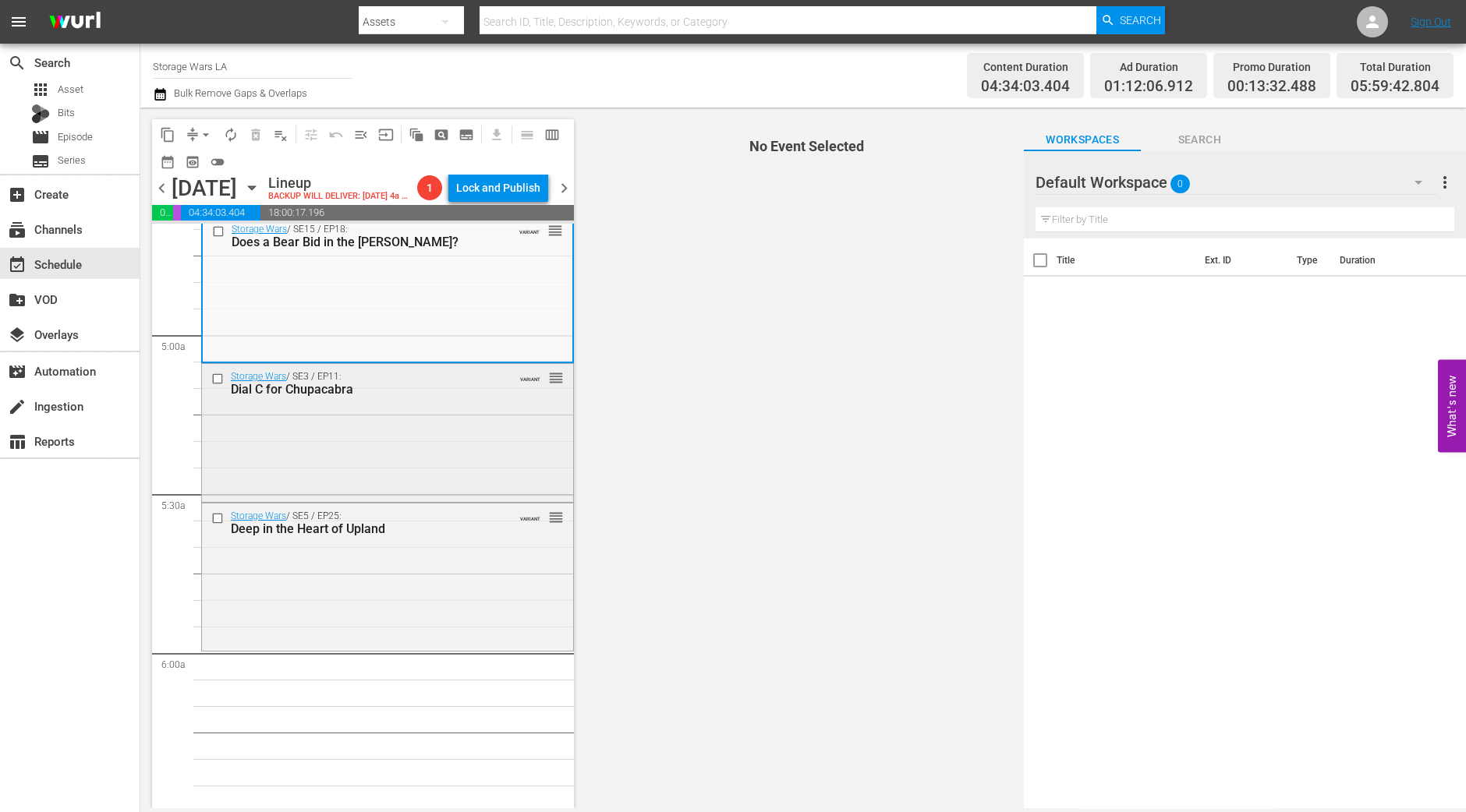
scroll to position [1381, 0]
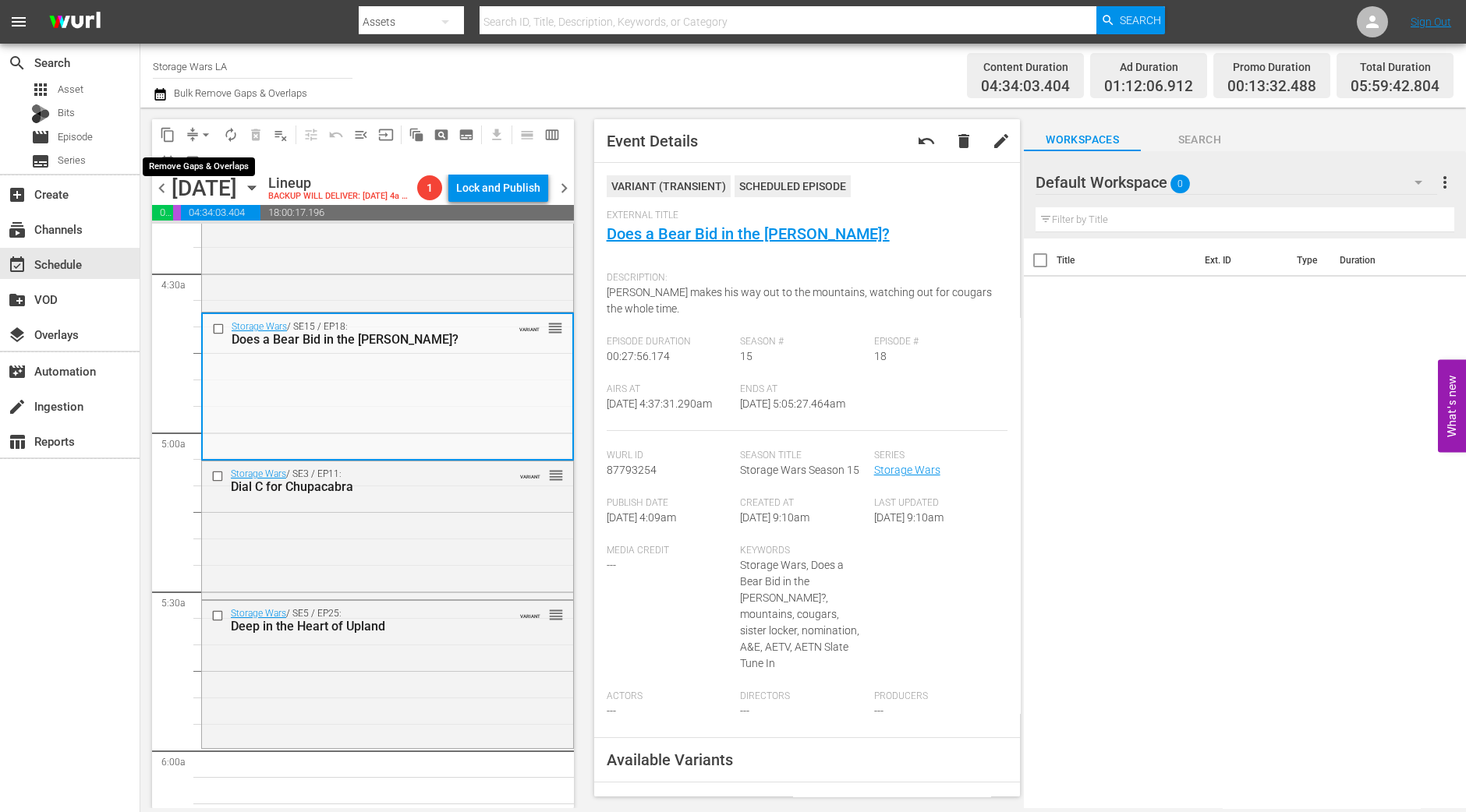
click at [199, 129] on span "arrow_drop_down" at bounding box center [205, 134] width 15 height 15
click at [234, 158] on li "Align to Midnight" at bounding box center [207, 166] width 164 height 26
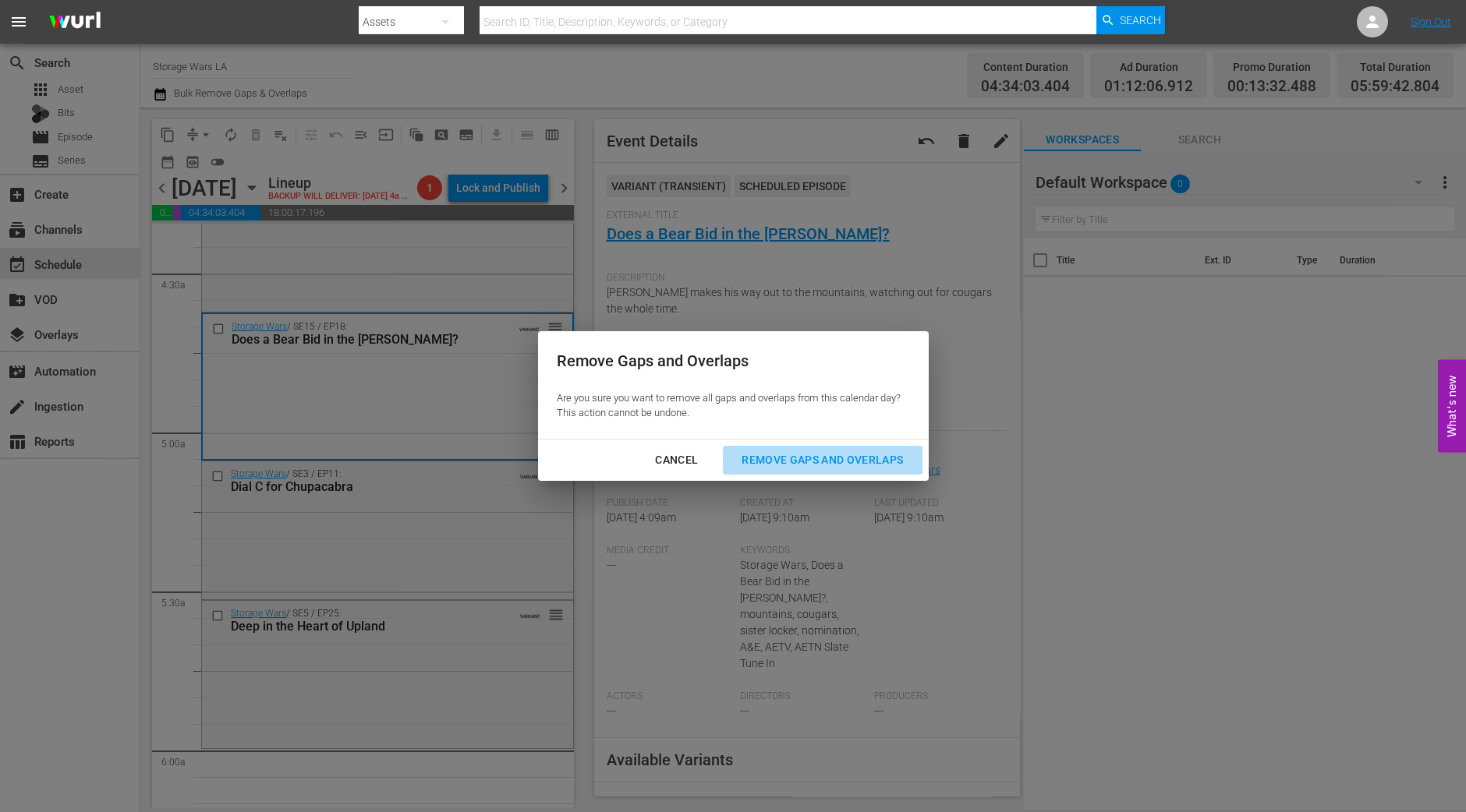
click at [810, 450] on div "Remove Gaps and Overlaps" at bounding box center [823, 460] width 187 height 19
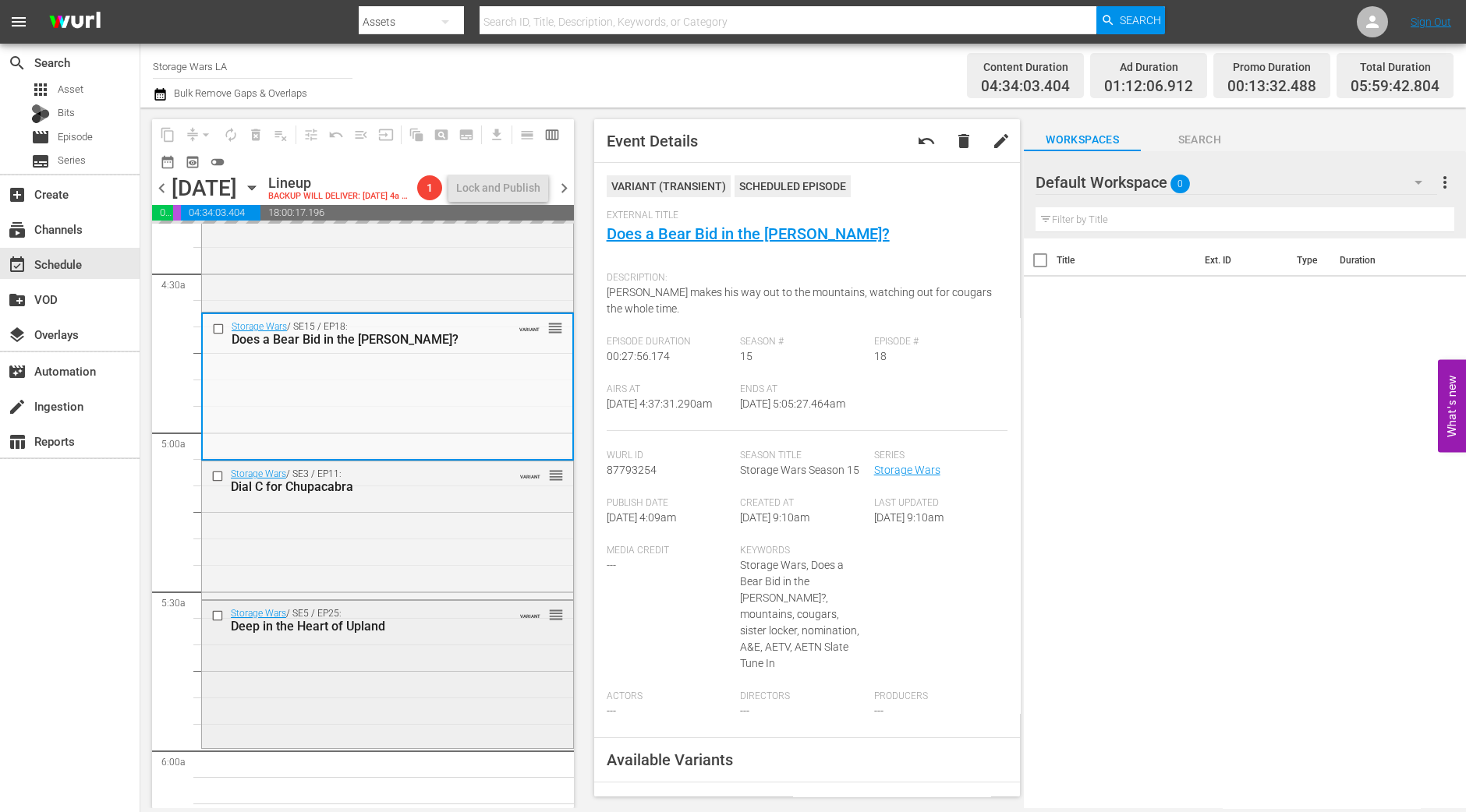
click at [468, 687] on div "Storage Wars / SE5 / EP25: Deep in the Heart of Upland VARIANT reorder" at bounding box center [388, 673] width 372 height 144
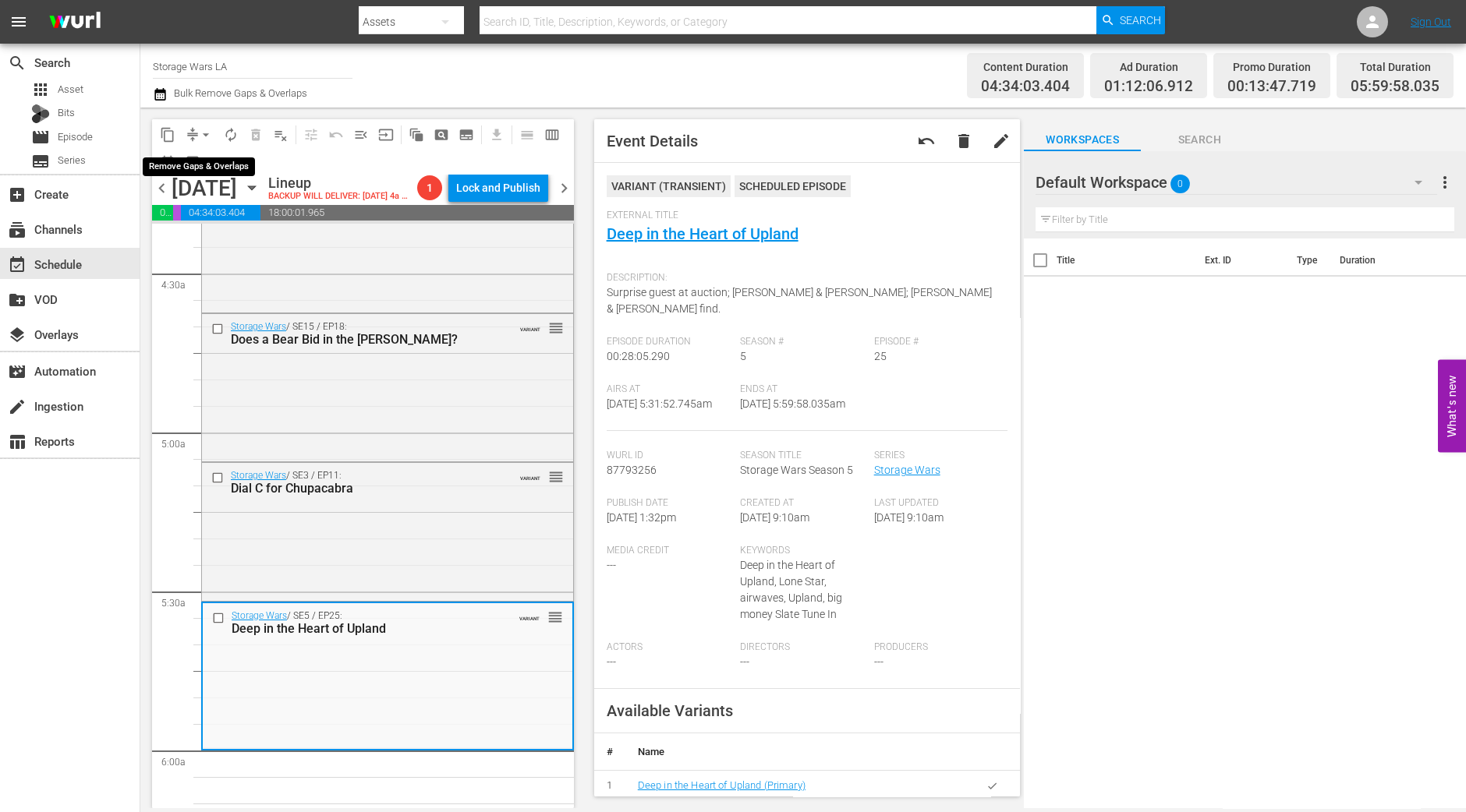
click at [199, 128] on span "arrow_drop_down" at bounding box center [205, 134] width 15 height 15
click at [214, 163] on li "Align to Midnight" at bounding box center [207, 166] width 164 height 26
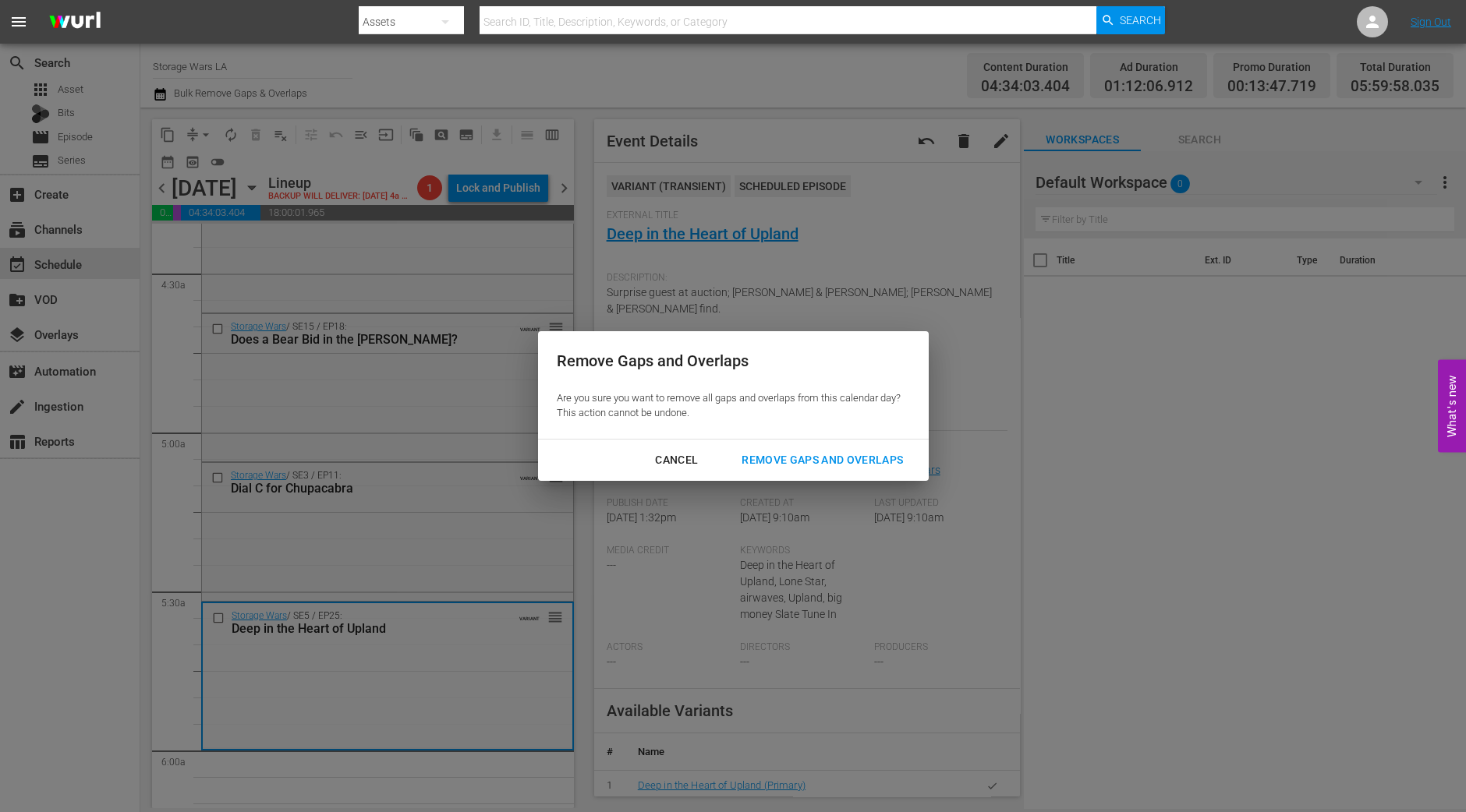
click at [881, 457] on div "Remove Gaps and Overlaps" at bounding box center [823, 460] width 187 height 19
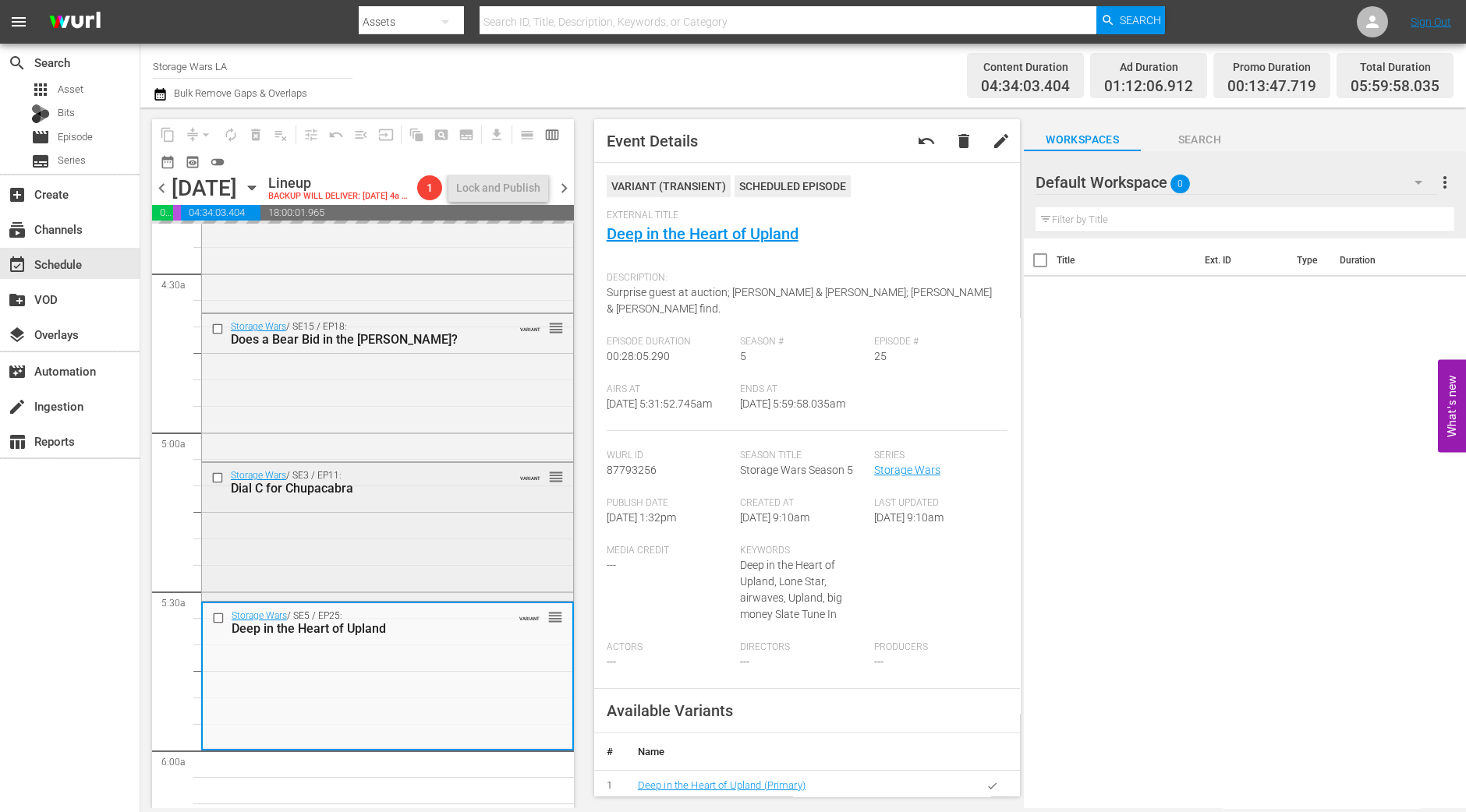
scroll to position [1868, 0]
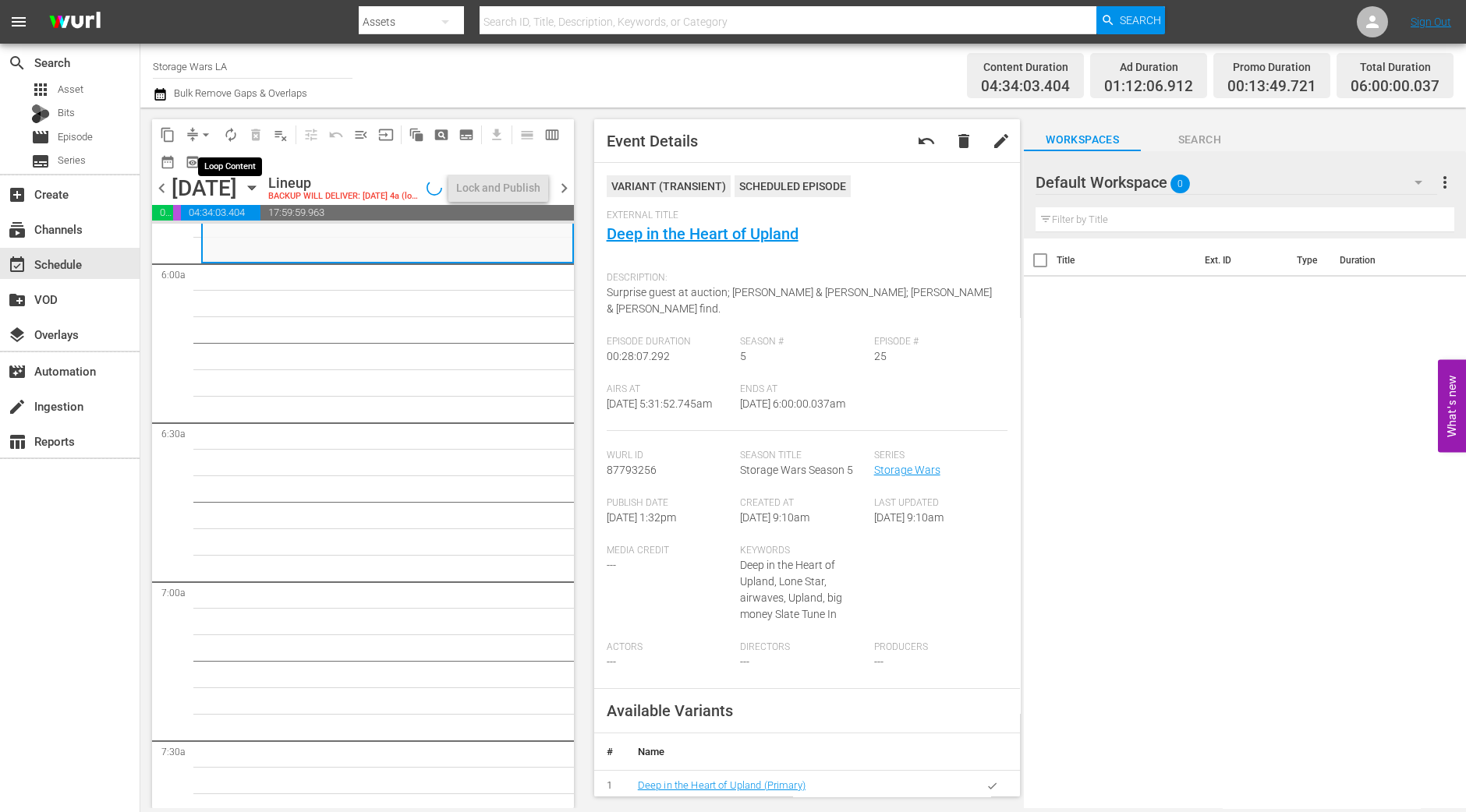
click at [232, 134] on span "autorenew_outlined" at bounding box center [230, 134] width 15 height 15
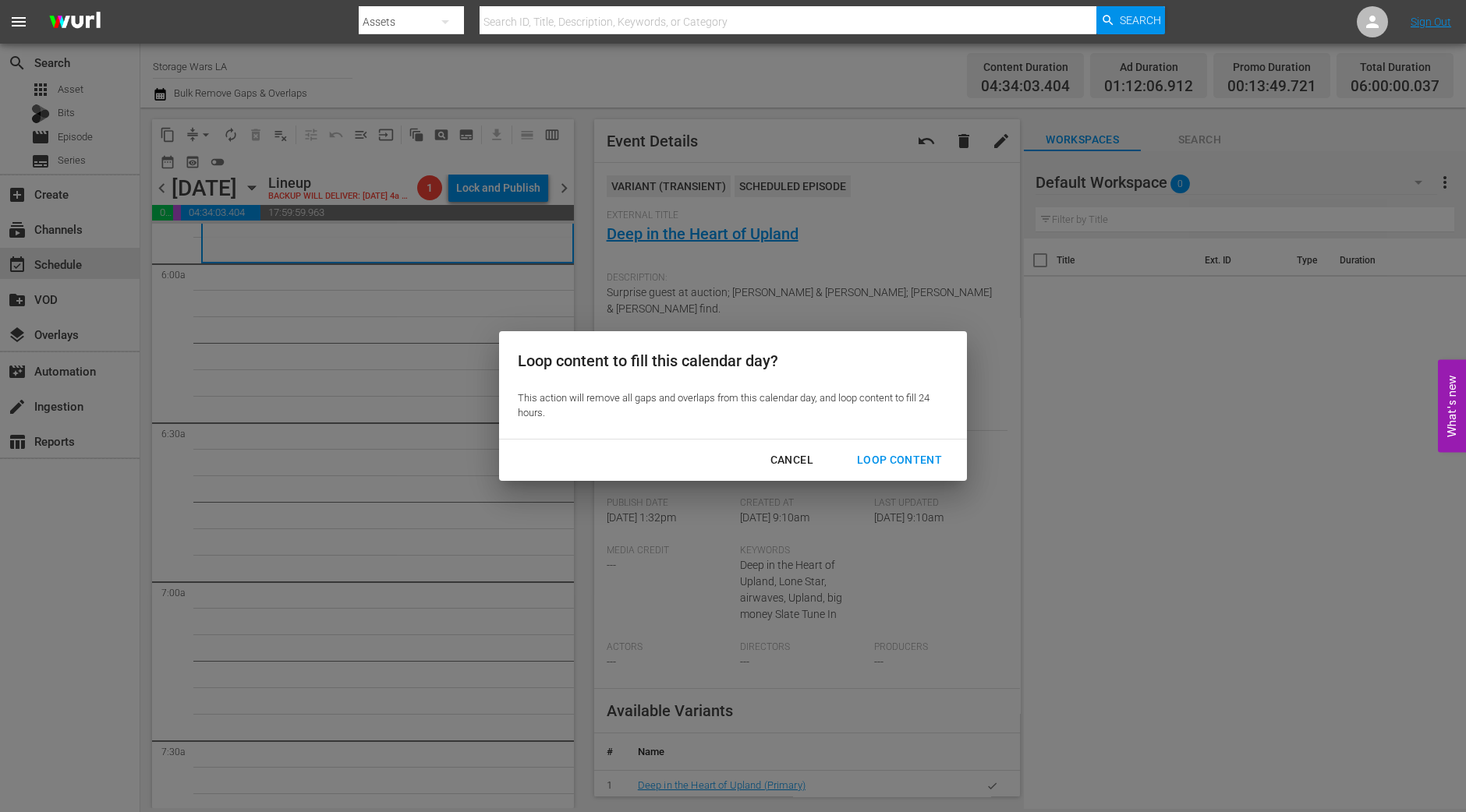
click at [901, 464] on div "Loop Content" at bounding box center [899, 460] width 110 height 19
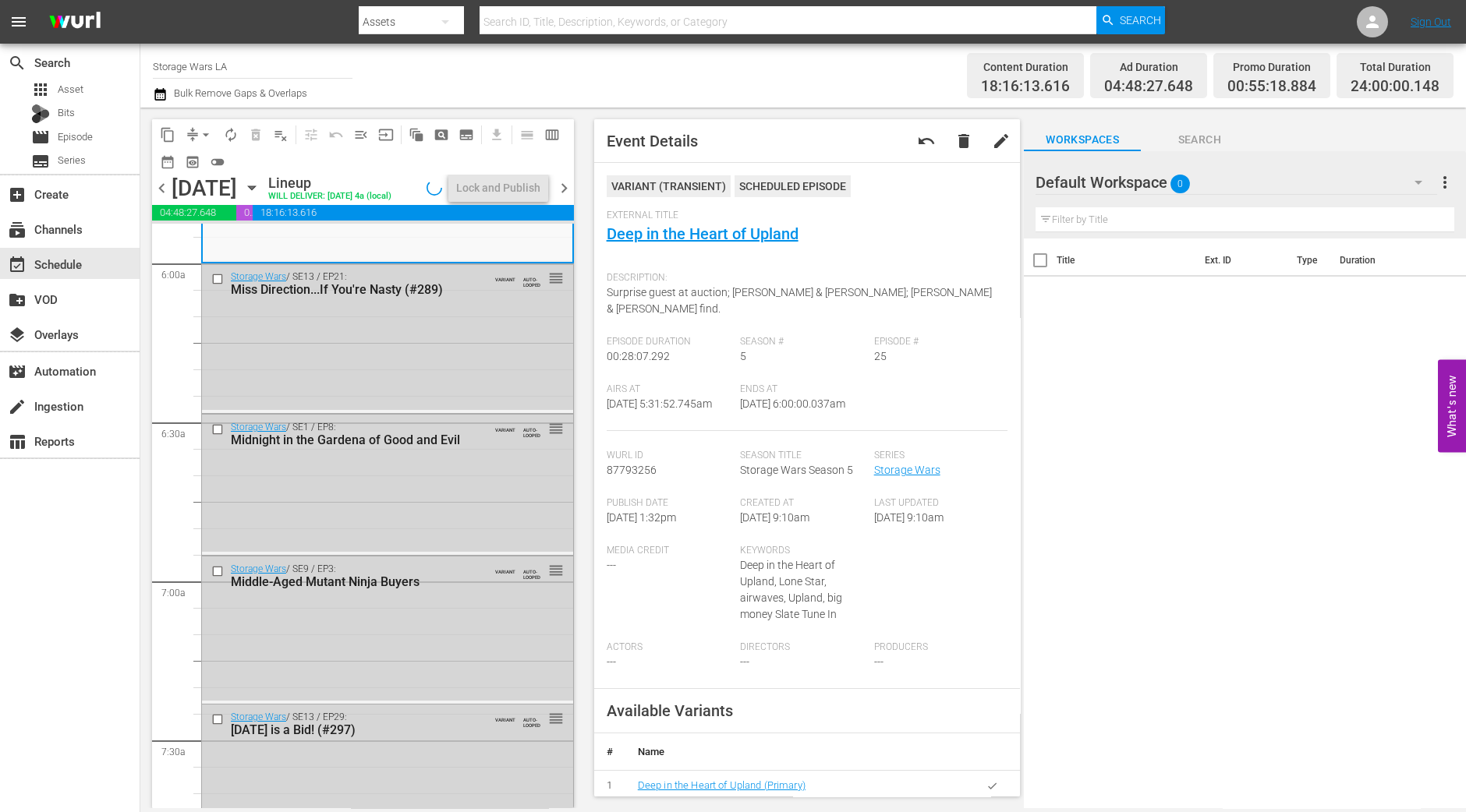
click at [478, 184] on div "Lock and Publish" at bounding box center [498, 187] width 84 height 28
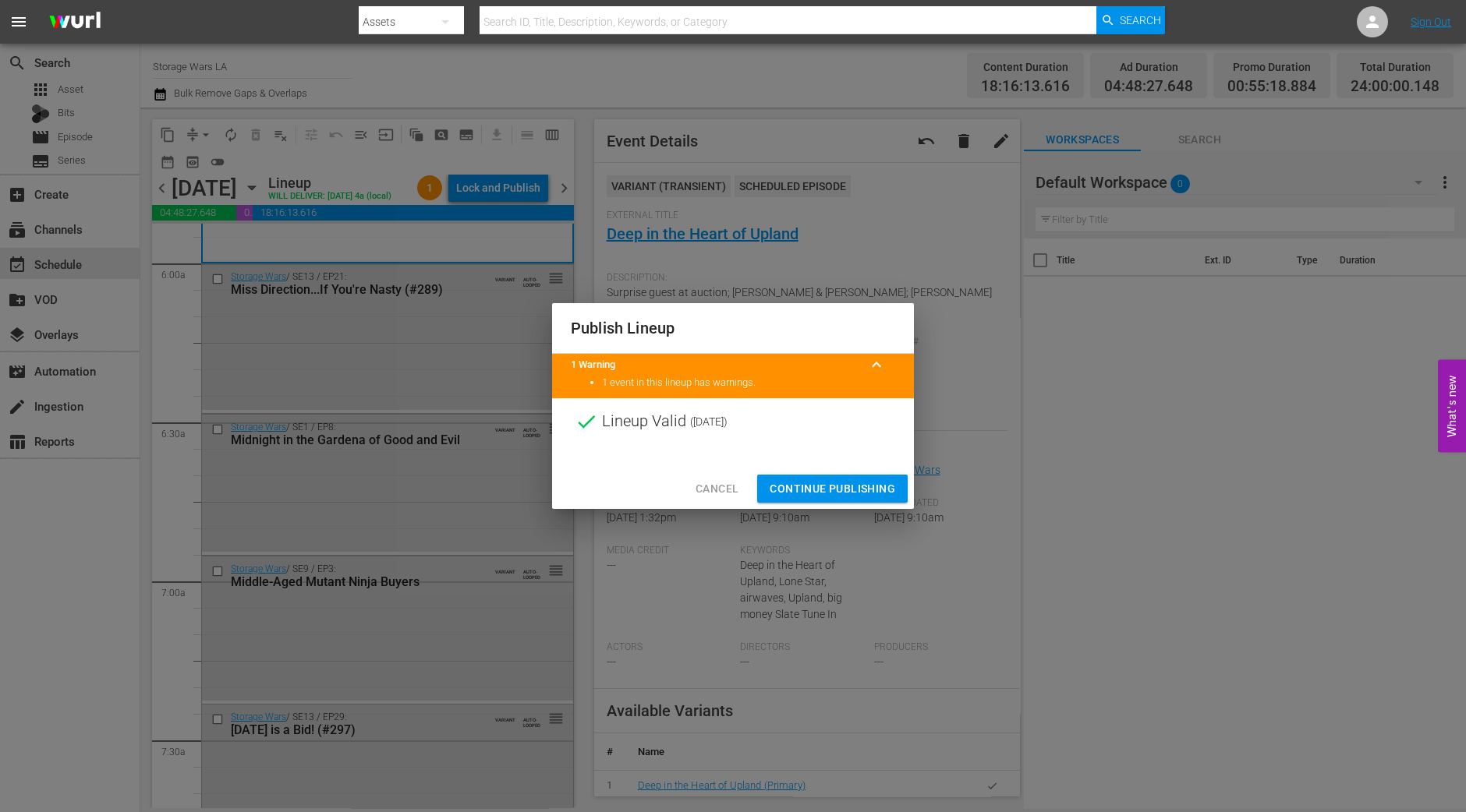
click at [839, 480] on span "Continue Publishing" at bounding box center [832, 489] width 125 height 19
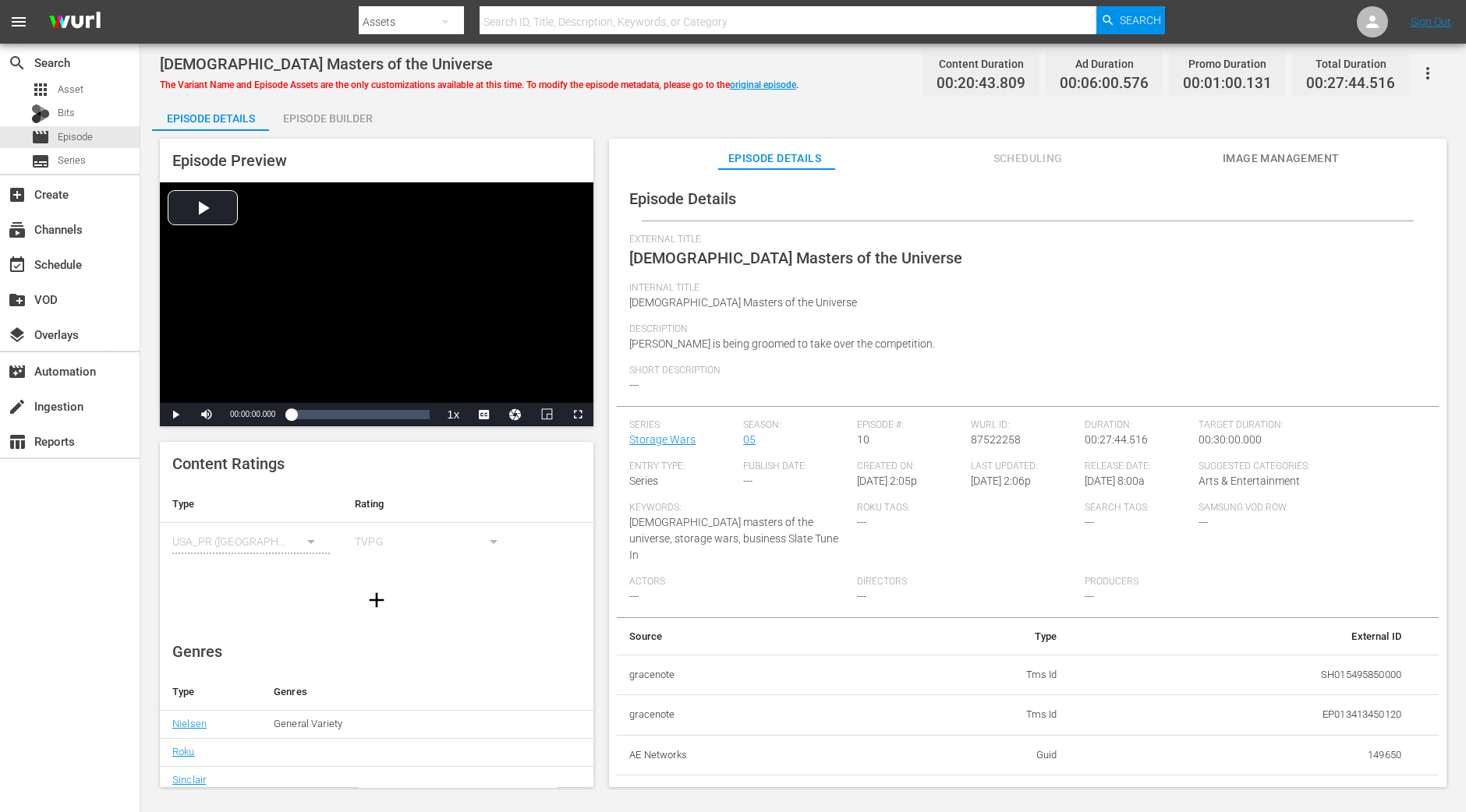
click at [1172, 158] on span "Image Management" at bounding box center [1280, 158] width 117 height 19
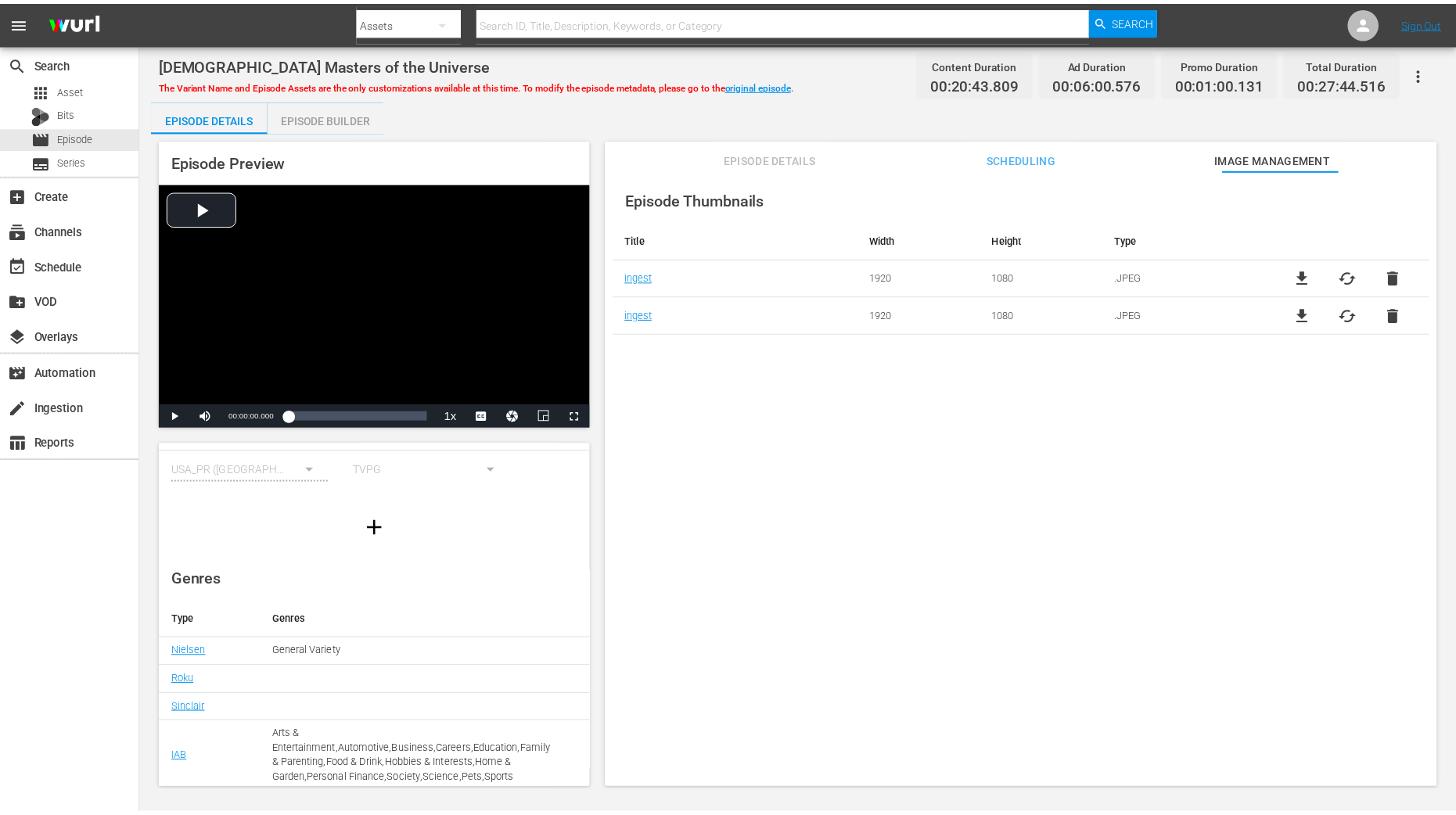
scroll to position [154, 0]
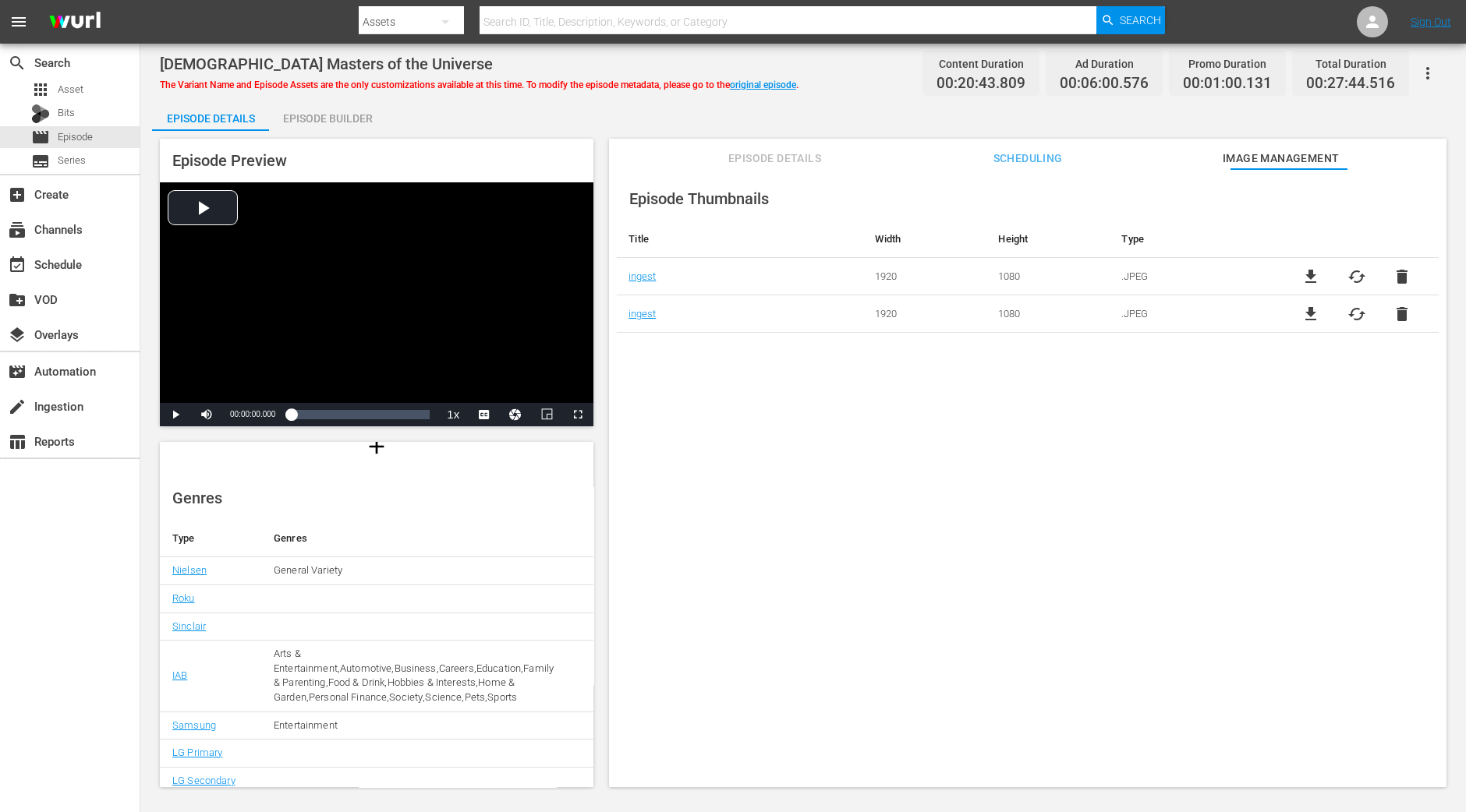
click at [786, 158] on span "Episode Details" at bounding box center [774, 158] width 117 height 19
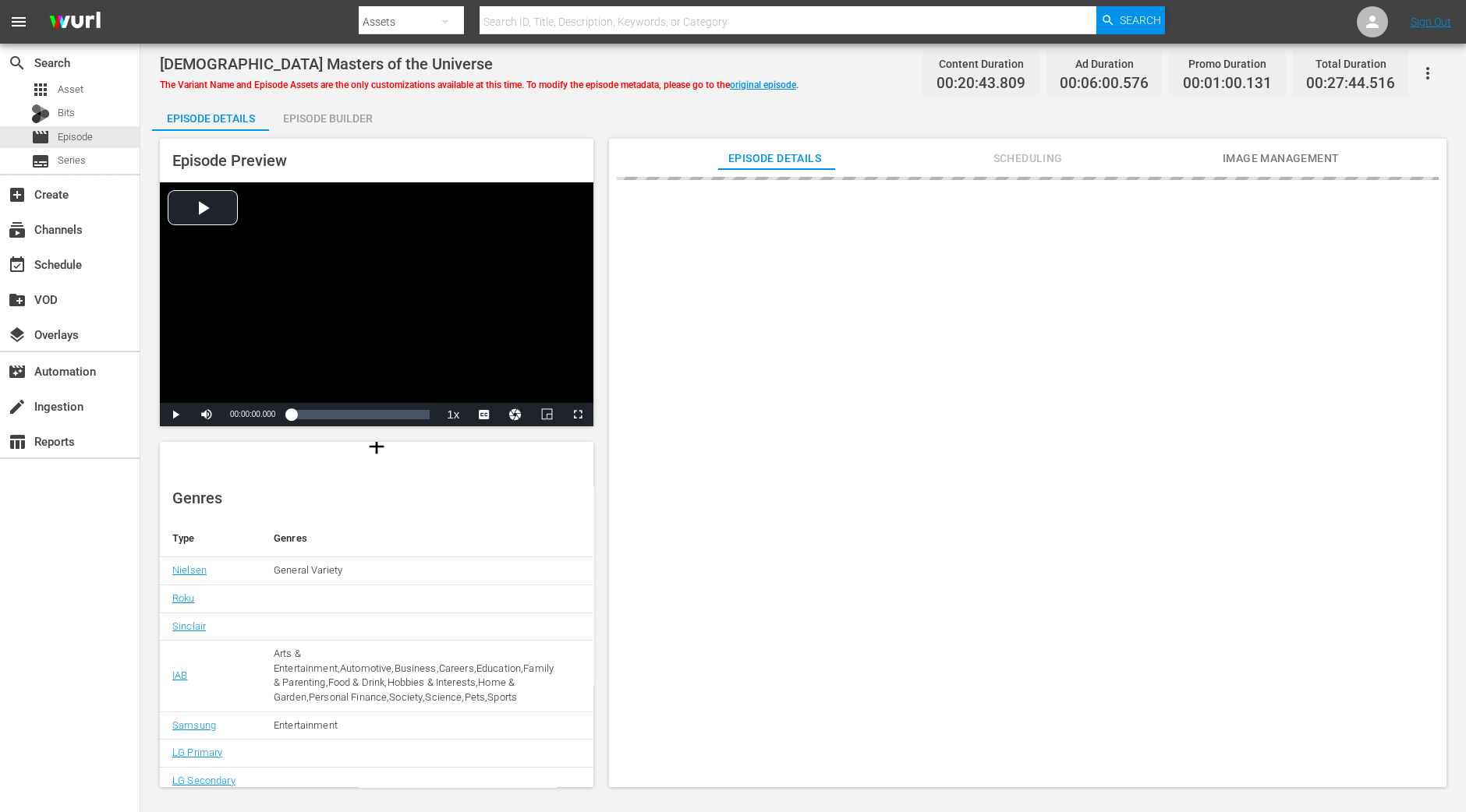
click at [362, 110] on div "Episode Builder" at bounding box center [327, 118] width 117 height 38
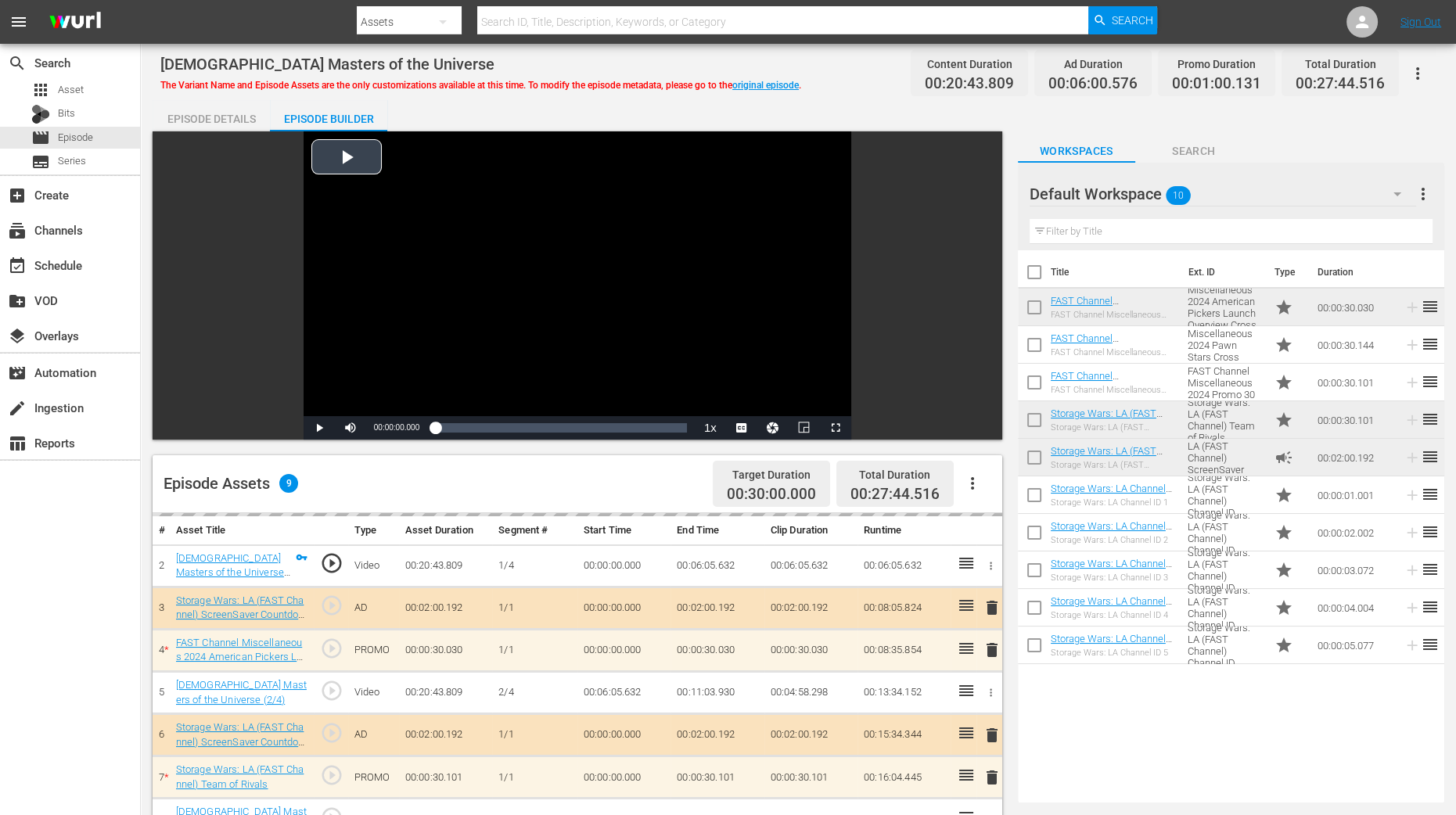
scroll to position [294, 0]
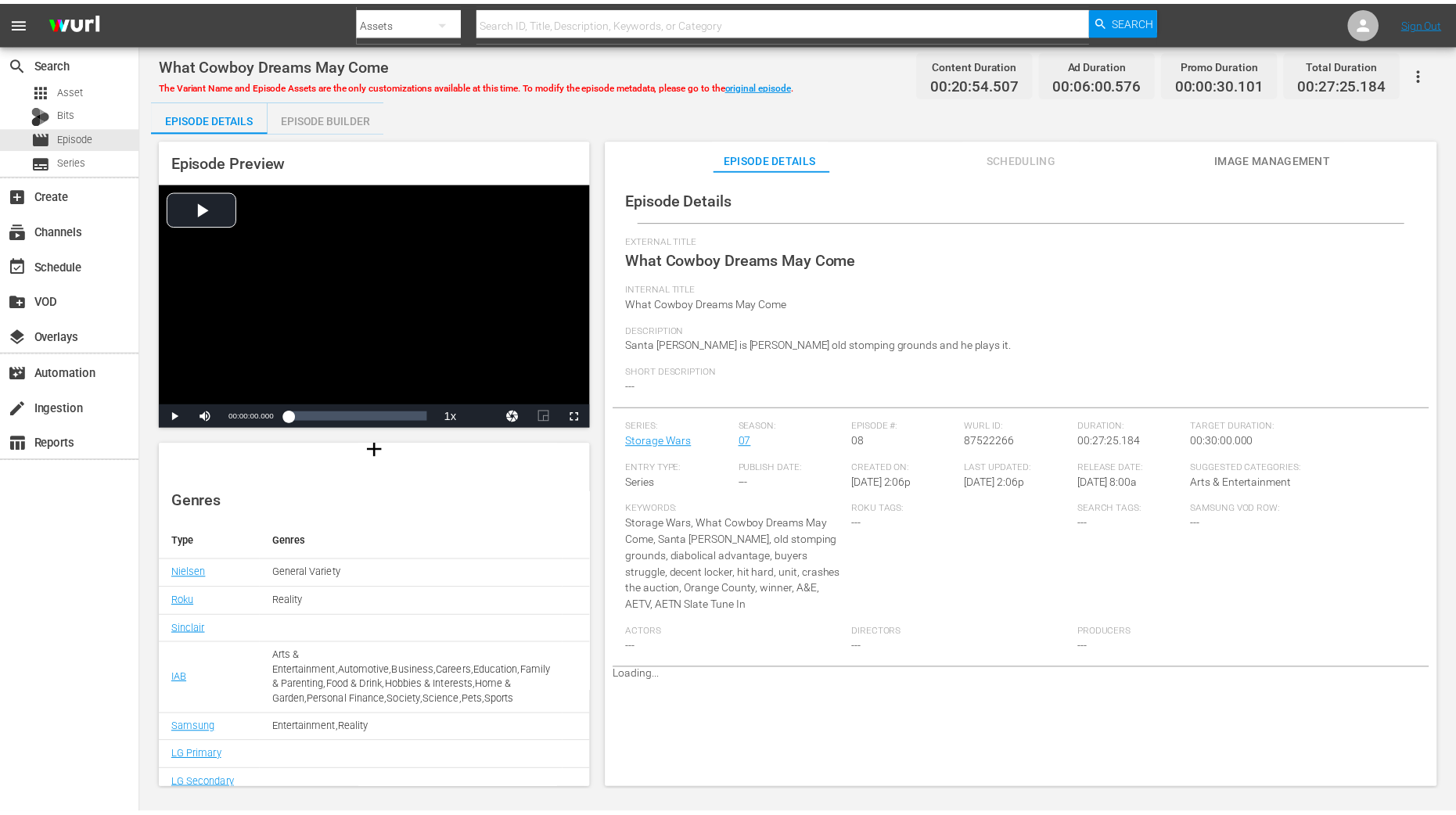
scroll to position [154, 0]
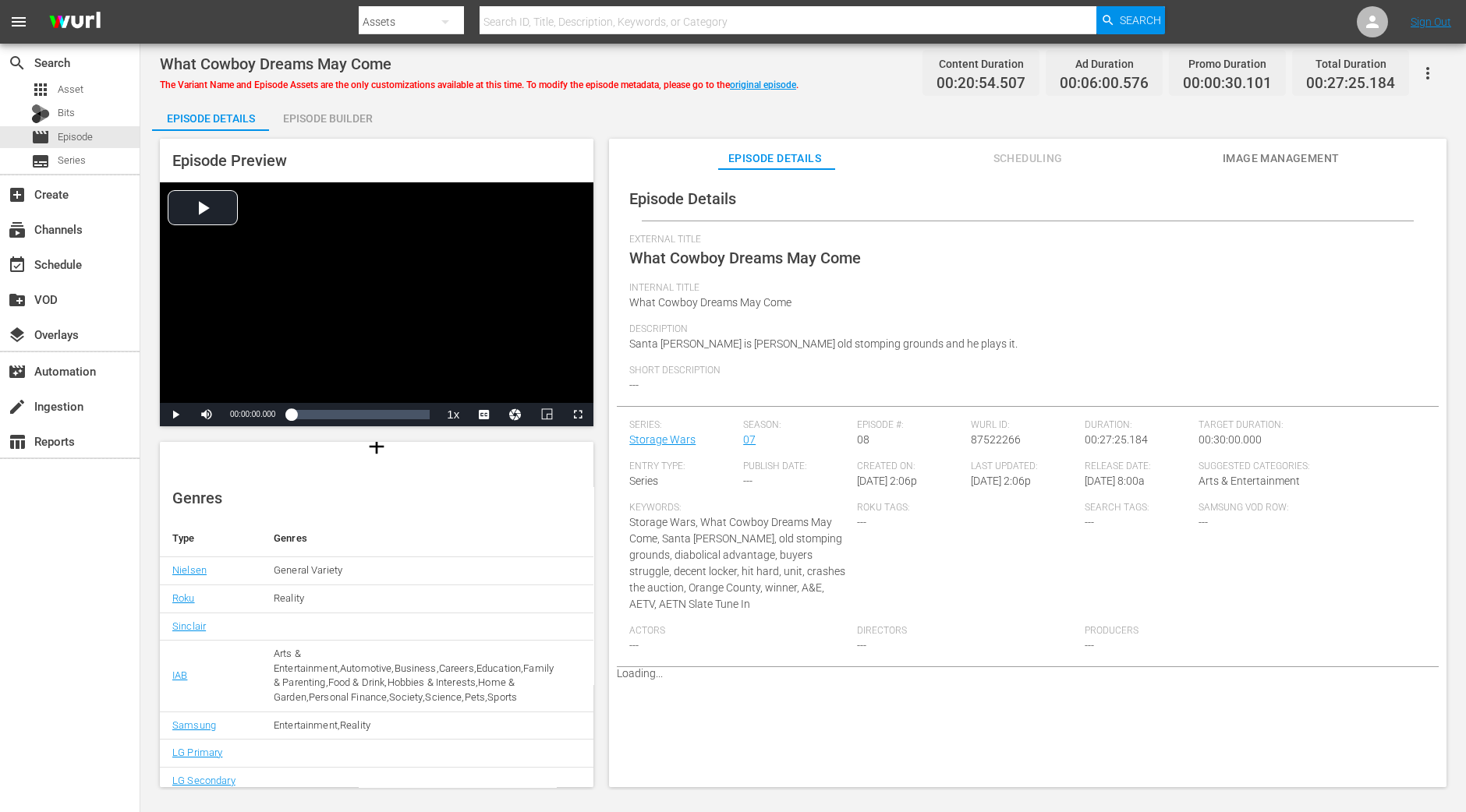
click at [373, 114] on div "Episode Builder" at bounding box center [327, 118] width 117 height 38
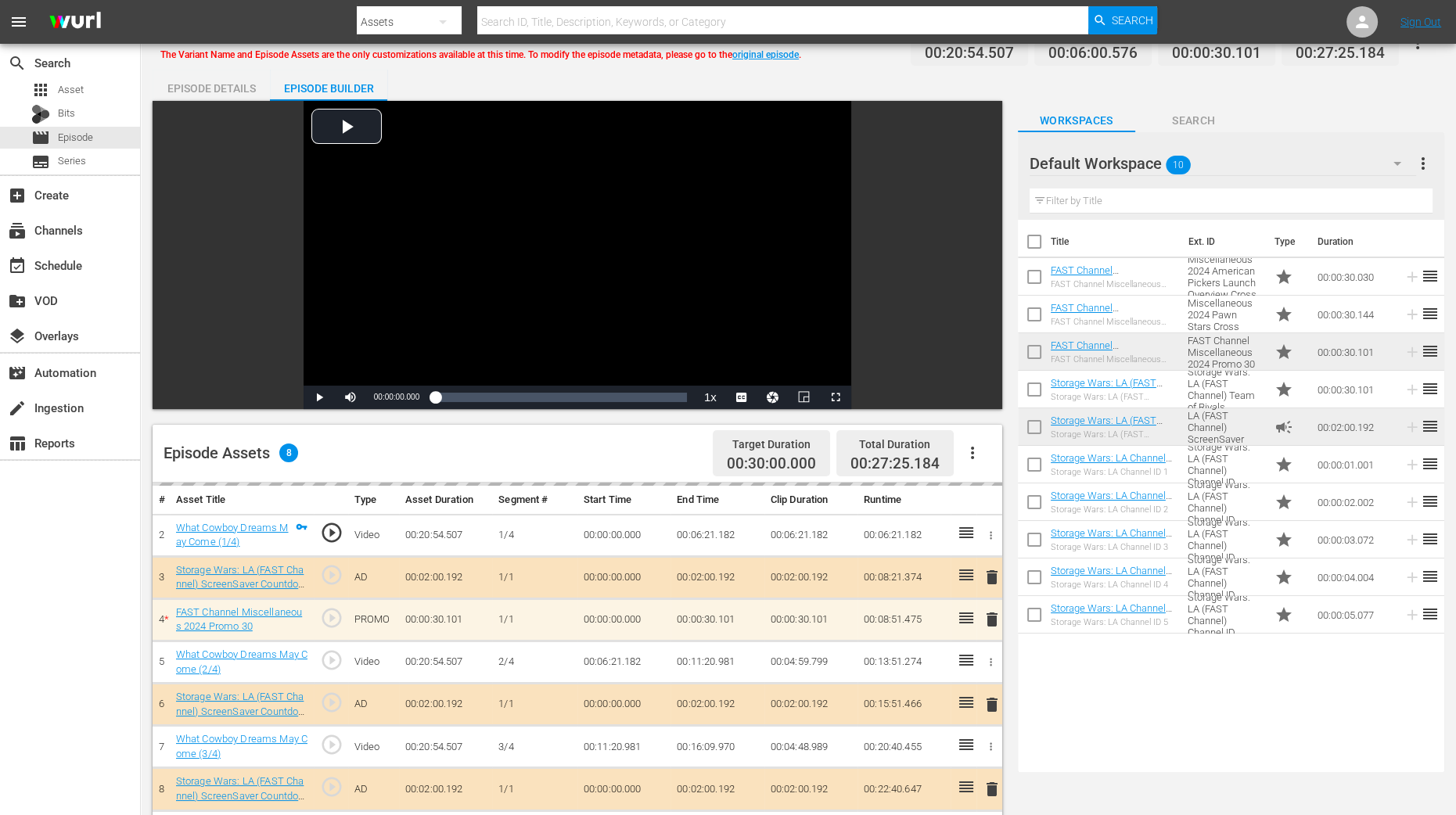
scroll to position [407, 0]
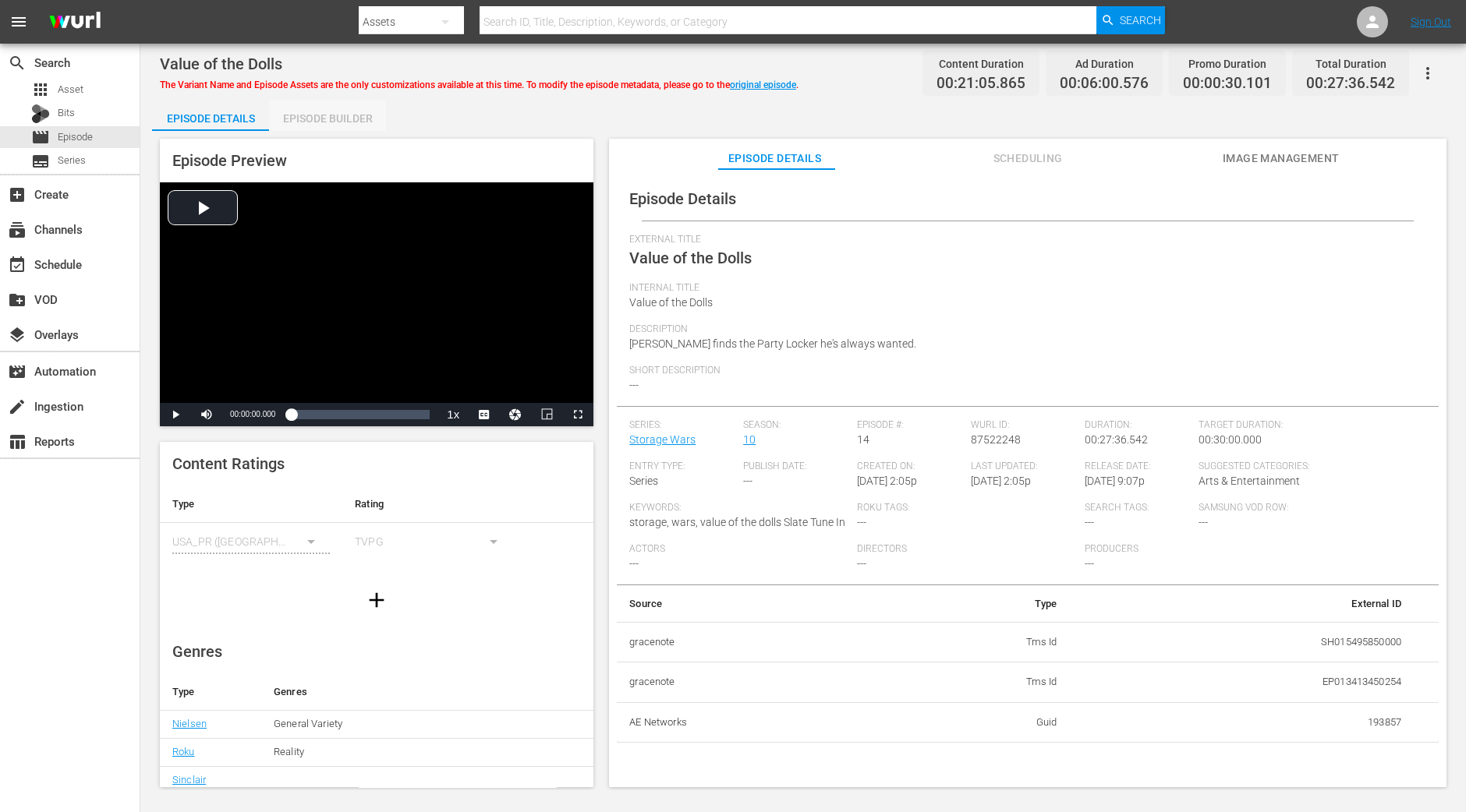
click at [316, 118] on div "Episode Builder" at bounding box center [327, 118] width 117 height 38
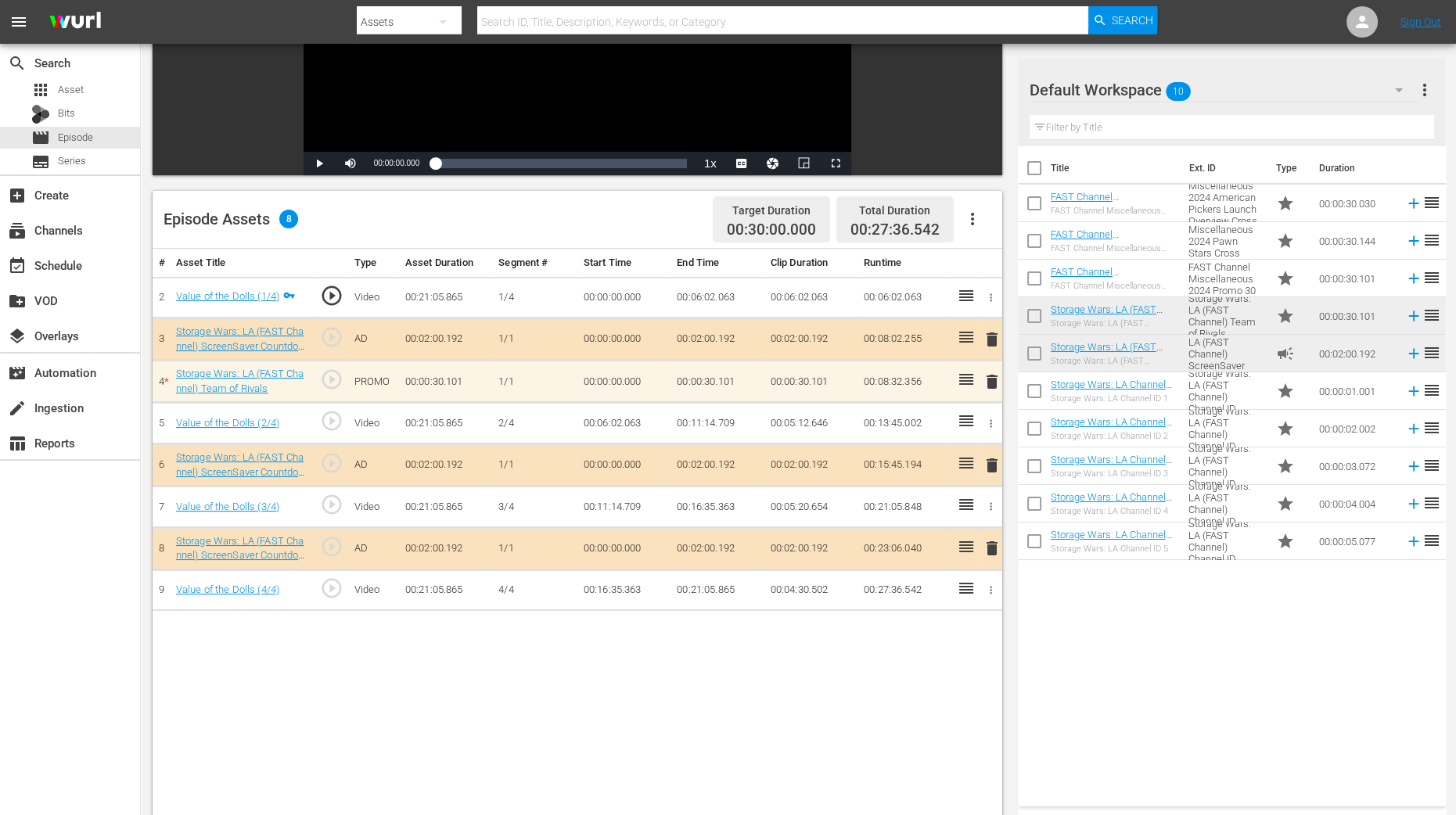
scroll to position [294, 0]
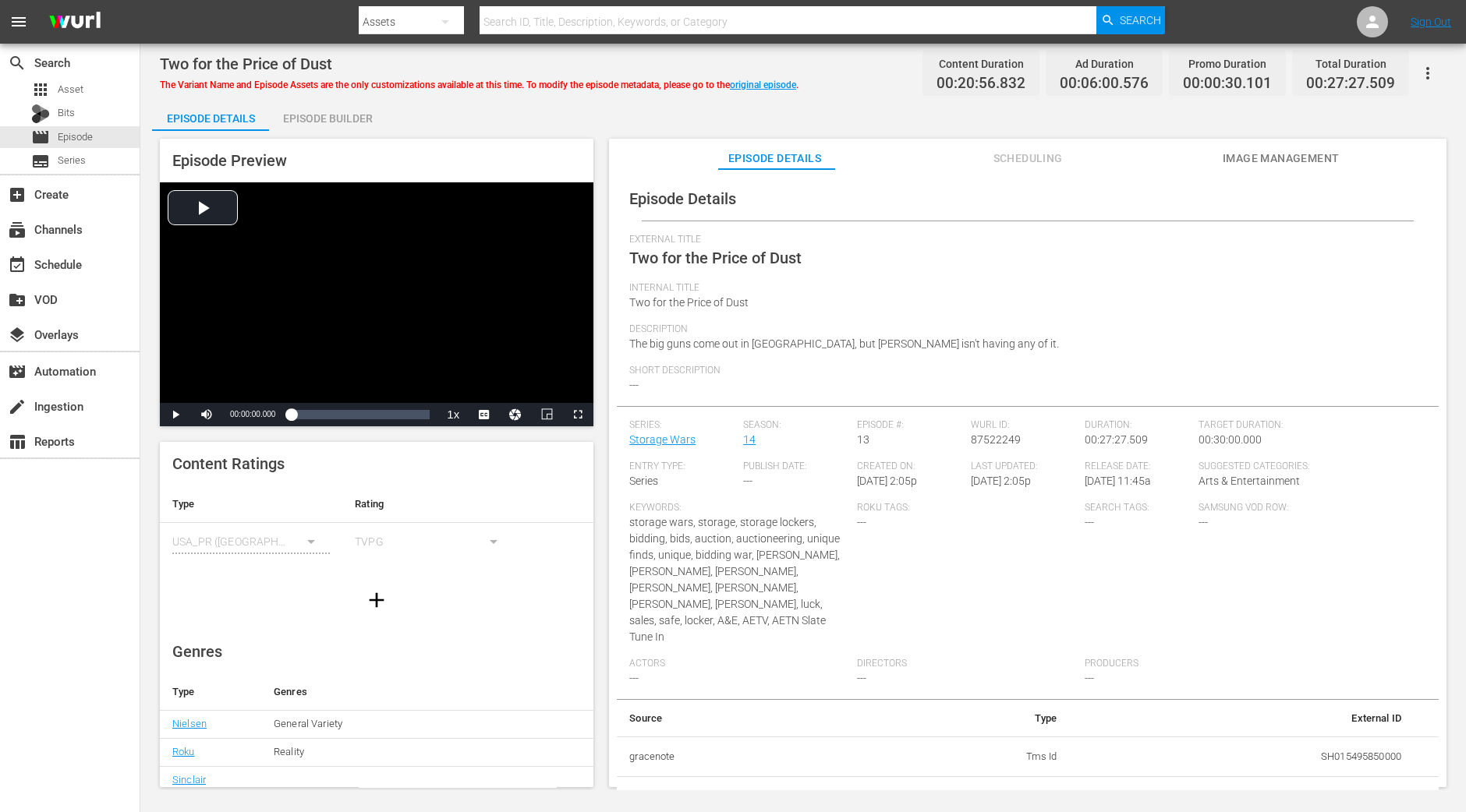
click at [334, 121] on div "Episode Builder" at bounding box center [327, 118] width 117 height 38
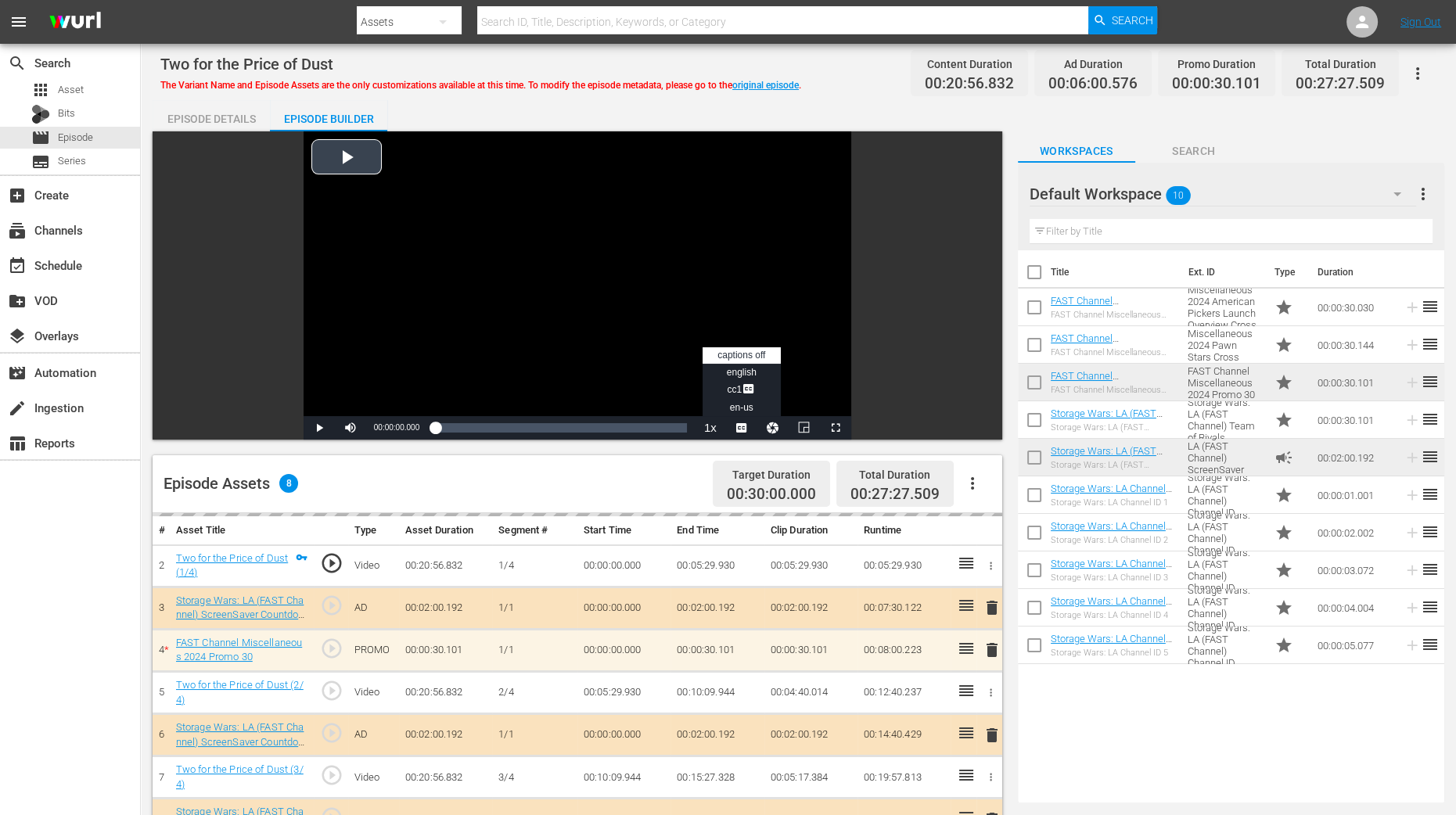
scroll to position [407, 0]
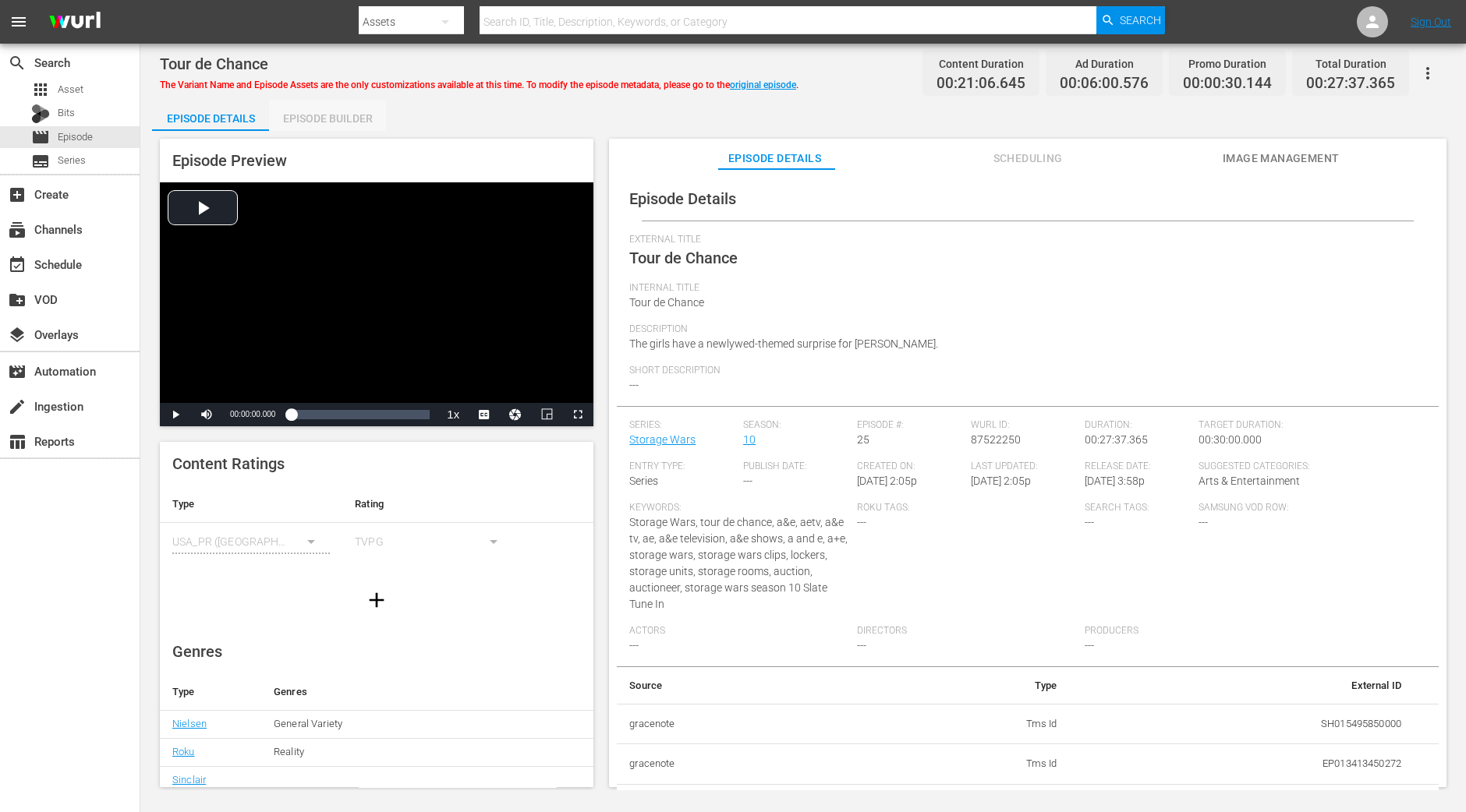
click at [347, 115] on div "Episode Builder" at bounding box center [327, 118] width 117 height 38
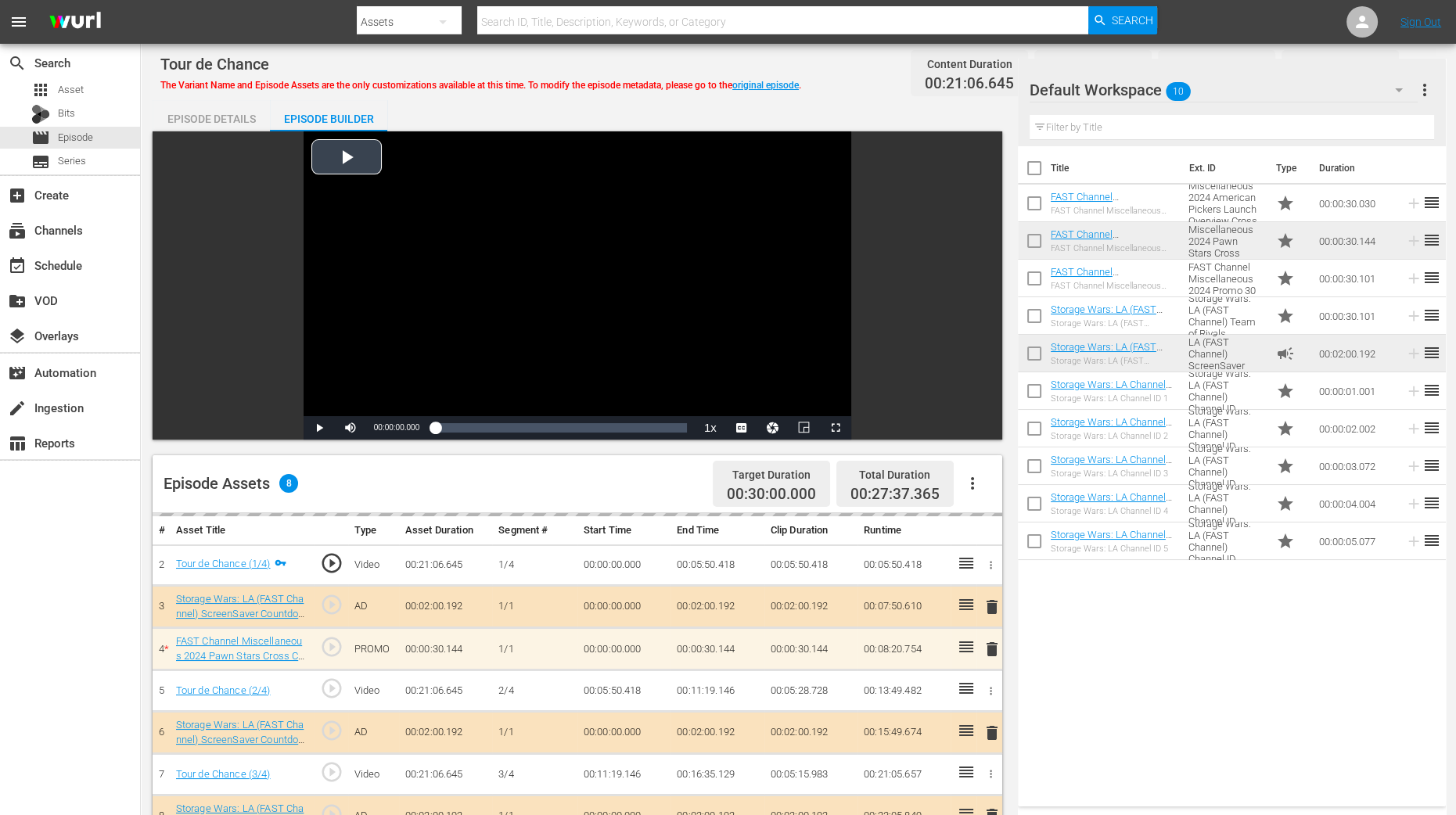
scroll to position [407, 0]
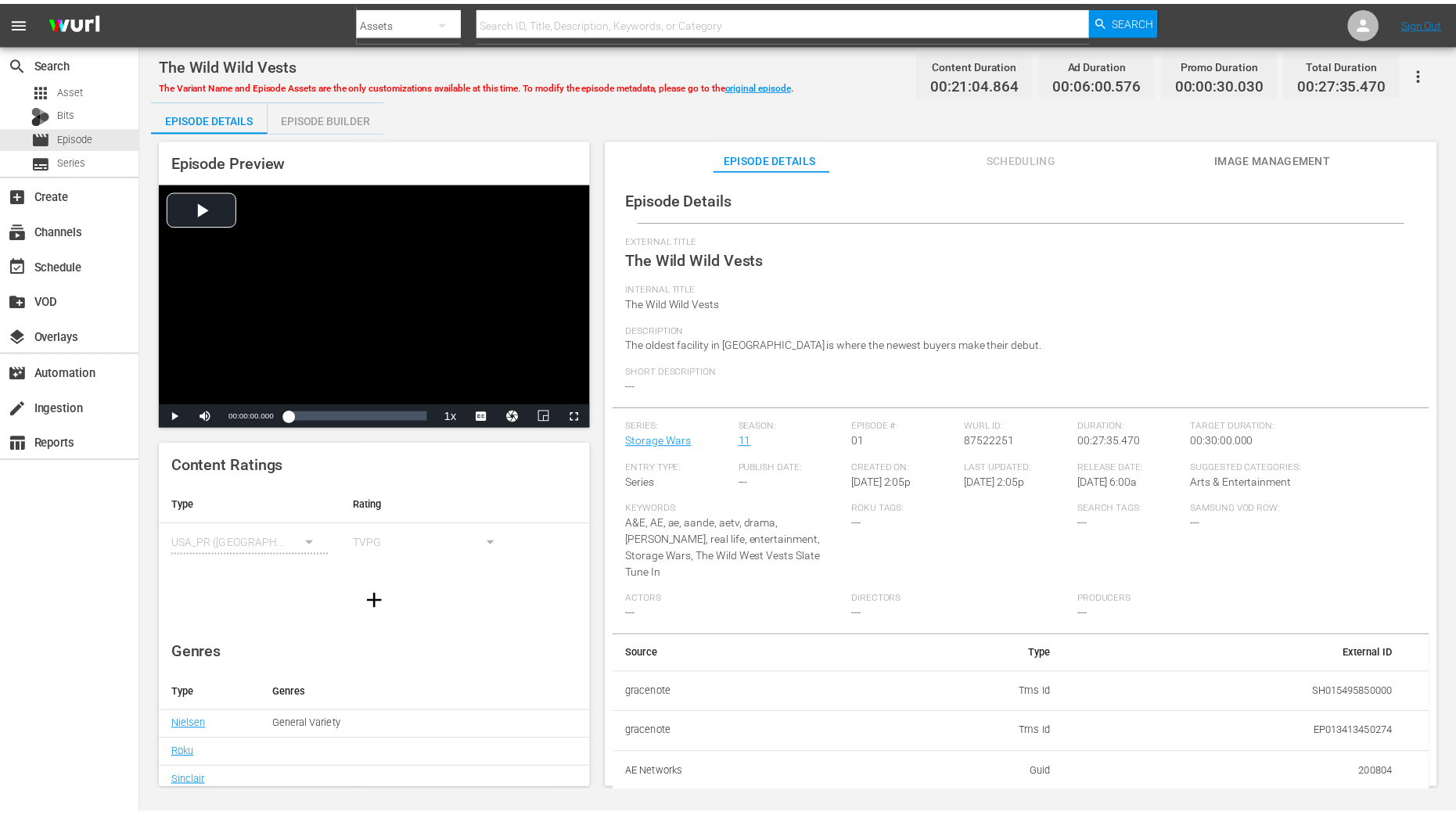
scroll to position [154, 0]
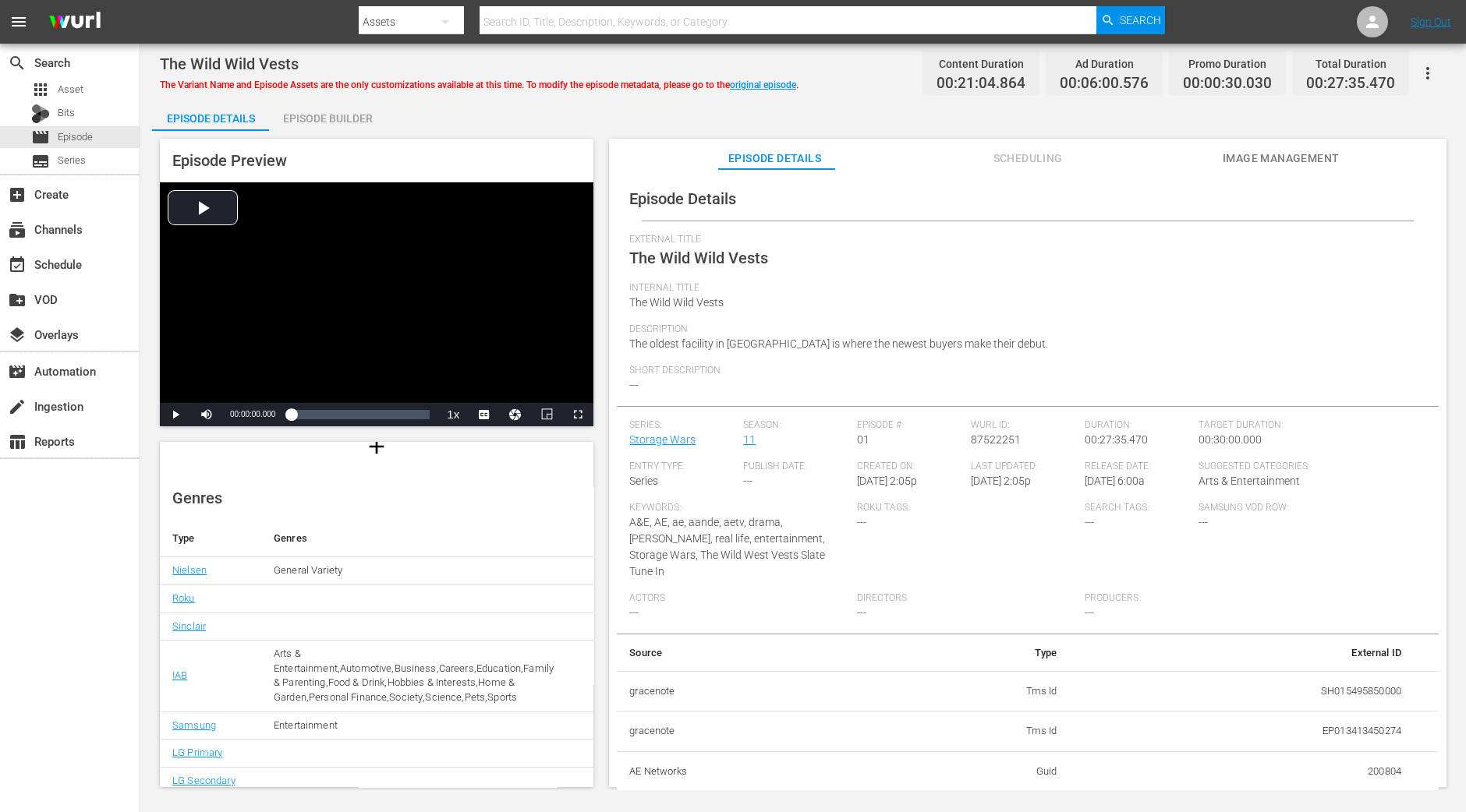
click at [339, 115] on div "Episode Builder" at bounding box center [327, 118] width 117 height 38
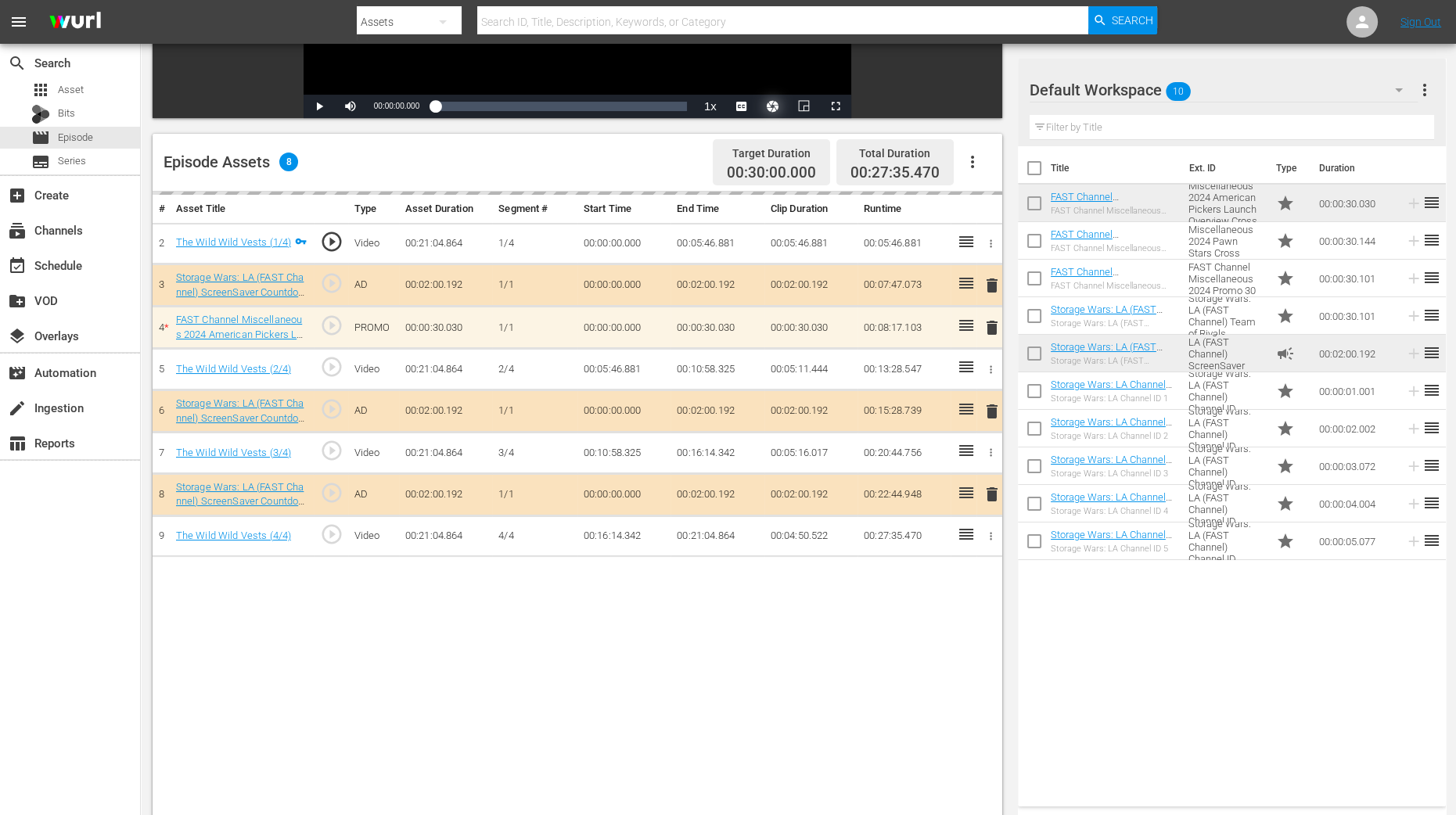
scroll to position [391, 0]
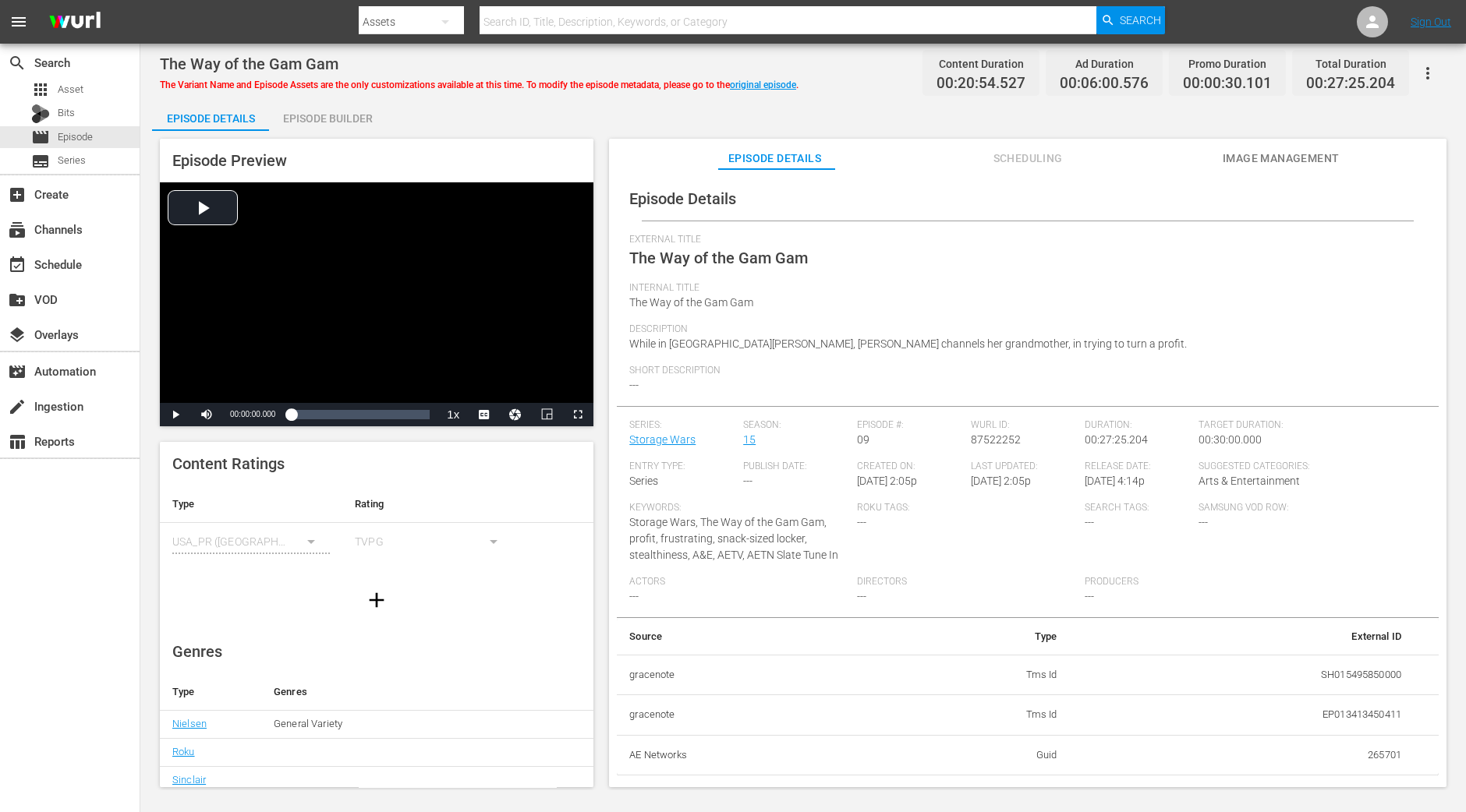
click at [339, 108] on div "Episode Builder" at bounding box center [327, 118] width 117 height 38
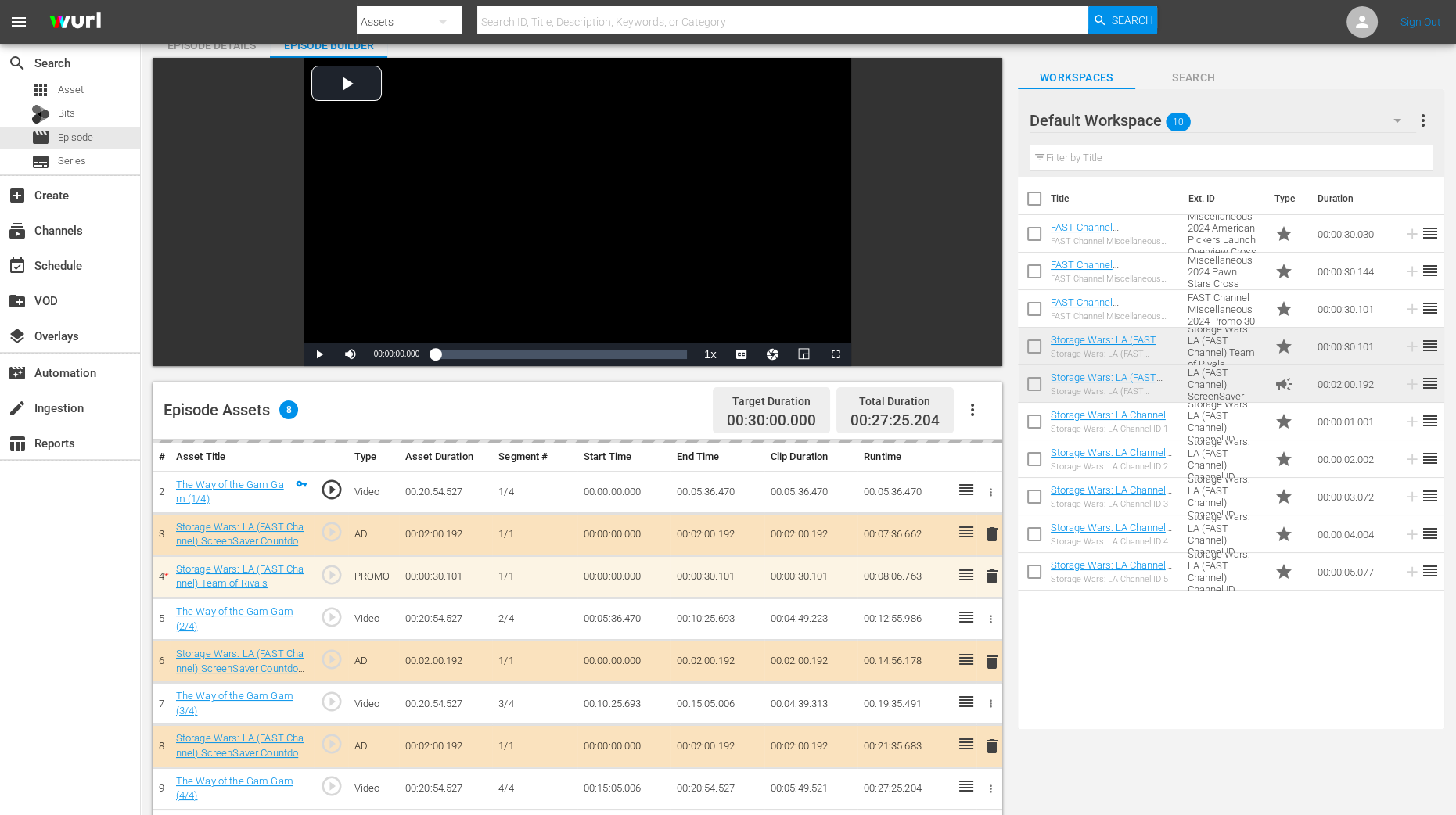
scroll to position [194, 0]
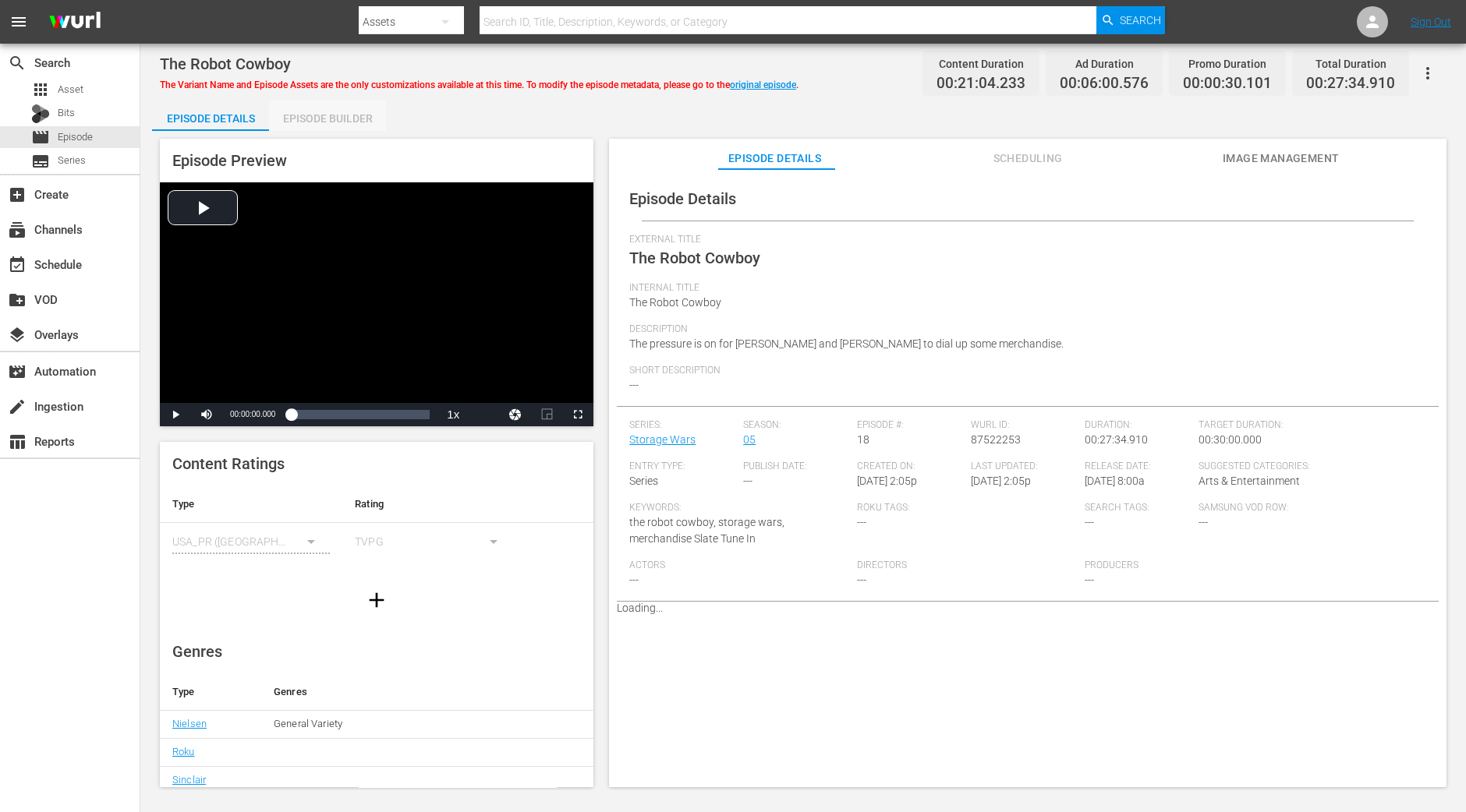
click at [354, 127] on div "Episode Builder" at bounding box center [327, 118] width 117 height 38
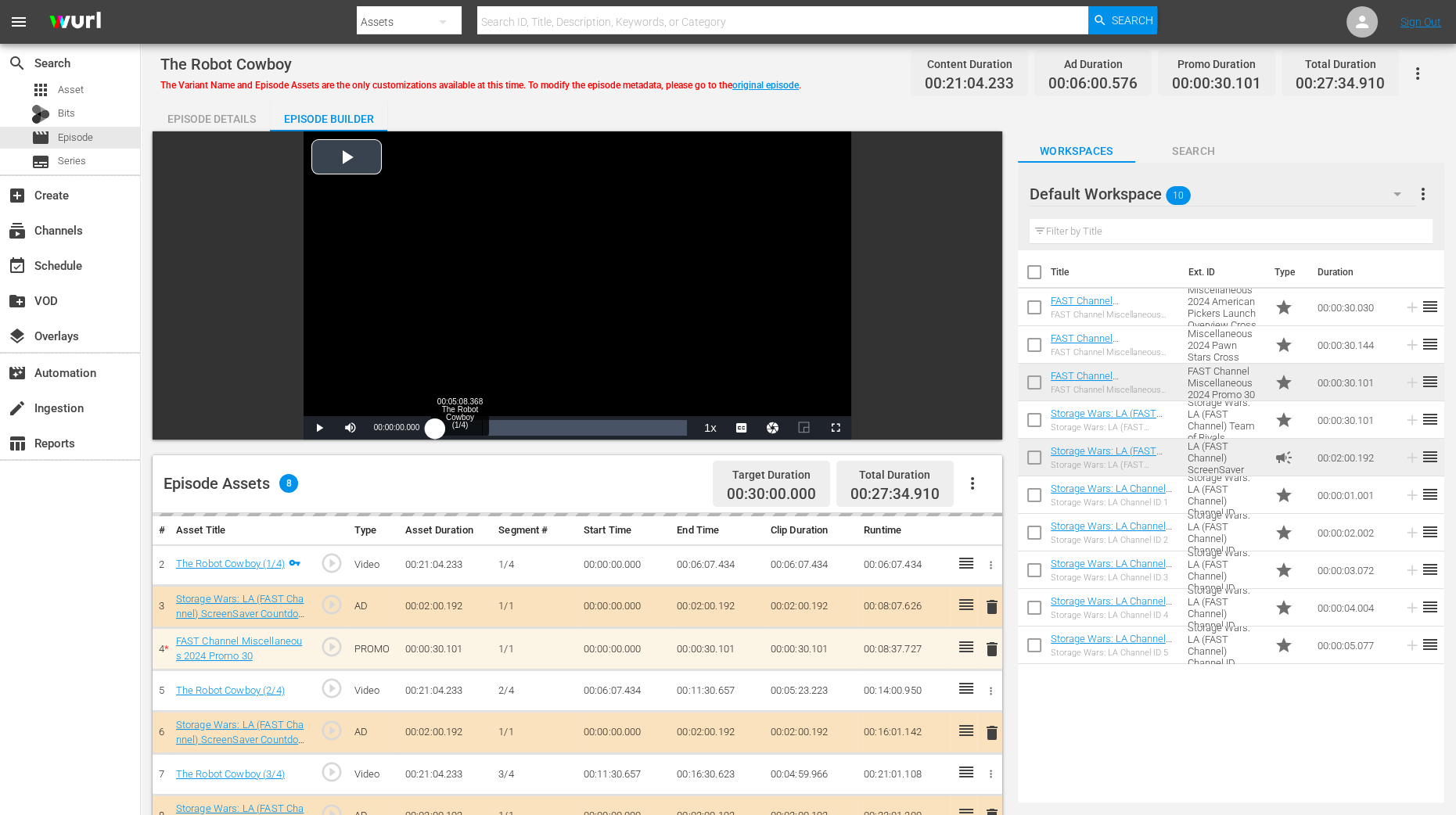
scroll to position [391, 0]
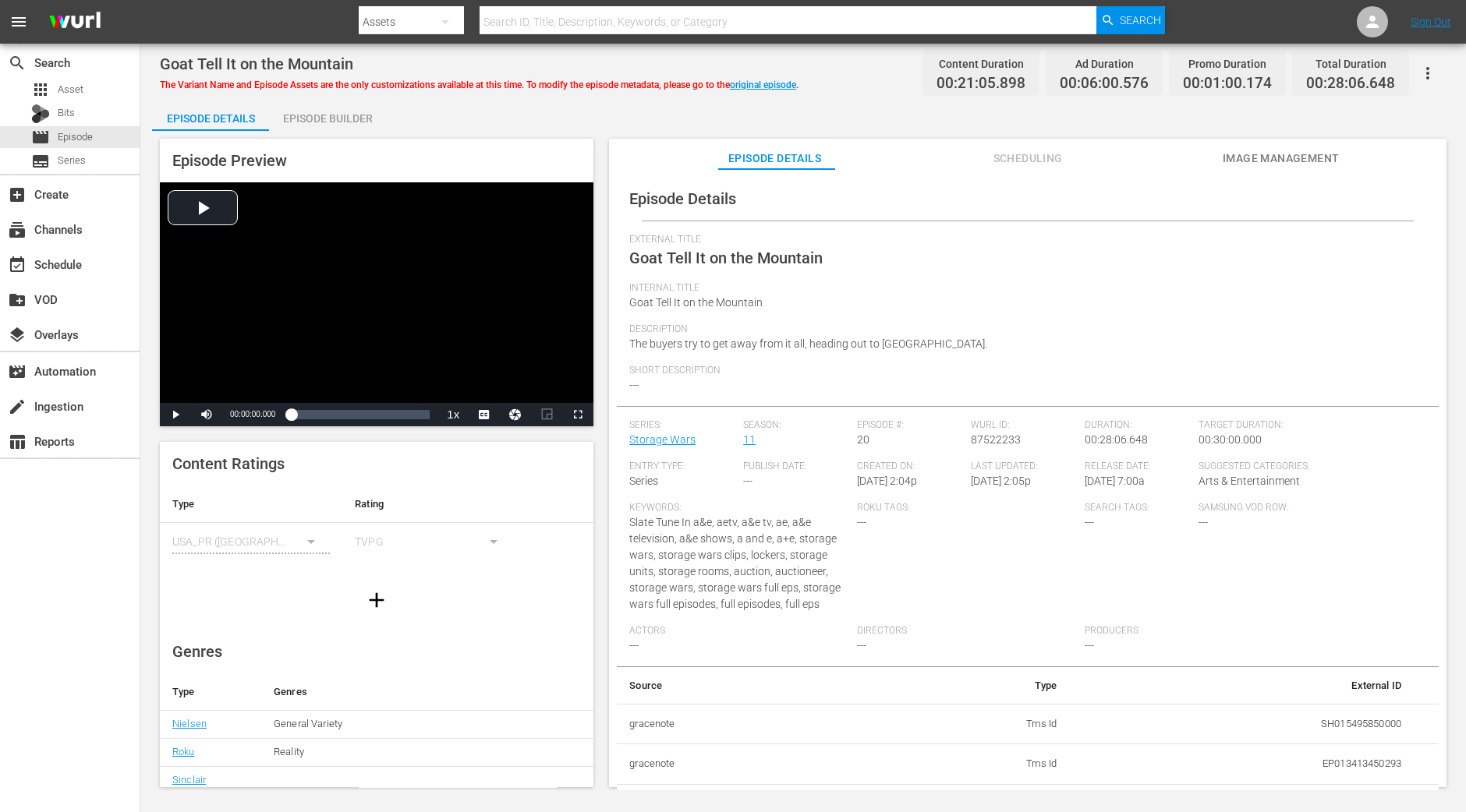
click at [347, 121] on div "Episode Builder" at bounding box center [327, 118] width 117 height 38
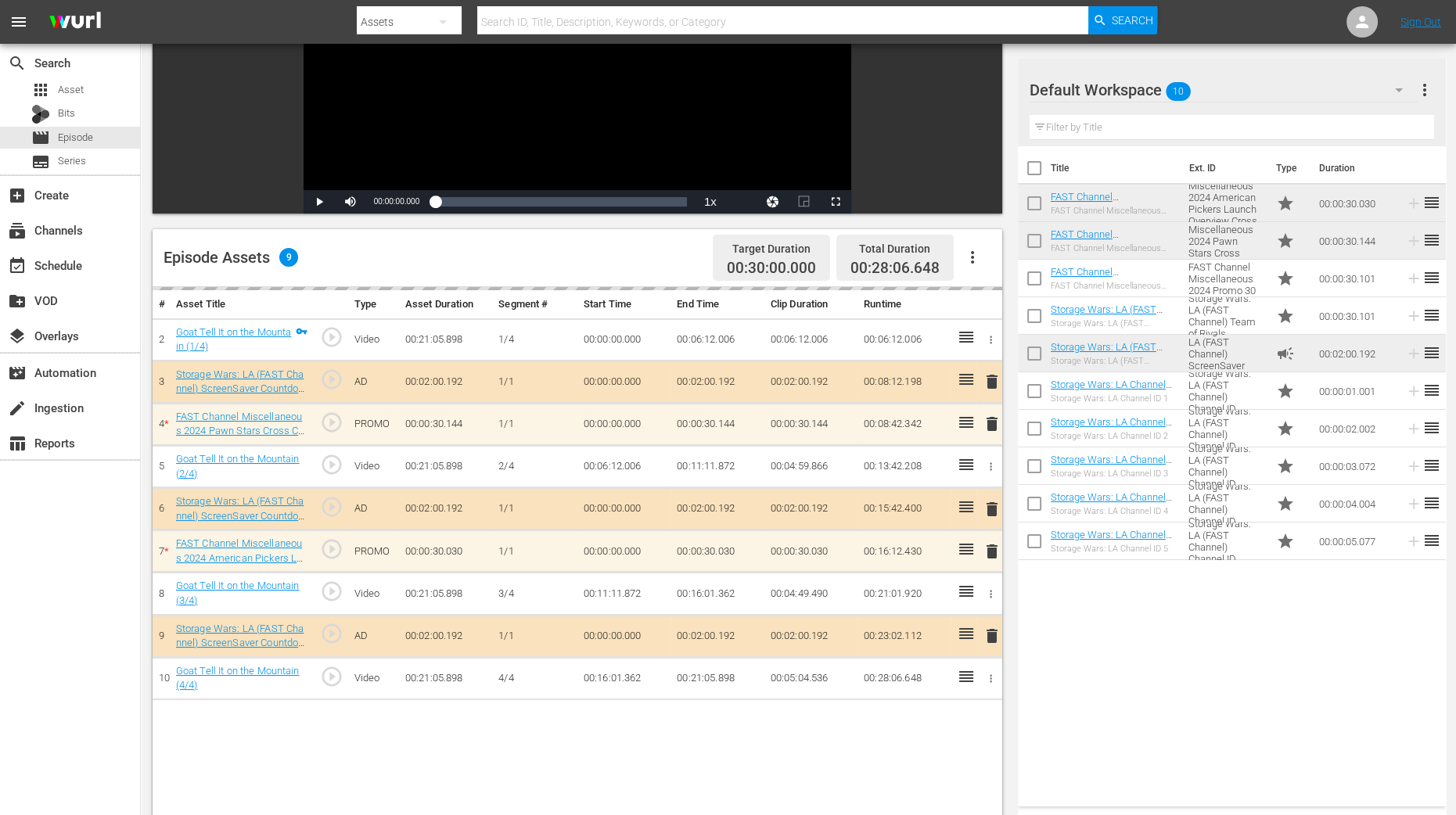
scroll to position [391, 0]
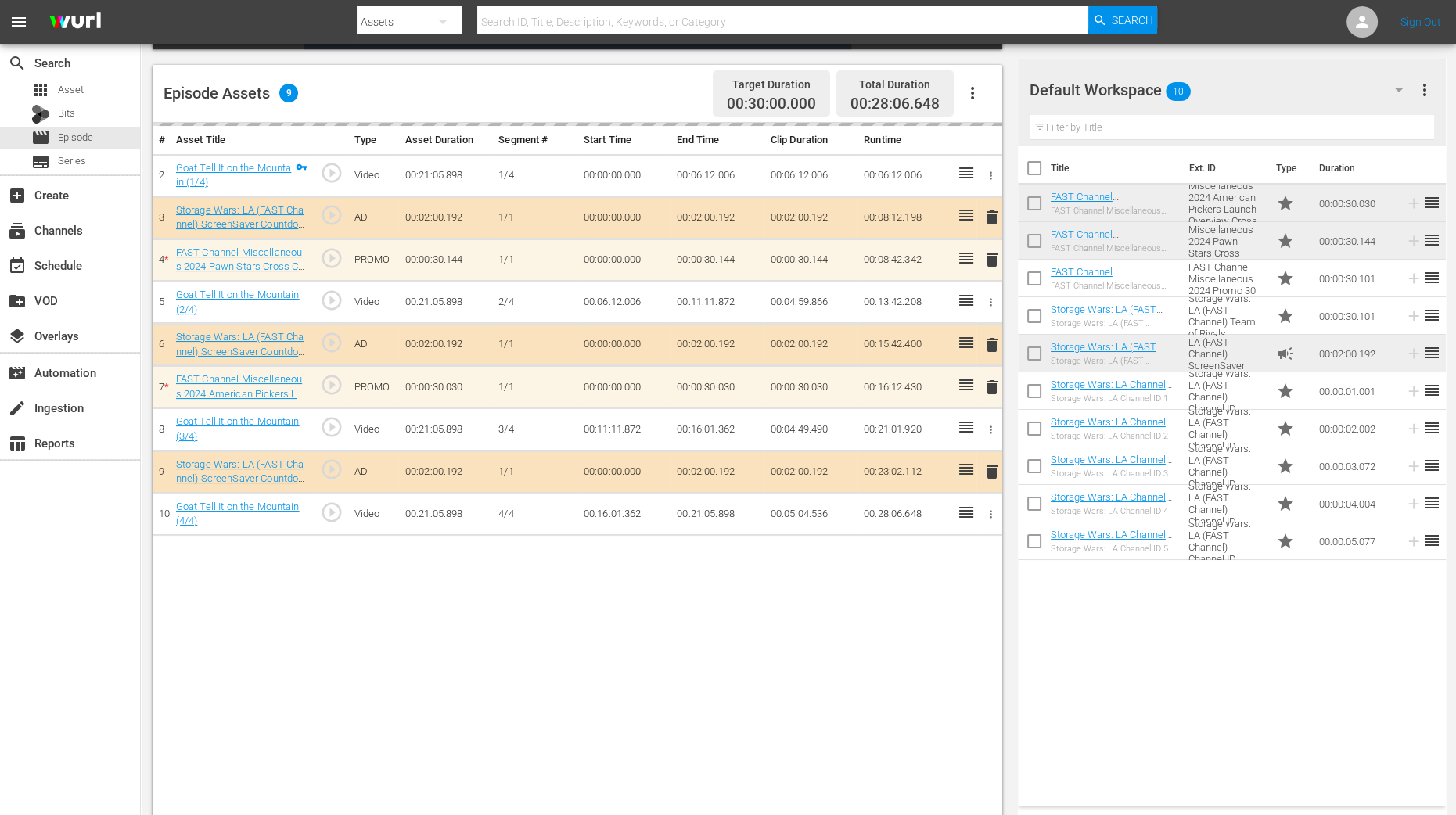
click at [874, 623] on div "# Asset Title Type Asset Duration Segment # Start Time End Time Clip Duration R…" at bounding box center [577, 471] width 849 height 698
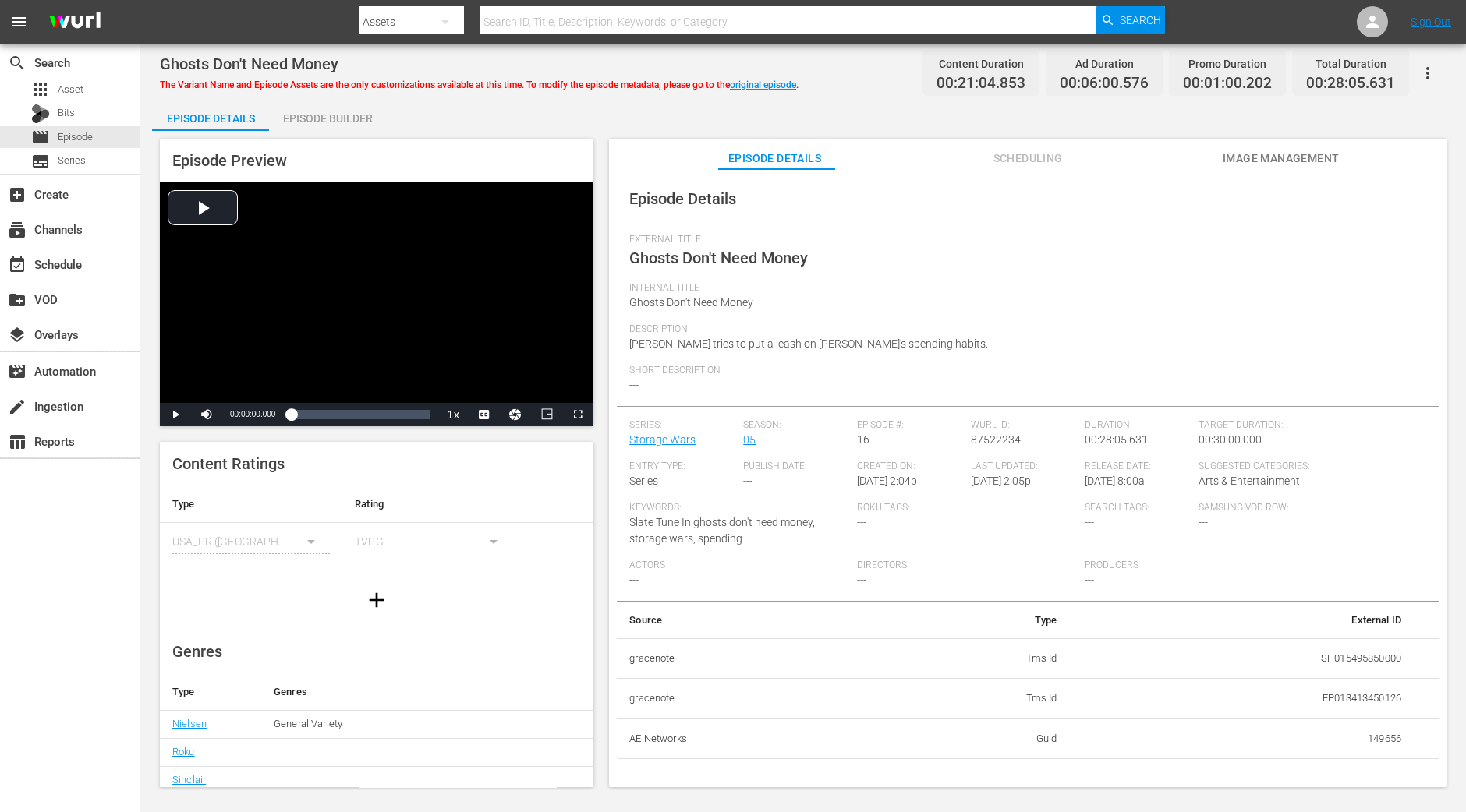
click at [374, 117] on div "Episode Builder" at bounding box center [327, 118] width 117 height 38
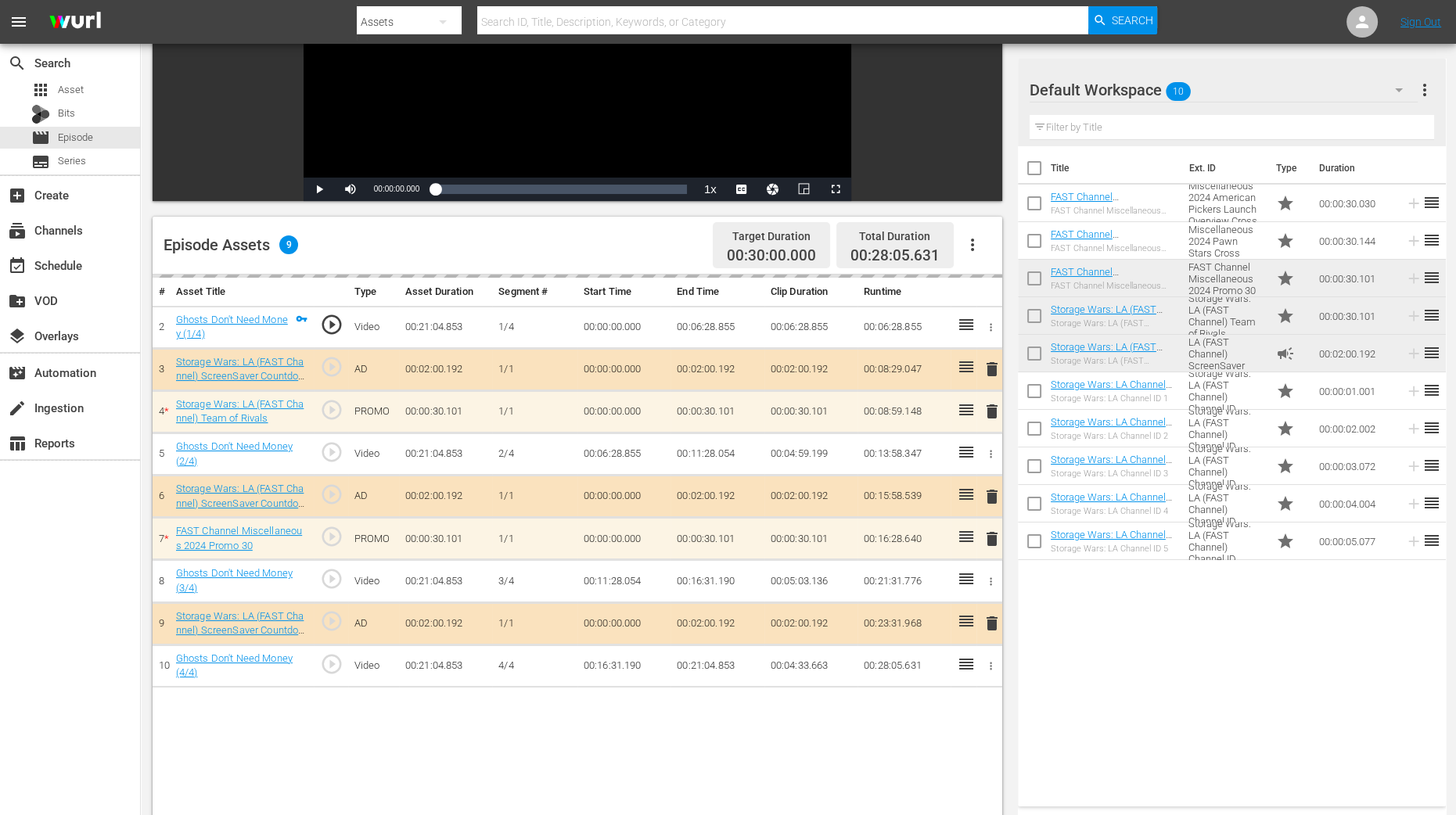
scroll to position [294, 0]
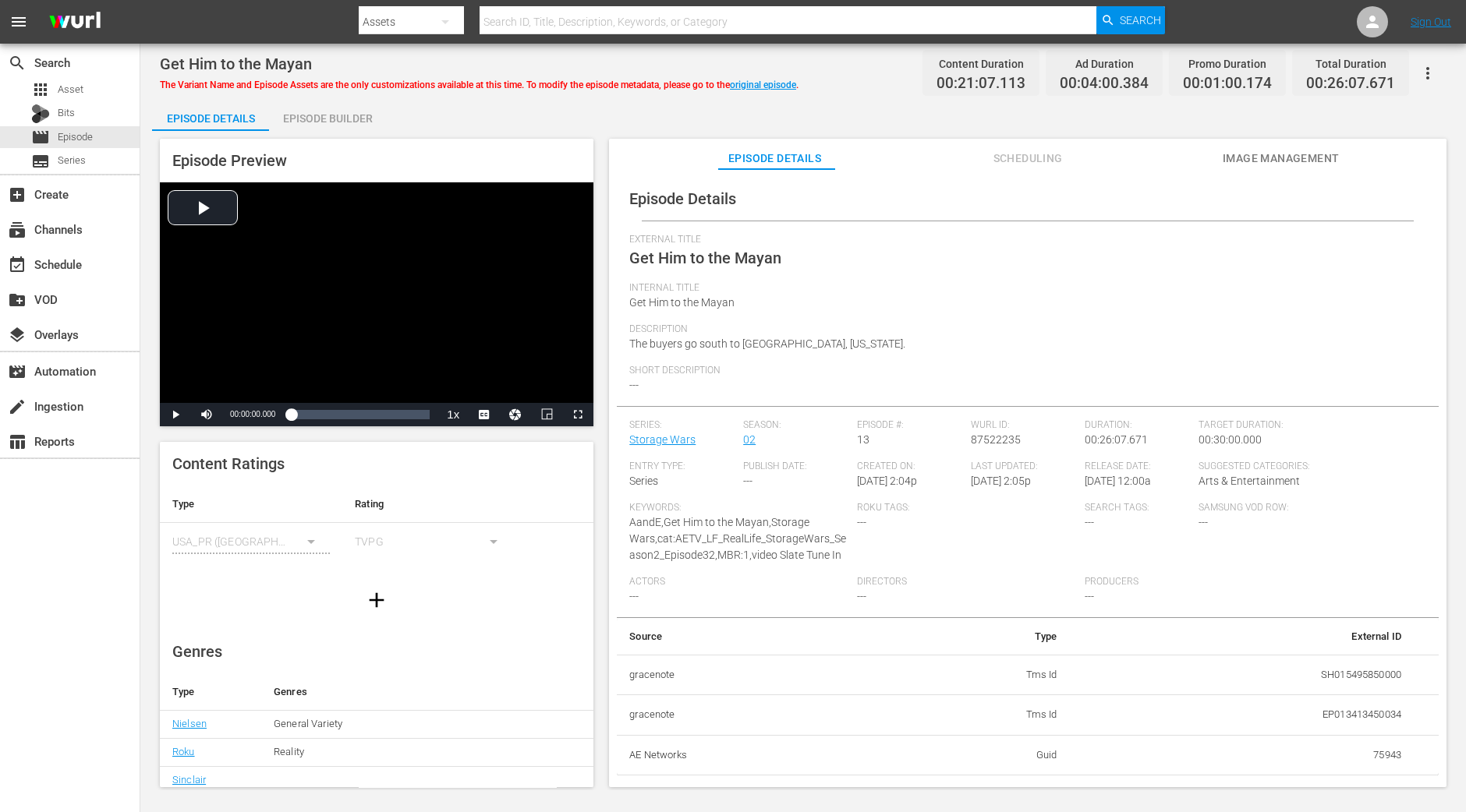
click at [364, 116] on div "Episode Builder" at bounding box center [327, 118] width 117 height 38
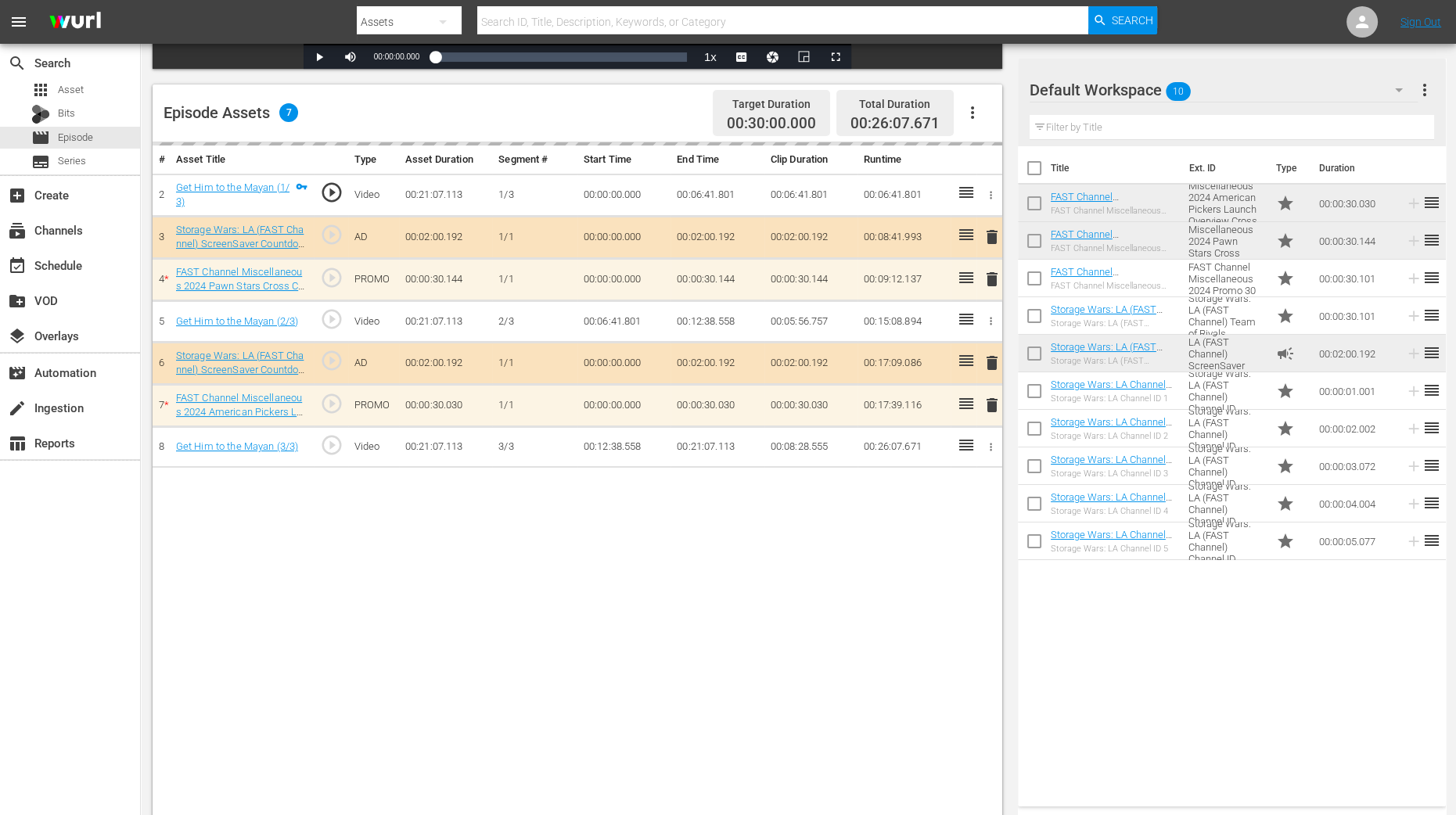
scroll to position [407, 0]
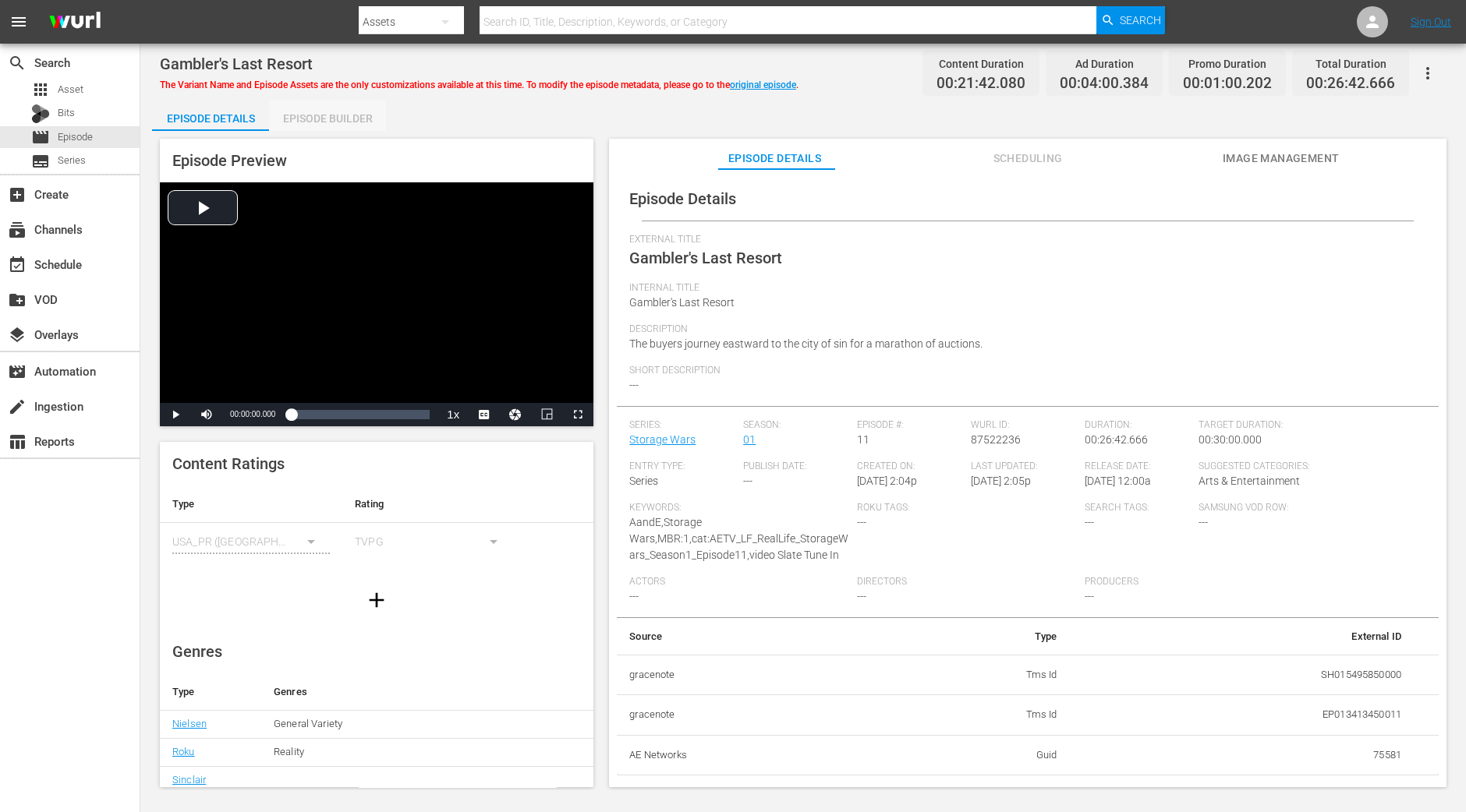
click at [378, 106] on div "Episode Builder" at bounding box center [327, 118] width 117 height 38
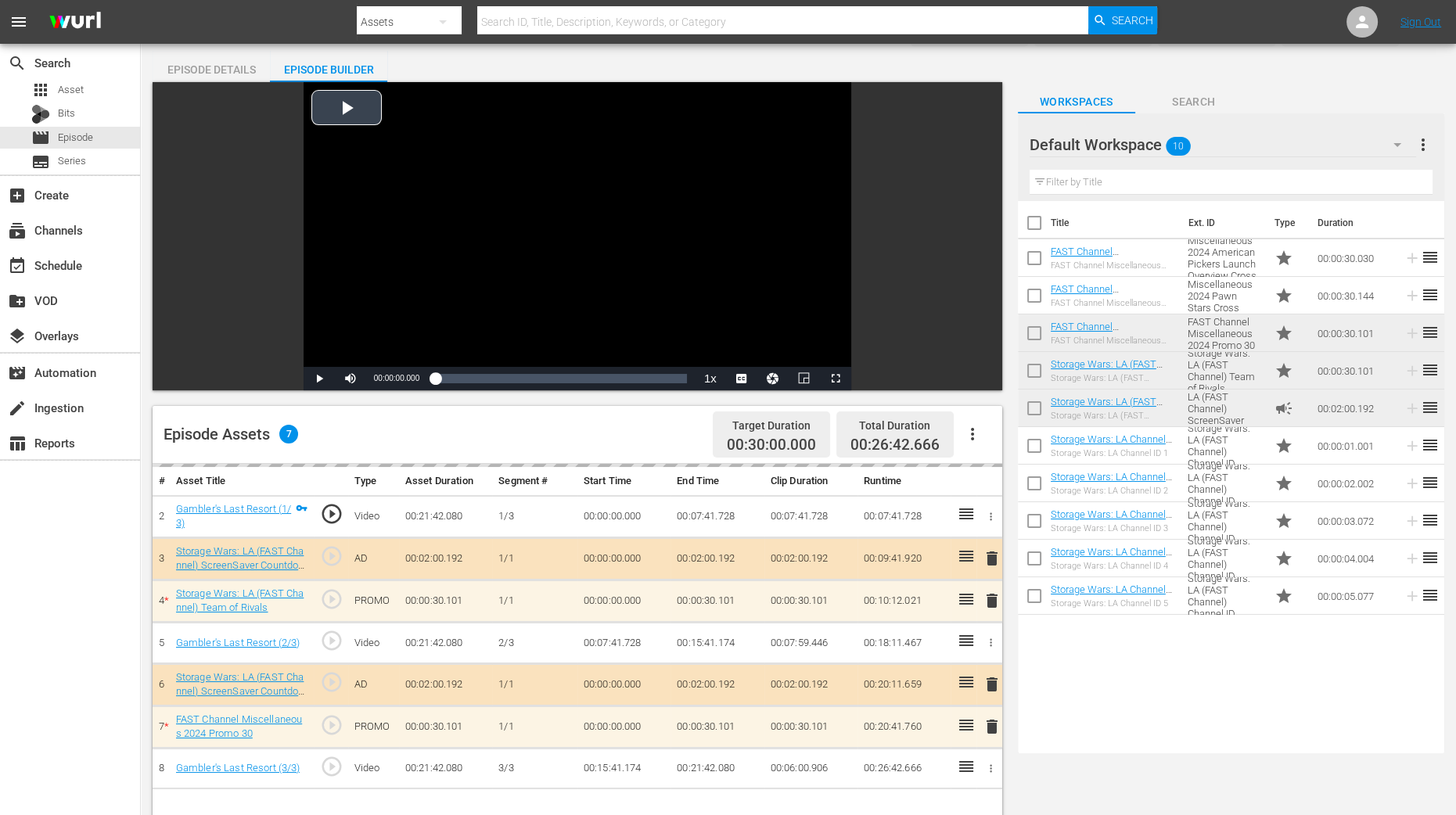
scroll to position [391, 0]
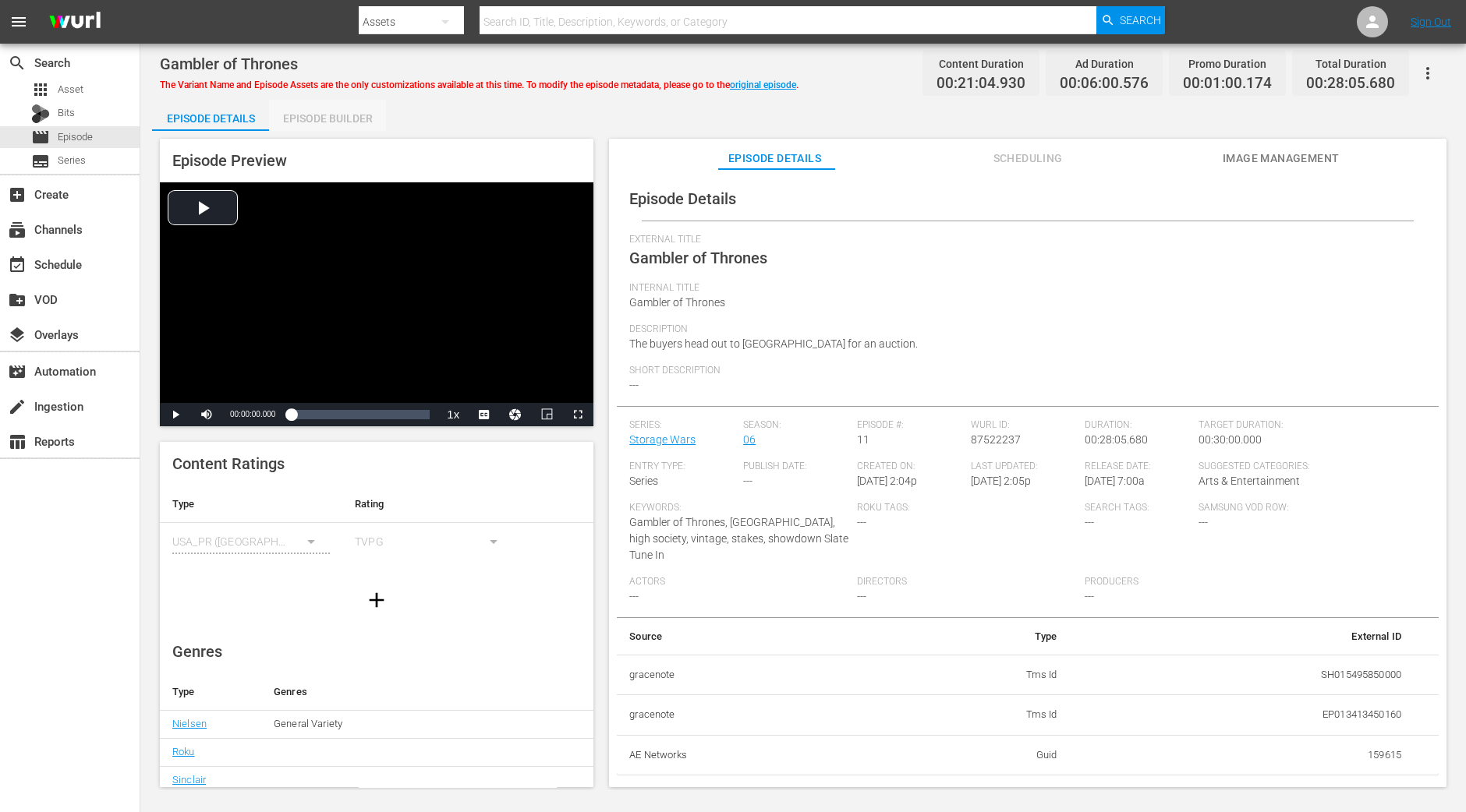
click at [347, 122] on div "Episode Builder" at bounding box center [327, 118] width 117 height 38
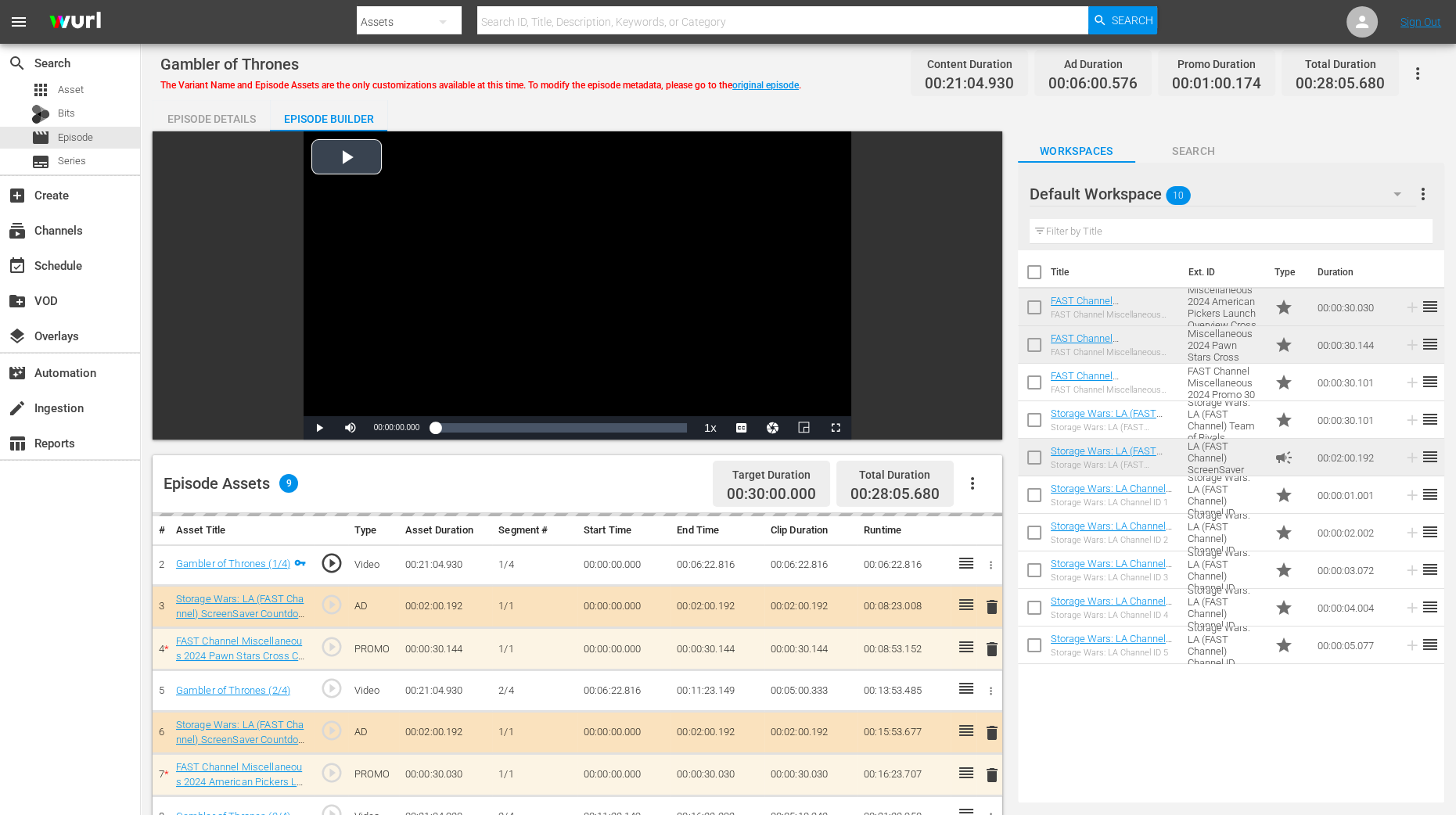
scroll to position [391, 0]
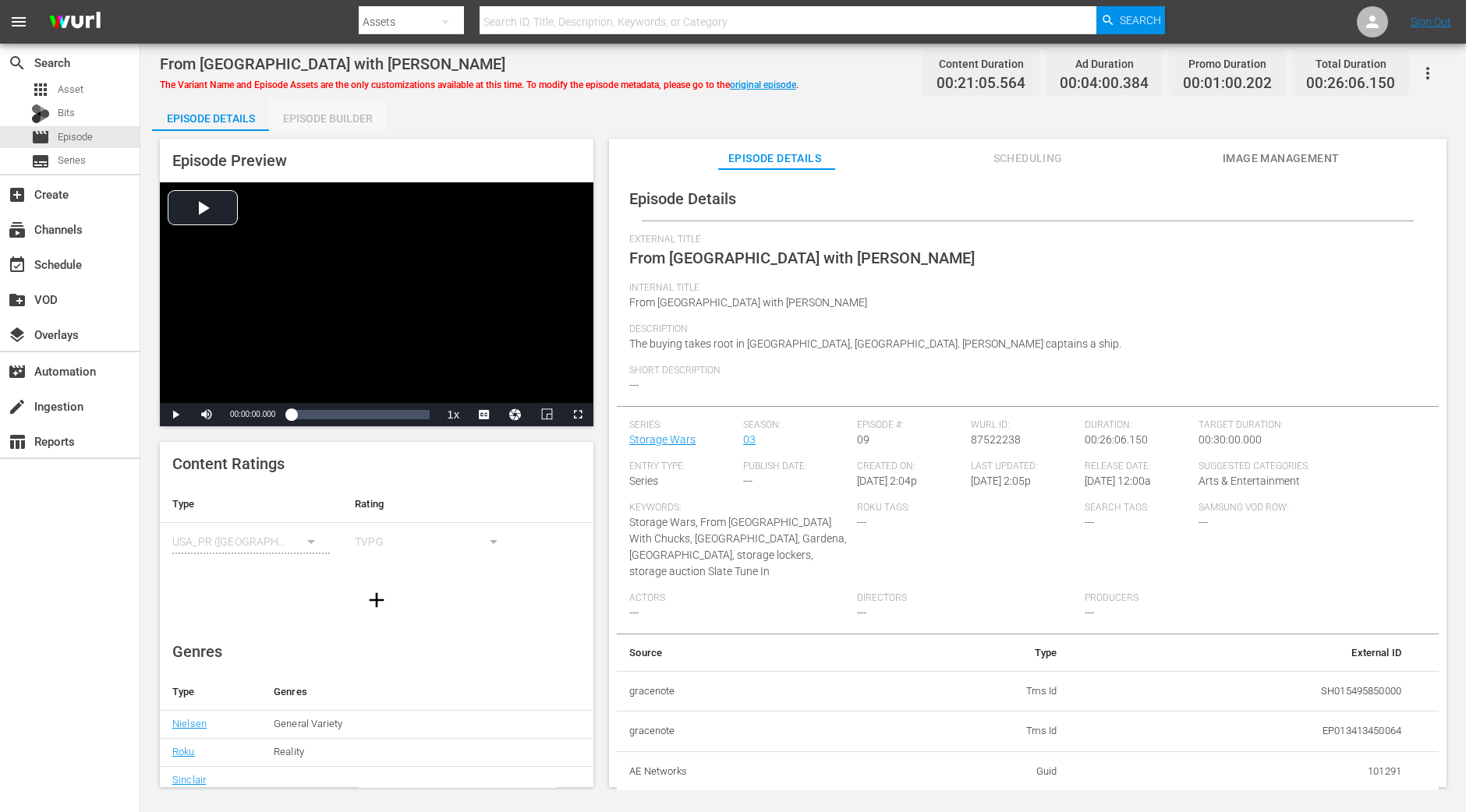
click at [355, 111] on div "Episode Builder" at bounding box center [327, 118] width 117 height 38
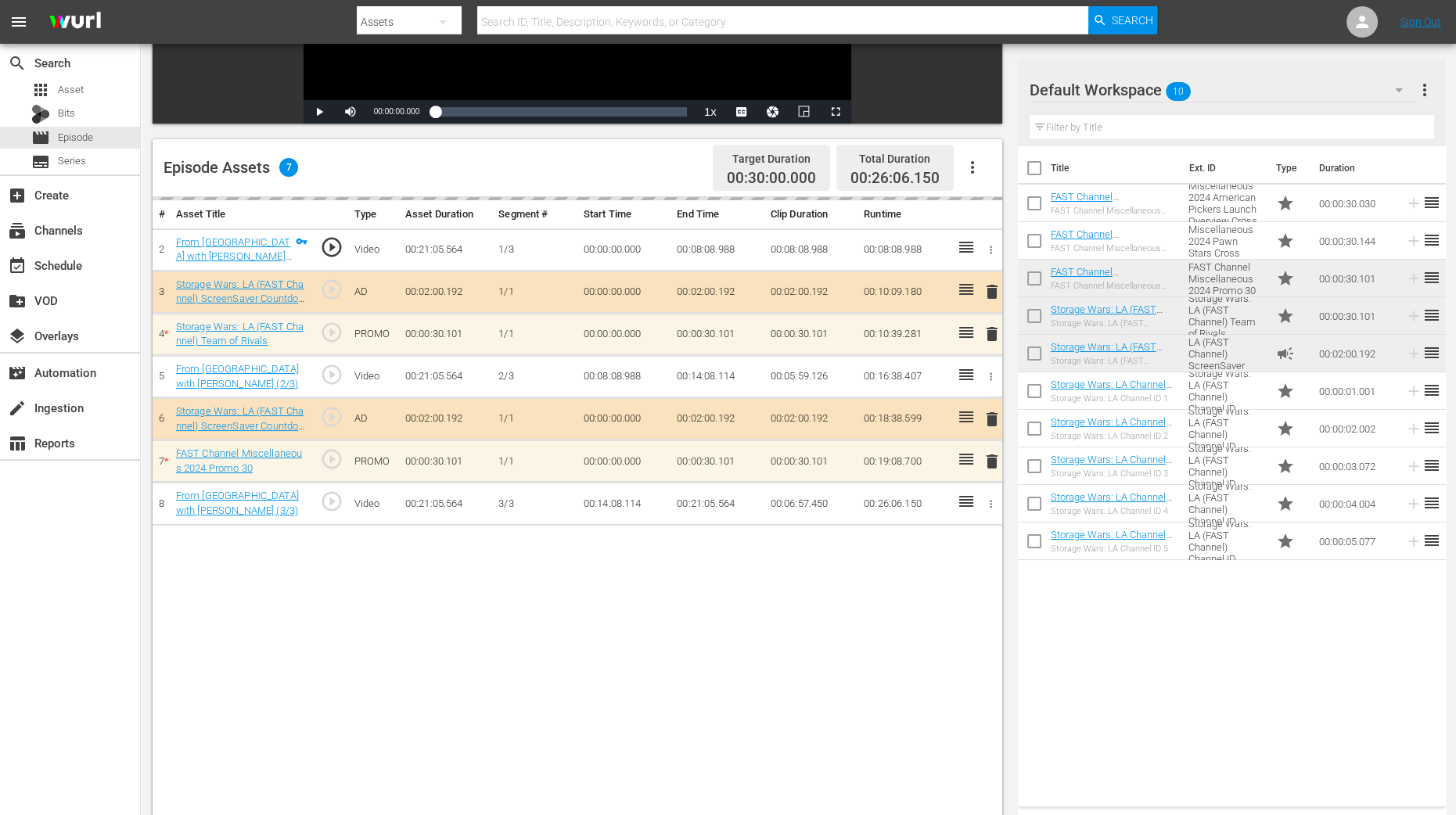
scroll to position [407, 0]
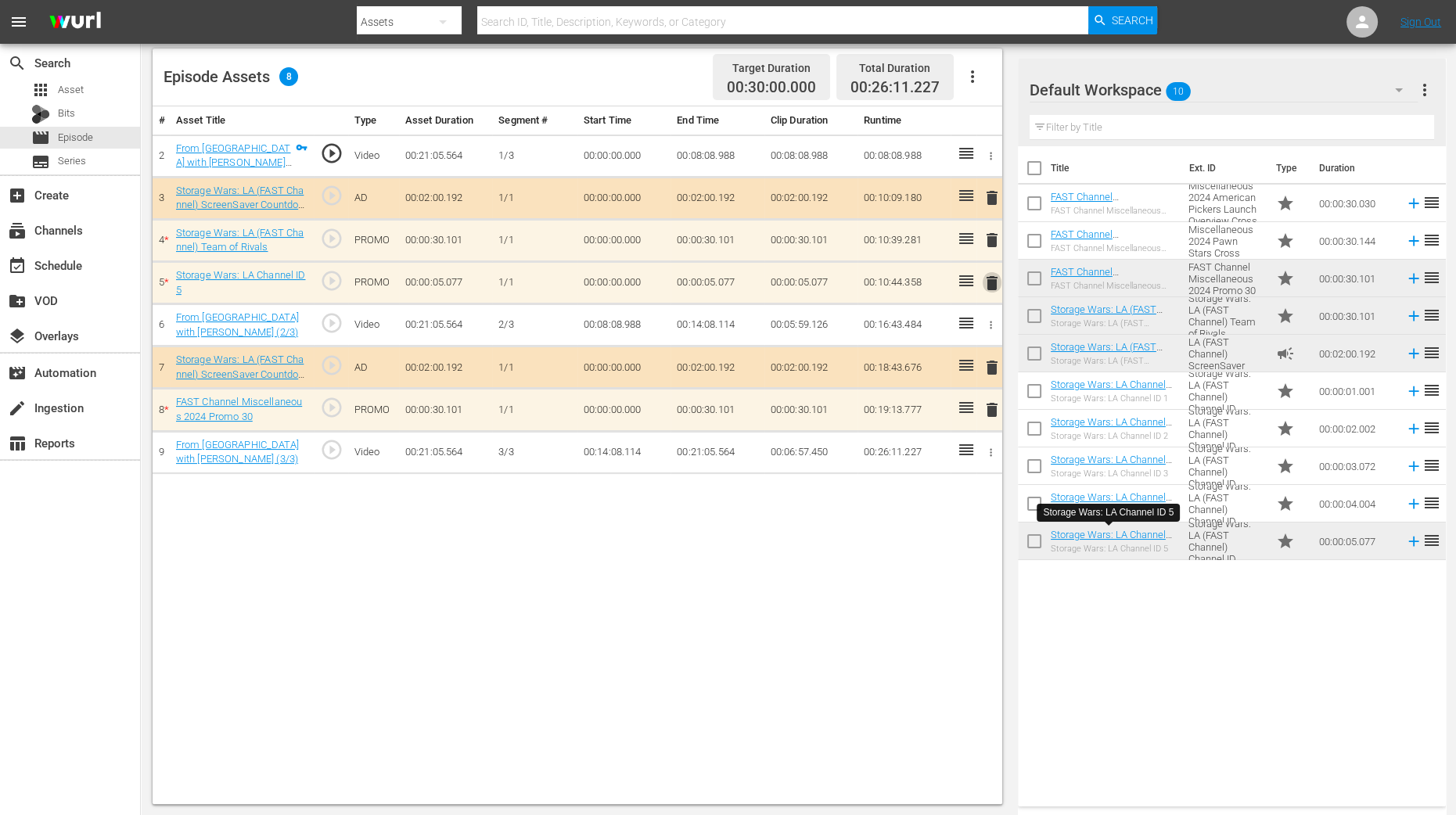
click at [990, 276] on span "delete" at bounding box center [991, 282] width 19 height 19
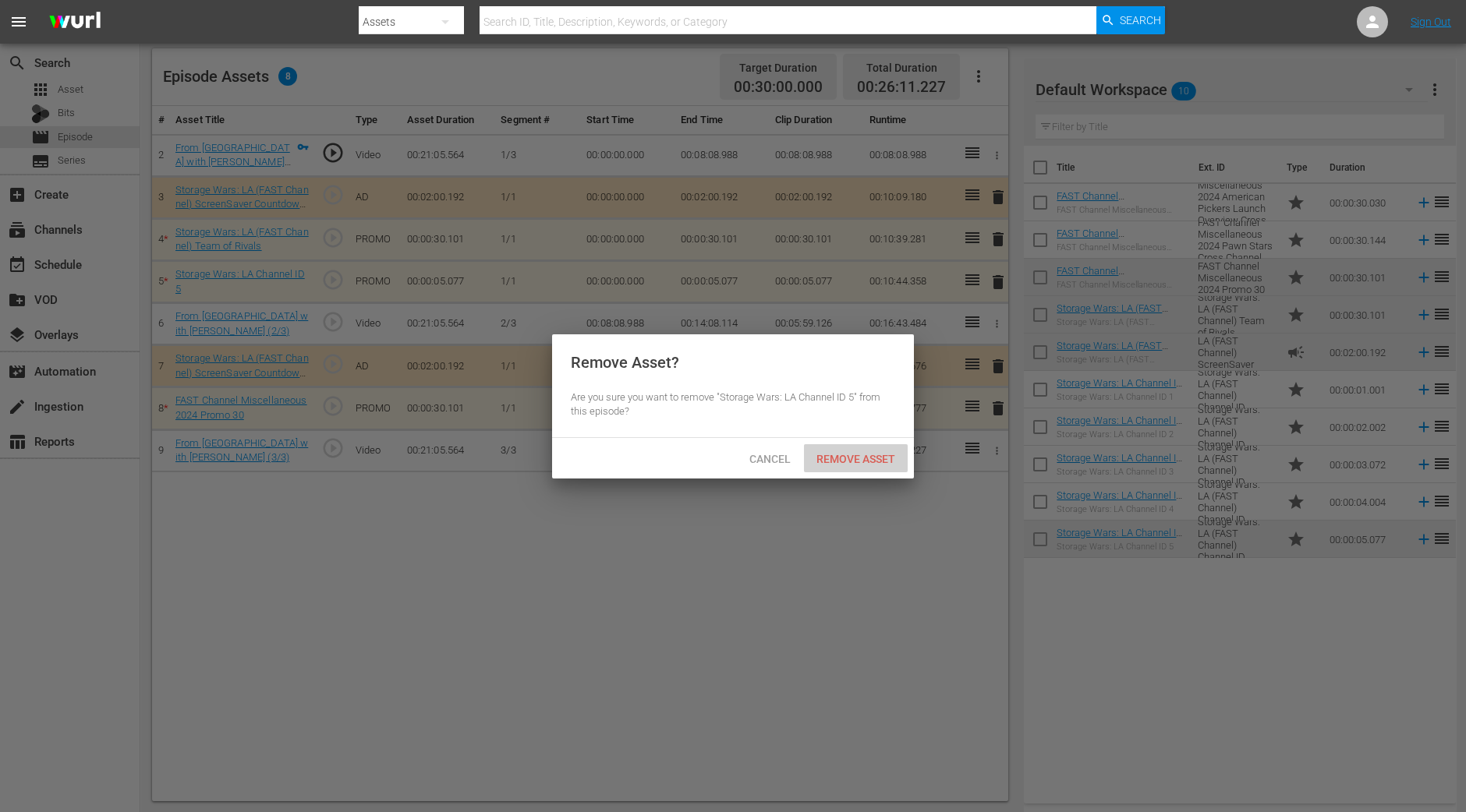
click at [851, 461] on span "Remove Asset" at bounding box center [856, 459] width 104 height 13
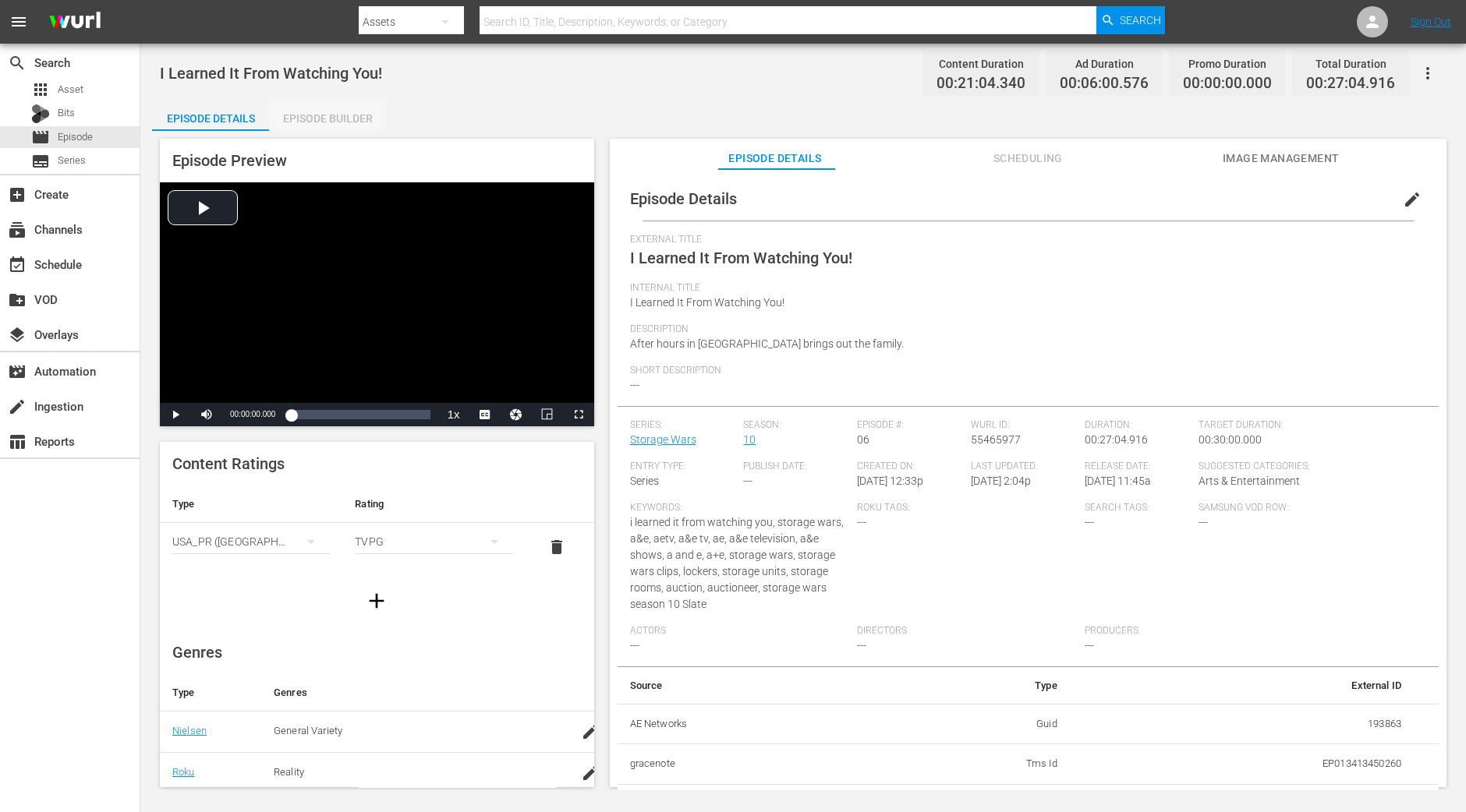
click at [353, 116] on div "Episode Builder" at bounding box center [327, 118] width 117 height 38
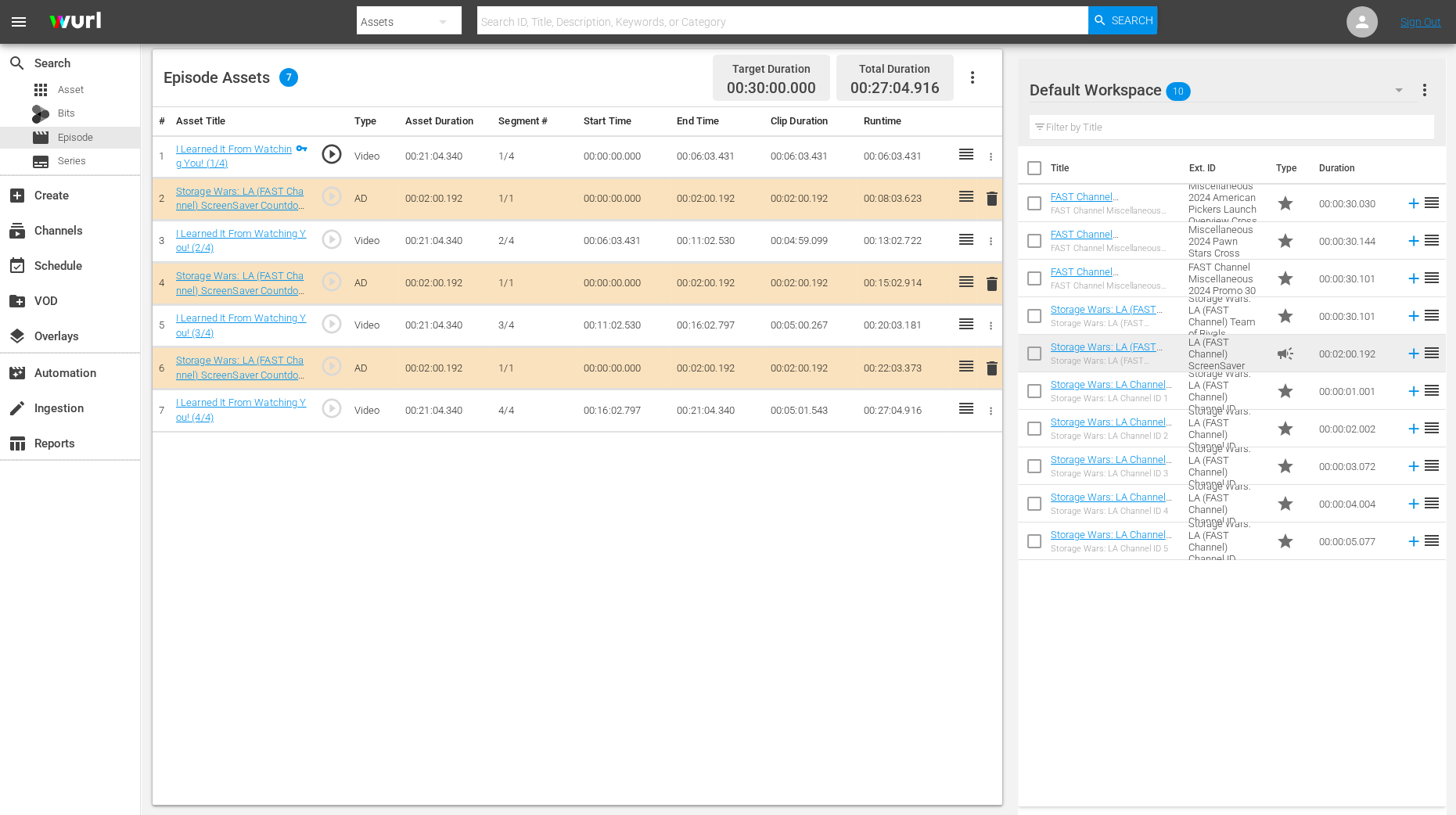
scroll to position [407, 0]
click at [988, 280] on span "delete" at bounding box center [991, 282] width 19 height 19
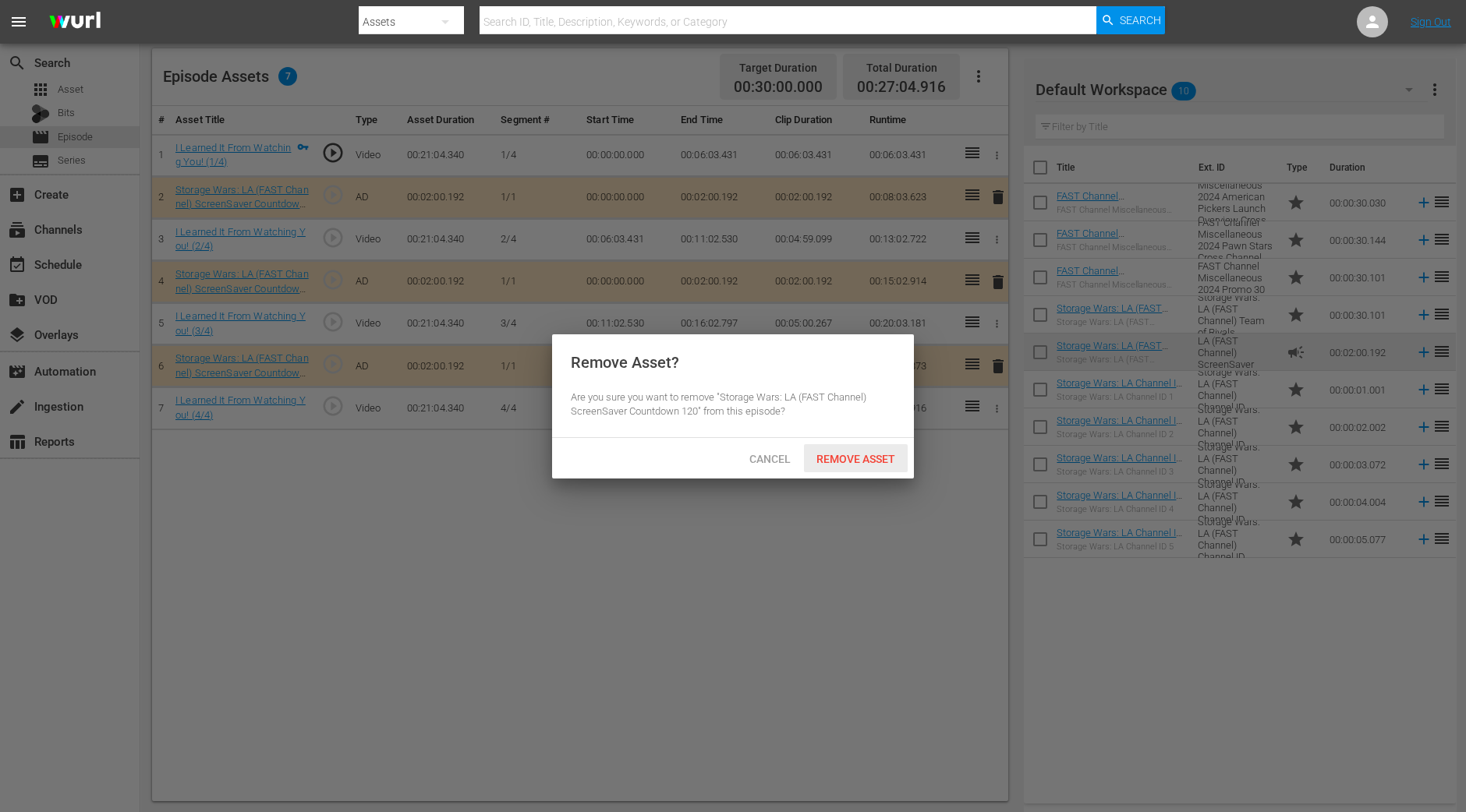
click at [840, 456] on span "Remove Asset" at bounding box center [856, 459] width 104 height 13
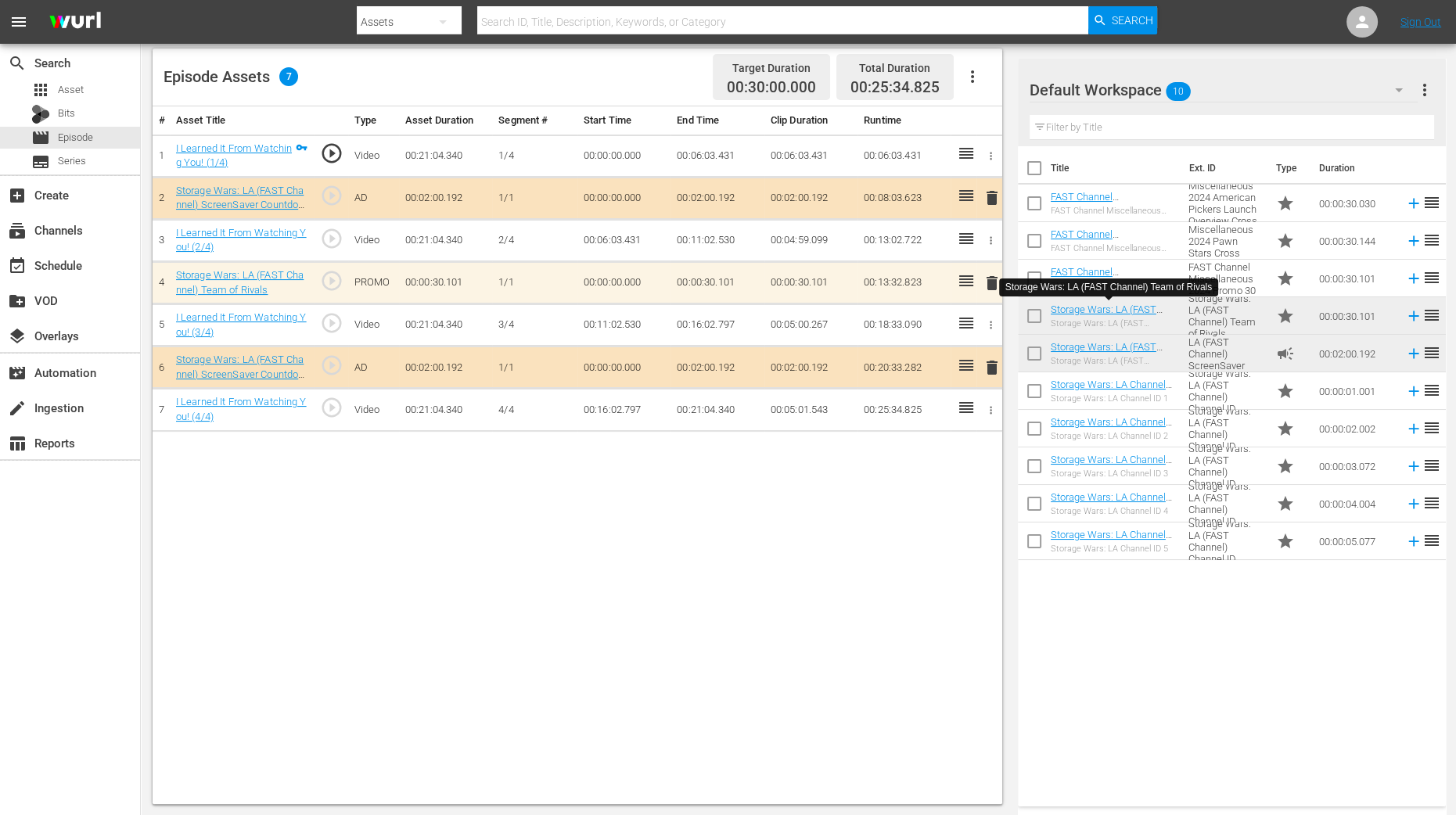
click at [902, 611] on div "# Asset Title Type Asset Duration Segment # Start Time End Time Clip Duration R…" at bounding box center [577, 455] width 849 height 698
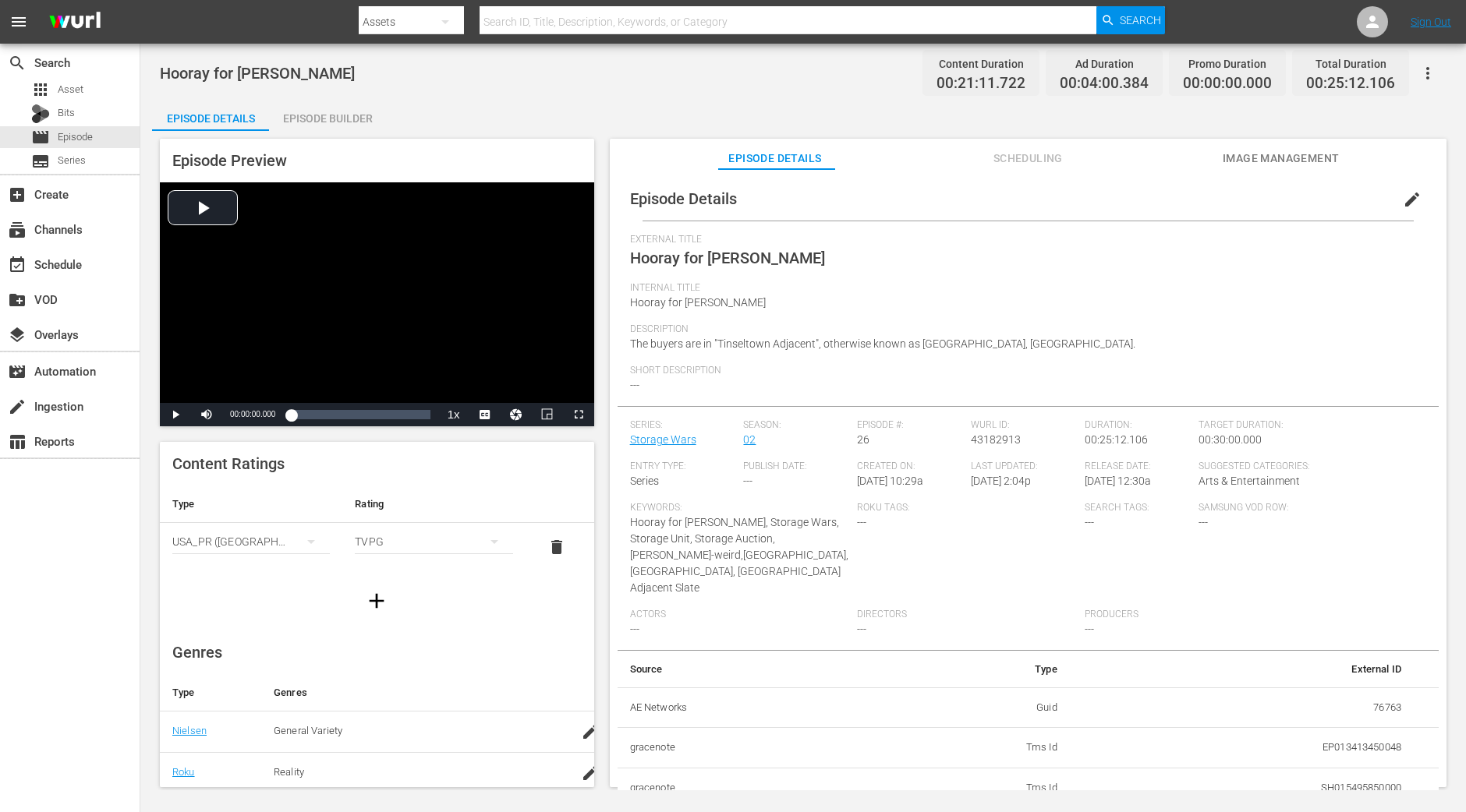
click at [344, 144] on div "Episode Preview Video Player is loading. Play Video Play Mute Current Time 00:0…" at bounding box center [377, 283] width 434 height 288
click at [343, 119] on div "Episode Builder" at bounding box center [327, 118] width 117 height 38
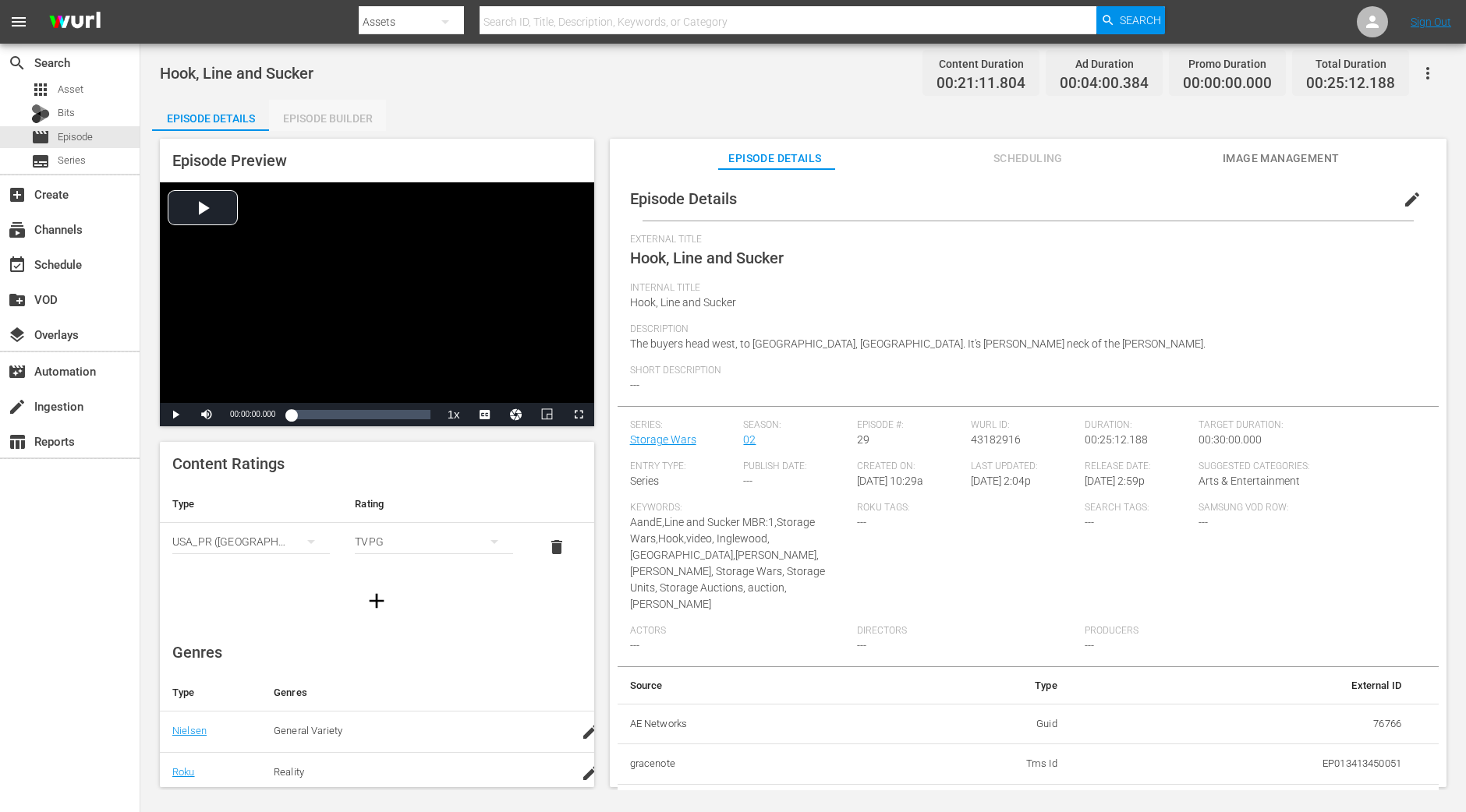
click at [356, 118] on div "Episode Builder" at bounding box center [327, 118] width 117 height 38
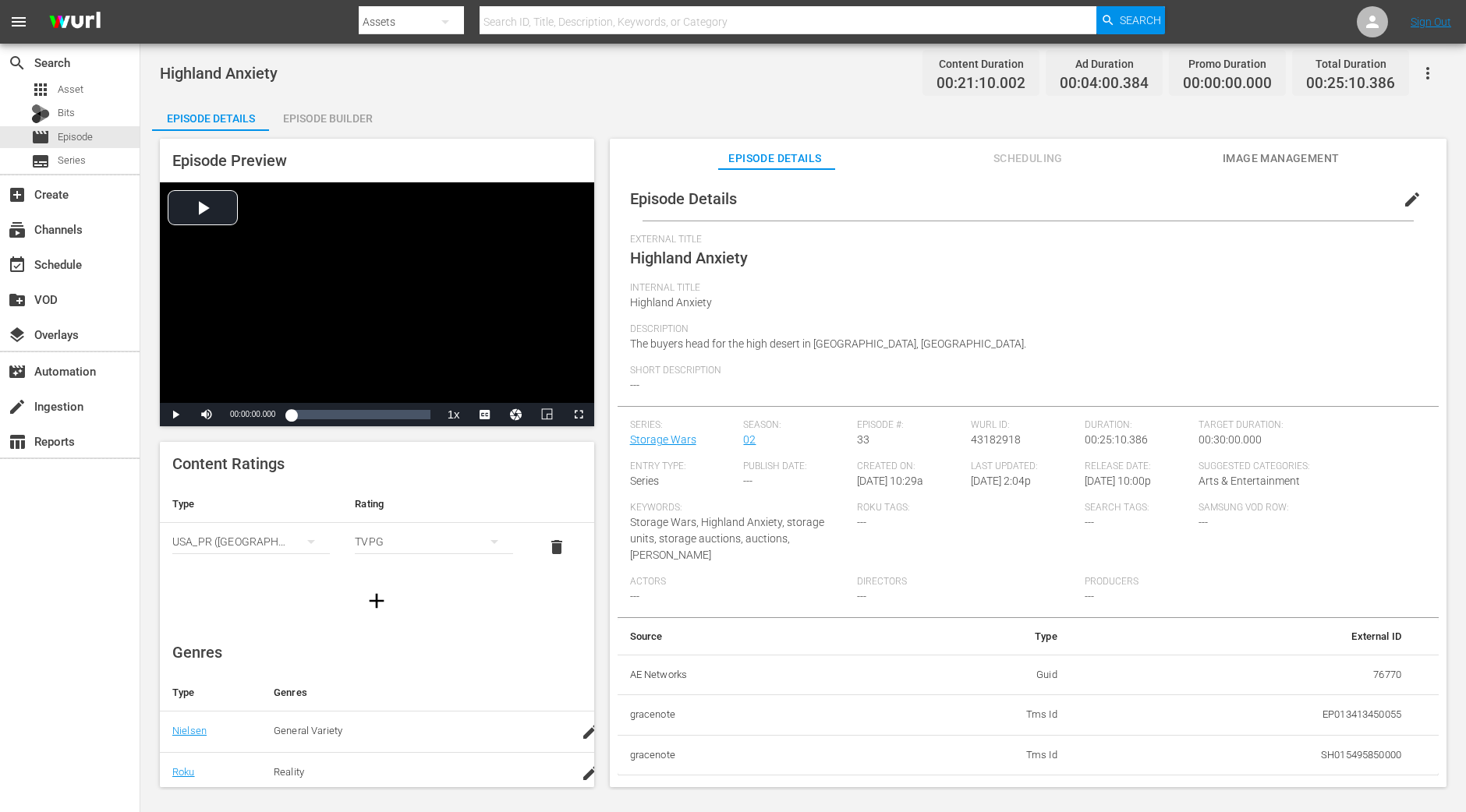
click at [336, 109] on div "Episode Builder" at bounding box center [327, 118] width 117 height 38
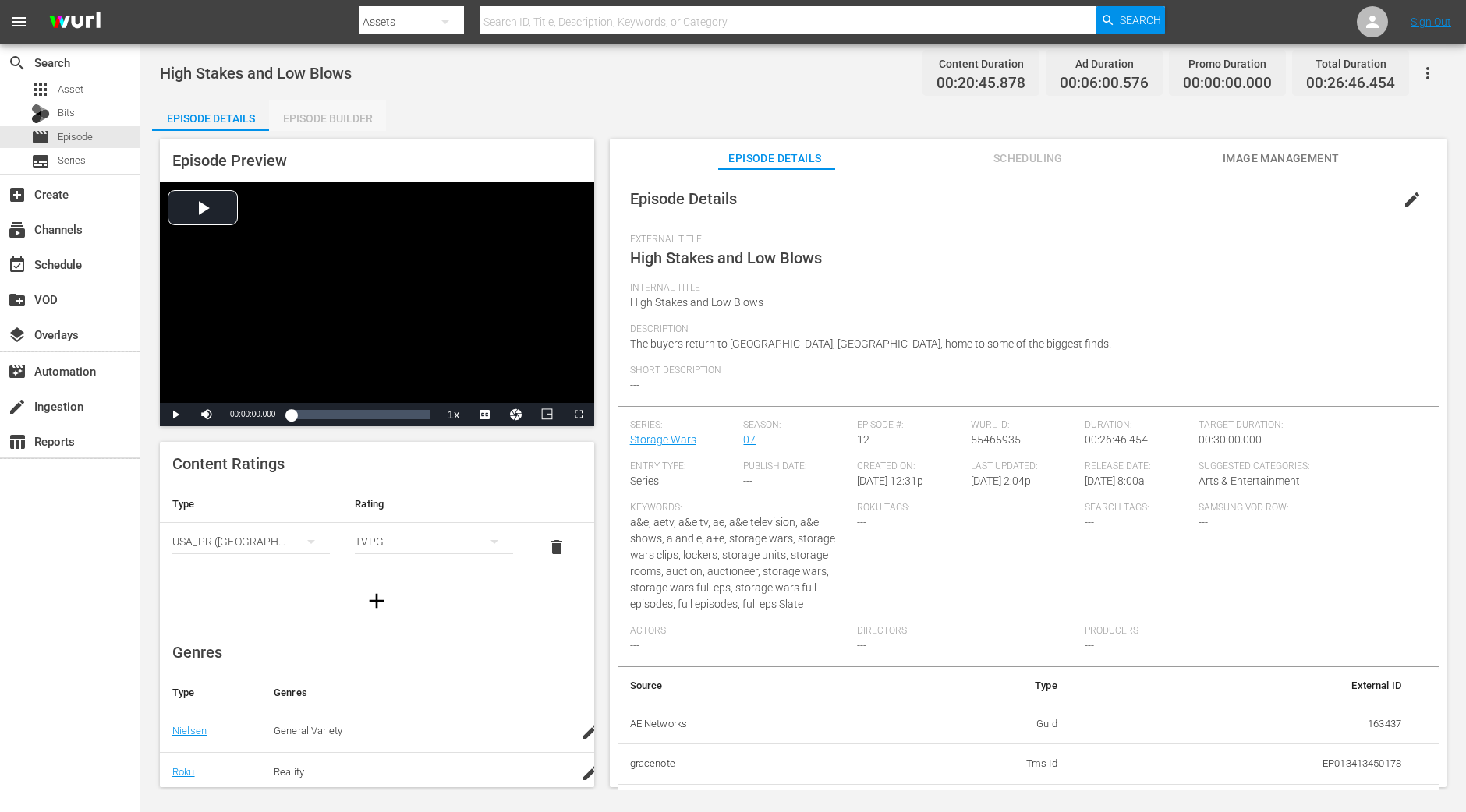
click at [333, 115] on div "Episode Builder" at bounding box center [327, 118] width 117 height 38
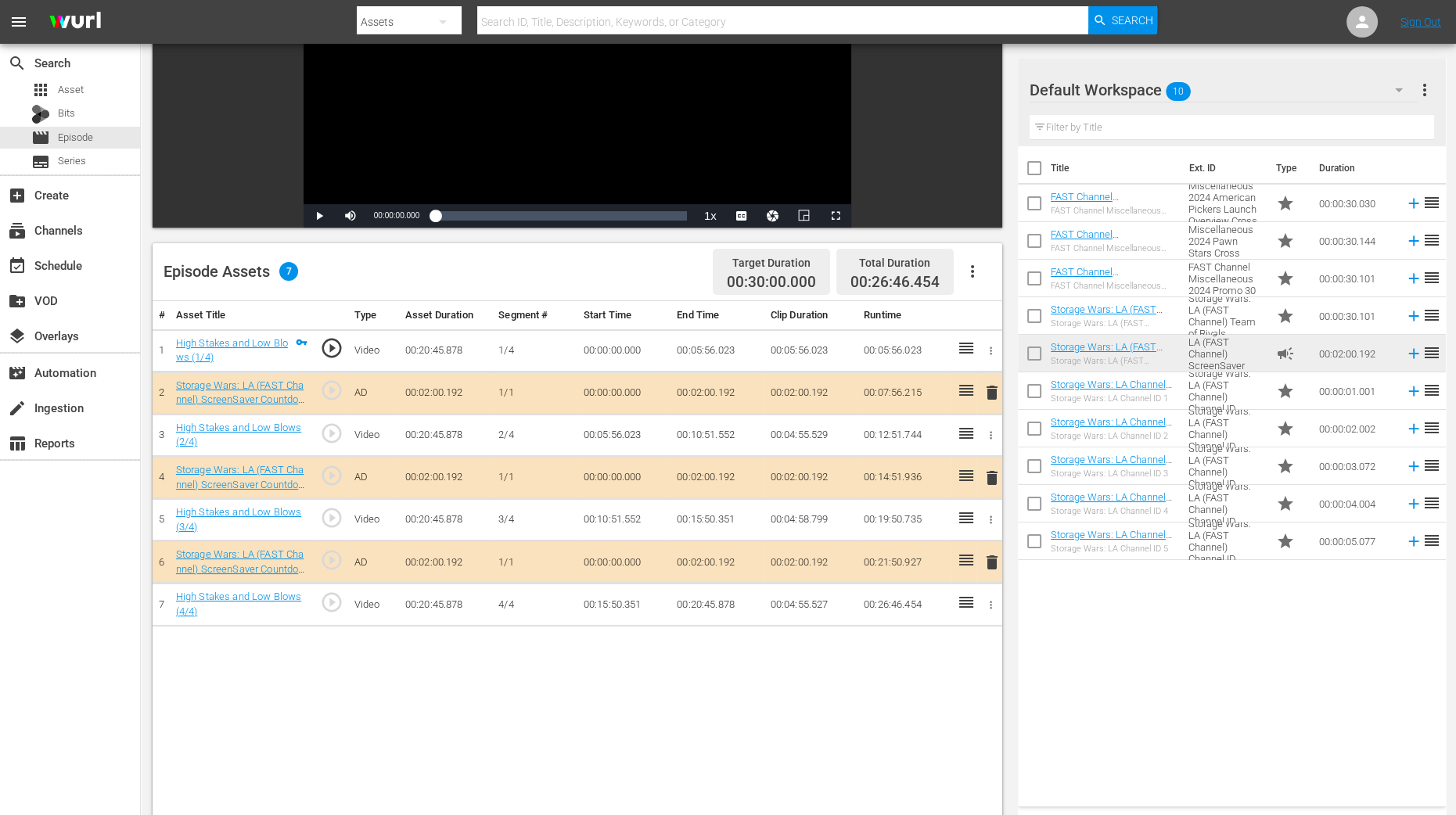
scroll to position [294, 0]
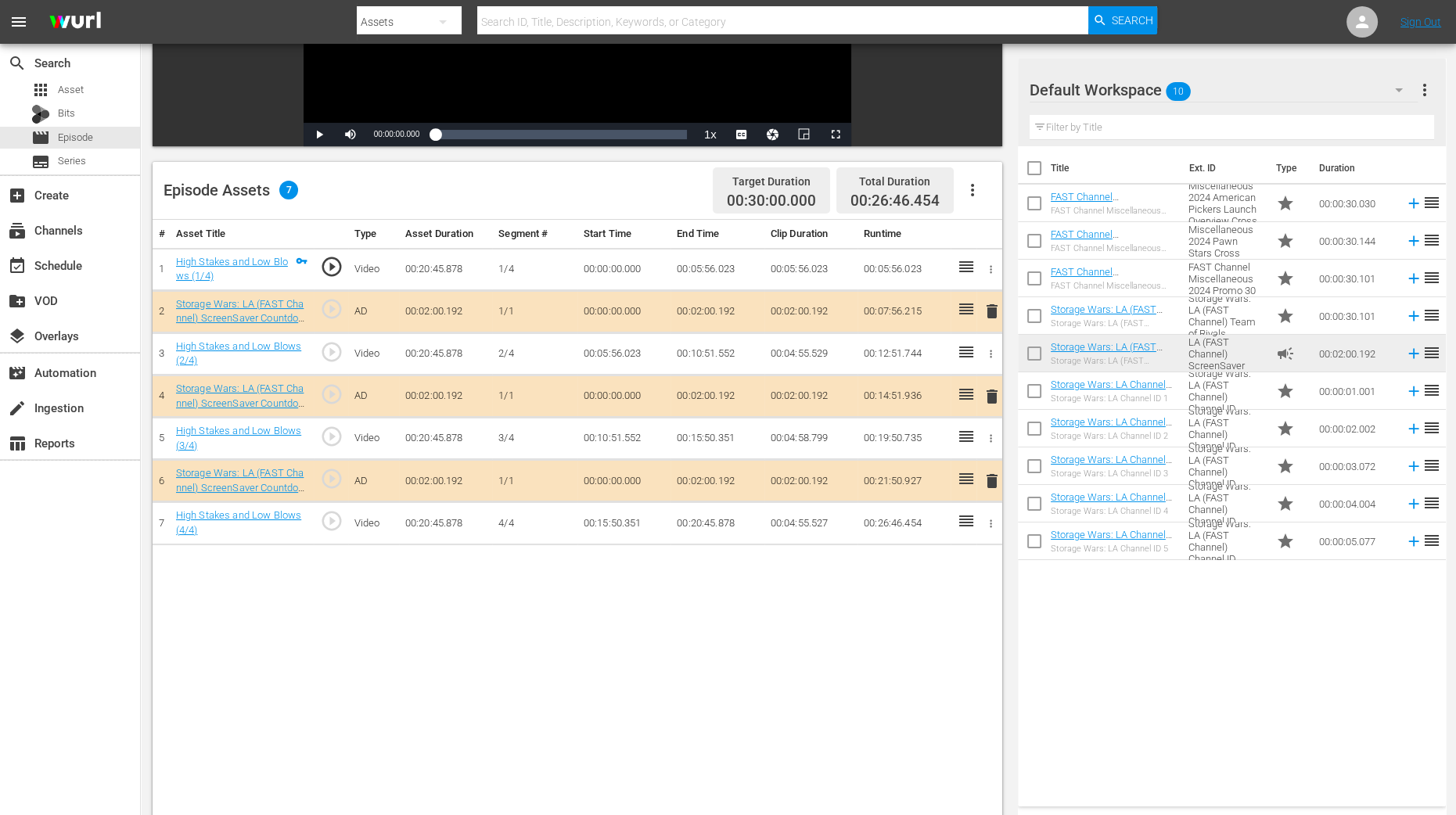
click at [995, 397] on span "delete" at bounding box center [991, 396] width 19 height 19
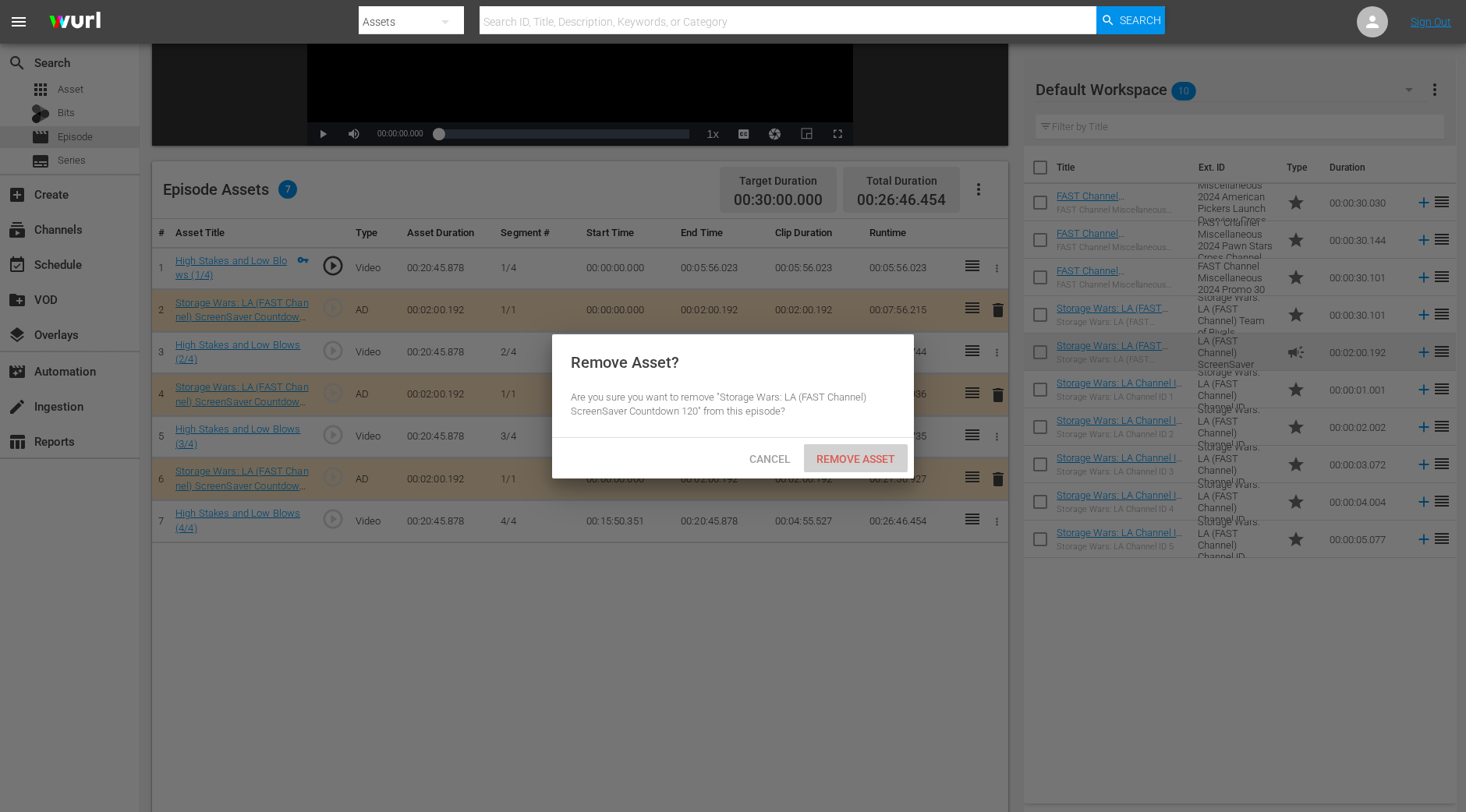
click at [897, 456] on span "Remove Asset" at bounding box center [856, 459] width 104 height 13
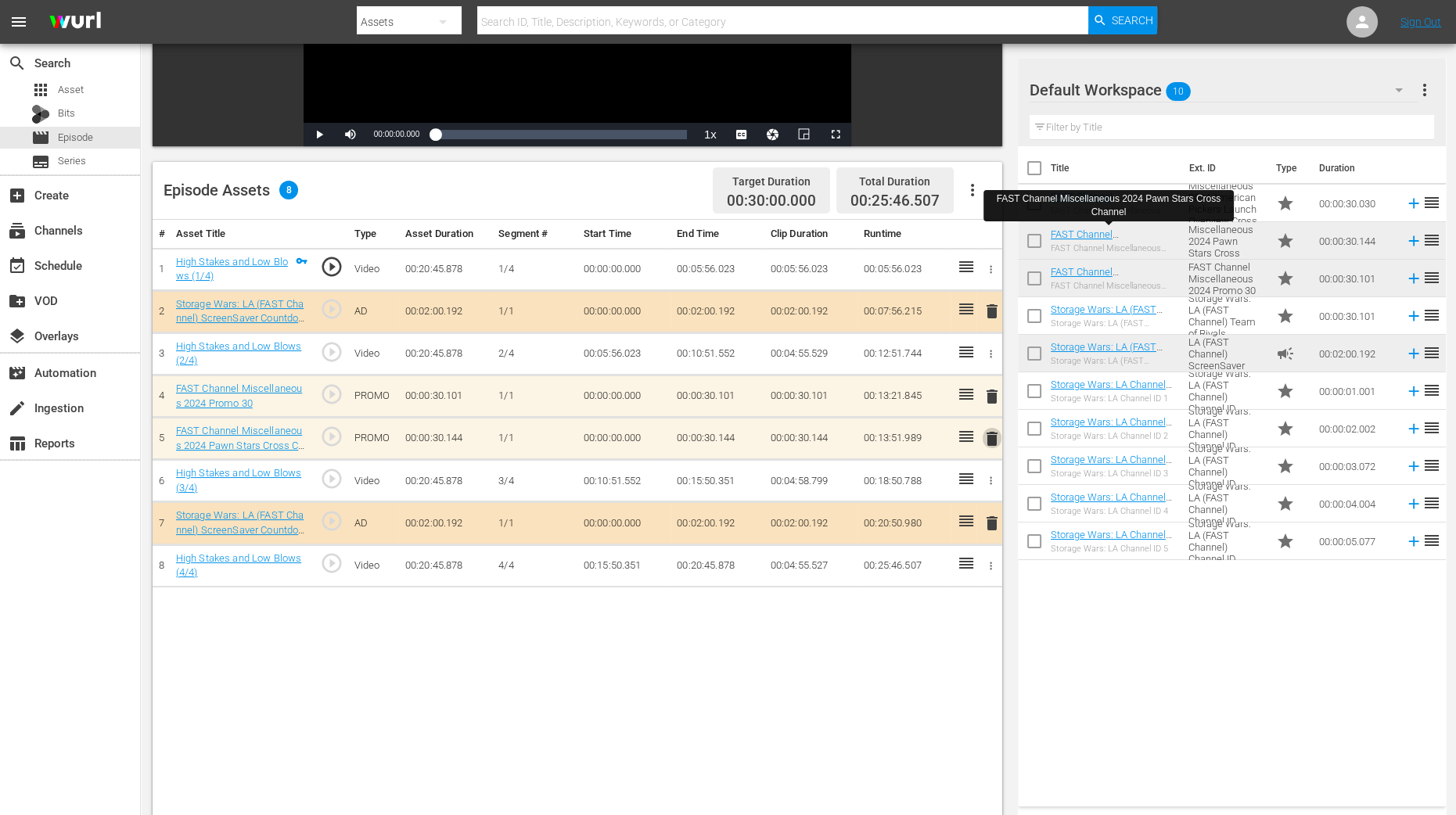
click at [997, 440] on span "delete" at bounding box center [991, 438] width 19 height 19
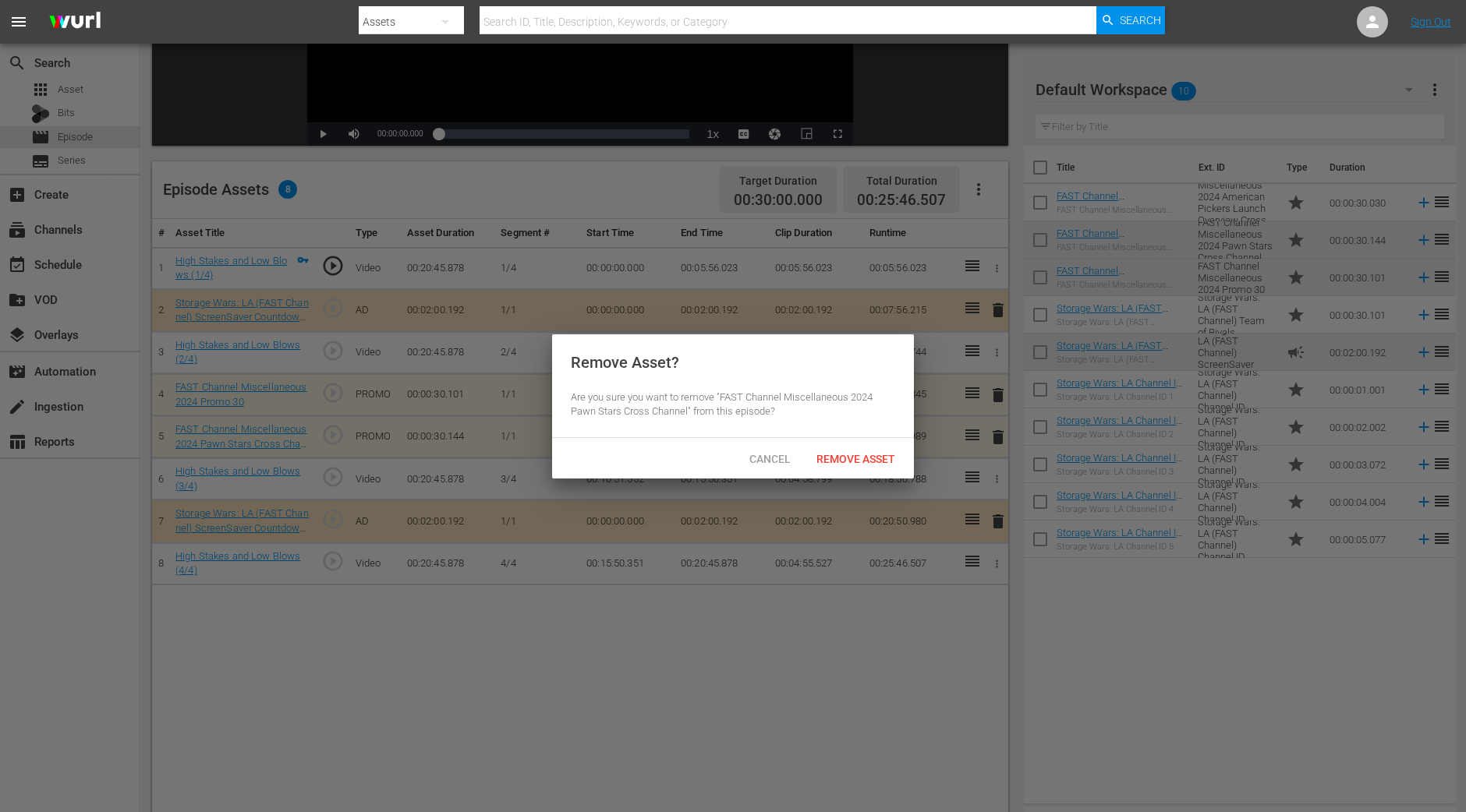
click at [848, 453] on span "Remove Asset" at bounding box center [856, 459] width 104 height 13
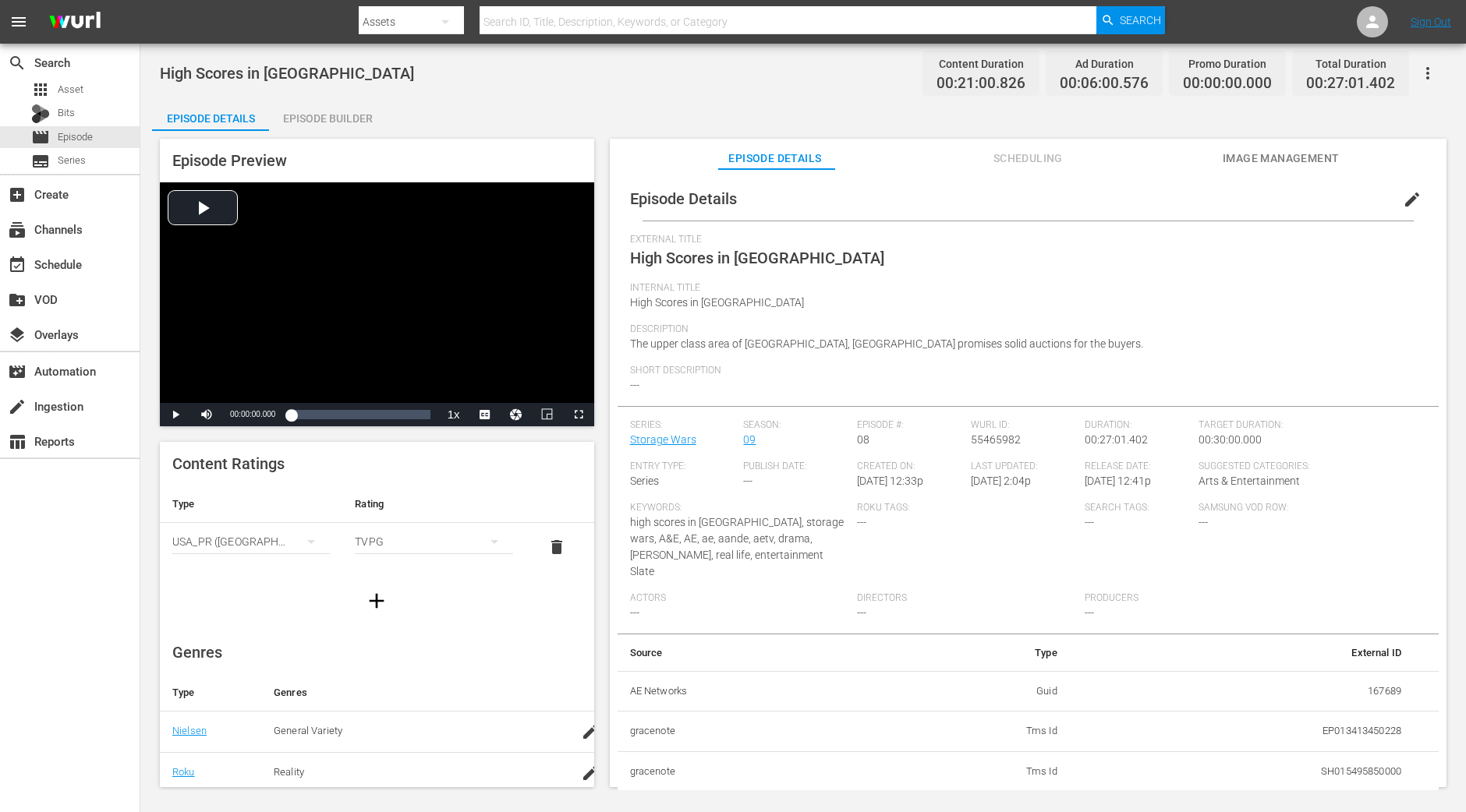
click at [323, 126] on div "Episode Builder" at bounding box center [327, 118] width 117 height 38
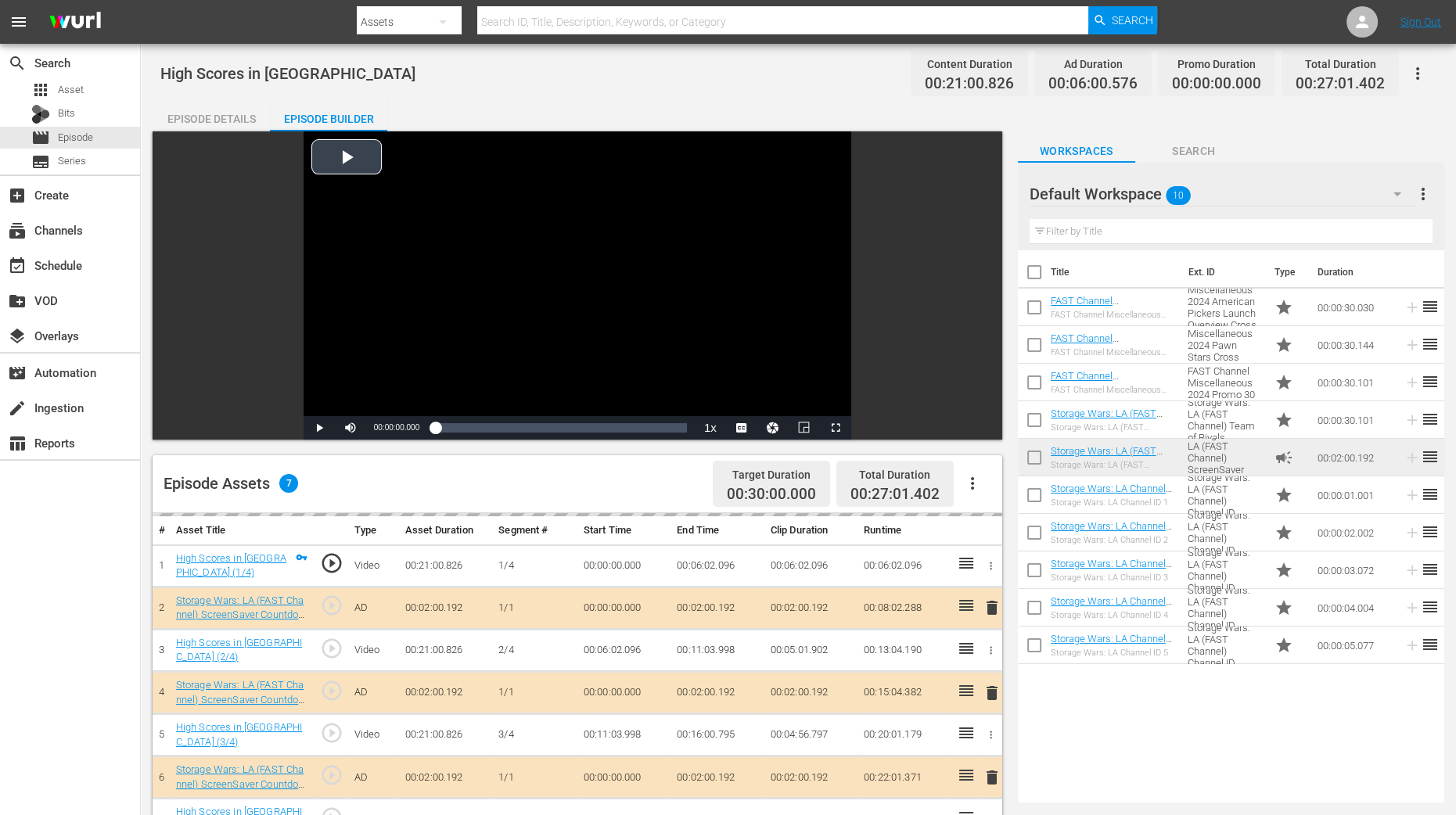
scroll to position [294, 0]
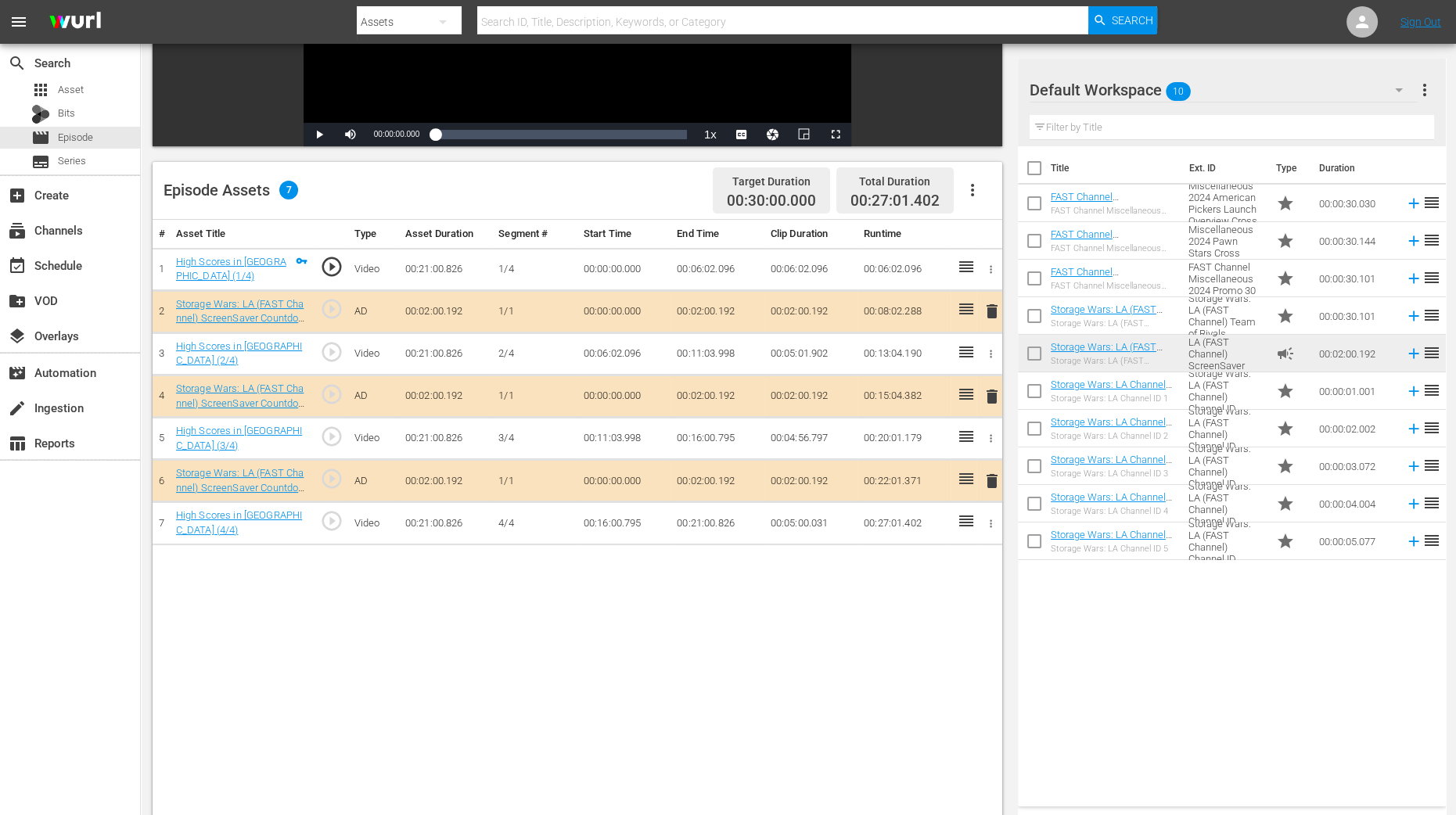
click at [990, 392] on span "delete" at bounding box center [991, 396] width 19 height 19
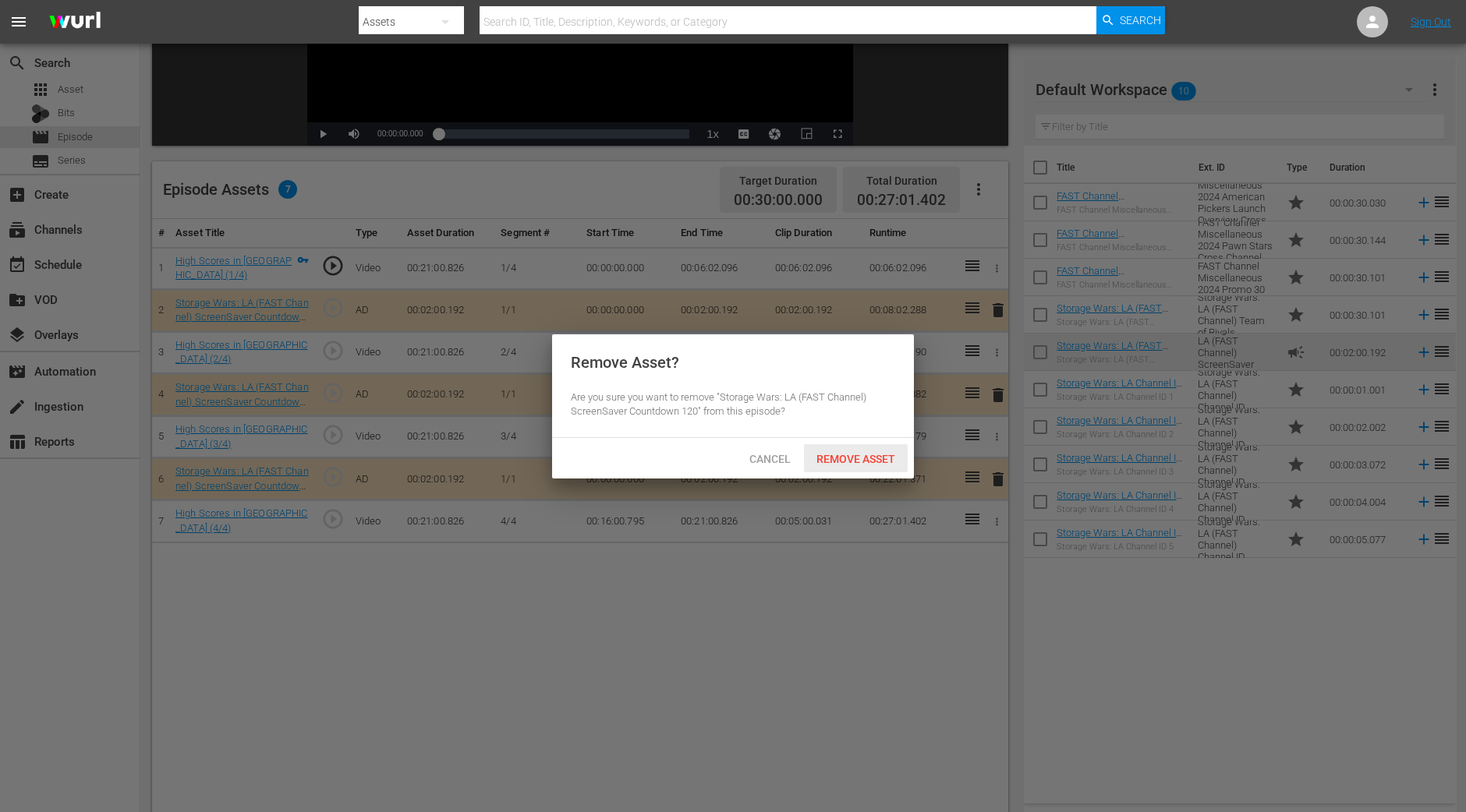
click at [877, 457] on span "Remove Asset" at bounding box center [856, 459] width 104 height 13
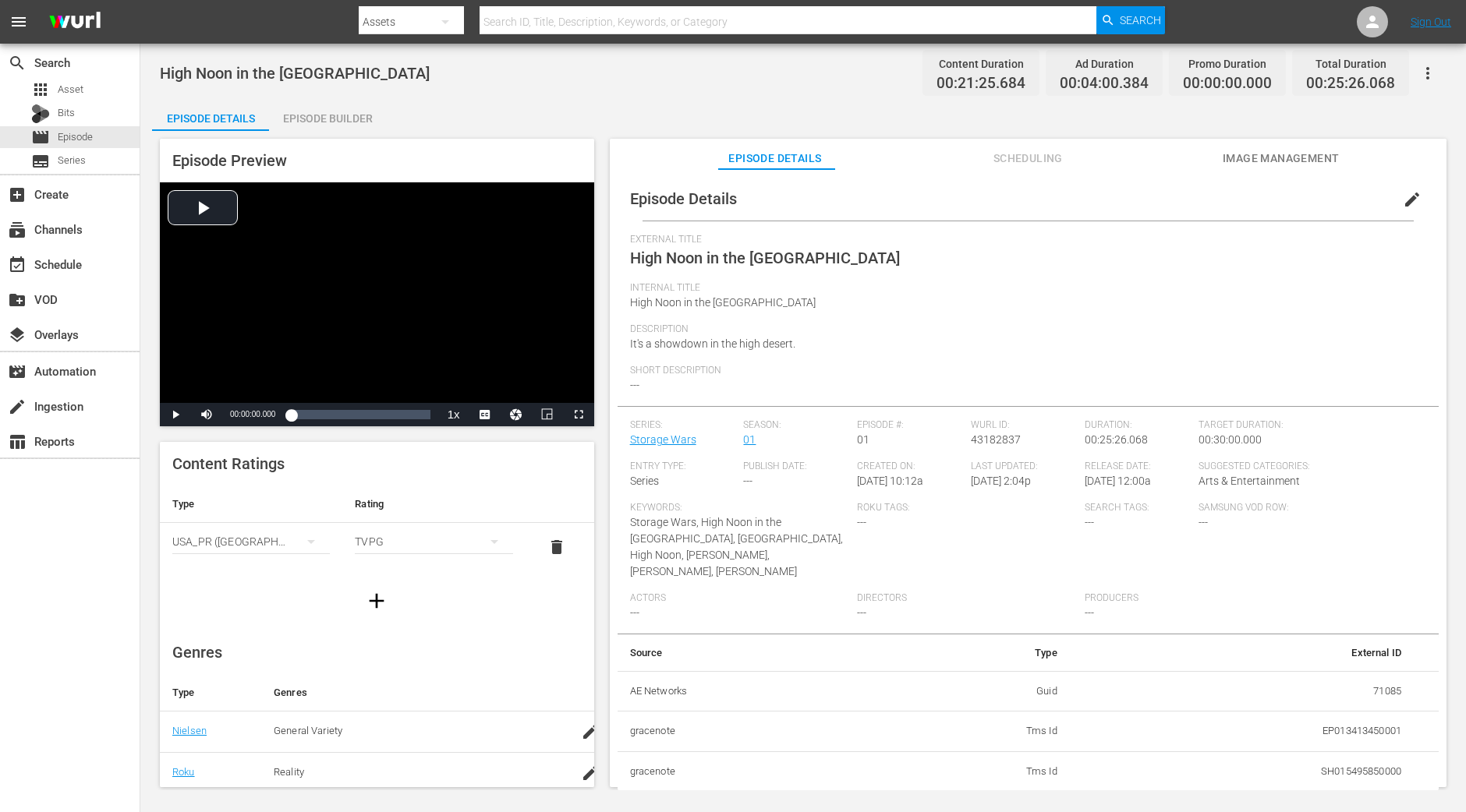
click at [340, 121] on div "Episode Builder" at bounding box center [327, 118] width 117 height 38
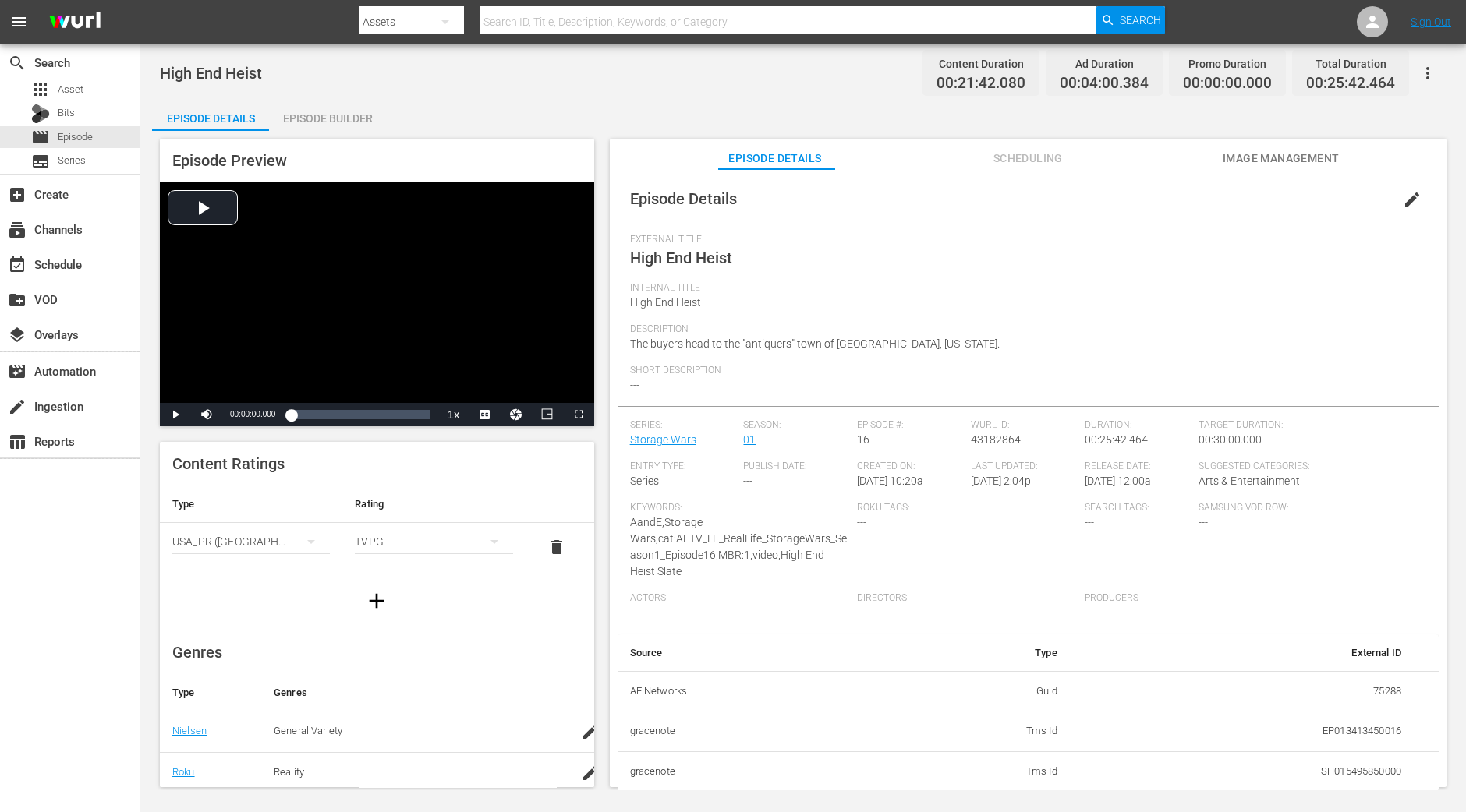
click at [334, 106] on div "Episode Builder" at bounding box center [327, 118] width 117 height 38
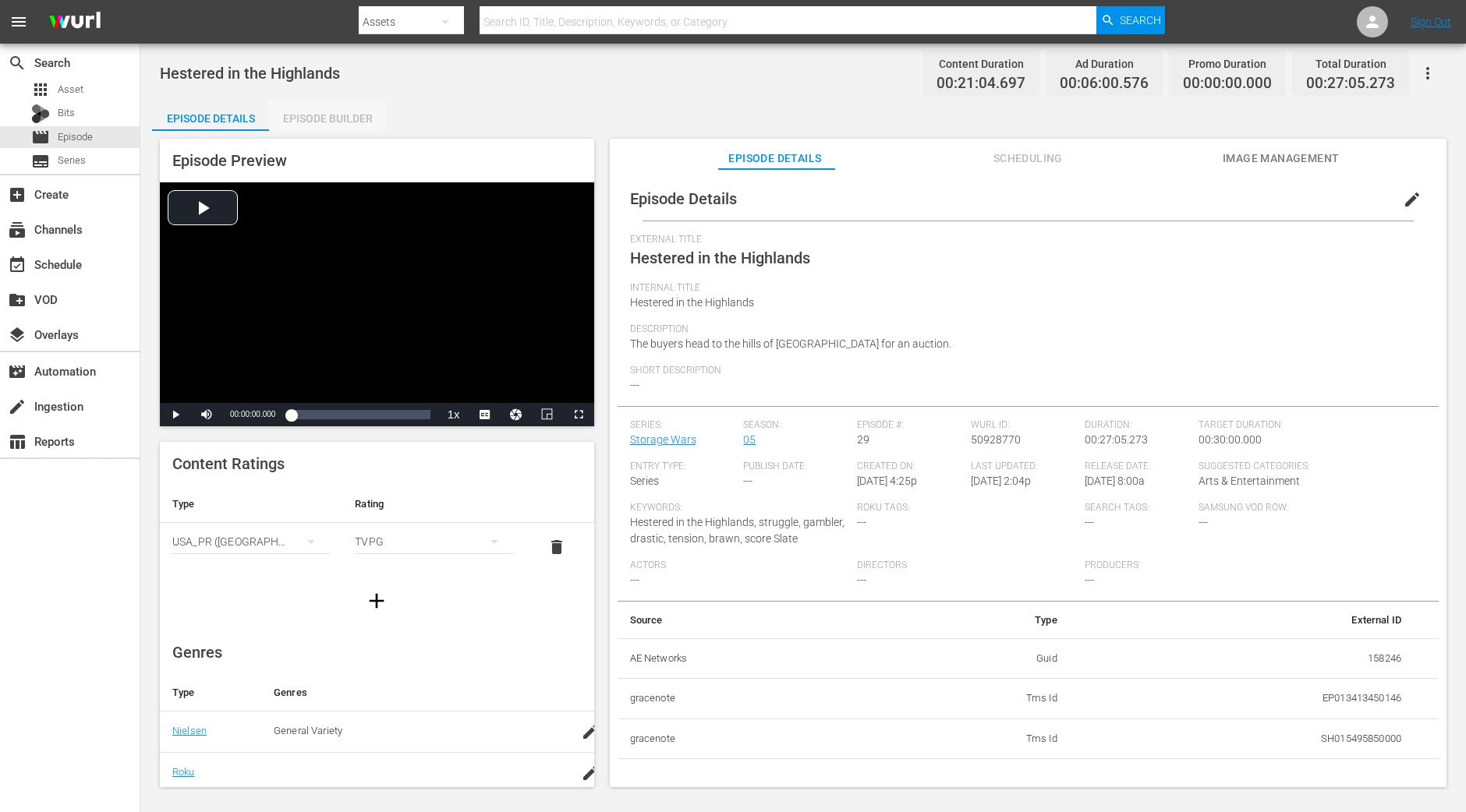
click at [335, 100] on div "Episode Builder" at bounding box center [327, 118] width 117 height 38
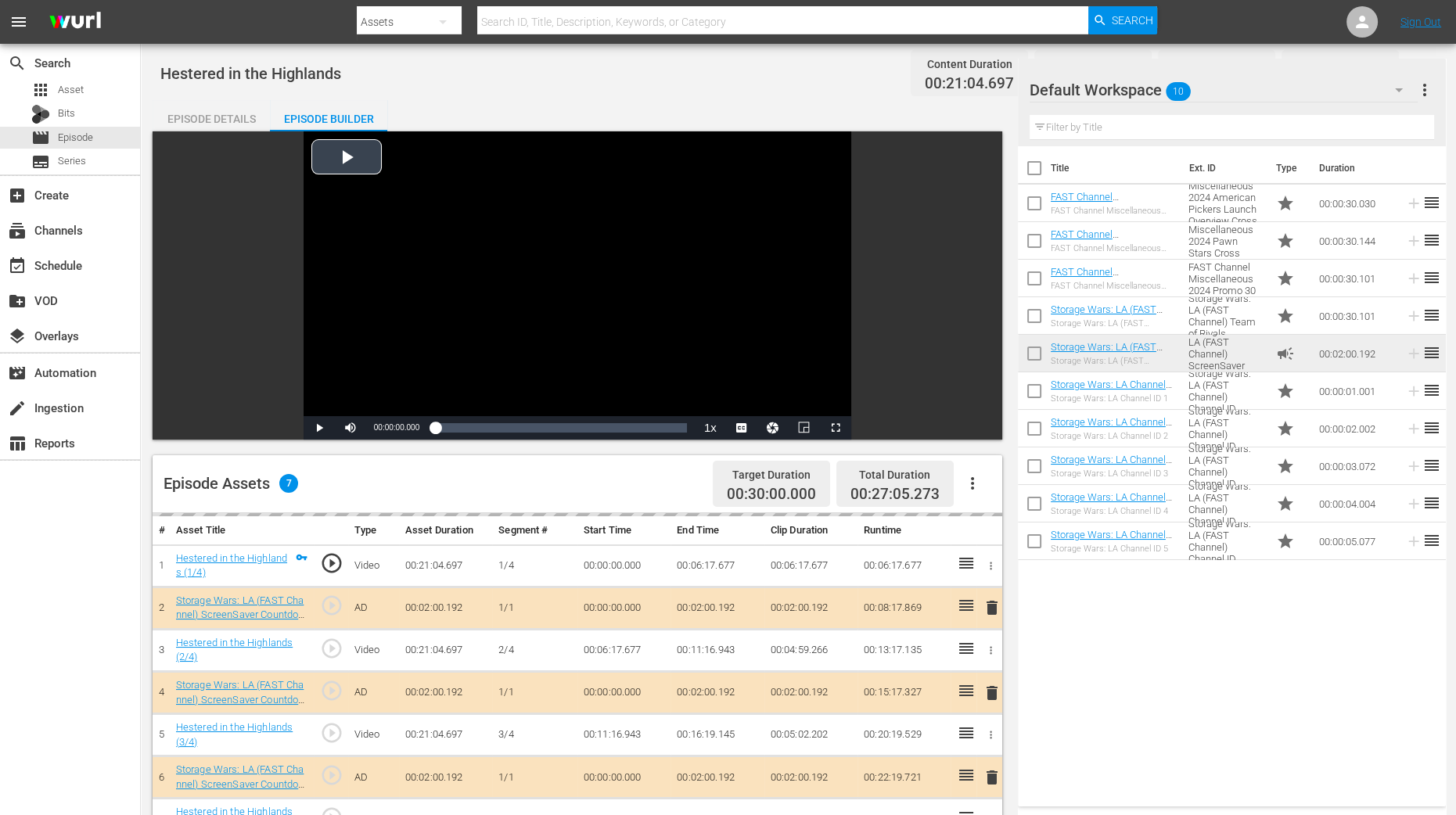
scroll to position [294, 0]
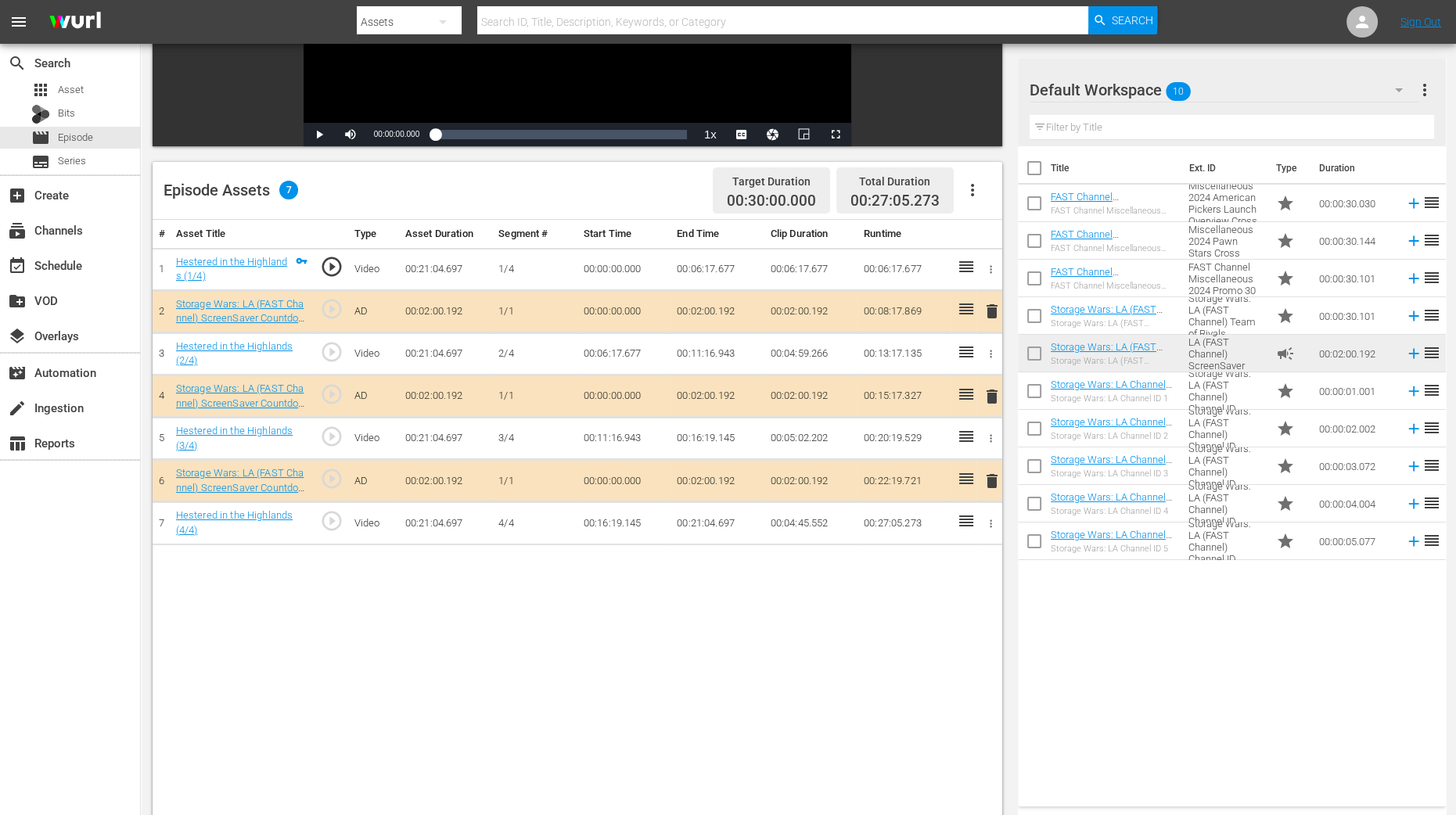
click at [991, 397] on span "delete" at bounding box center [991, 396] width 19 height 19
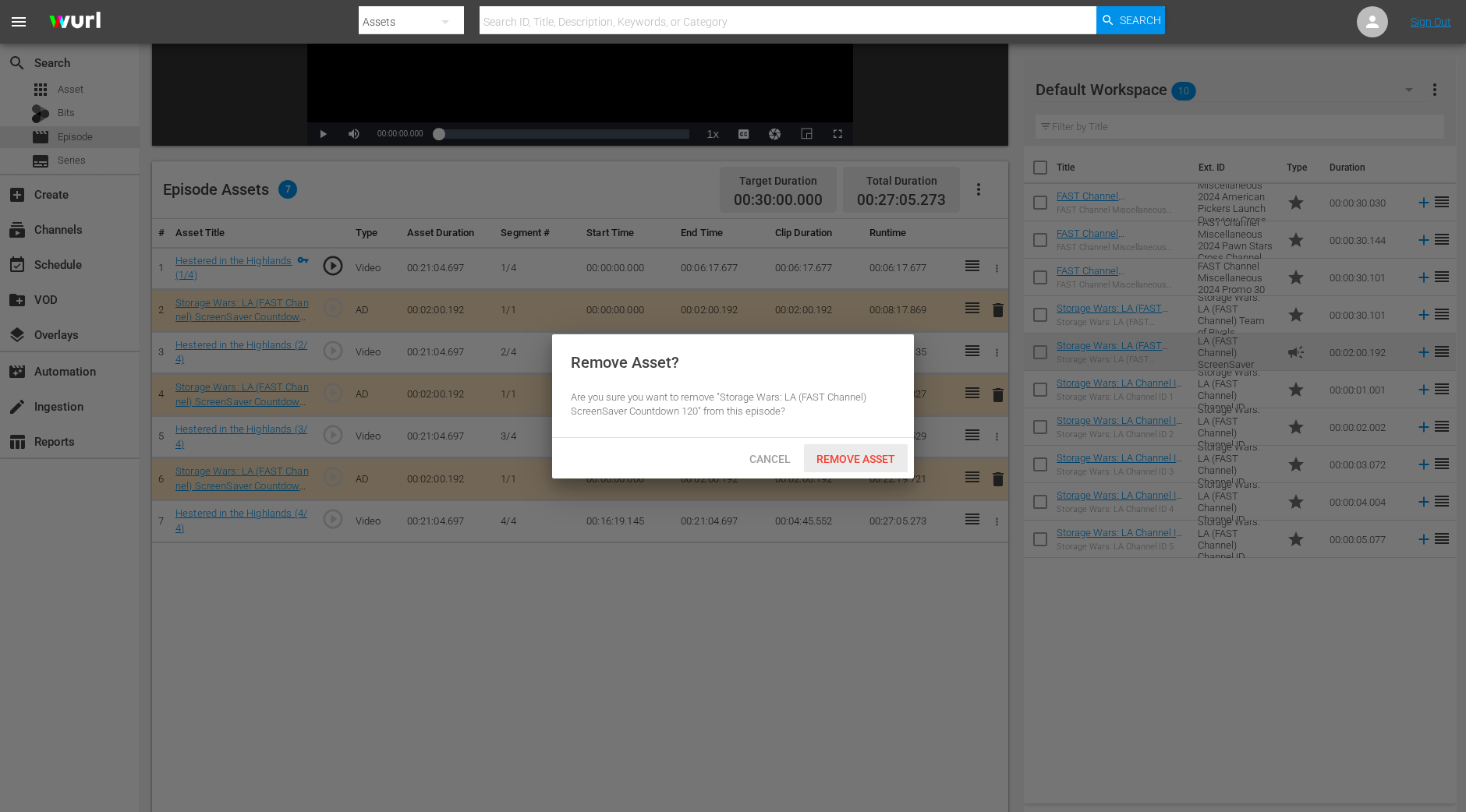
drag, startPoint x: 843, startPoint y: 454, endPoint x: 913, endPoint y: 402, distance: 87.2
click at [844, 454] on span "Remove Asset" at bounding box center [856, 459] width 104 height 13
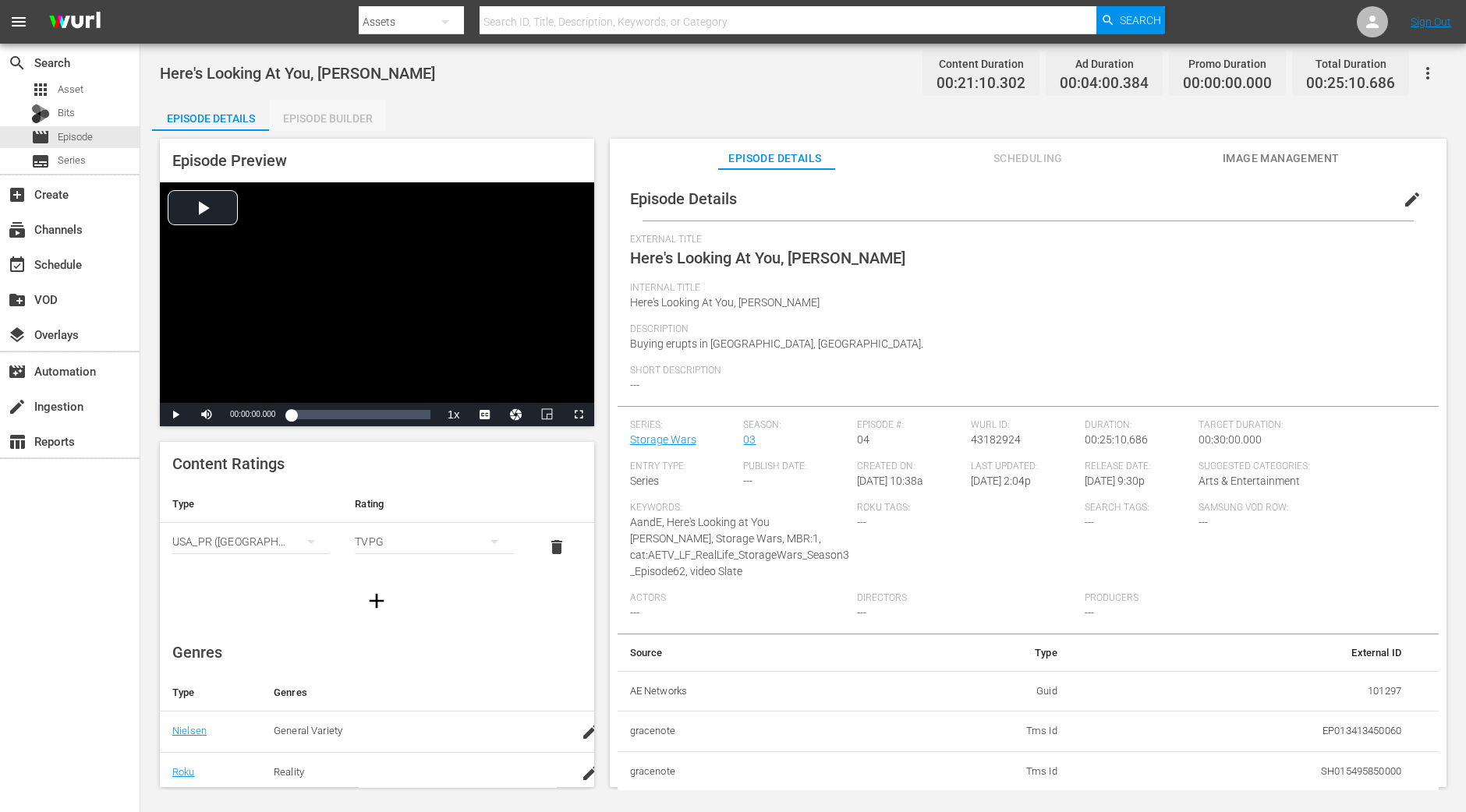
click at [333, 112] on div "Episode Builder" at bounding box center [327, 118] width 117 height 38
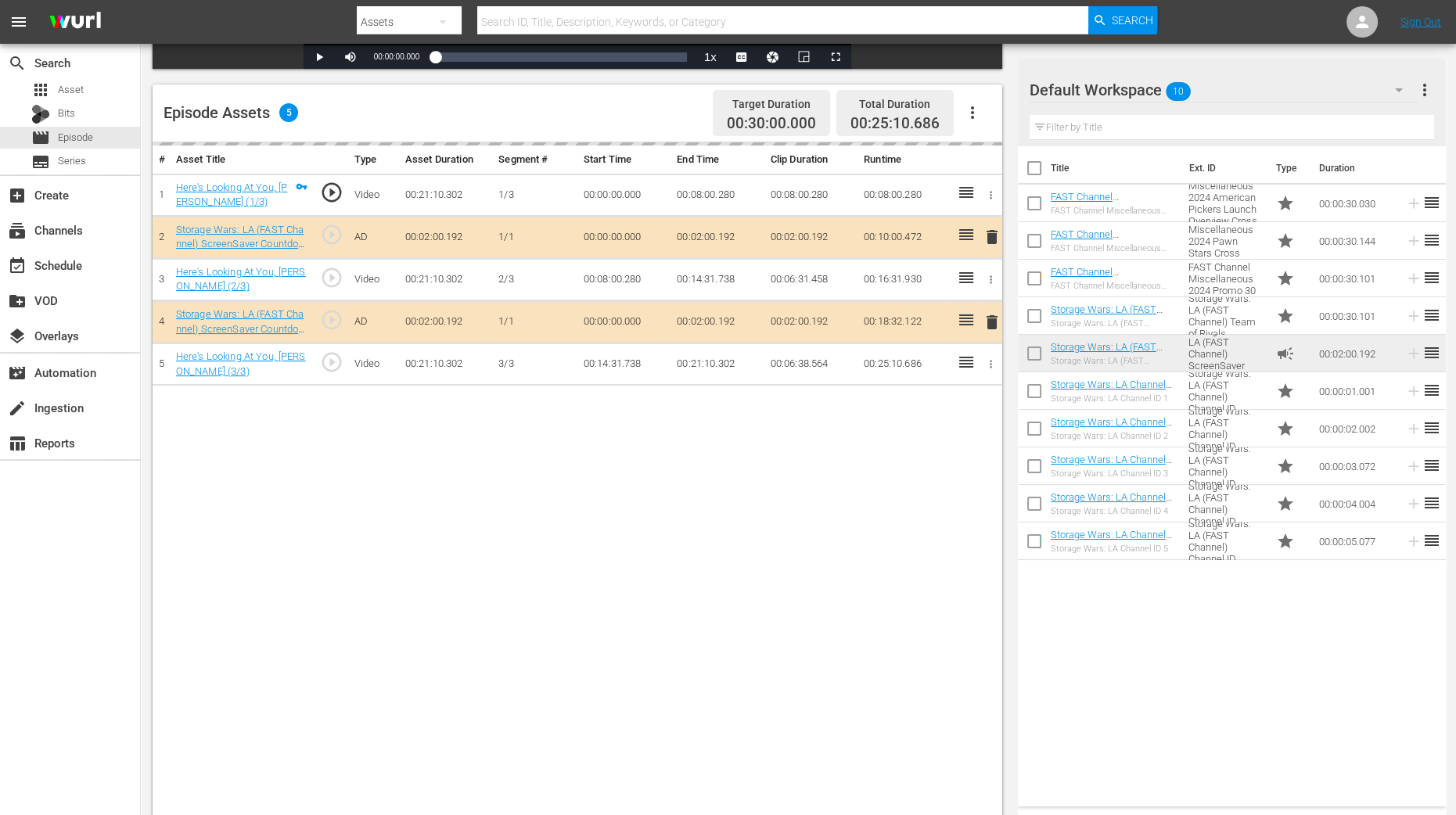
scroll to position [391, 0]
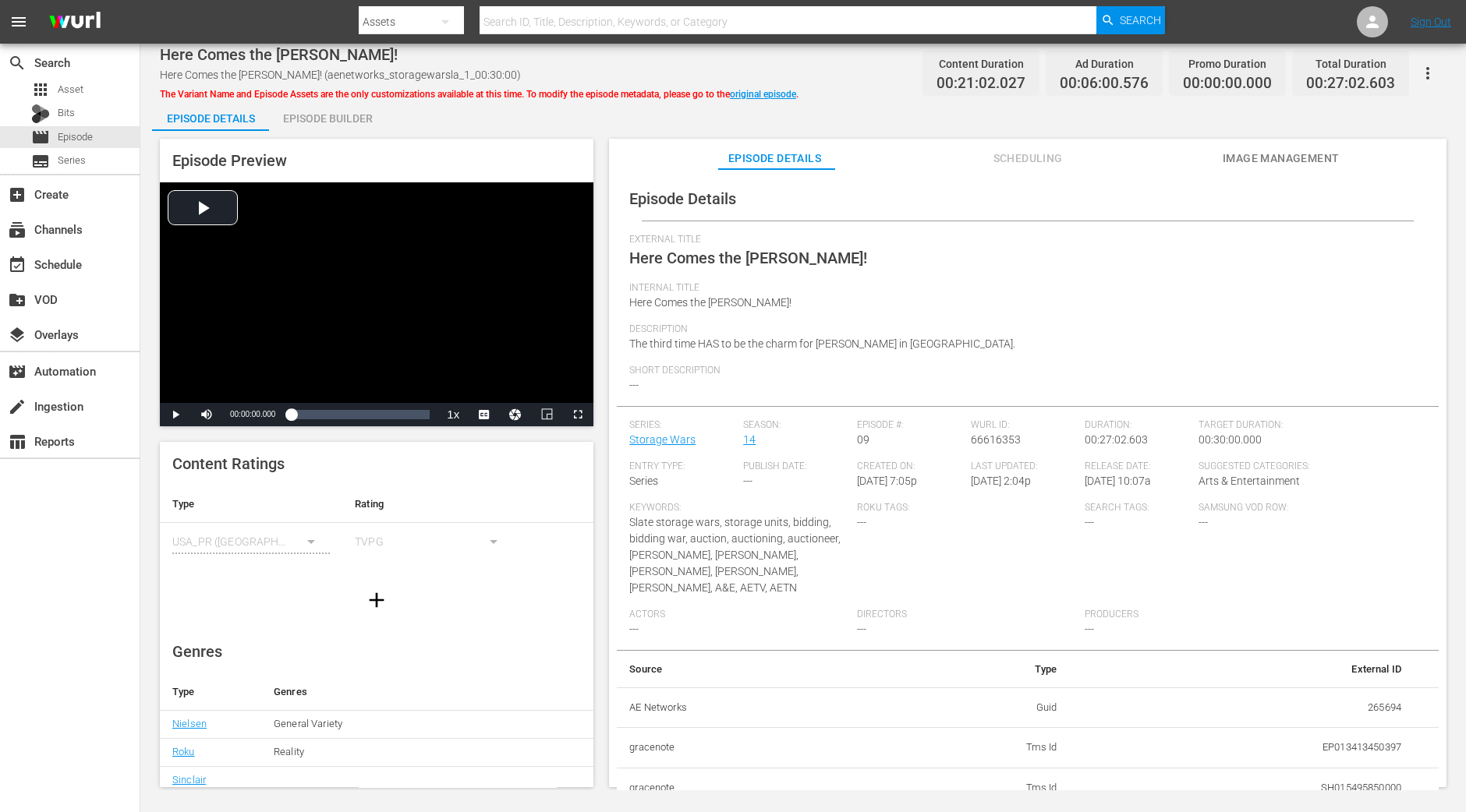
click at [297, 127] on div "Episode Builder" at bounding box center [327, 118] width 117 height 38
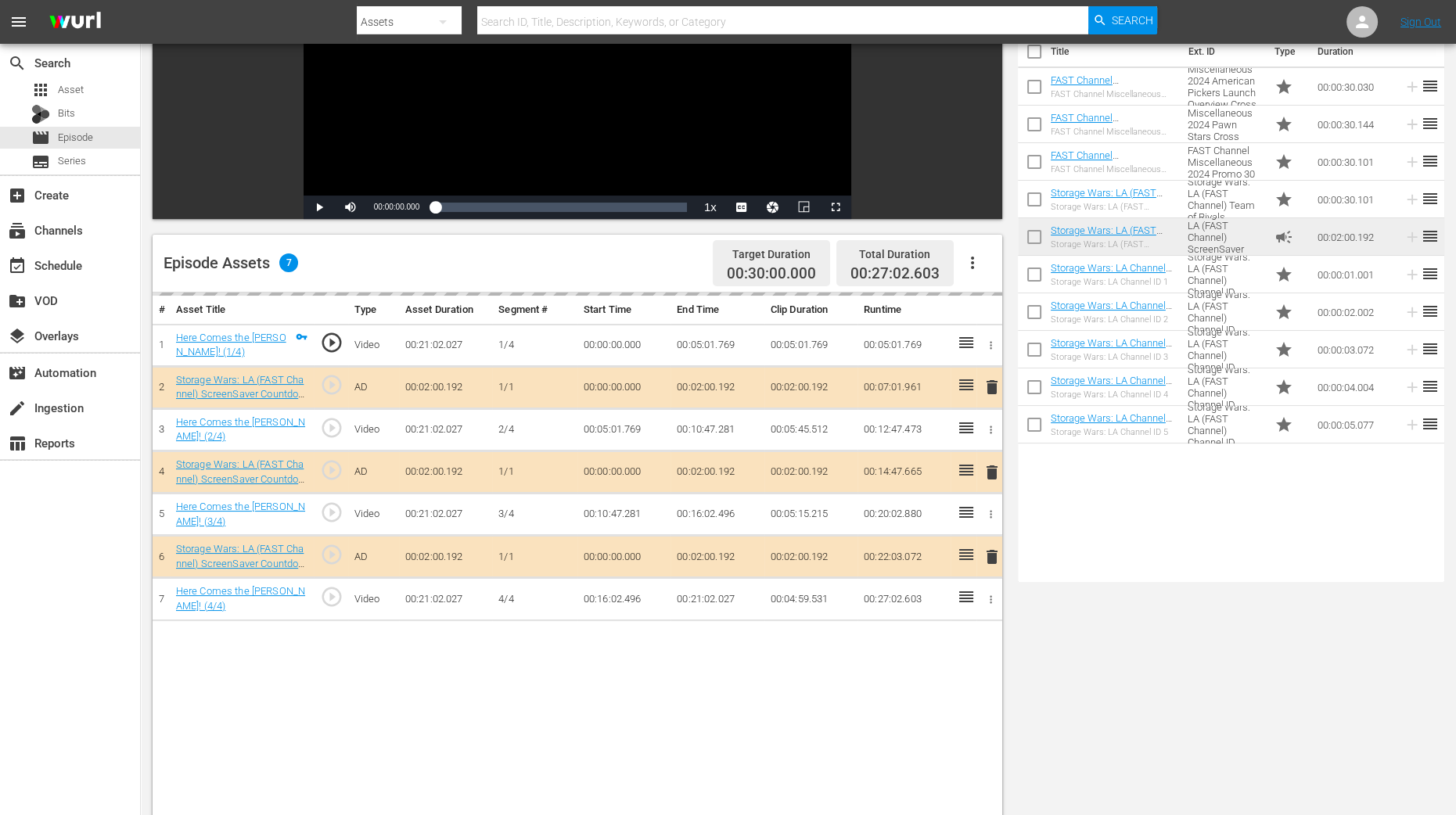
scroll to position [294, 0]
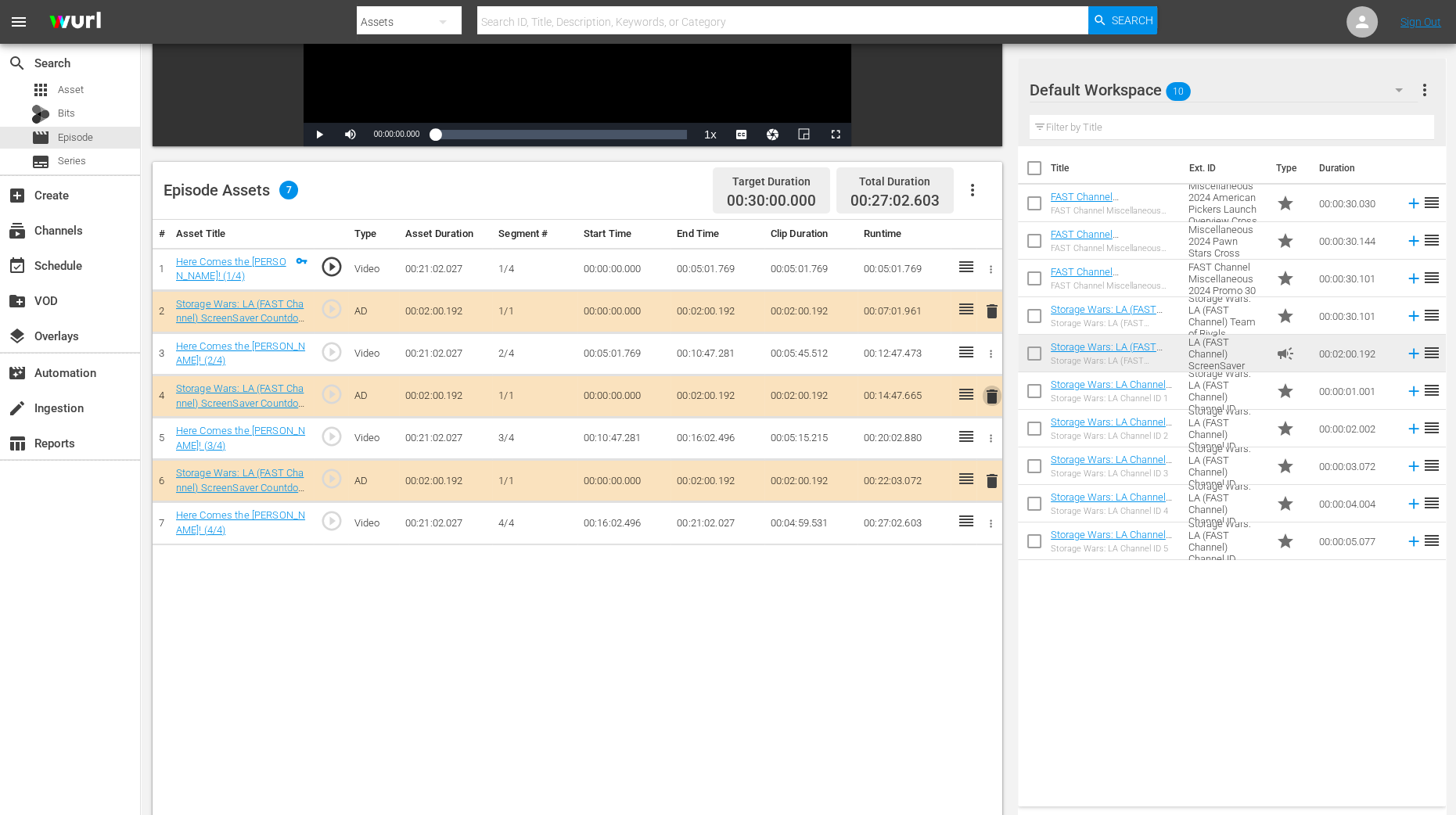
click at [987, 399] on span "delete" at bounding box center [991, 396] width 19 height 19
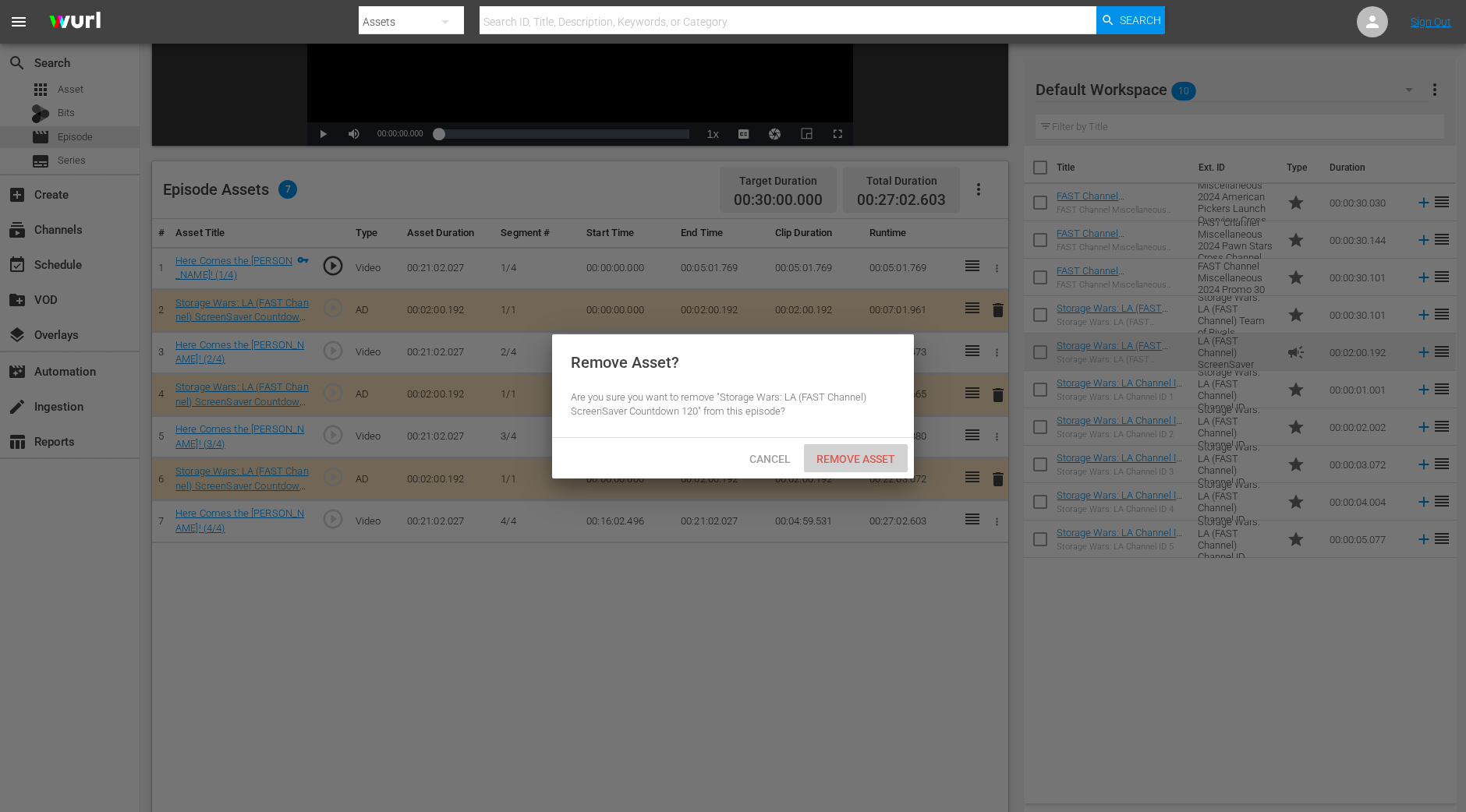
click at [856, 458] on span "Remove Asset" at bounding box center [856, 459] width 104 height 13
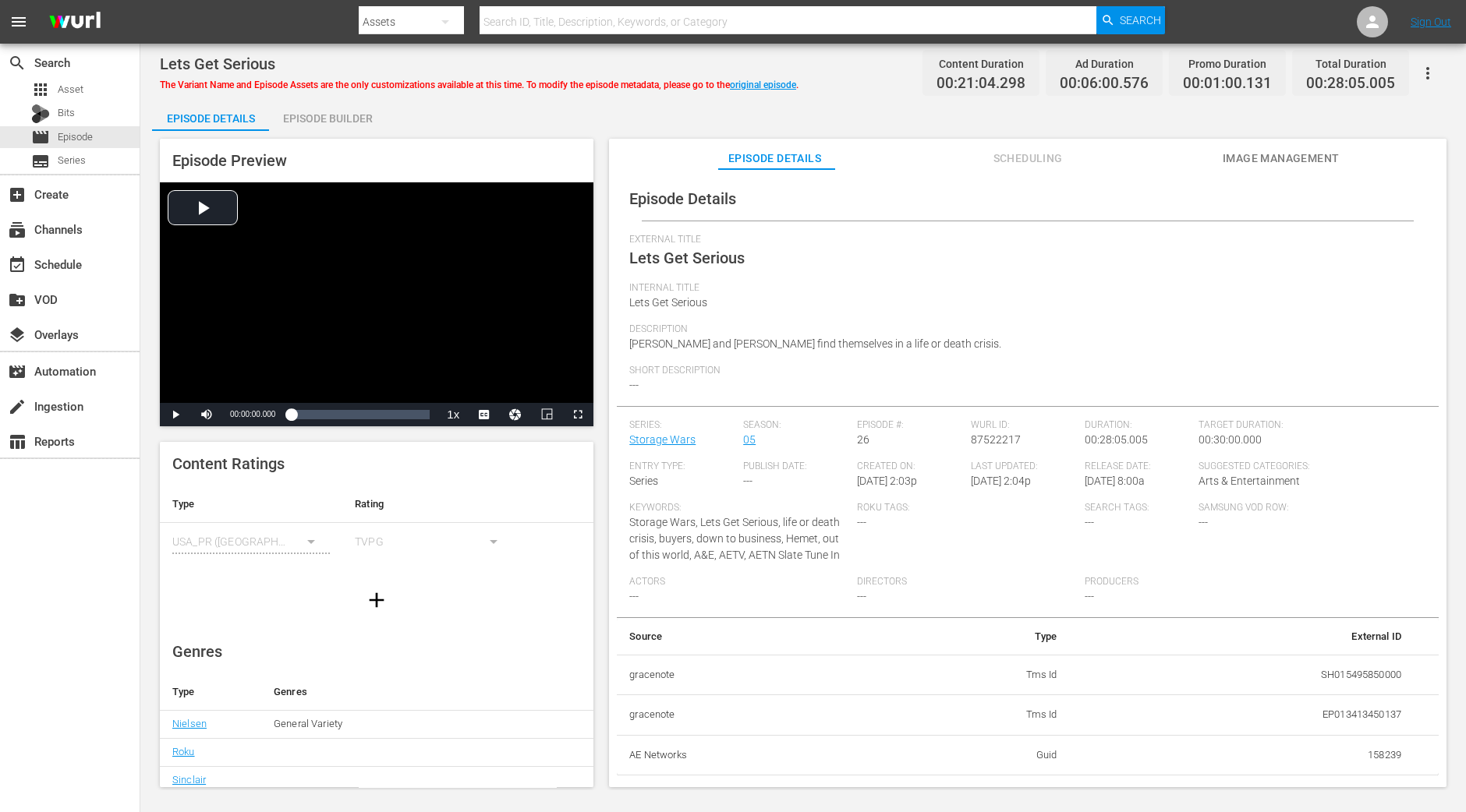
click at [326, 115] on div "Episode Builder" at bounding box center [327, 118] width 117 height 38
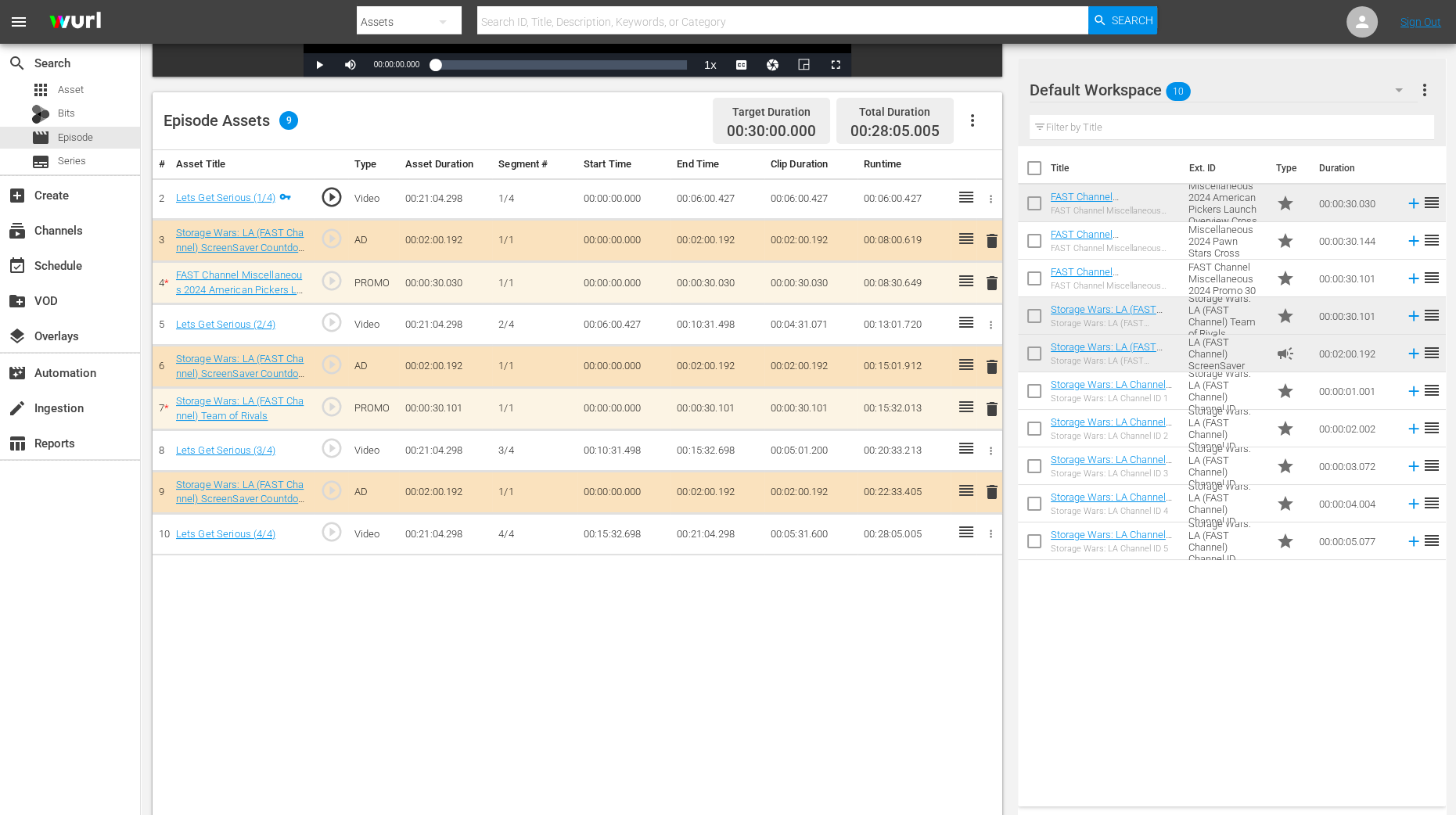
scroll to position [407, 0]
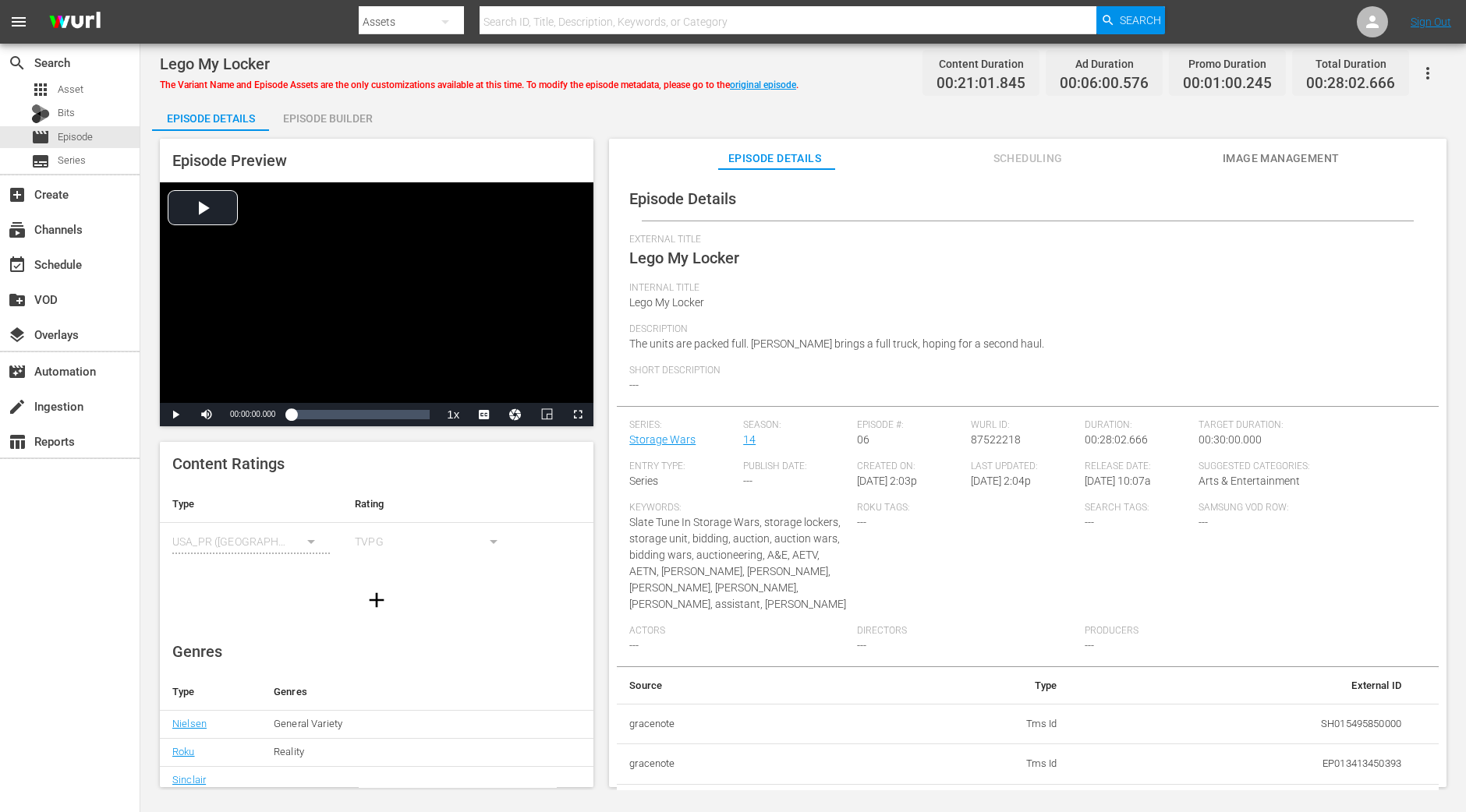
click at [342, 121] on div "Episode Builder" at bounding box center [327, 118] width 117 height 38
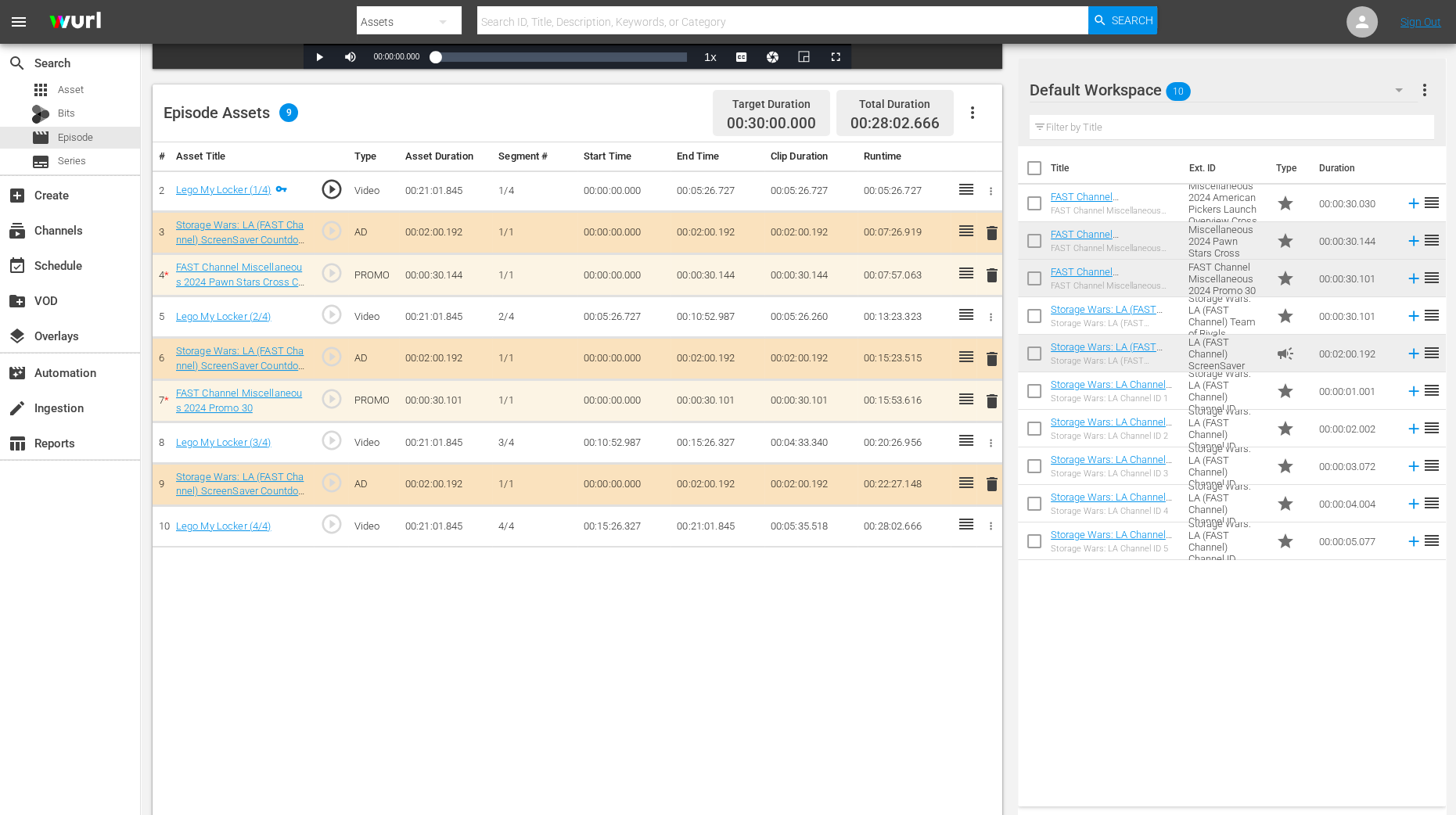
scroll to position [407, 0]
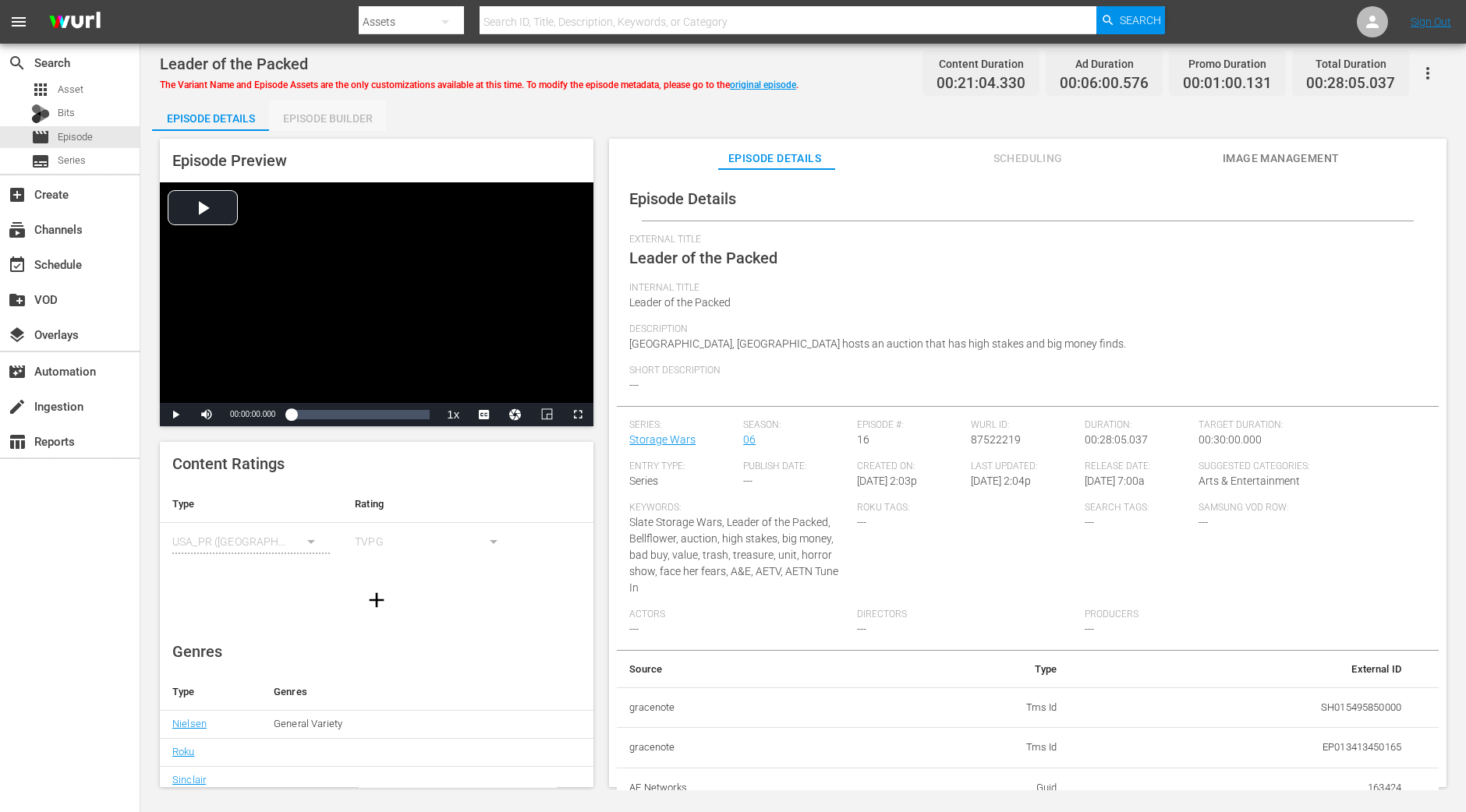
drag, startPoint x: 319, startPoint y: 117, endPoint x: 433, endPoint y: 16, distance: 152.3
click at [319, 118] on div "Episode Builder" at bounding box center [327, 118] width 117 height 38
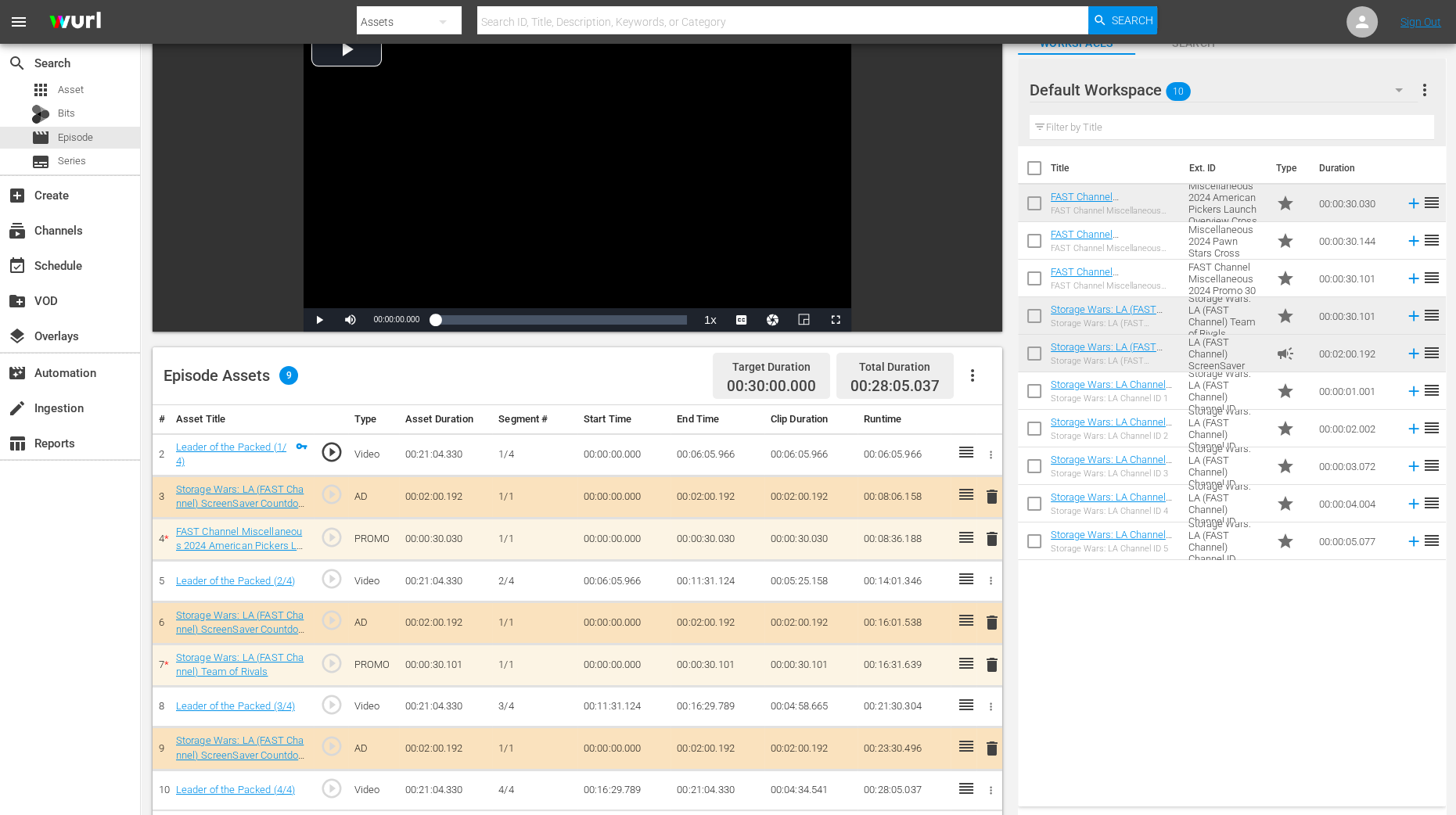
scroll to position [407, 0]
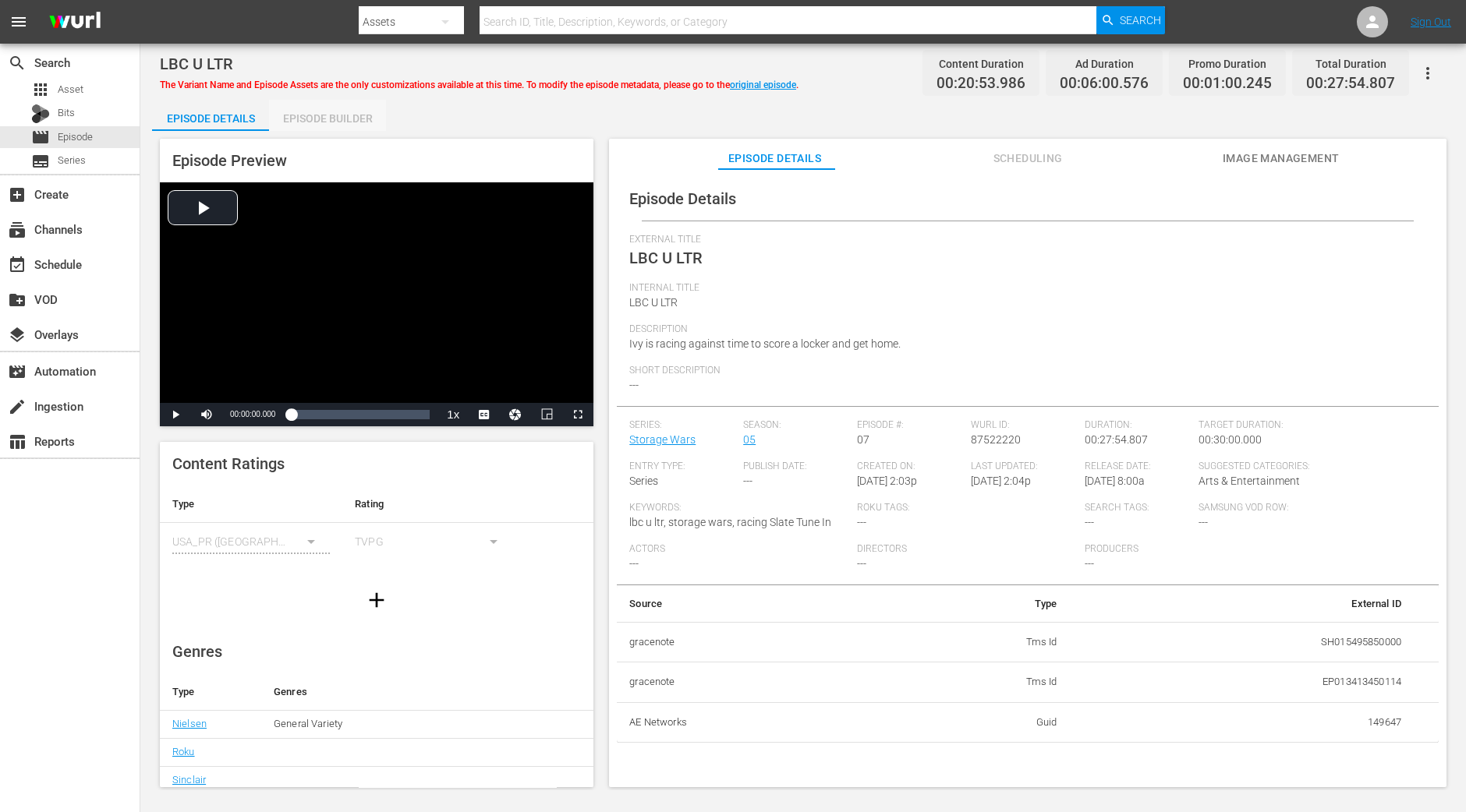
click at [325, 116] on div "Episode Builder" at bounding box center [327, 118] width 117 height 38
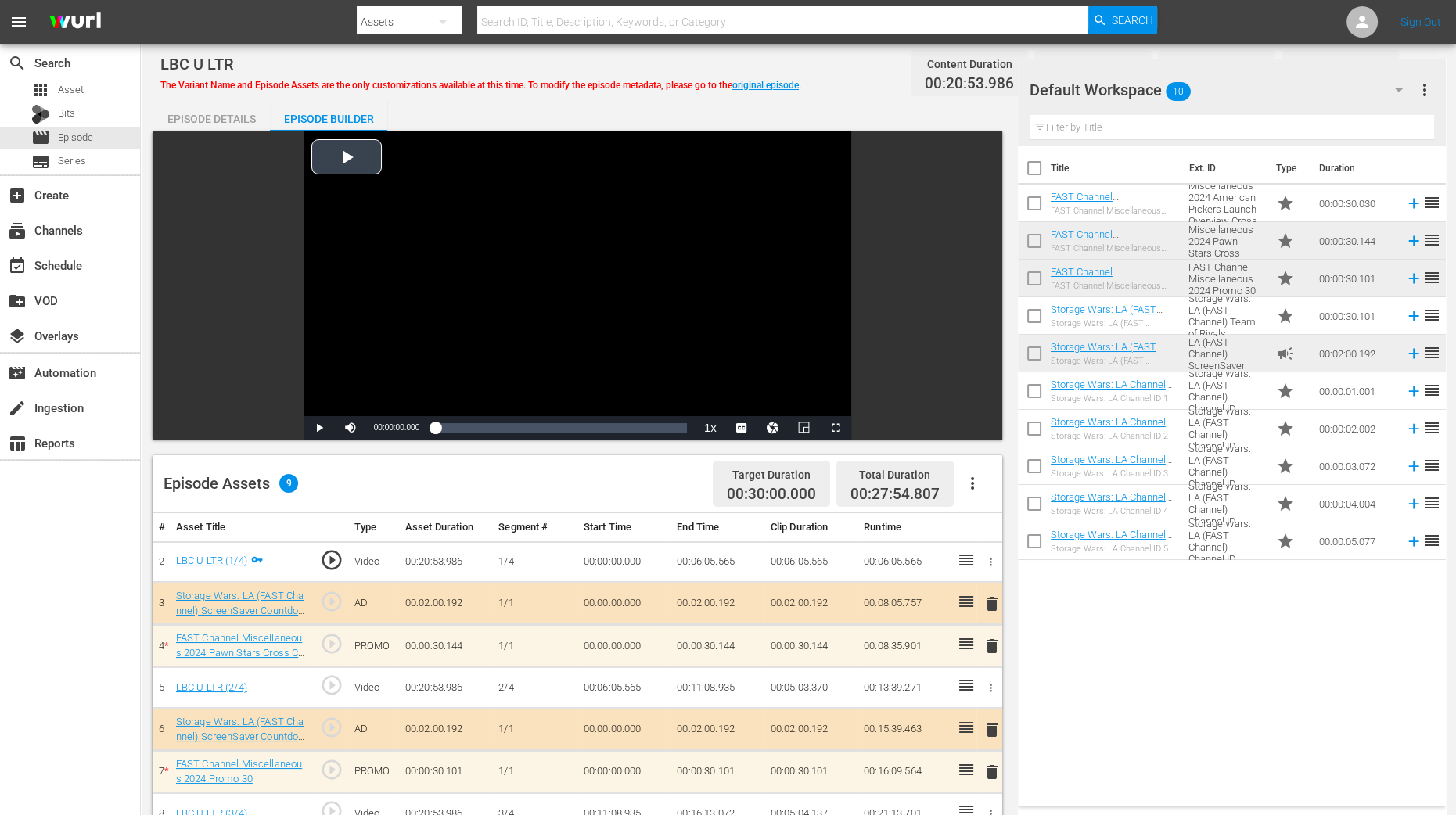
scroll to position [391, 0]
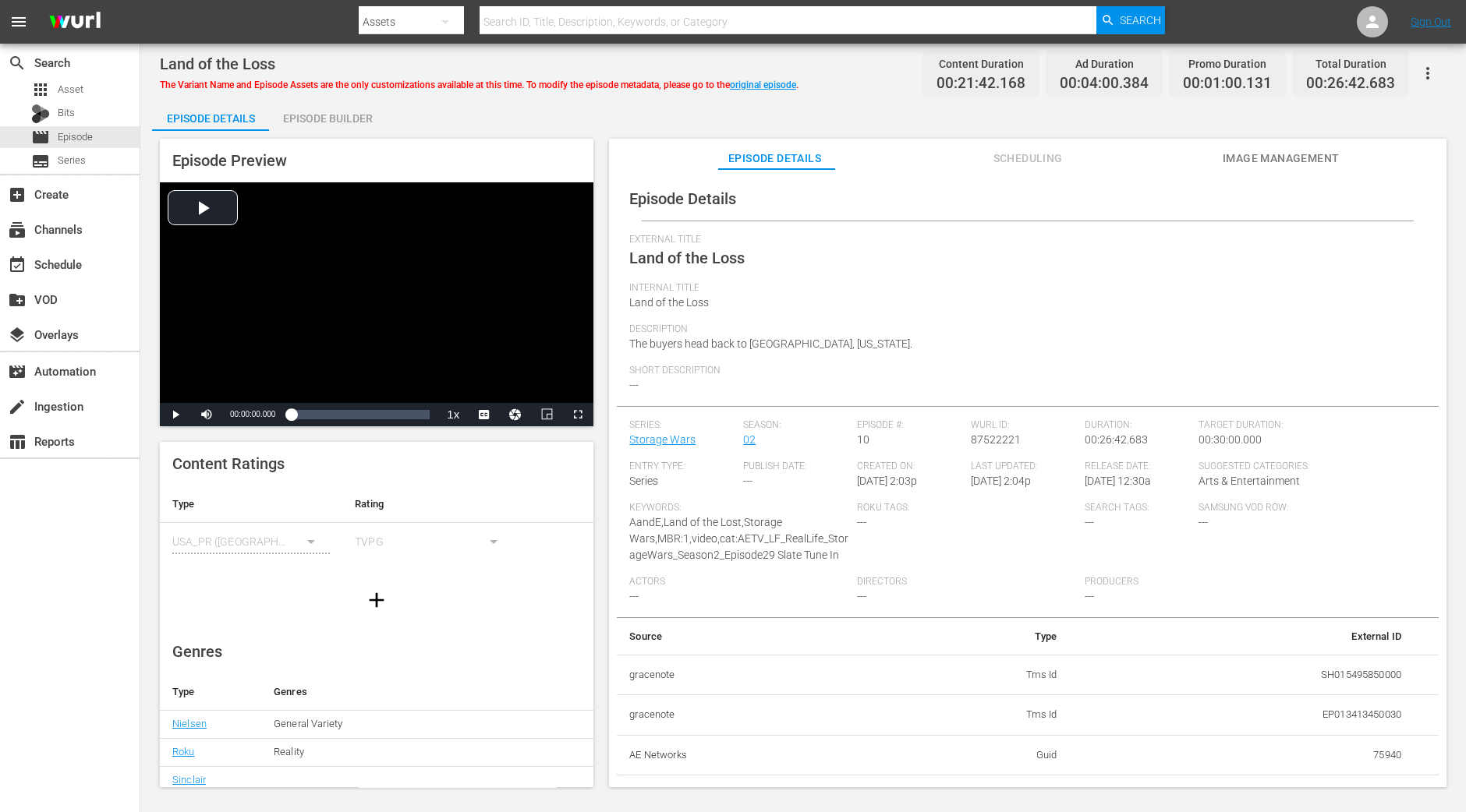
click at [339, 119] on div "Episode Builder" at bounding box center [327, 118] width 117 height 38
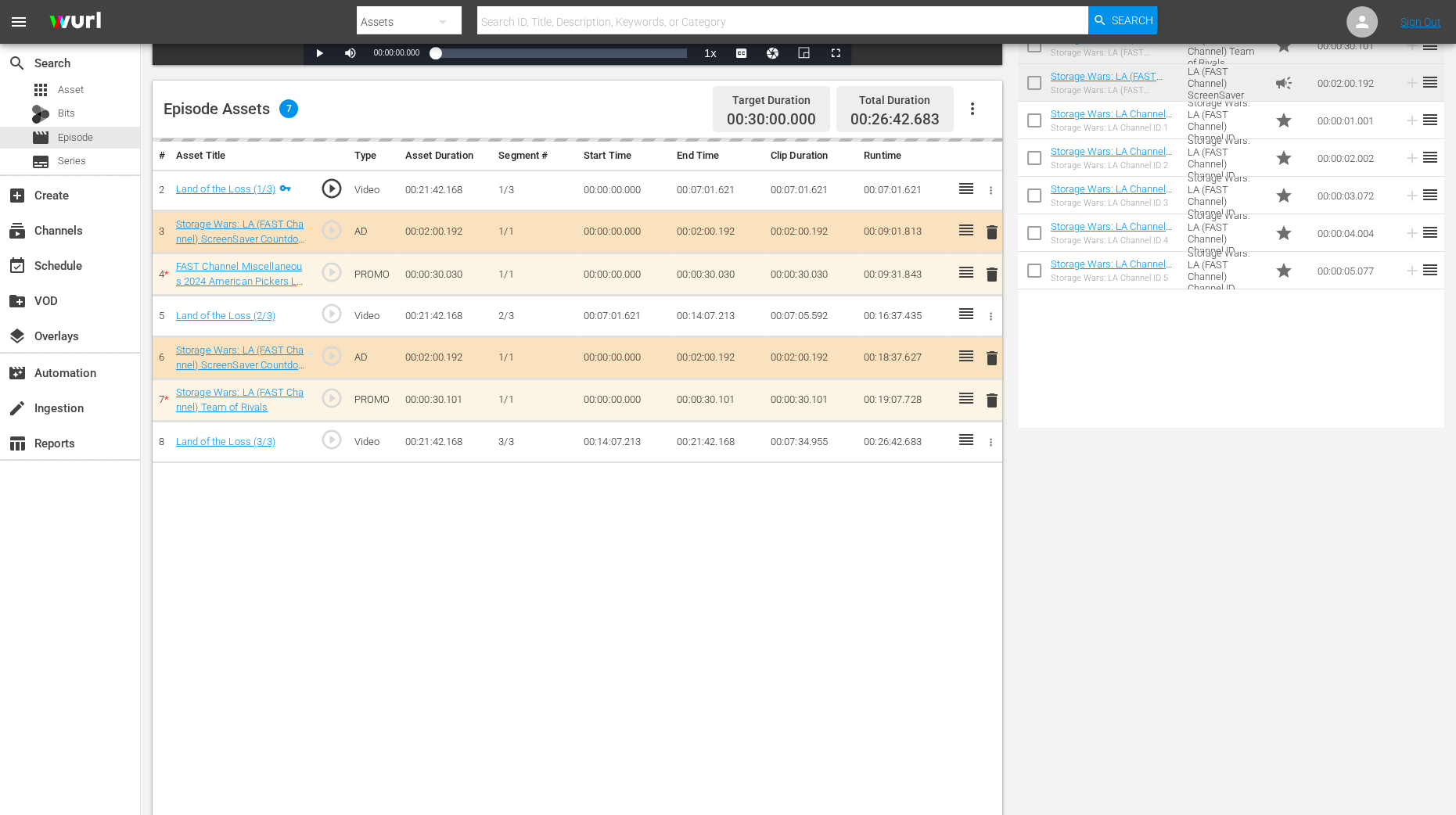
scroll to position [391, 0]
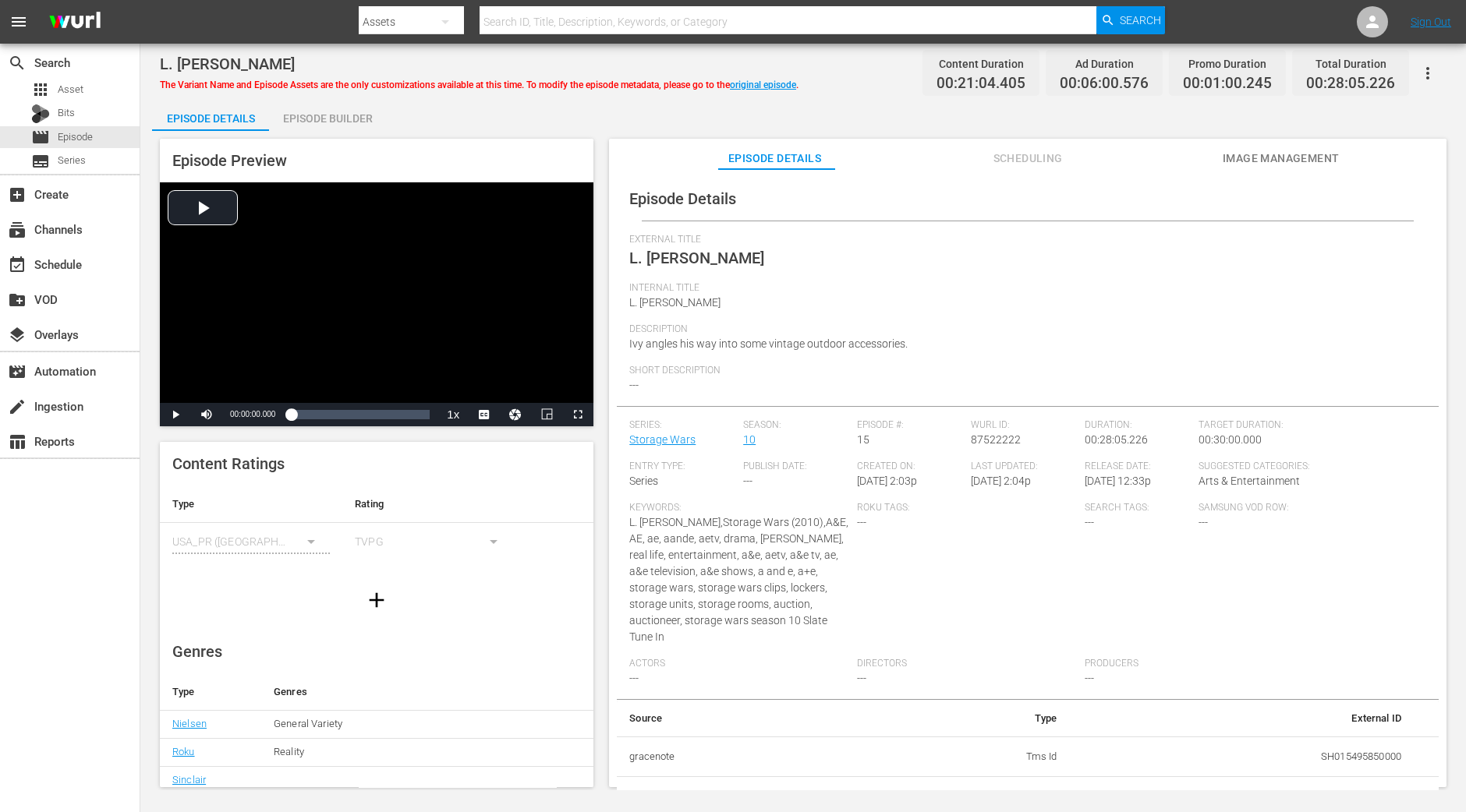
click at [347, 98] on div "L. [PERSON_NAME] The Variant Name and Episode Assets are the only customization…" at bounding box center [803, 416] width 1325 height 746
click at [351, 118] on div "Episode Builder" at bounding box center [327, 118] width 117 height 38
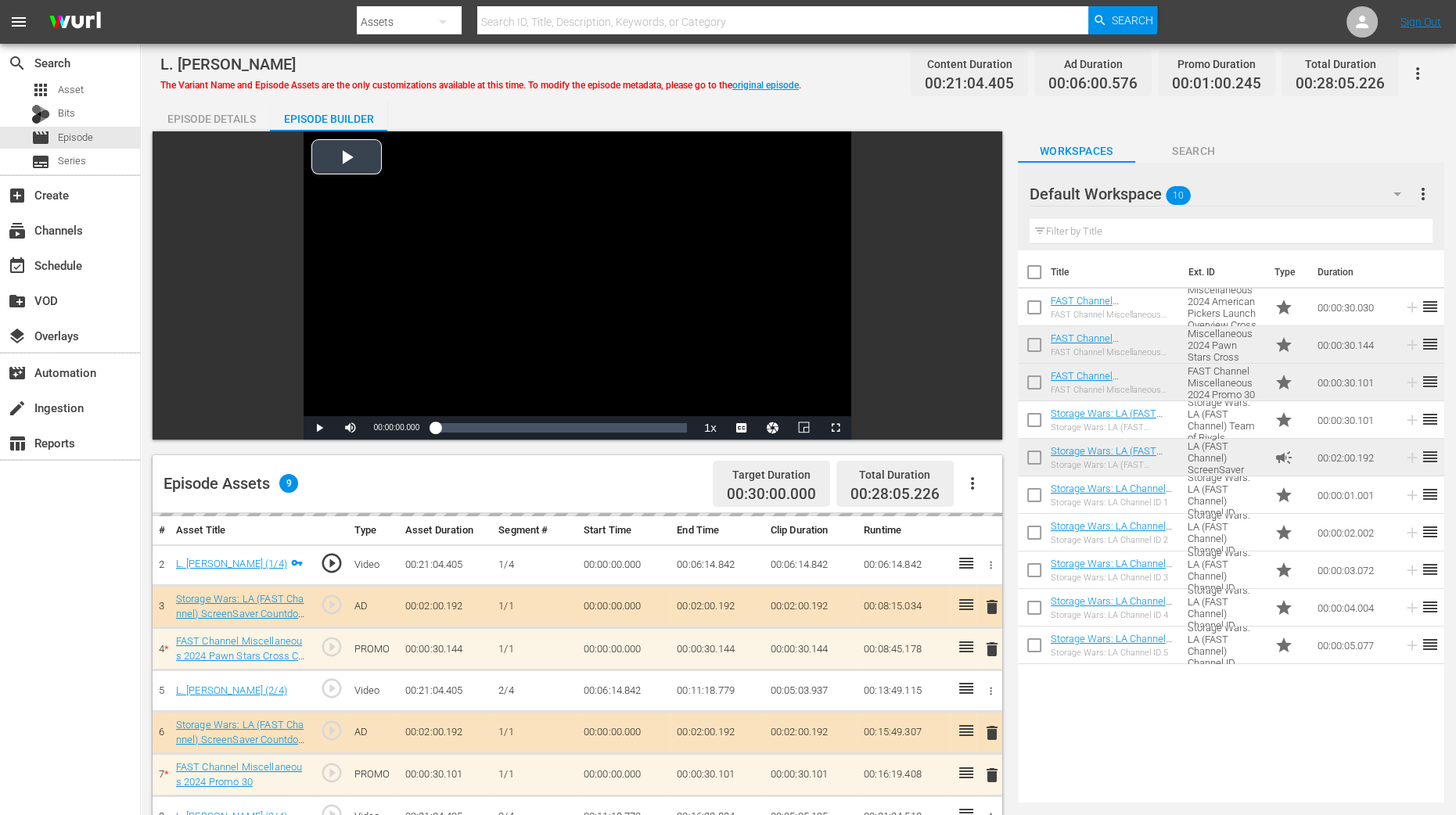
scroll to position [407, 0]
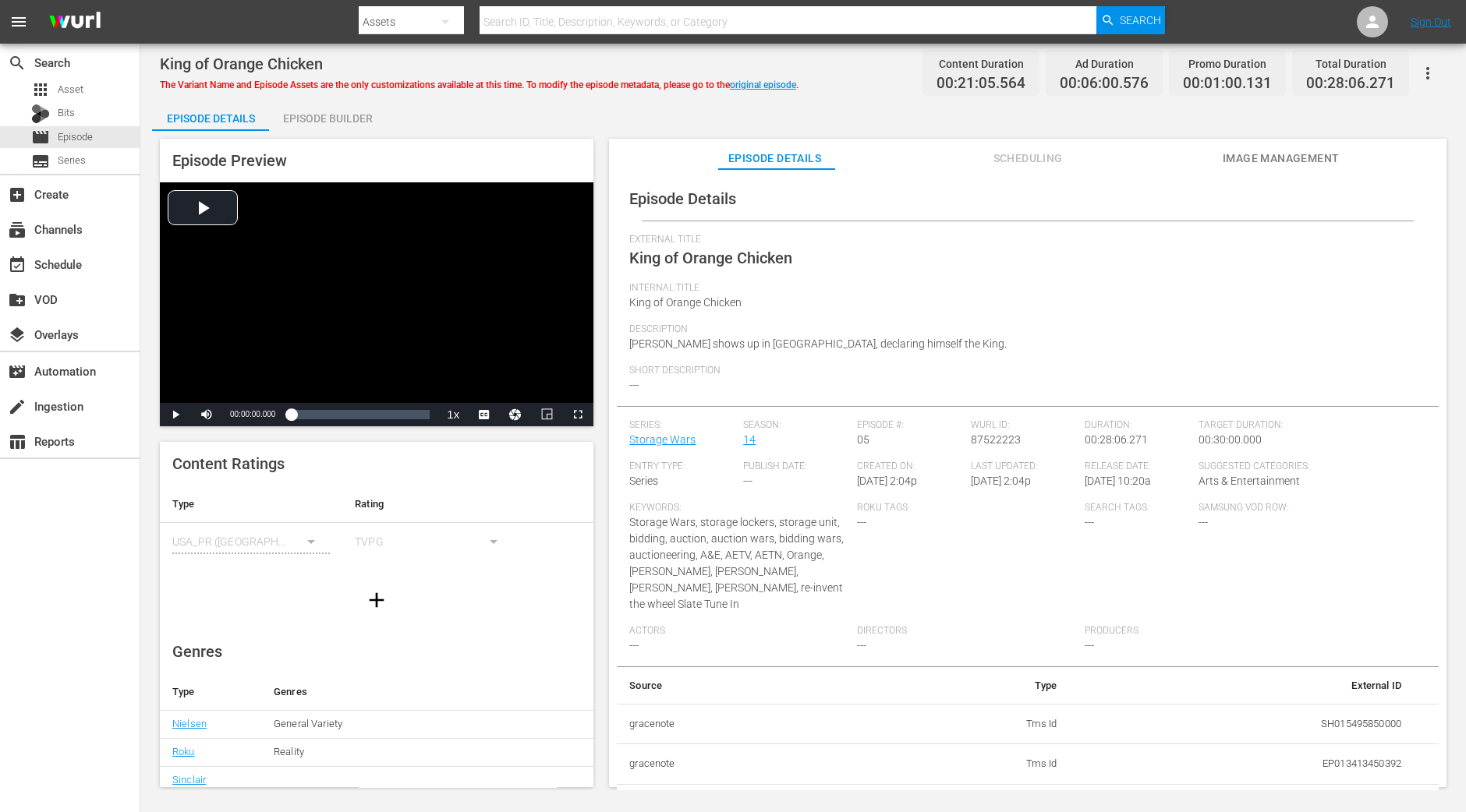
click at [348, 113] on div "Episode Builder" at bounding box center [327, 118] width 117 height 38
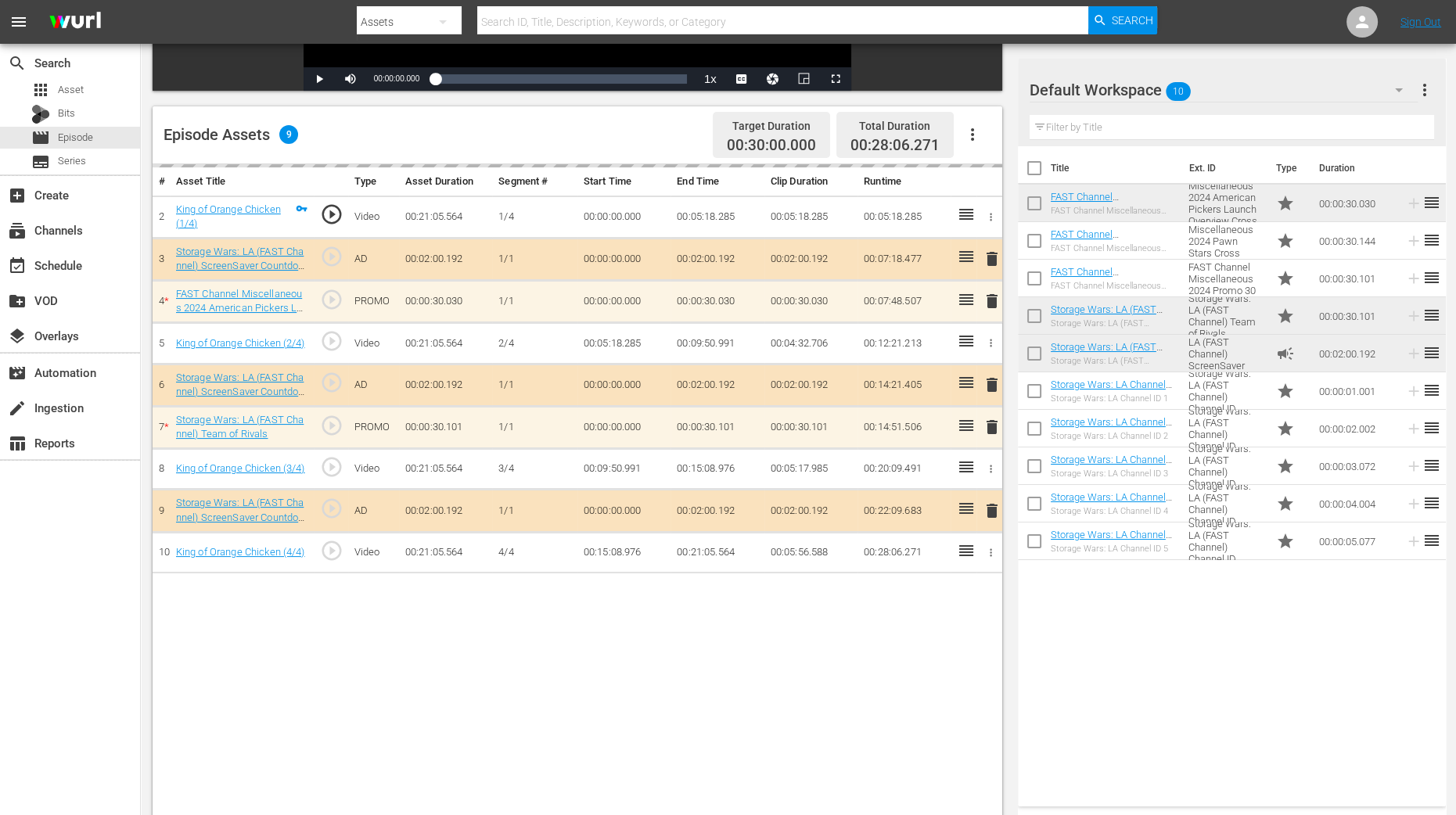
scroll to position [391, 0]
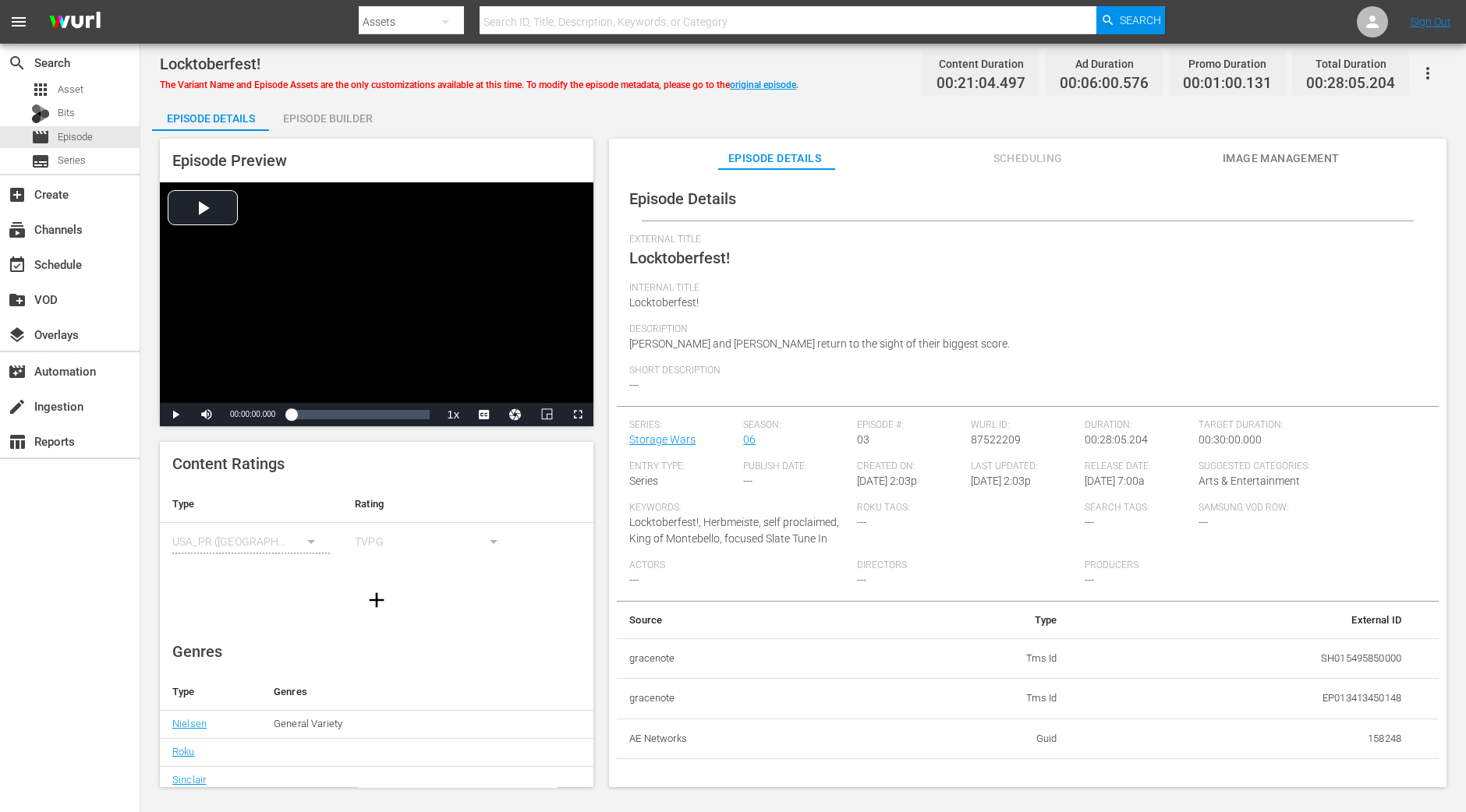
click at [334, 105] on div "Episode Builder" at bounding box center [327, 118] width 117 height 38
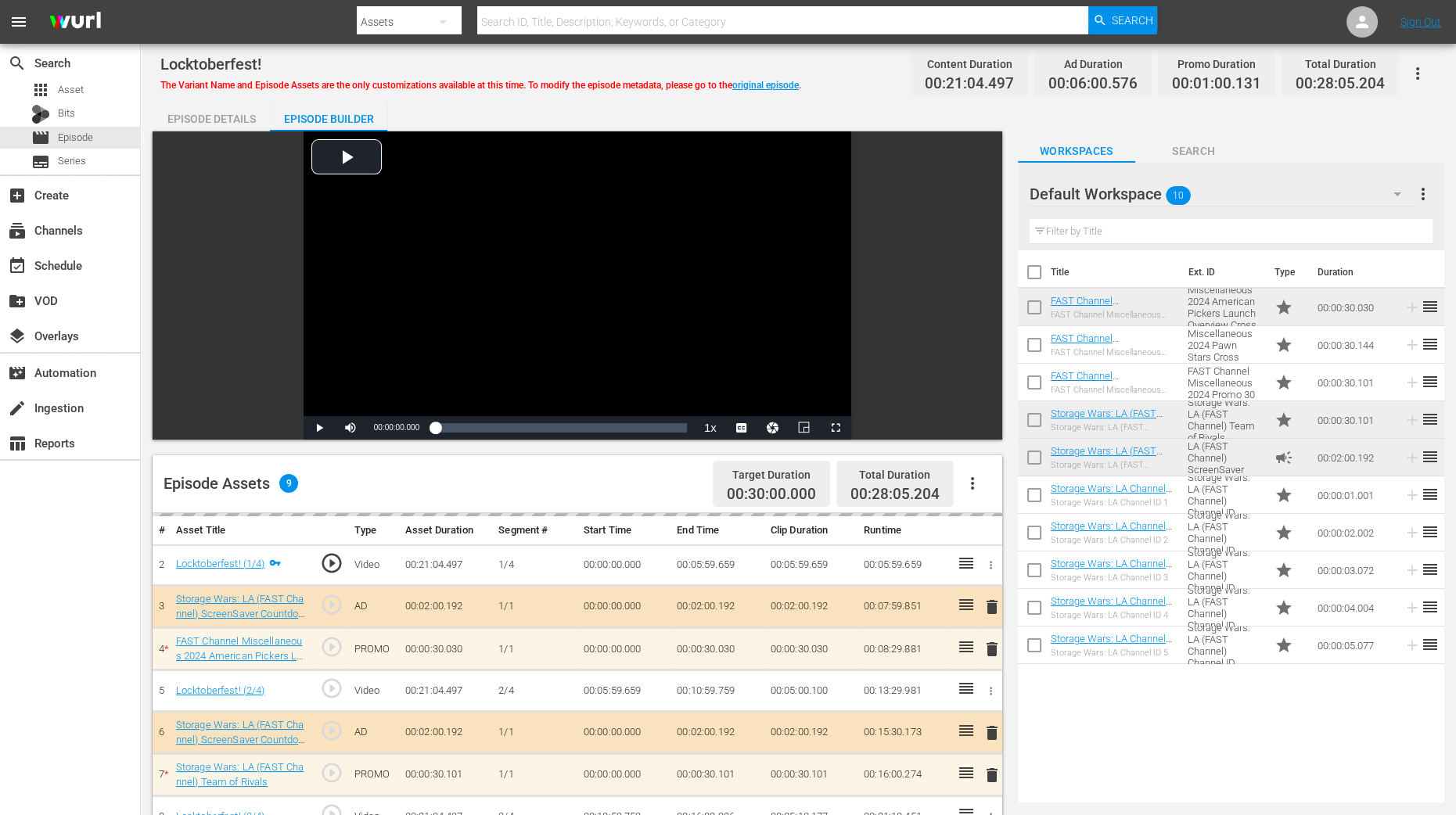
scroll to position [391, 0]
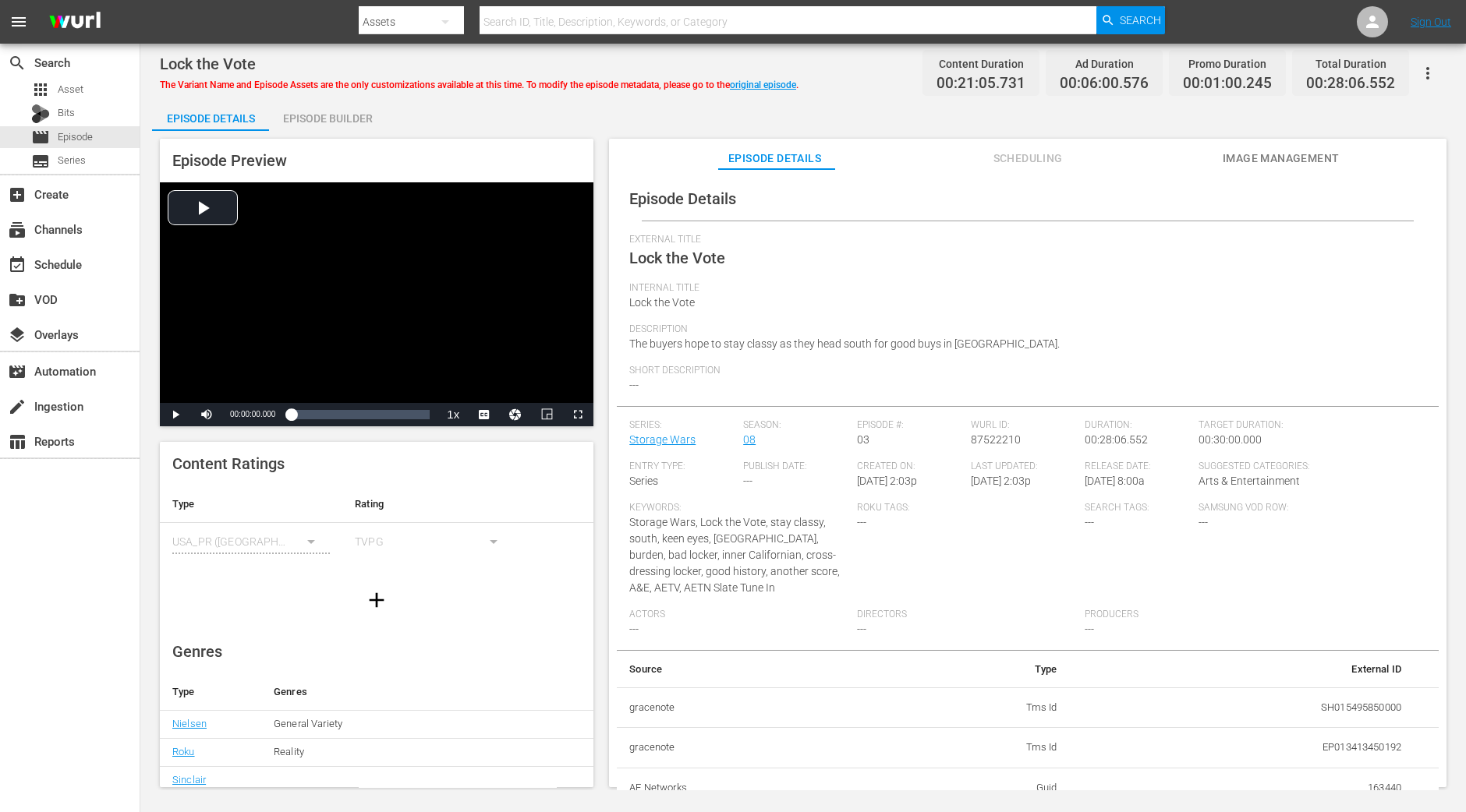
click at [352, 123] on div "Episode Builder" at bounding box center [327, 118] width 117 height 38
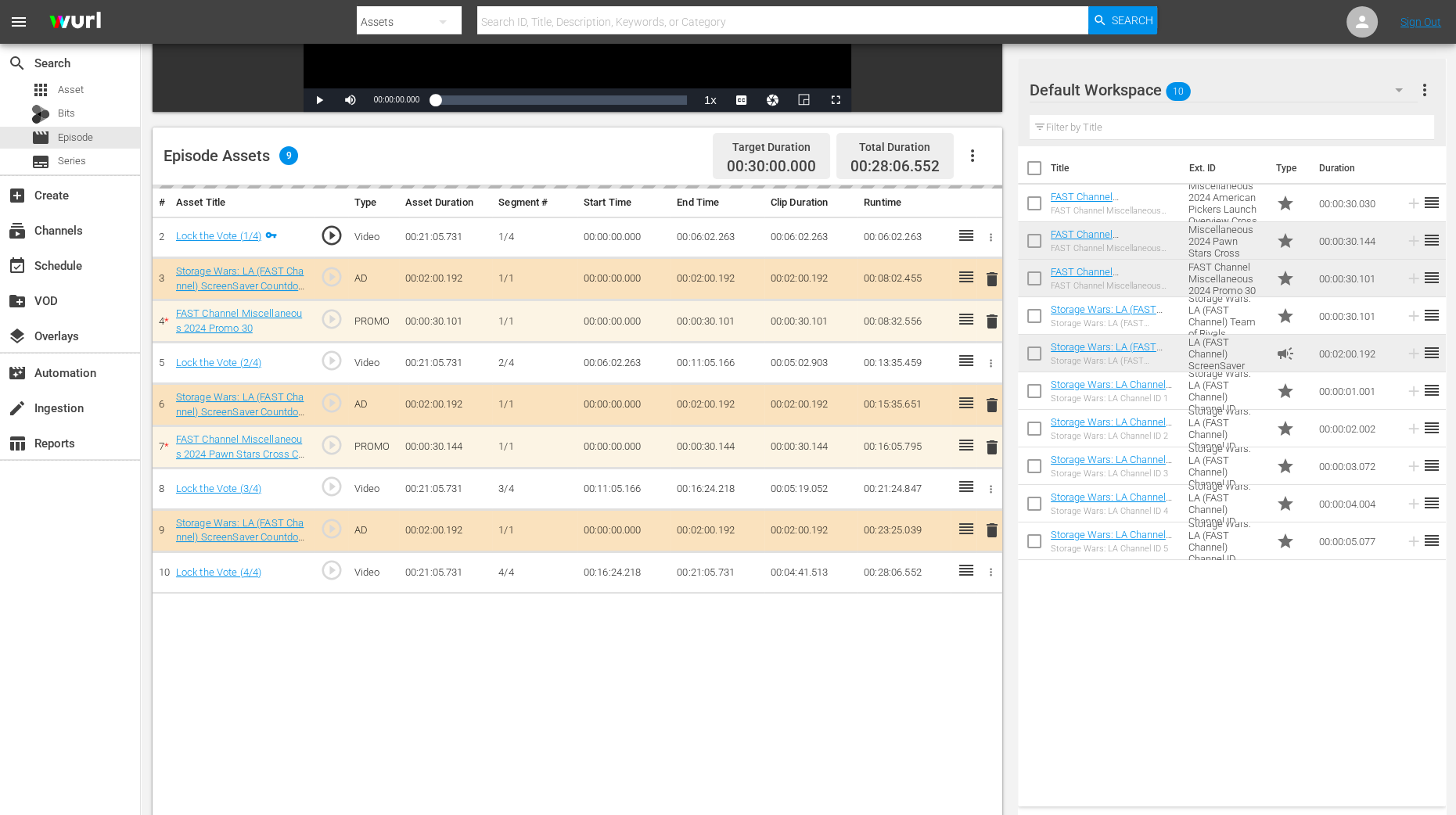
scroll to position [407, 0]
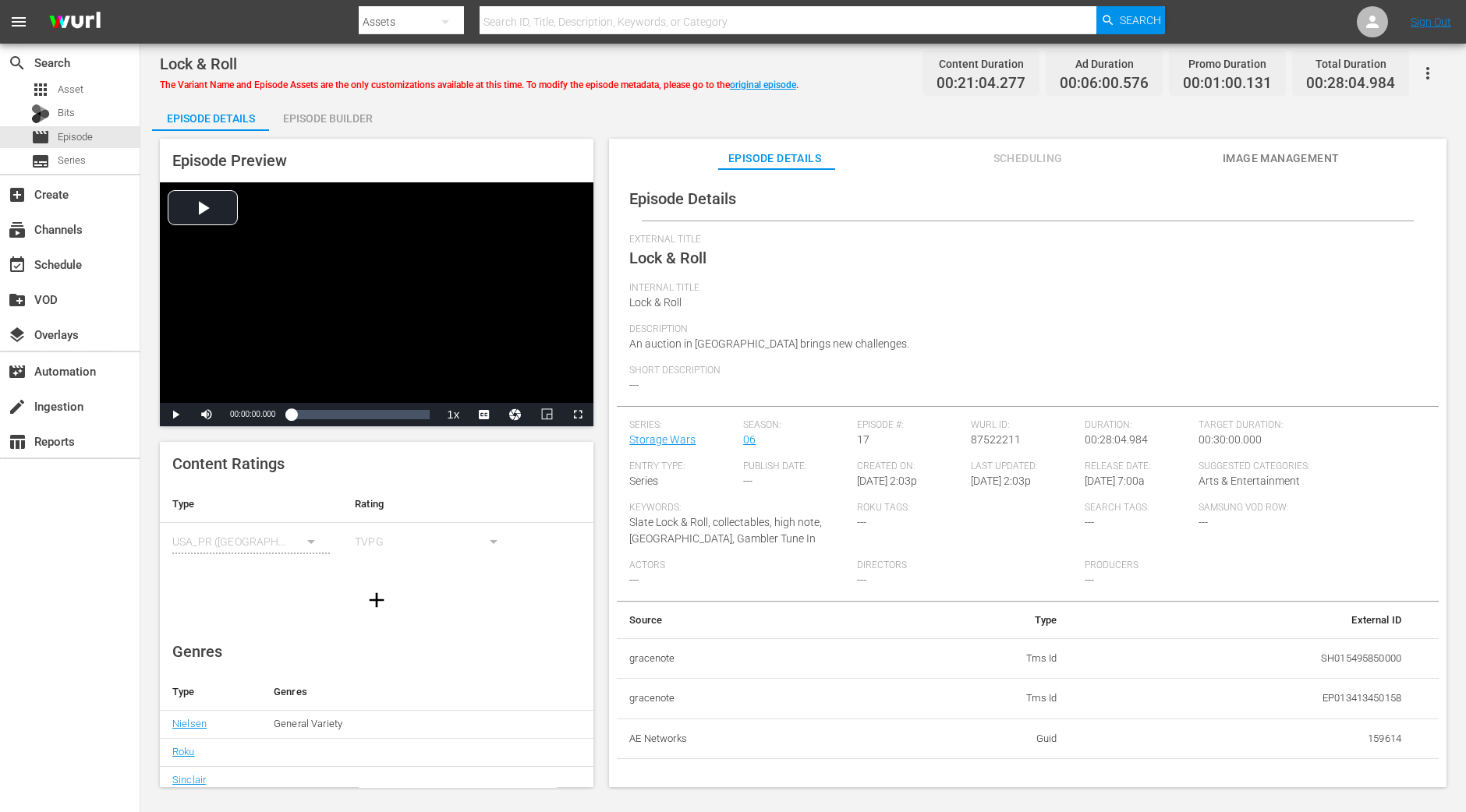
click at [310, 113] on div "Episode Builder" at bounding box center [327, 118] width 117 height 38
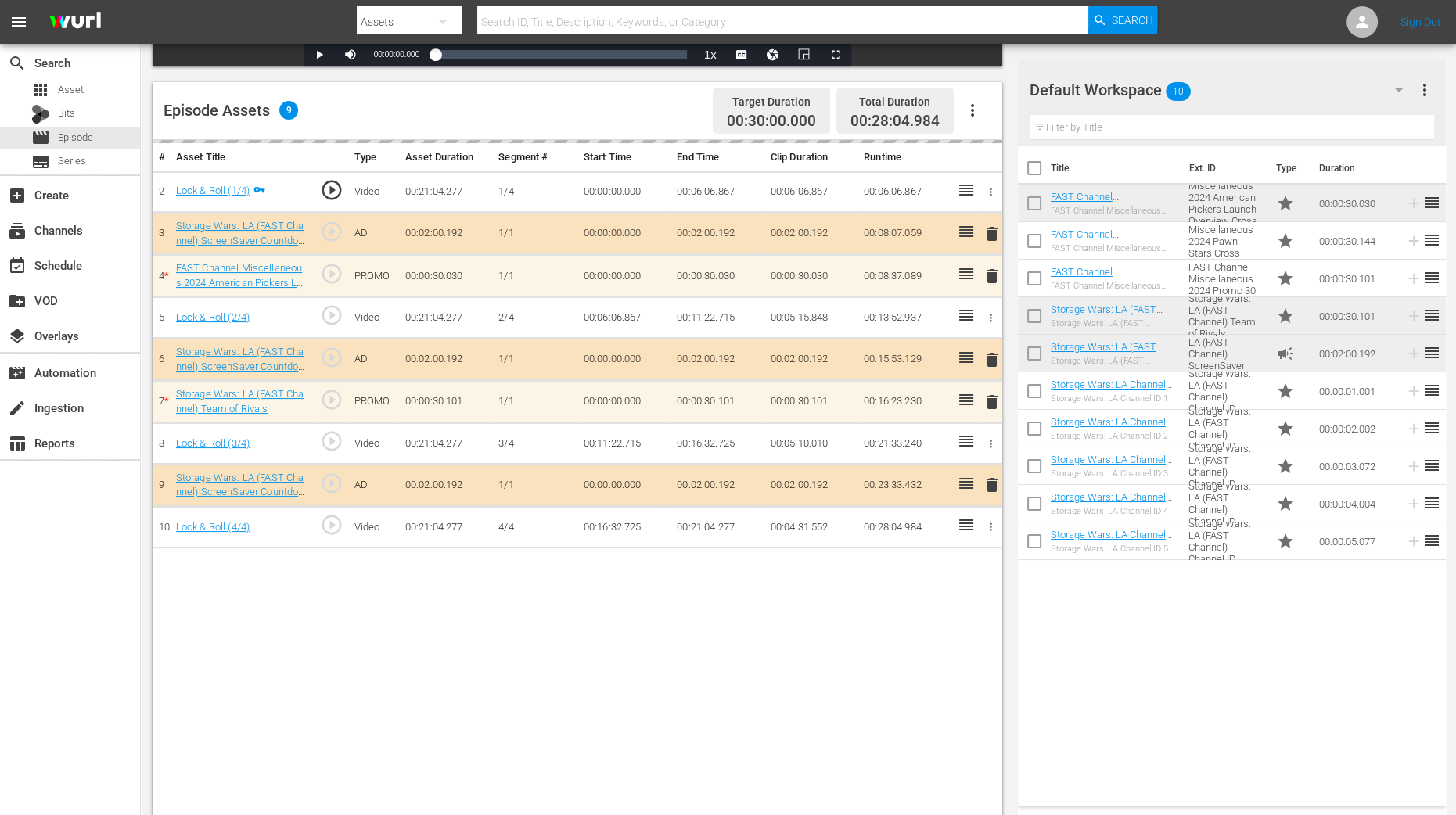
scroll to position [407, 0]
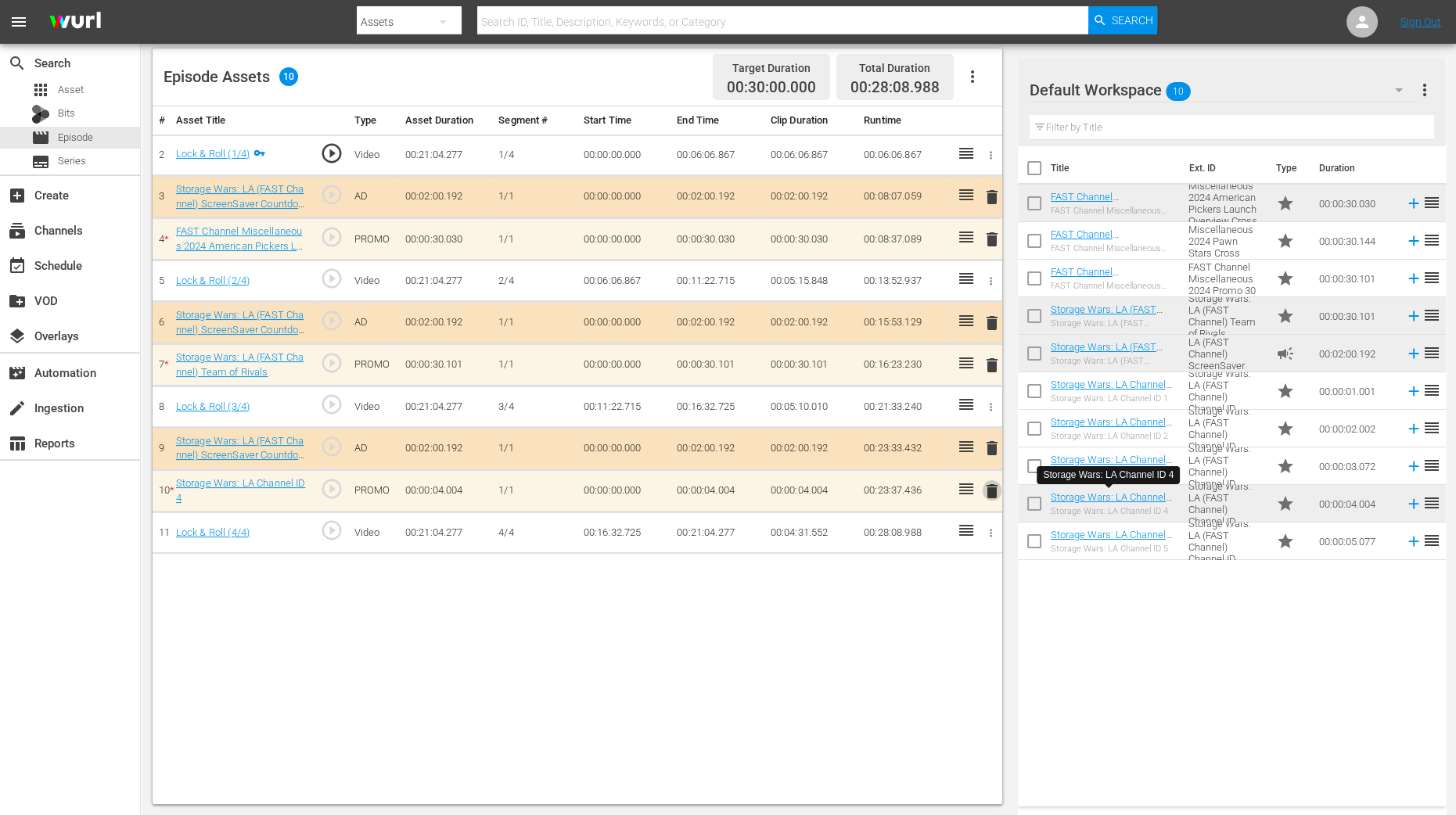
click at [987, 490] on span "delete" at bounding box center [991, 491] width 19 height 19
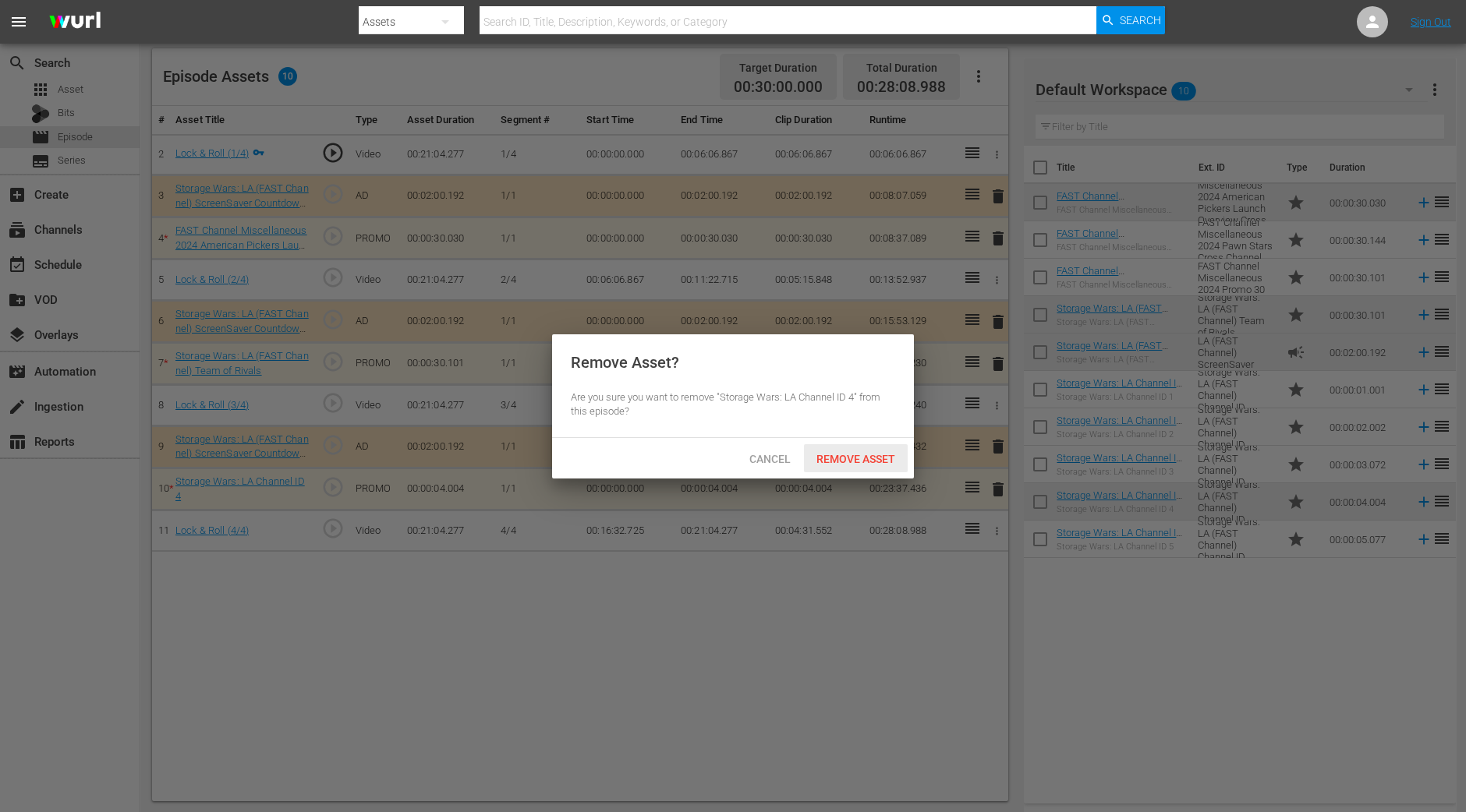
click at [887, 461] on span "Remove Asset" at bounding box center [856, 459] width 104 height 13
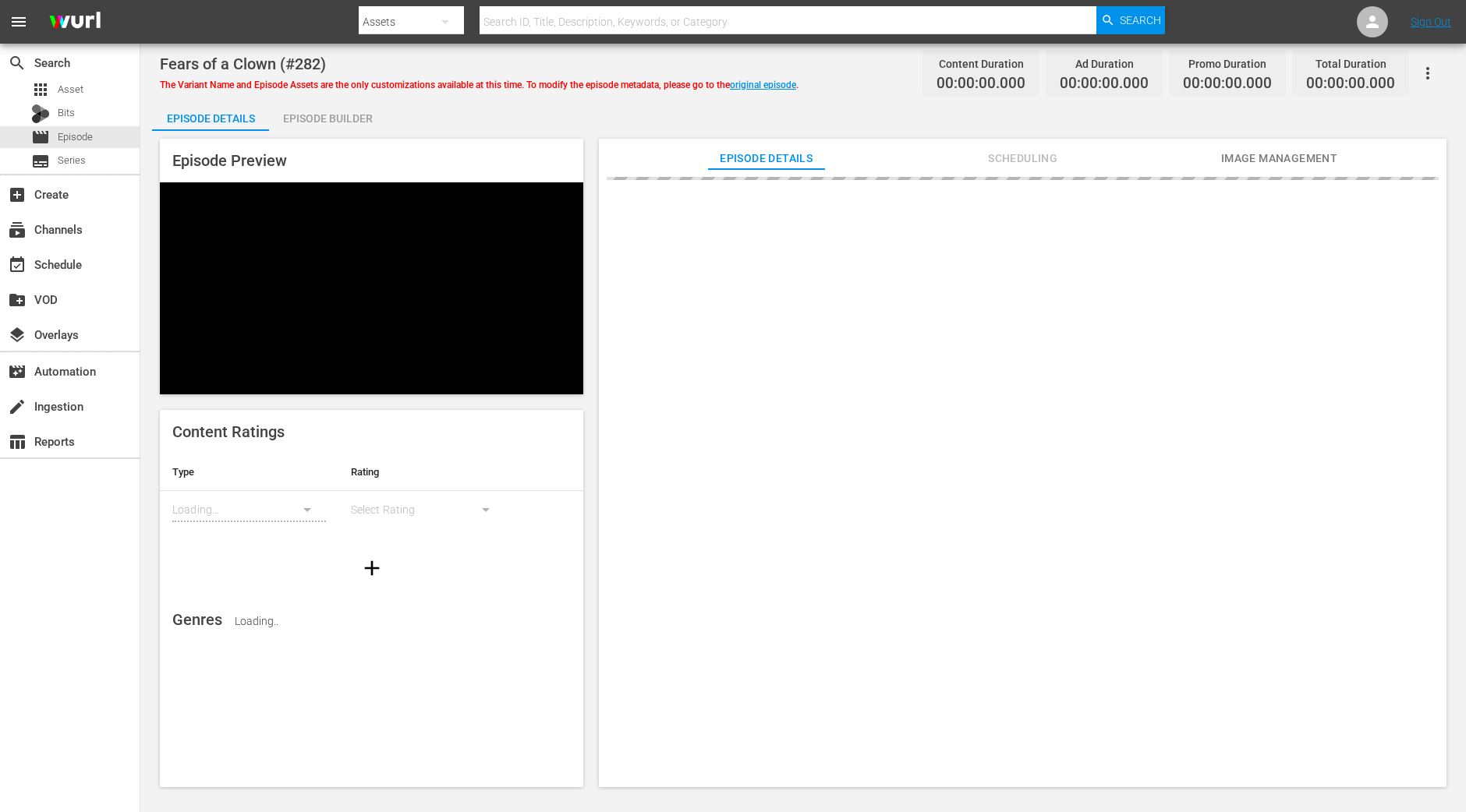
click at [336, 126] on div "Episode Builder" at bounding box center [327, 118] width 117 height 38
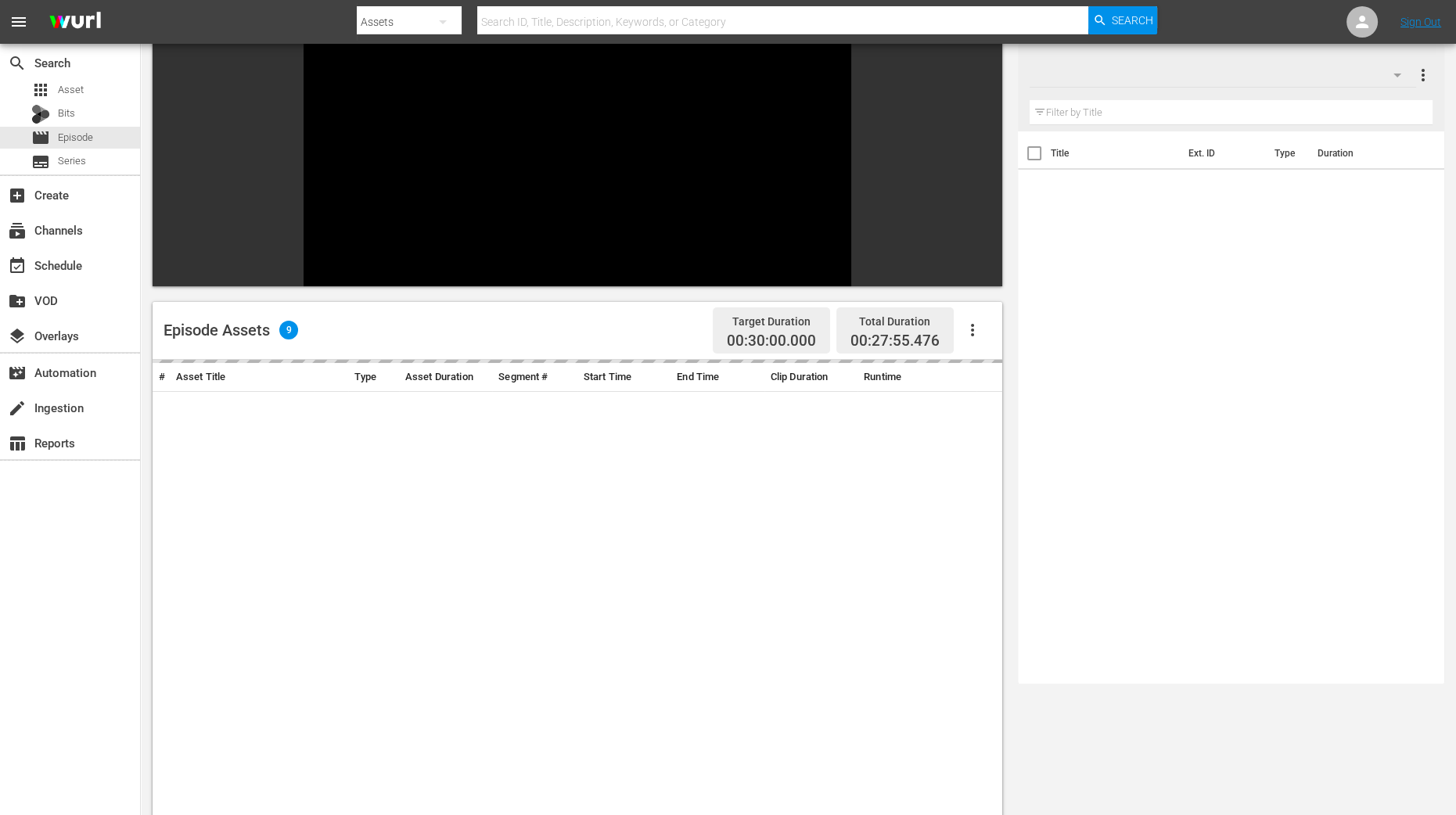
scroll to position [294, 0]
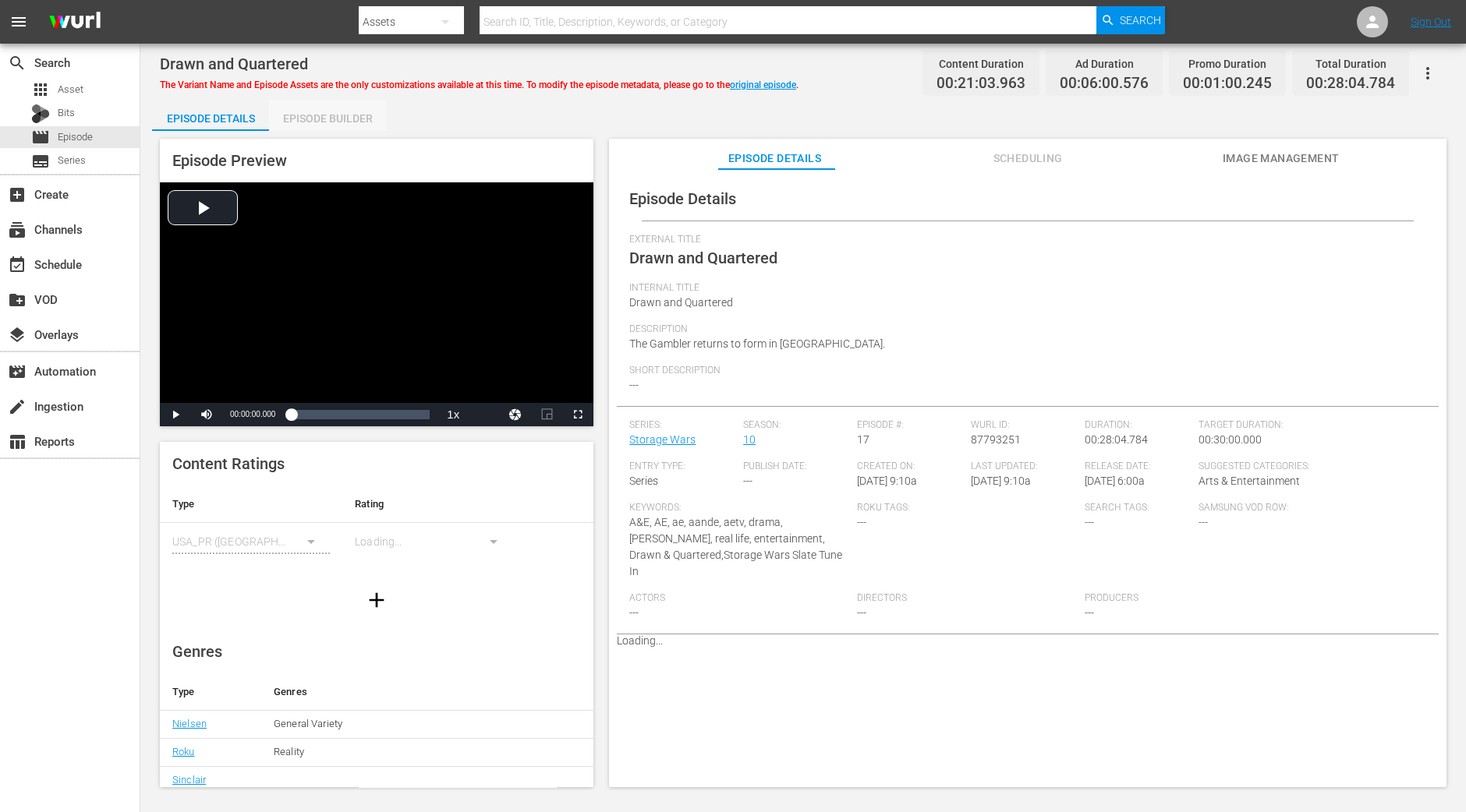
click at [358, 117] on div "Episode Builder" at bounding box center [327, 118] width 117 height 38
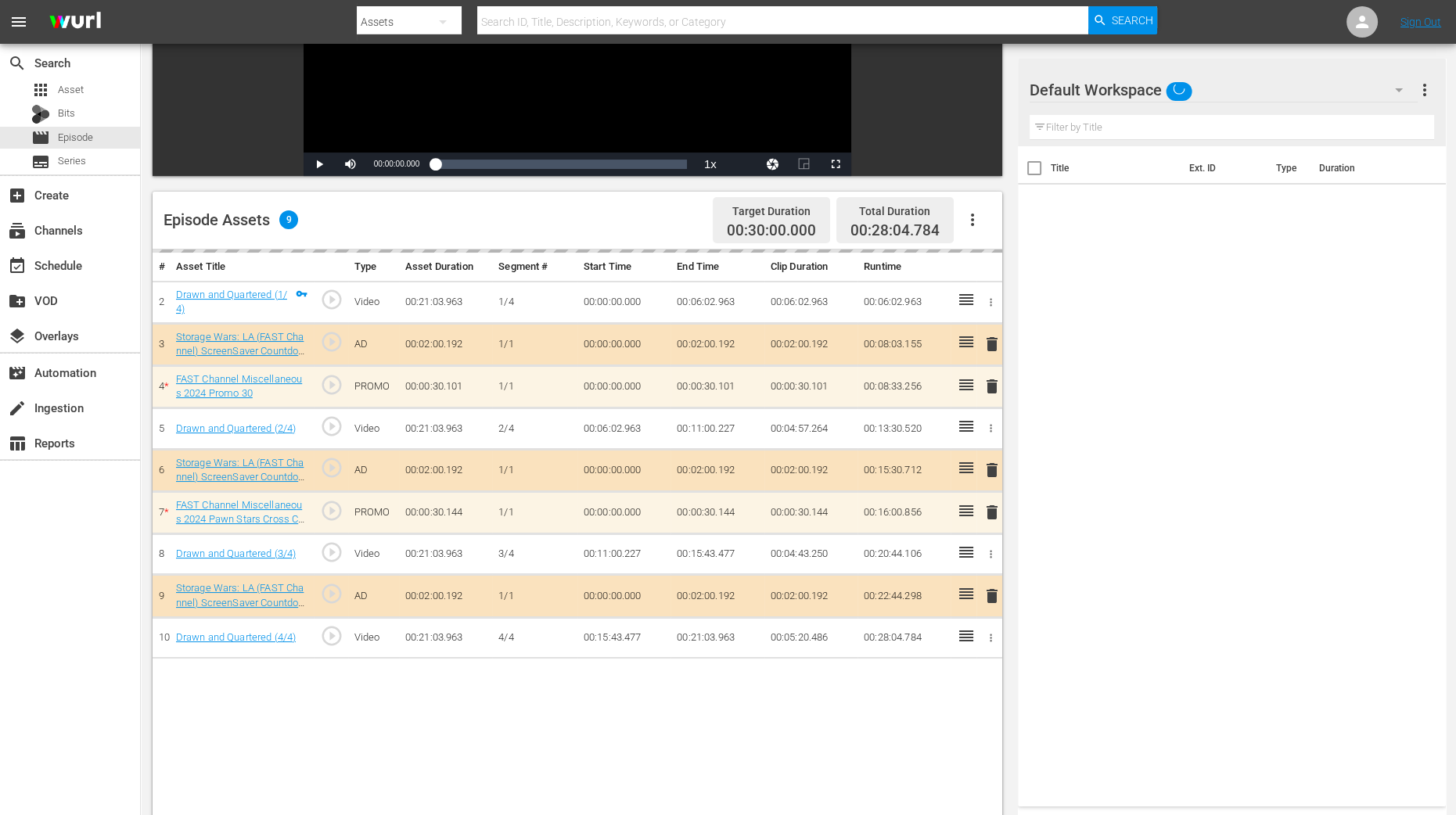
scroll to position [294, 0]
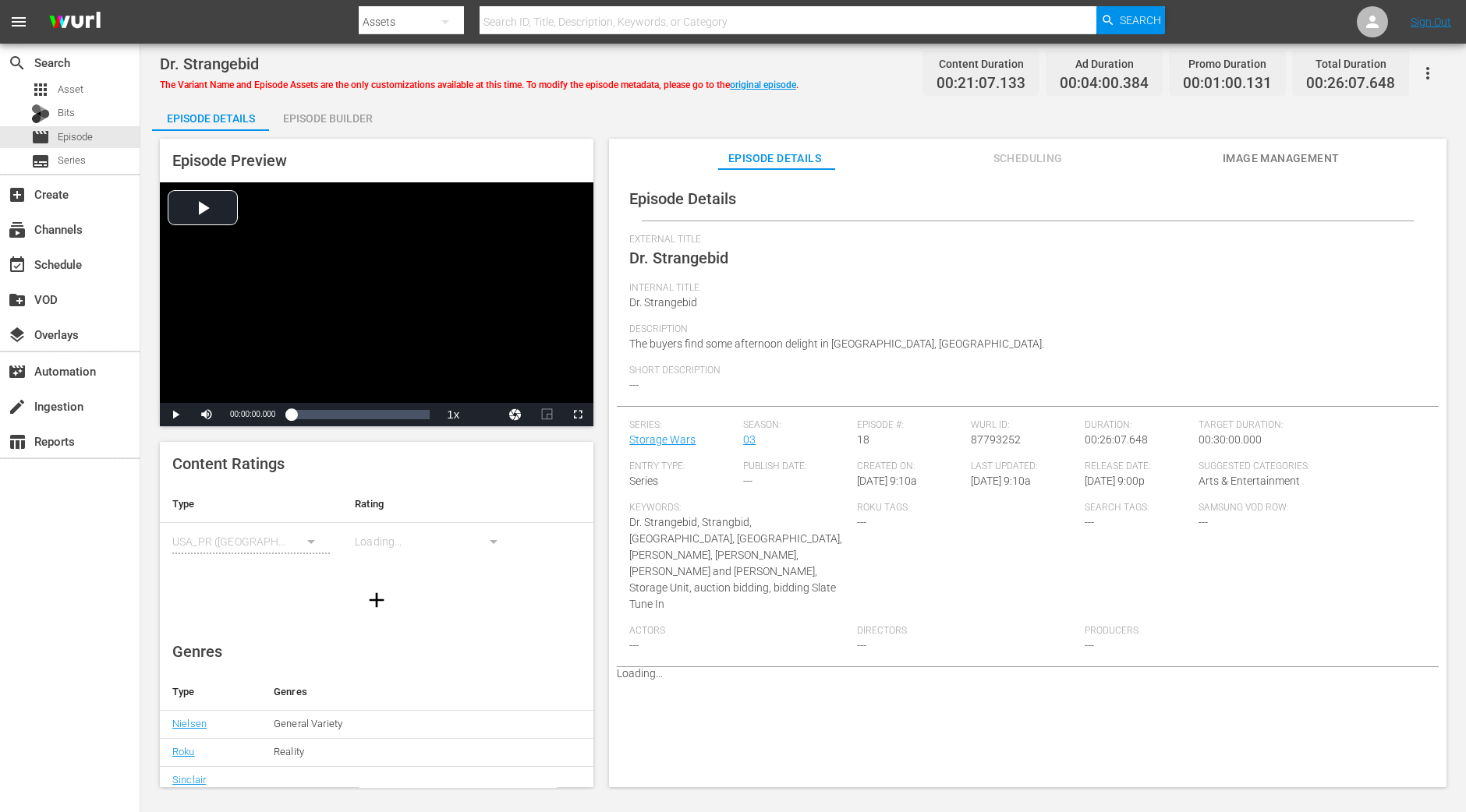
click at [369, 137] on div "Episode Preview Video Player is loading. Play Video Play Mute Current Time 00:0…" at bounding box center [803, 465] width 1302 height 669
click at [360, 116] on div "Episode Builder" at bounding box center [327, 118] width 117 height 38
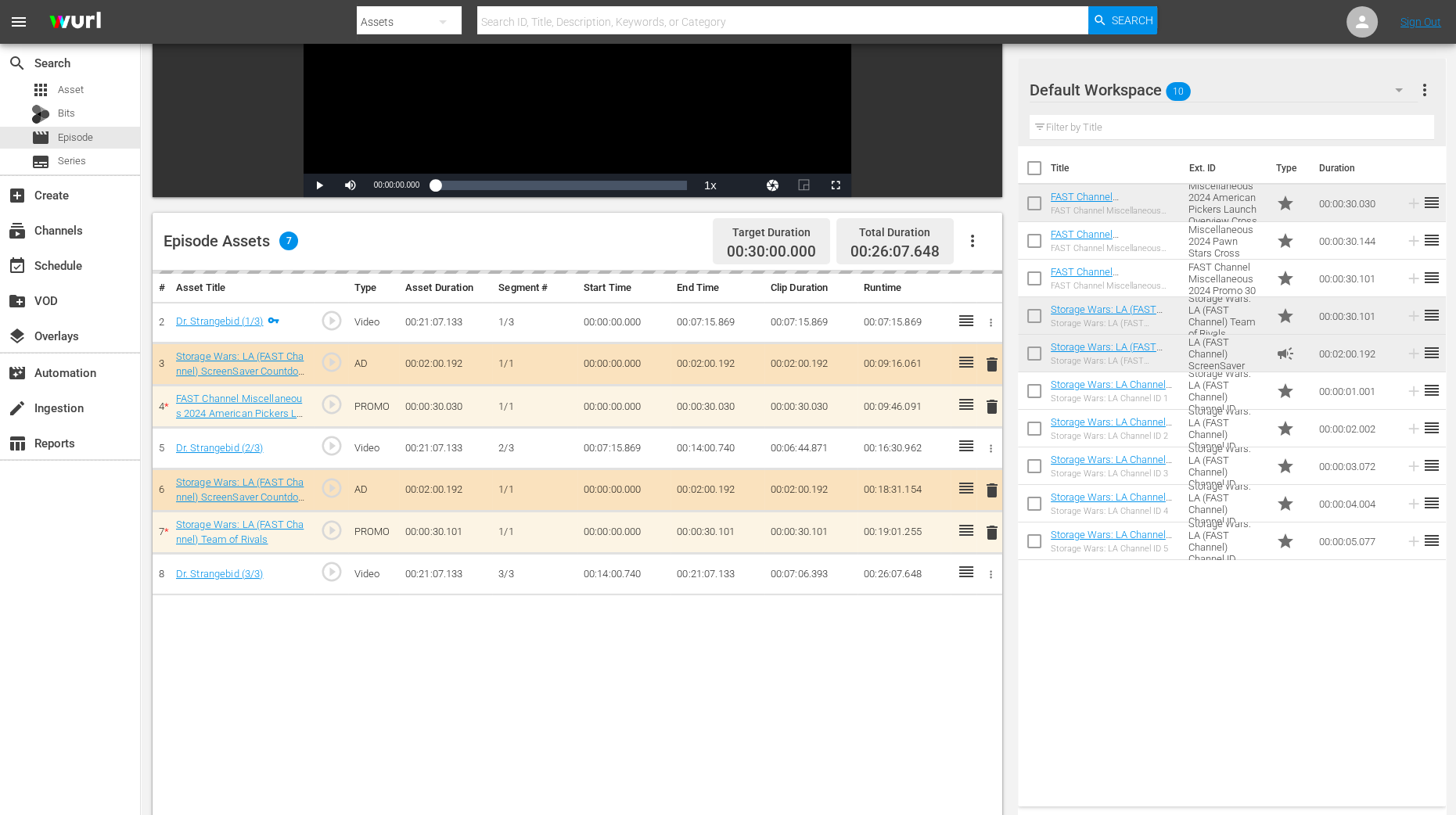
scroll to position [407, 0]
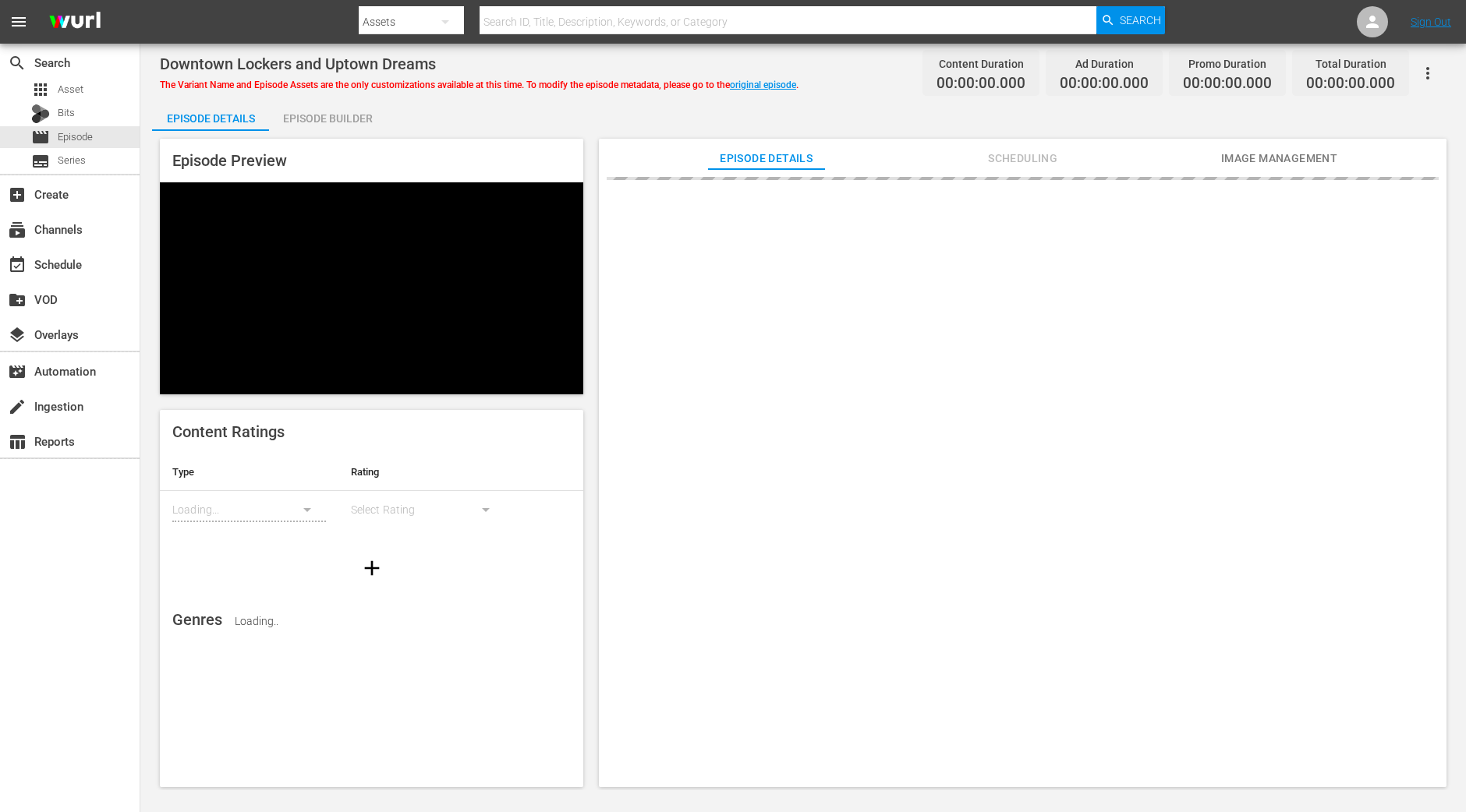
click at [349, 117] on div "Episode Builder" at bounding box center [327, 118] width 117 height 38
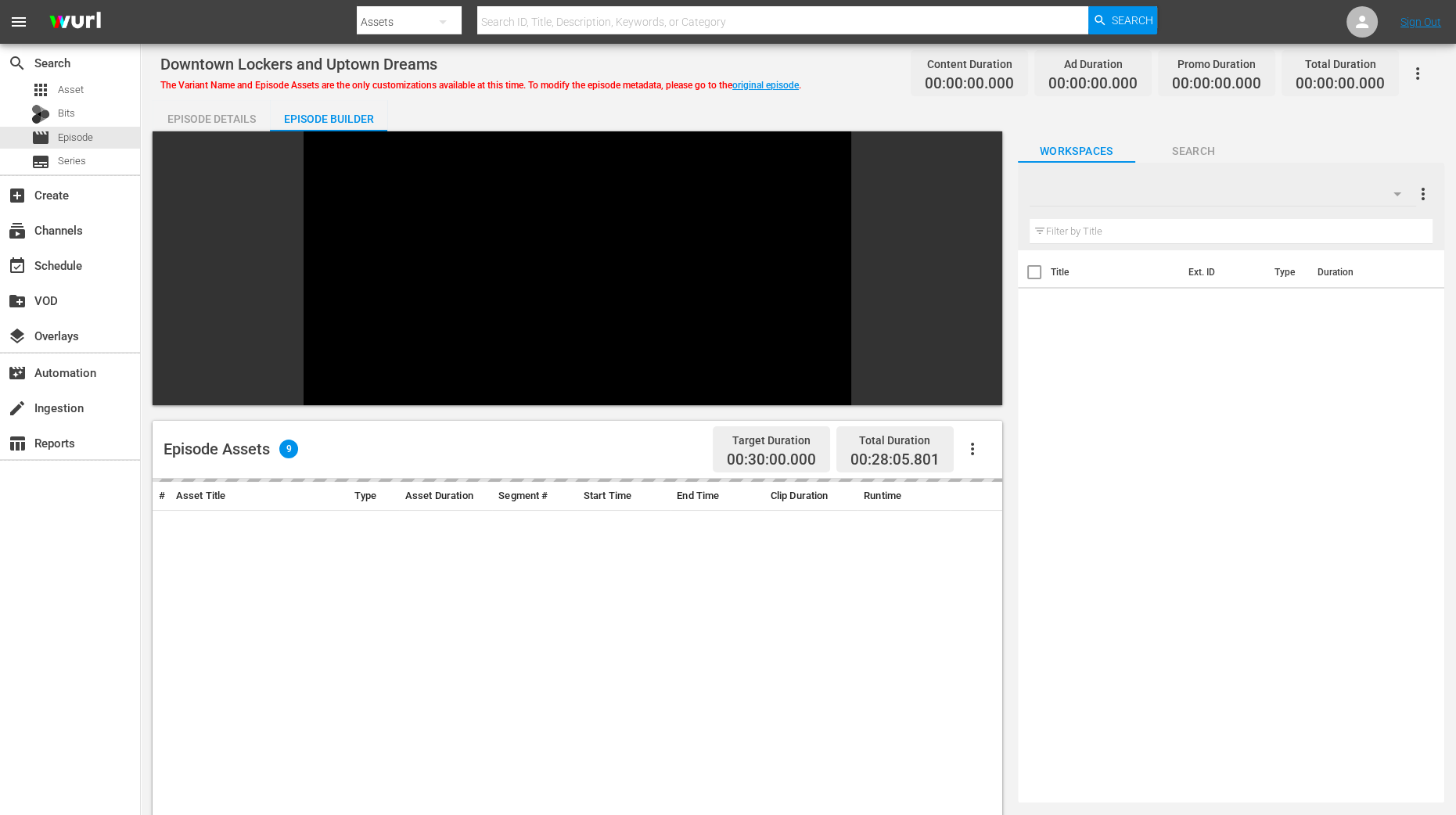
scroll to position [372, 0]
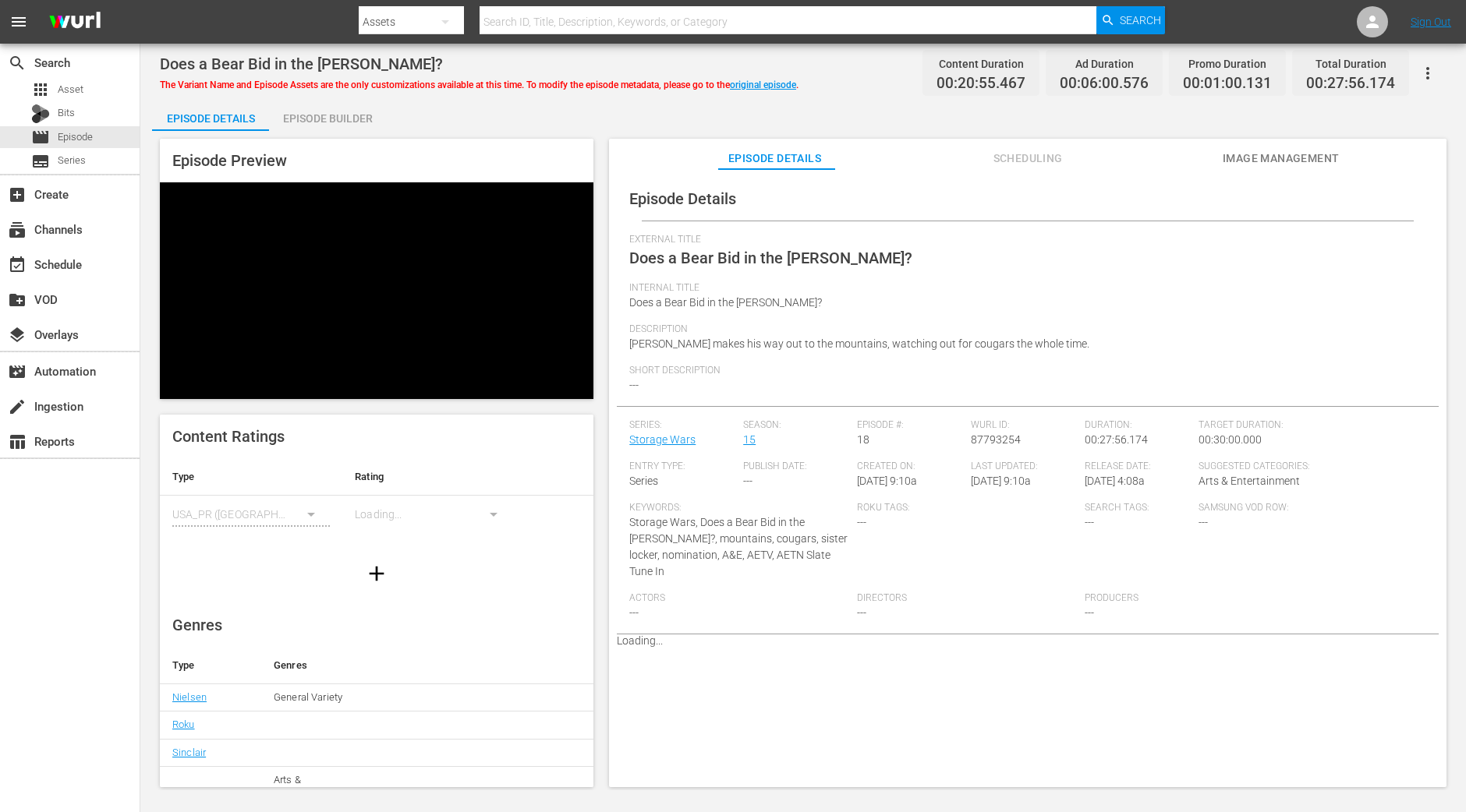
click at [384, 105] on div "Episode Builder" at bounding box center [327, 118] width 117 height 38
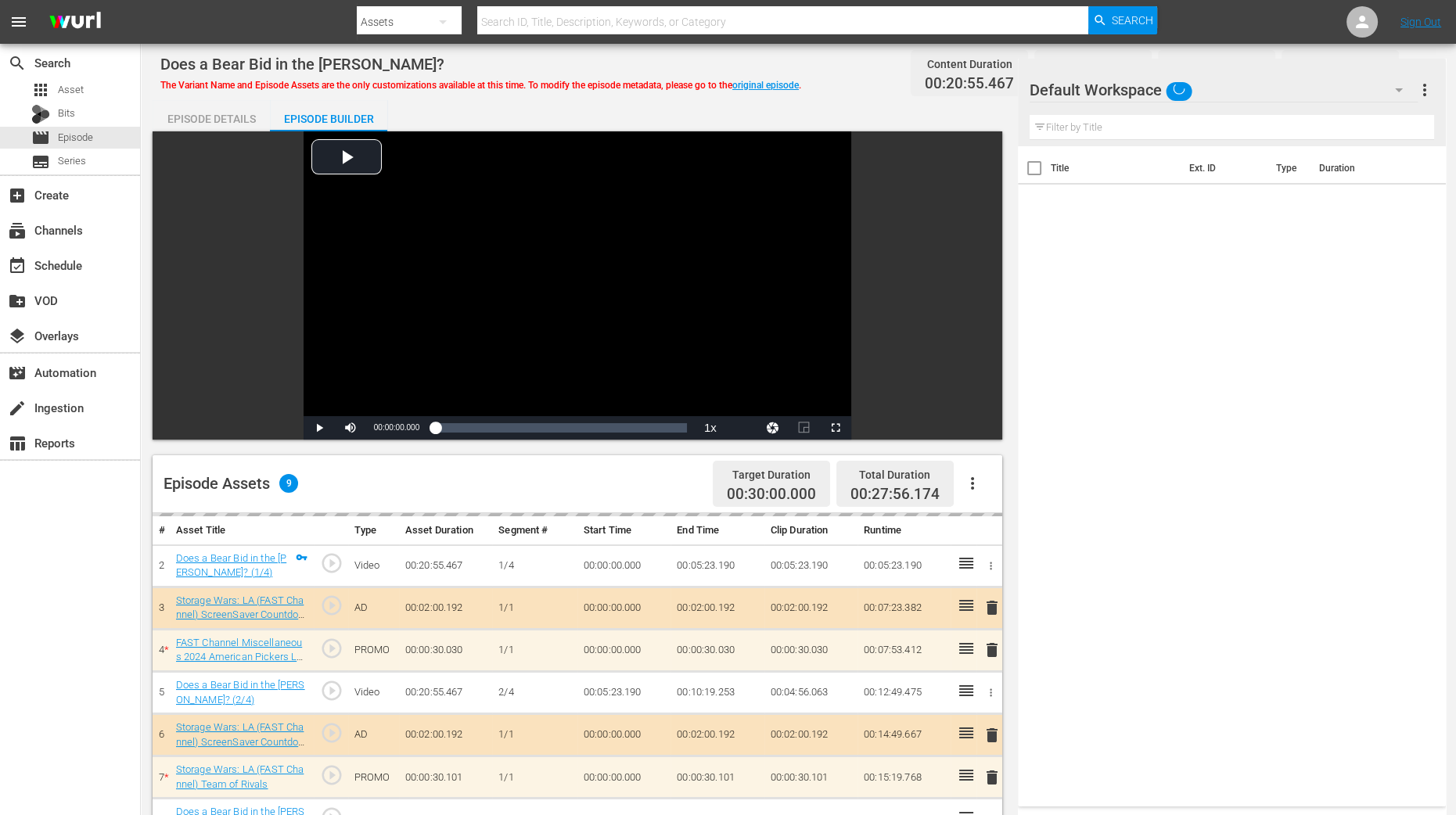
scroll to position [391, 0]
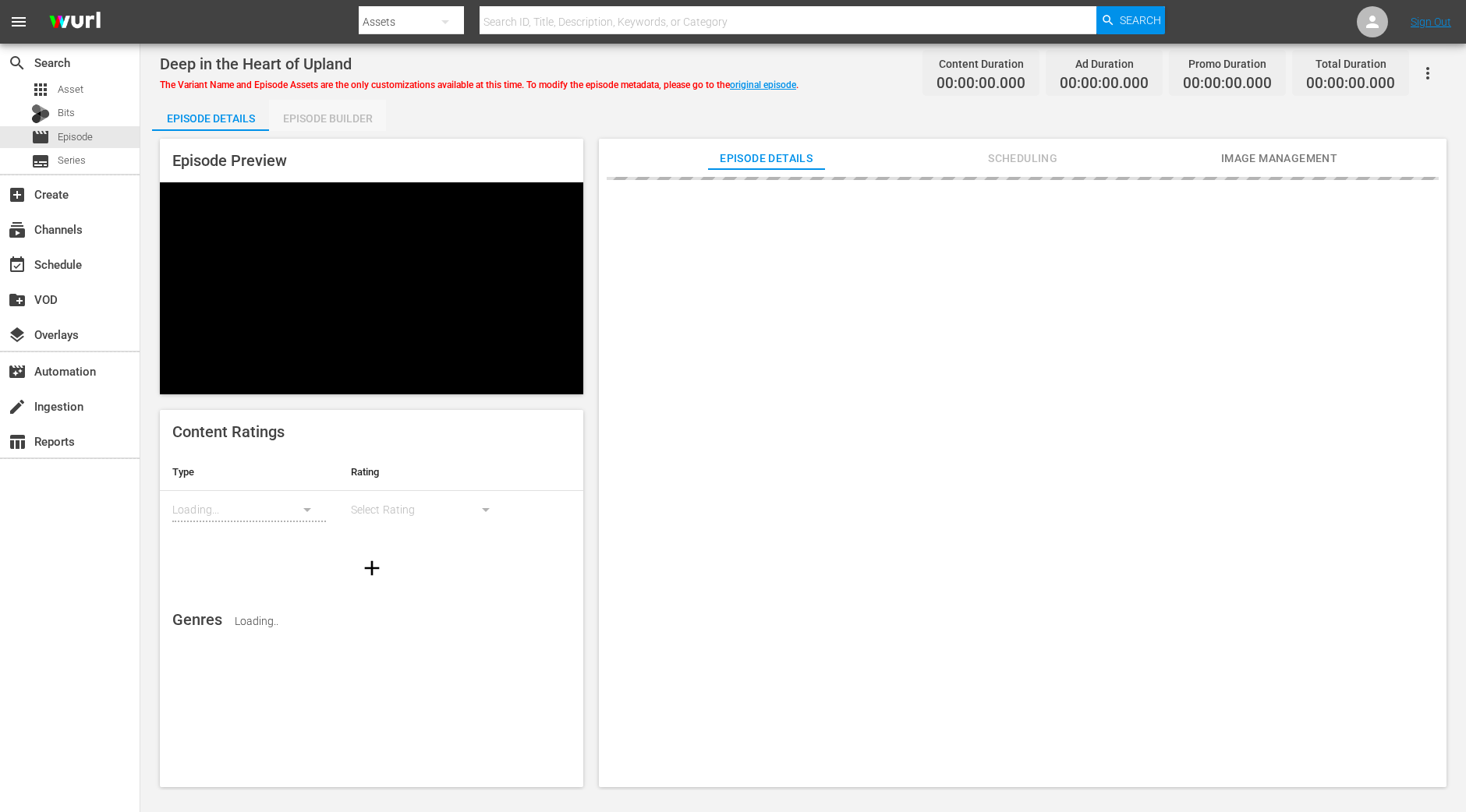
drag, startPoint x: 346, startPoint y: 122, endPoint x: 347, endPoint y: 130, distance: 8.1
click at [346, 122] on div "Episode Builder" at bounding box center [327, 118] width 117 height 38
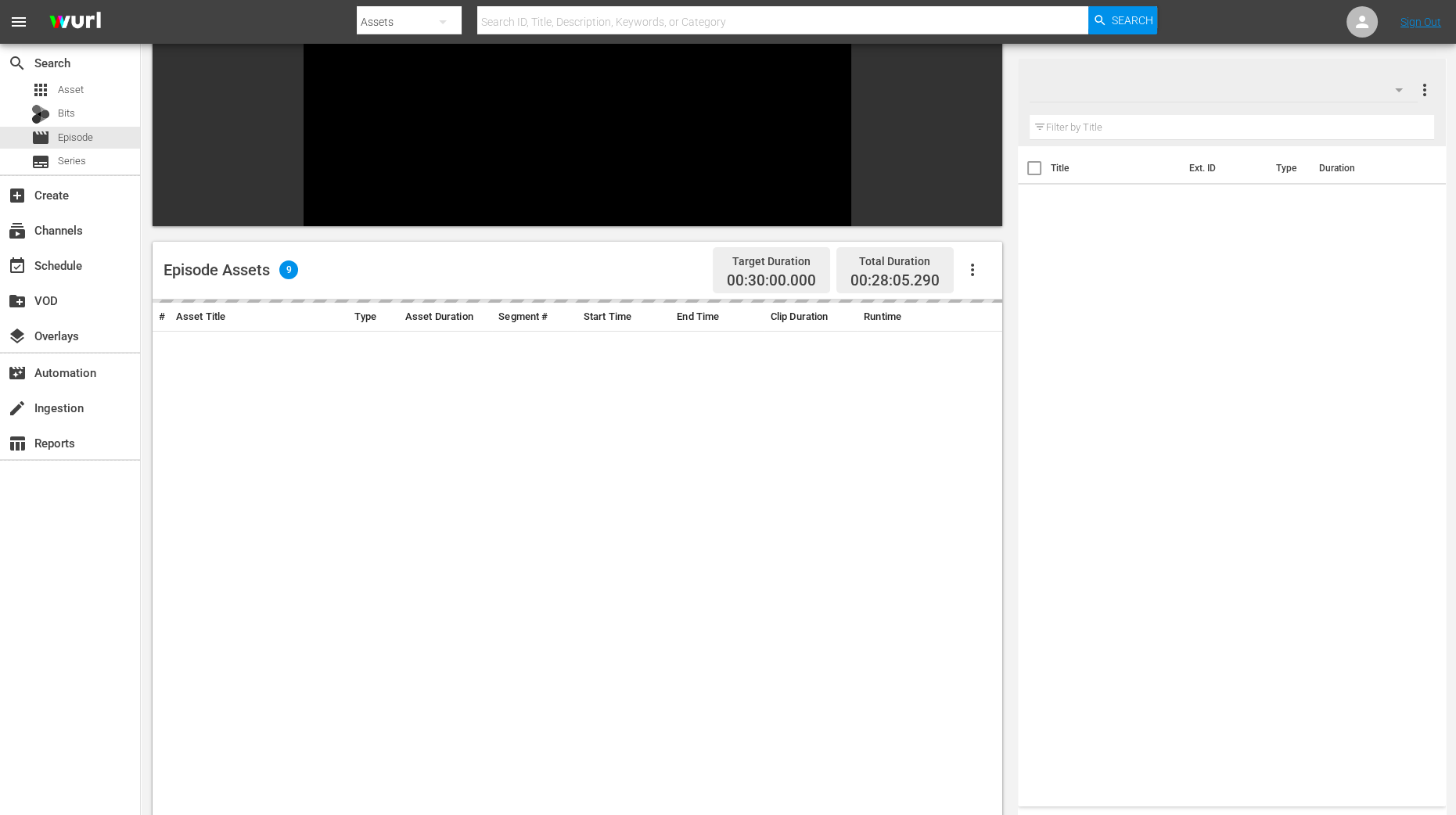
scroll to position [294, 0]
